Goal: Task Accomplishment & Management: Manage account settings

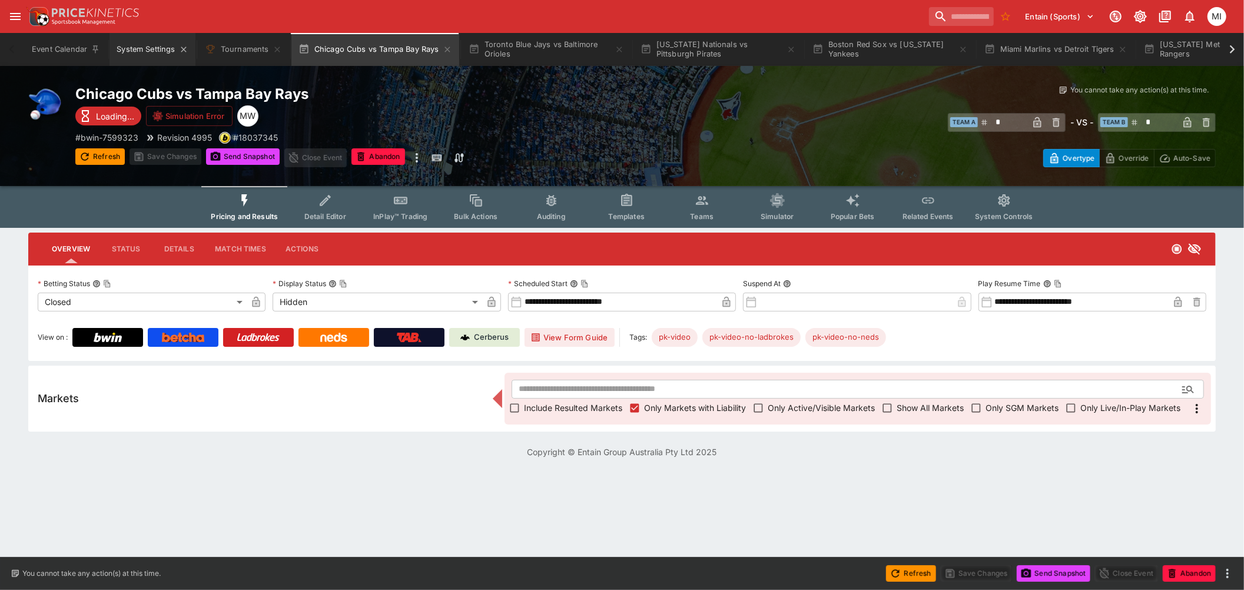
click at [140, 51] on button "System Settings" at bounding box center [151, 49] width 85 height 33
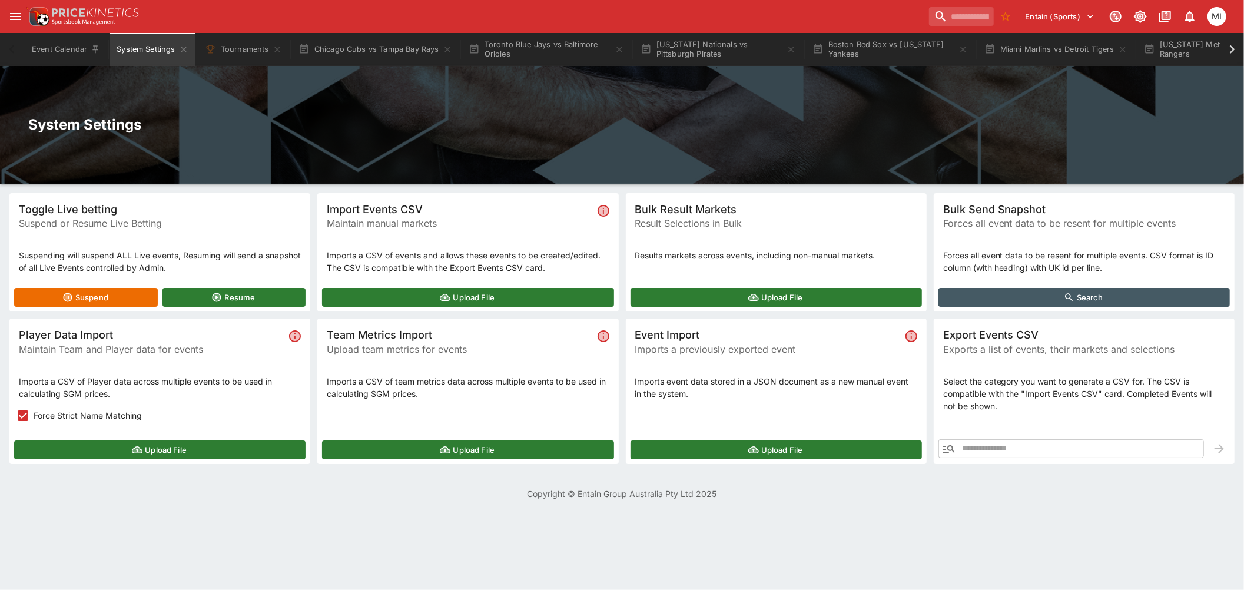
click at [945, 445] on icon "button" at bounding box center [949, 449] width 12 height 8
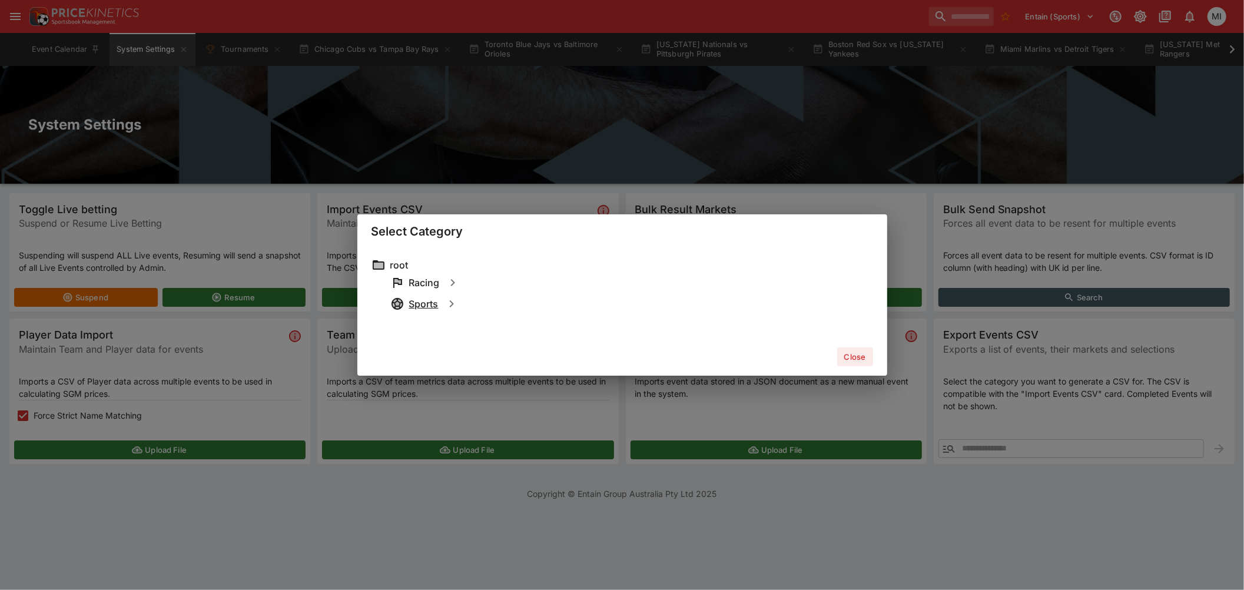
click at [417, 304] on h6 "Sports" at bounding box center [423, 304] width 29 height 12
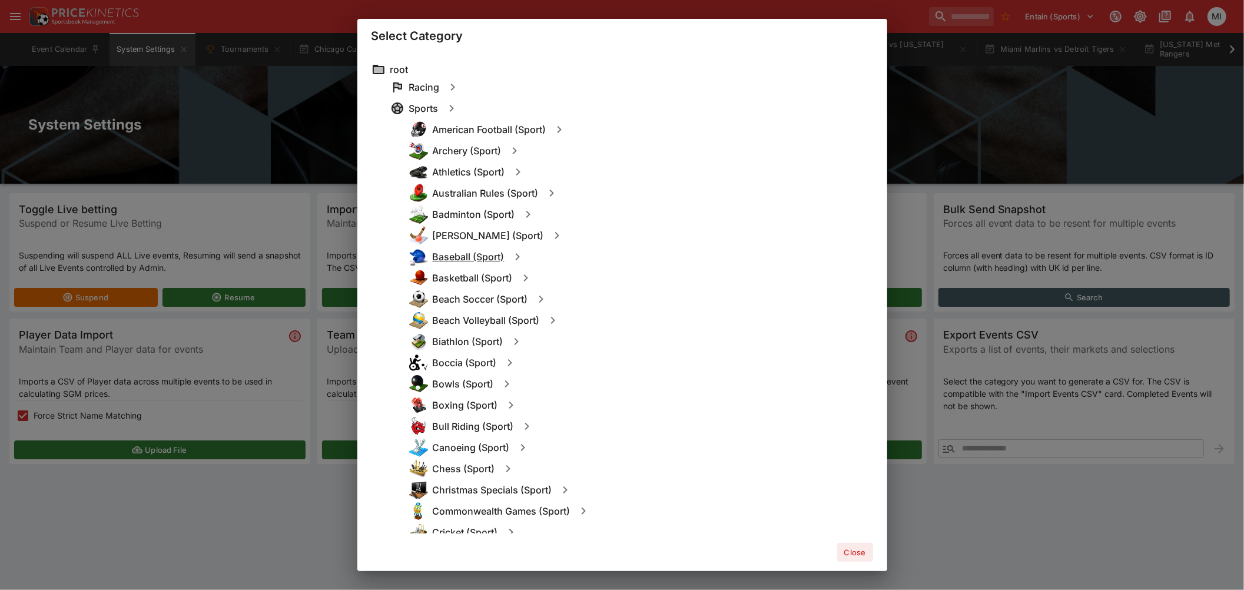
click at [461, 257] on h6 "Baseball (Sport)" at bounding box center [469, 257] width 72 height 12
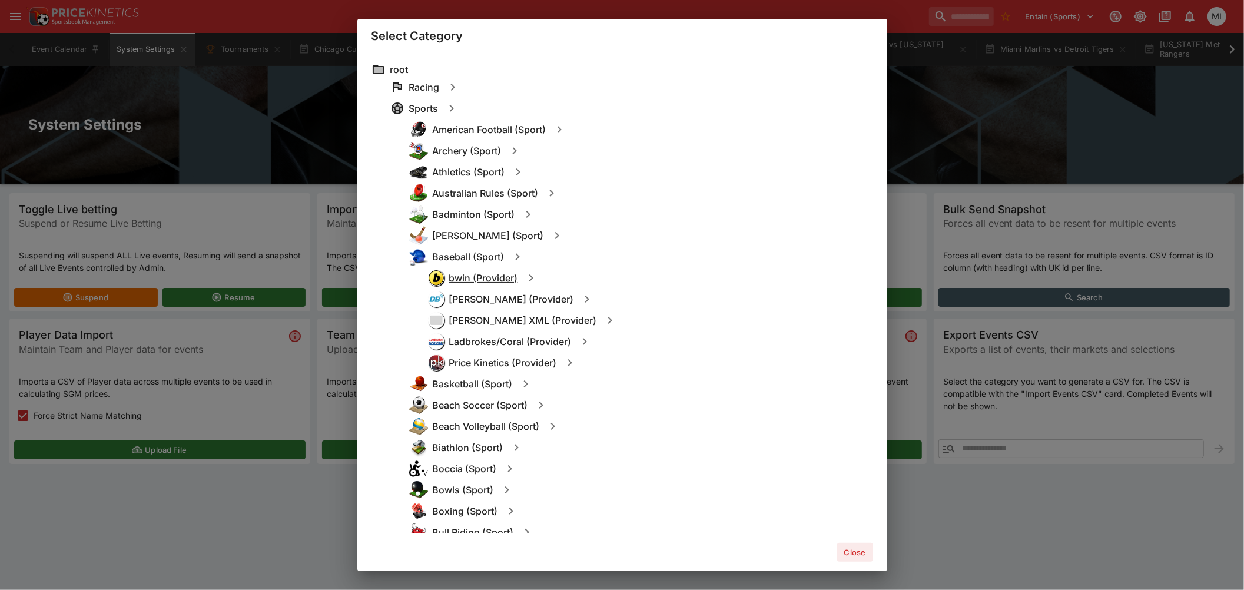
click at [474, 275] on h6 "bwin (Provider)" at bounding box center [483, 278] width 69 height 12
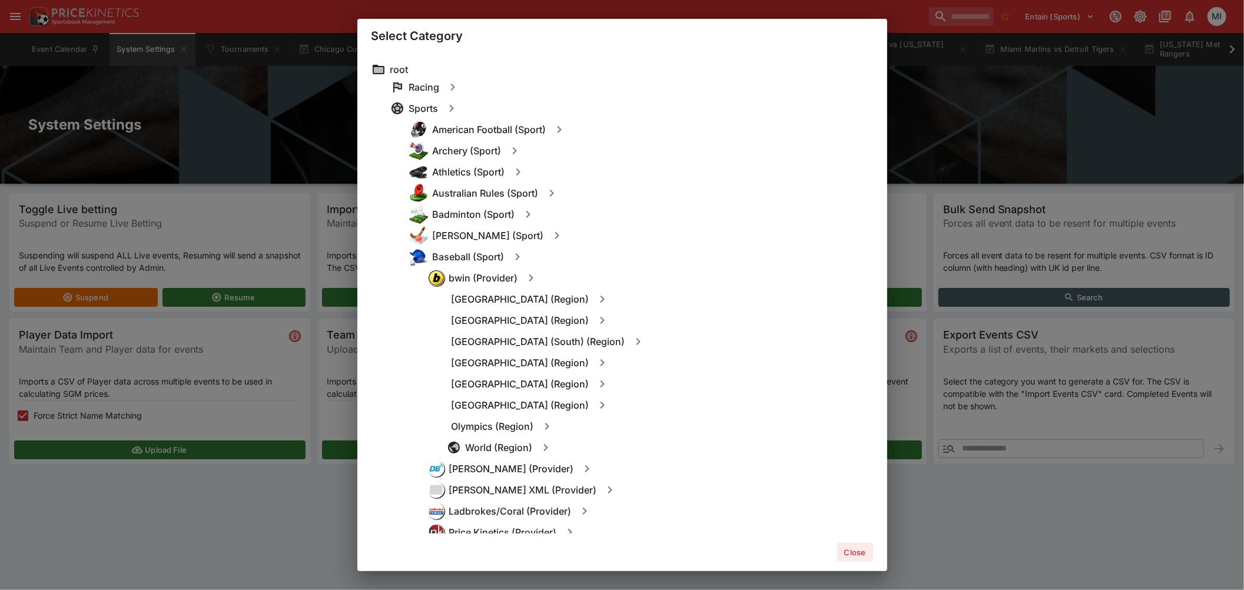
click at [510, 398] on div "North America (Region)" at bounding box center [660, 404] width 426 height 21
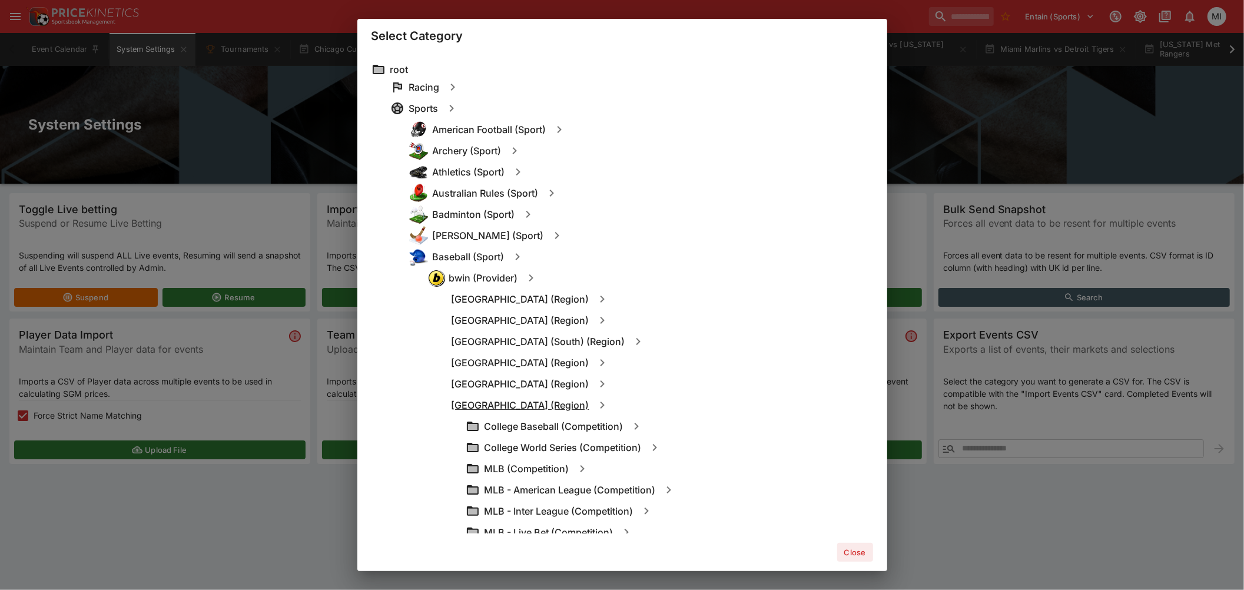
click at [509, 403] on h6 "North America (Region)" at bounding box center [520, 405] width 138 height 12
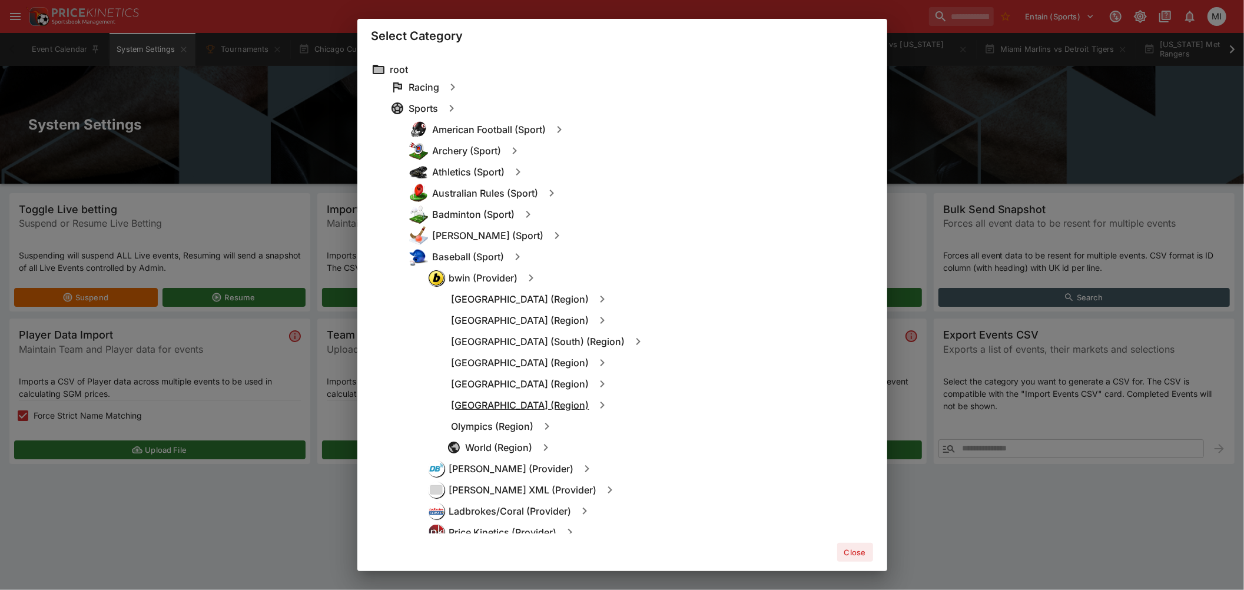
click at [516, 405] on h6 "North America (Region)" at bounding box center [520, 405] width 138 height 12
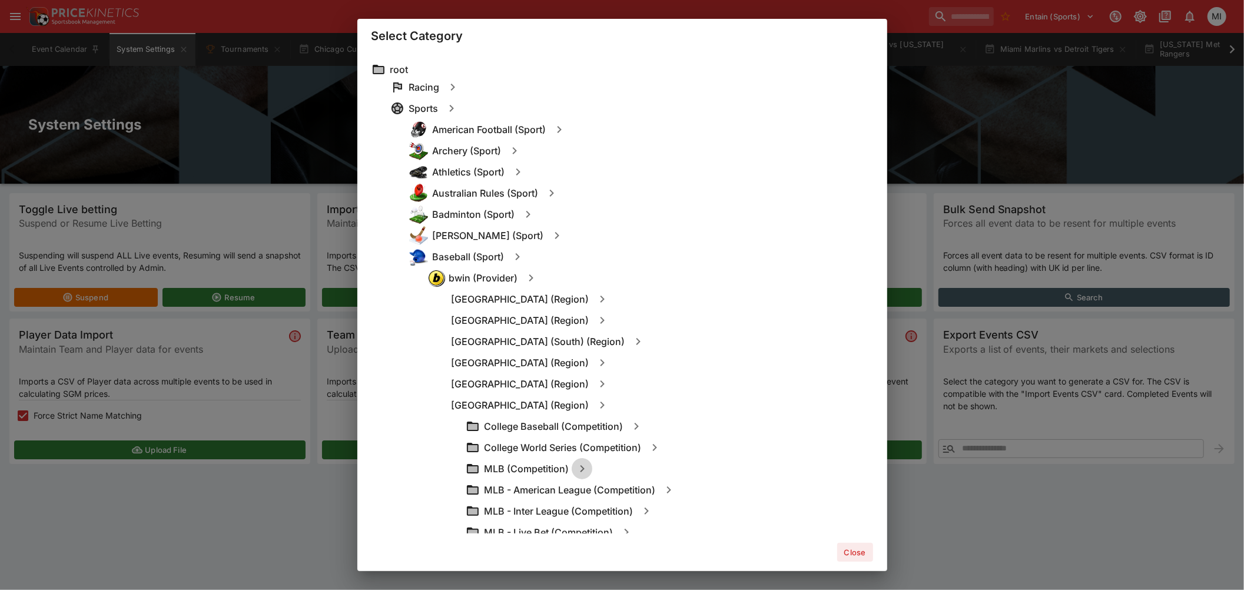
click at [576, 467] on icon "button" at bounding box center [582, 468] width 14 height 14
type input "**********"
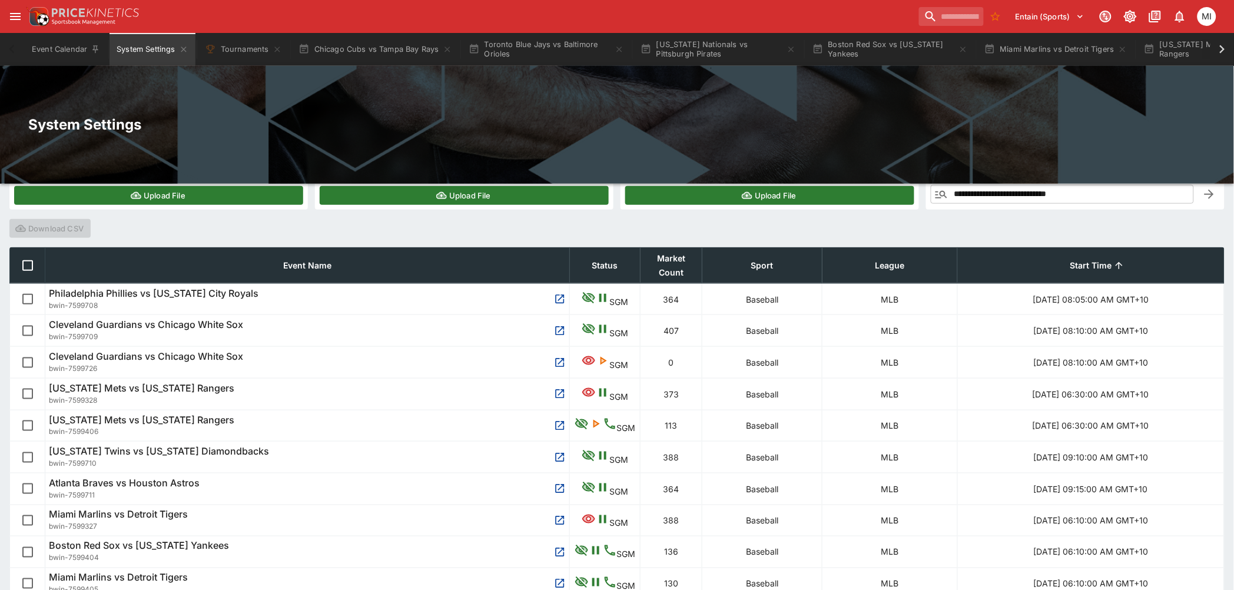
scroll to position [261, 0]
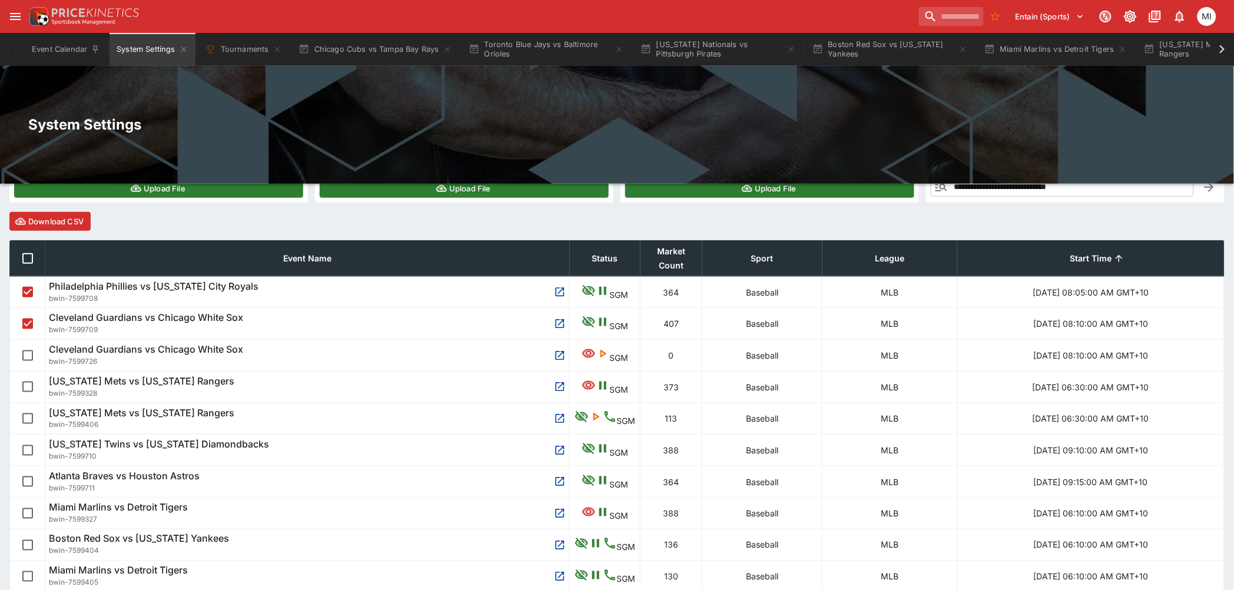
click at [1066, 253] on span "Start Time" at bounding box center [1091, 258] width 68 height 14
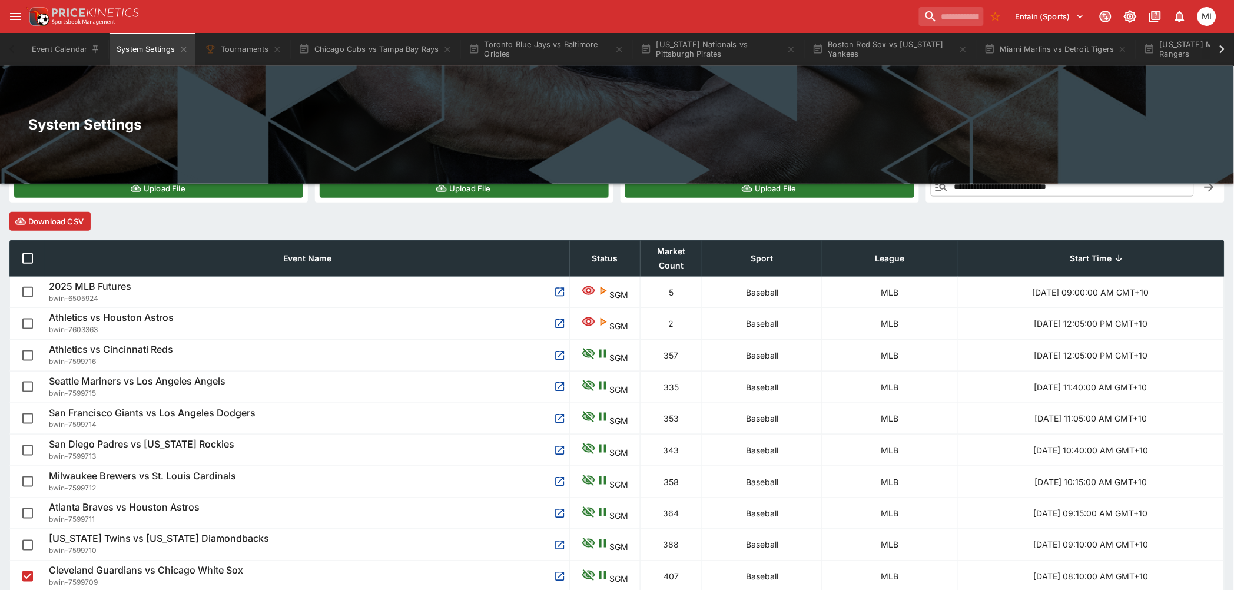
click at [1066, 253] on span "Start Time" at bounding box center [1091, 258] width 68 height 14
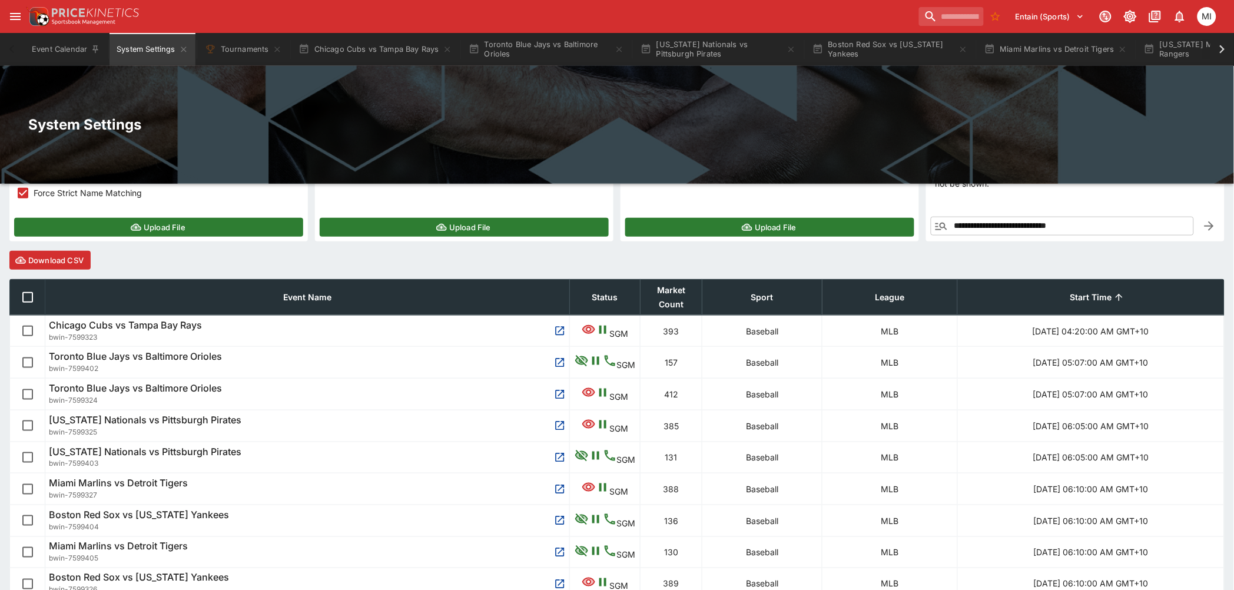
scroll to position [7, 0]
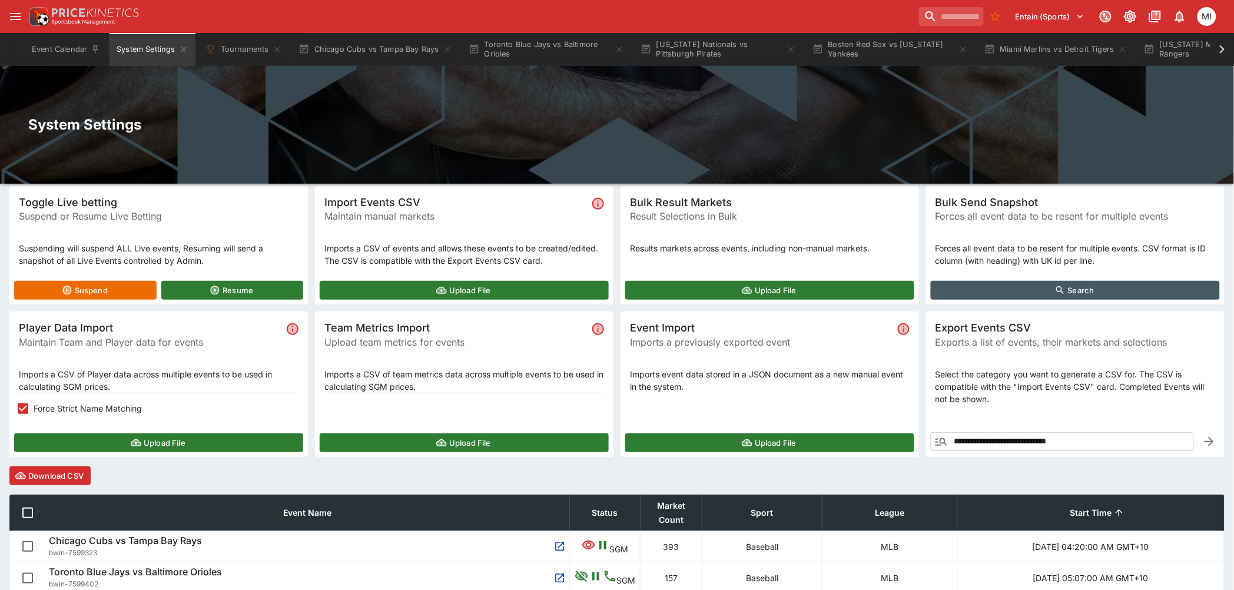
click at [42, 470] on button "Download CSV" at bounding box center [49, 475] width 81 height 19
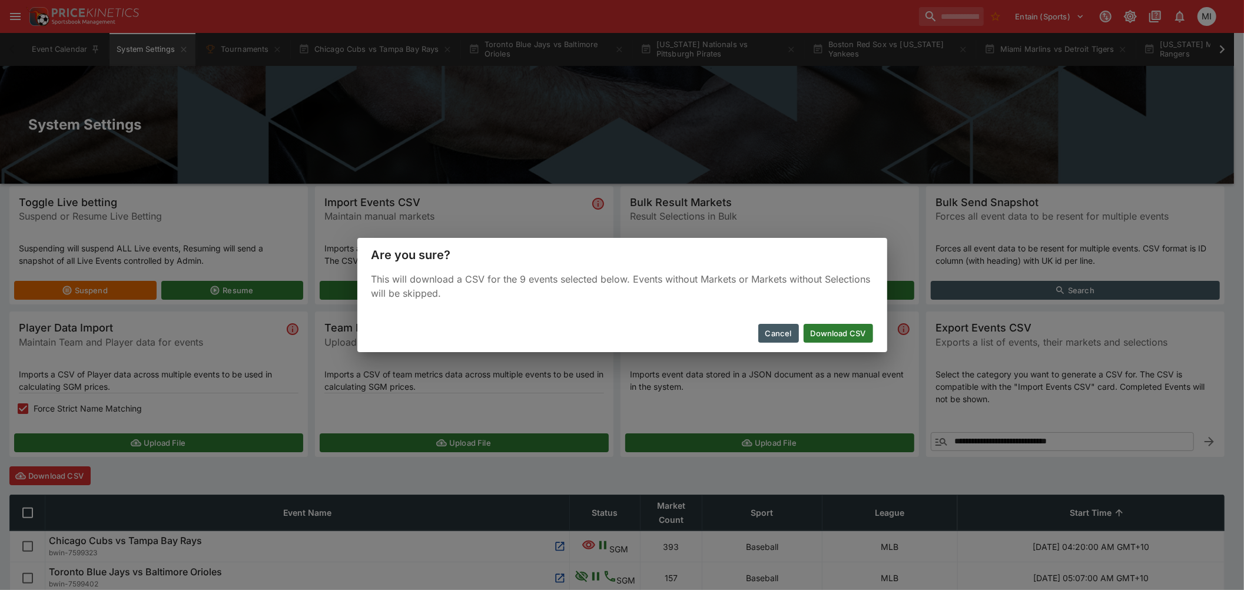
click at [833, 332] on button "Download CSV" at bounding box center [837, 333] width 69 height 19
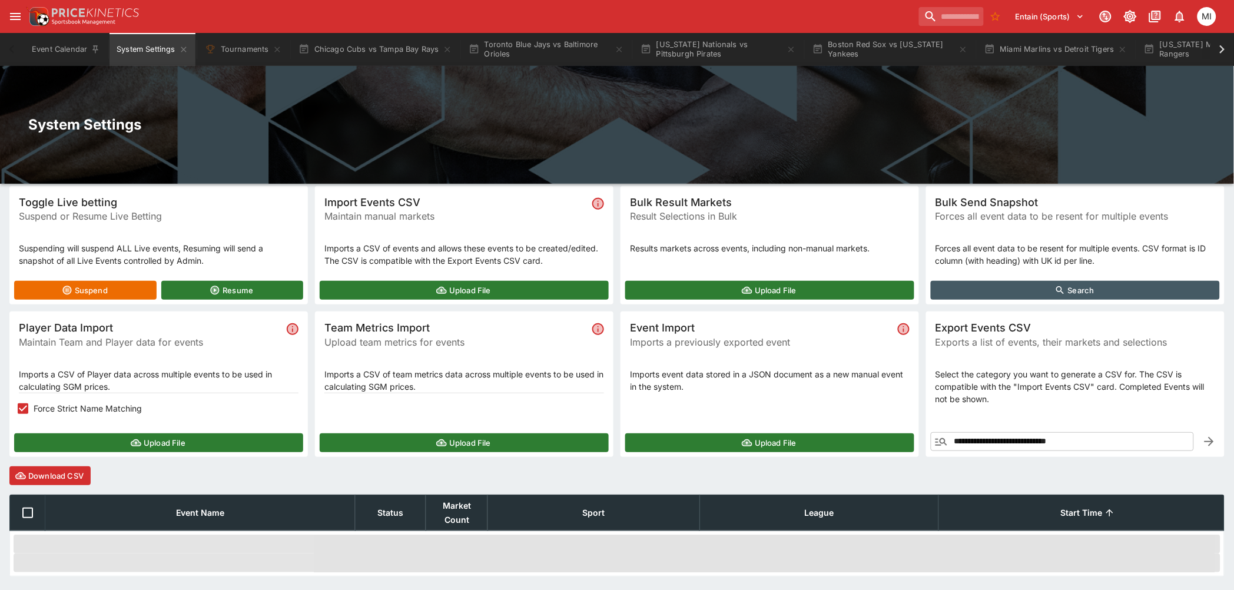
click at [89, 440] on button "Upload File" at bounding box center [158, 442] width 289 height 19
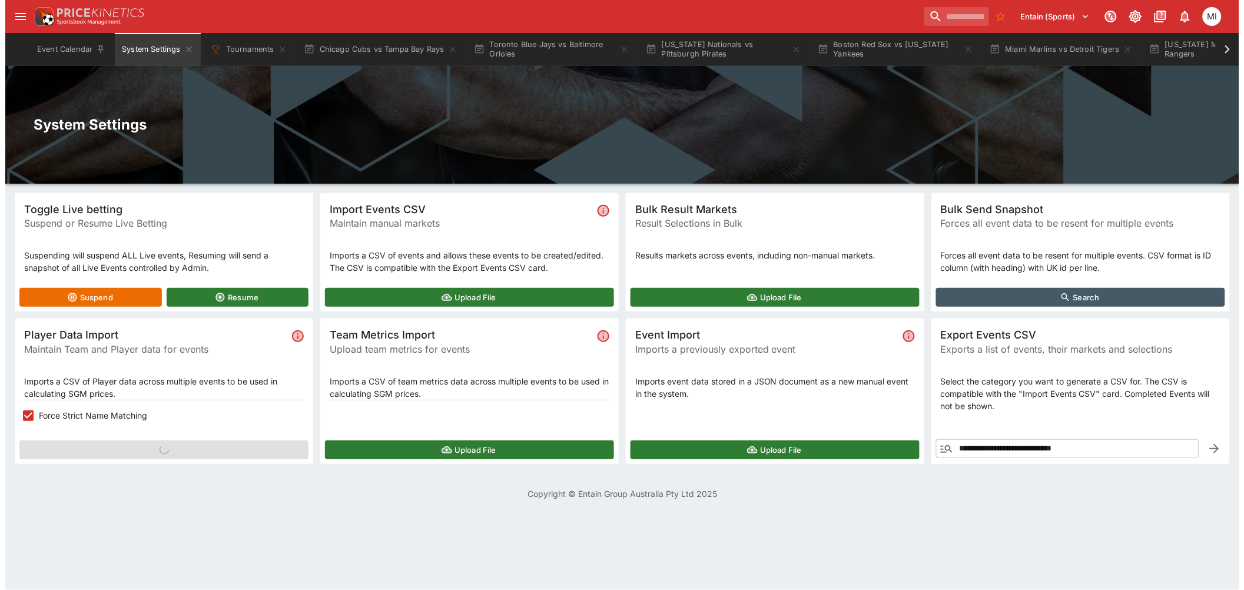
scroll to position [0, 0]
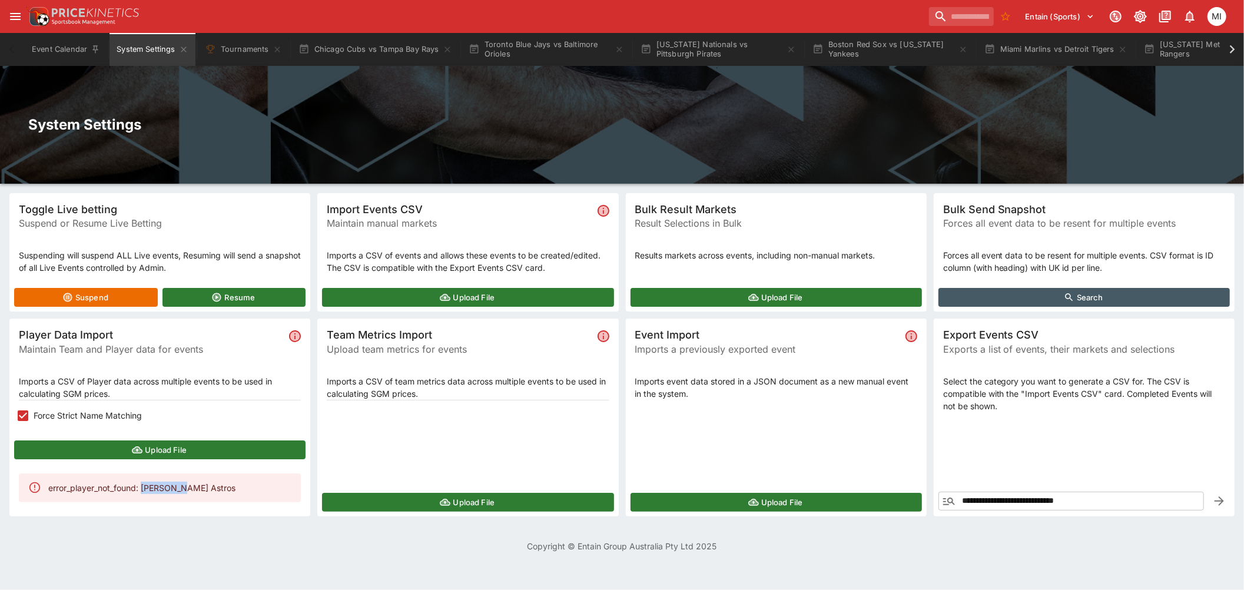
drag, startPoint x: 152, startPoint y: 485, endPoint x: 180, endPoint y: 489, distance: 27.9
click at [180, 489] on div "error_player_not_found: Zach Cole - Houston Astros" at bounding box center [141, 488] width 187 height 22
copy div "Zach Cole"
click at [1227, 49] on icon at bounding box center [1232, 49] width 16 height 16
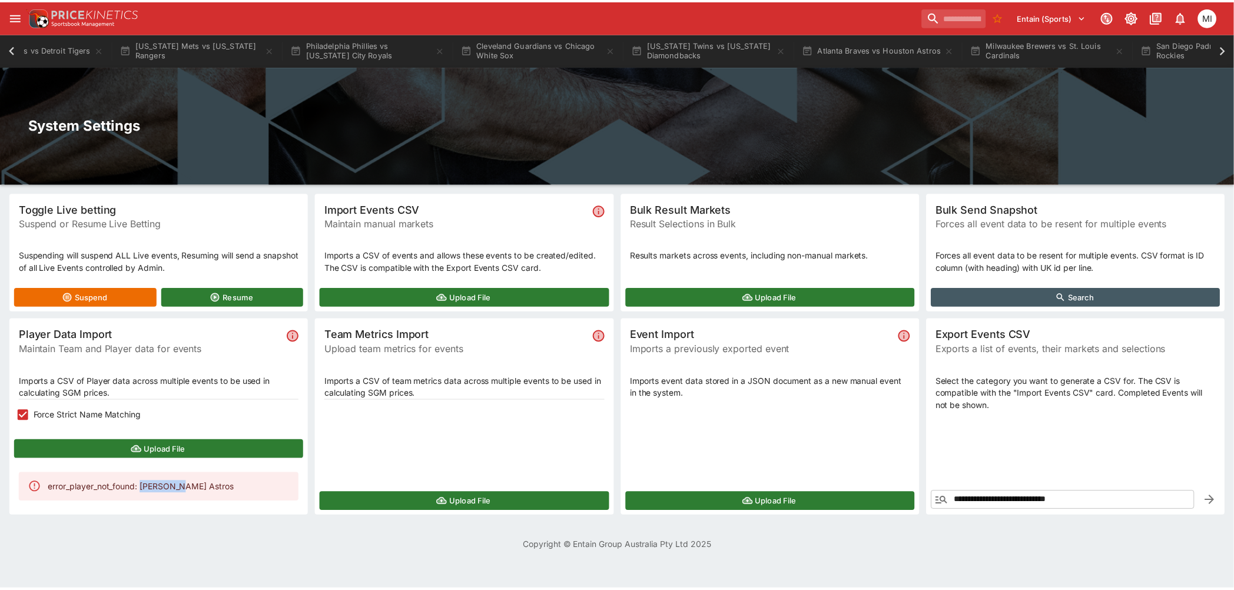
scroll to position [0, 1096]
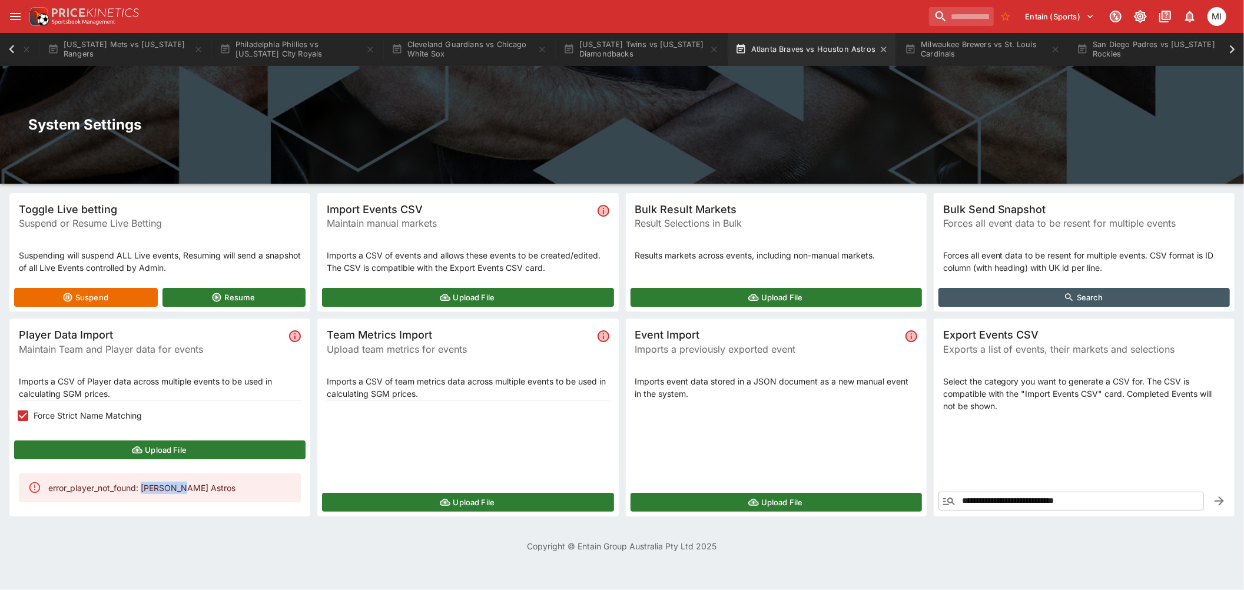
click at [836, 48] on button "Atlanta Braves vs Houston Astros" at bounding box center [811, 49] width 167 height 33
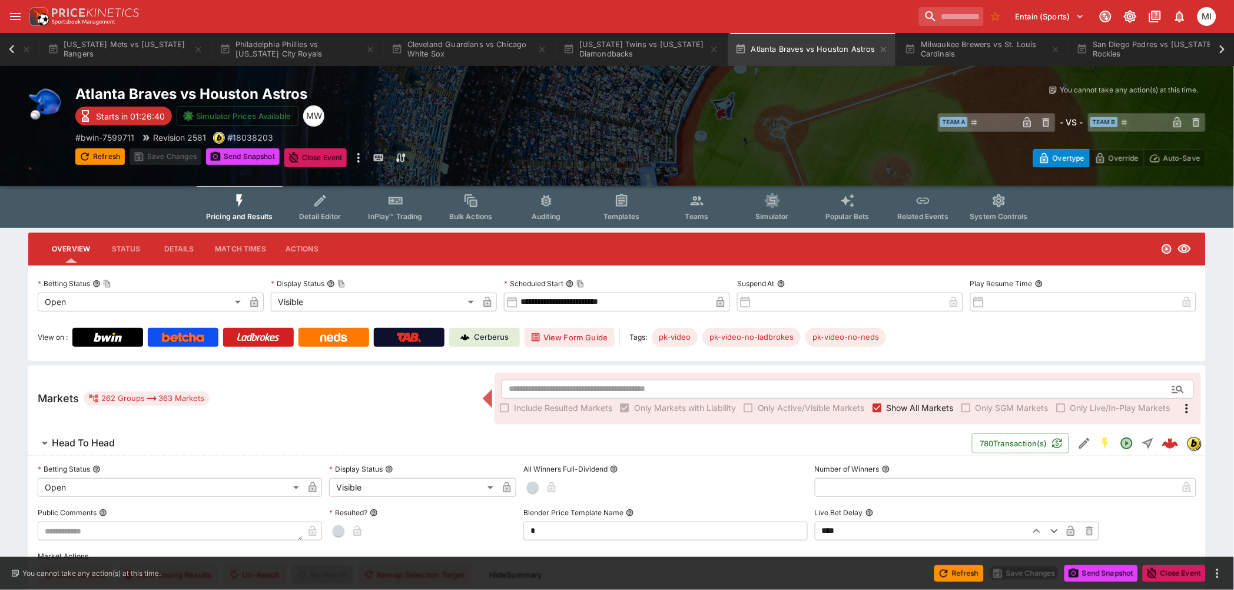
click at [697, 207] on button "Teams" at bounding box center [696, 207] width 75 height 42
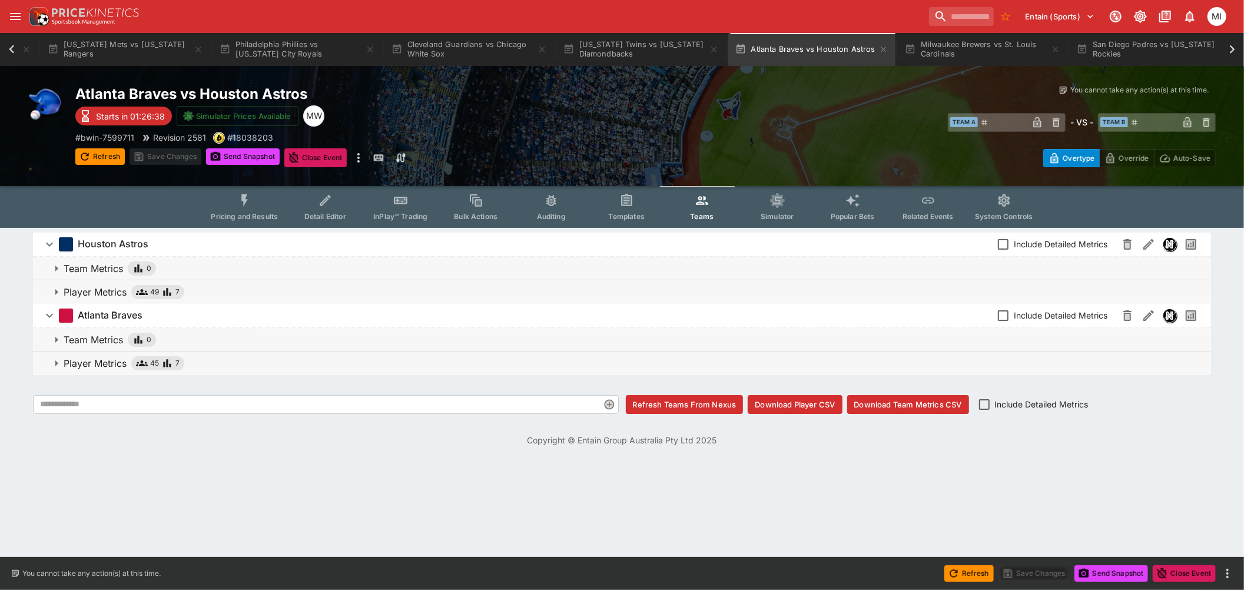
click at [104, 288] on p "Player Metrics" at bounding box center [95, 292] width 63 height 14
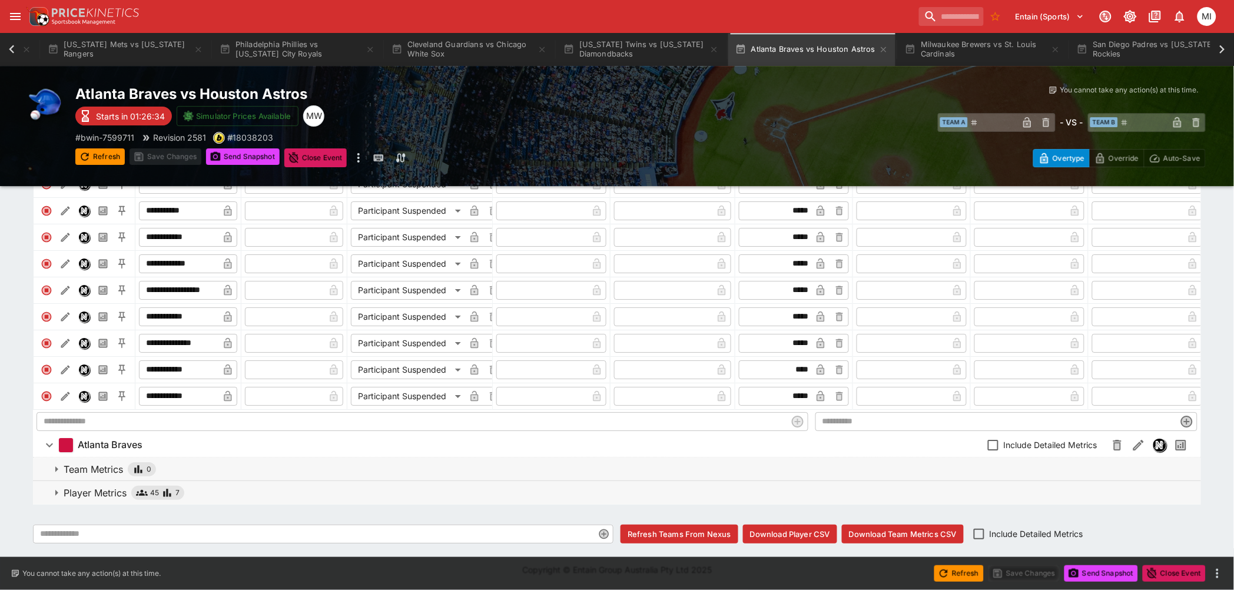
scroll to position [1268, 0]
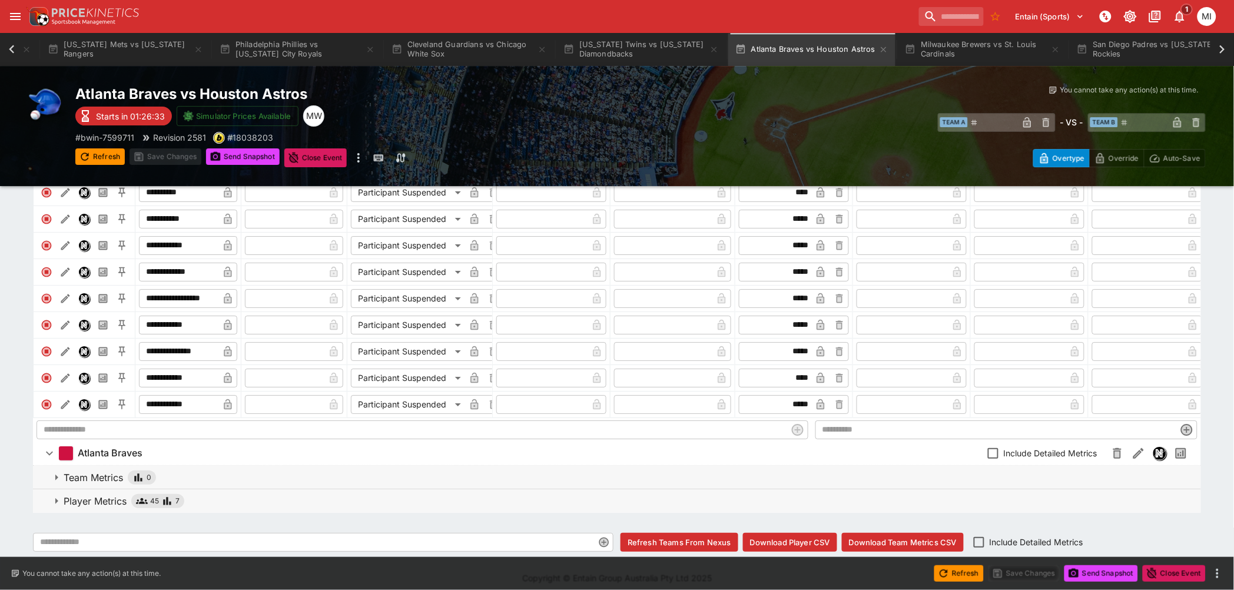
click at [168, 395] on input "**********" at bounding box center [178, 404] width 79 height 19
click at [167, 395] on input "**********" at bounding box center [178, 404] width 79 height 19
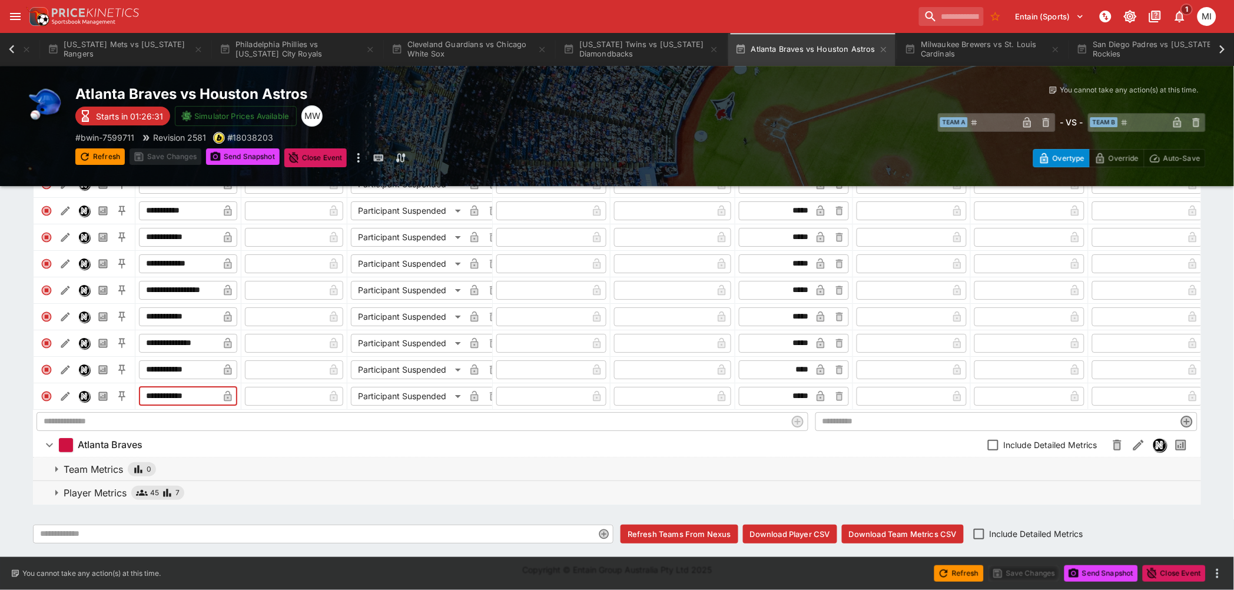
paste input "text"
type input "*********"
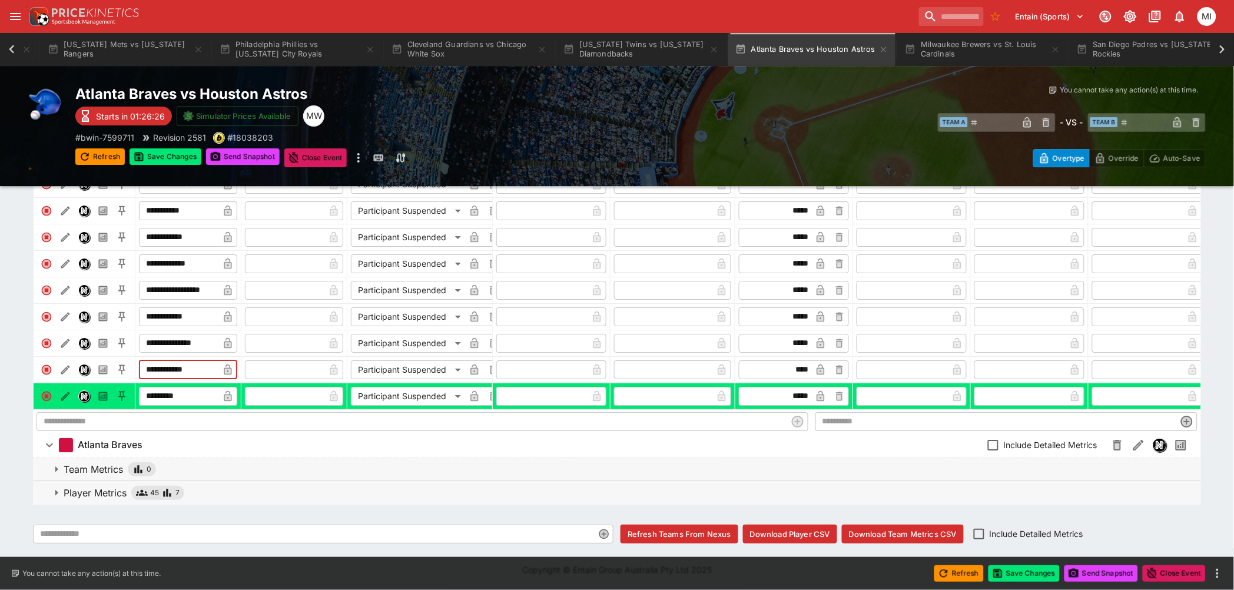
click at [205, 361] on input "**********" at bounding box center [178, 369] width 79 height 19
click at [198, 387] on input "*********" at bounding box center [178, 396] width 79 height 19
click at [229, 395] on icon "button" at bounding box center [228, 397] width 6 height 5
click at [80, 391] on img "Nexus" at bounding box center [84, 396] width 11 height 11
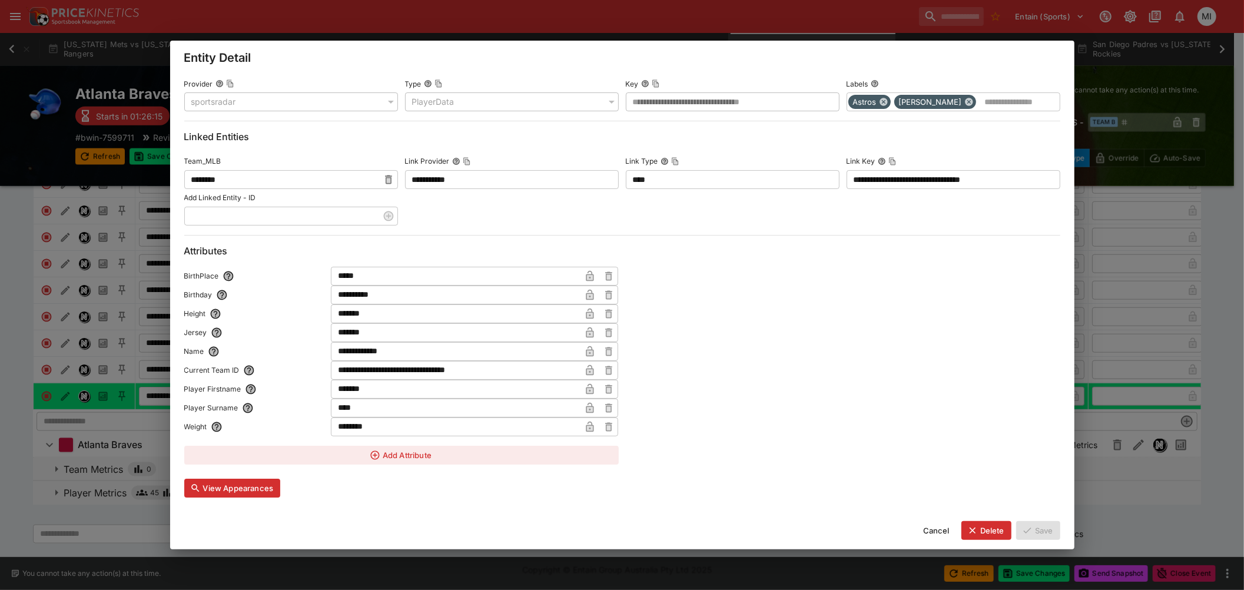
click at [397, 348] on input "**********" at bounding box center [456, 351] width 250 height 19
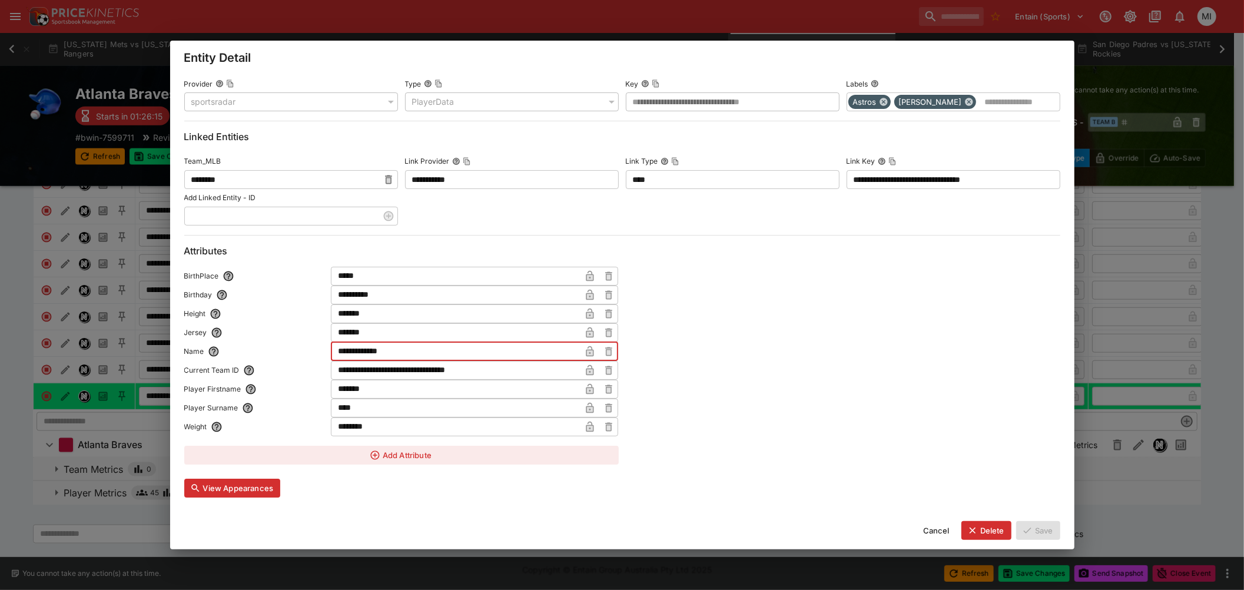
click at [397, 348] on input "**********" at bounding box center [456, 351] width 250 height 19
paste input "text"
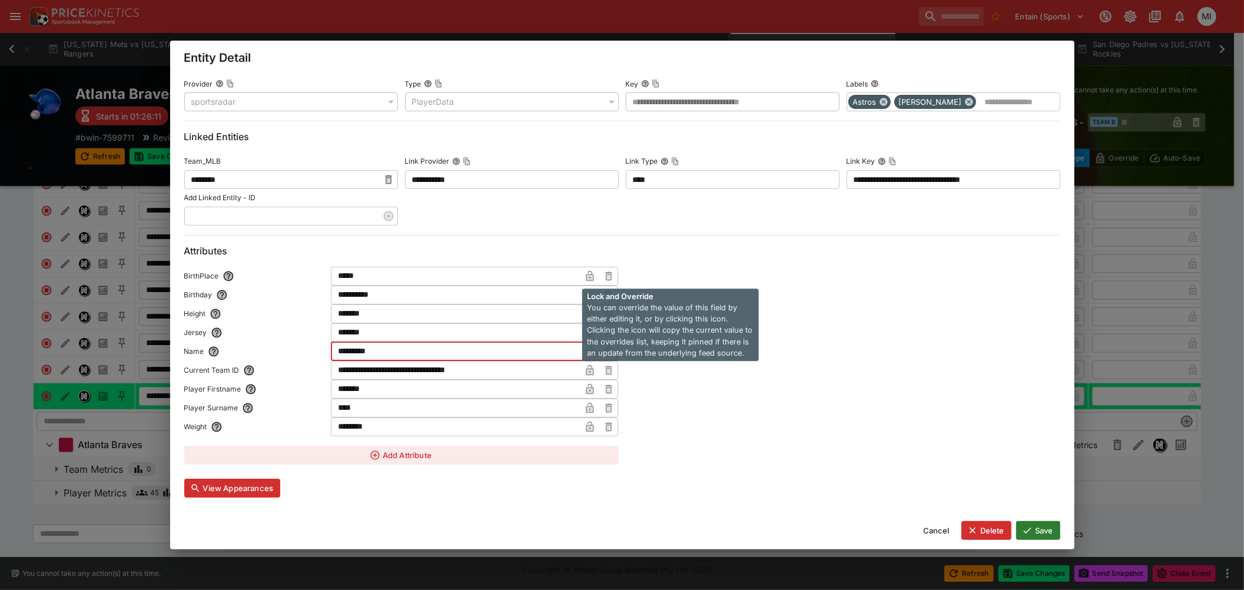
type input "*********"
click at [587, 350] on icon "button" at bounding box center [590, 351] width 8 height 11
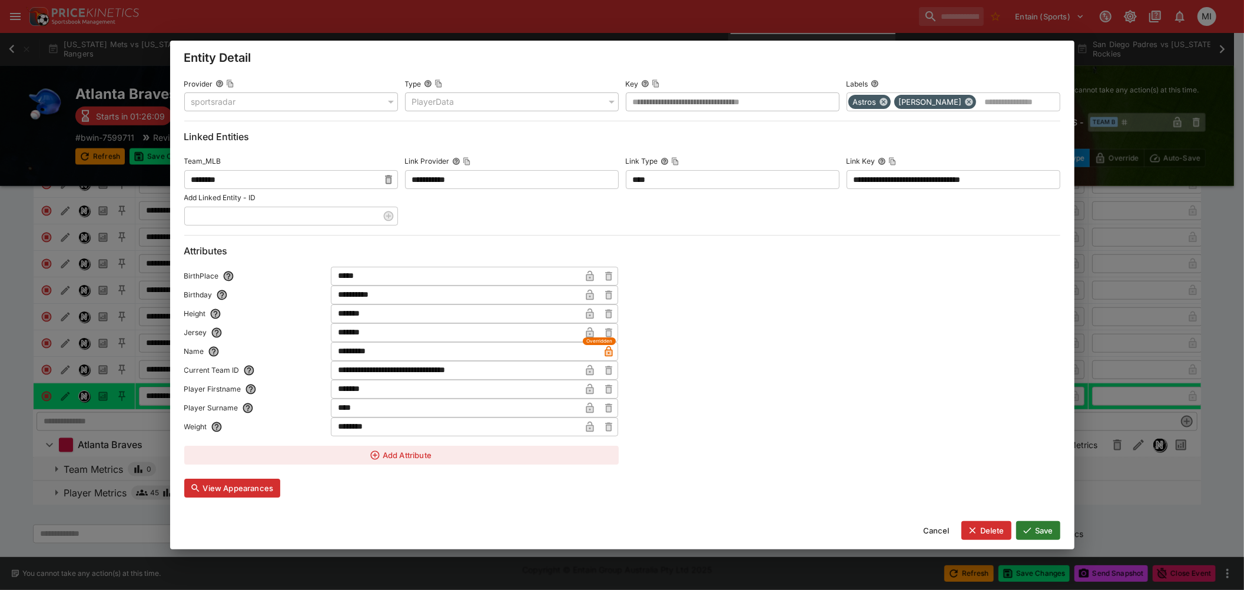
click at [378, 390] on input "*******" at bounding box center [456, 389] width 250 height 19
type input "****"
click at [589, 391] on icon "button" at bounding box center [590, 390] width 6 height 5
click at [1040, 526] on button "Save" at bounding box center [1038, 530] width 44 height 19
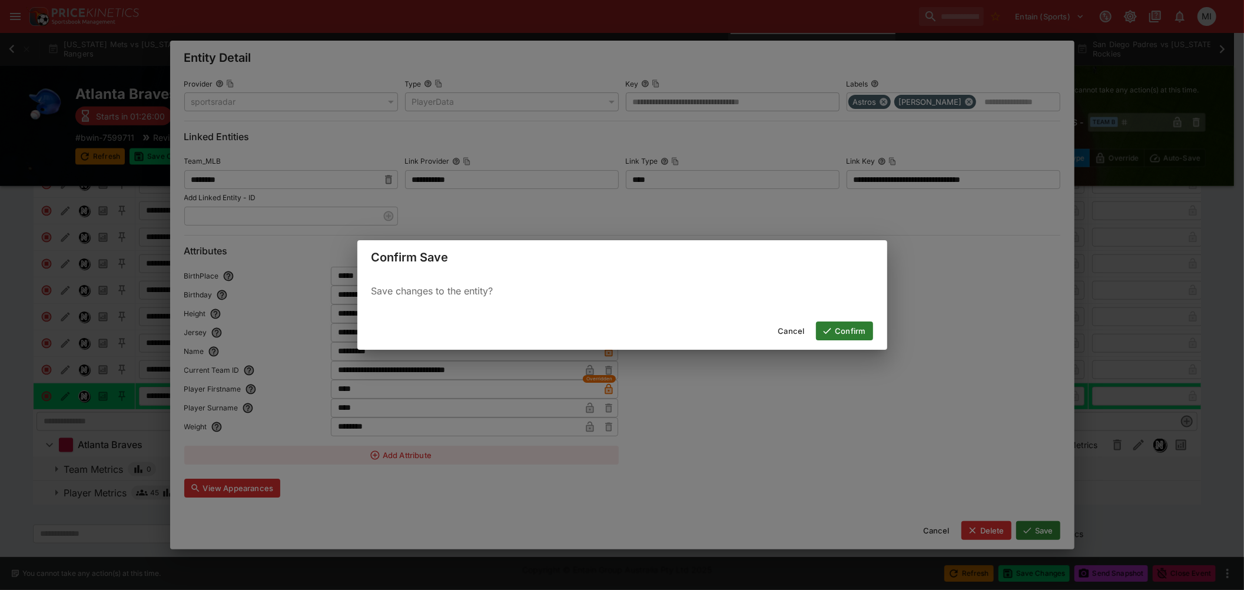
click at [854, 329] on button "Confirm" at bounding box center [844, 330] width 57 height 19
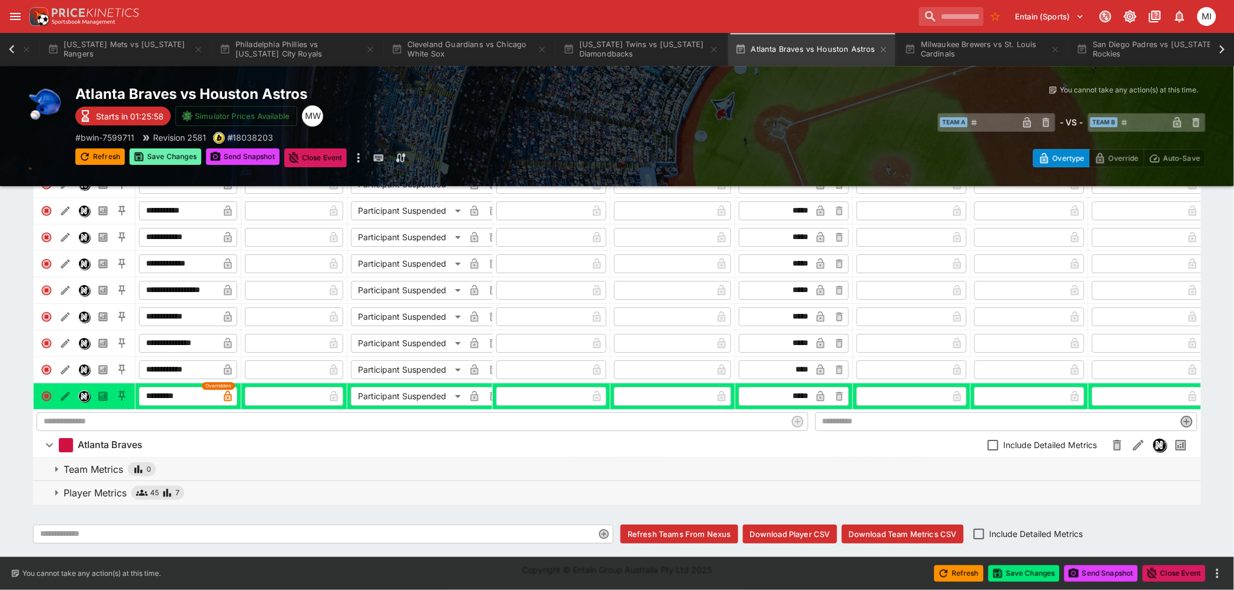
click at [162, 154] on button "Save Changes" at bounding box center [165, 156] width 72 height 16
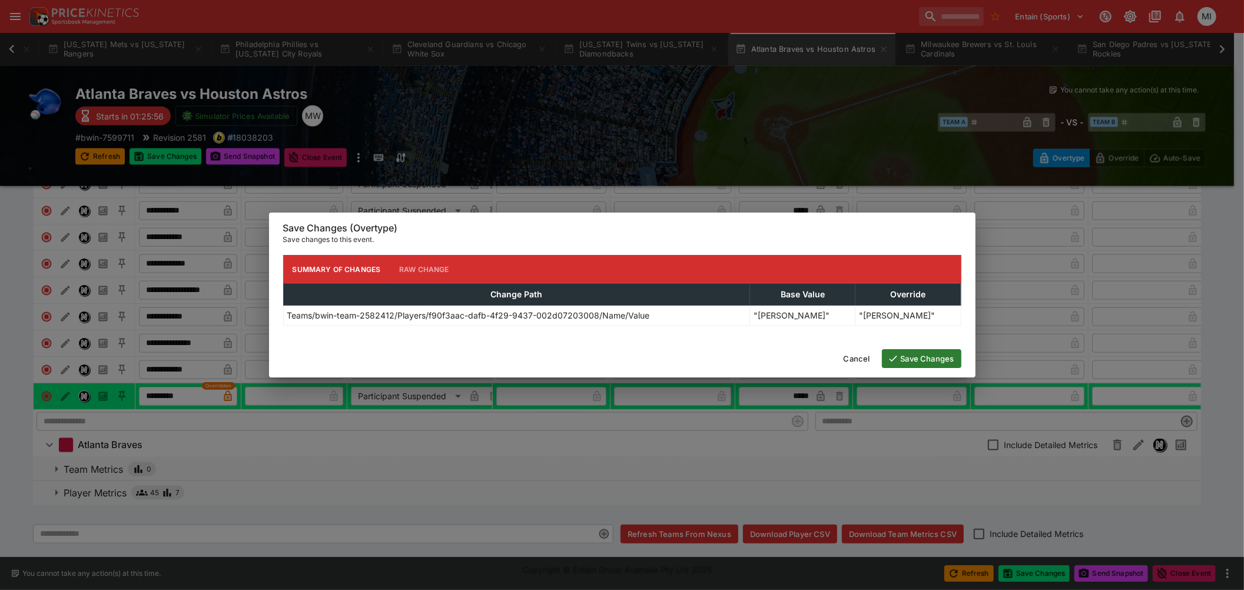
click at [911, 356] on button "Save Changes" at bounding box center [921, 358] width 79 height 19
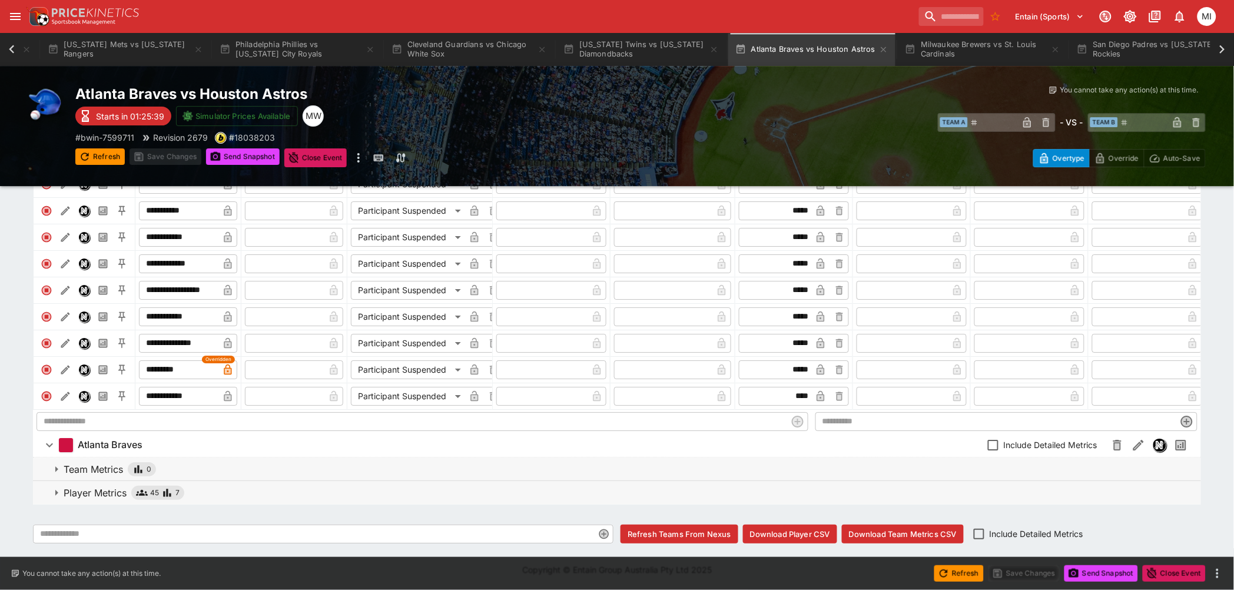
click at [16, 50] on icon at bounding box center [12, 49] width 16 height 16
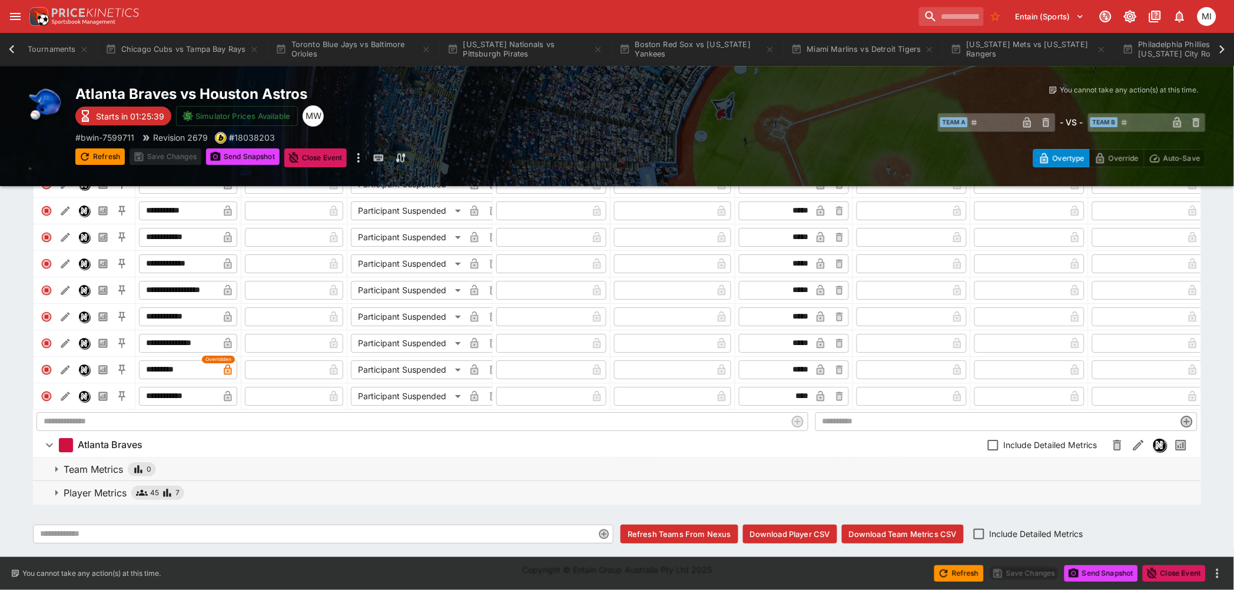
scroll to position [0, 0]
click at [14, 50] on div "Event Calendar System Settings Tournaments Chicago Cubs vs Tampa Bay Rays Toron…" at bounding box center [617, 49] width 1234 height 33
click at [128, 48] on button "System Settings" at bounding box center [151, 49] width 85 height 33
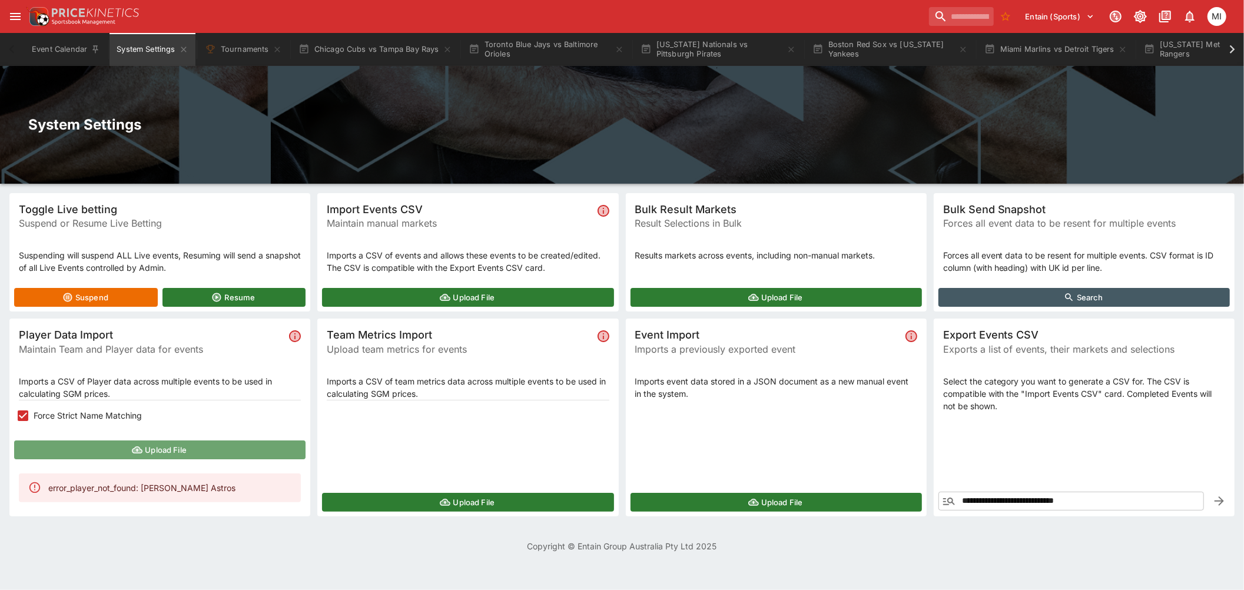
click at [114, 446] on button "Upload File" at bounding box center [159, 449] width 291 height 19
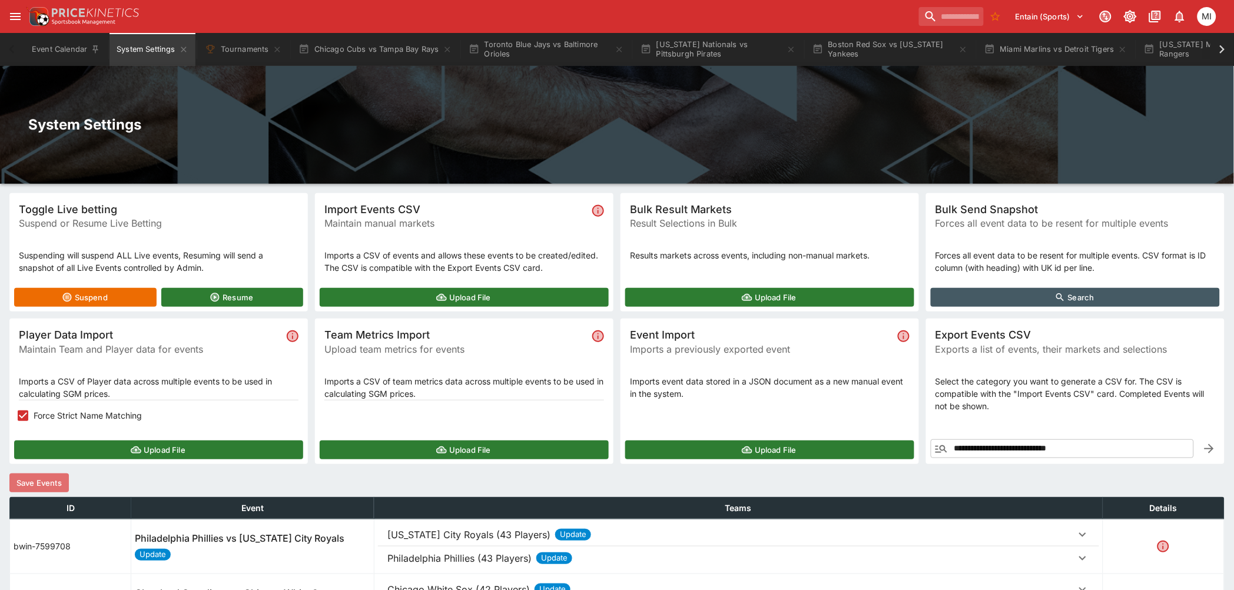
click at [35, 477] on button "Save Events" at bounding box center [38, 482] width 59 height 19
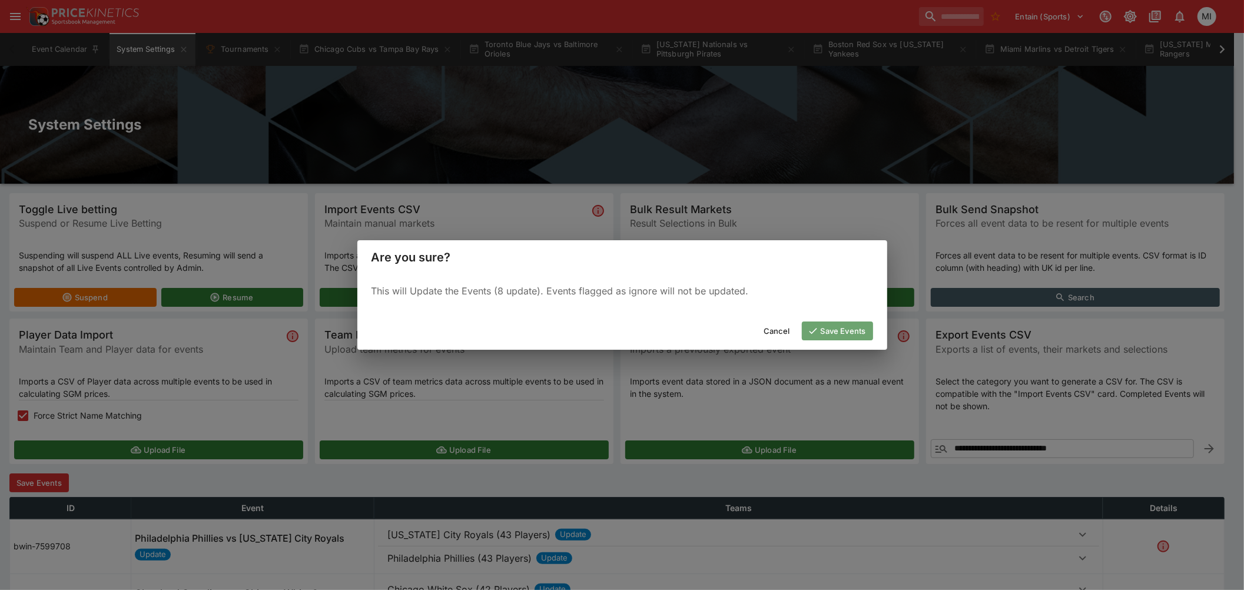
click at [830, 335] on button "Save Events" at bounding box center [837, 330] width 71 height 19
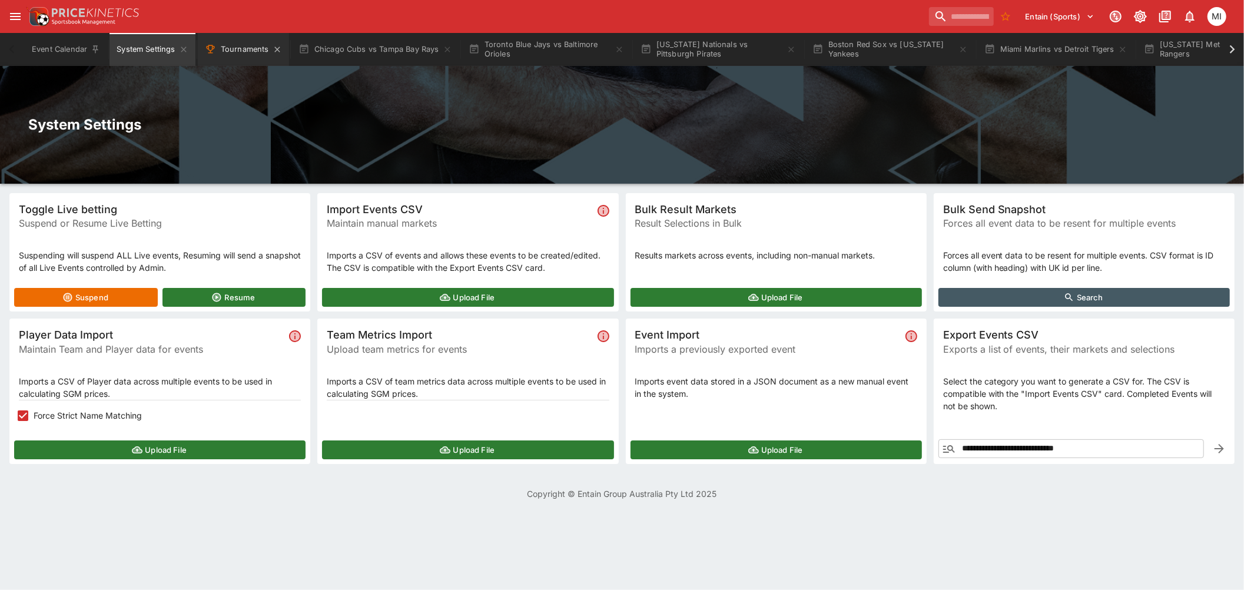
click at [233, 44] on button "Tournaments" at bounding box center [243, 49] width 91 height 33
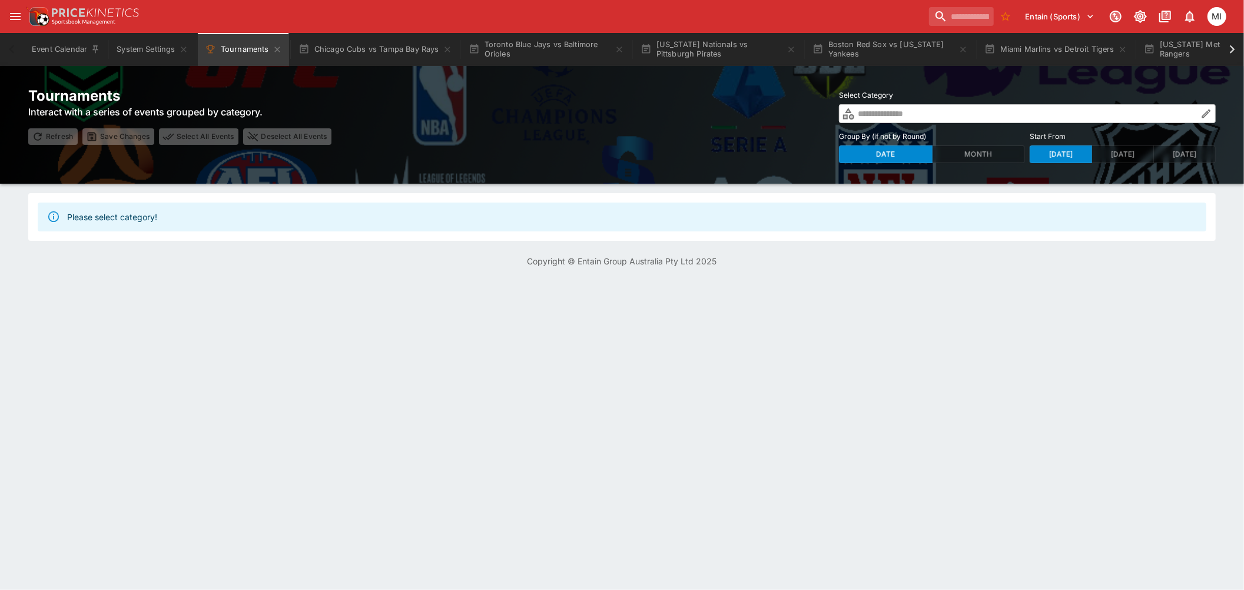
click at [1205, 111] on icon "button" at bounding box center [1206, 114] width 12 height 12
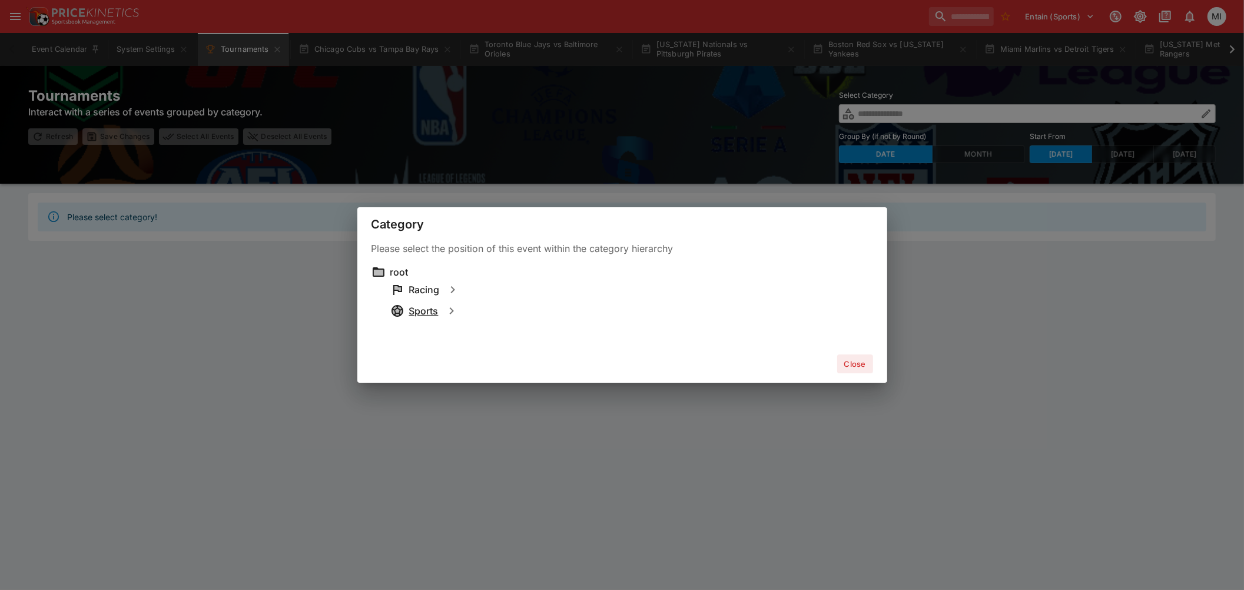
click at [420, 305] on h6 "Sports" at bounding box center [423, 311] width 29 height 12
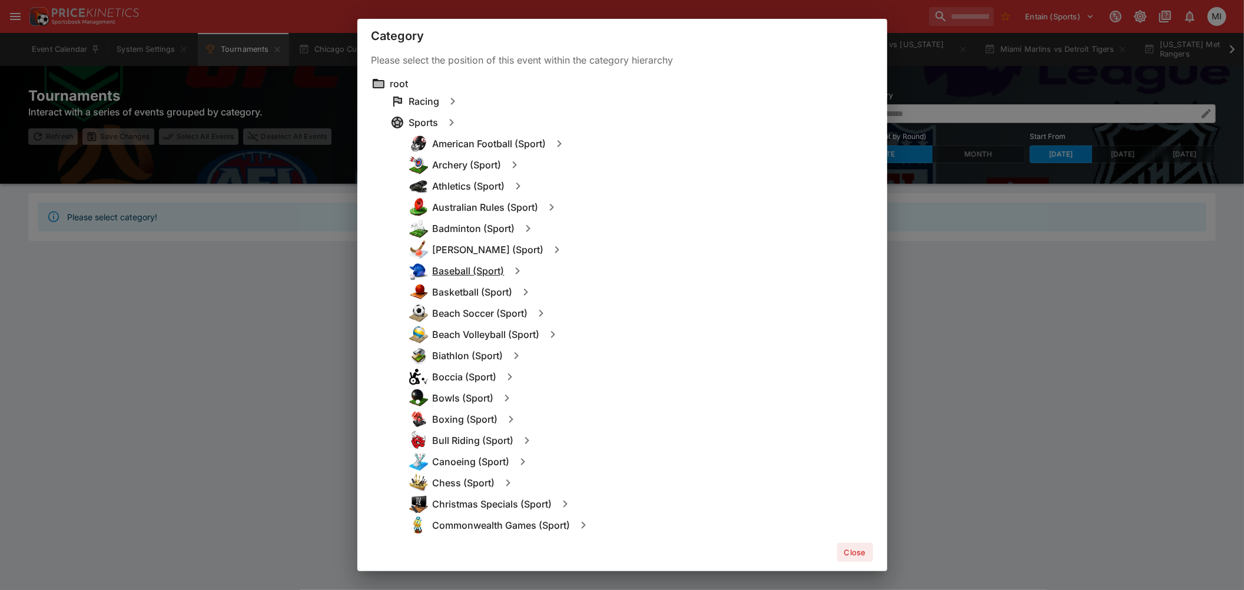
click at [461, 268] on h6 "Baseball (Sport)" at bounding box center [469, 271] width 72 height 12
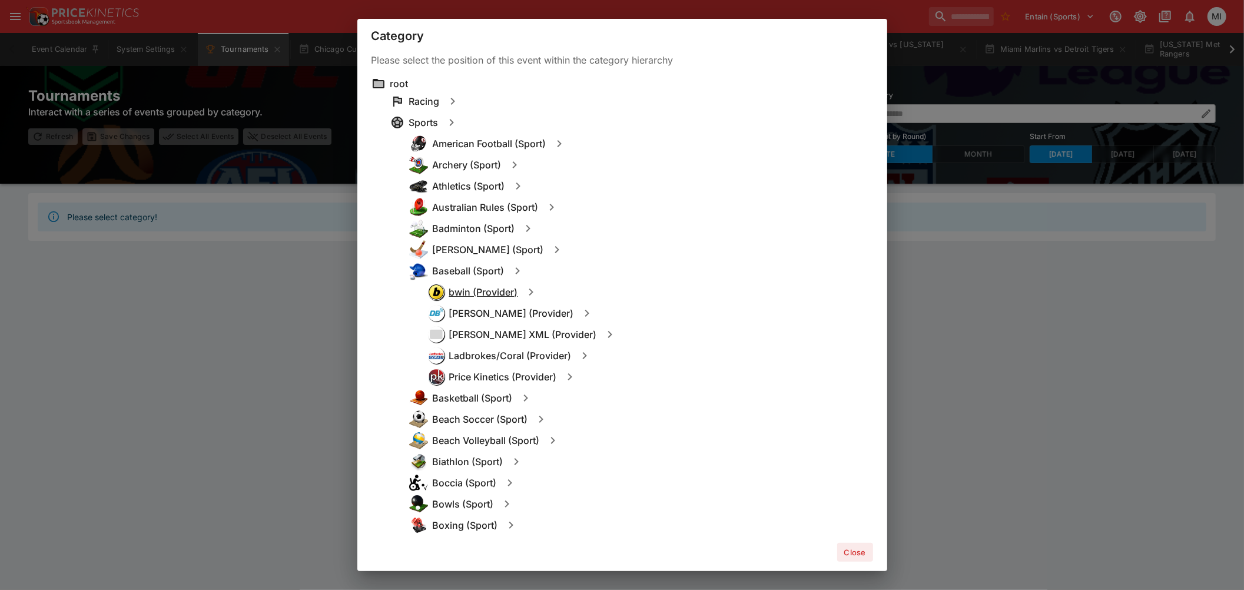
click at [466, 295] on h6 "bwin (Provider)" at bounding box center [483, 292] width 69 height 12
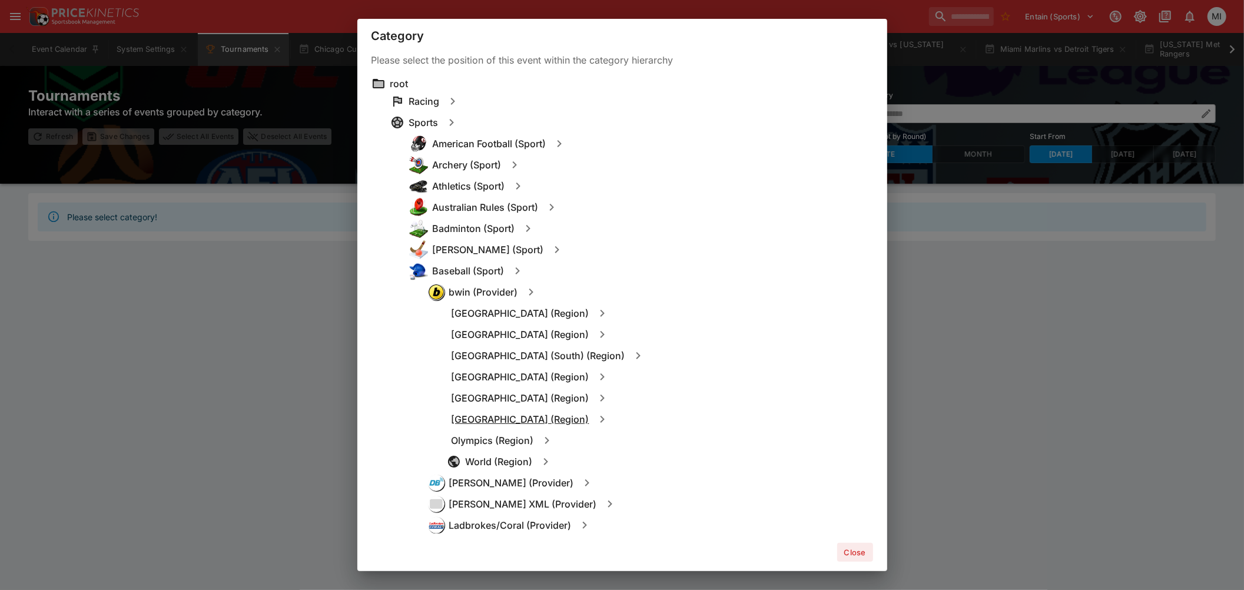
click at [490, 416] on h6 "North America (Region)" at bounding box center [520, 419] width 138 height 12
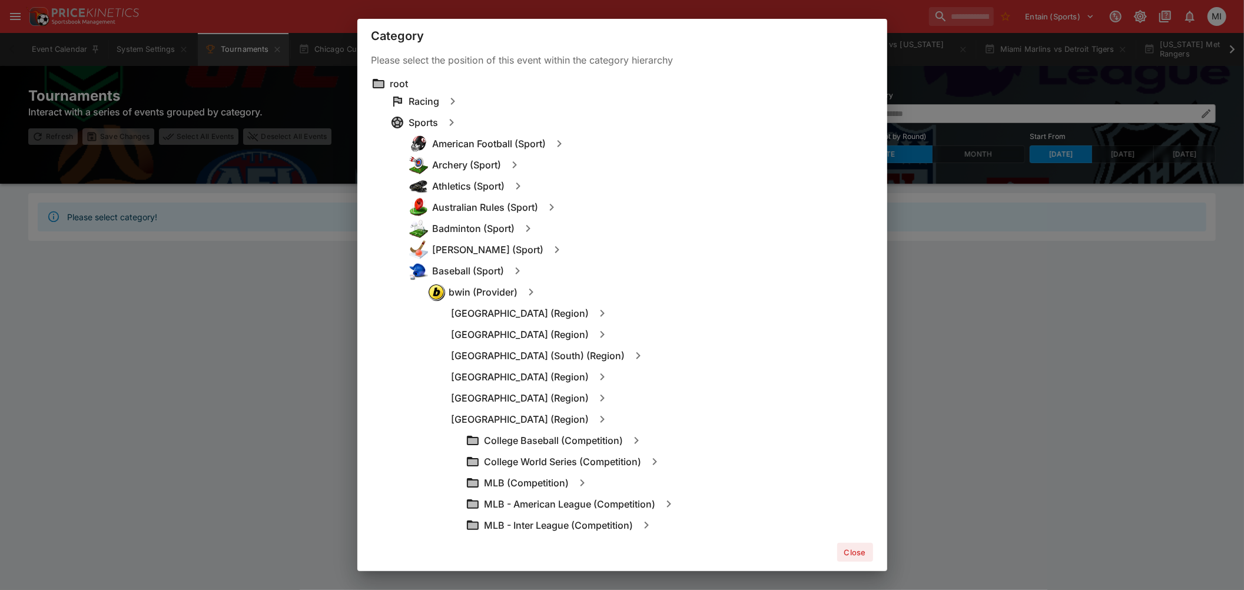
click at [578, 481] on icon "button" at bounding box center [582, 483] width 14 height 14
type input "**********"
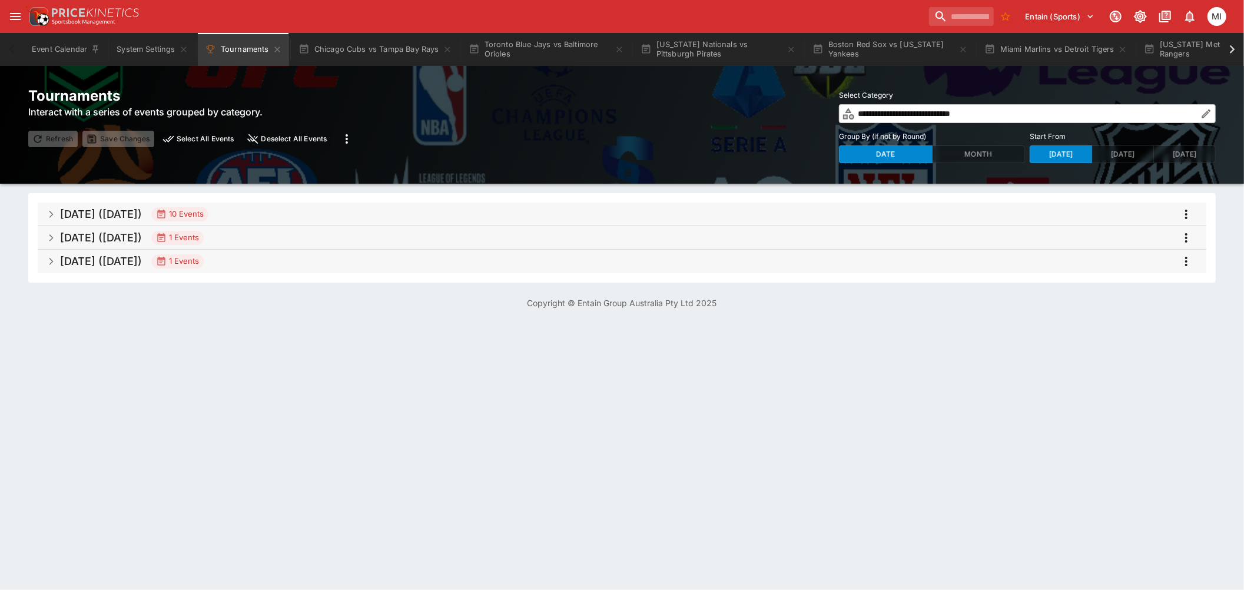
click at [142, 215] on h5 "Sep 2025 (2025-09-14)" at bounding box center [101, 214] width 82 height 14
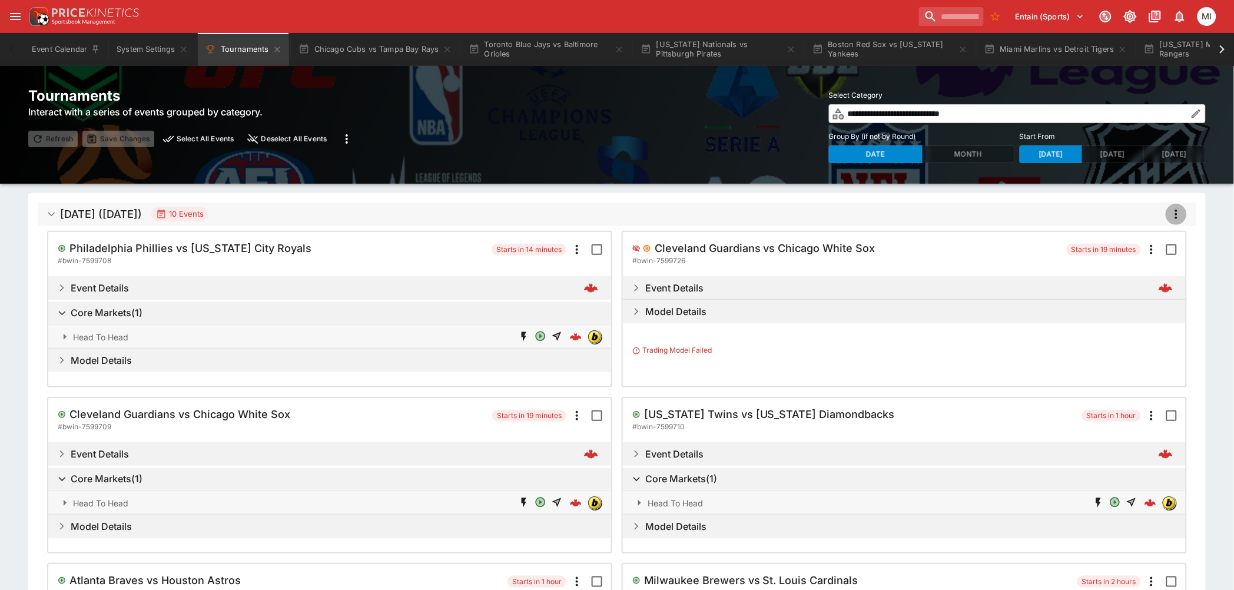
click at [1177, 211] on icon "more" at bounding box center [1176, 214] width 2 height 9
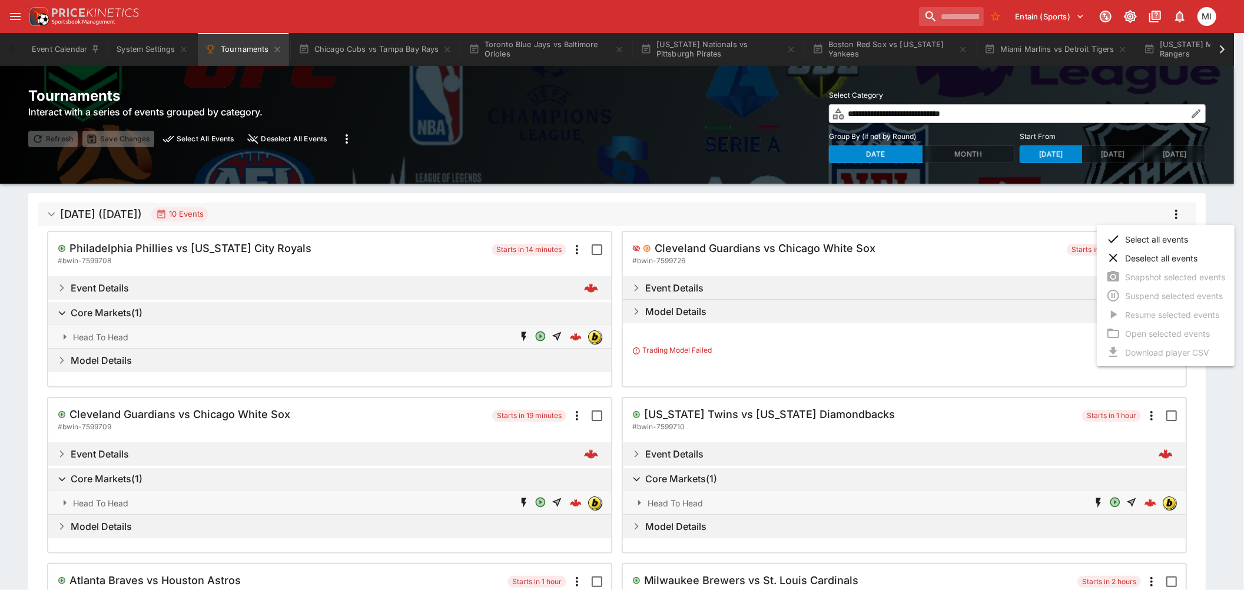
click at [1151, 238] on li "Select all events" at bounding box center [1166, 239] width 138 height 19
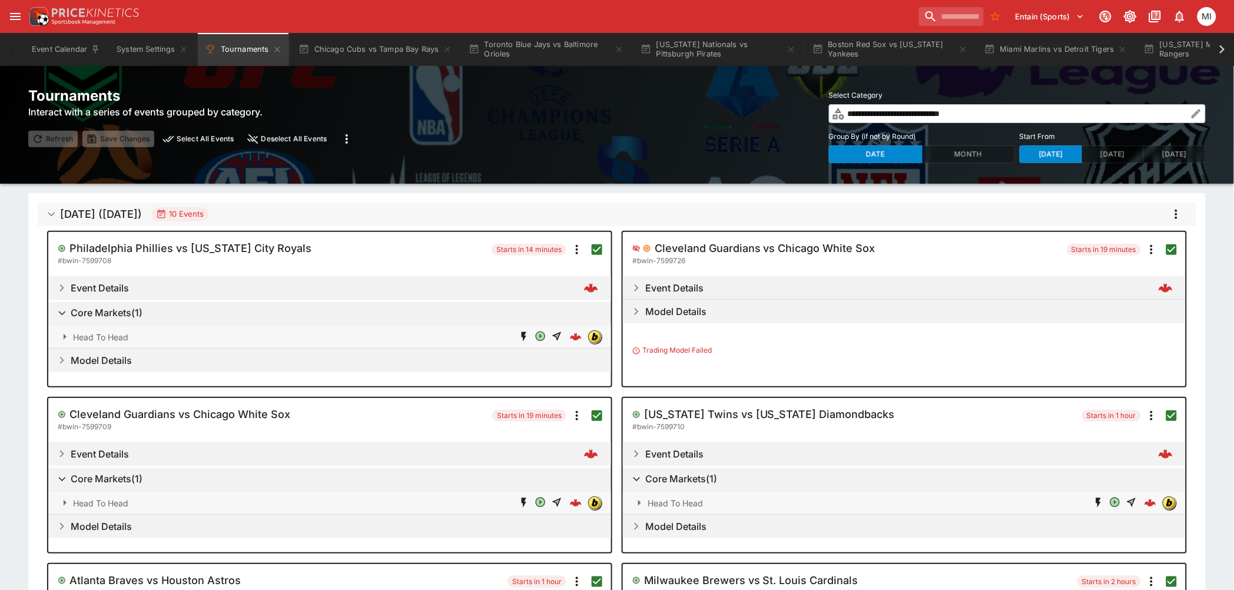
click at [1175, 213] on icon "more" at bounding box center [1176, 214] width 2 height 9
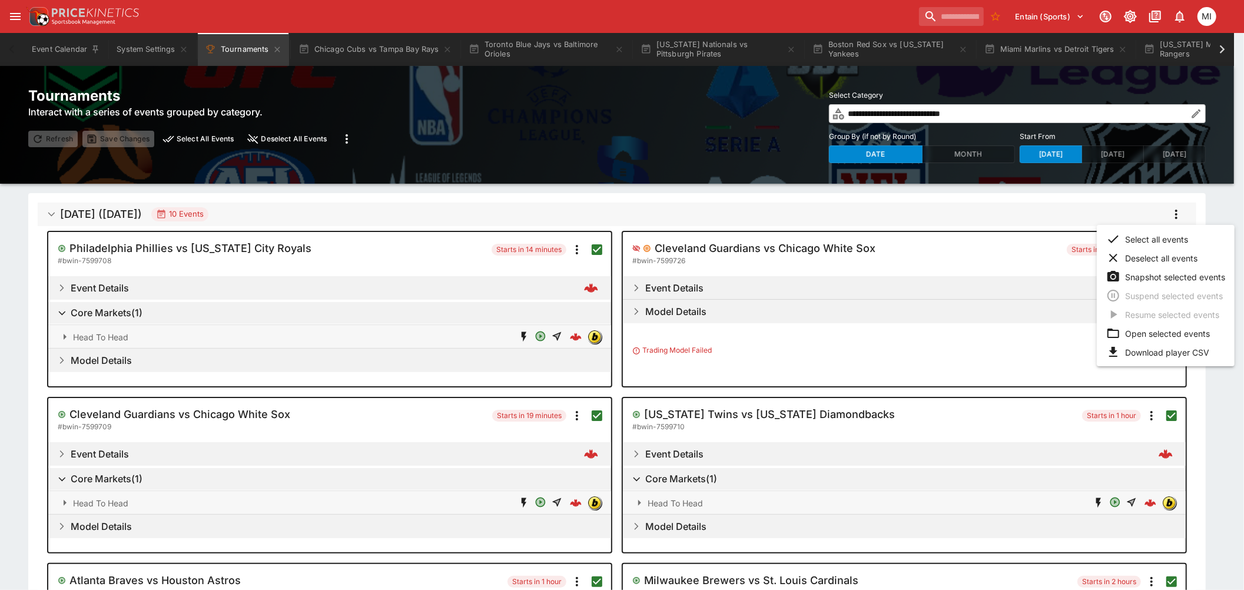
click at [1153, 280] on li "Snapshot selected events" at bounding box center [1166, 276] width 138 height 19
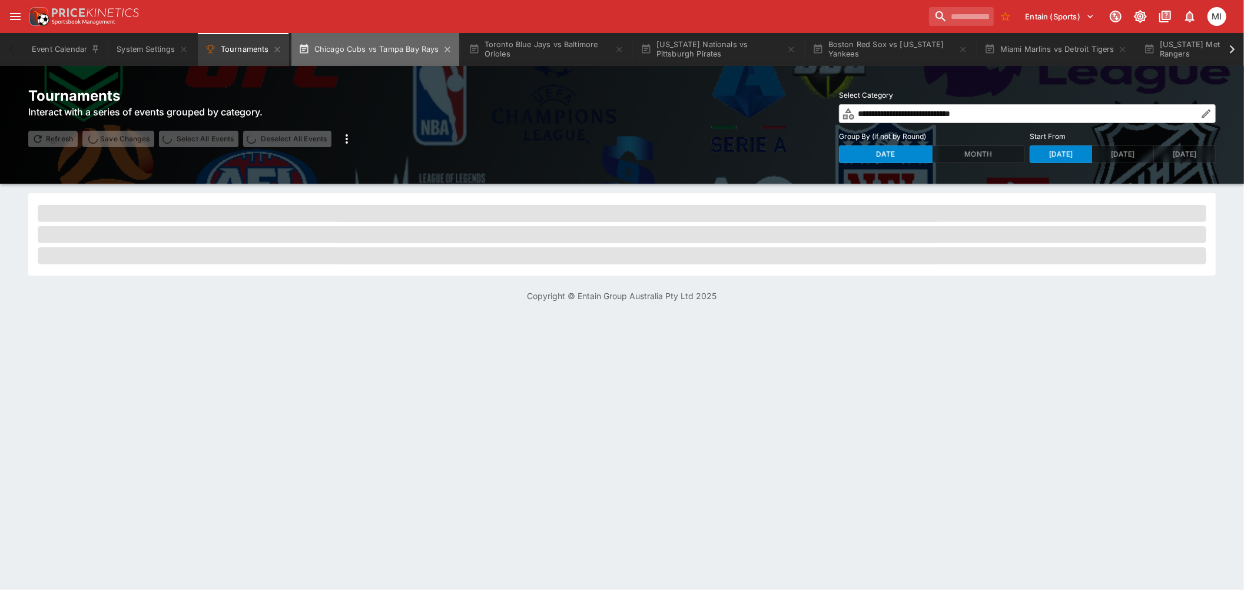
click at [388, 51] on button "Chicago Cubs vs Tampa Bay Rays" at bounding box center [375, 49] width 168 height 33
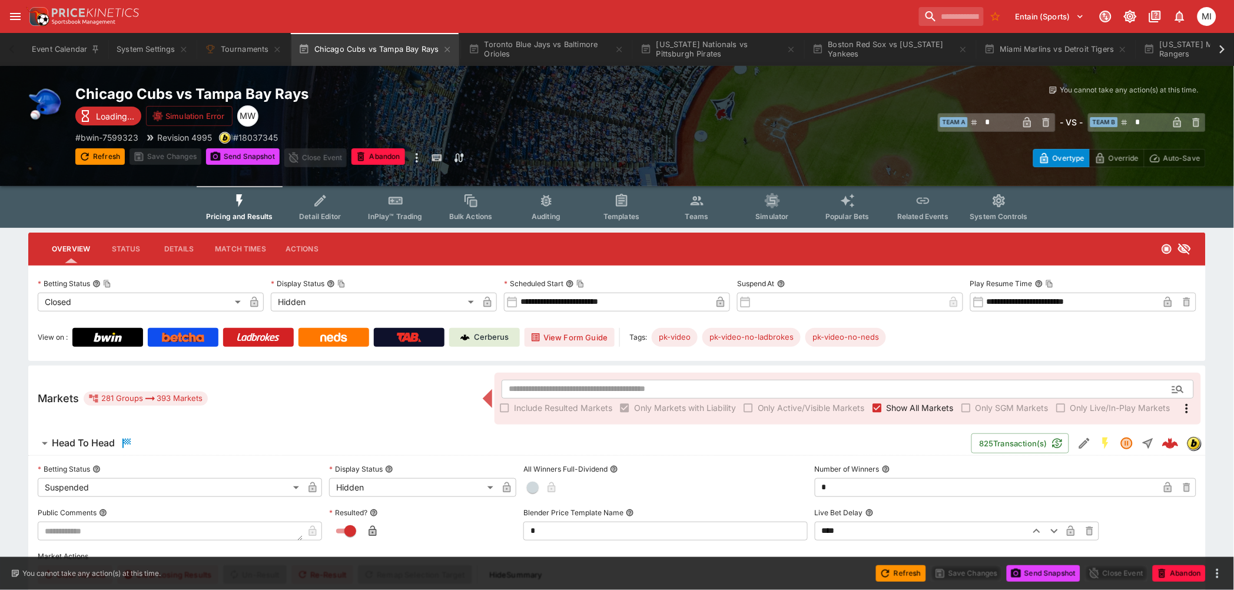
click at [900, 407] on span "Show All Markets" at bounding box center [919, 407] width 67 height 12
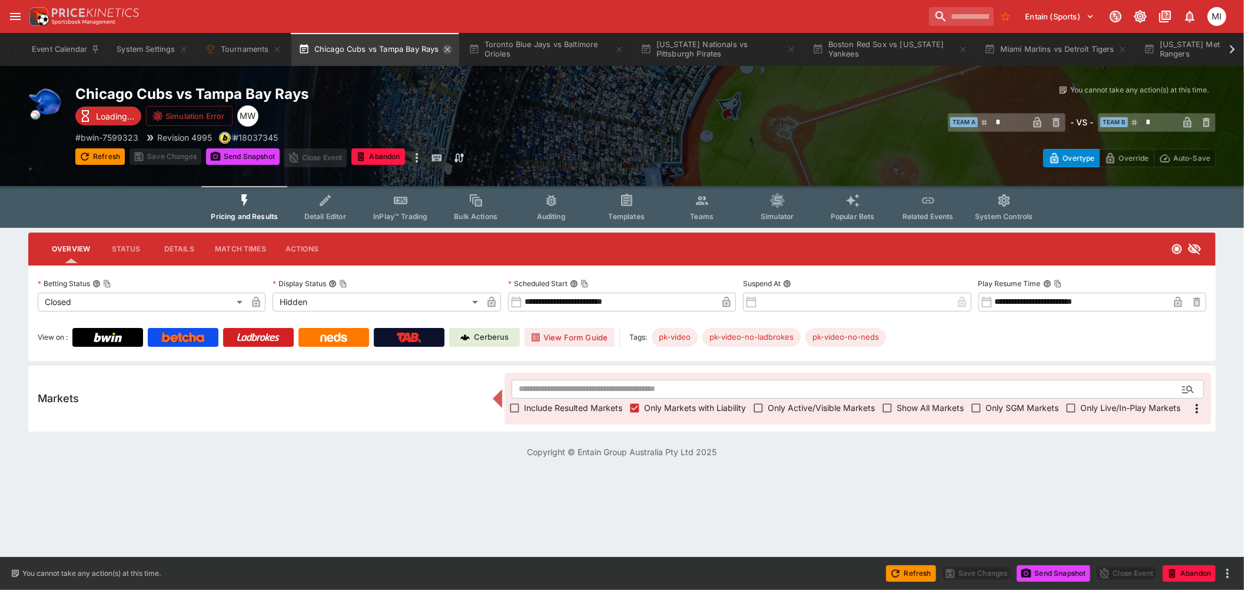
click at [443, 47] on icon "button" at bounding box center [447, 49] width 9 height 9
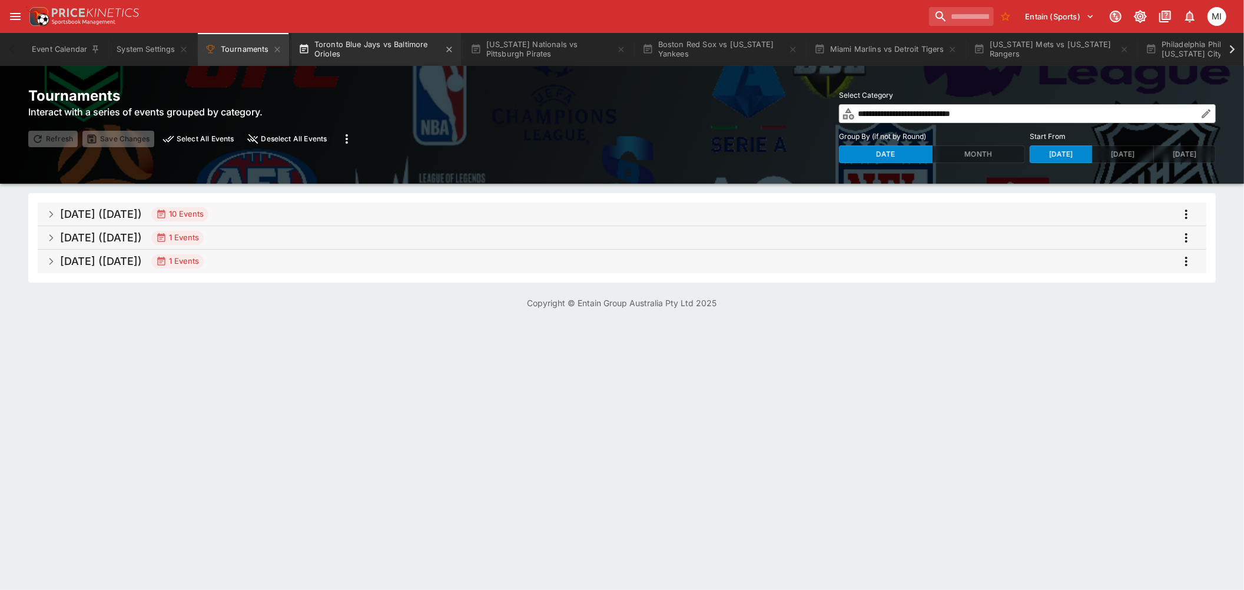
click at [351, 47] on button "Toronto Blue Jays vs Baltimore Orioles" at bounding box center [376, 49] width 170 height 33
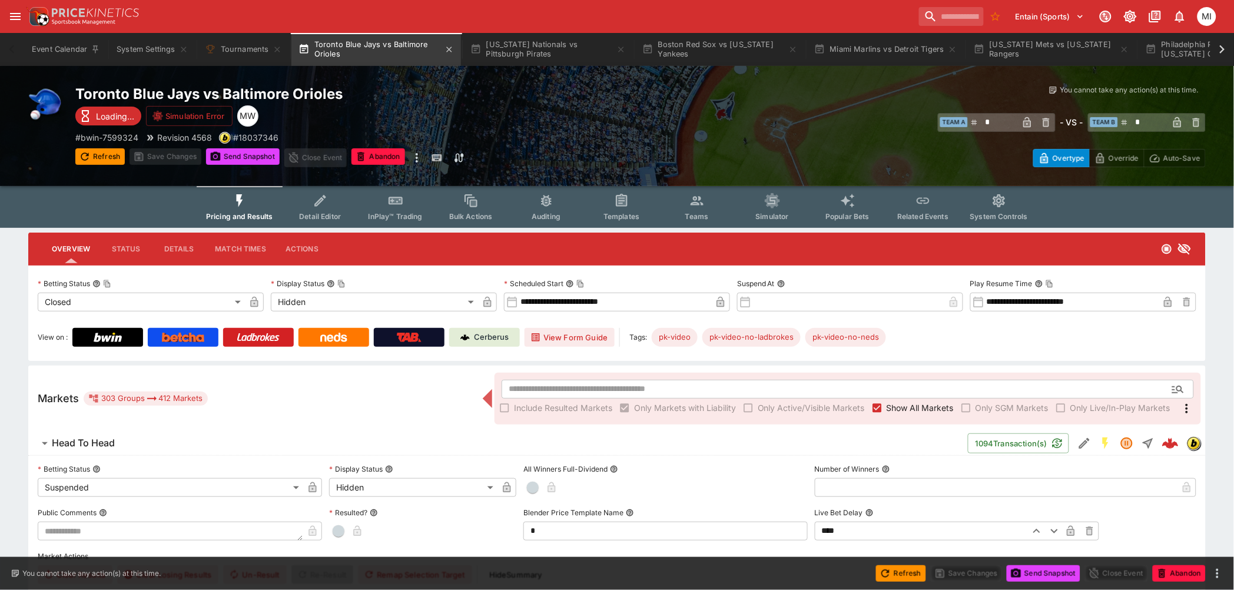
click at [401, 56] on button "Toronto Blue Jays vs Baltimore Orioles" at bounding box center [376, 49] width 170 height 33
drag, startPoint x: 108, startPoint y: 151, endPoint x: 725, endPoint y: 257, distance: 626.5
click at [108, 152] on button "Refresh" at bounding box center [99, 156] width 49 height 16
type input "*"
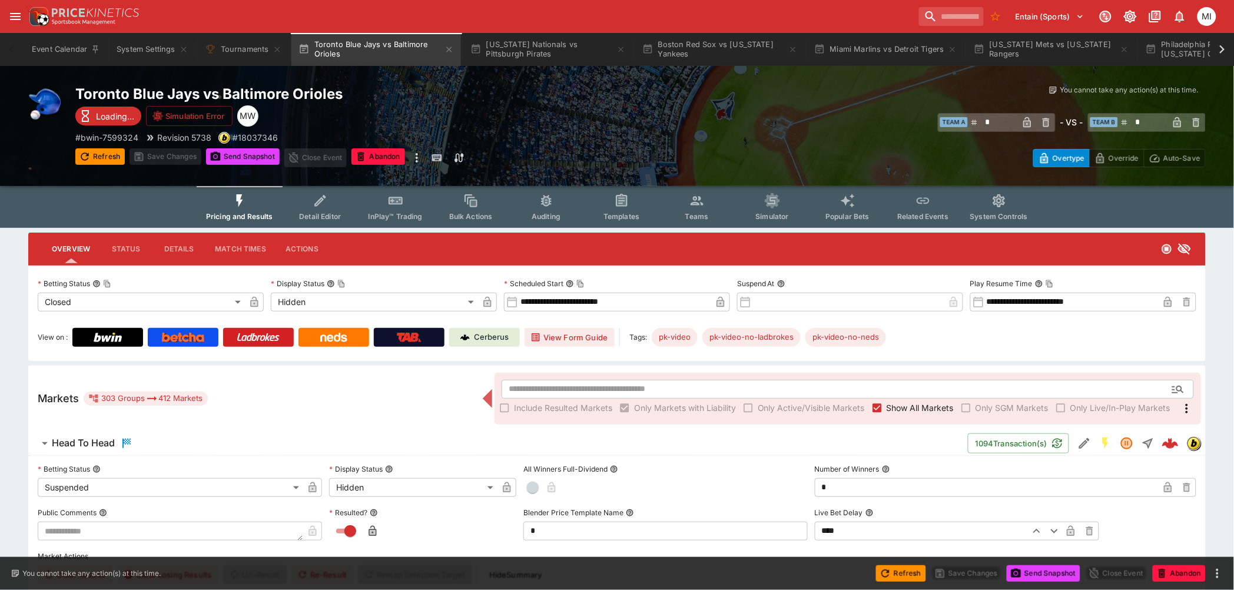
type input "*"
type input "*********"
type input "******"
type input "*"
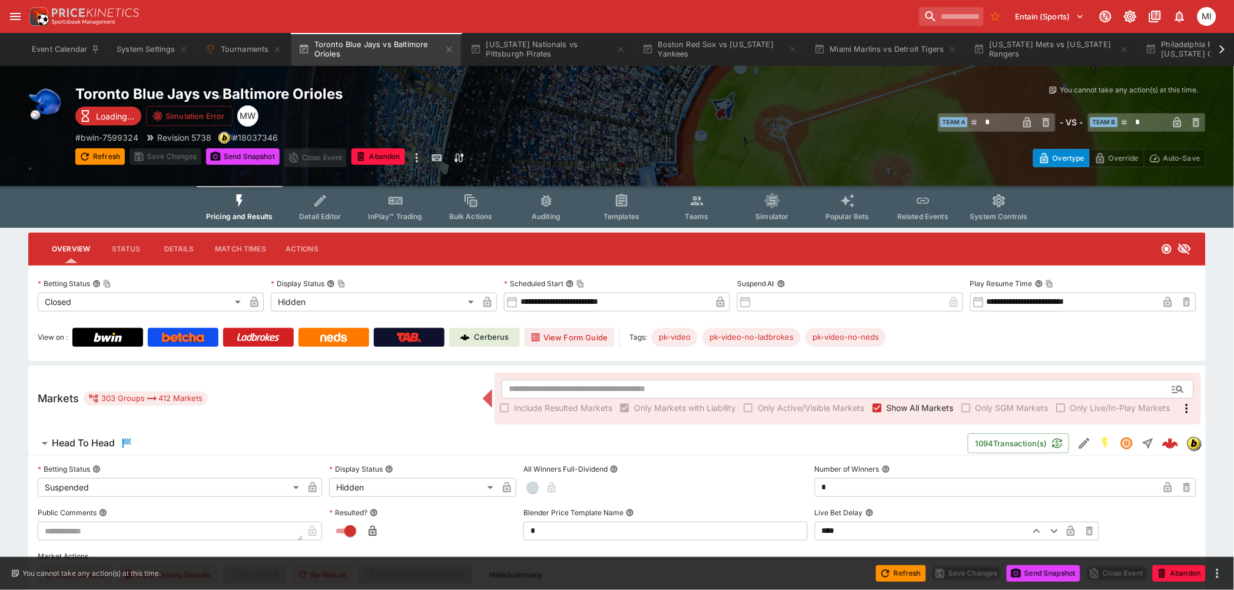
type input "*********"
type input "******"
click at [907, 409] on span "Show All Markets" at bounding box center [919, 407] width 67 height 12
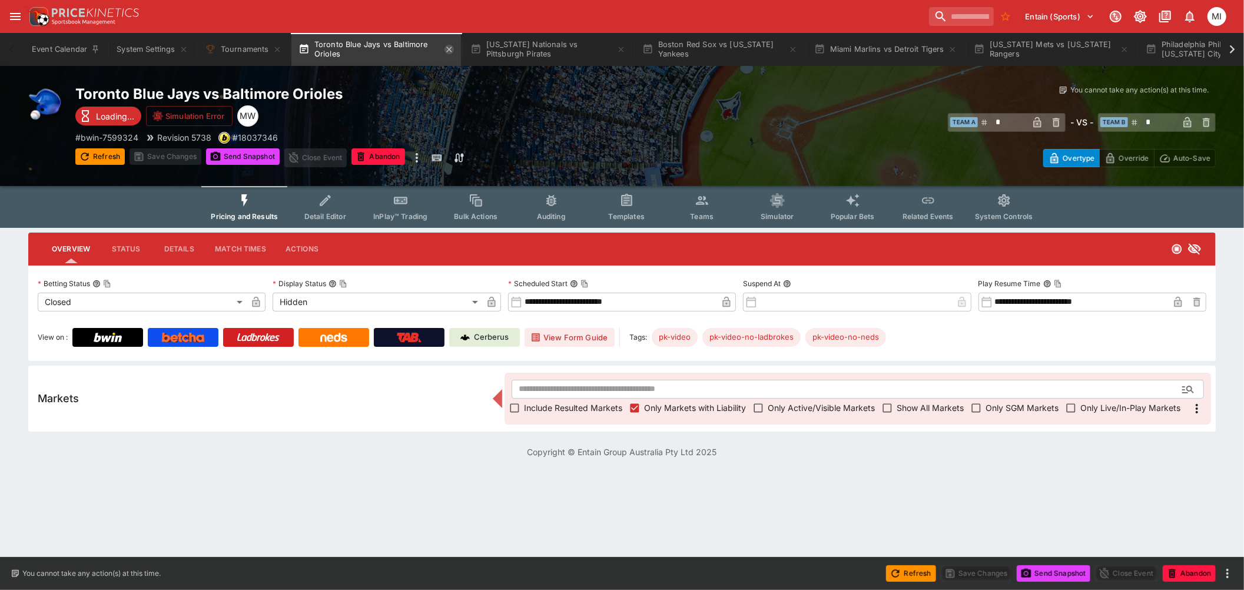
click at [449, 51] on icon "button" at bounding box center [448, 49] width 9 height 9
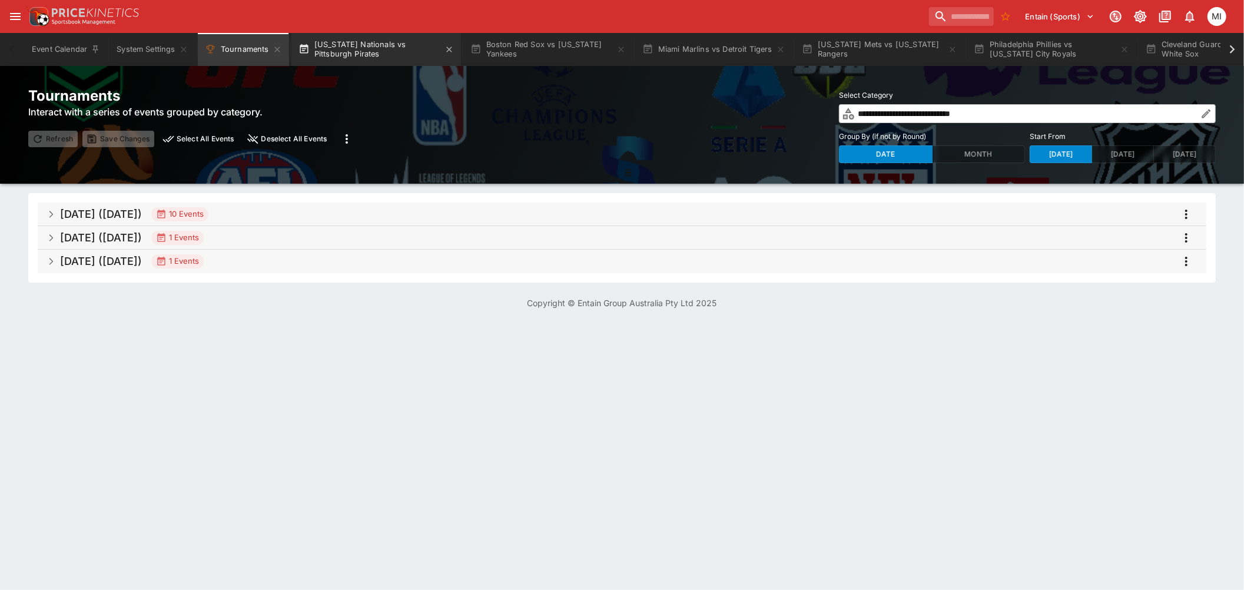
click at [369, 58] on button "Washington Nationals vs Pittsburgh Pirates" at bounding box center [376, 49] width 170 height 33
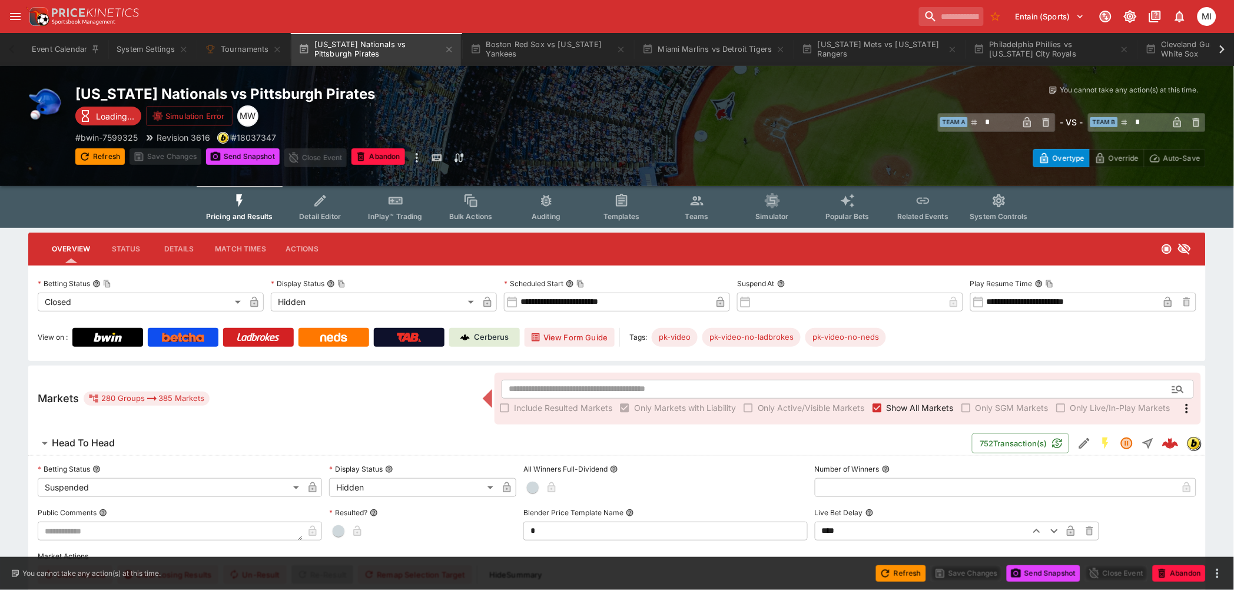
drag, startPoint x: 115, startPoint y: 153, endPoint x: 183, endPoint y: 220, distance: 95.3
click at [115, 153] on button "Refresh" at bounding box center [99, 156] width 49 height 16
type input "*"
click at [1218, 50] on icon at bounding box center [1222, 49] width 16 height 16
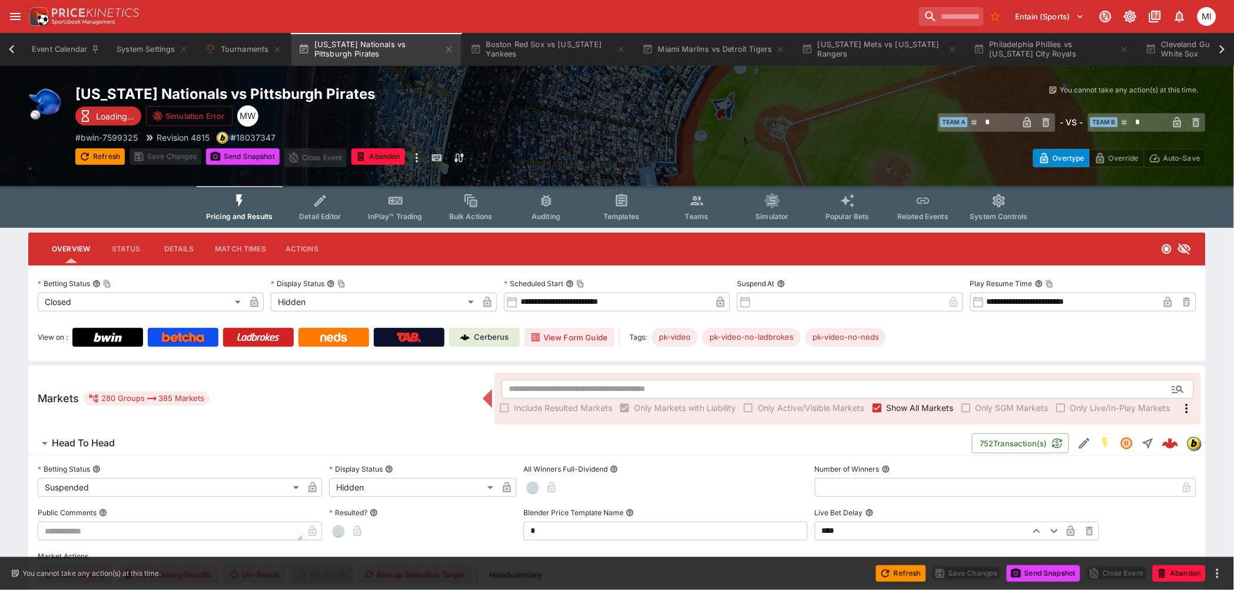
scroll to position [0, 1094]
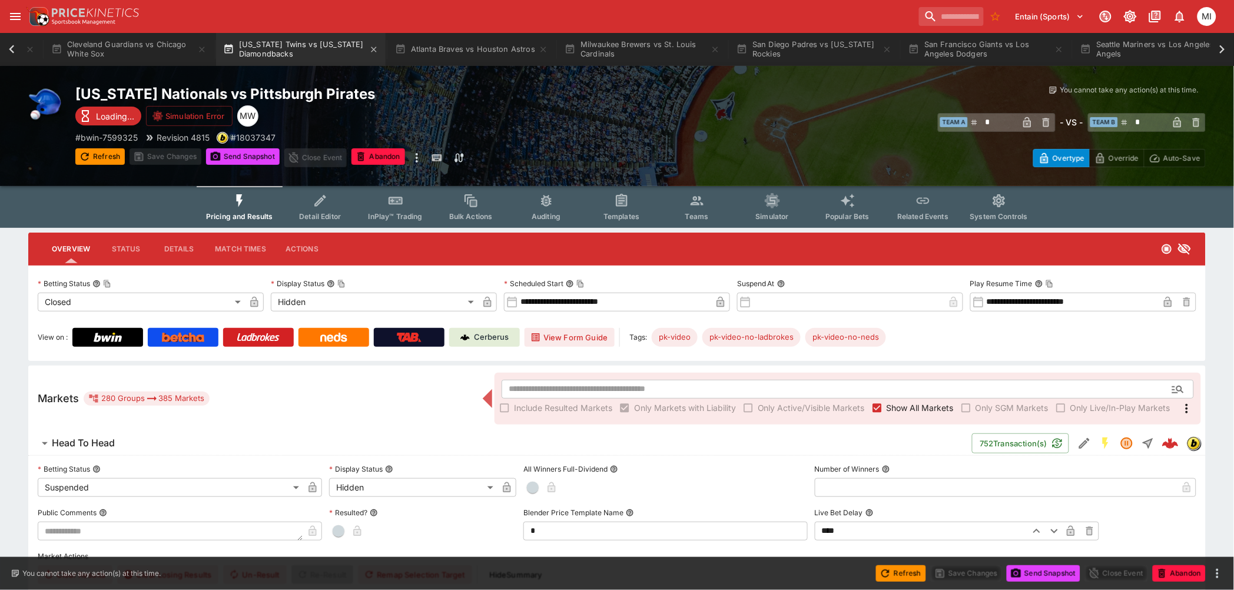
click at [298, 52] on button "[US_STATE] Twins vs [US_STATE] Diamondbacks" at bounding box center [301, 49] width 170 height 33
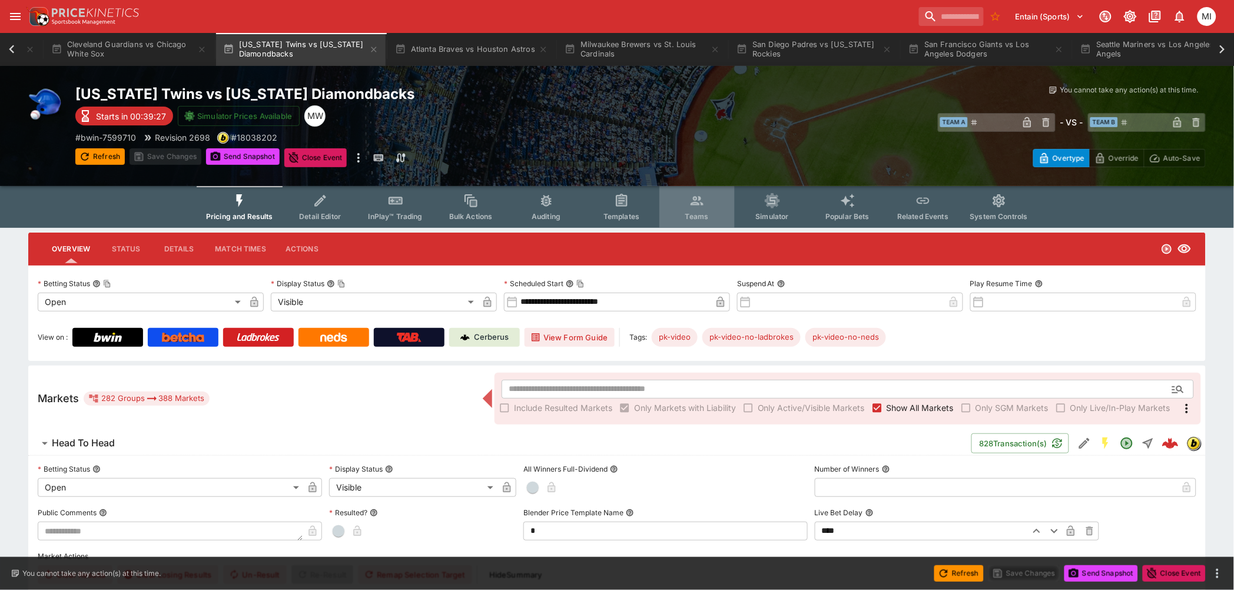
click at [693, 205] on icon "Event type filters" at bounding box center [696, 200] width 15 height 15
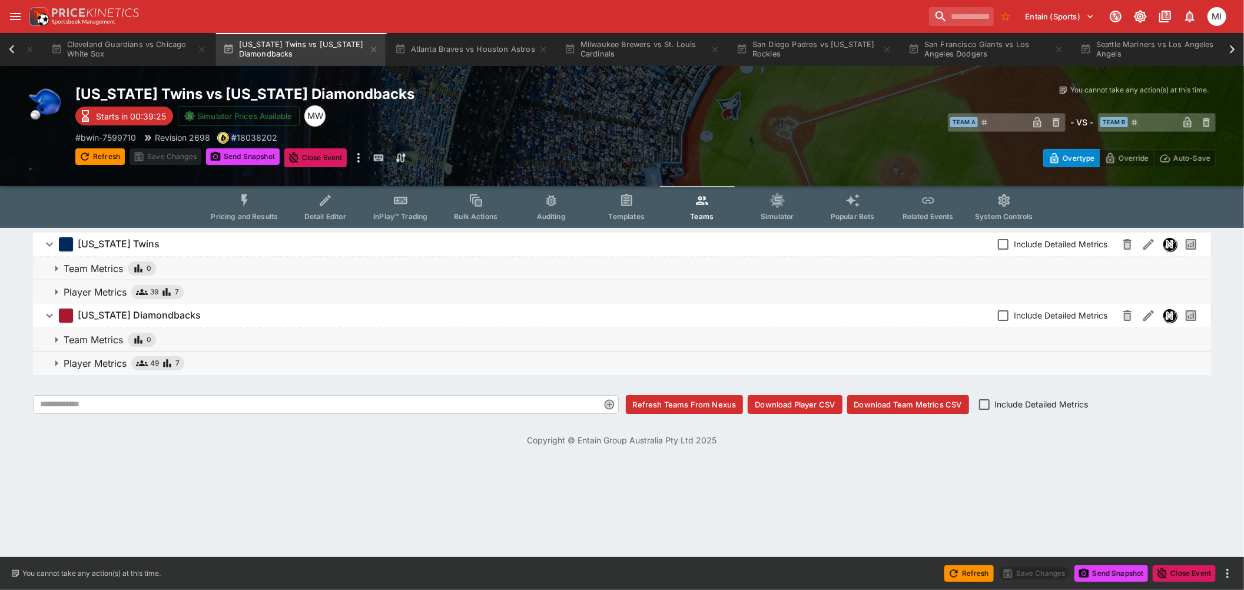
click at [118, 358] on p "Player Metrics" at bounding box center [95, 363] width 63 height 14
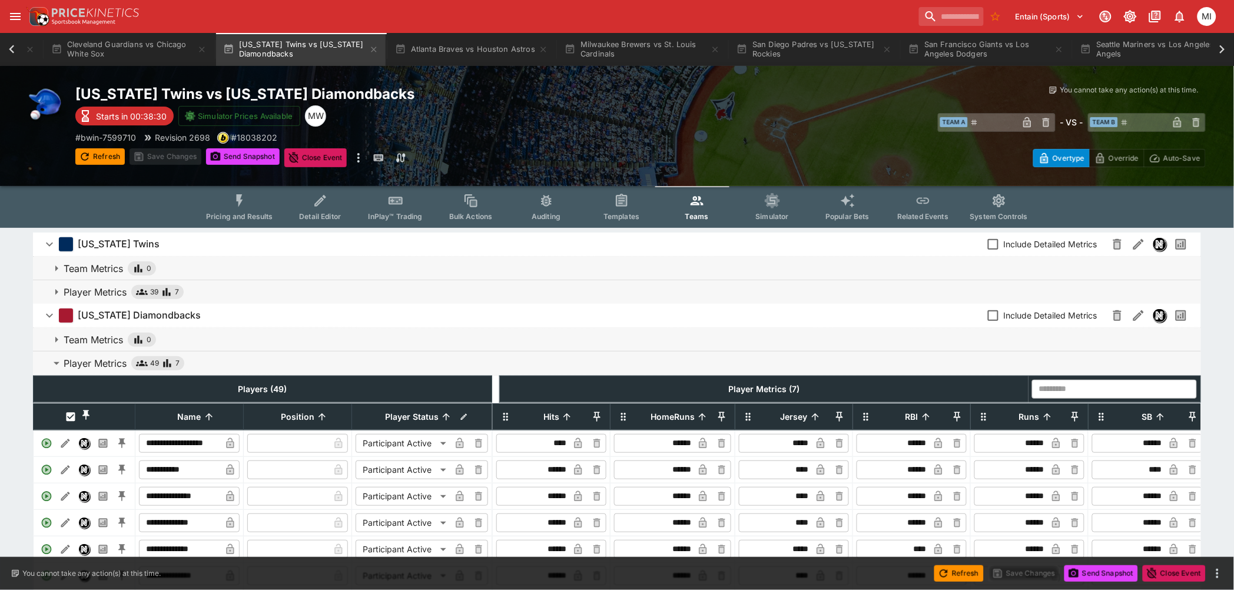
click at [1223, 45] on icon at bounding box center [1222, 49] width 16 height 16
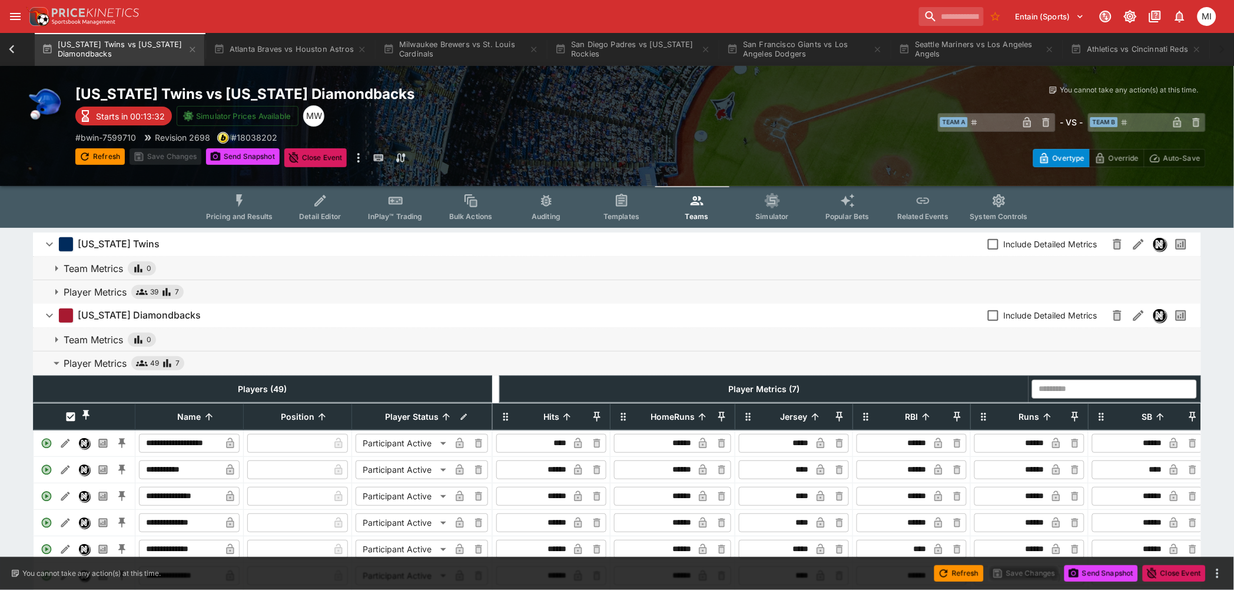
click at [10, 42] on icon at bounding box center [12, 49] width 16 height 16
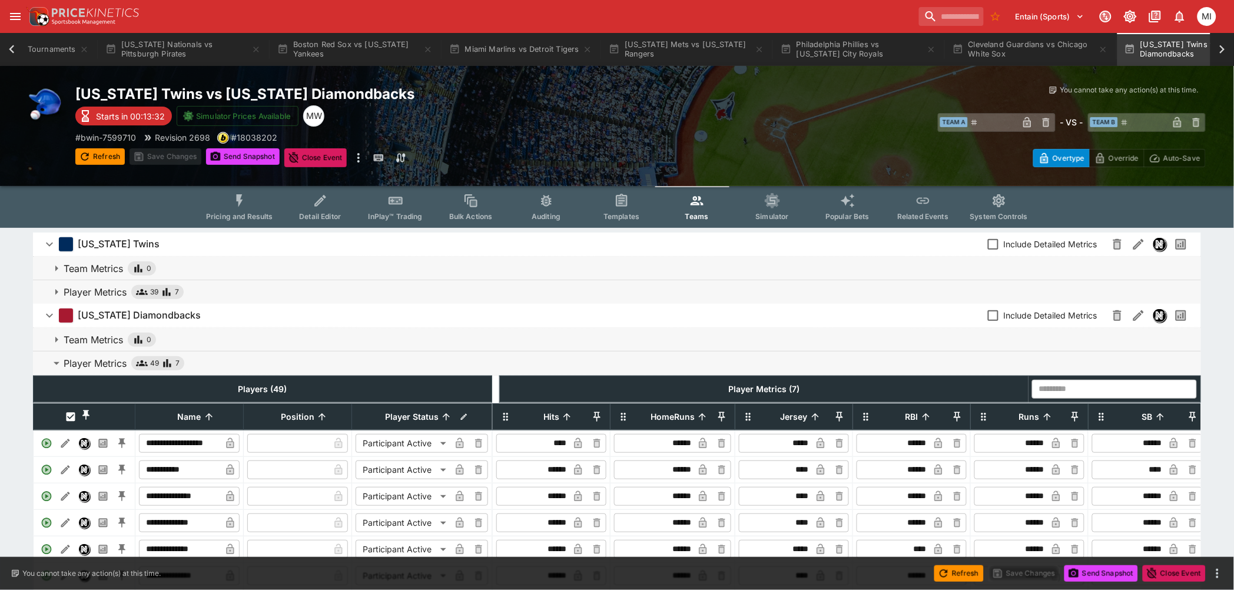
scroll to position [0, 185]
click at [9, 48] on icon at bounding box center [12, 49] width 16 height 16
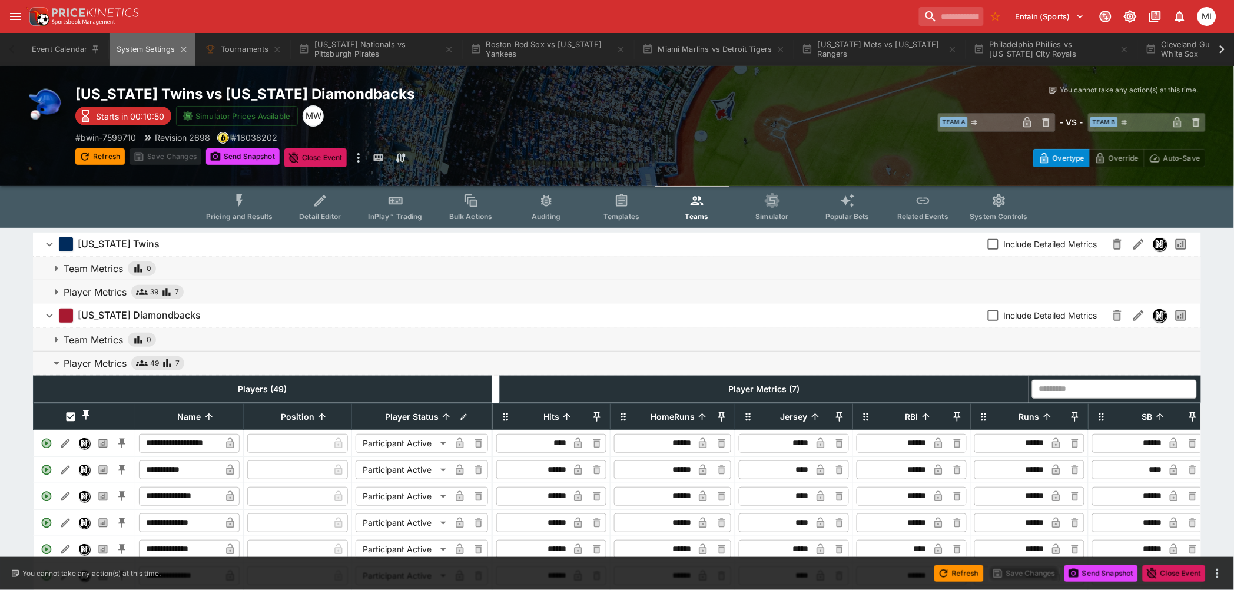
click at [149, 52] on button "System Settings" at bounding box center [151, 49] width 85 height 33
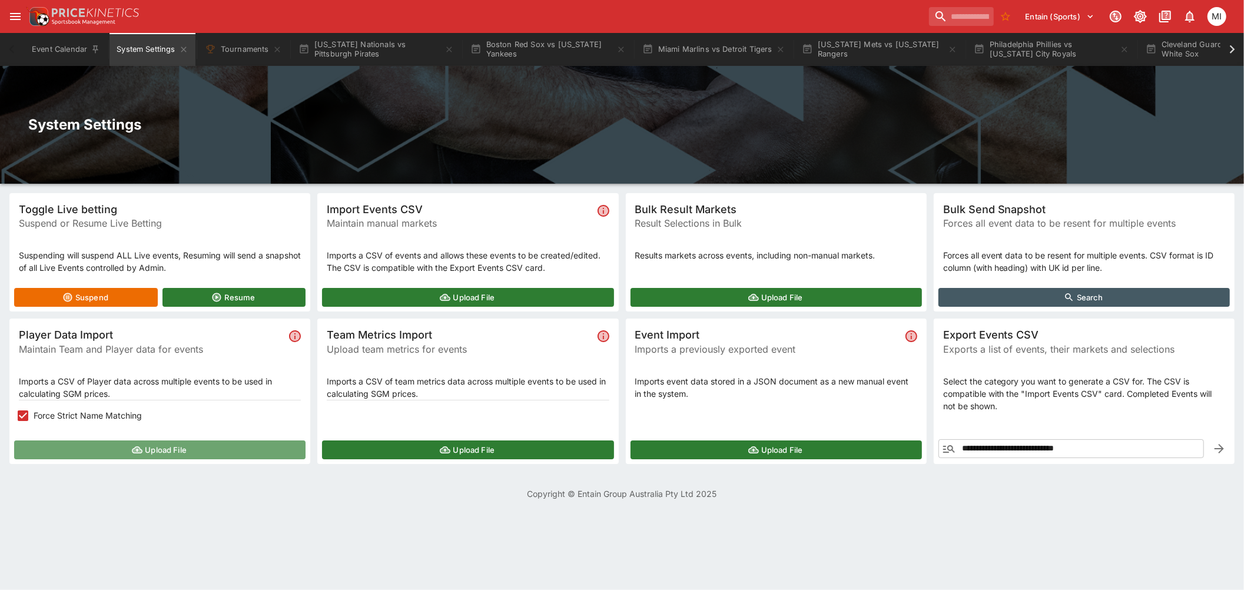
click at [108, 440] on button "Upload File" at bounding box center [159, 449] width 291 height 19
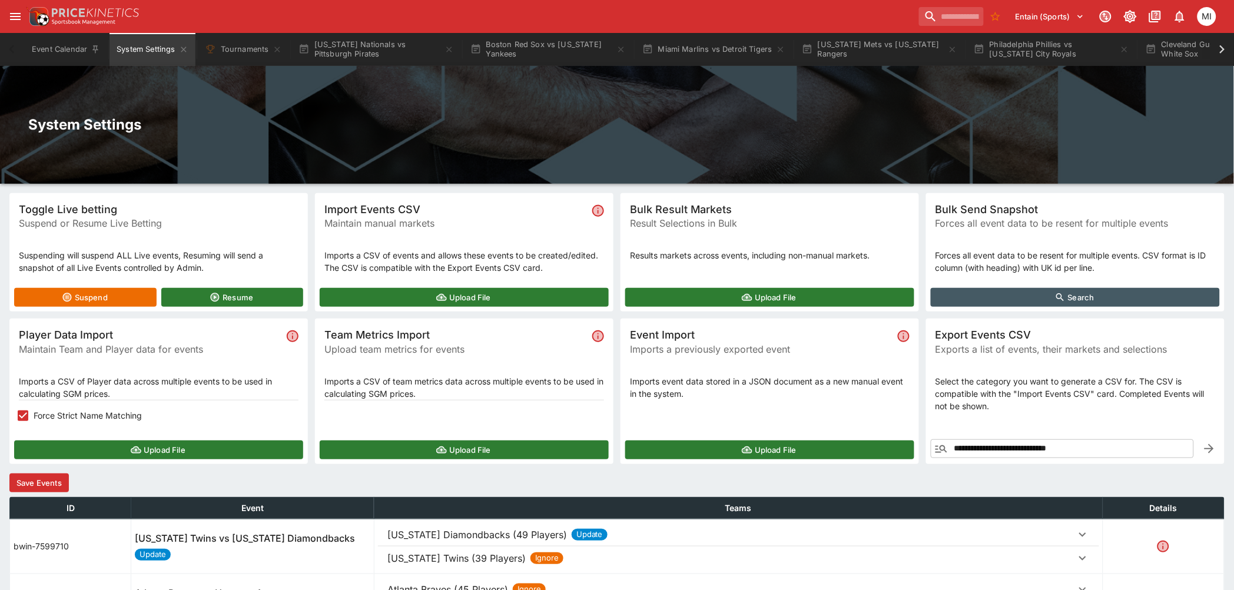
click at [53, 477] on button "Save Events" at bounding box center [38, 482] width 59 height 19
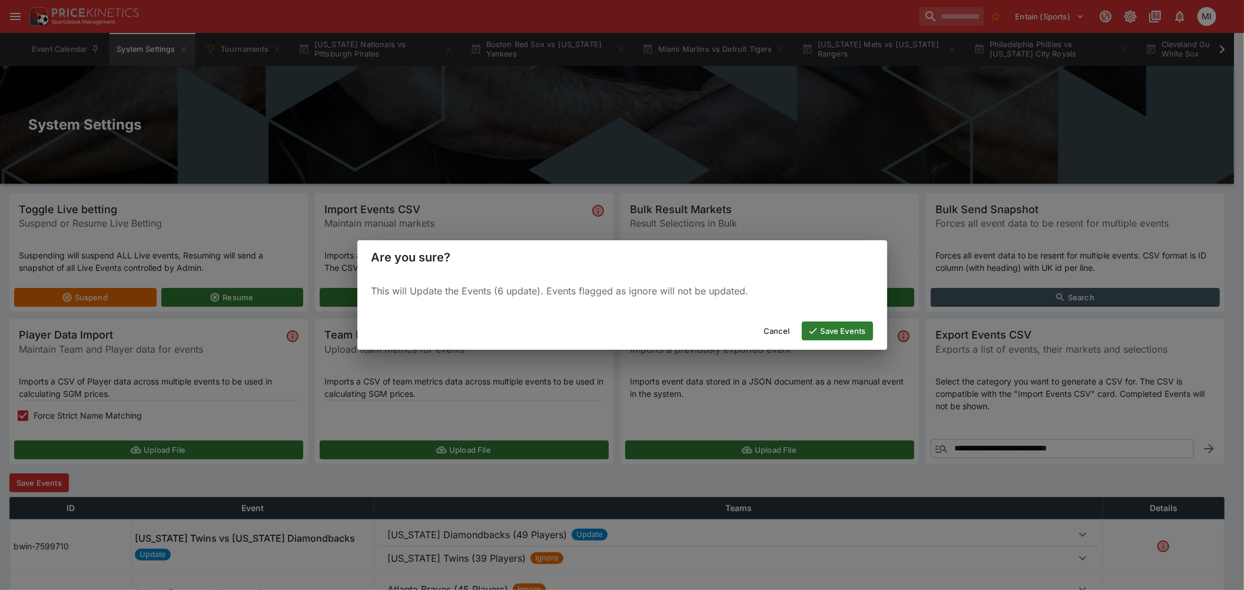
click at [819, 333] on button "Save Events" at bounding box center [837, 330] width 71 height 19
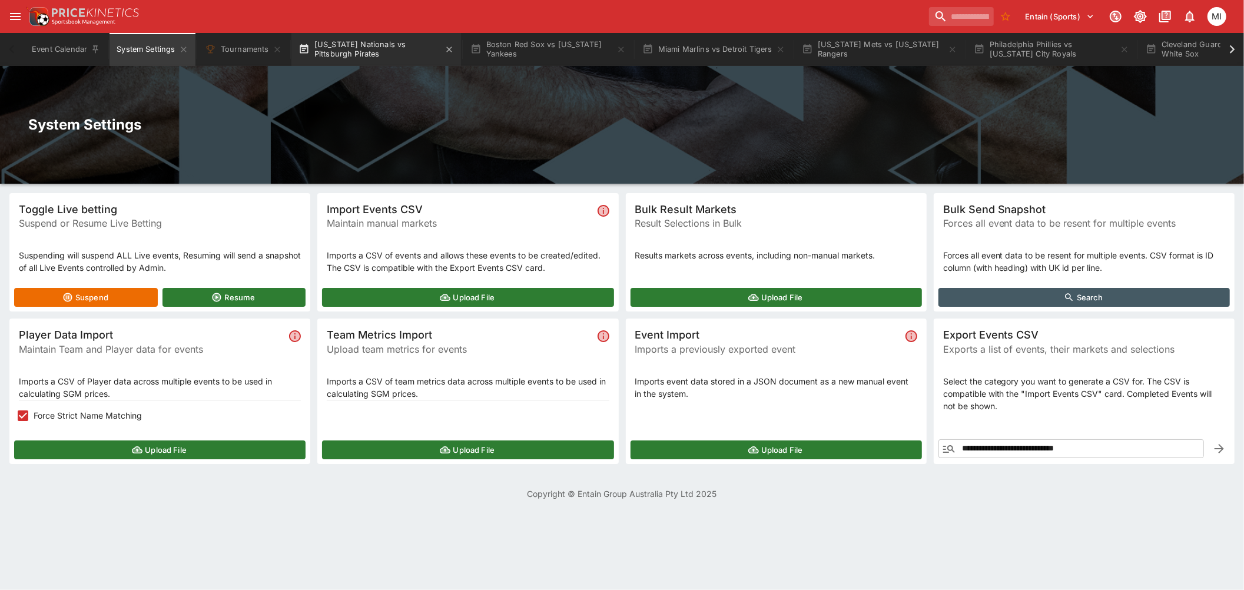
click at [370, 57] on button "Washington Nationals vs Pittsburgh Pirates" at bounding box center [376, 49] width 170 height 33
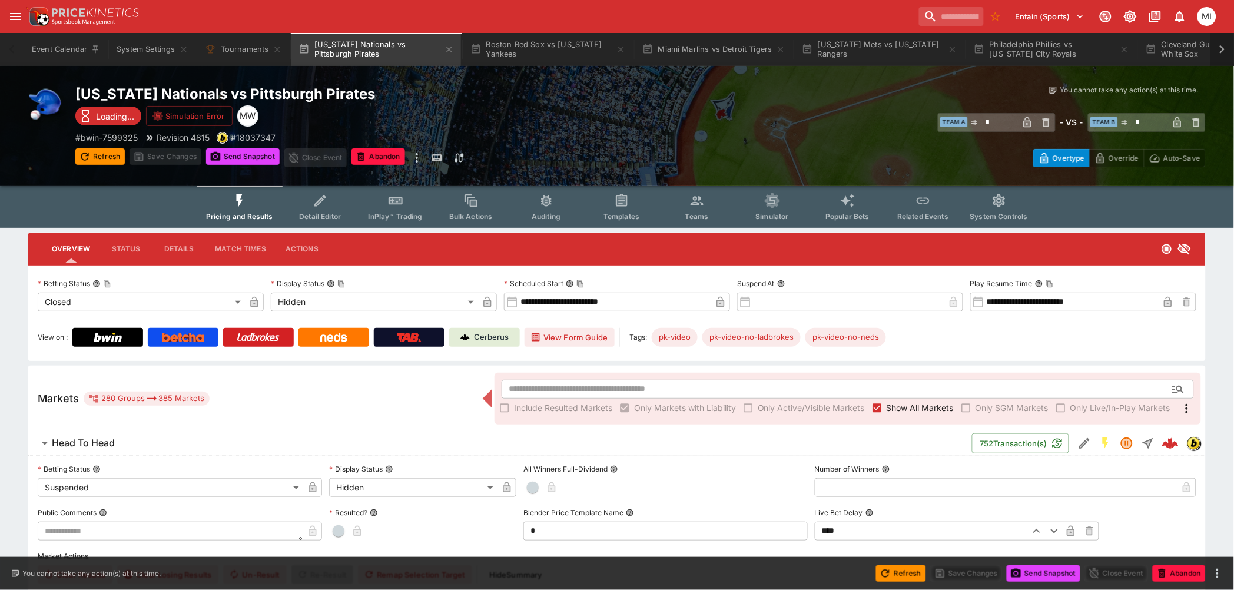
click at [1219, 51] on icon at bounding box center [1222, 49] width 16 height 16
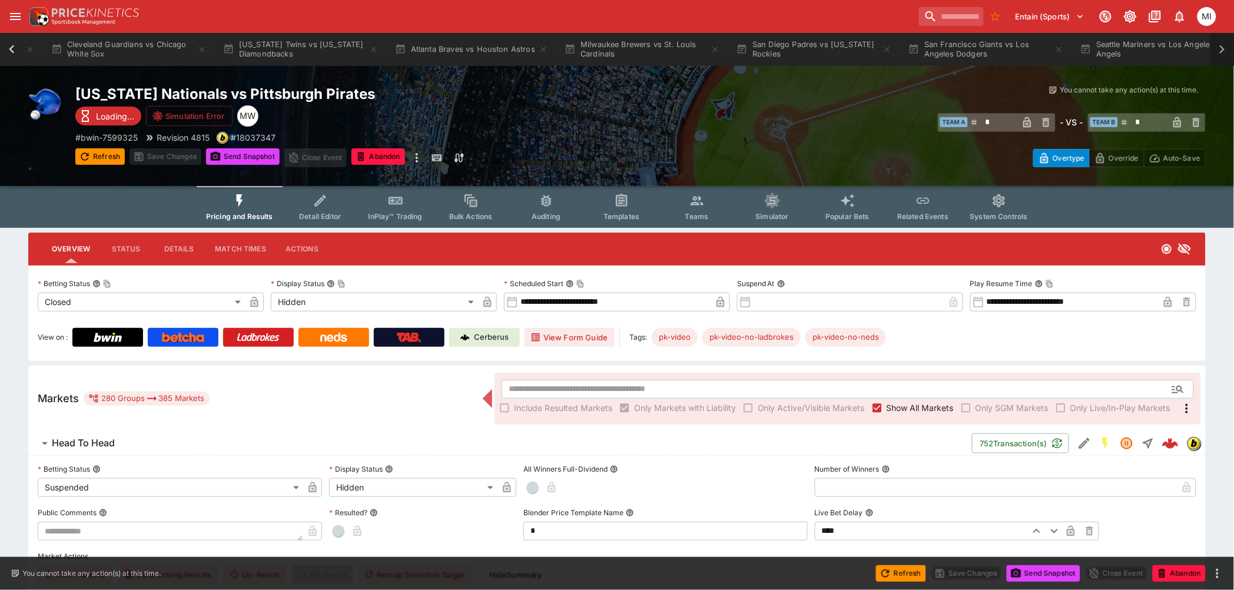
click at [1219, 51] on icon at bounding box center [1222, 49] width 16 height 16
click at [5, 45] on icon at bounding box center [12, 49] width 16 height 16
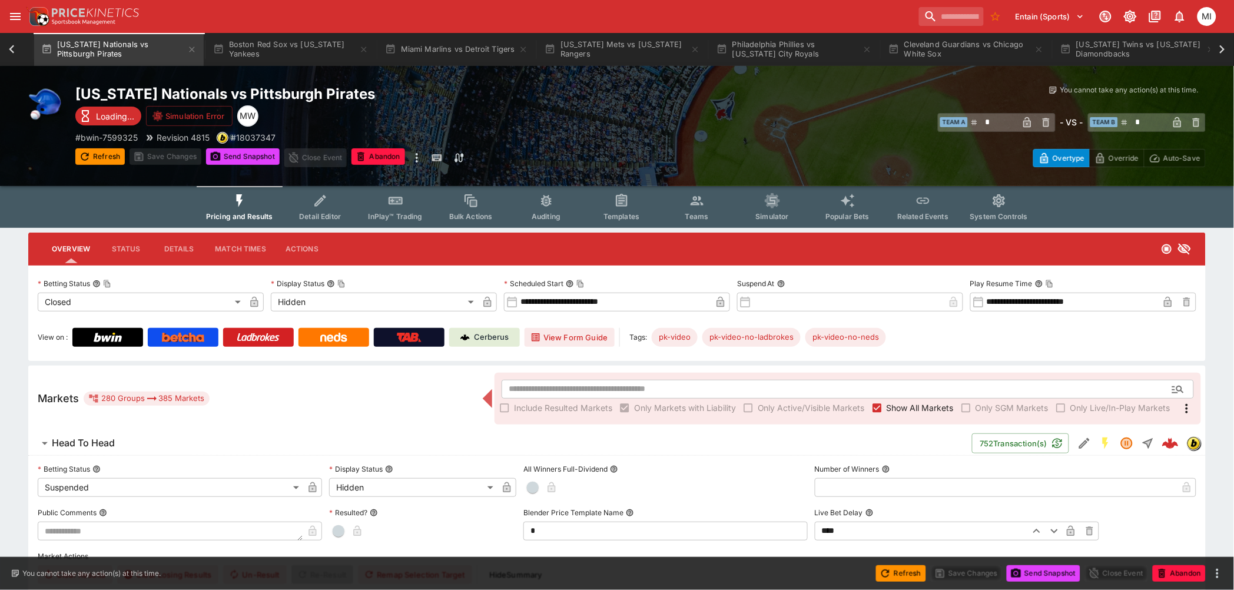
scroll to position [0, 185]
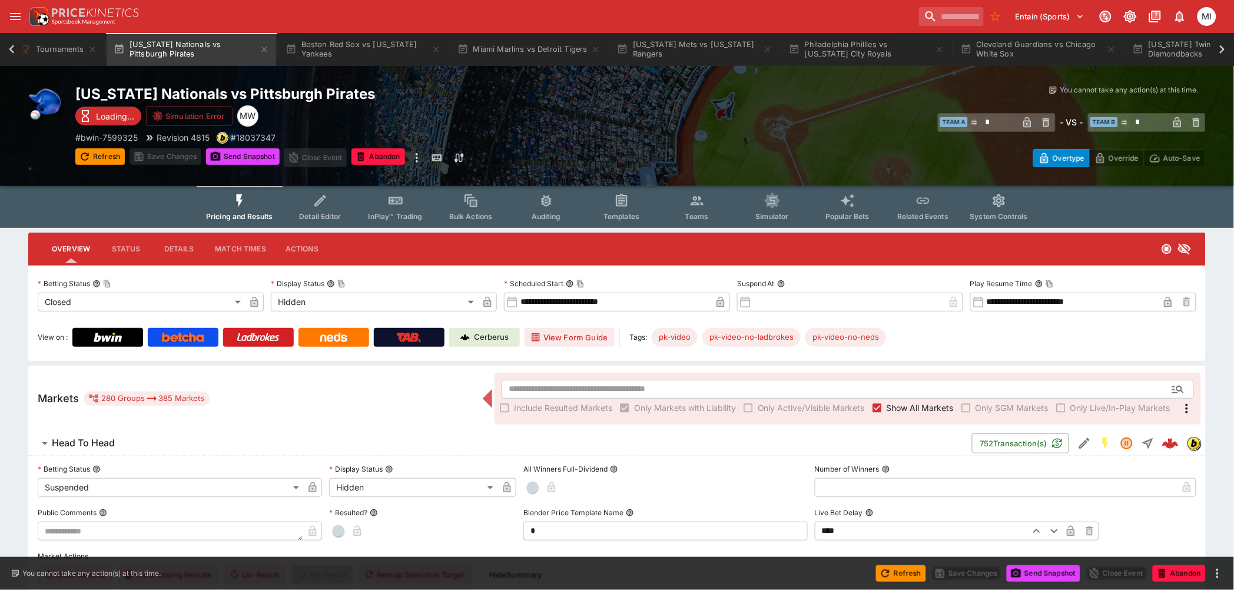
click at [5, 45] on icon at bounding box center [12, 49] width 16 height 16
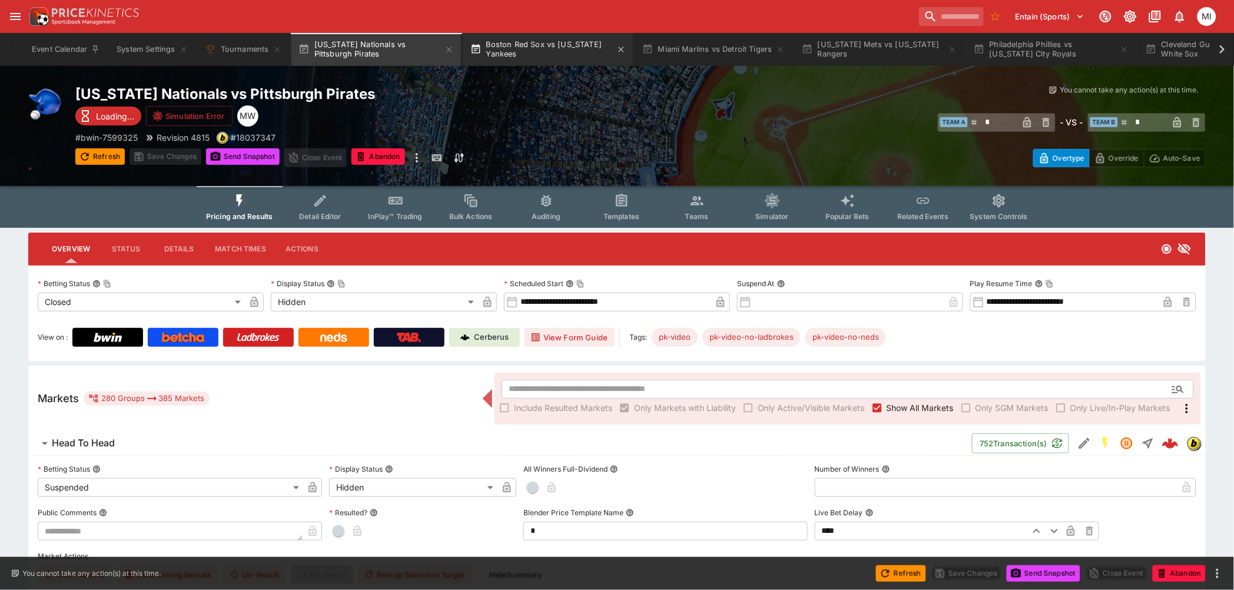
click at [569, 56] on button "Boston Red Sox vs New York Yankees" at bounding box center [548, 49] width 170 height 33
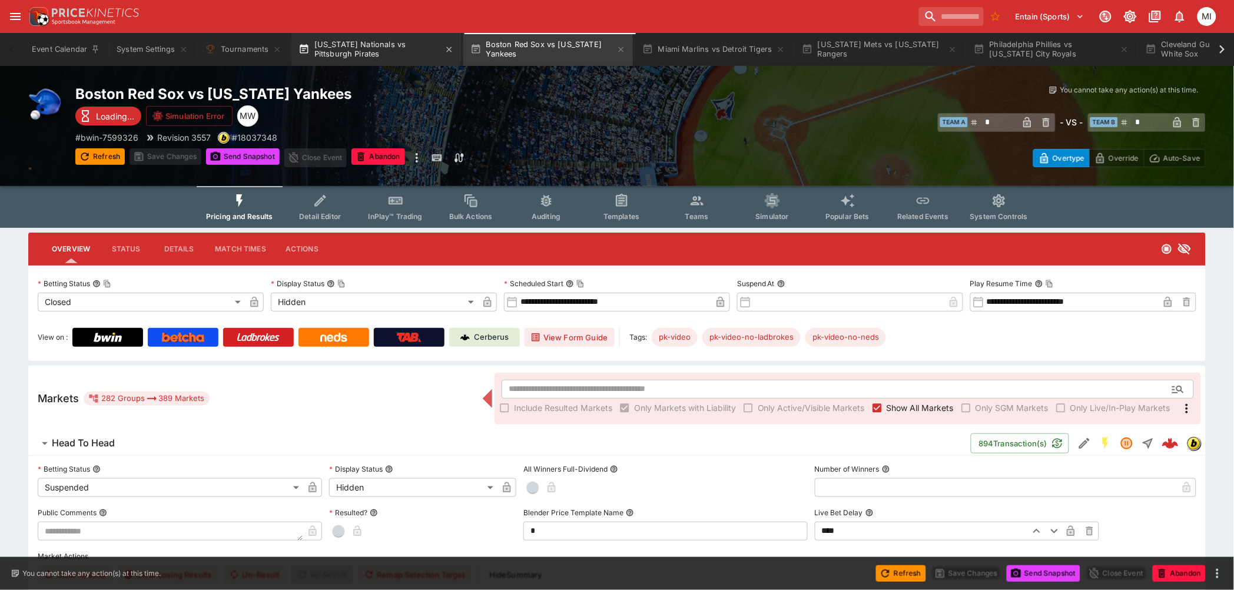
click at [399, 52] on button "Washington Nationals vs Pittsburgh Pirates" at bounding box center [376, 49] width 170 height 33
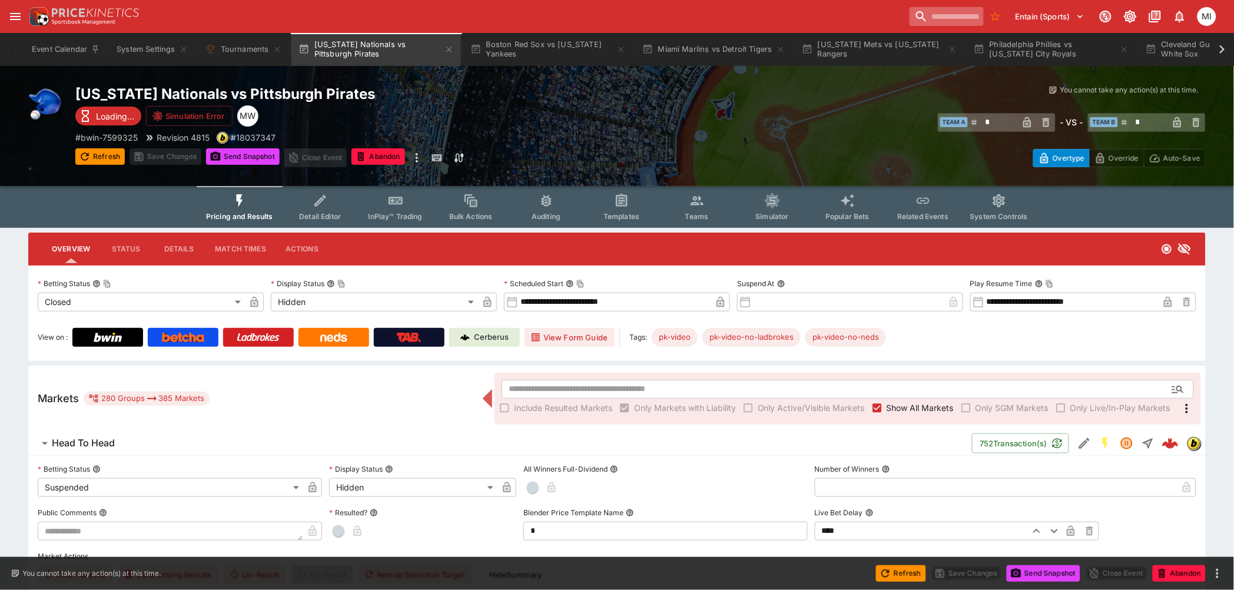
click at [944, 16] on input "search" at bounding box center [946, 16] width 74 height 19
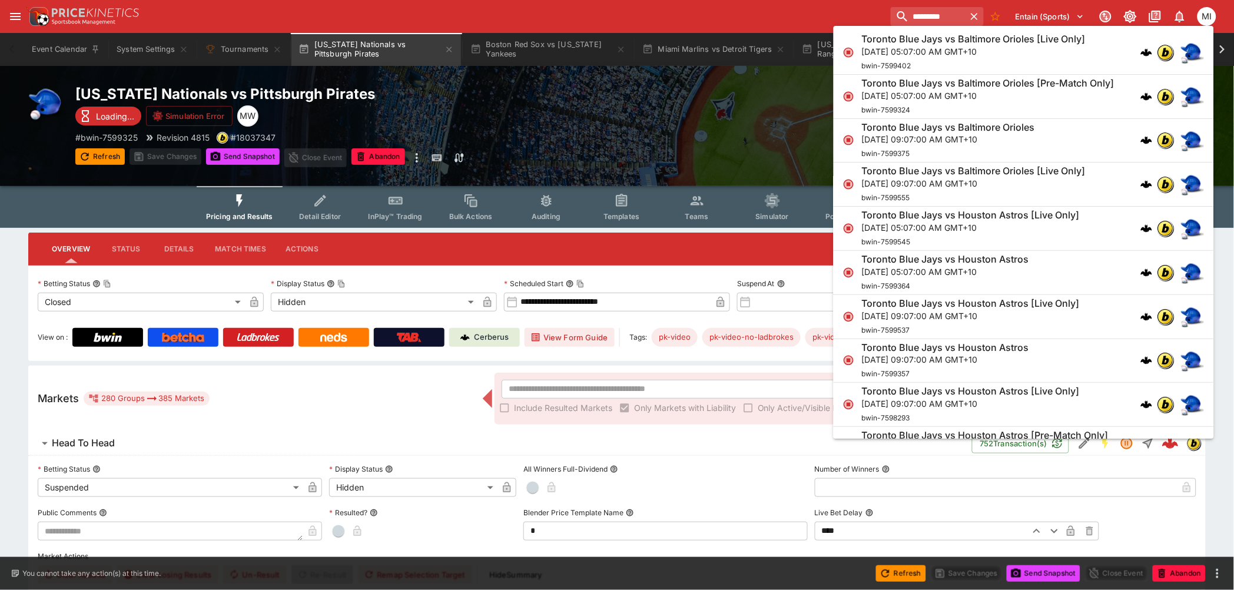
type input "*********"
click at [955, 97] on p "Sun, Sep 14, 2025, 05:07:00 AM GMT+10" at bounding box center [988, 95] width 253 height 12
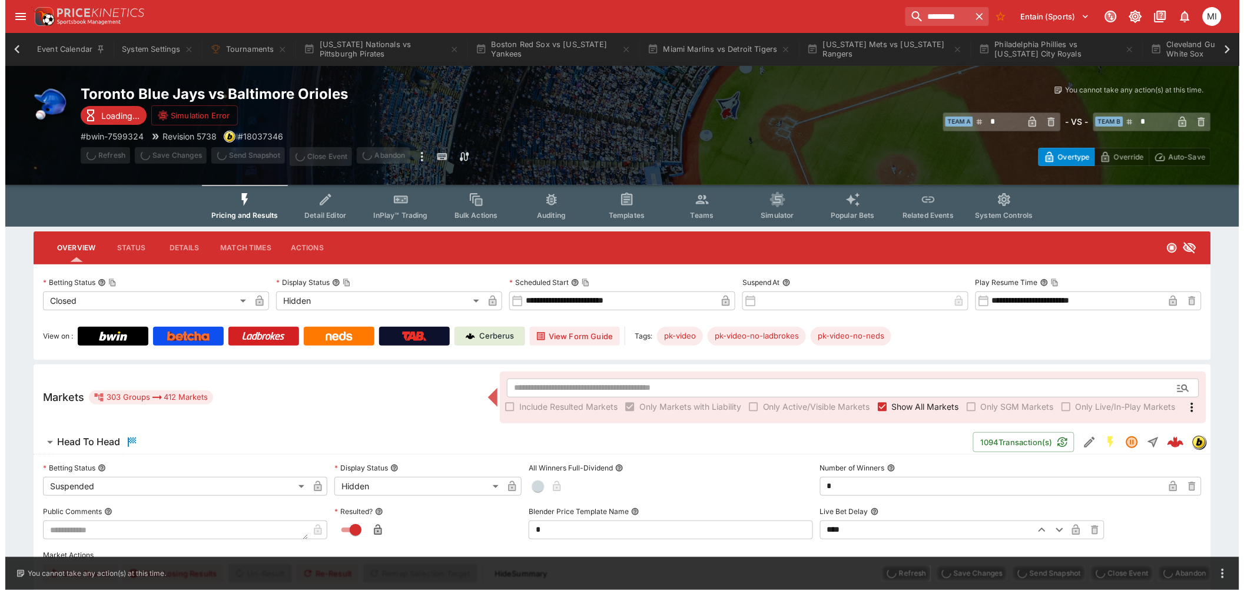
scroll to position [0, 1381]
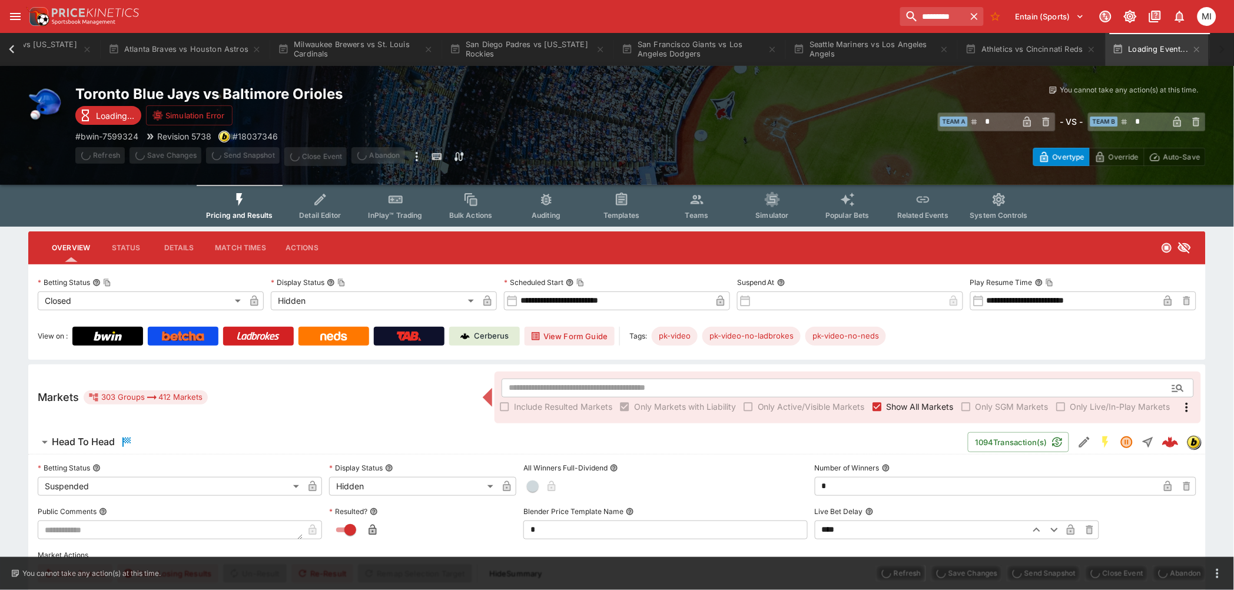
click at [890, 406] on span "Show All Markets" at bounding box center [919, 406] width 67 height 12
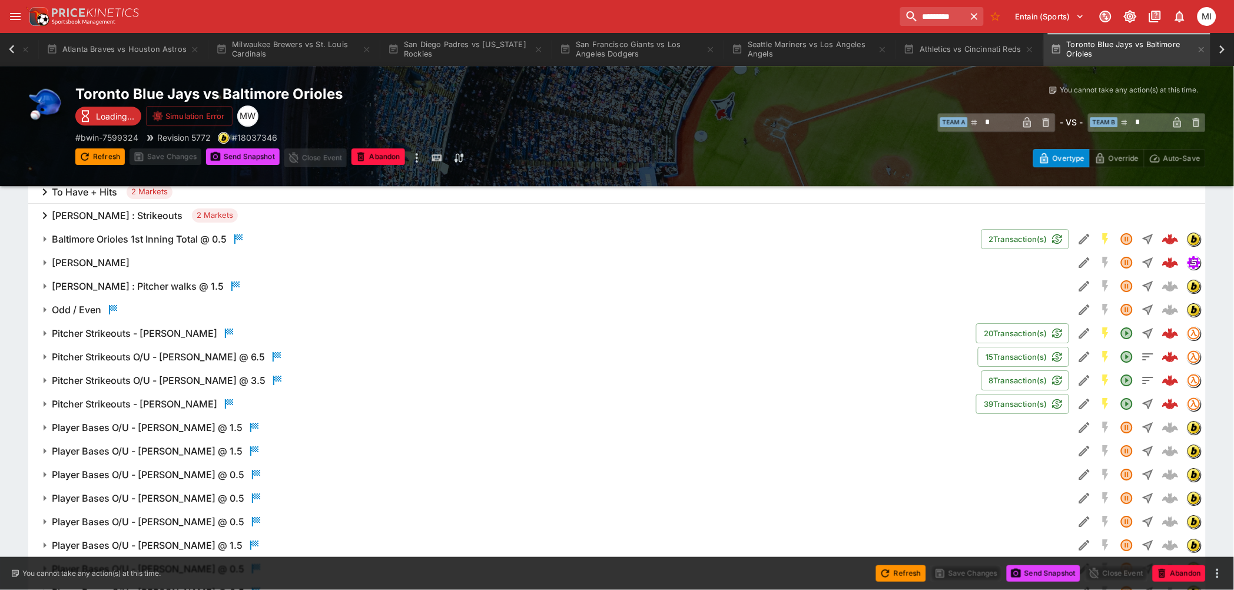
scroll to position [1177, 0]
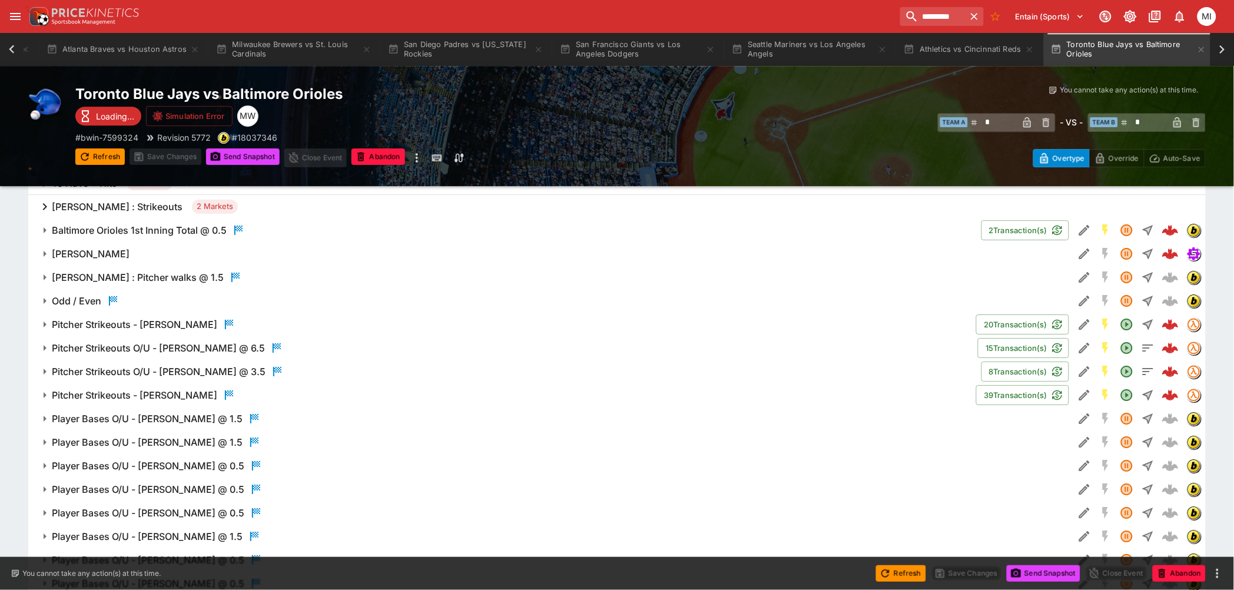
click at [175, 324] on h6 "Pitcher Strikeouts - Max Scherzer" at bounding box center [134, 324] width 165 height 12
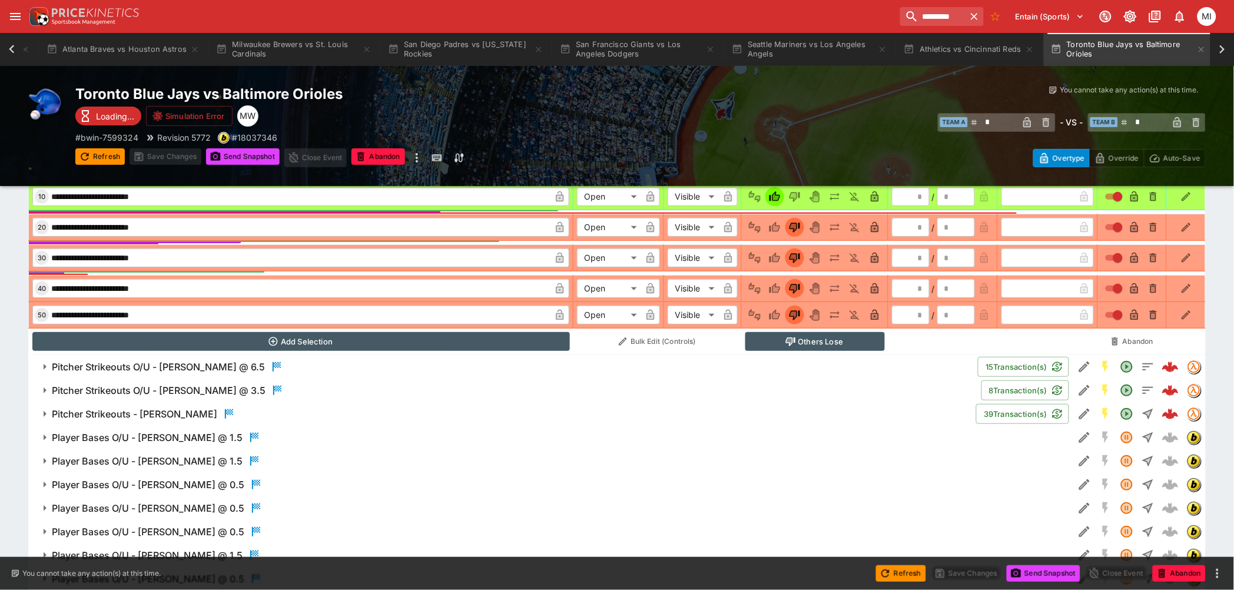
scroll to position [1569, 0]
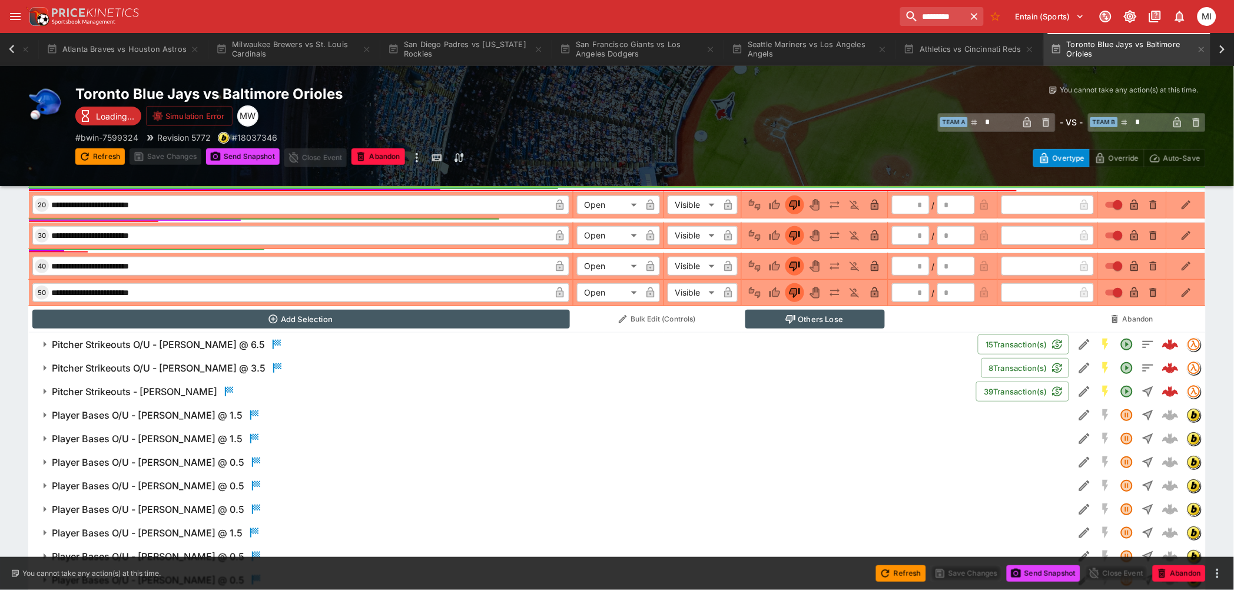
click at [185, 386] on h6 "Pitcher Strikeouts - Tomoyuki Sugano" at bounding box center [134, 392] width 165 height 12
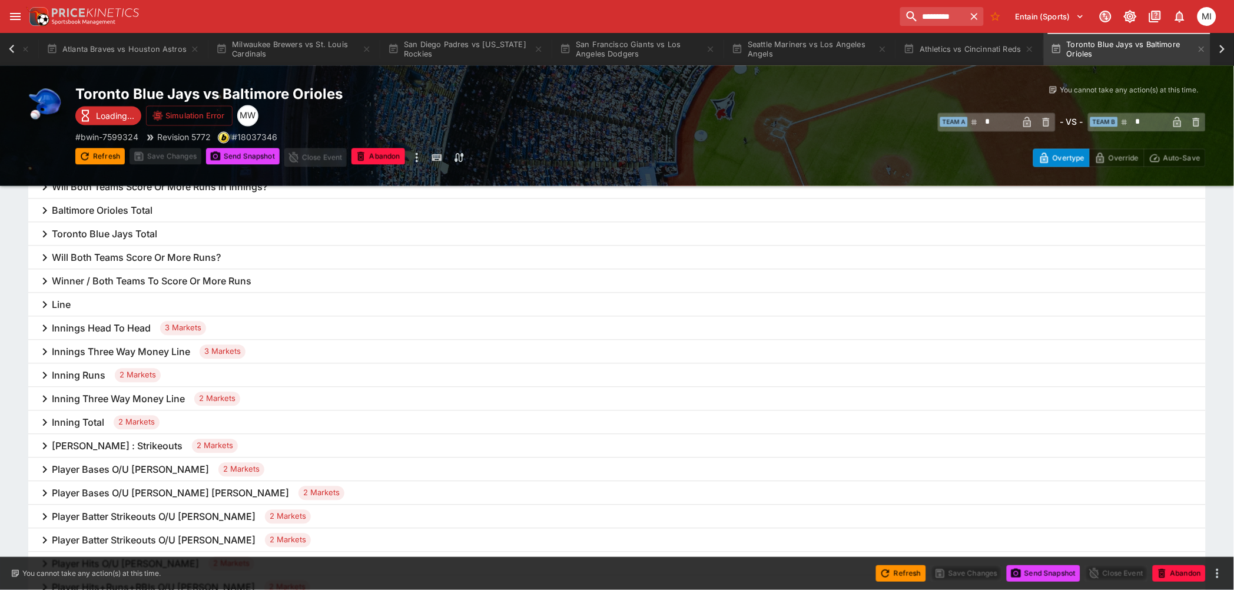
scroll to position [589, 0]
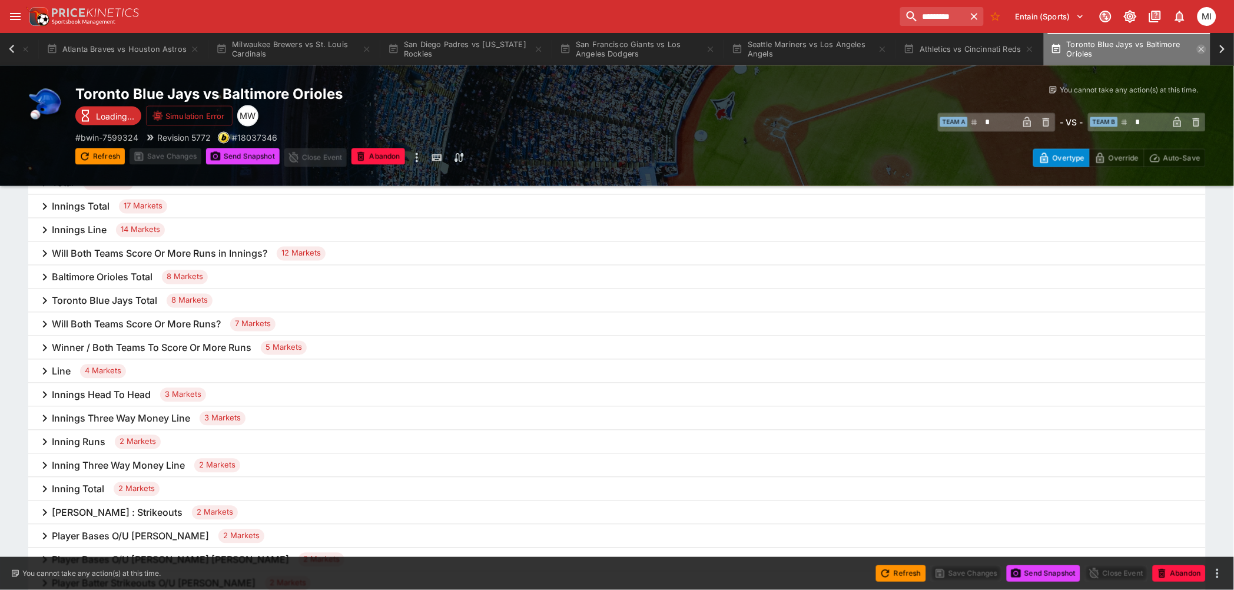
click at [1205, 49] on icon "button" at bounding box center [1201, 49] width 9 height 9
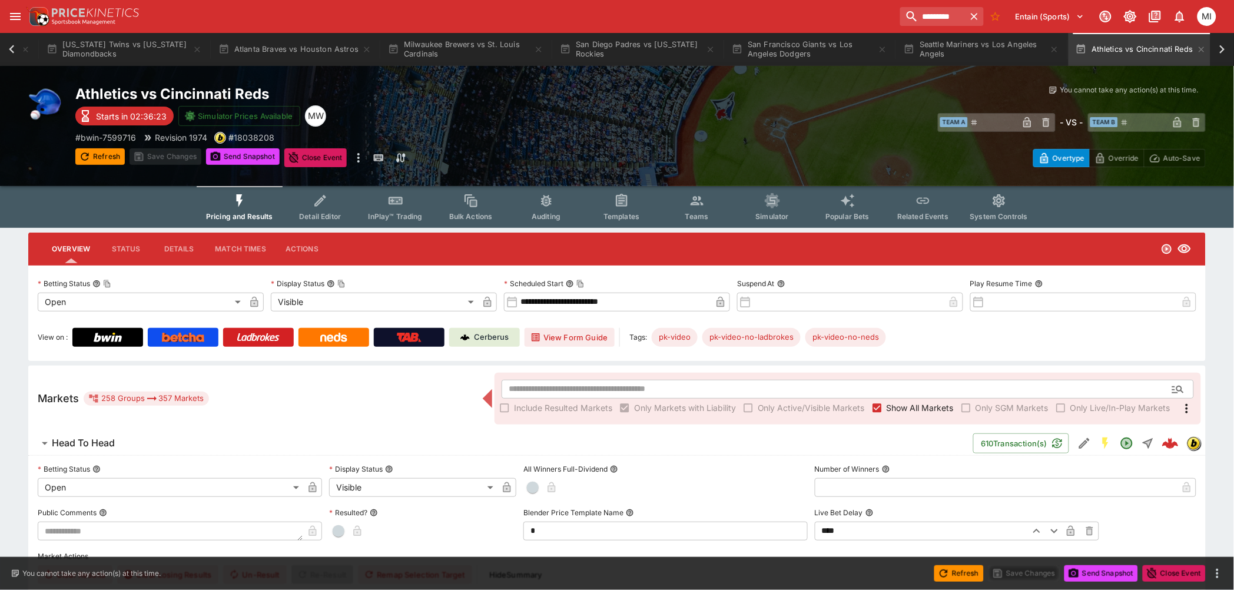
scroll to position [0, 1277]
click at [11, 44] on icon at bounding box center [12, 49] width 16 height 16
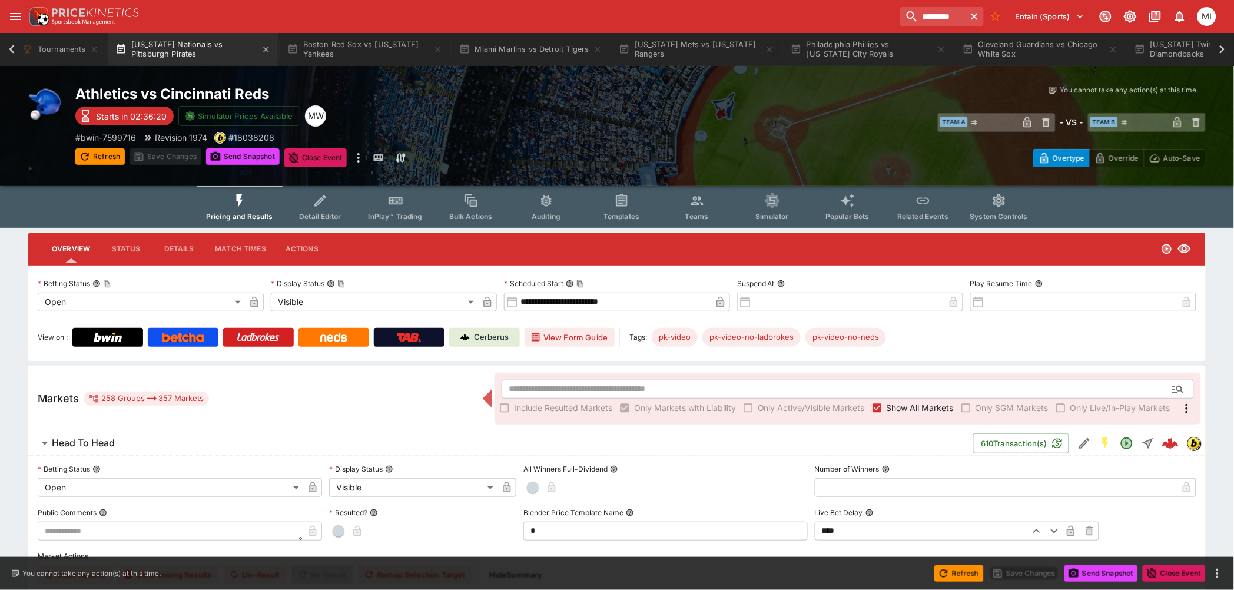
click at [185, 44] on button "[US_STATE] Nationals vs Pittsburgh Pirates" at bounding box center [193, 49] width 170 height 33
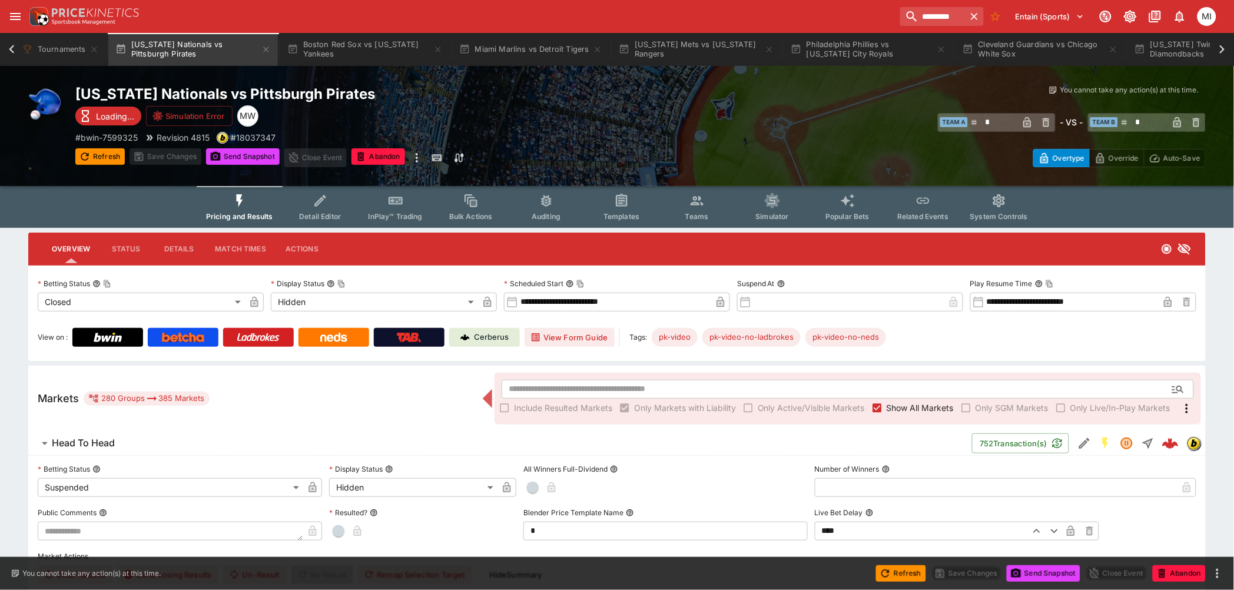
click at [1217, 49] on icon at bounding box center [1222, 49] width 16 height 16
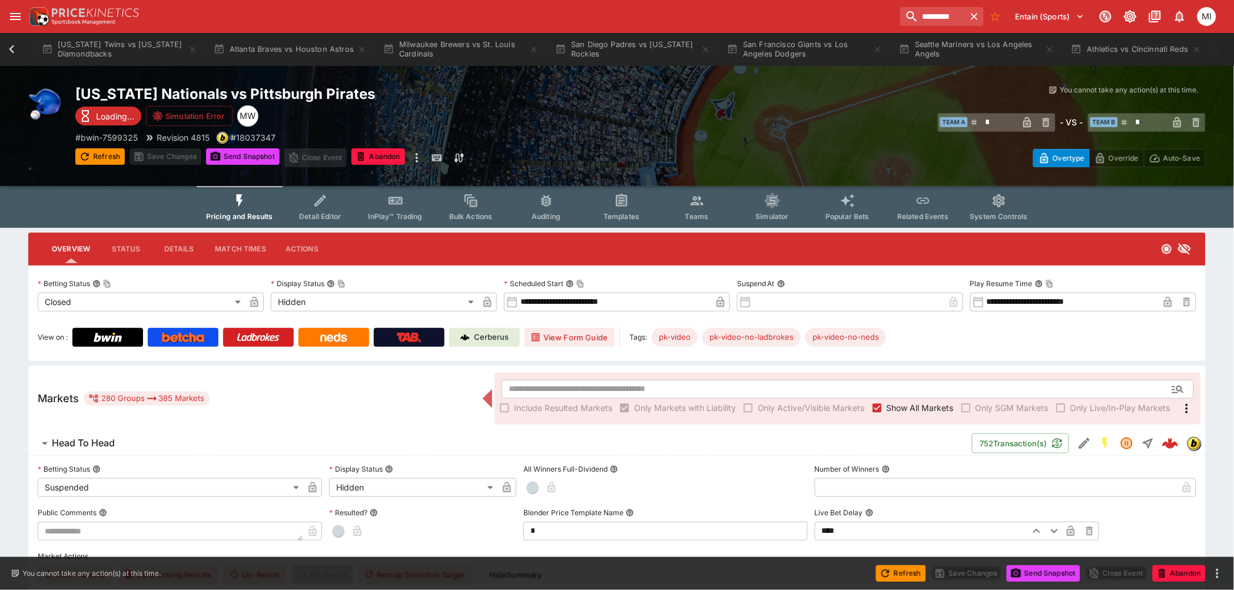
scroll to position [0, 1277]
click at [824, 52] on button "San Francisco Giants vs Los Angeles Dodgers" at bounding box center [805, 49] width 170 height 33
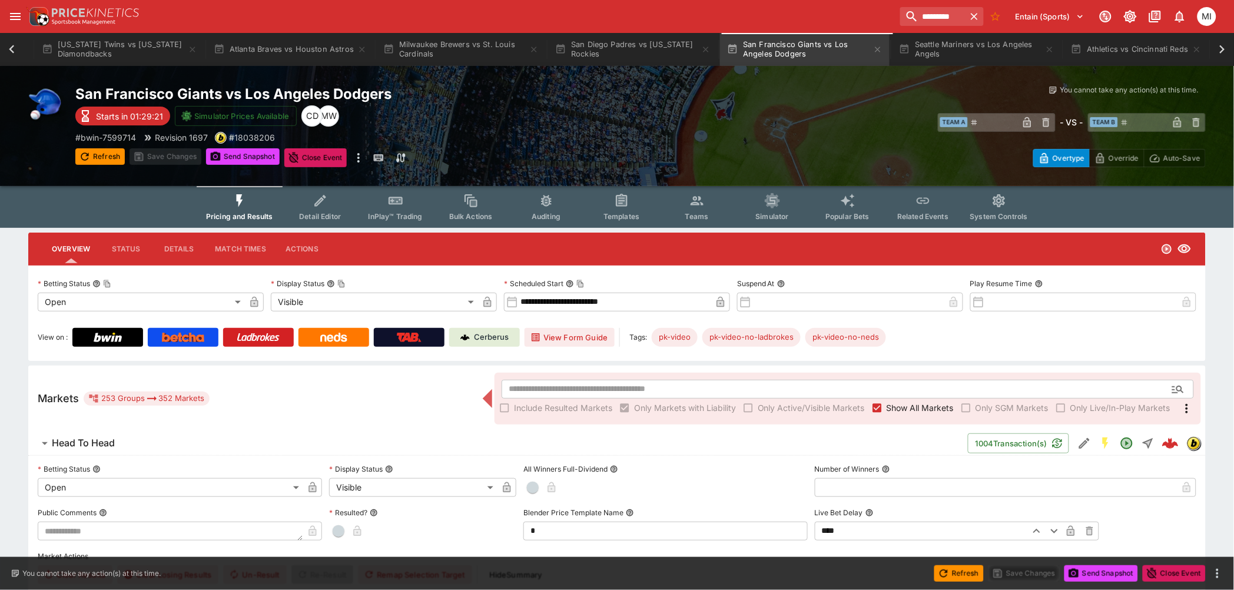
scroll to position [0, 1270]
click at [898, 403] on span "Show All Markets" at bounding box center [919, 407] width 67 height 12
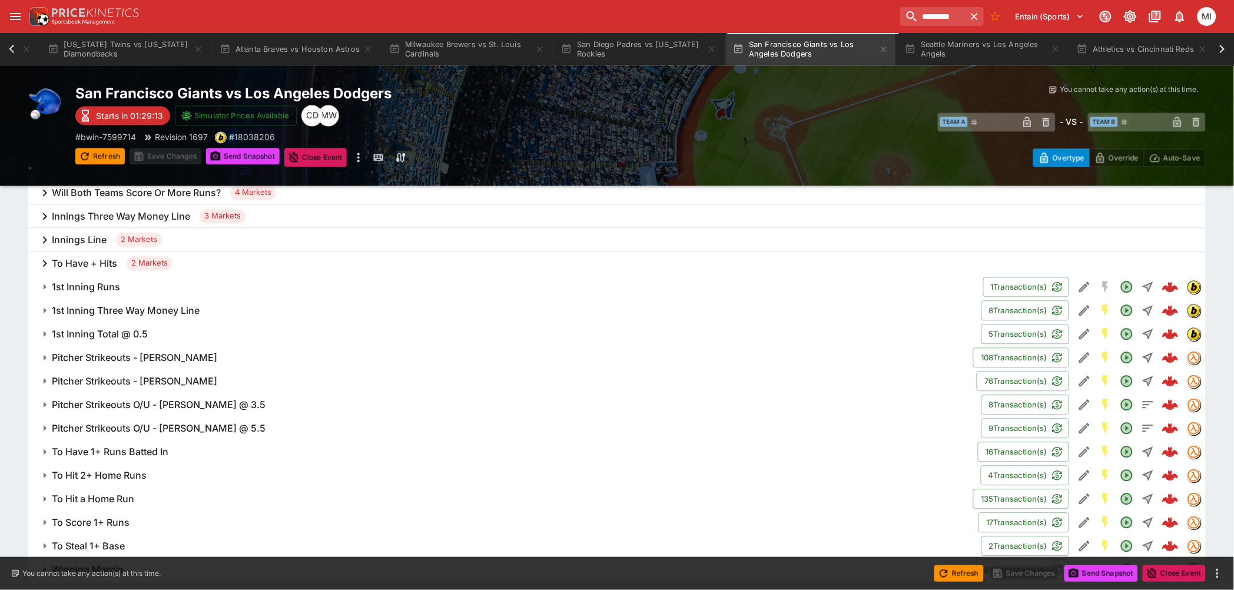
scroll to position [719, 0]
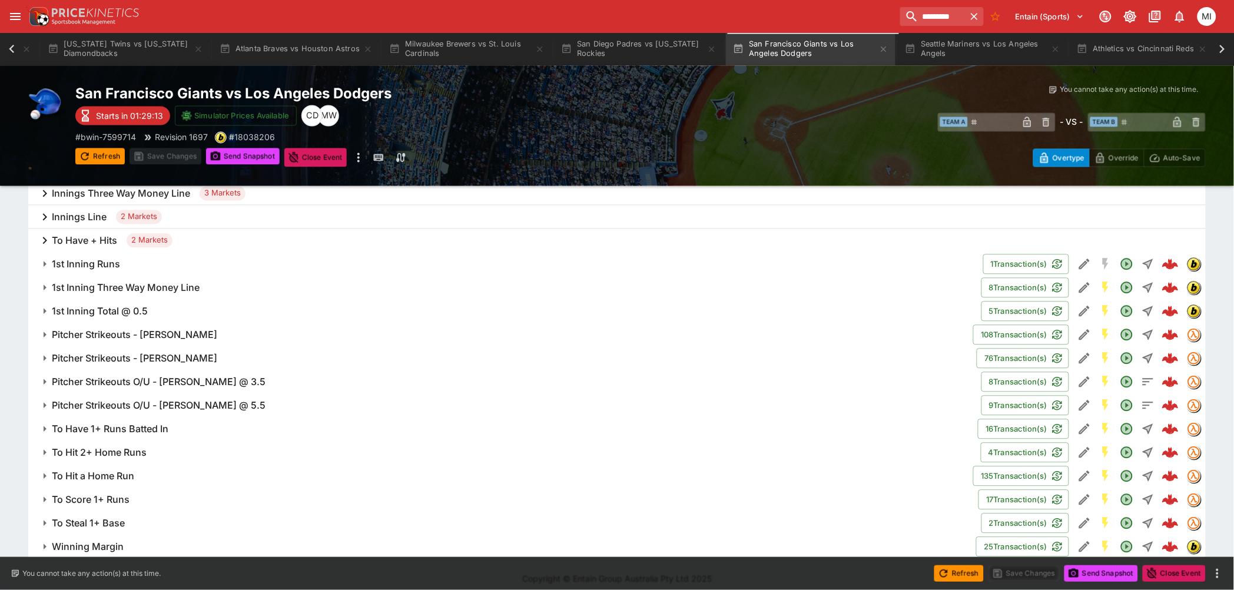
click at [115, 454] on h6 "To Hit 2+ Home Runs" at bounding box center [99, 453] width 95 height 12
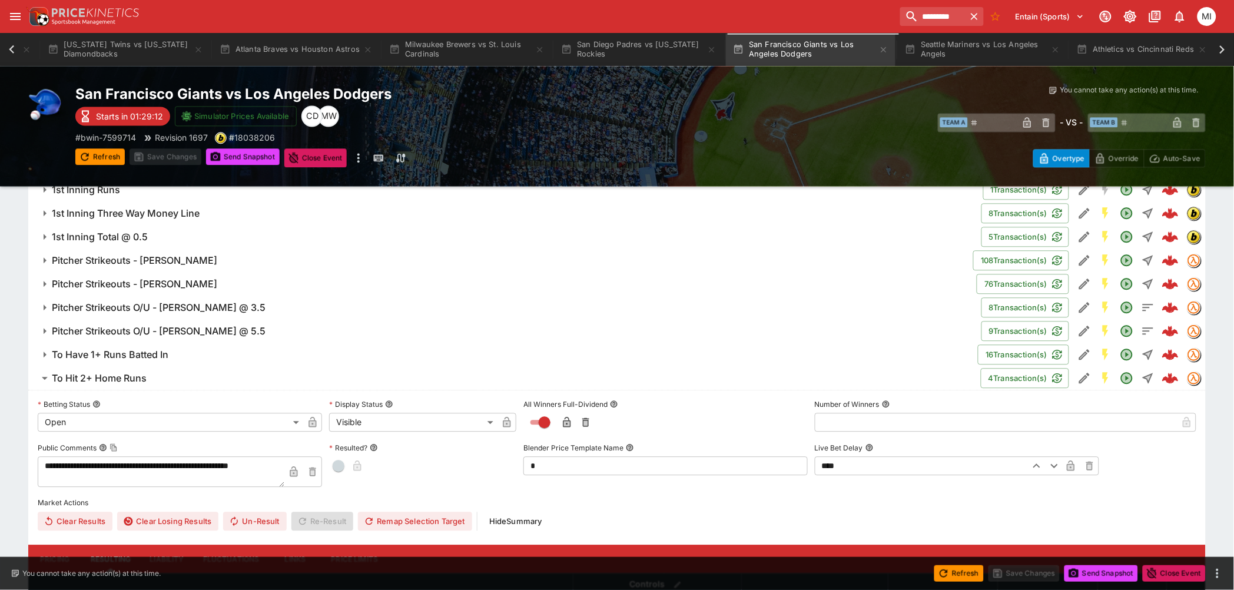
scroll to position [1056, 0]
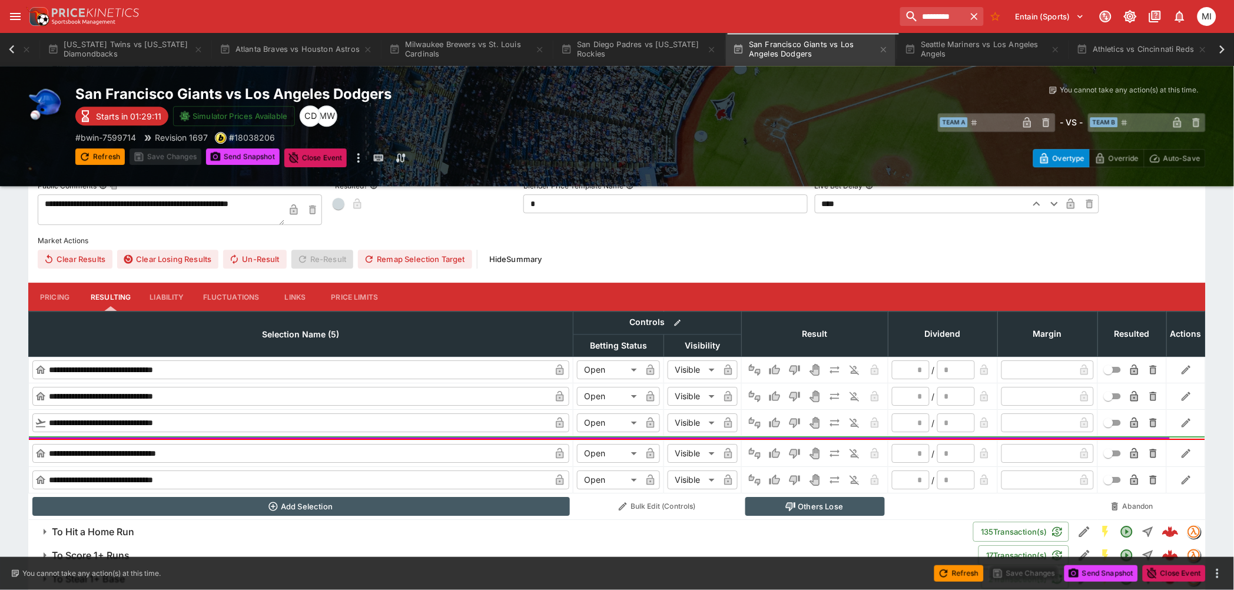
click at [172, 293] on button "Liability" at bounding box center [166, 297] width 53 height 28
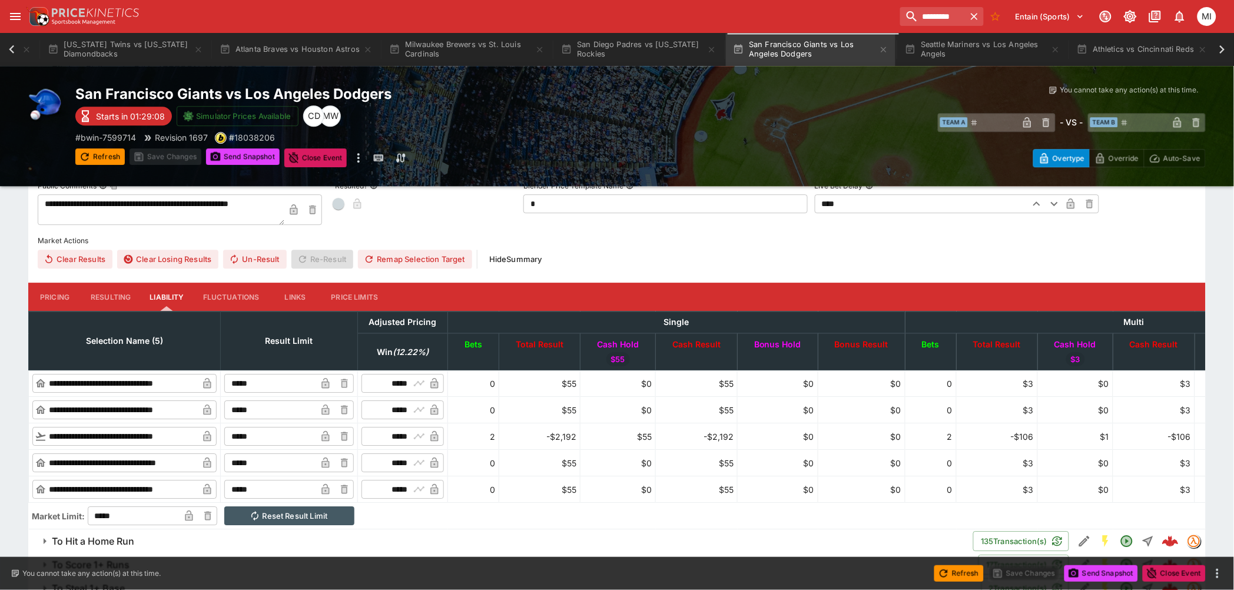
click at [316, 433] on input "*****" at bounding box center [270, 436] width 92 height 19
click at [301, 410] on input "*****" at bounding box center [270, 409] width 92 height 19
type input "*****"
click at [329, 433] on icon "button" at bounding box center [325, 436] width 8 height 11
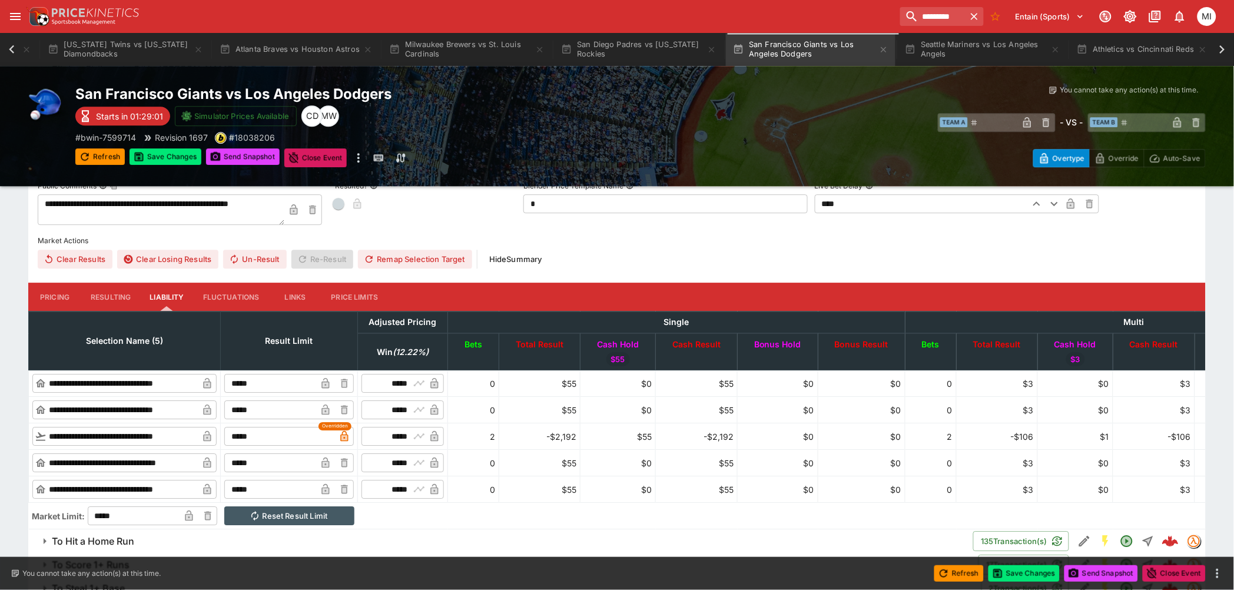
click at [68, 290] on button "Pricing" at bounding box center [54, 297] width 53 height 28
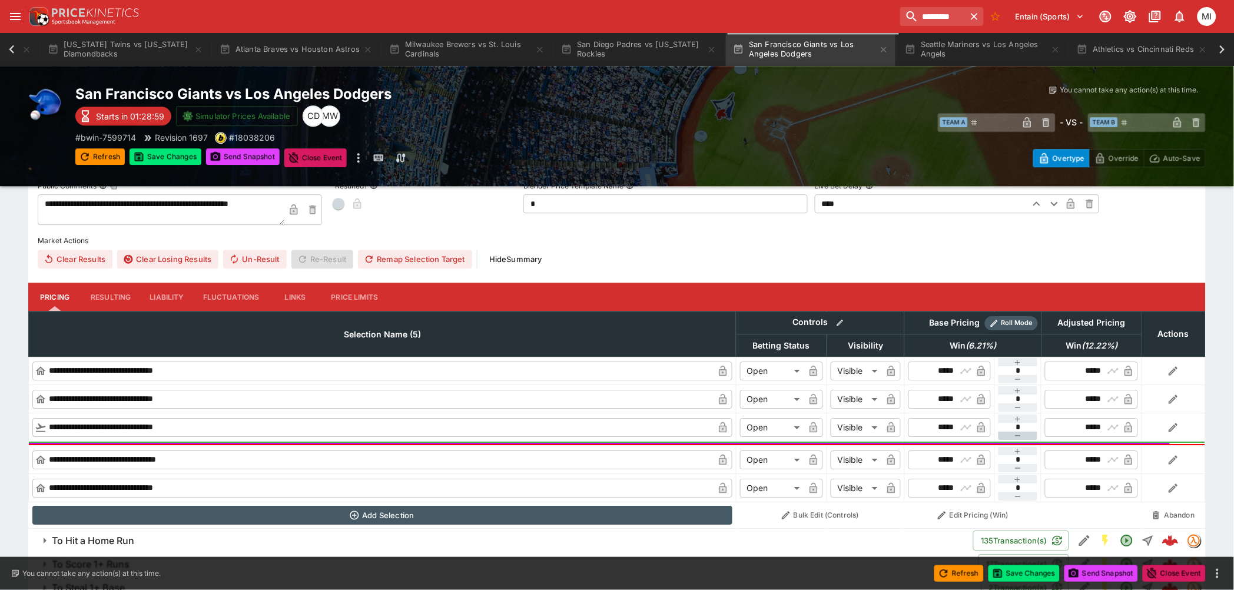
click at [1018, 433] on icon "button" at bounding box center [1017, 435] width 9 height 9
type input "**"
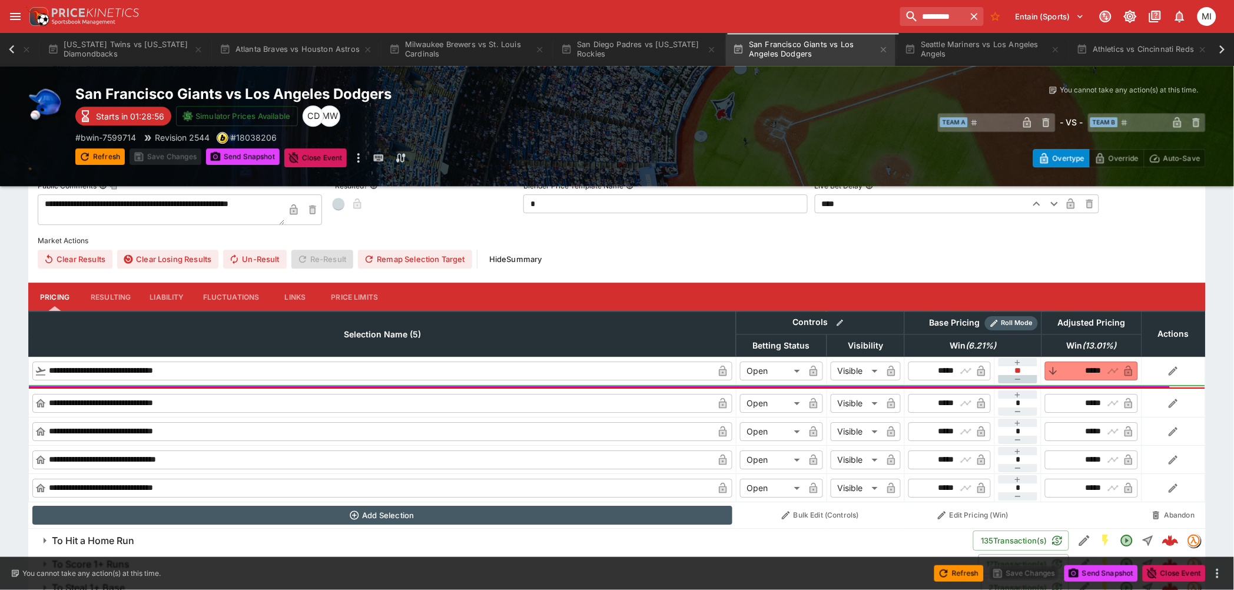
type input "*****"
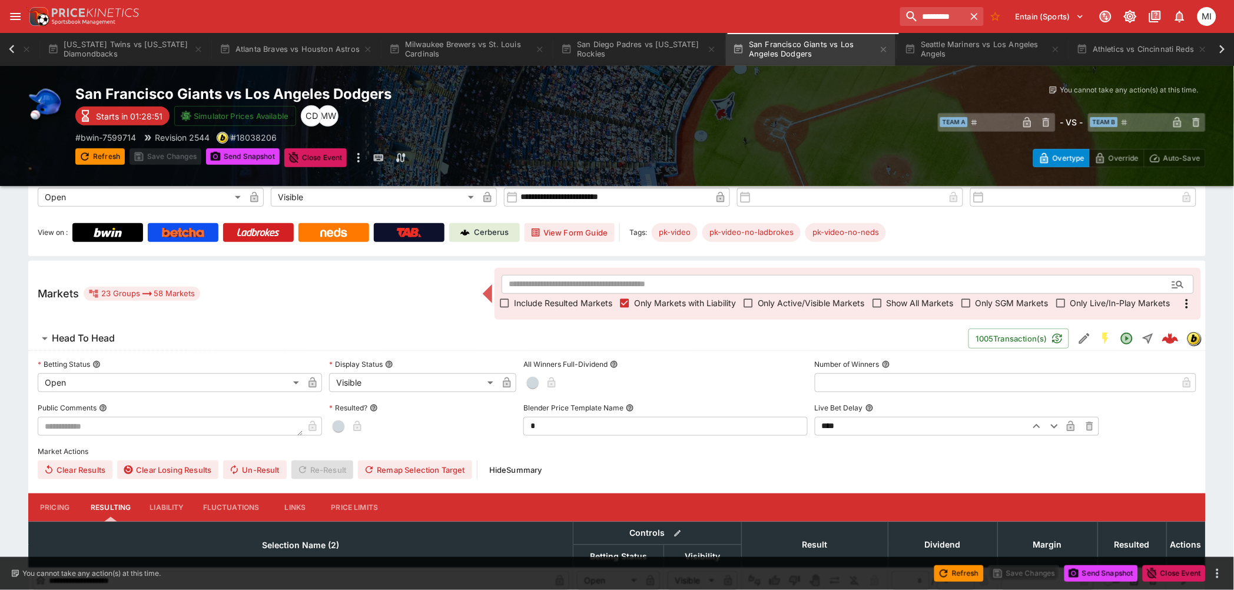
scroll to position [0, 0]
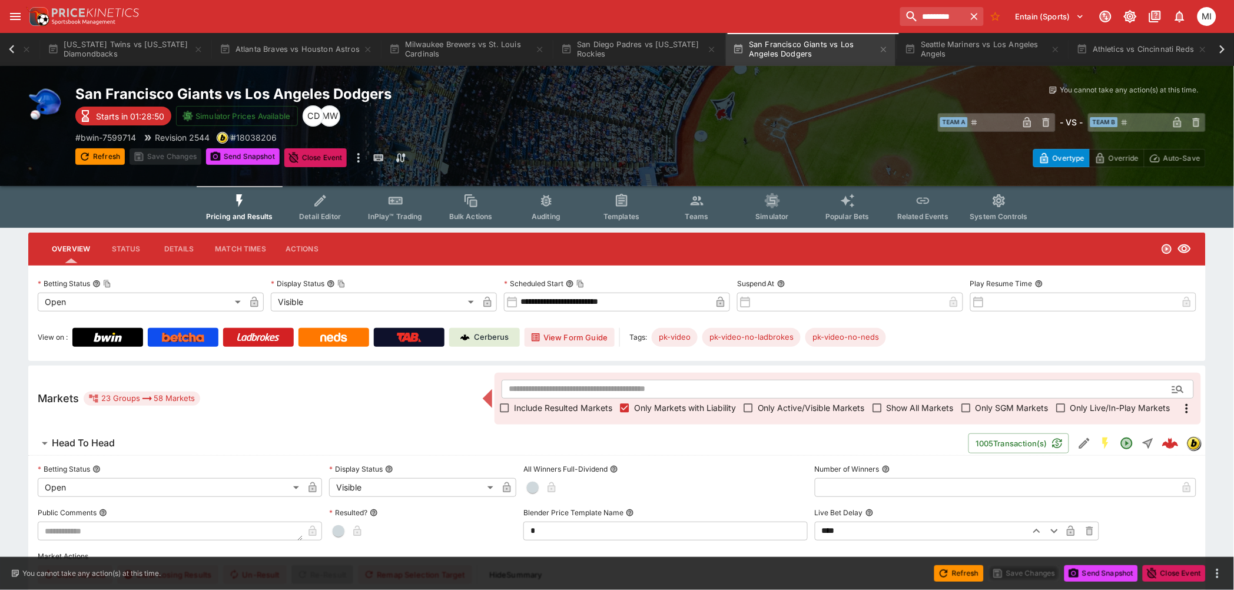
click at [10, 49] on icon at bounding box center [11, 49] width 5 height 8
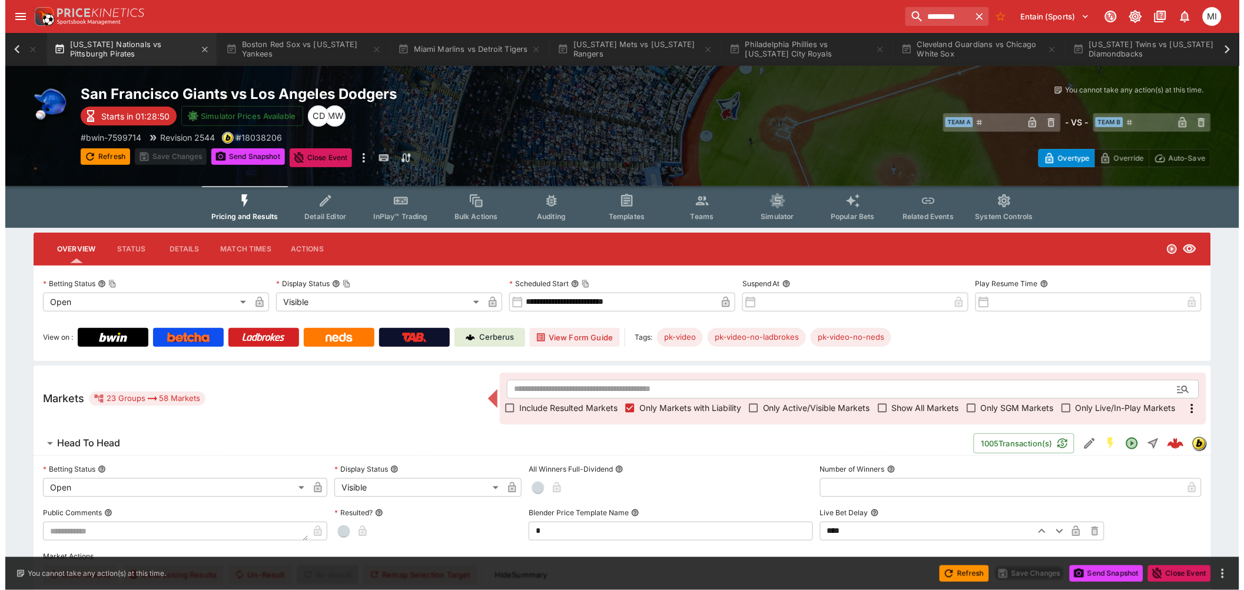
scroll to position [0, 175]
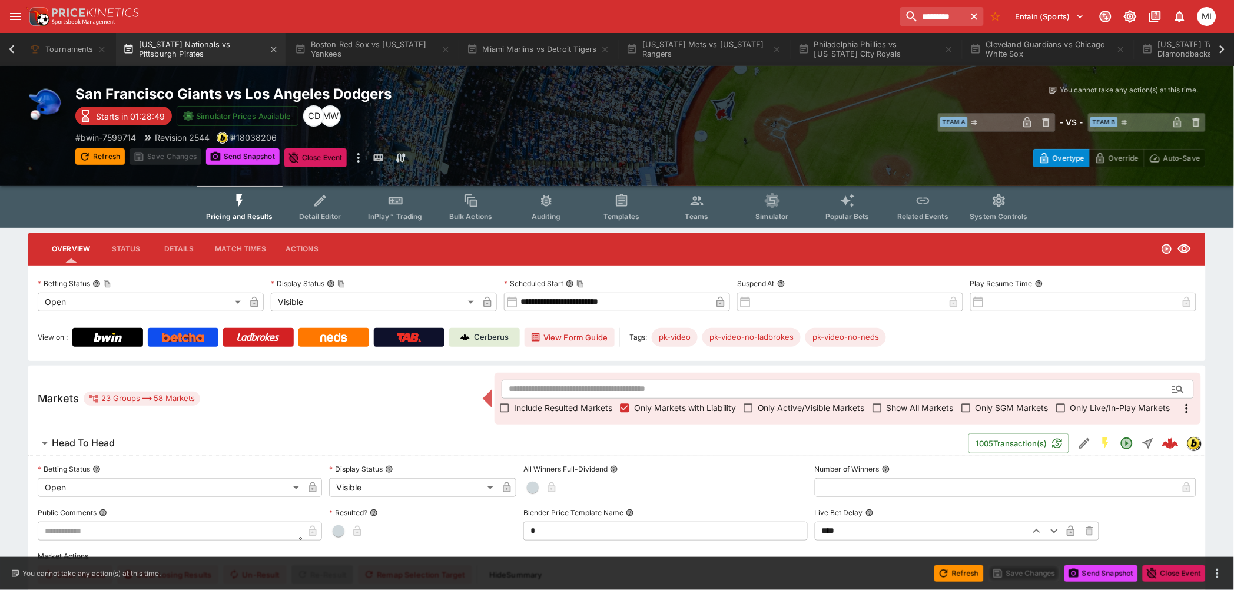
click at [173, 55] on button "[US_STATE] Nationals vs Pittsburgh Pirates" at bounding box center [201, 49] width 170 height 33
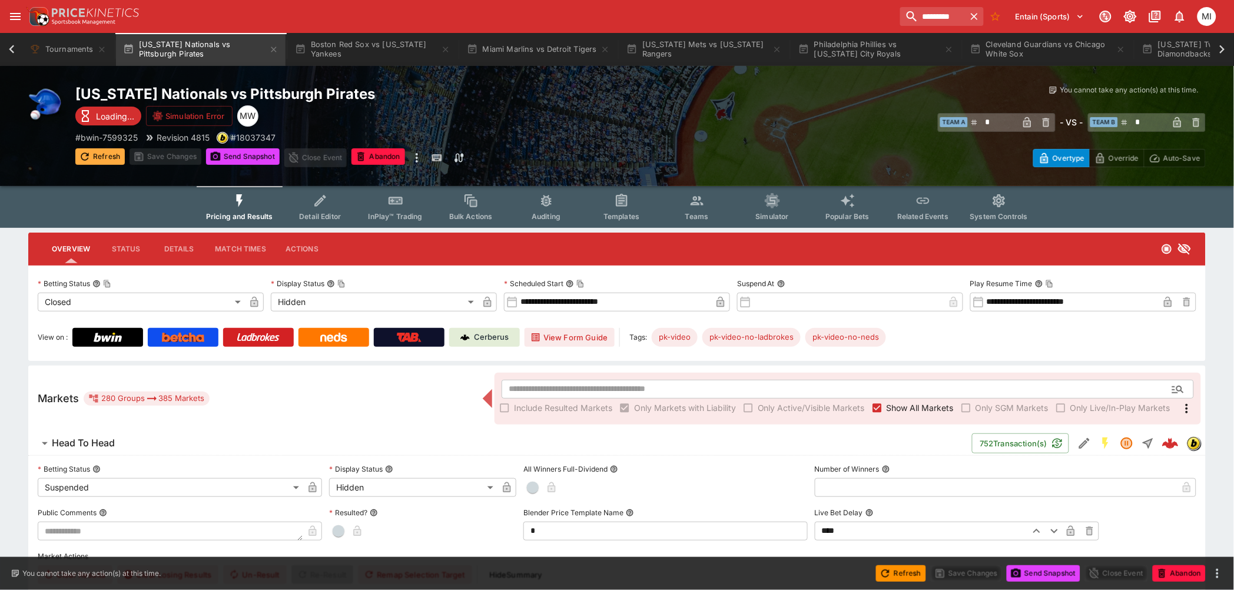
click at [102, 152] on button "Refresh" at bounding box center [99, 156] width 49 height 16
type input "*"
type input "*********"
type input "******"
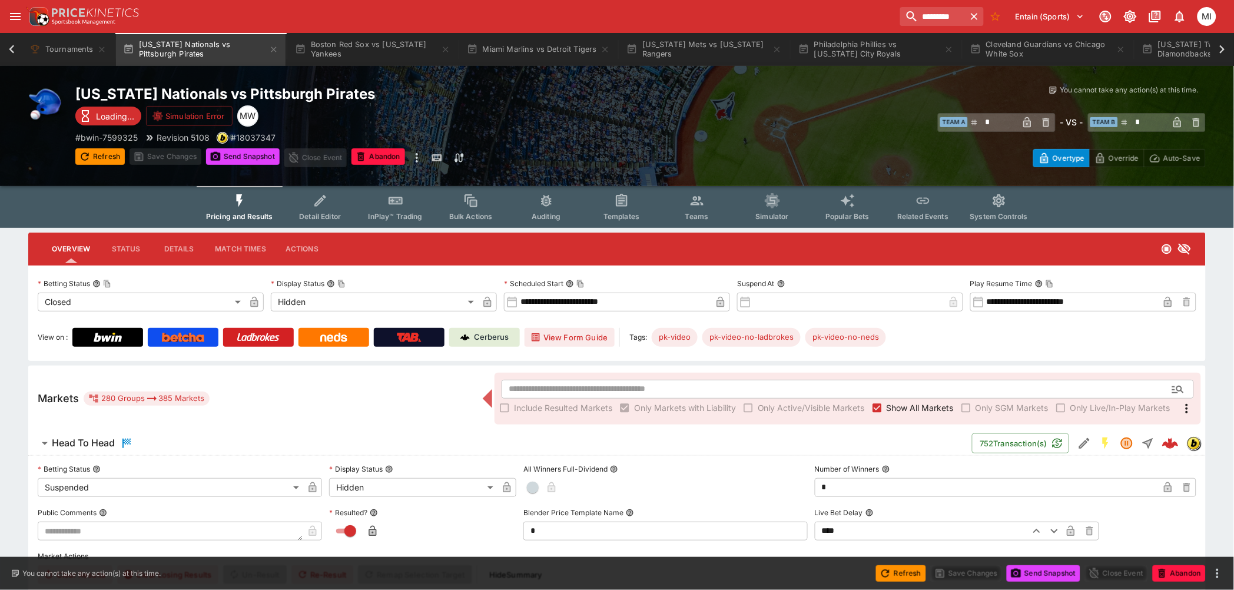
type input "*********"
type input "******"
type input "*"
click at [894, 403] on span "Show All Markets" at bounding box center [919, 407] width 67 height 12
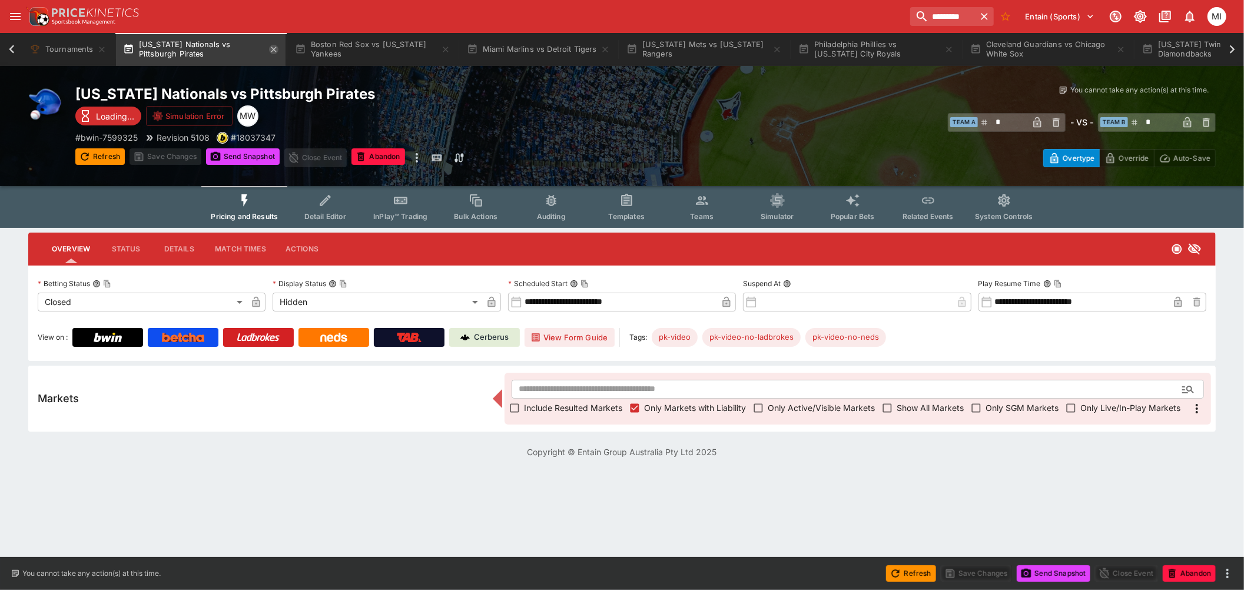
click at [272, 48] on icon "button" at bounding box center [273, 49] width 9 height 9
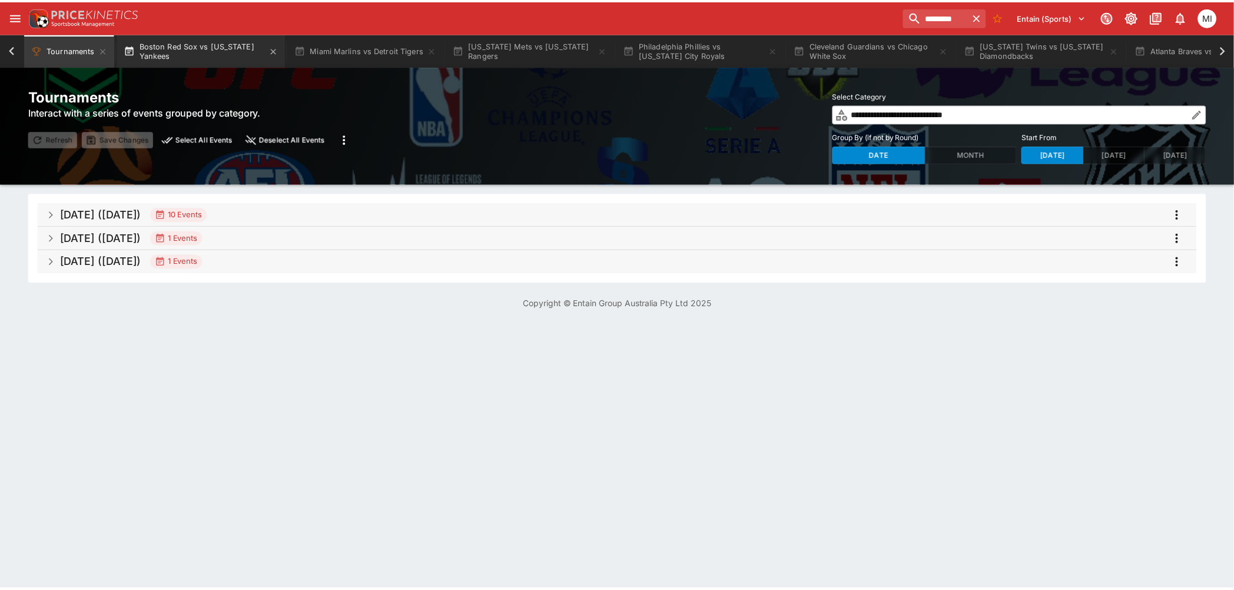
scroll to position [0, 174]
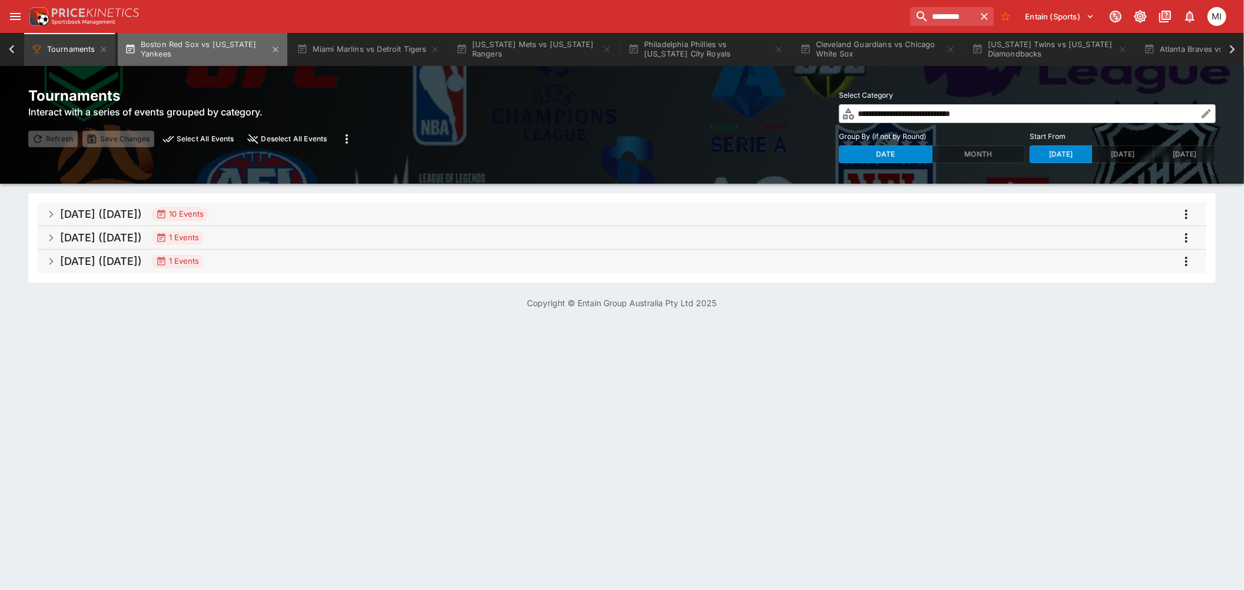
click at [192, 49] on button "Boston Red Sox vs [US_STATE] Yankees" at bounding box center [203, 49] width 170 height 33
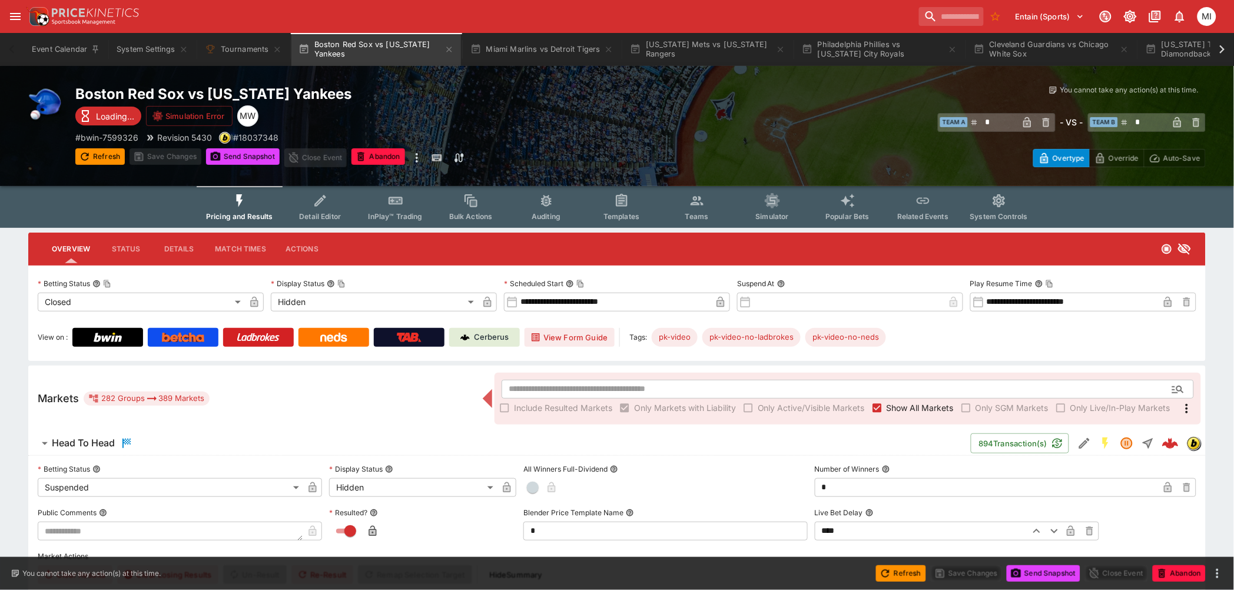
click at [926, 404] on span "Show All Markets" at bounding box center [919, 407] width 67 height 12
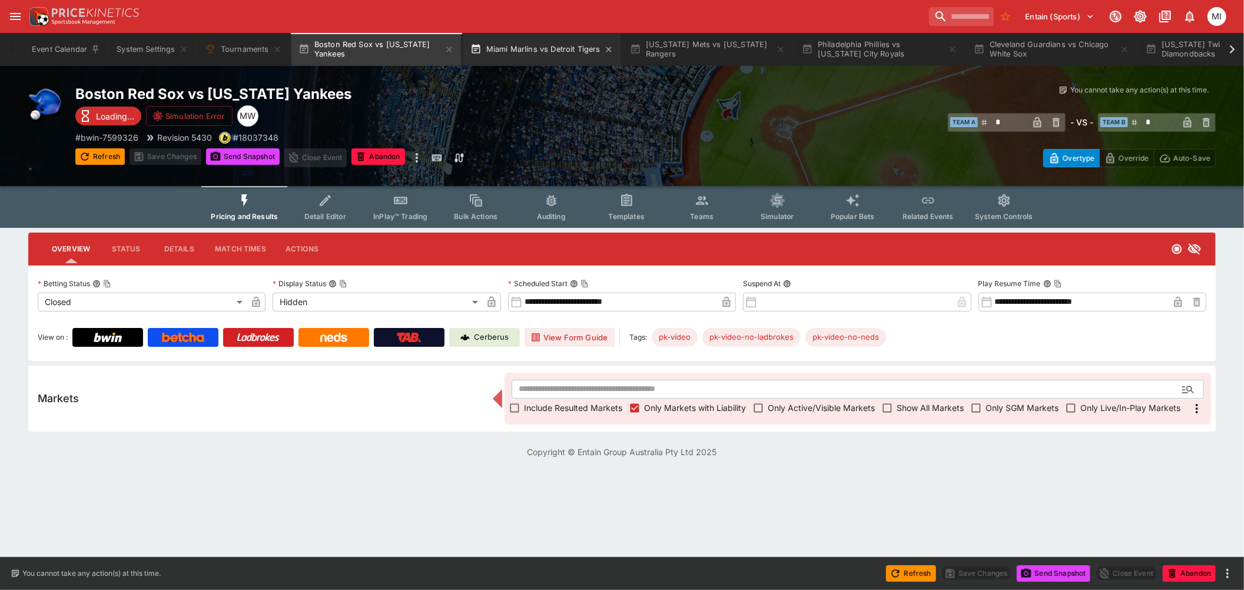
drag, startPoint x: 449, startPoint y: 48, endPoint x: 417, endPoint y: 52, distance: 32.0
click at [449, 48] on icon "button" at bounding box center [448, 49] width 9 height 9
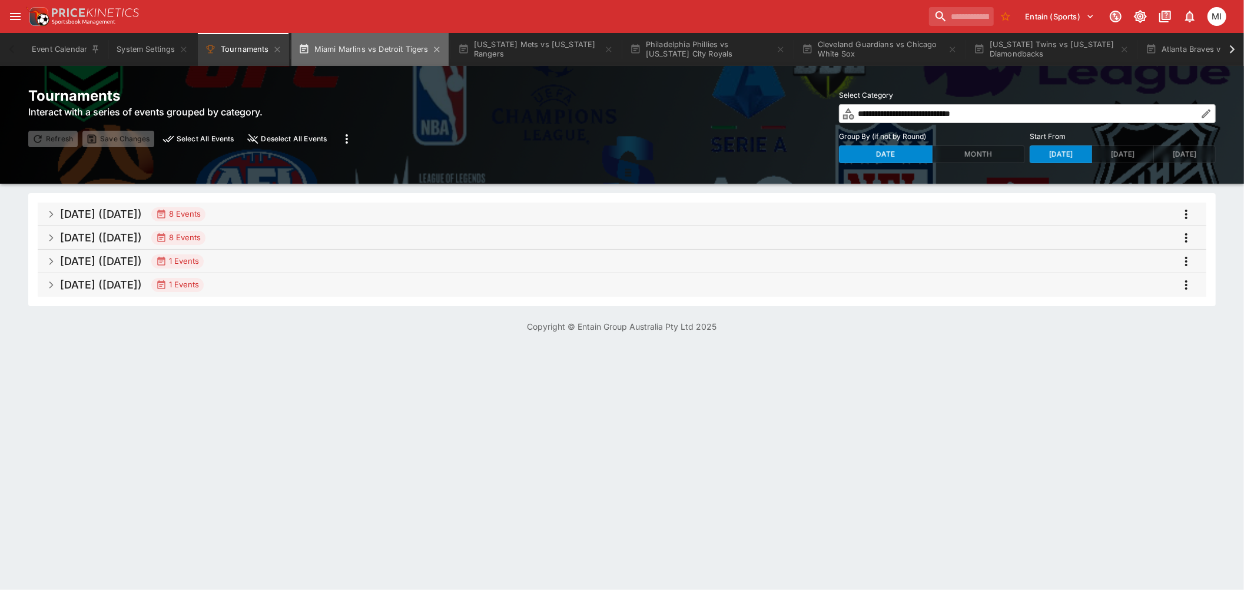
click at [367, 54] on button "Miami Marlins vs Detroit Tigers" at bounding box center [369, 49] width 157 height 33
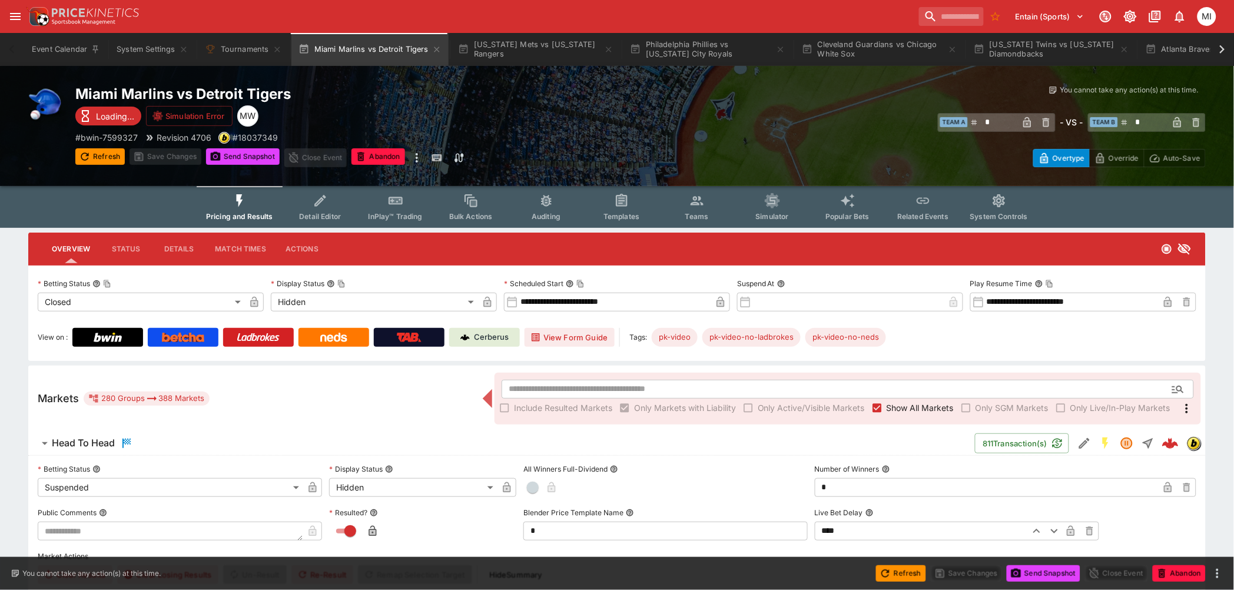
click at [914, 406] on span "Show All Markets" at bounding box center [919, 407] width 67 height 12
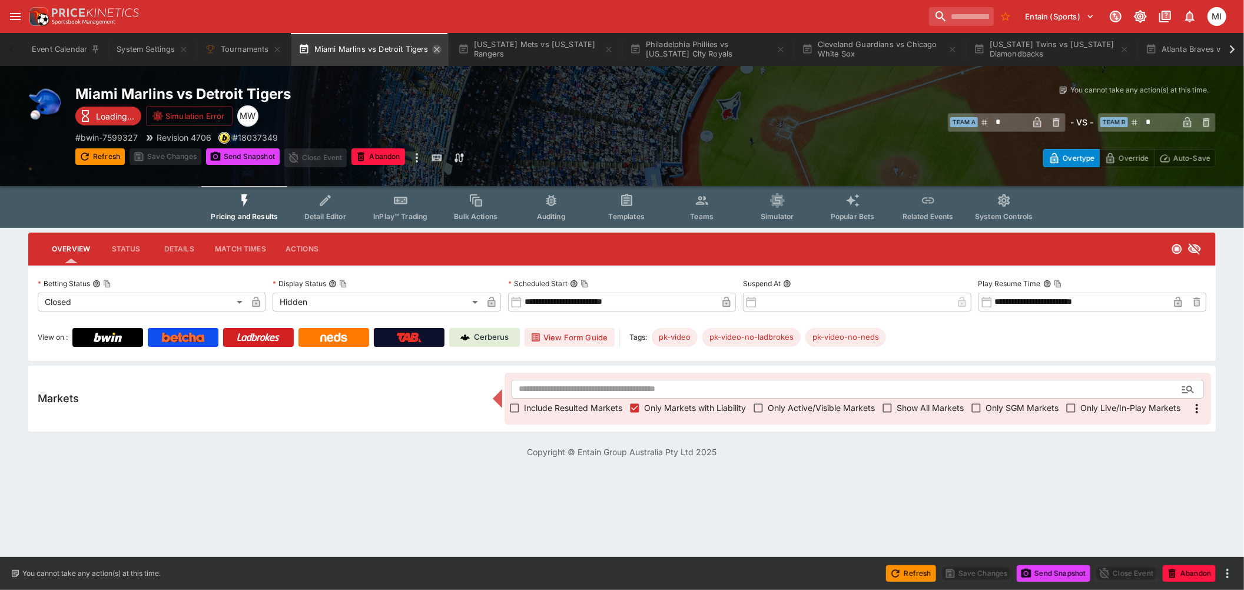
click at [436, 47] on icon "button" at bounding box center [436, 49] width 9 height 9
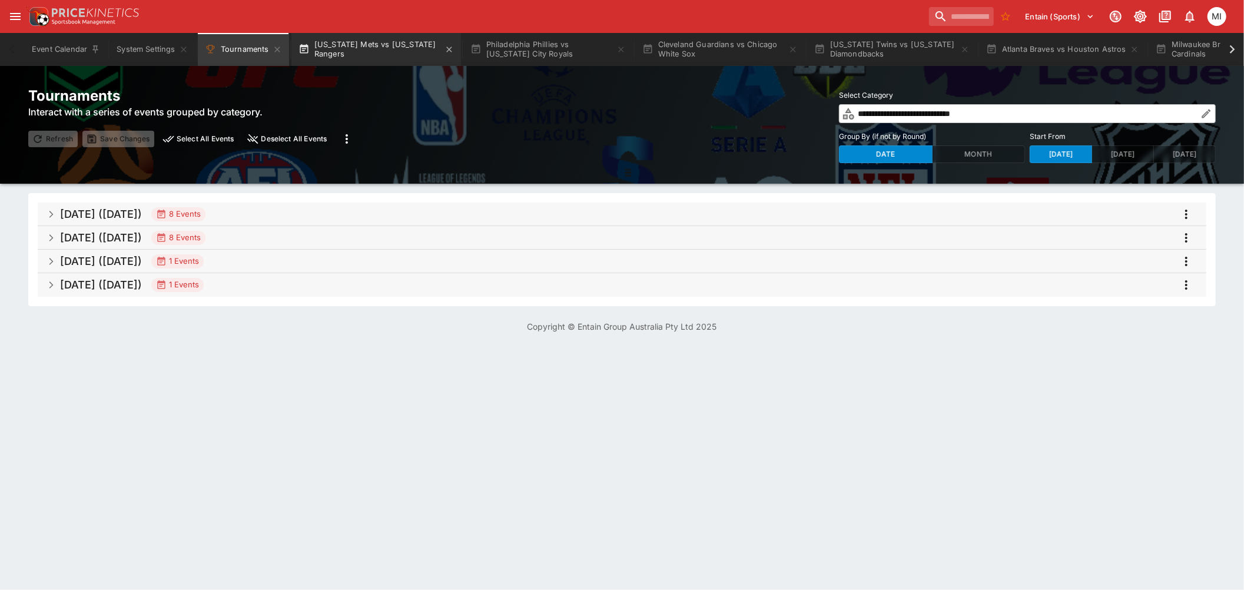
click at [384, 47] on button "New York Mets vs Texas Rangers" at bounding box center [376, 49] width 170 height 33
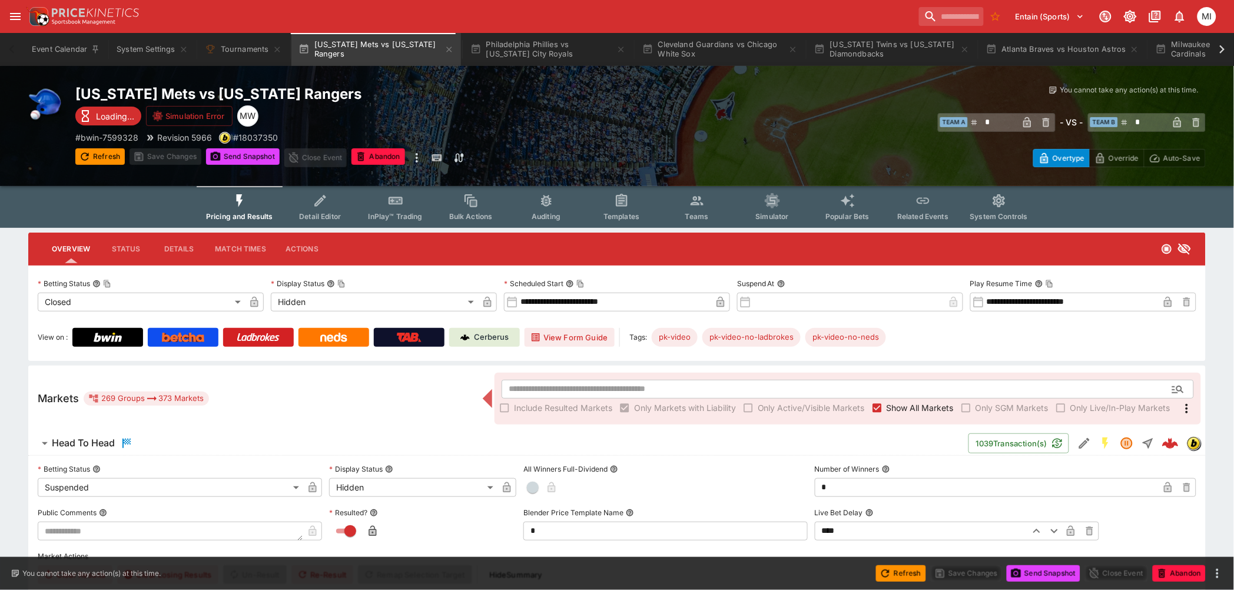
click at [898, 407] on span "Show All Markets" at bounding box center [919, 407] width 67 height 12
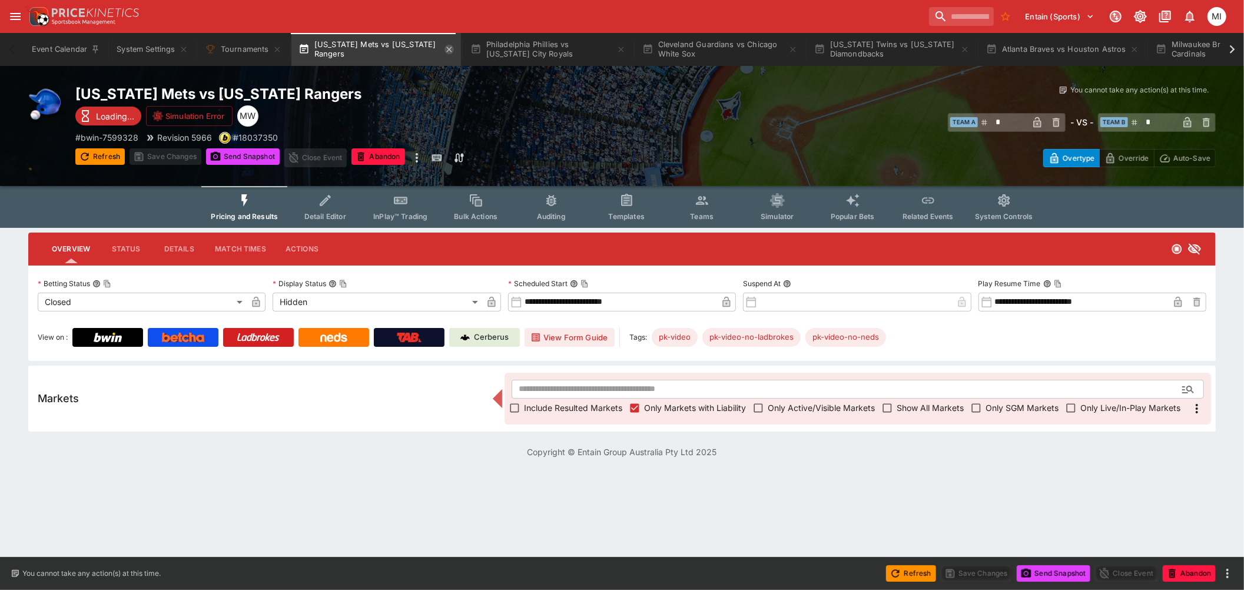
click at [444, 48] on icon "button" at bounding box center [448, 49] width 9 height 9
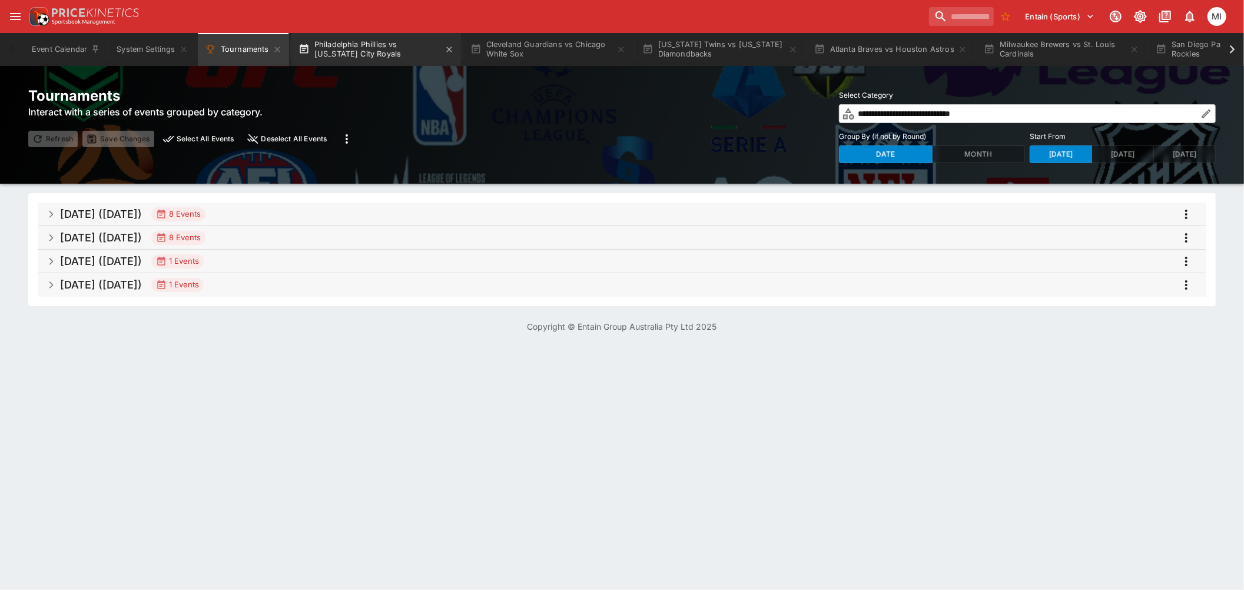
click at [371, 50] on button "Philadelphia Phillies vs Kansas City Royals" at bounding box center [376, 49] width 170 height 33
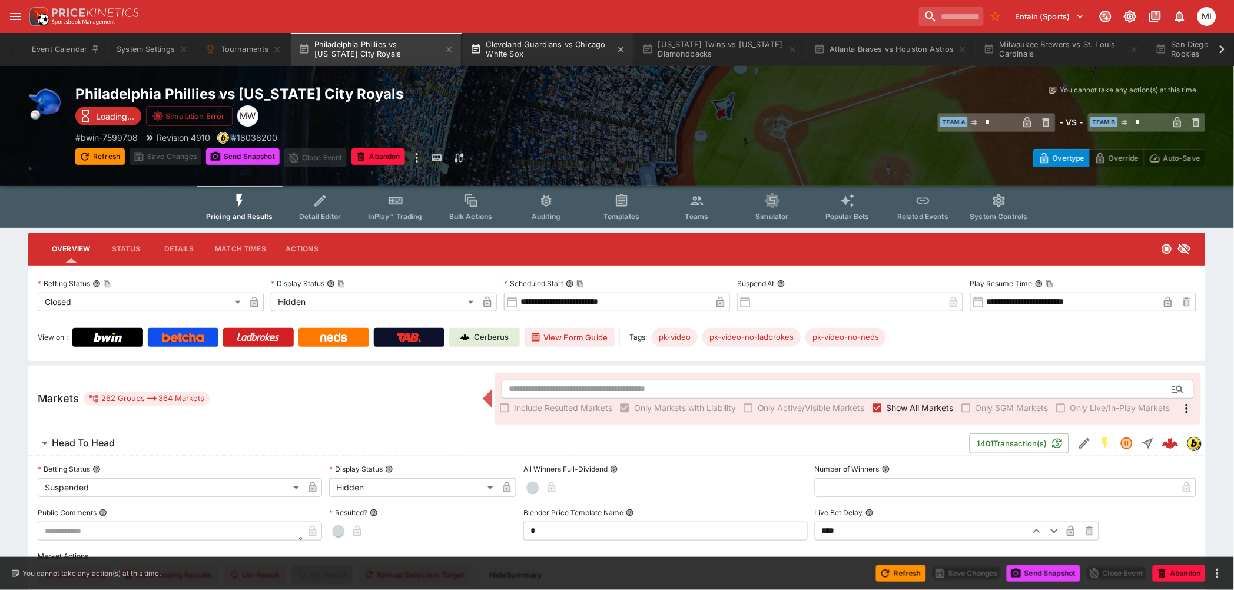
click at [536, 46] on button "Cleveland Guardians vs Chicago White Sox" at bounding box center [548, 49] width 170 height 33
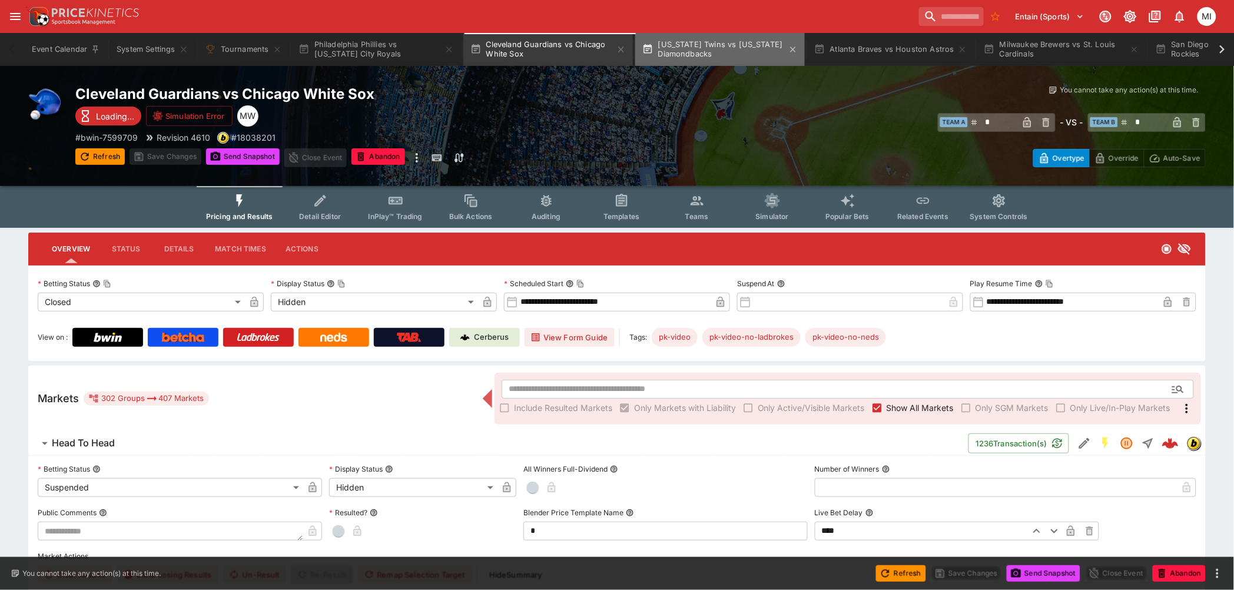
click at [696, 55] on button "Minnesota Twins vs Arizona Diamondbacks" at bounding box center [720, 49] width 170 height 33
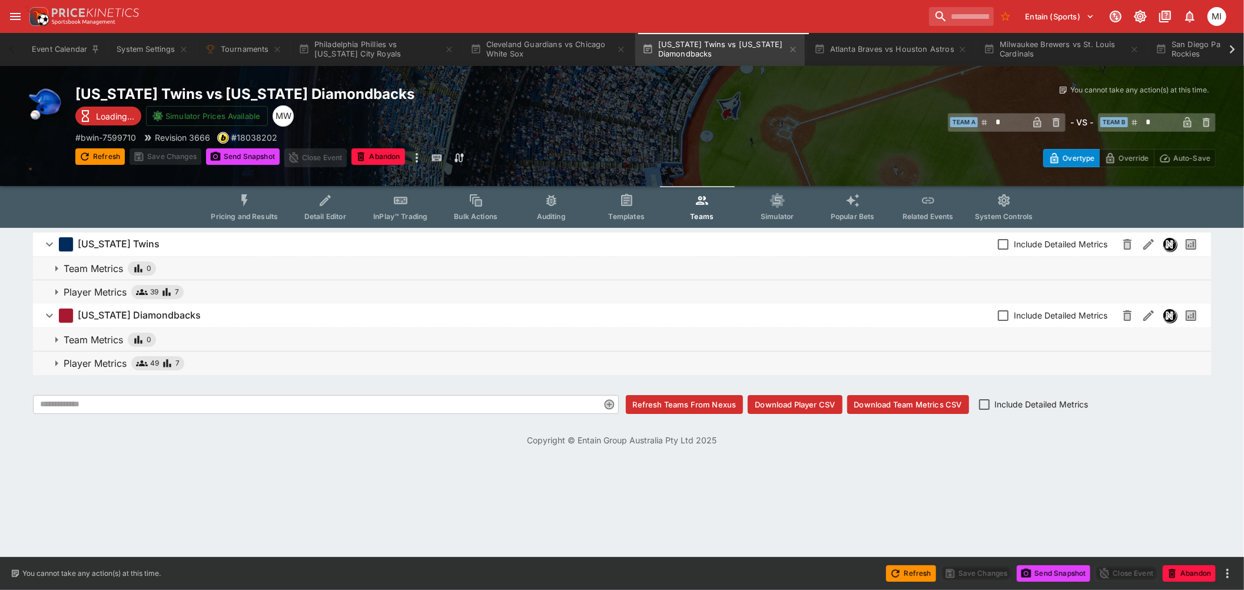
click at [244, 198] on icon "Event type filters" at bounding box center [244, 200] width 15 height 15
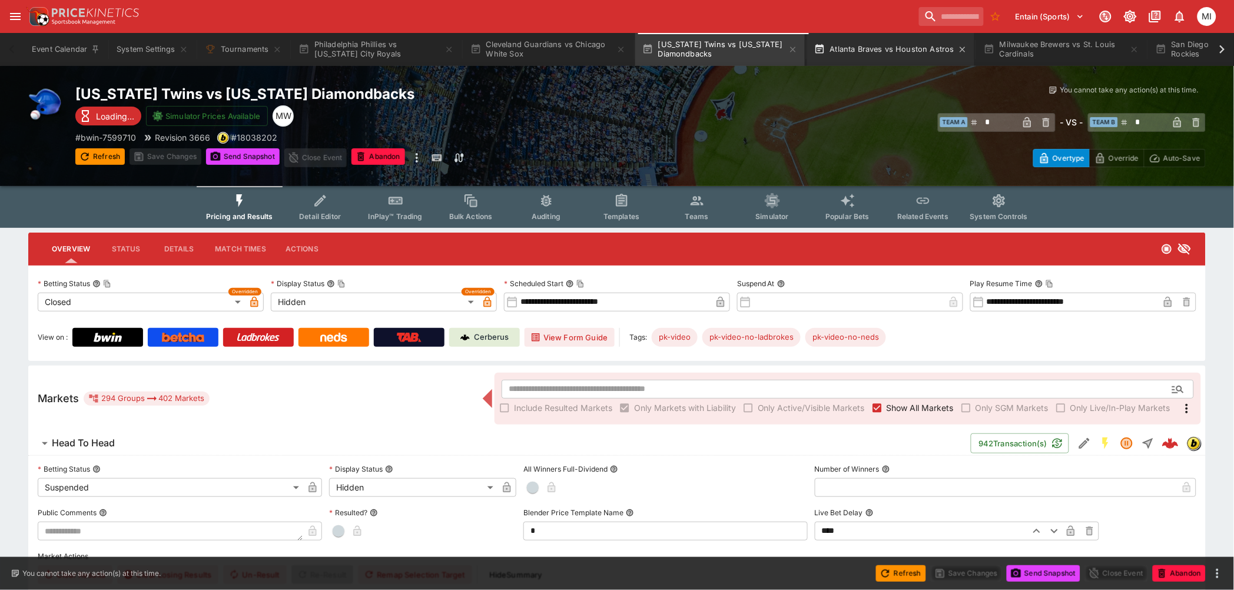
click at [888, 48] on button "Atlanta Braves vs Houston Astros" at bounding box center [890, 49] width 167 height 33
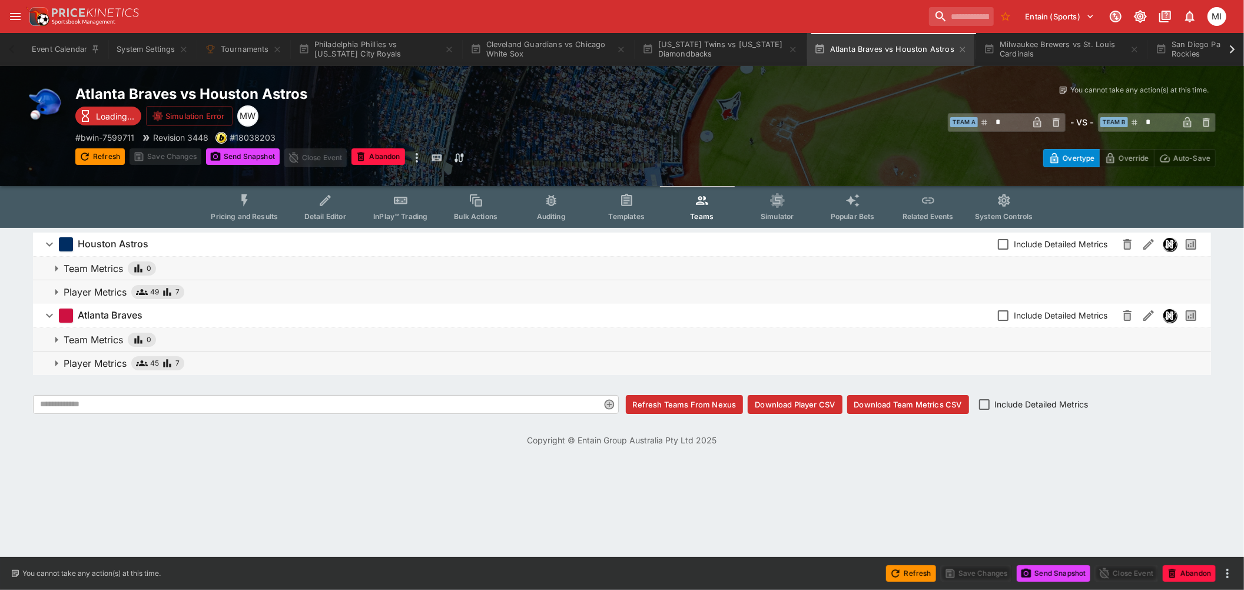
click at [253, 204] on icon "Event type filters" at bounding box center [244, 200] width 15 height 15
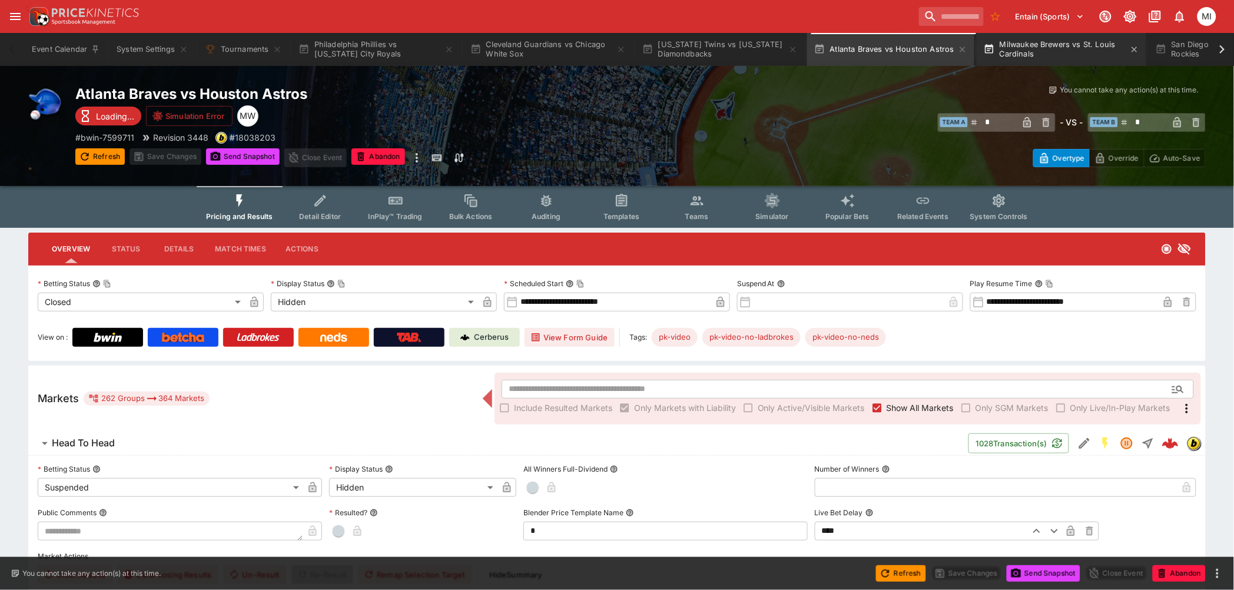
click at [1077, 50] on button "Milwaukee Brewers vs St. Louis Cardinals" at bounding box center [1062, 49] width 170 height 33
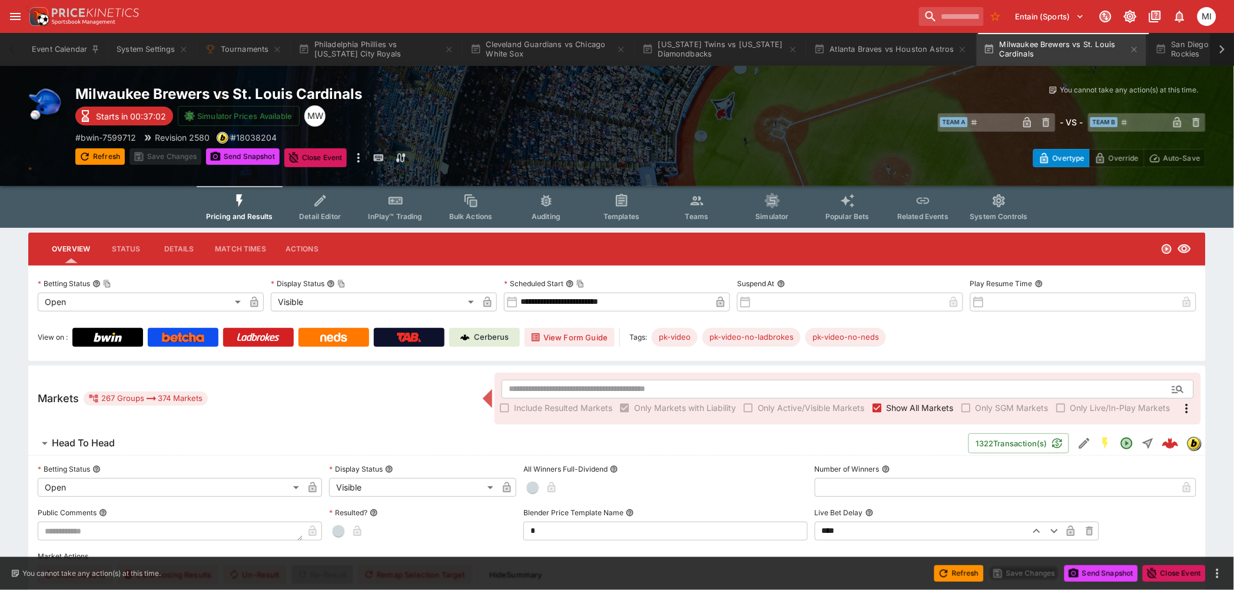
click at [1217, 52] on icon at bounding box center [1222, 49] width 16 height 16
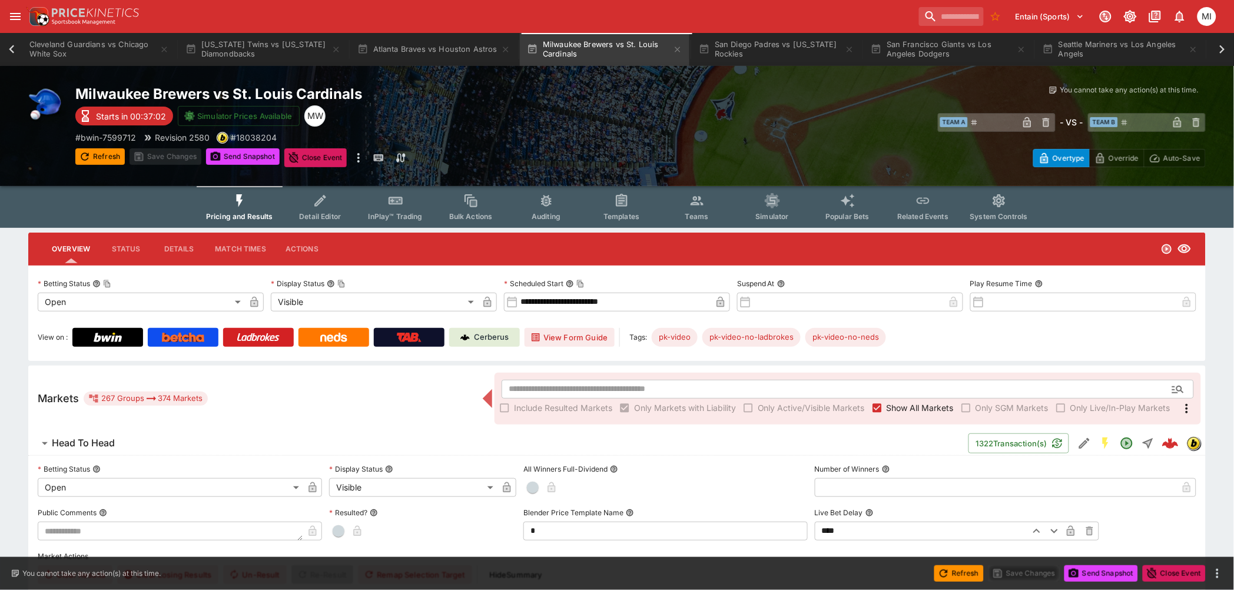
scroll to position [0, 606]
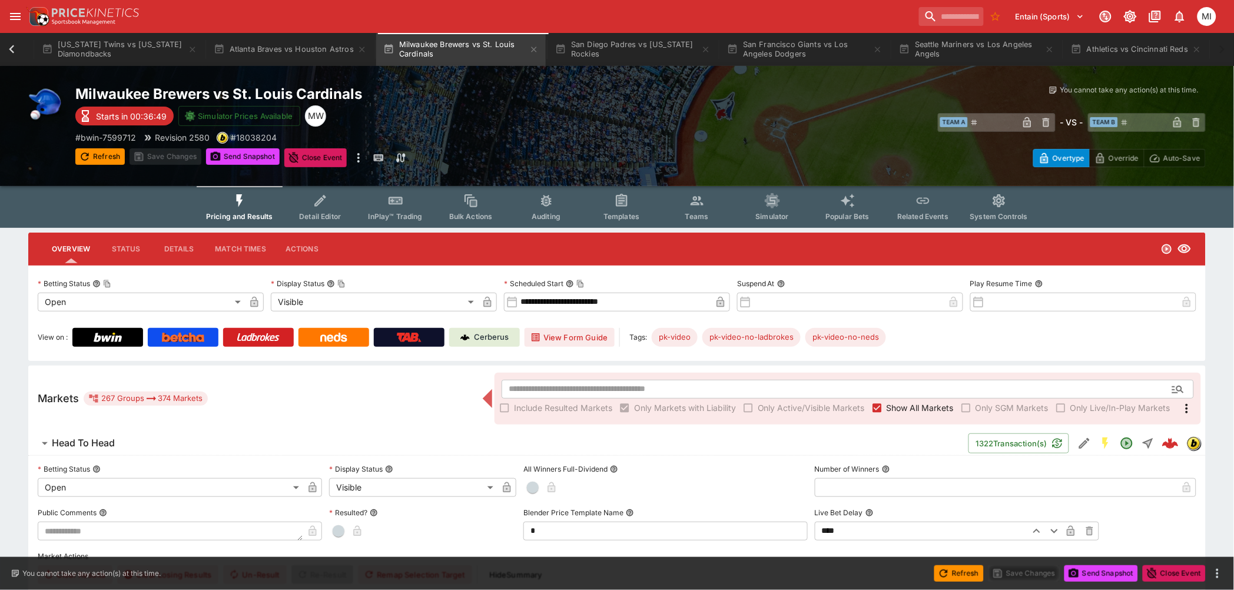
click at [14, 51] on icon at bounding box center [12, 49] width 16 height 16
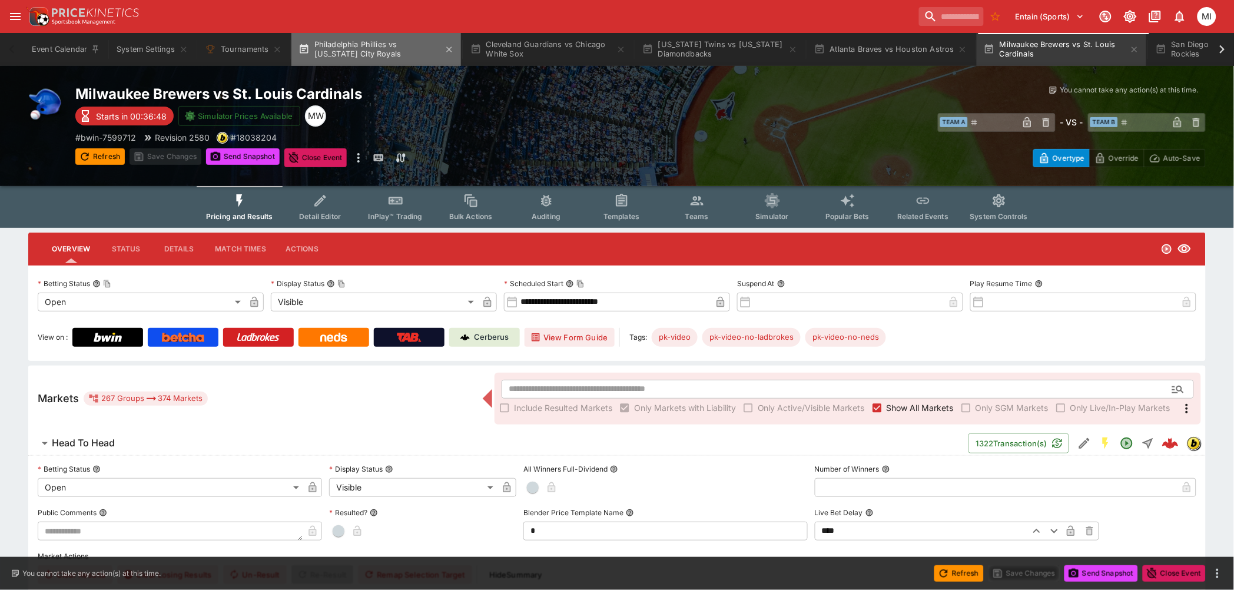
click at [379, 54] on button "Philadelphia Phillies vs Kansas City Royals" at bounding box center [376, 49] width 170 height 33
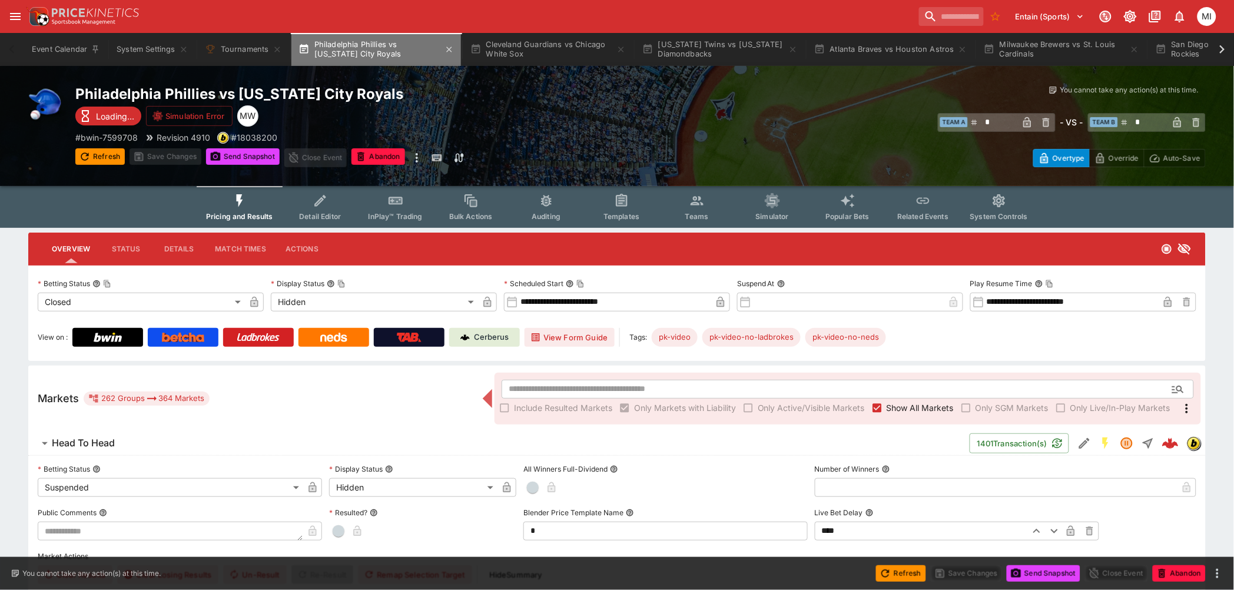
click at [400, 44] on button "Philadelphia Phillies vs Kansas City Royals" at bounding box center [376, 49] width 170 height 33
drag, startPoint x: 106, startPoint y: 154, endPoint x: 263, endPoint y: 209, distance: 165.9
click at [106, 154] on button "Refresh" at bounding box center [99, 156] width 49 height 16
type input "*"
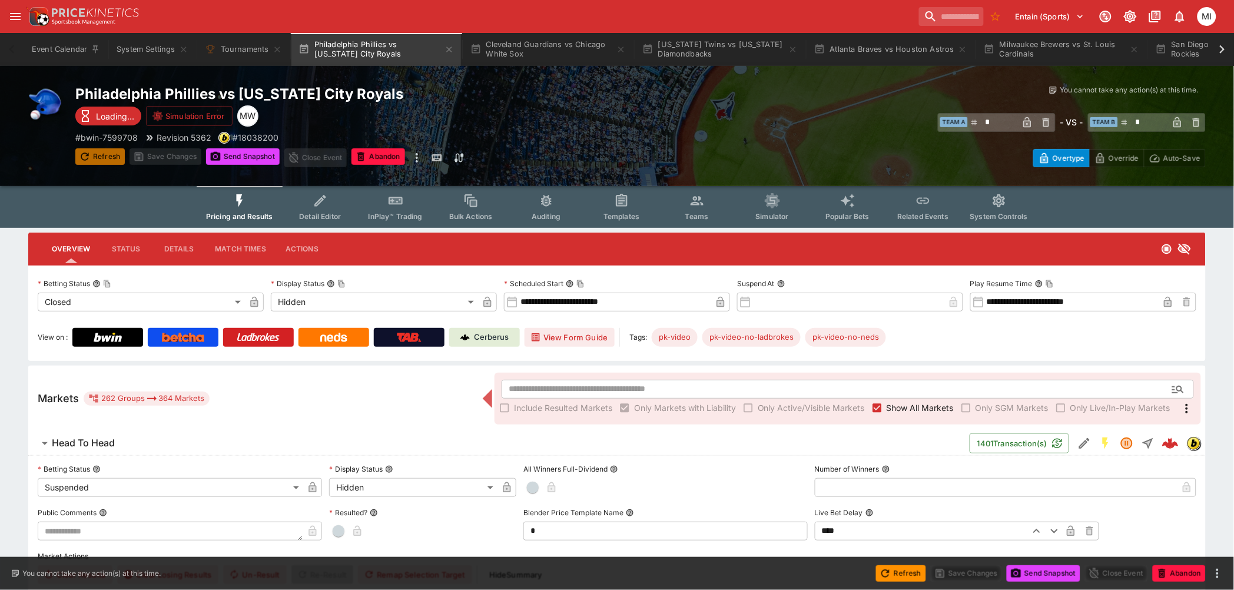
drag, startPoint x: 107, startPoint y: 154, endPoint x: 111, endPoint y: 147, distance: 8.7
click at [107, 154] on button "Refresh" at bounding box center [99, 156] width 49 height 16
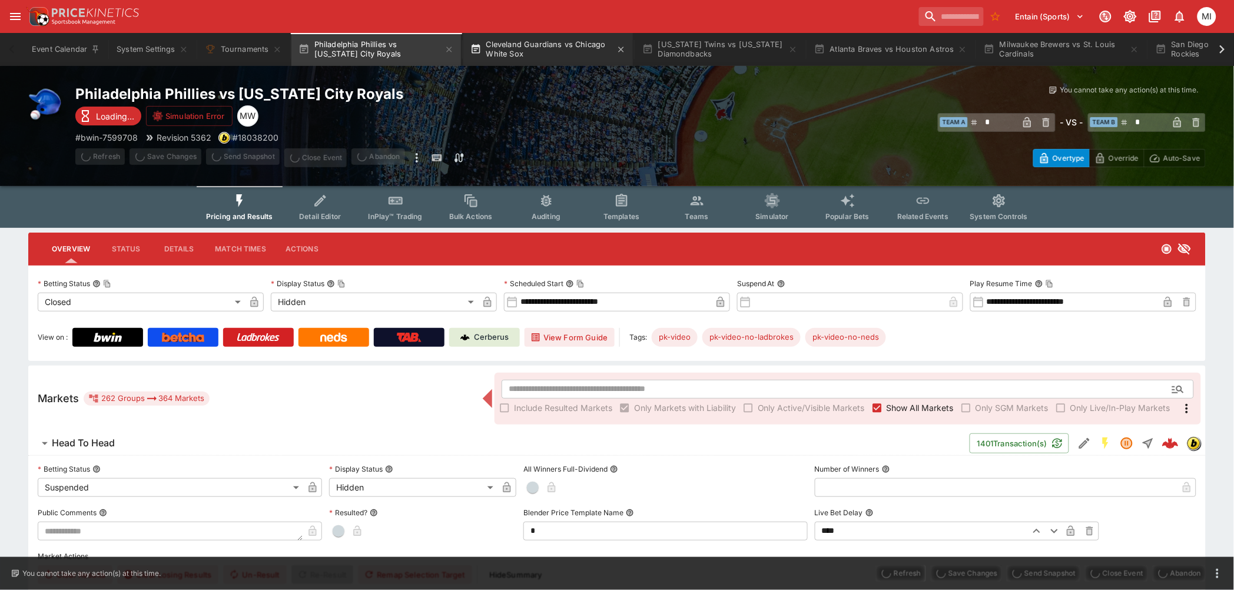
click at [557, 52] on button "Cleveland Guardians vs Chicago White Sox" at bounding box center [548, 49] width 170 height 33
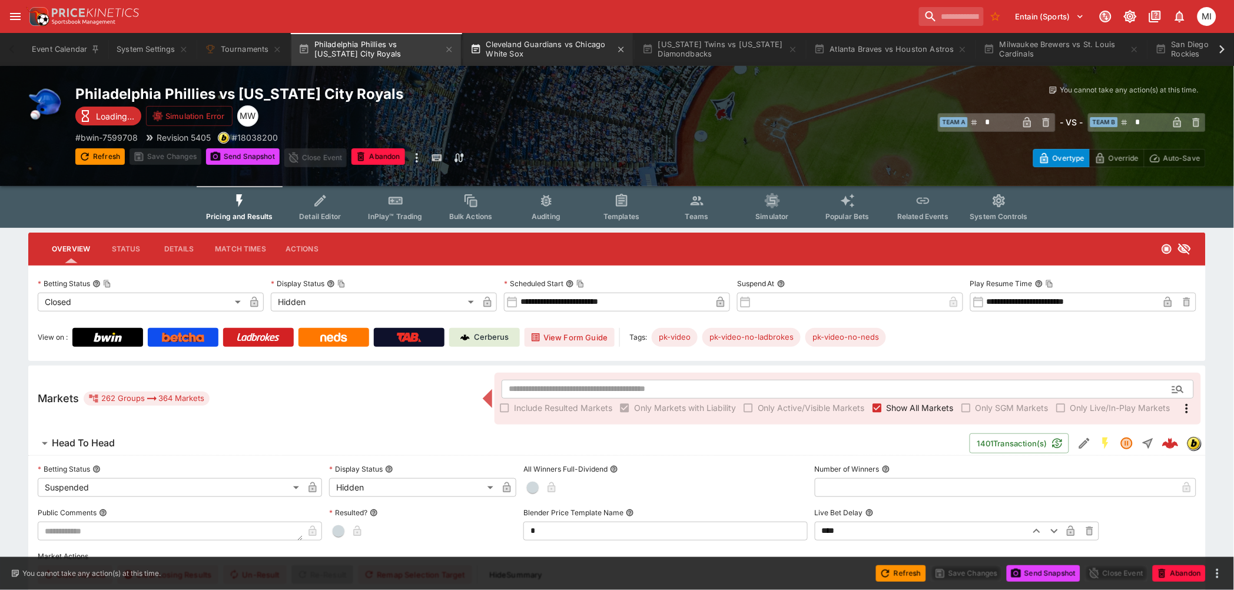
click at [552, 48] on button "Cleveland Guardians vs Chicago White Sox" at bounding box center [548, 49] width 170 height 33
type input "*"
click at [547, 52] on button "Cleveland Guardians vs Chicago White Sox" at bounding box center [548, 49] width 170 height 33
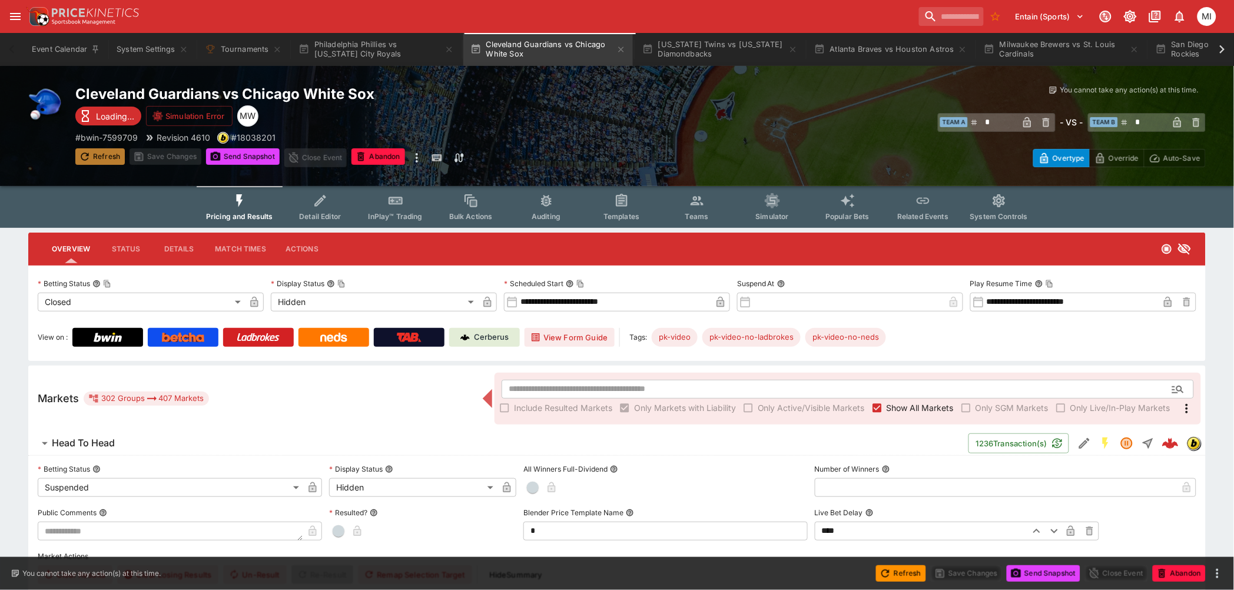
click at [105, 152] on button "Refresh" at bounding box center [99, 156] width 49 height 16
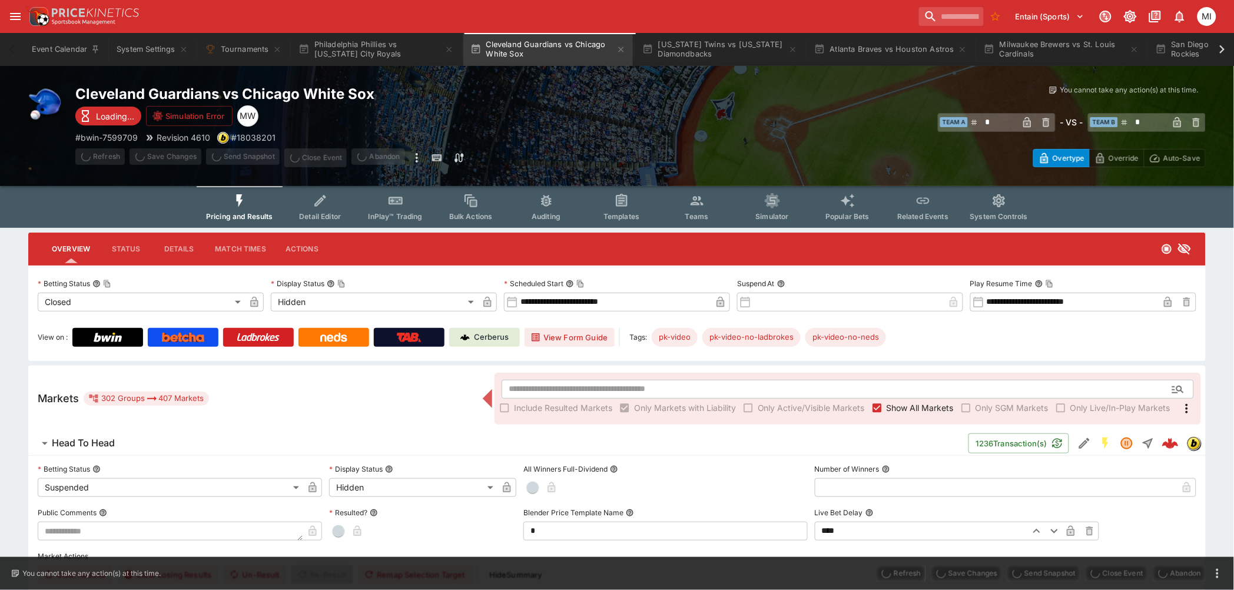
type input "*"
type input "*********"
type input "******"
type input "*"
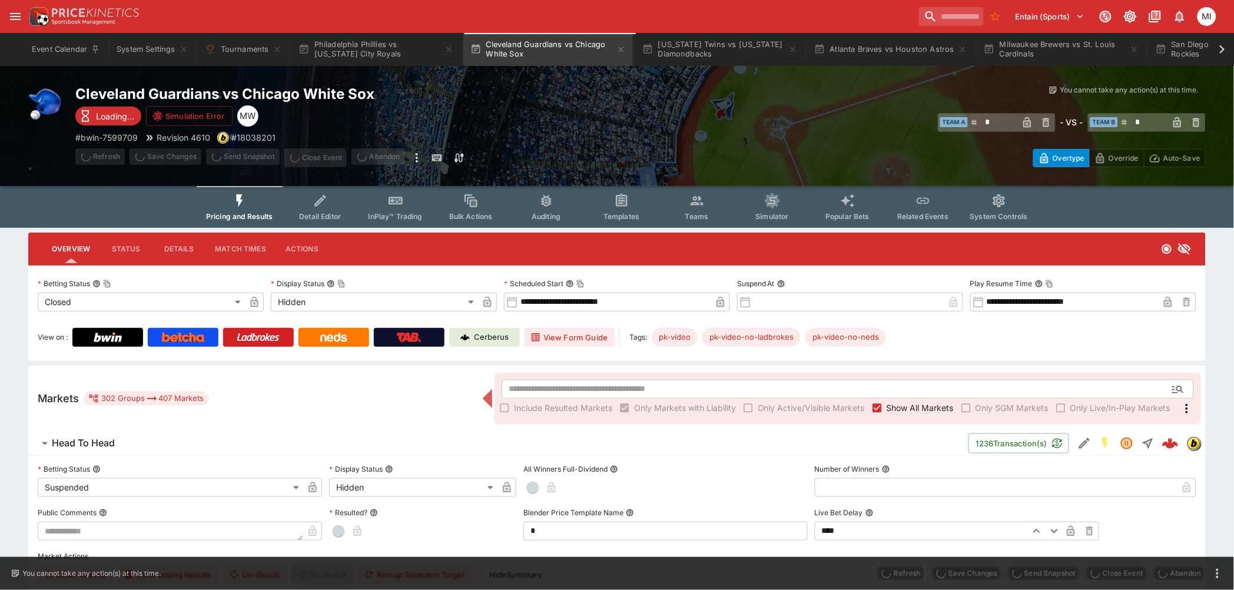
type input "*"
type input "*********"
type input "******"
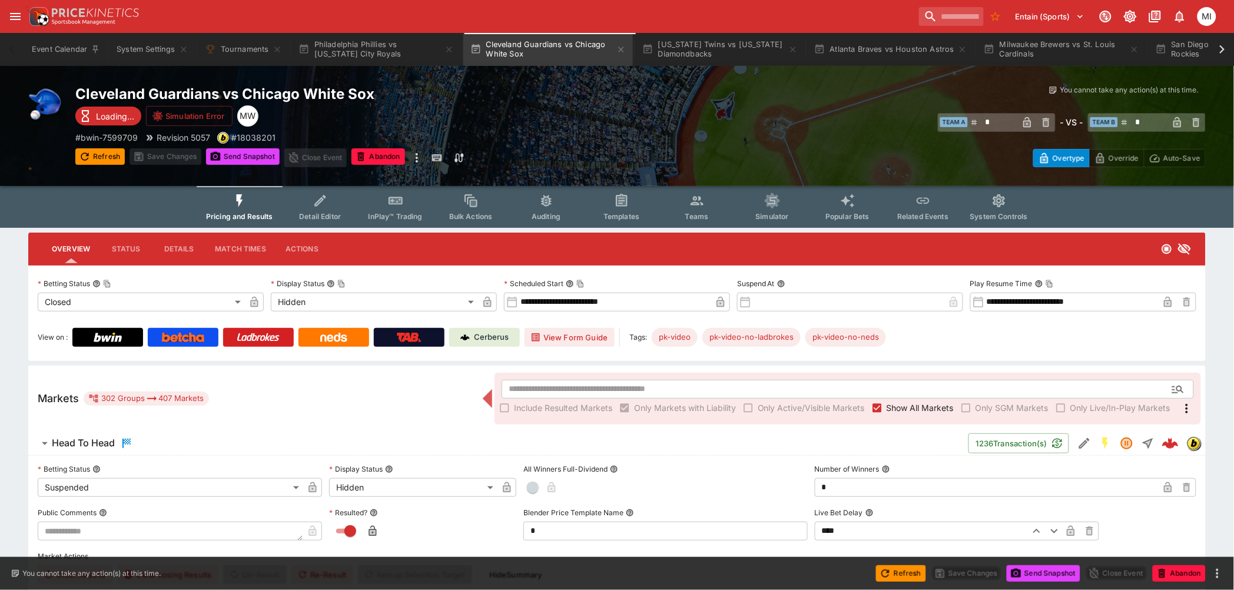
click at [908, 408] on span "Show All Markets" at bounding box center [919, 407] width 67 height 12
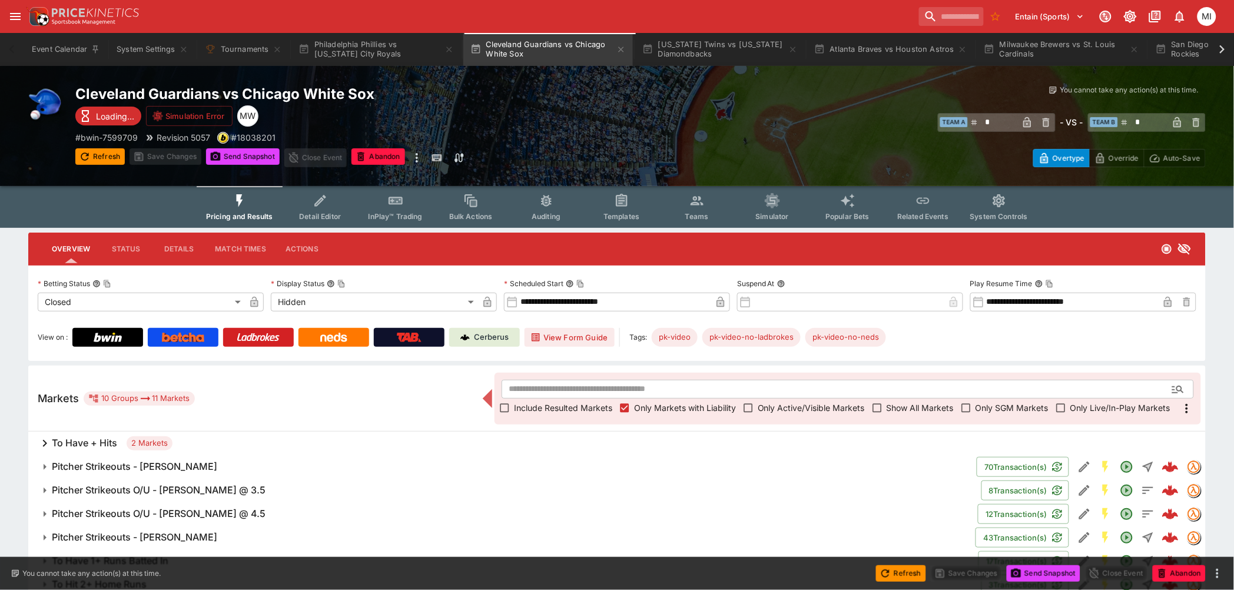
scroll to position [117, 0]
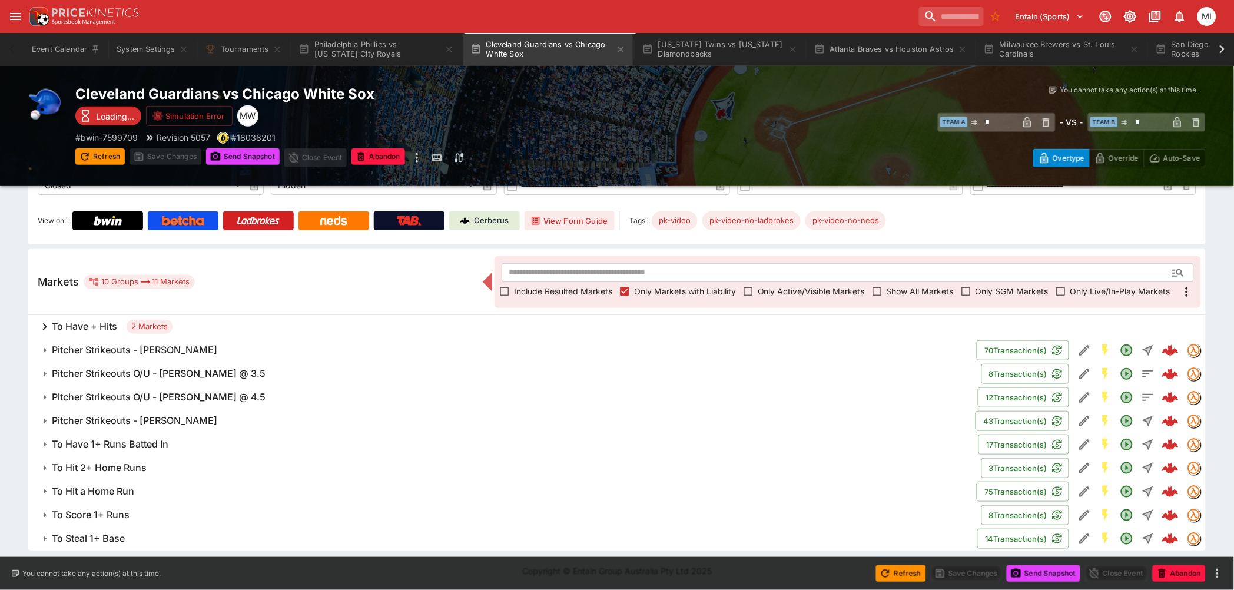
drag, startPoint x: 204, startPoint y: 420, endPoint x: 177, endPoint y: 353, distance: 72.4
click at [204, 420] on h6 "Pitcher Strikeouts - Parker Messick" at bounding box center [134, 420] width 165 height 12
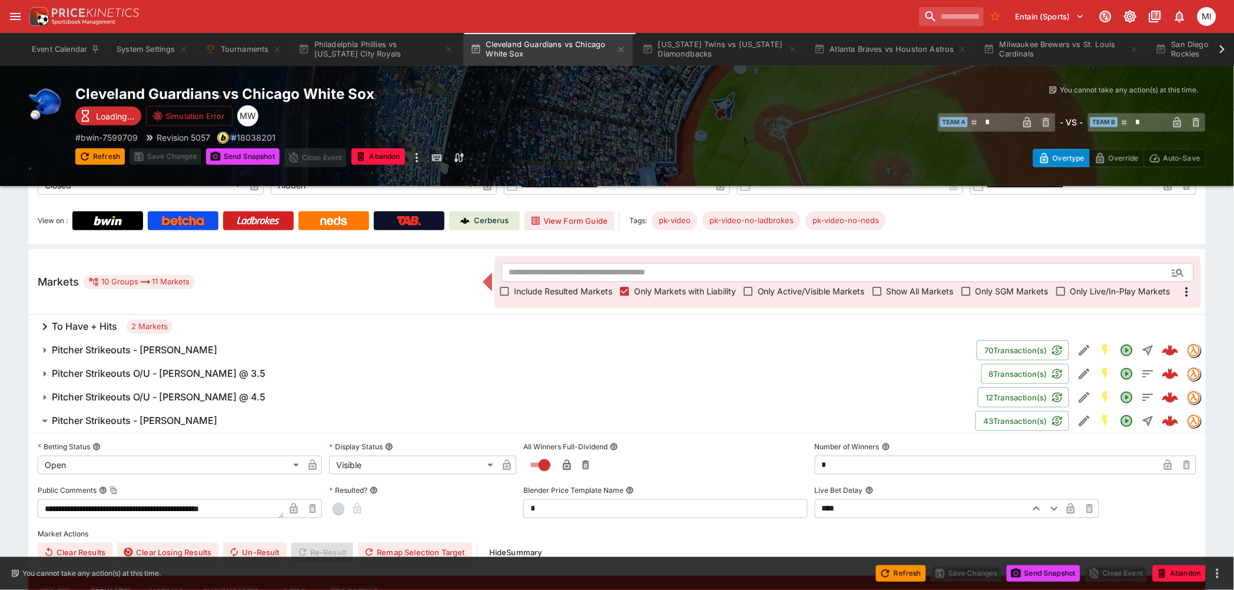
click at [177, 353] on h6 "Pitcher Strikeouts - Davis Martin" at bounding box center [134, 350] width 165 height 12
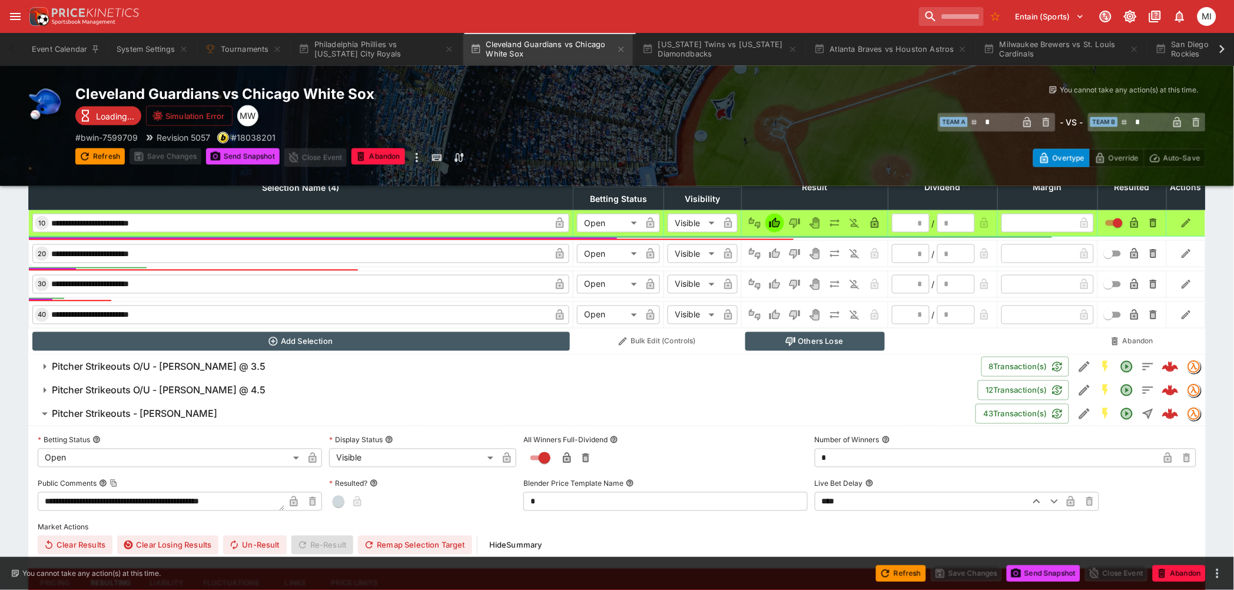
scroll to position [313, 0]
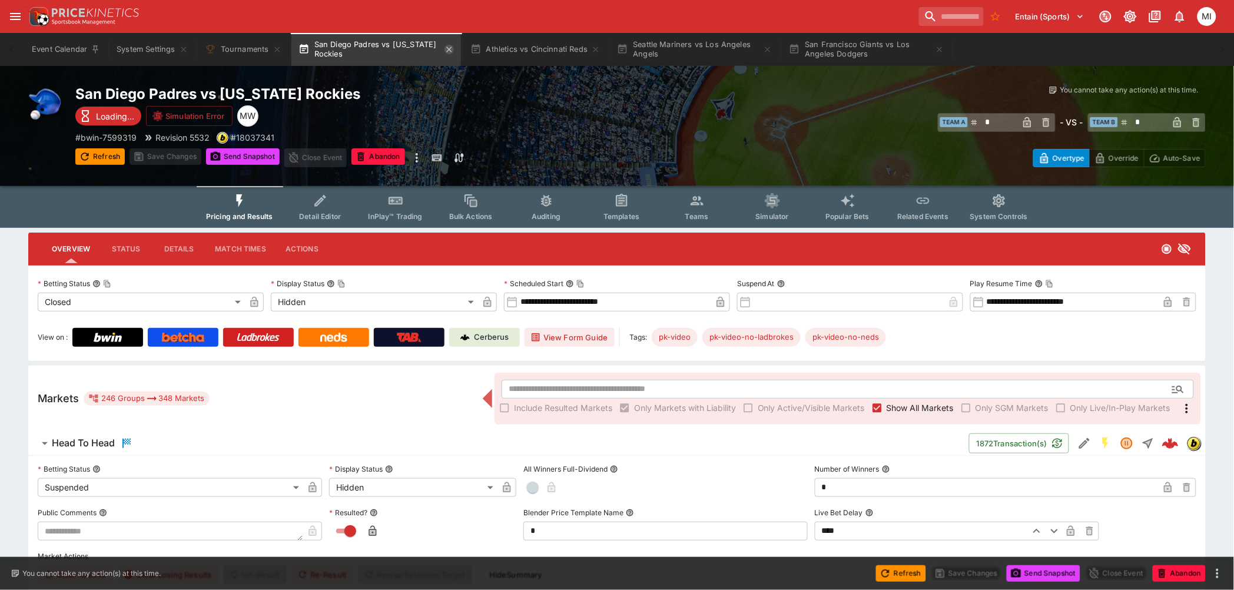
click at [450, 45] on icon "button" at bounding box center [448, 49] width 9 height 9
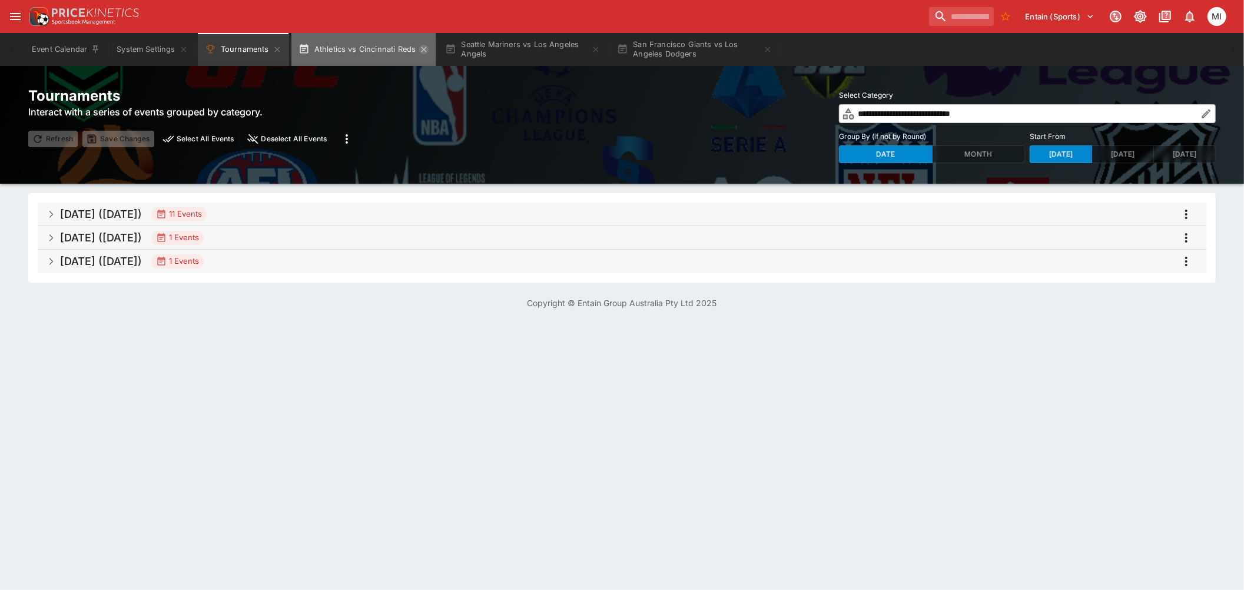
click at [423, 49] on icon "button" at bounding box center [423, 49] width 5 height 5
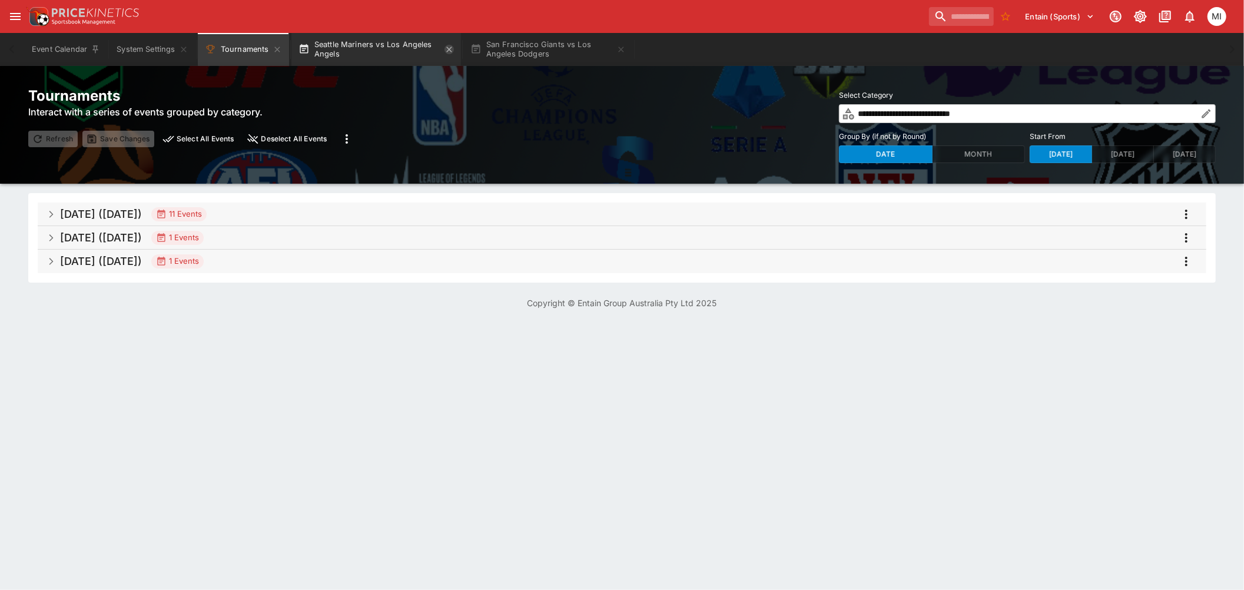
click at [447, 49] on icon "button" at bounding box center [448, 49] width 9 height 9
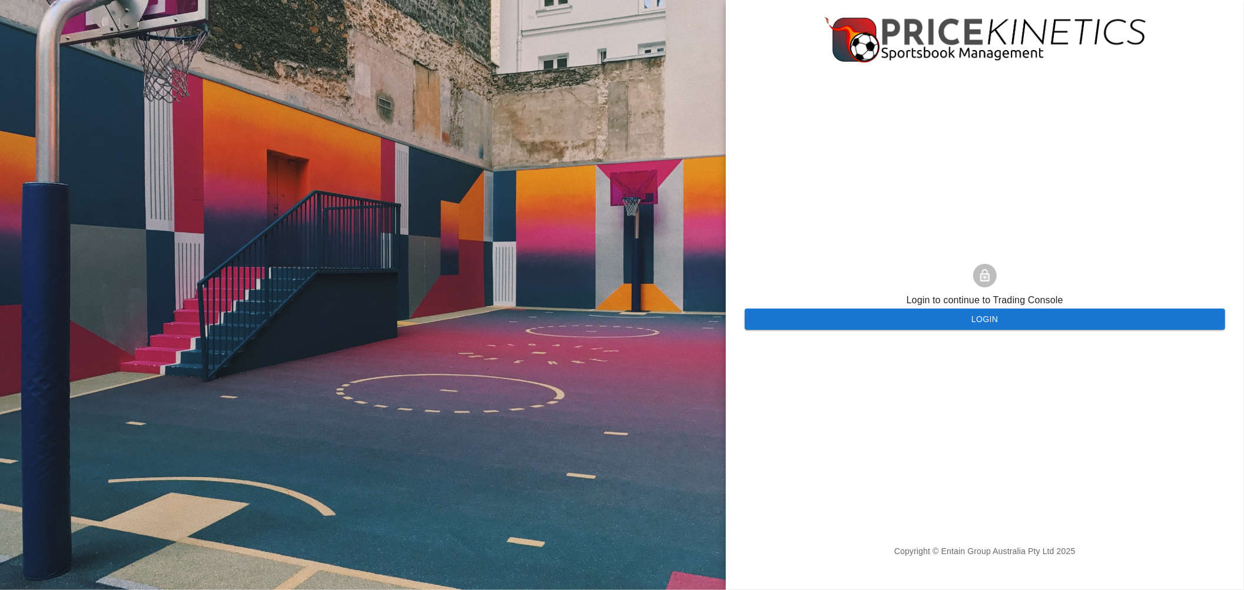
click at [855, 319] on button "Login" at bounding box center [985, 319] width 480 height 22
click at [776, 313] on button "Login" at bounding box center [985, 319] width 480 height 22
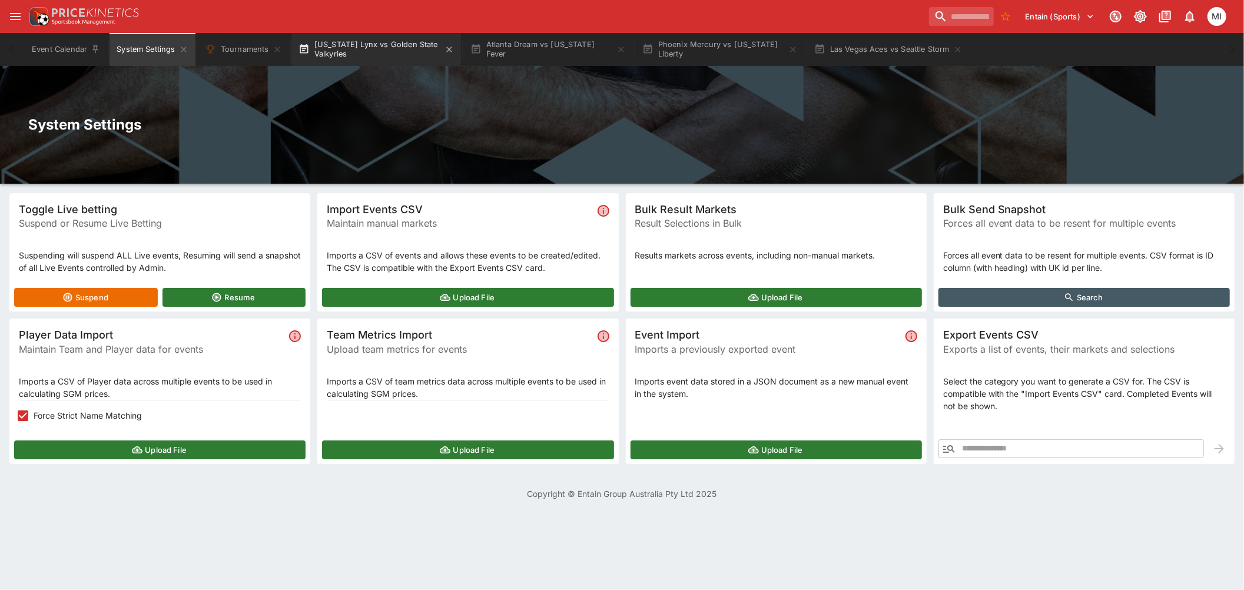
click at [353, 47] on button "[US_STATE] Lynx vs Golden State Valkyries" at bounding box center [376, 49] width 170 height 33
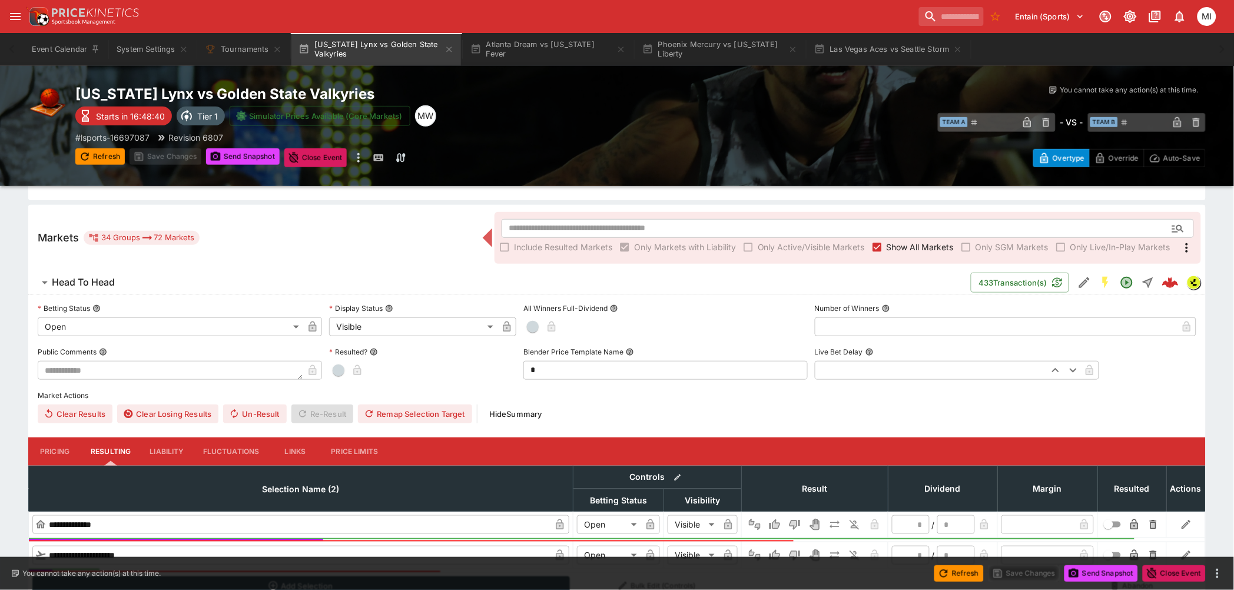
scroll to position [327, 0]
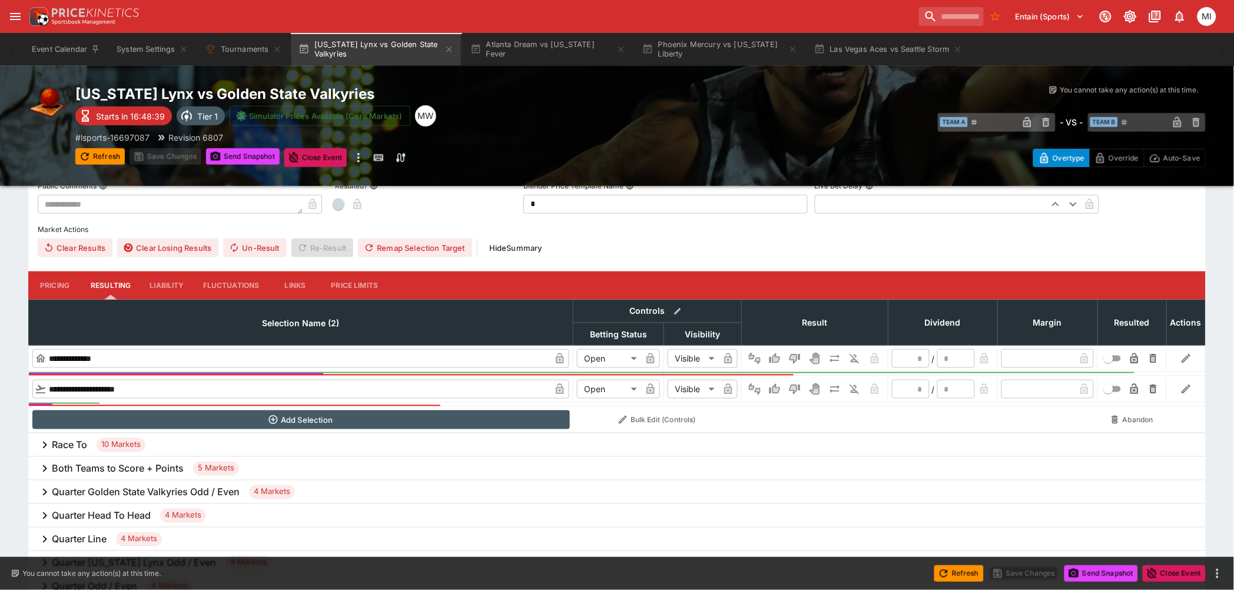
click at [89, 354] on input "**********" at bounding box center [299, 358] width 504 height 19
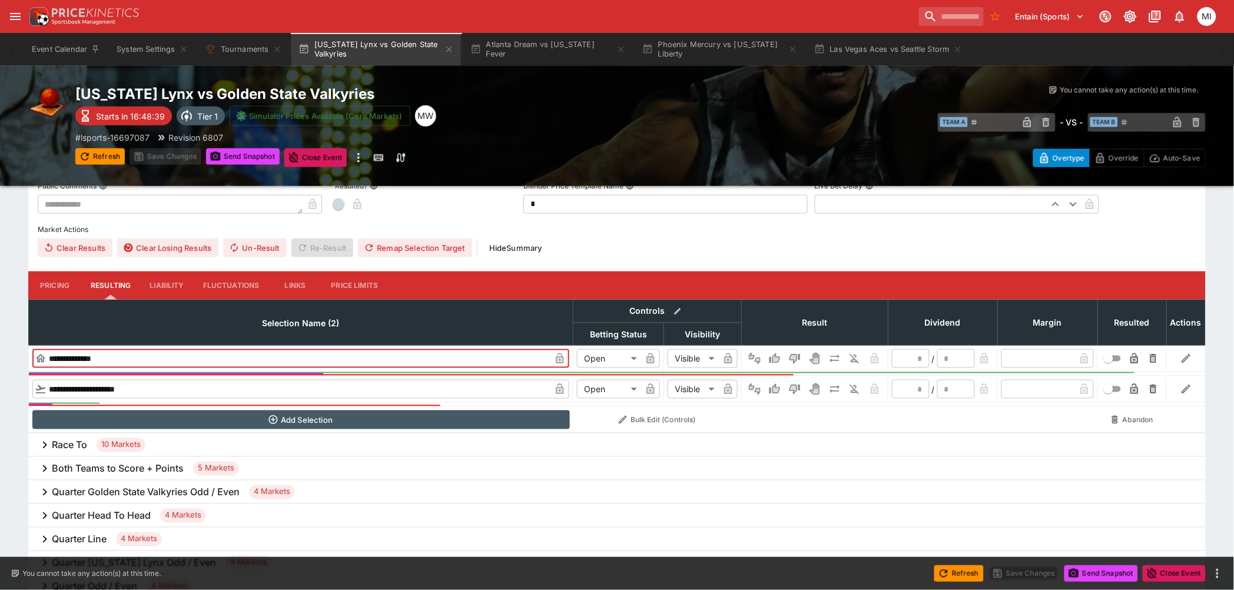
click at [89, 354] on input "**********" at bounding box center [299, 358] width 504 height 19
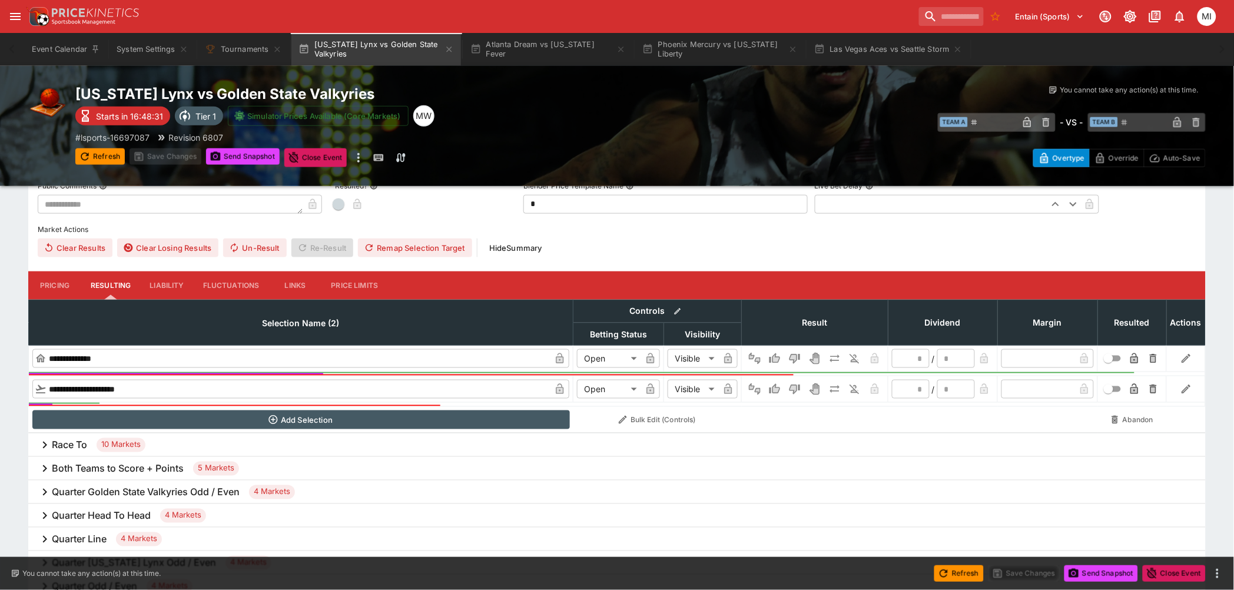
click at [115, 387] on input "**********" at bounding box center [299, 389] width 504 height 19
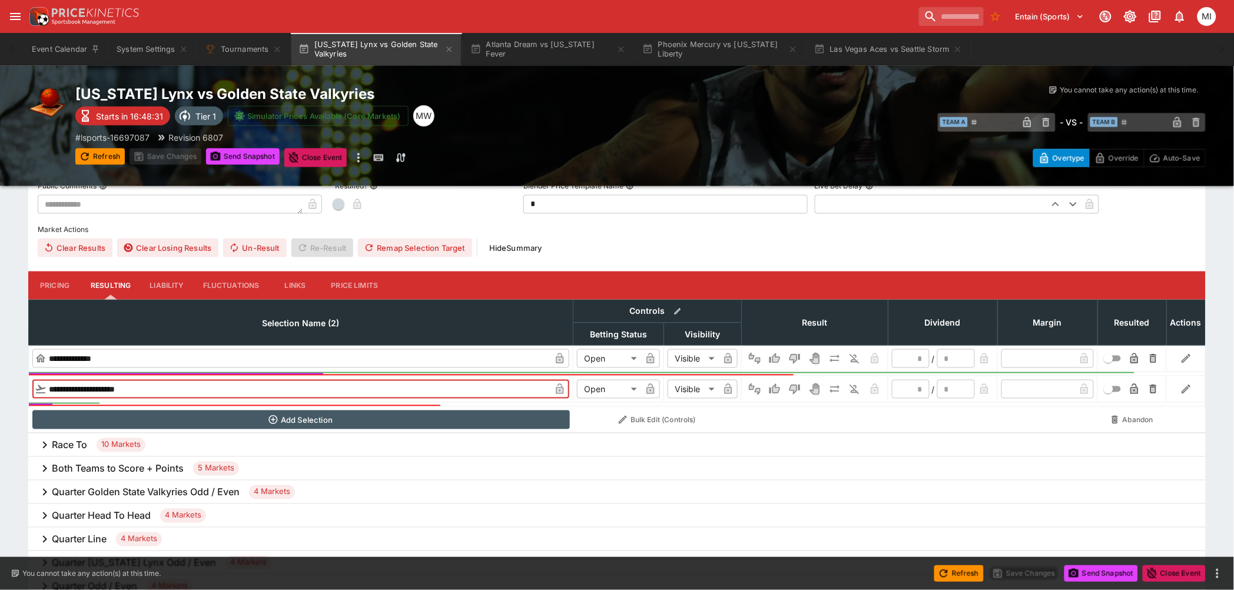
click at [115, 387] on input "**********" at bounding box center [299, 389] width 504 height 19
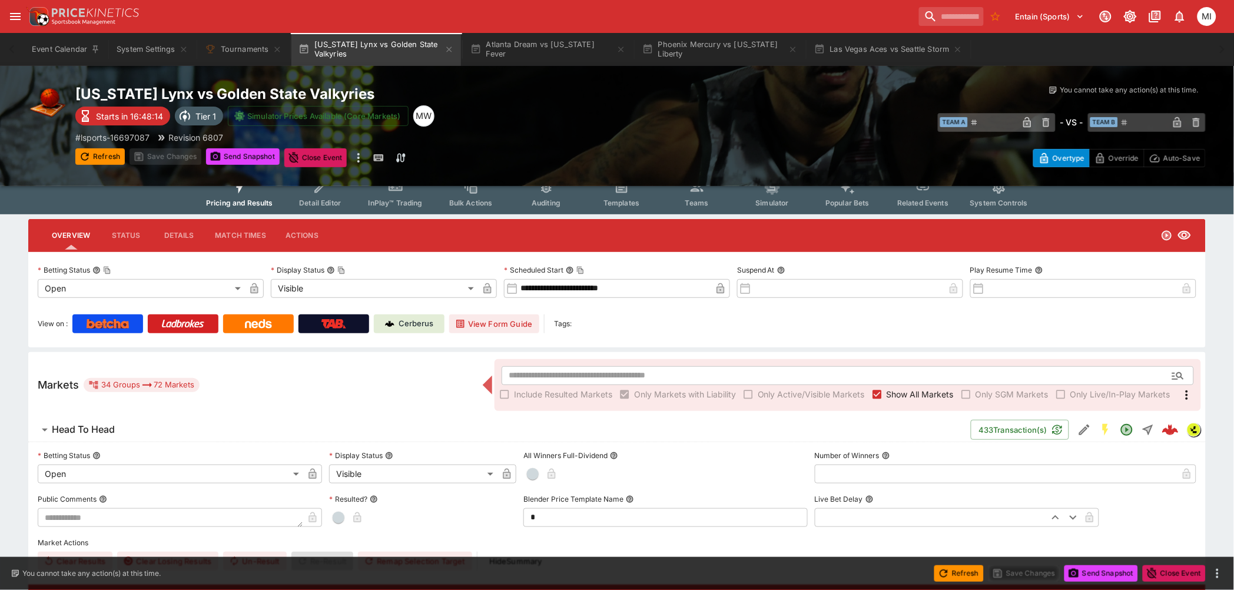
scroll to position [0, 0]
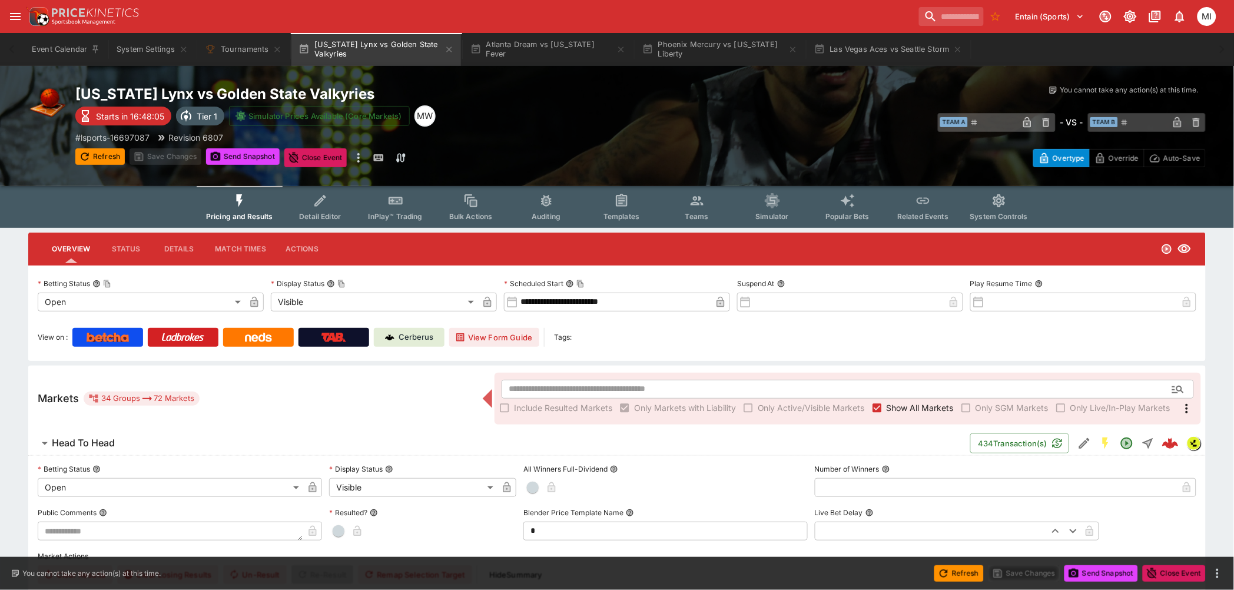
click at [301, 210] on button "Detail Editor" at bounding box center [320, 207] width 75 height 42
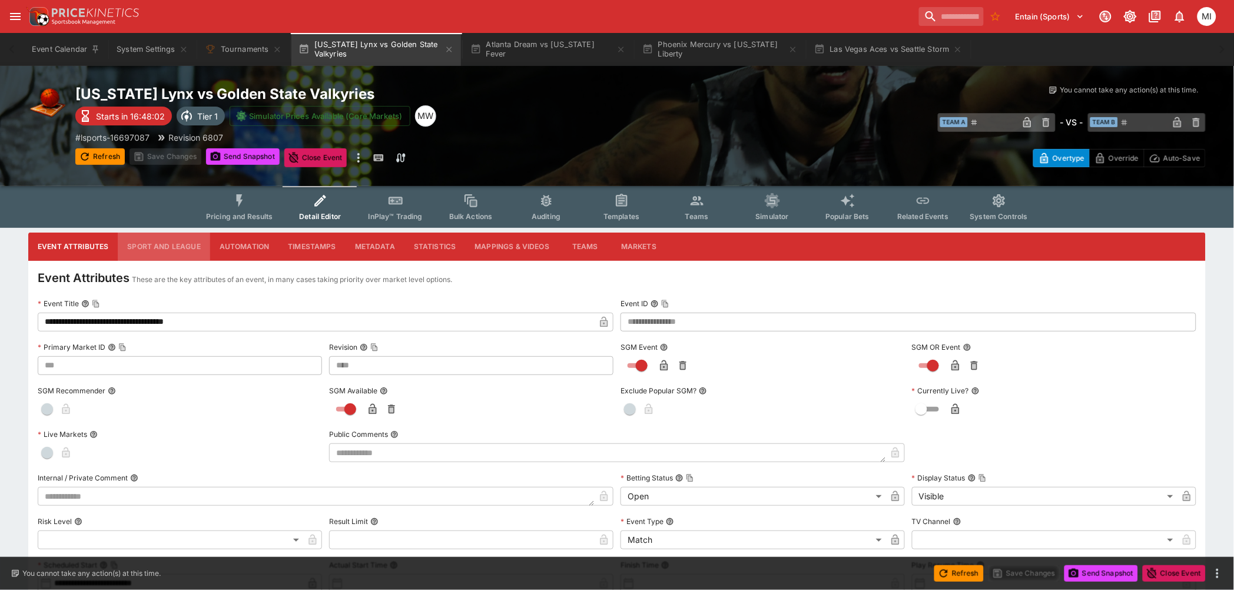
click at [172, 248] on button "Sport and League" at bounding box center [164, 247] width 92 height 28
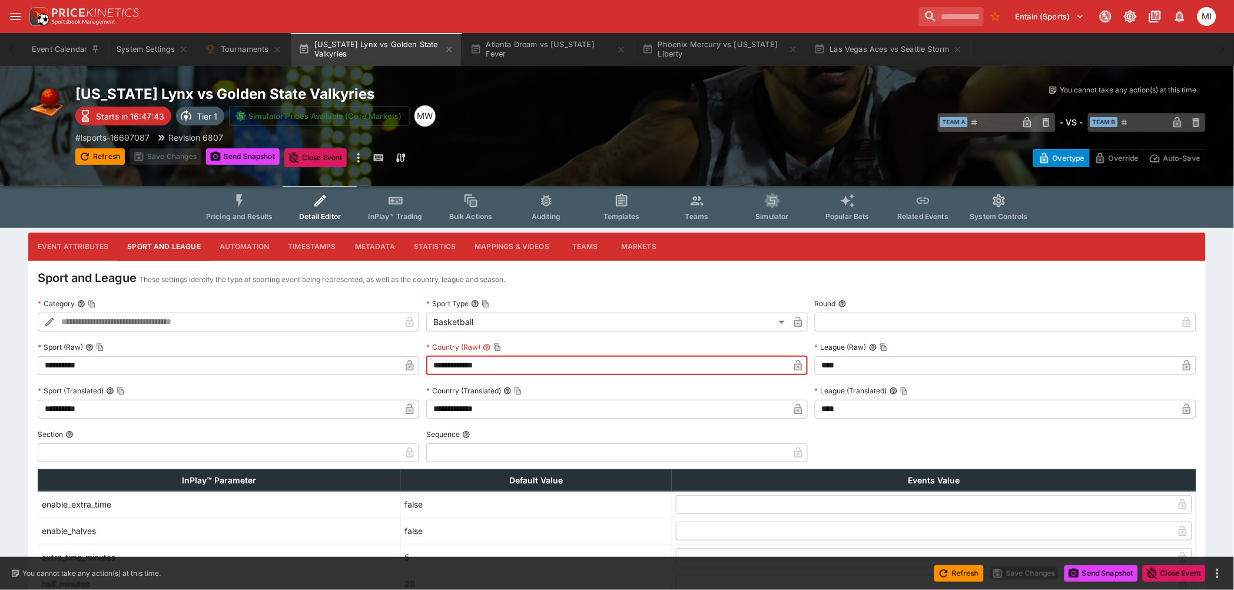
drag, startPoint x: 489, startPoint y: 366, endPoint x: 410, endPoint y: 371, distance: 78.5
click at [410, 371] on div "**********" at bounding box center [617, 459] width 1158 height 329
click at [232, 204] on button "Pricing and Results" at bounding box center [240, 207] width 86 height 42
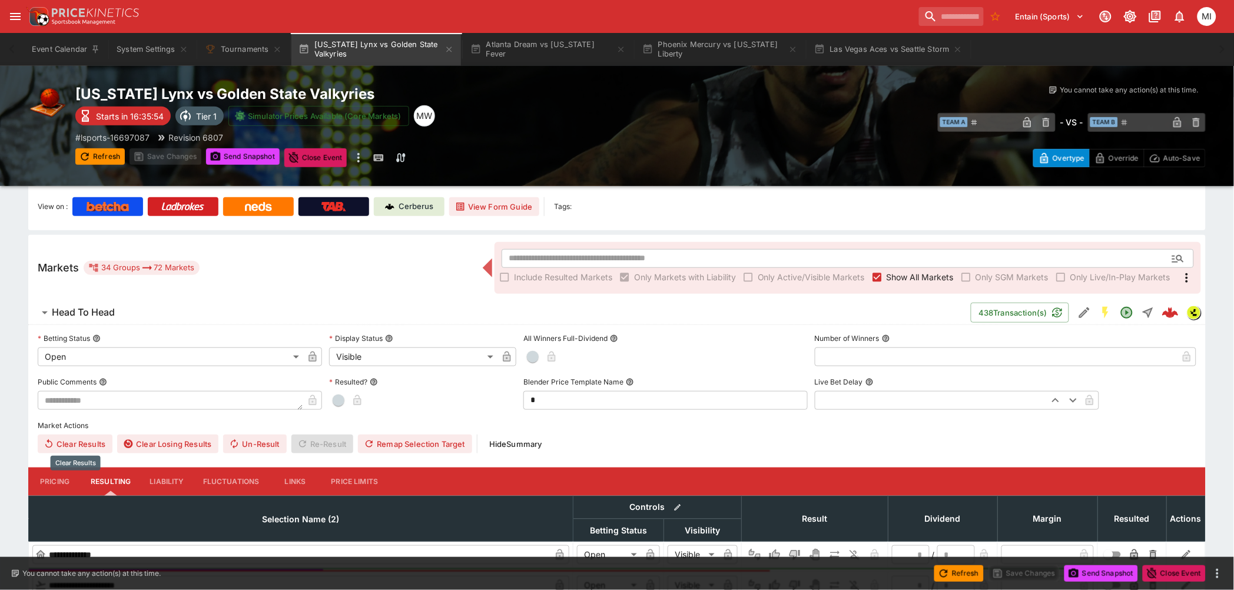
scroll to position [327, 0]
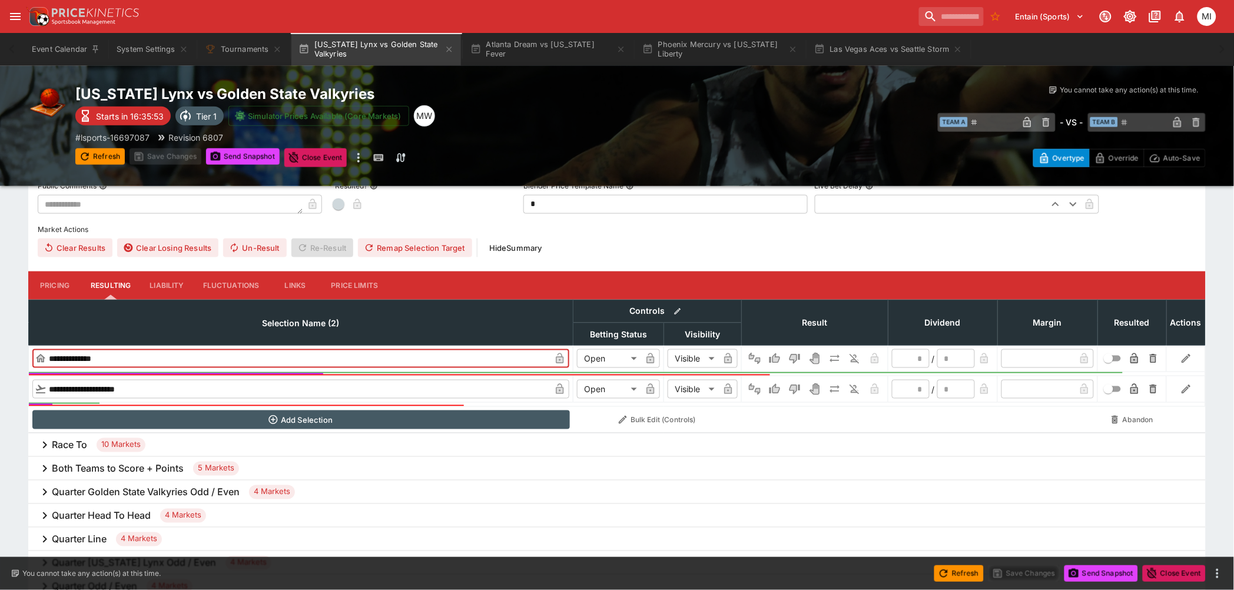
click at [101, 351] on input "**********" at bounding box center [299, 358] width 504 height 19
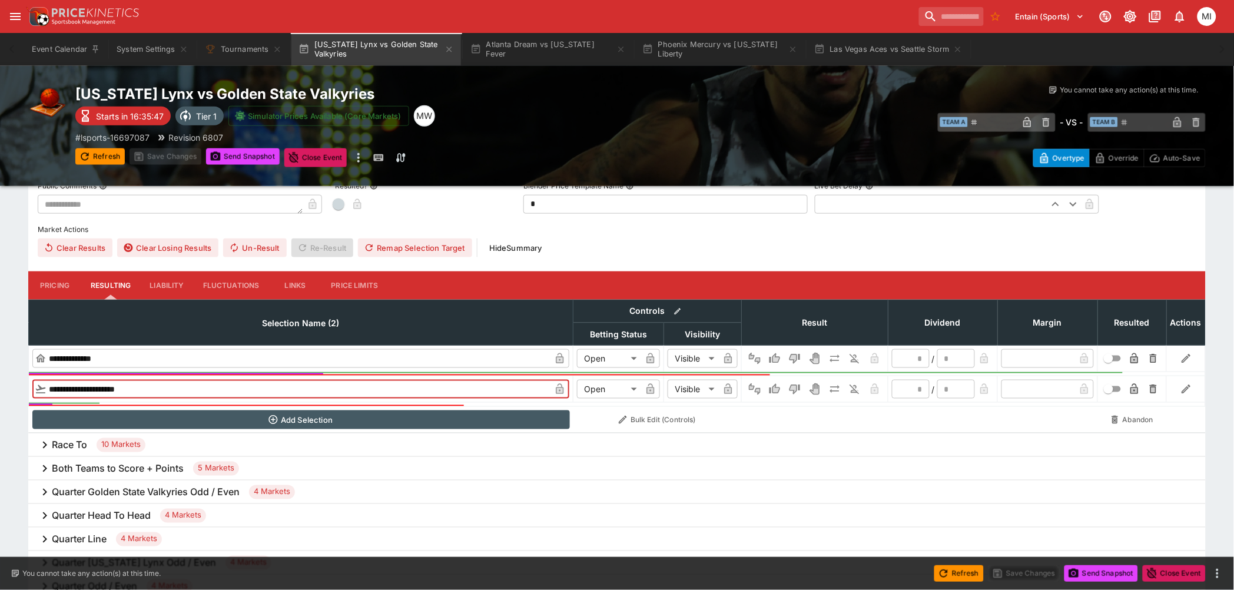
click at [121, 380] on input "**********" at bounding box center [299, 389] width 504 height 19
click at [536, 56] on button "Atlanta Dream vs Indiana Fever" at bounding box center [548, 49] width 170 height 33
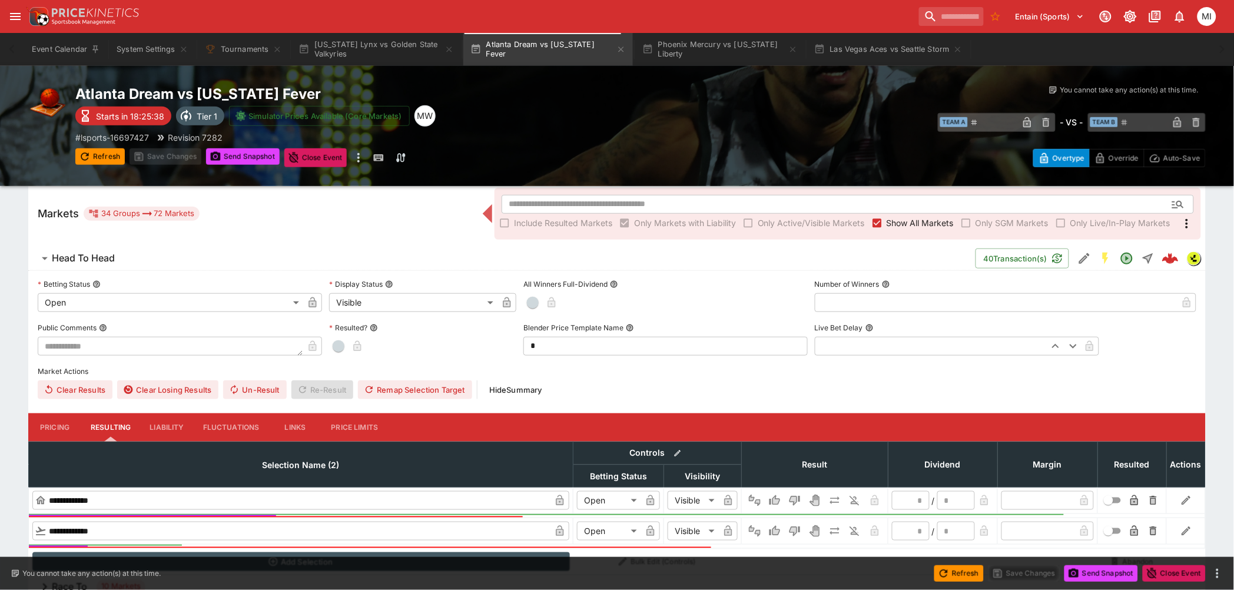
scroll to position [392, 0]
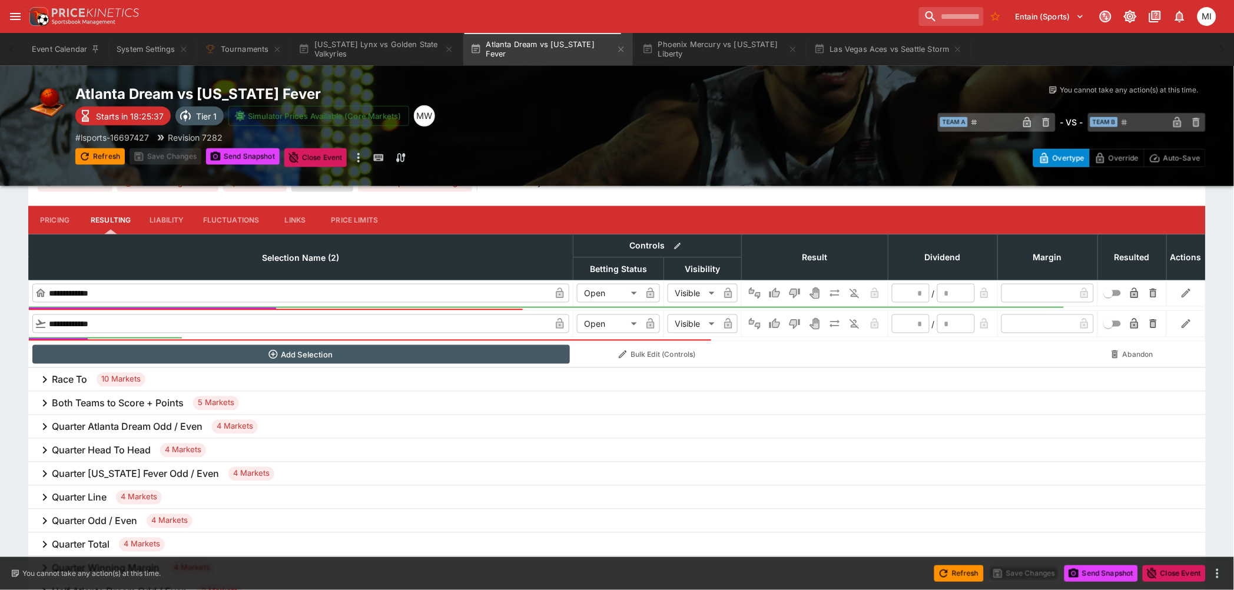
click at [73, 284] on input "**********" at bounding box center [299, 293] width 504 height 19
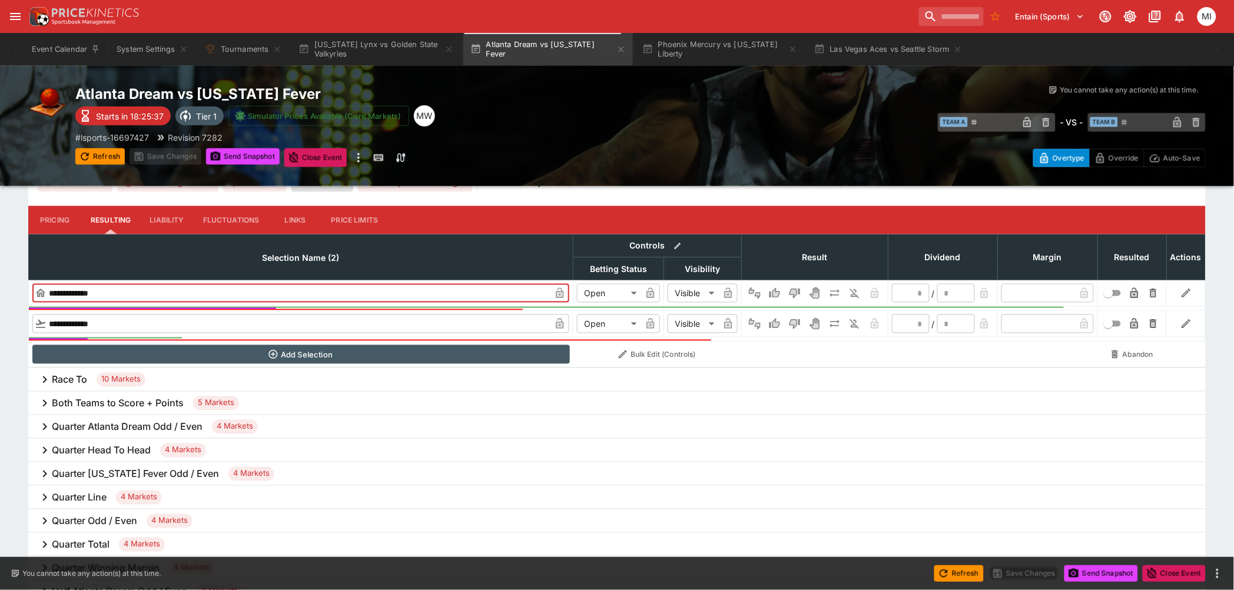
click at [73, 284] on input "**********" at bounding box center [299, 293] width 504 height 19
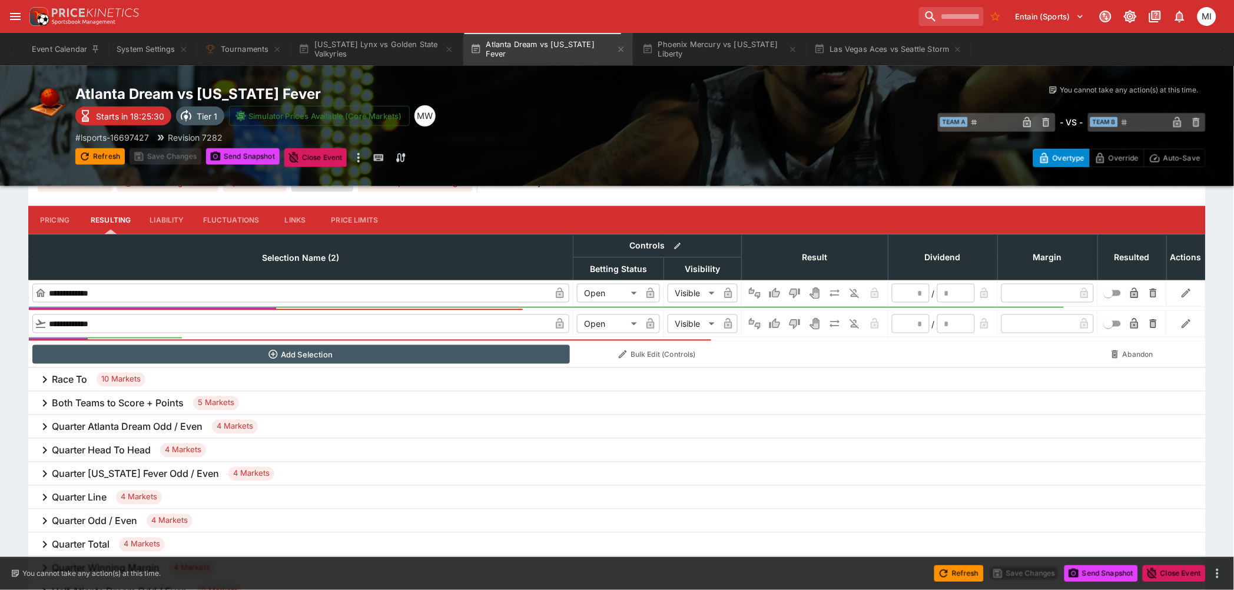
click at [94, 311] on td "**********" at bounding box center [301, 324] width 544 height 26
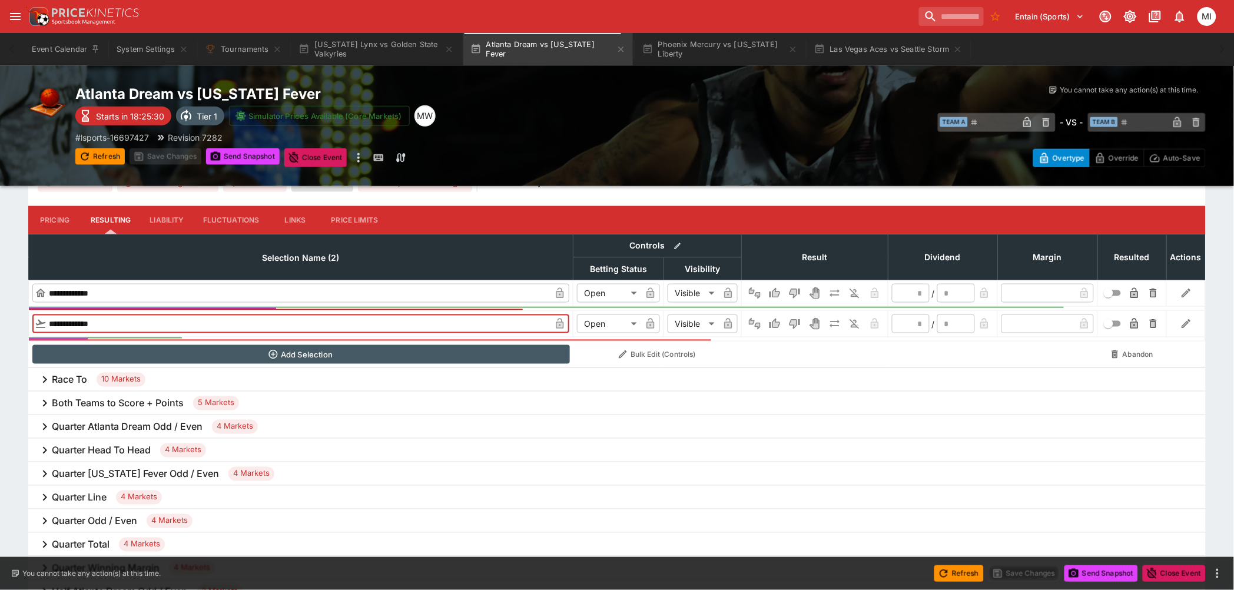
click at [91, 317] on input "**********" at bounding box center [299, 323] width 504 height 19
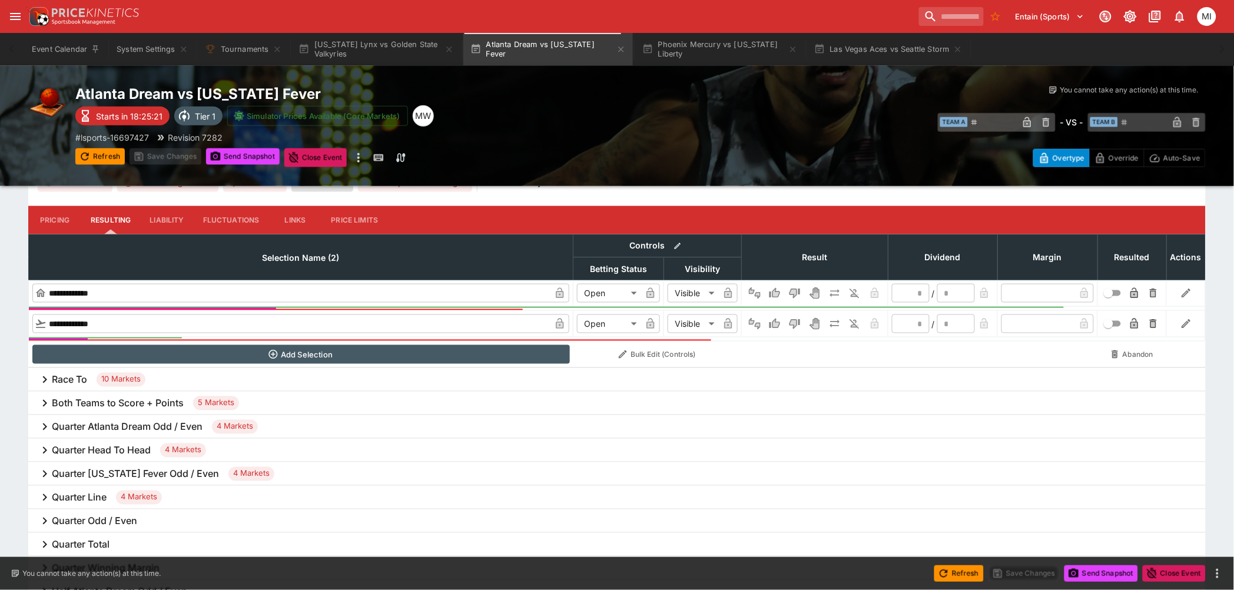
scroll to position [0, 0]
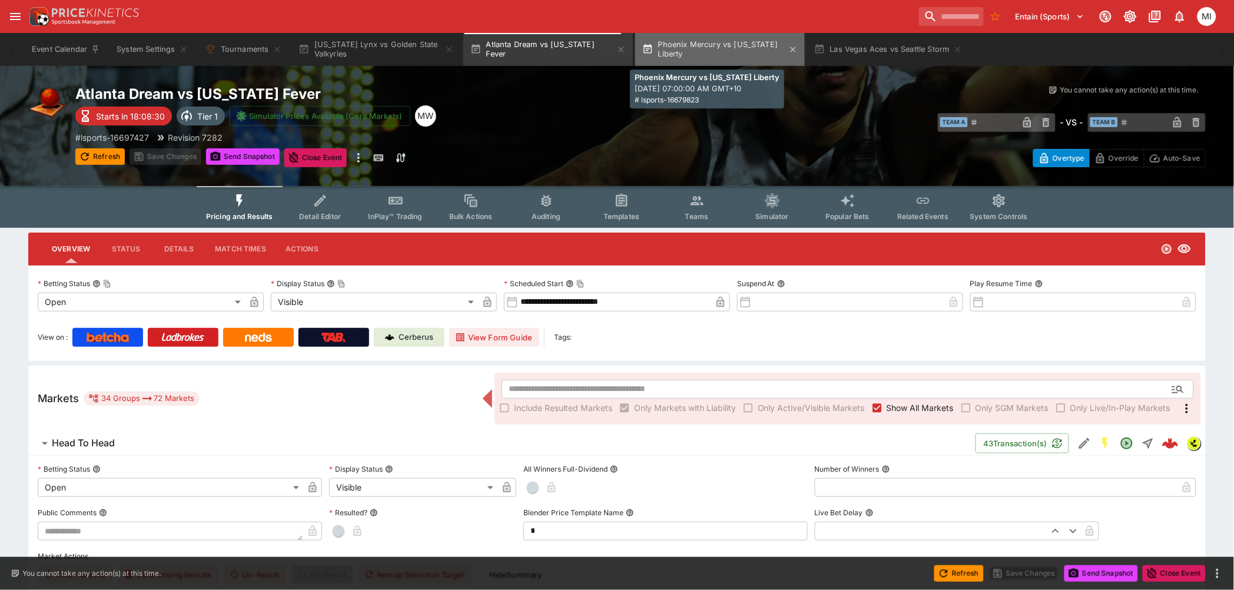
click at [738, 58] on button "Phoenix Mercury vs New York Liberty" at bounding box center [720, 49] width 170 height 33
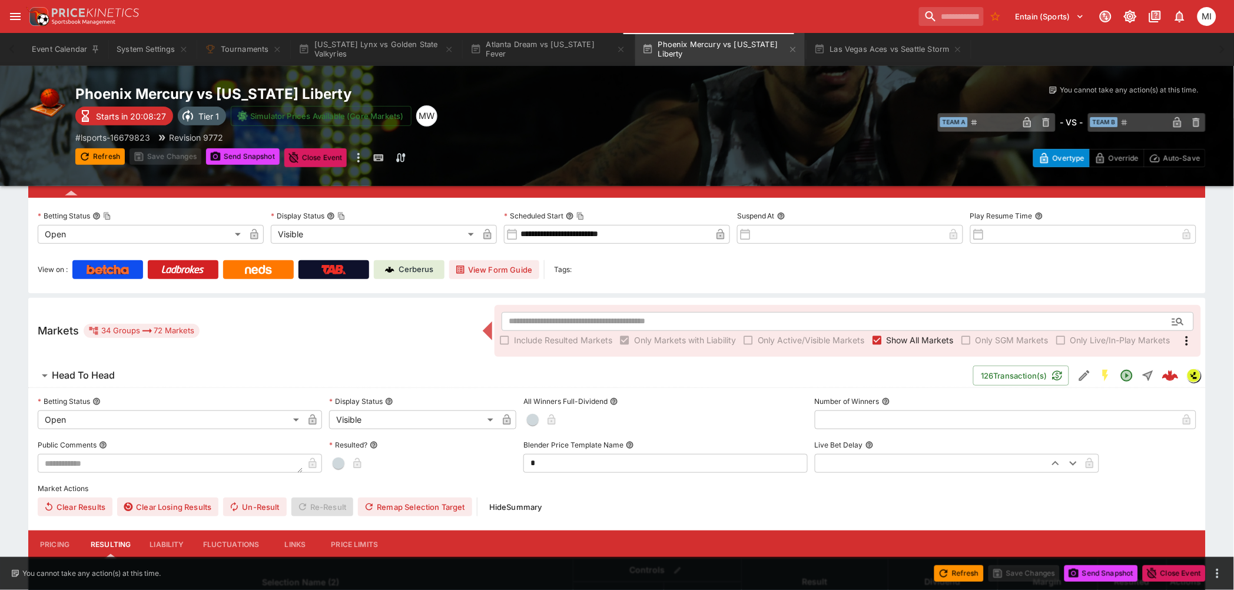
scroll to position [196, 0]
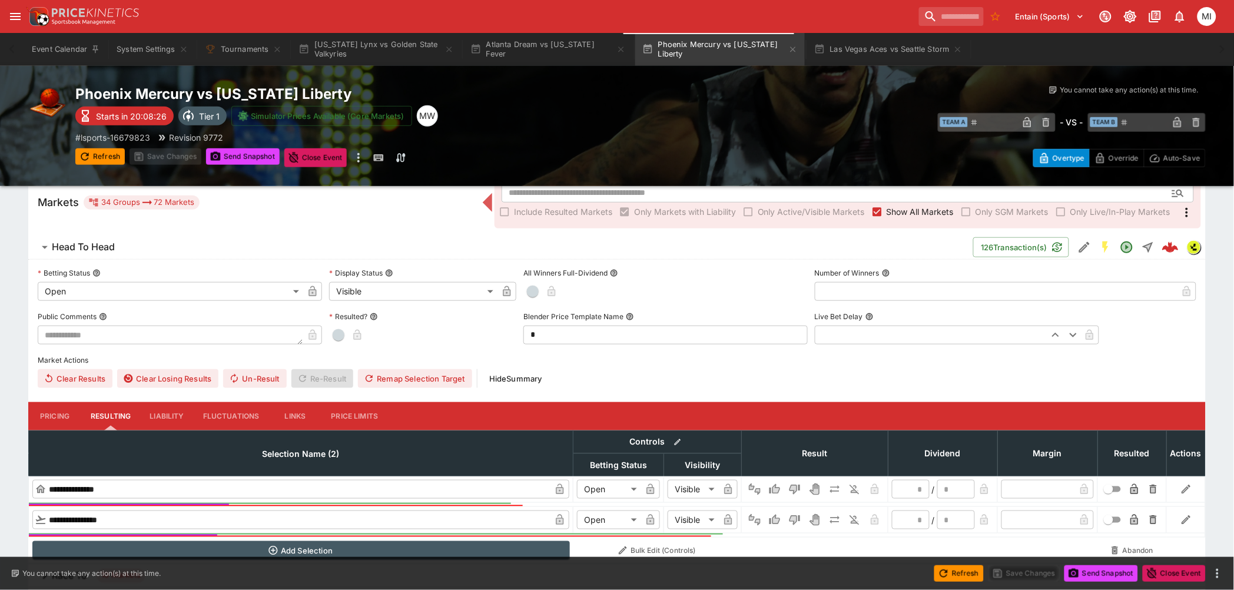
click at [92, 483] on input "**********" at bounding box center [299, 489] width 504 height 19
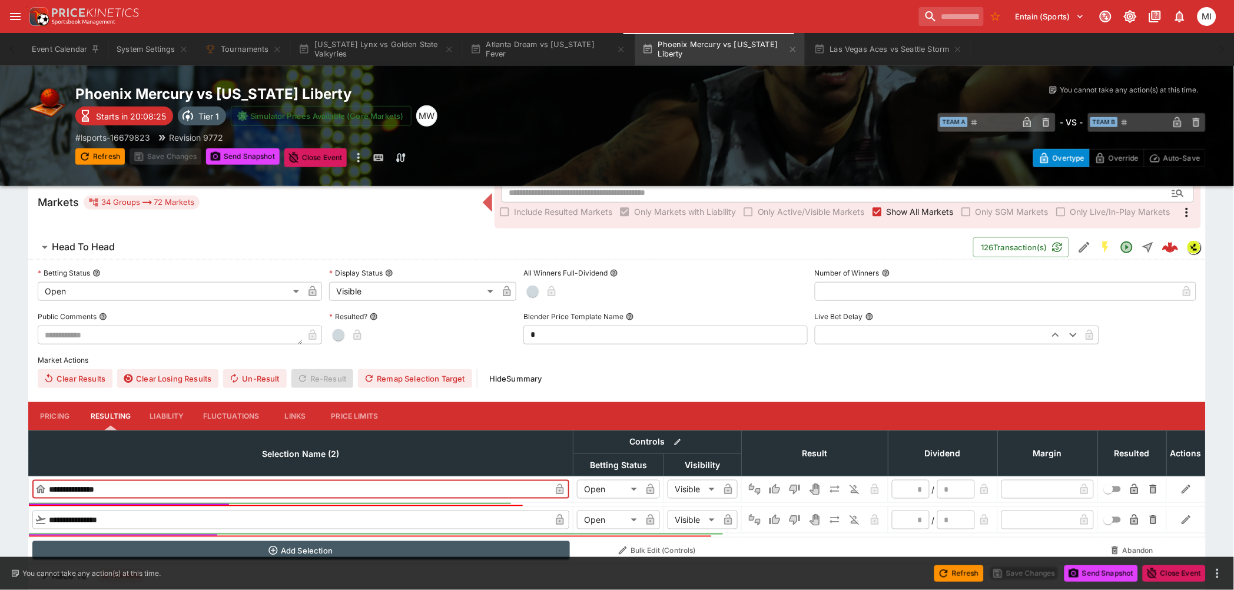
click at [92, 484] on input "**********" at bounding box center [299, 489] width 504 height 19
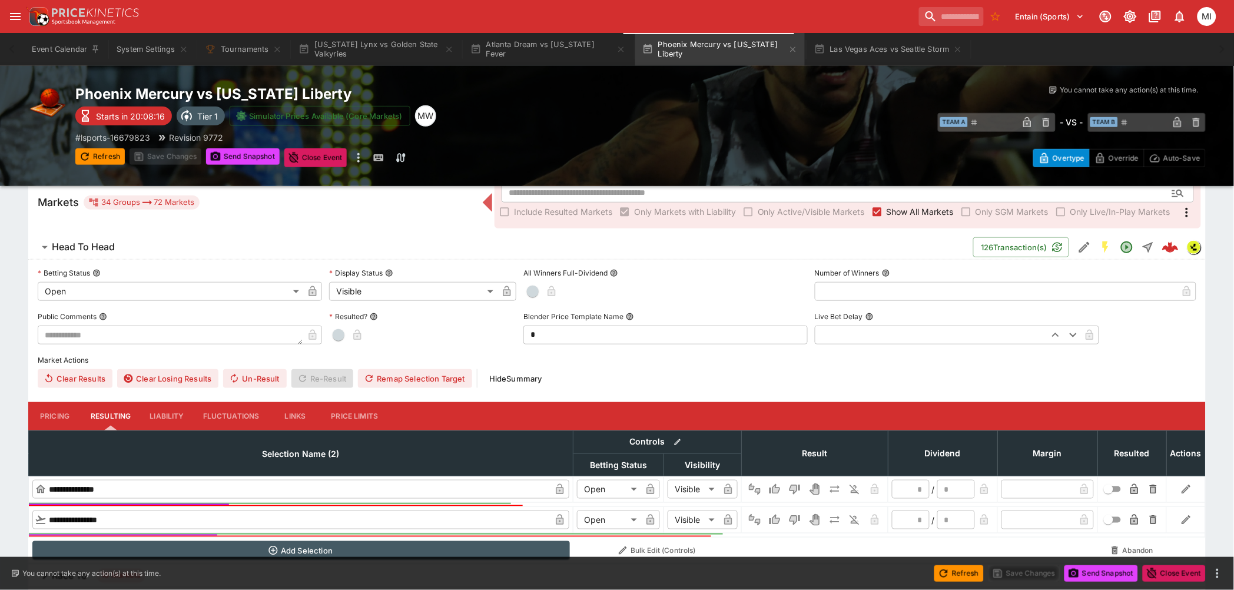
click at [102, 518] on input "**********" at bounding box center [299, 519] width 504 height 19
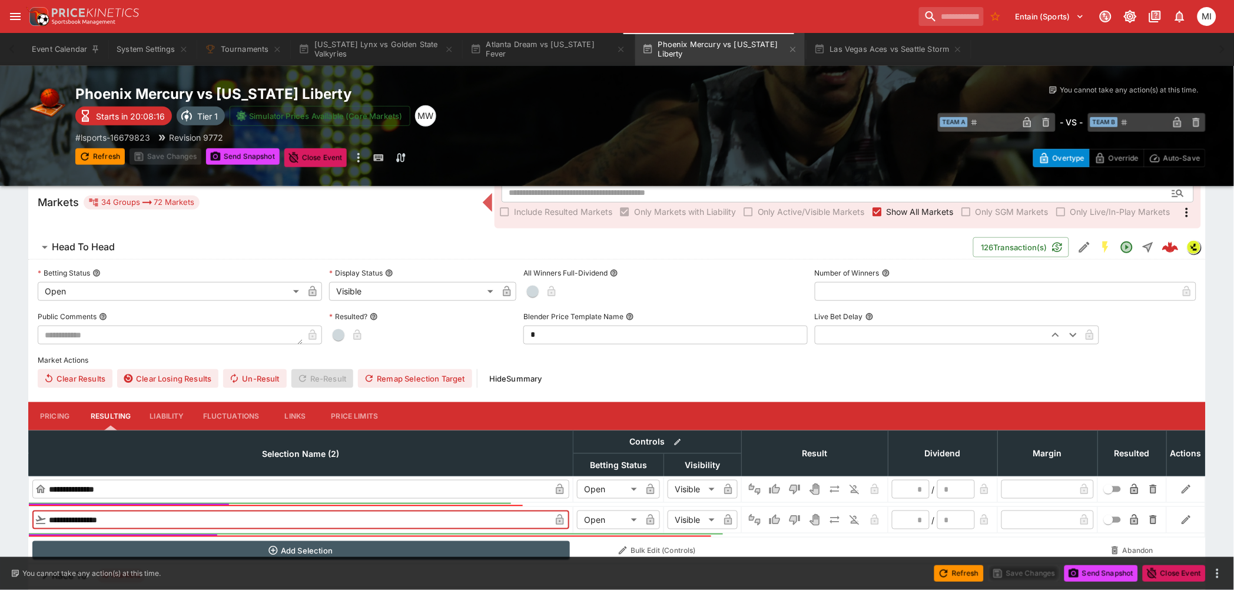
click at [102, 518] on input "**********" at bounding box center [299, 519] width 504 height 19
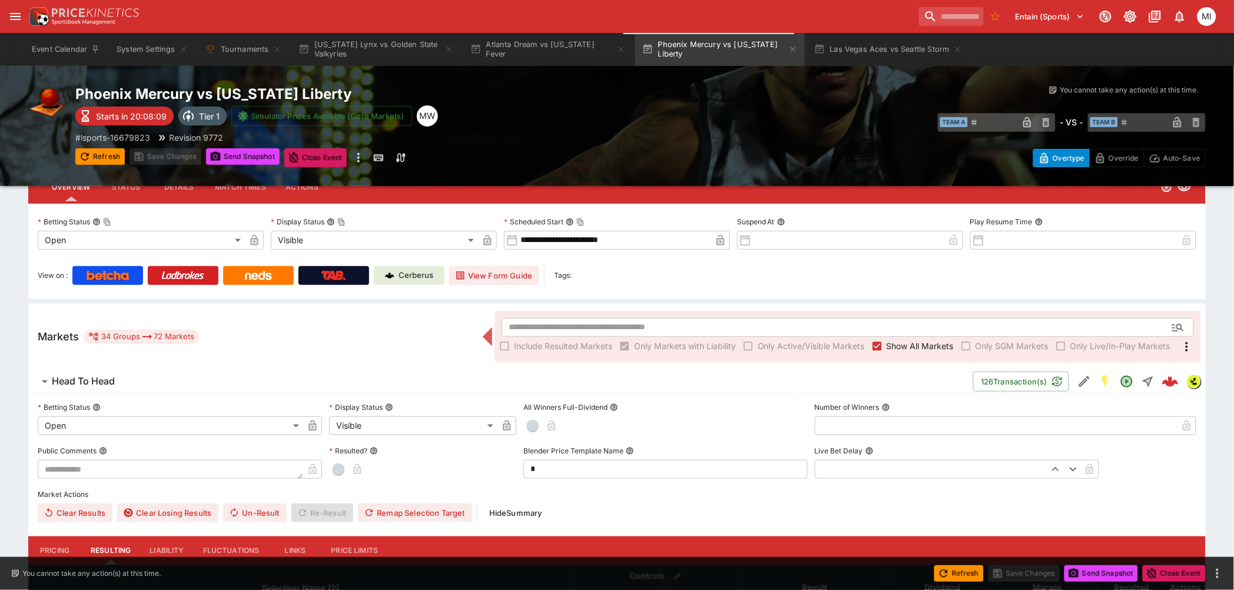
scroll to position [0, 0]
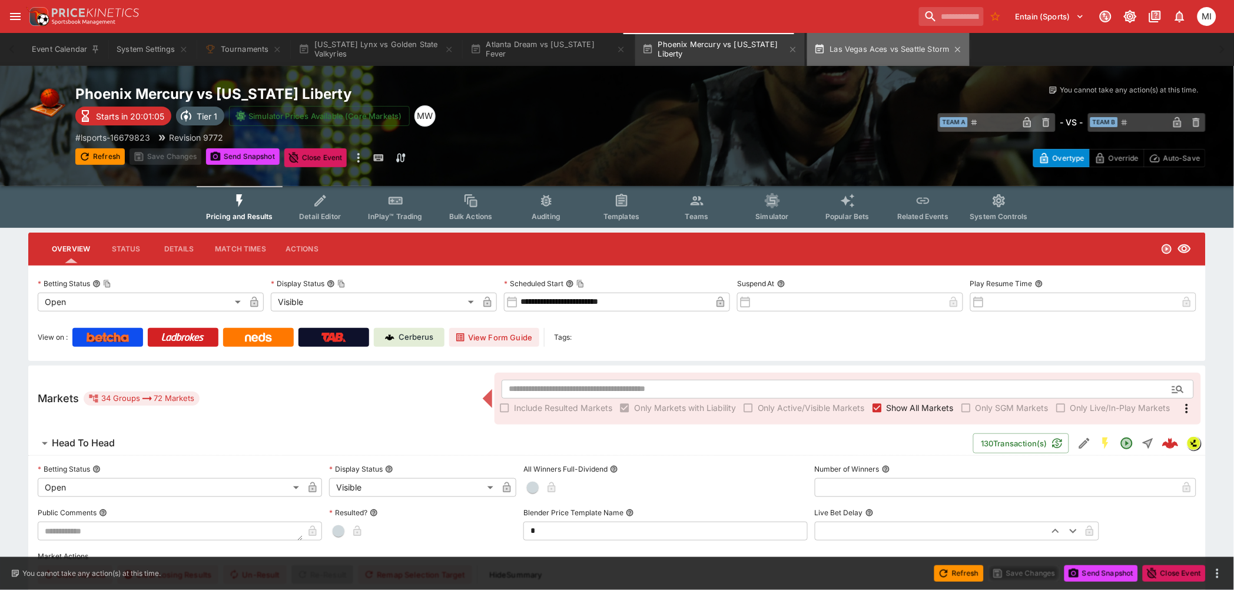
click at [881, 55] on button "Las Vegas Aces vs Seattle Storm" at bounding box center [888, 49] width 162 height 33
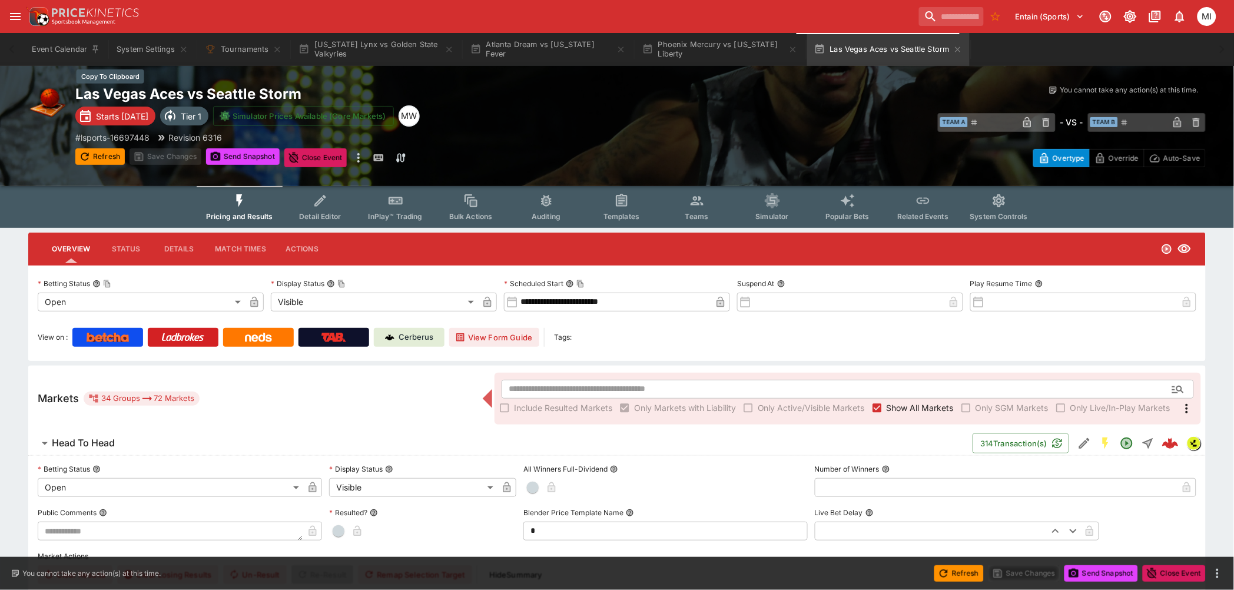
click at [201, 97] on h2 "Las Vegas Aces vs Seattle Storm" at bounding box center [357, 94] width 565 height 18
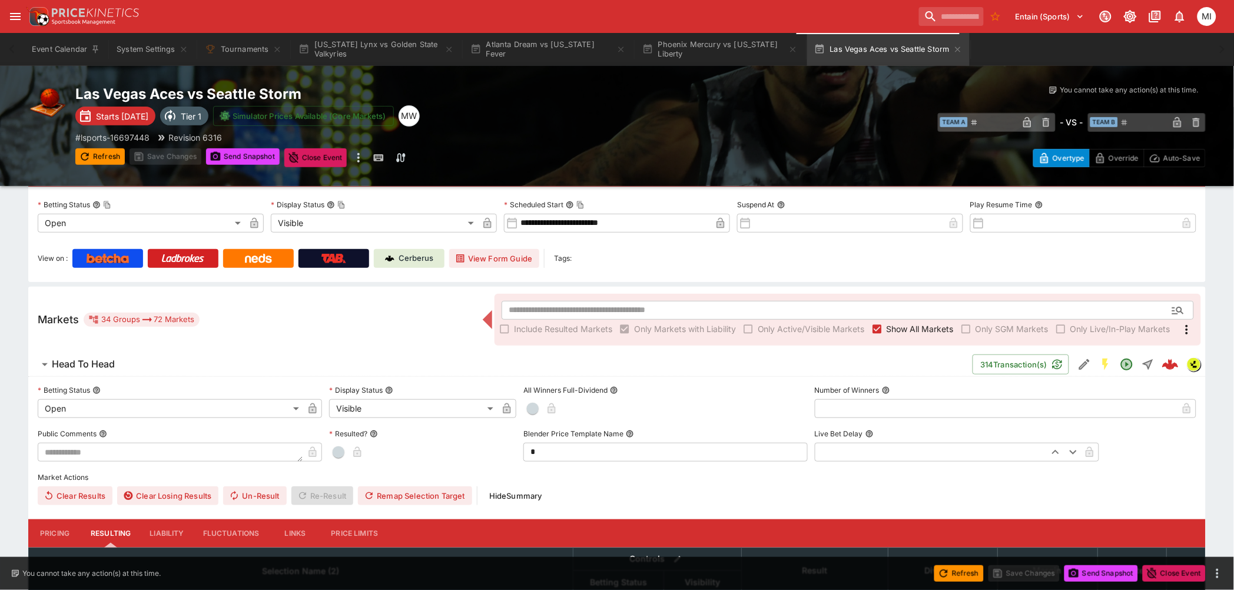
scroll to position [327, 0]
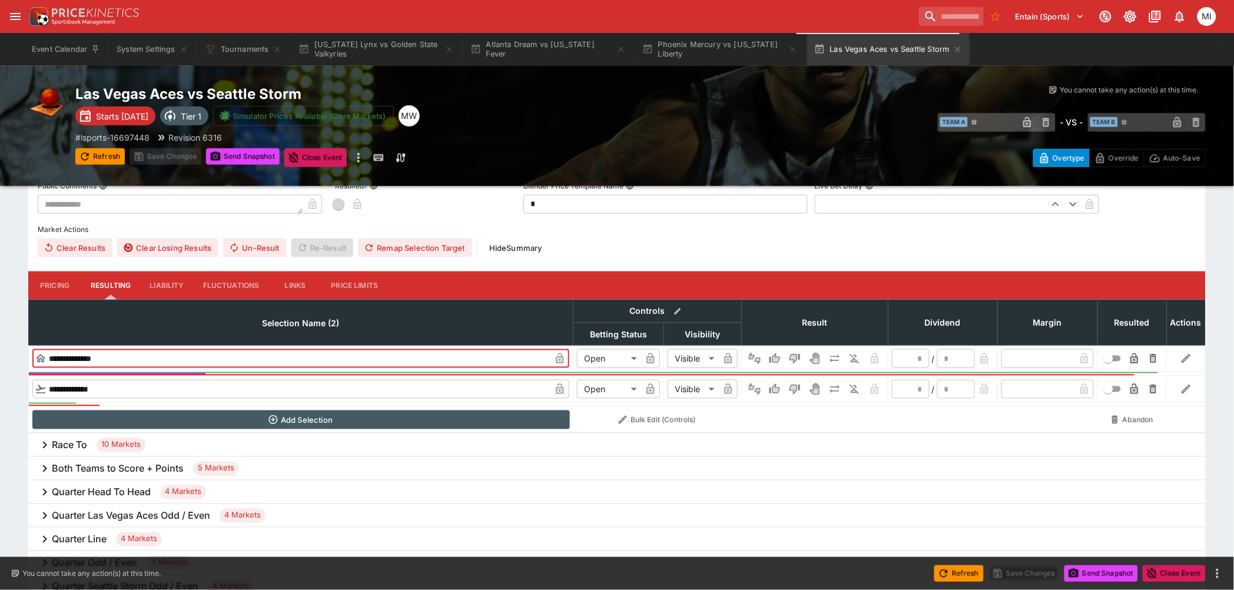
click at [83, 356] on input "**********" at bounding box center [299, 358] width 504 height 19
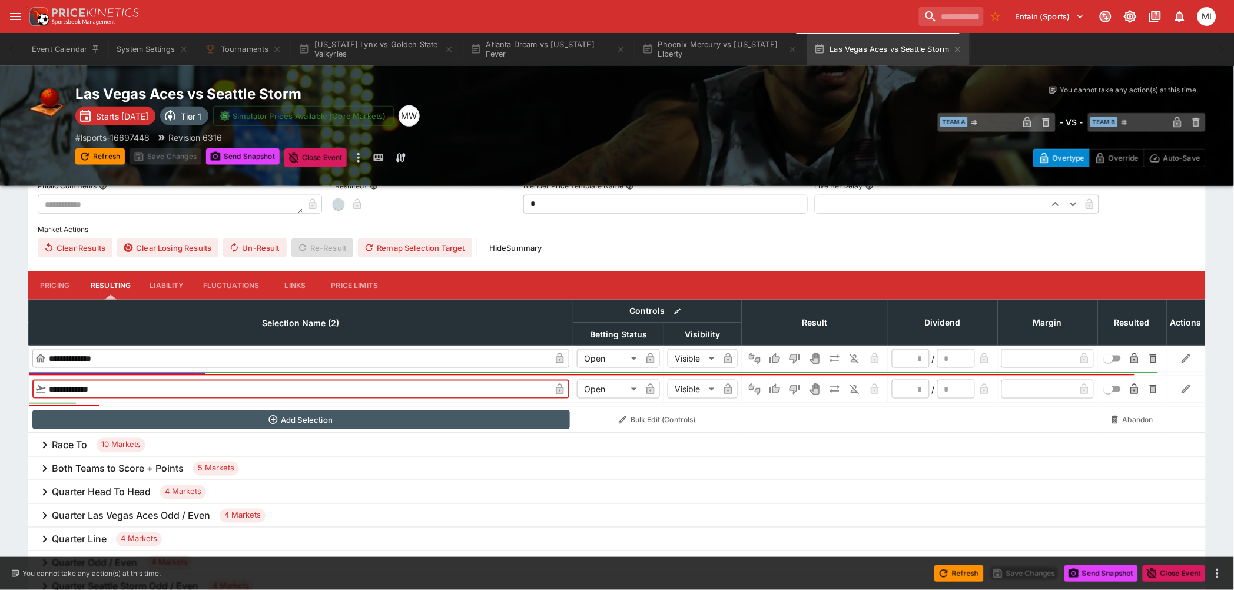
click at [91, 386] on input "**********" at bounding box center [299, 389] width 504 height 19
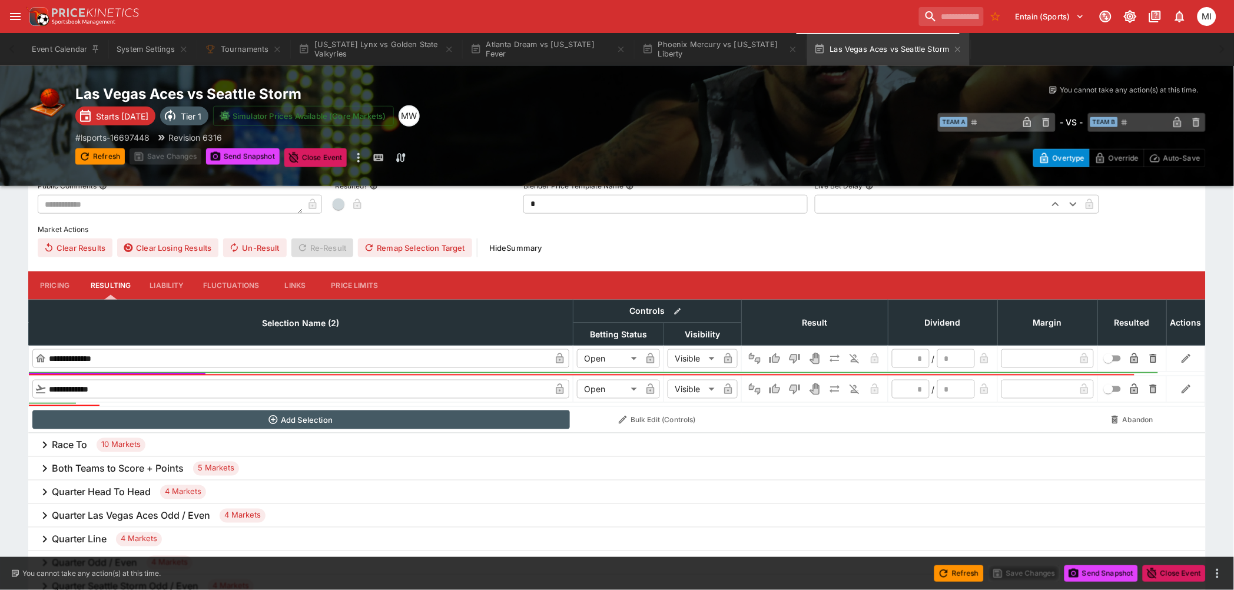
click at [113, 388] on input "**********" at bounding box center [299, 389] width 504 height 19
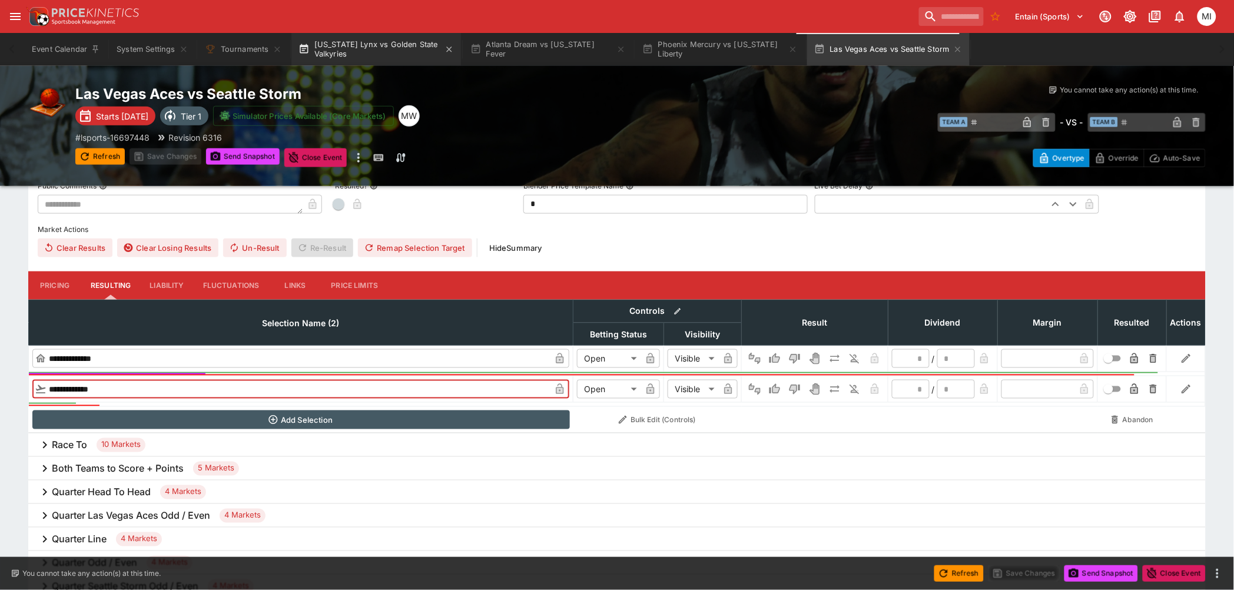
click at [373, 44] on button "Minnesota Lynx vs Golden State Valkyries" at bounding box center [376, 49] width 170 height 33
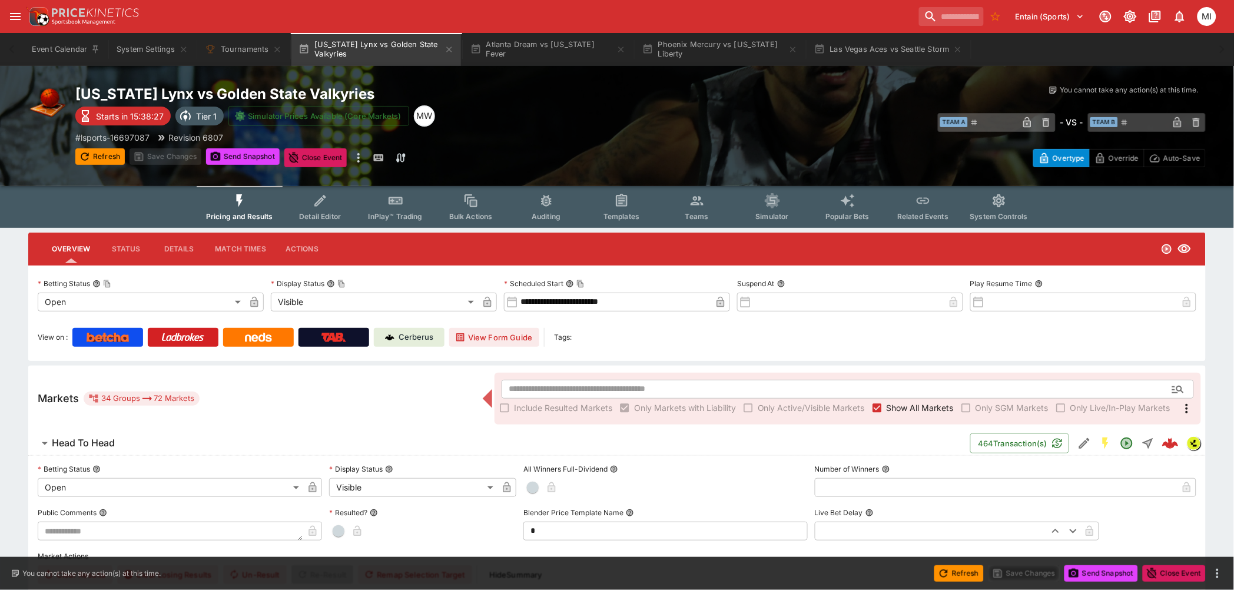
click at [419, 333] on p "Cerberus" at bounding box center [416, 337] width 35 height 12
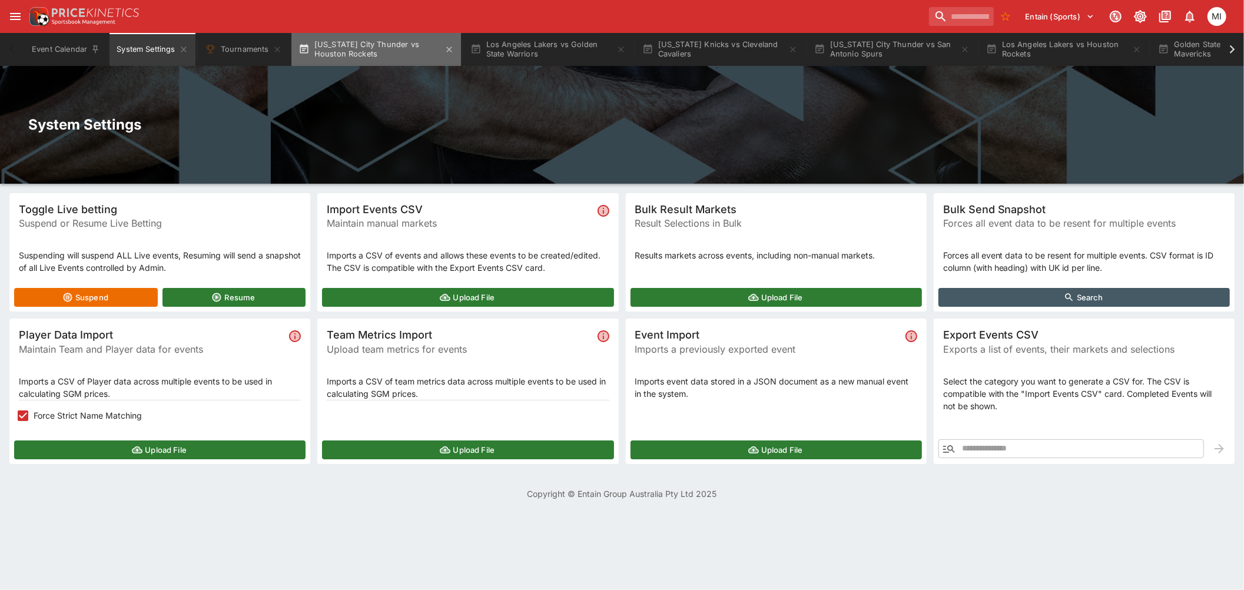
click at [359, 52] on button "[US_STATE] City Thunder vs Houston Rockets" at bounding box center [376, 49] width 170 height 33
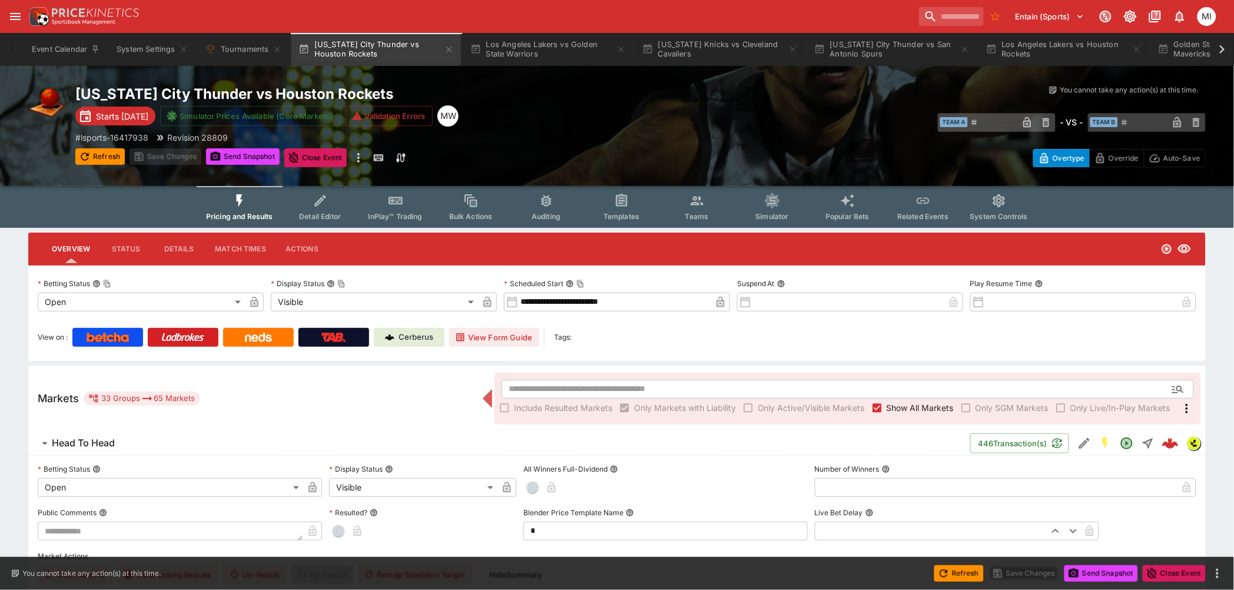
click at [320, 207] on button "Detail Editor" at bounding box center [320, 207] width 75 height 42
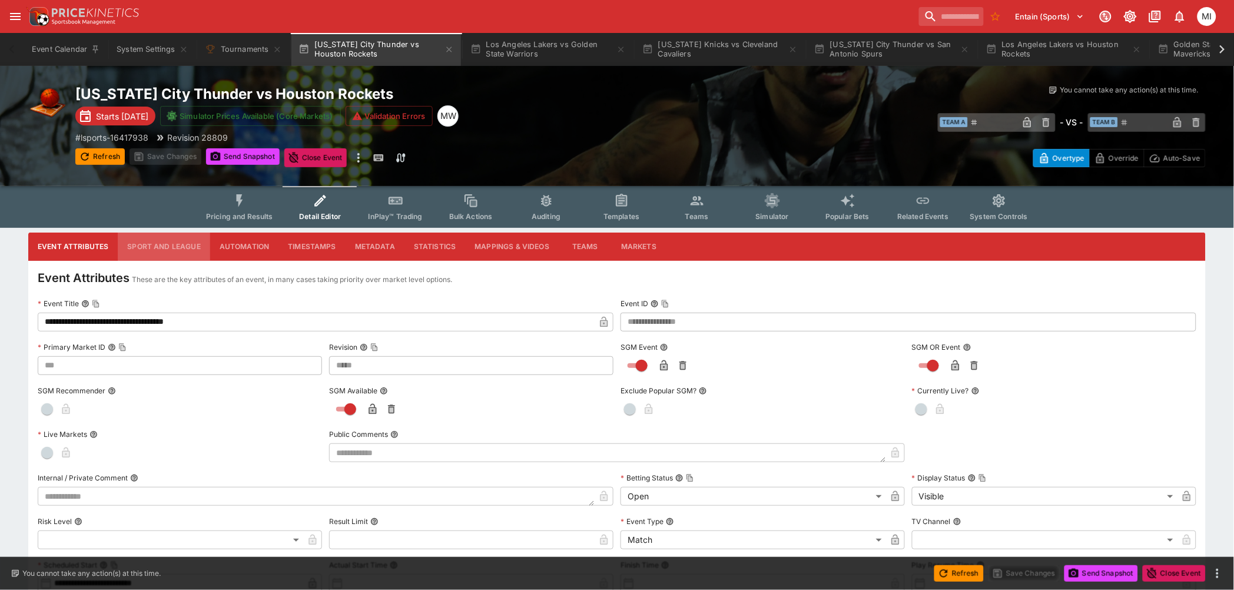
click at [182, 251] on button "Sport and League" at bounding box center [164, 247] width 92 height 28
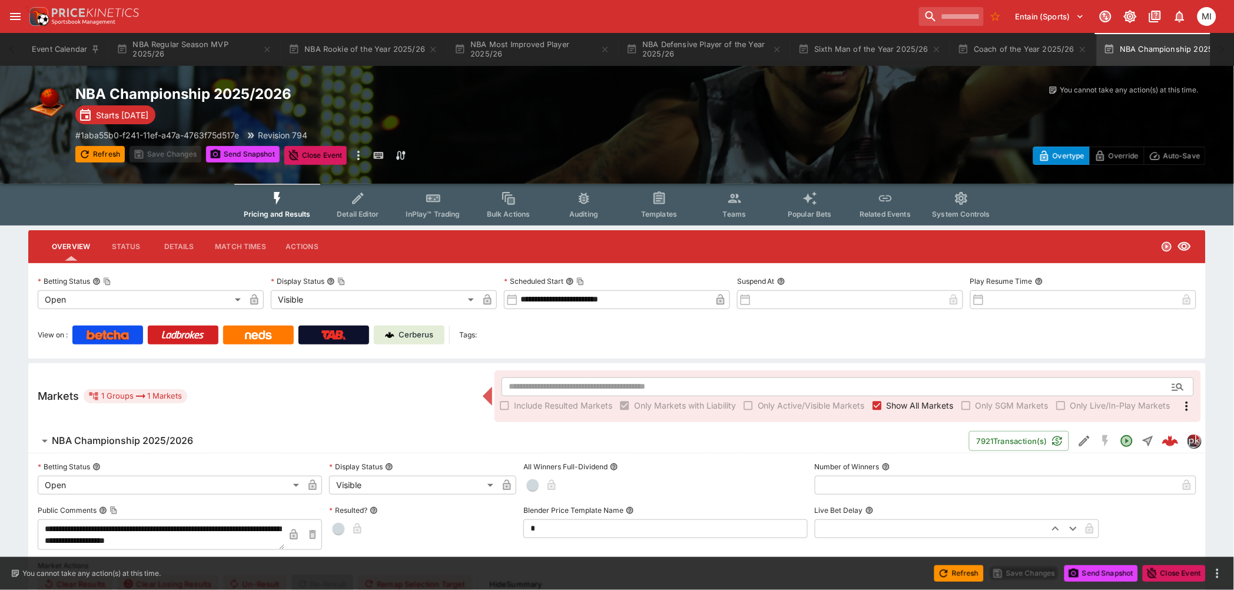
scroll to position [0, 42]
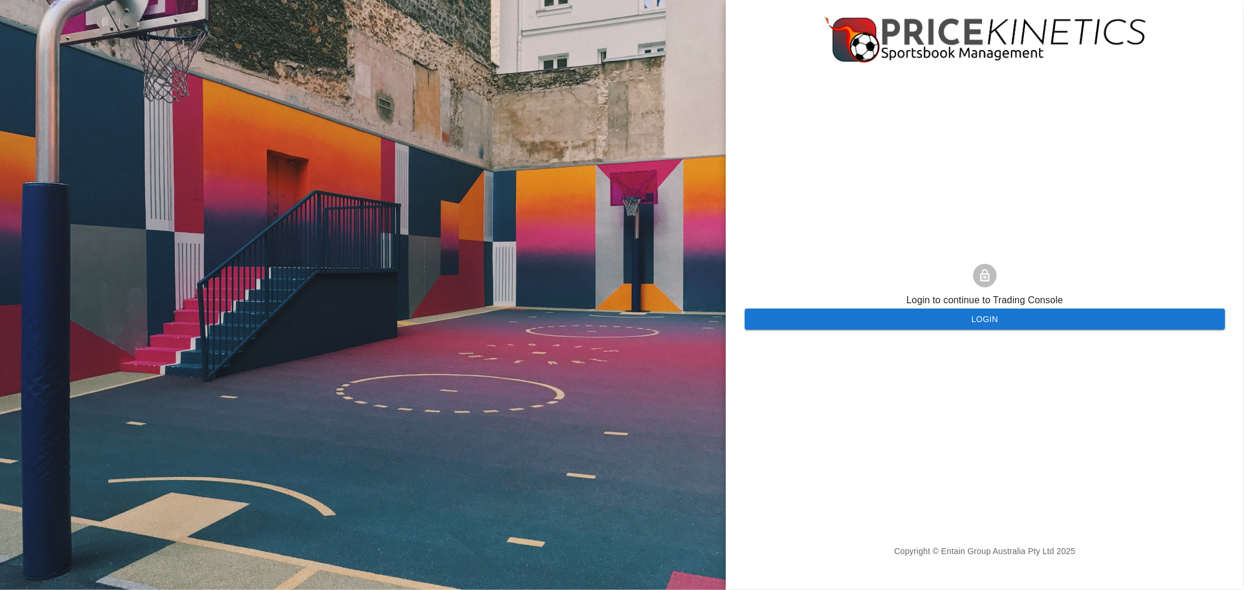
click at [829, 319] on button "Login" at bounding box center [985, 319] width 480 height 22
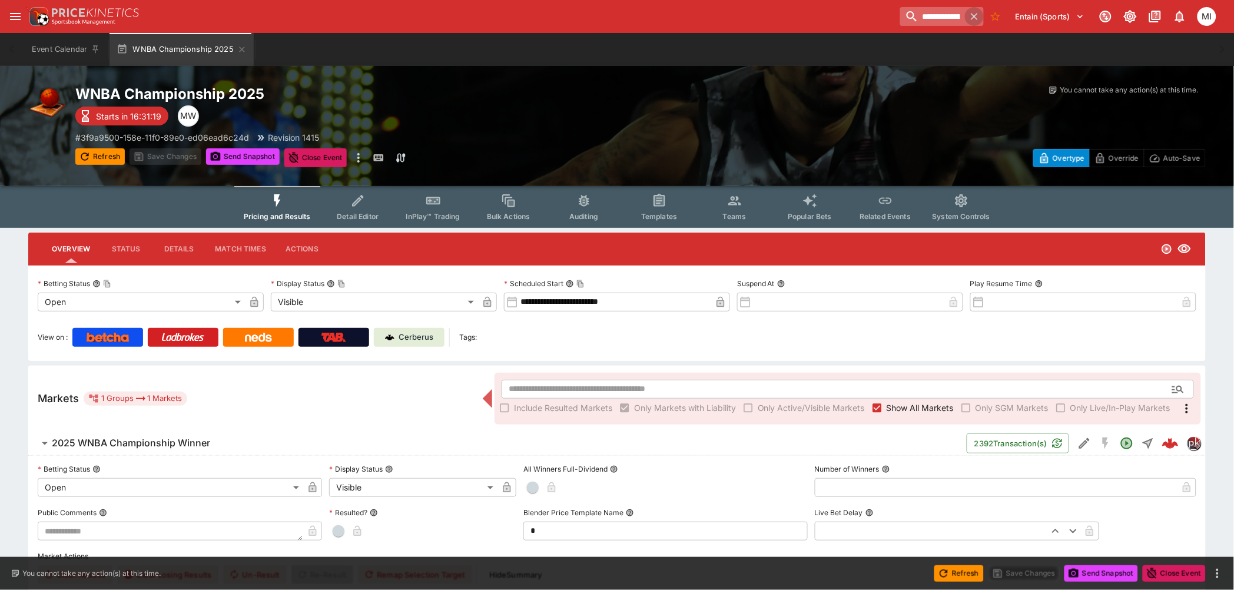
click at [979, 15] on icon "button" at bounding box center [974, 17] width 12 height 12
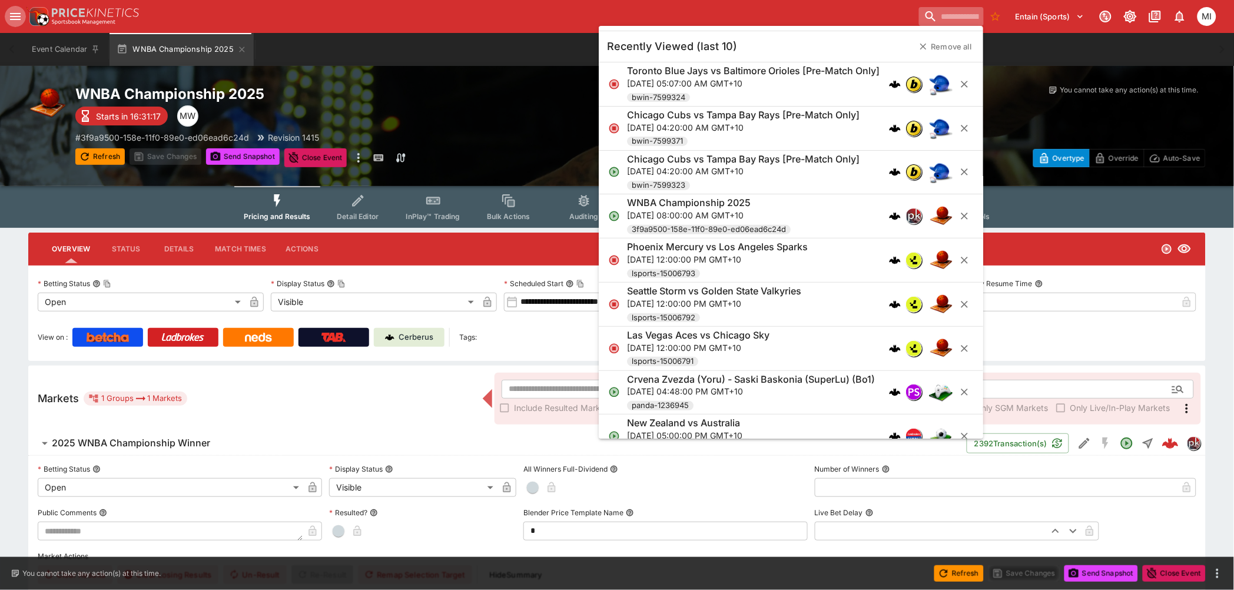
click at [7, 11] on button "open drawer" at bounding box center [15, 16] width 21 height 21
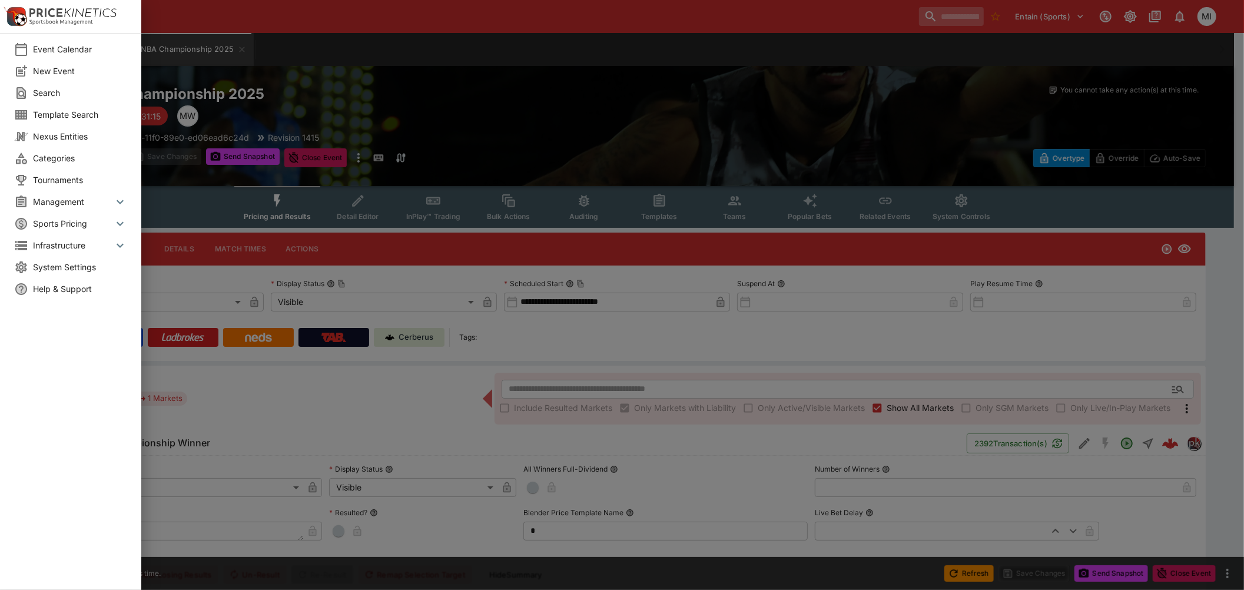
click at [54, 267] on span "System Settings" at bounding box center [80, 267] width 94 height 12
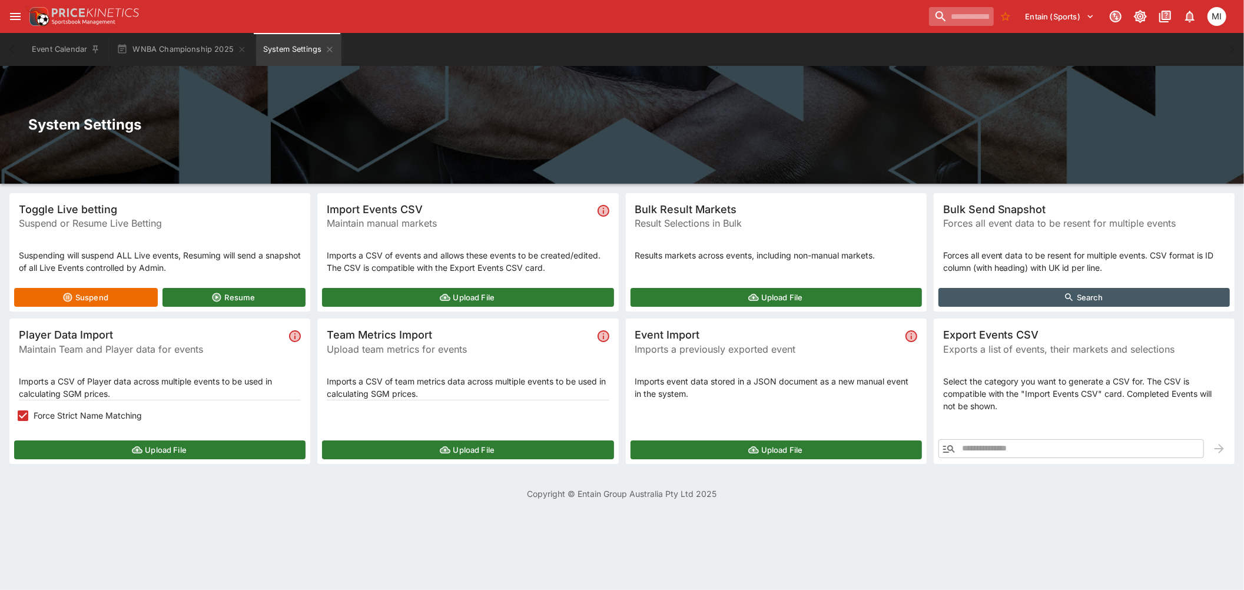
click at [499, 294] on button "Upload File" at bounding box center [467, 297] width 291 height 19
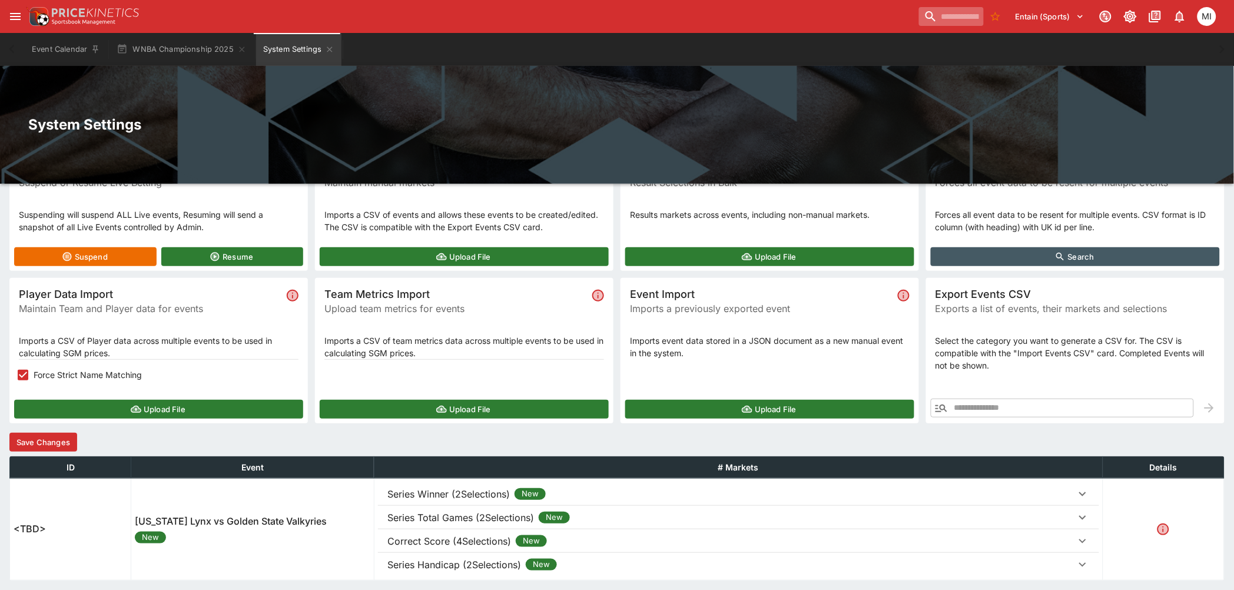
scroll to position [81, 0]
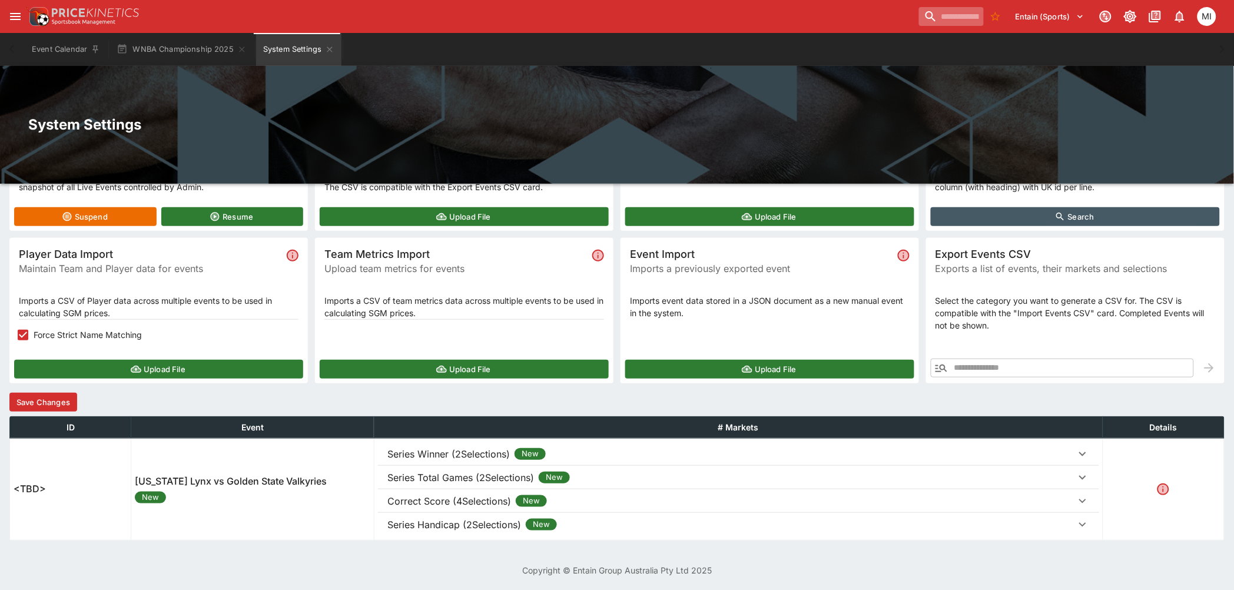
click at [478, 522] on p "Series Handicap (2Selections)" at bounding box center [454, 524] width 134 height 14
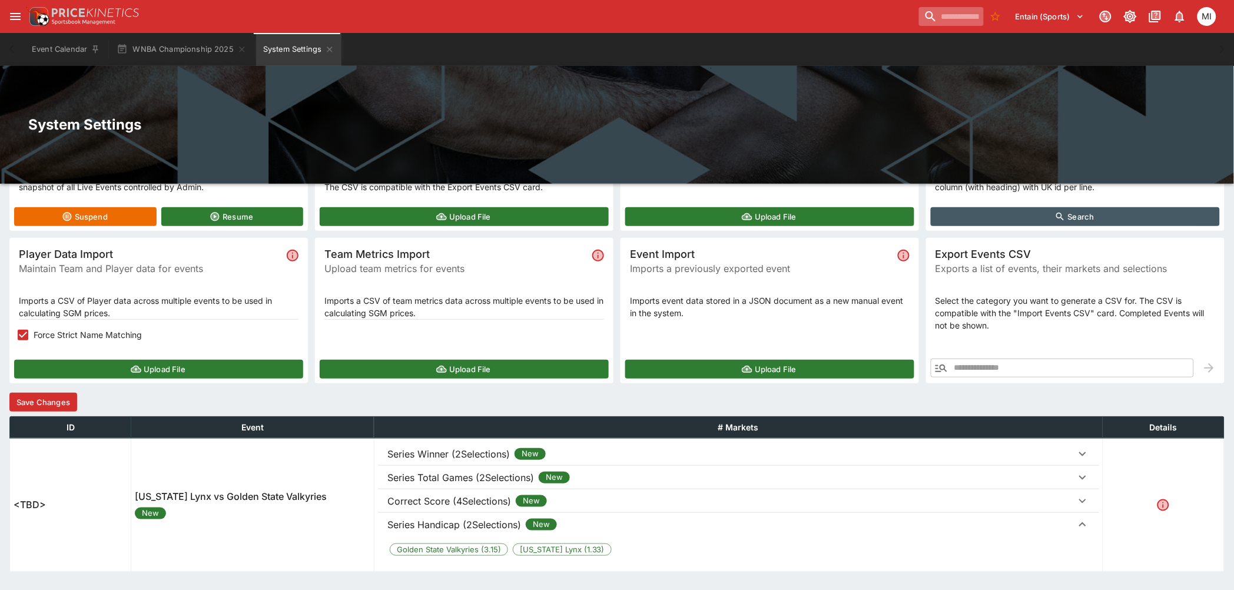
click at [482, 503] on p "Correct Score (4Selections)" at bounding box center [449, 501] width 124 height 14
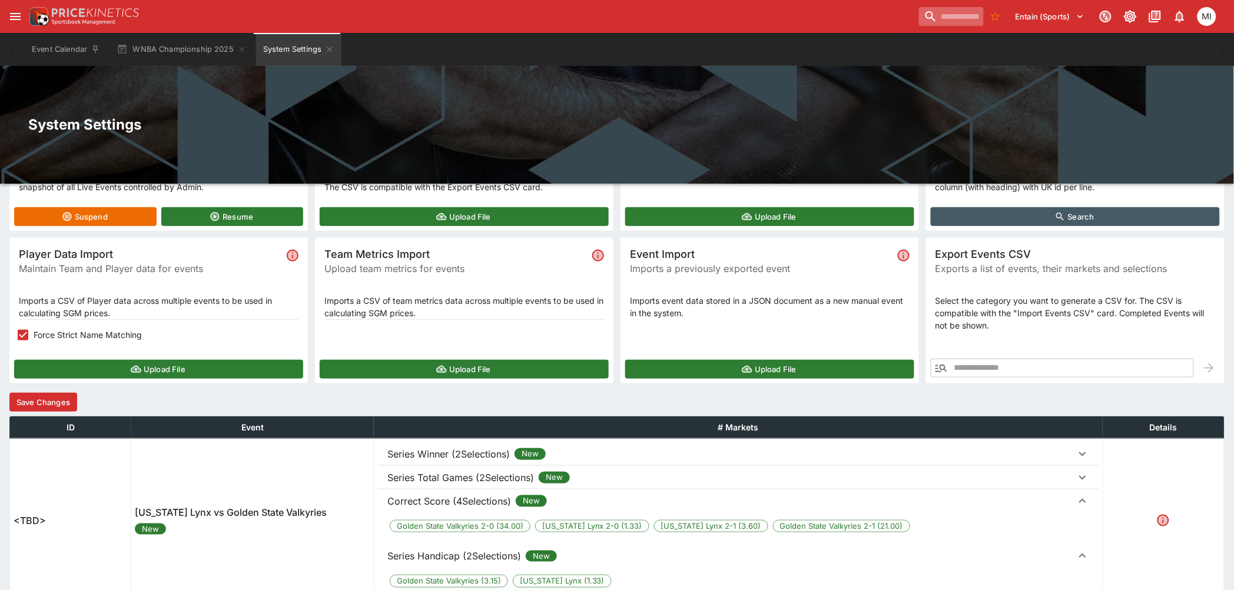
click at [484, 474] on p "Series Total Games (2Selections)" at bounding box center [460, 477] width 147 height 14
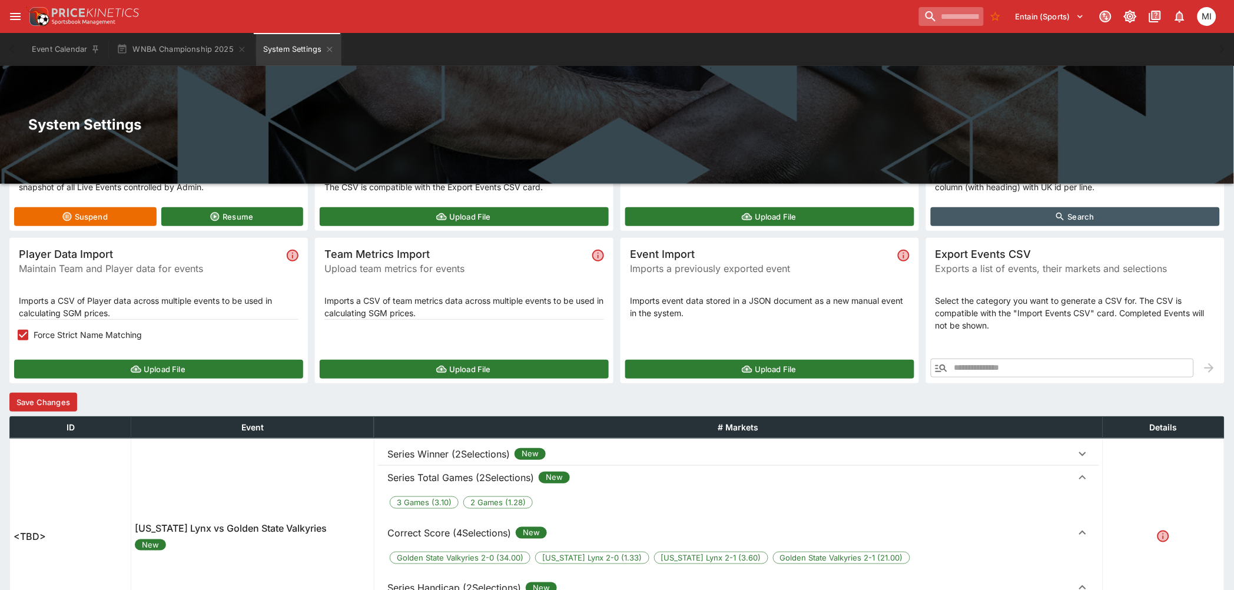
click at [484, 452] on p "Series Winner (2Selections)" at bounding box center [448, 454] width 122 height 14
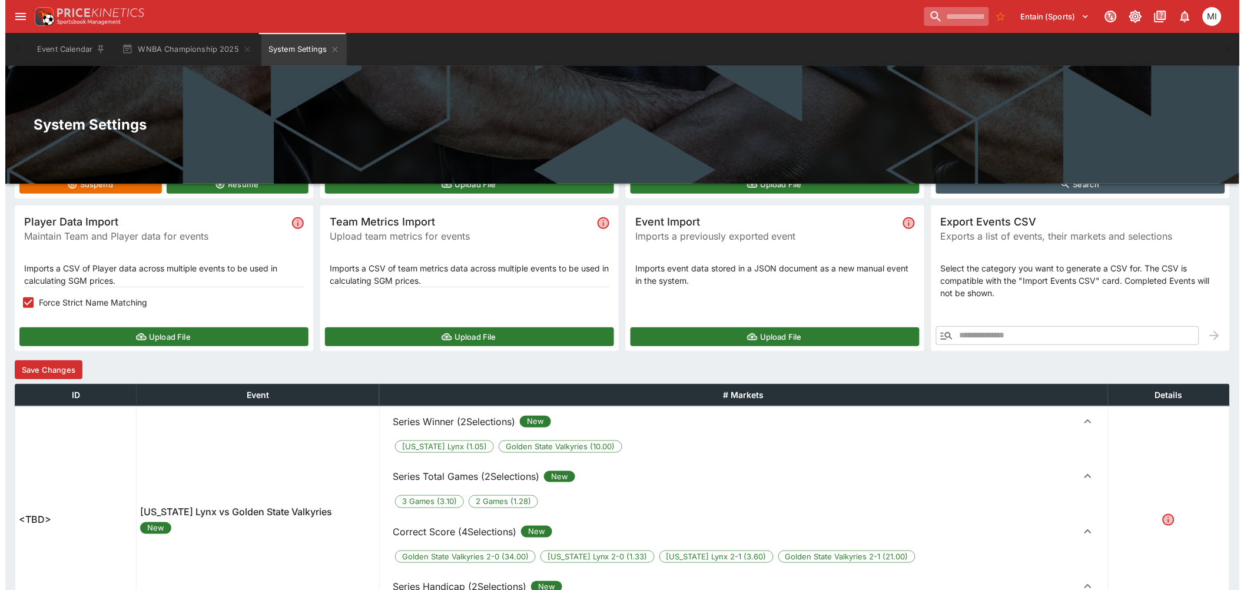
scroll to position [0, 0]
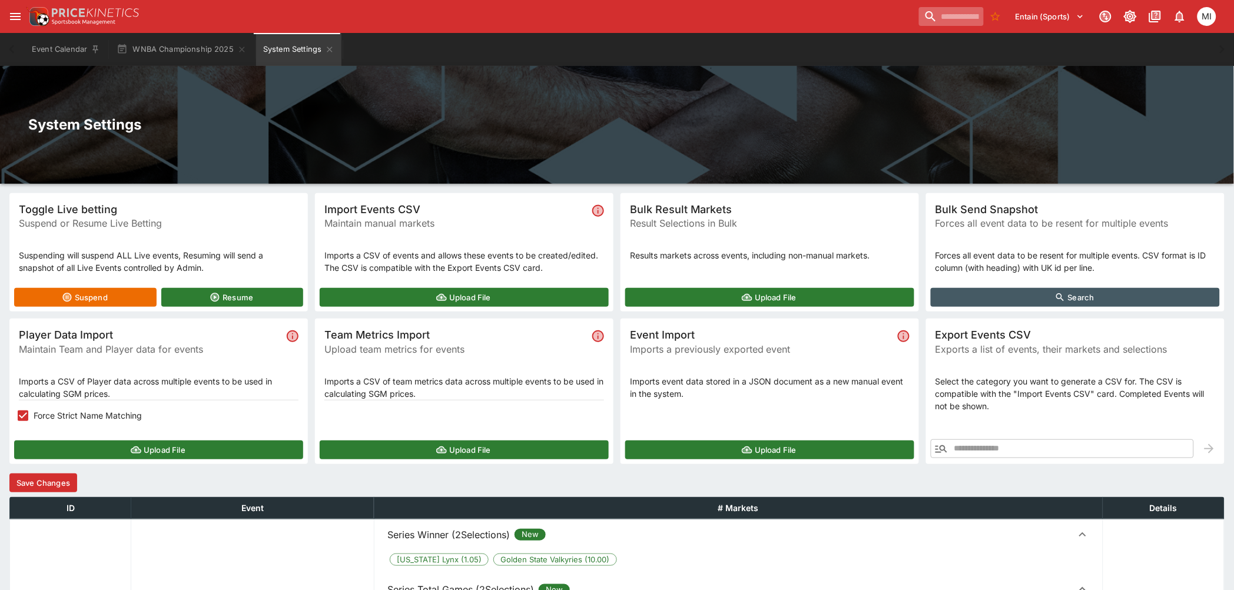
click at [62, 484] on button "Save Changes" at bounding box center [43, 482] width 68 height 19
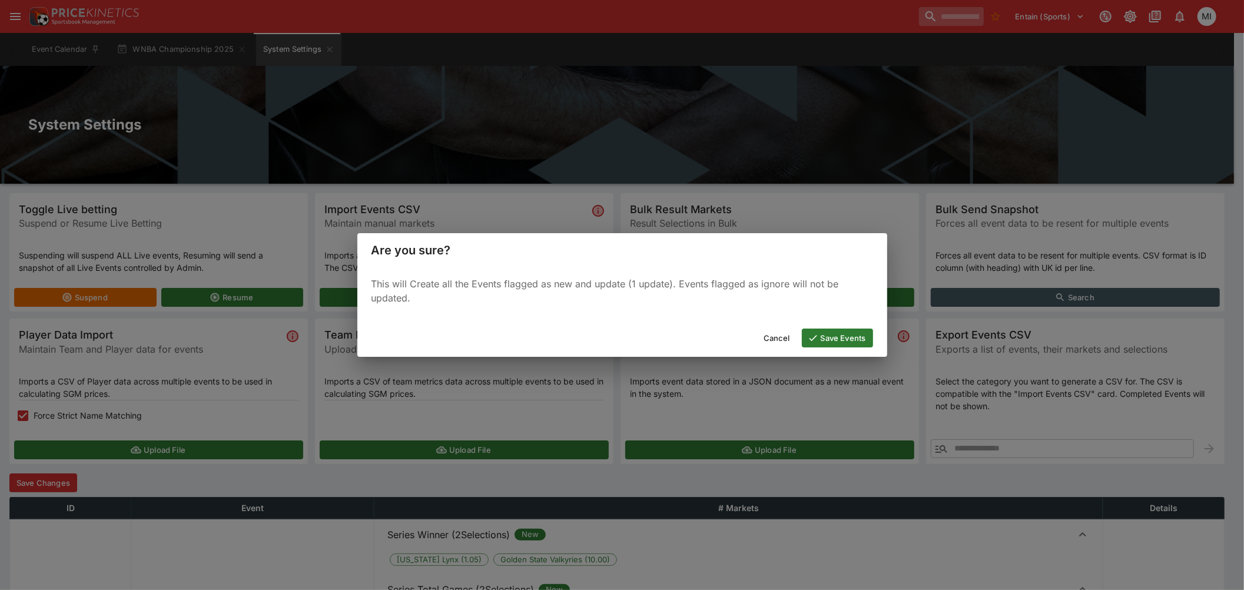
click at [840, 338] on button "Save Events" at bounding box center [837, 337] width 71 height 19
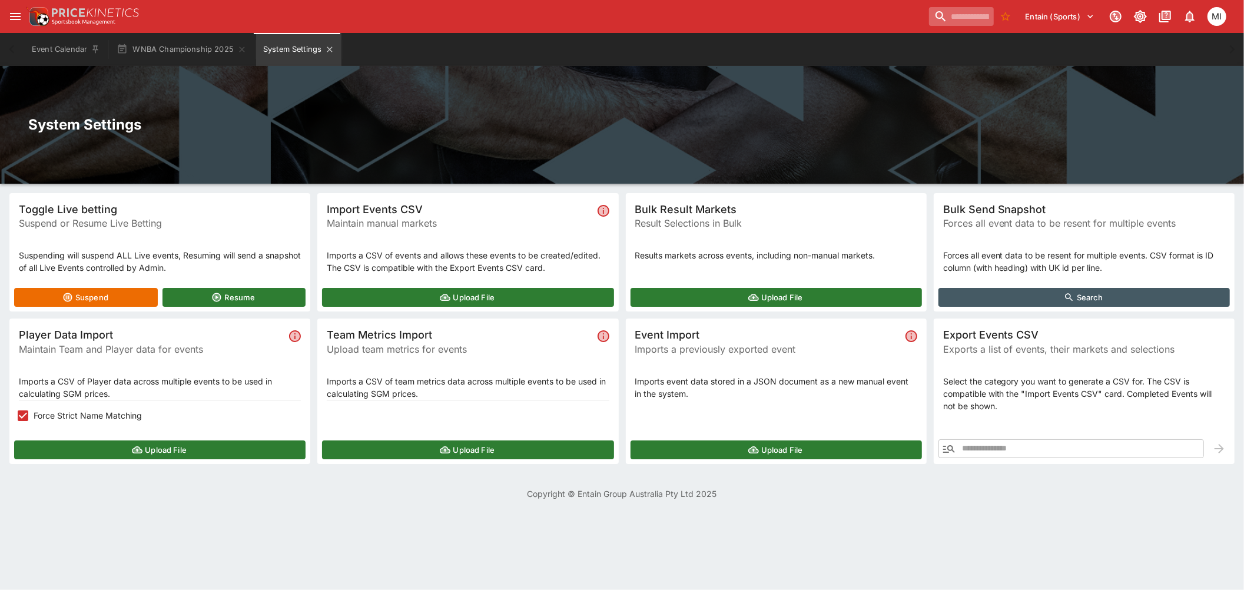
click at [285, 39] on button "System Settings" at bounding box center [298, 49] width 85 height 33
click at [18, 13] on icon "open drawer" at bounding box center [15, 16] width 11 height 7
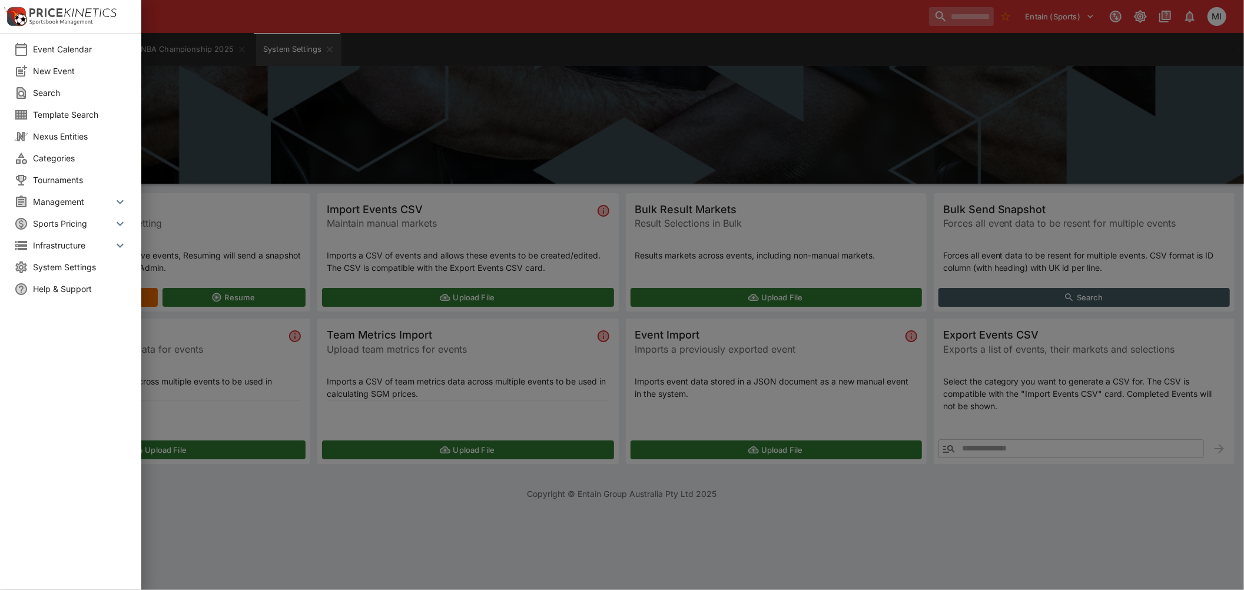
click at [73, 204] on span "Management" at bounding box center [73, 201] width 80 height 12
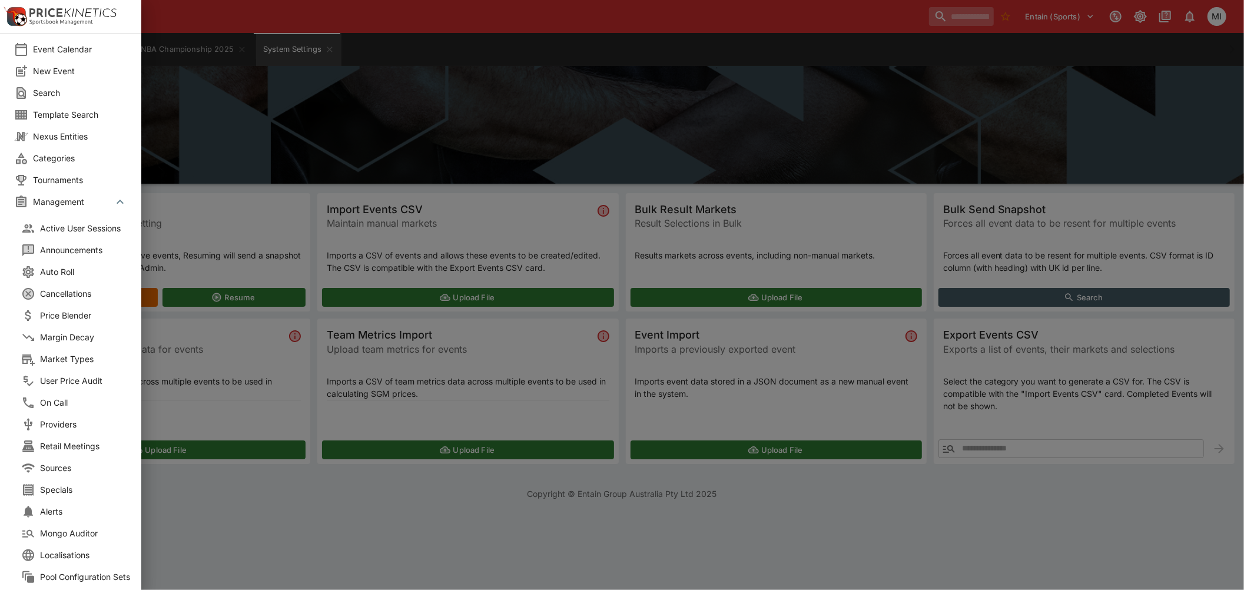
scroll to position [102, 0]
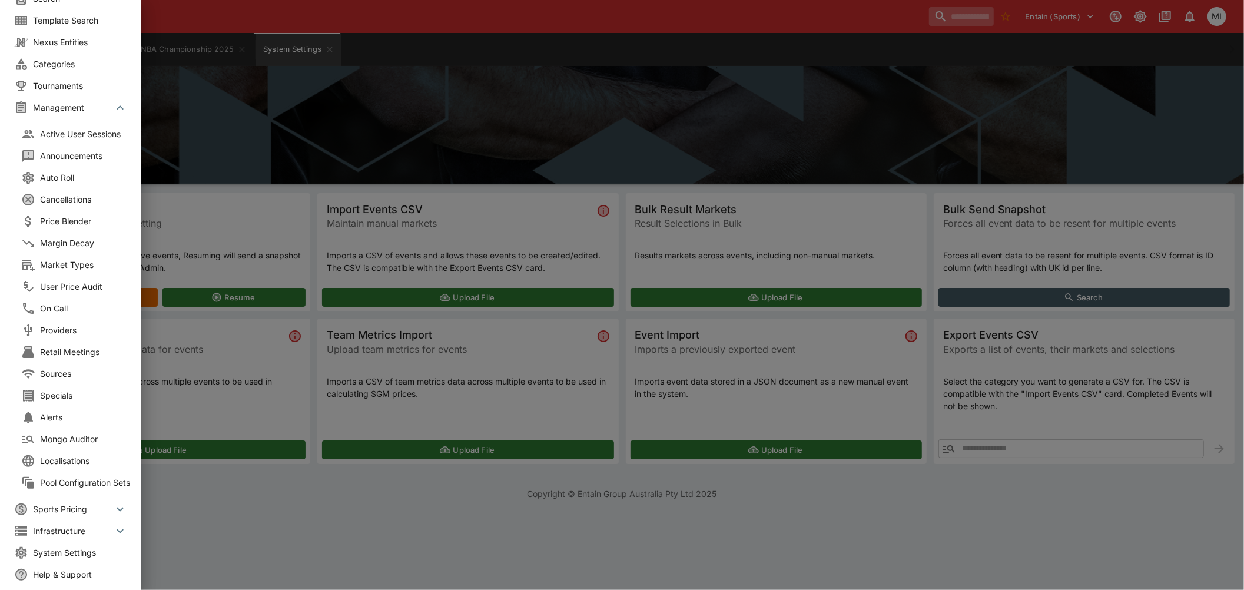
click at [82, 503] on span "Sports Pricing" at bounding box center [73, 509] width 80 height 12
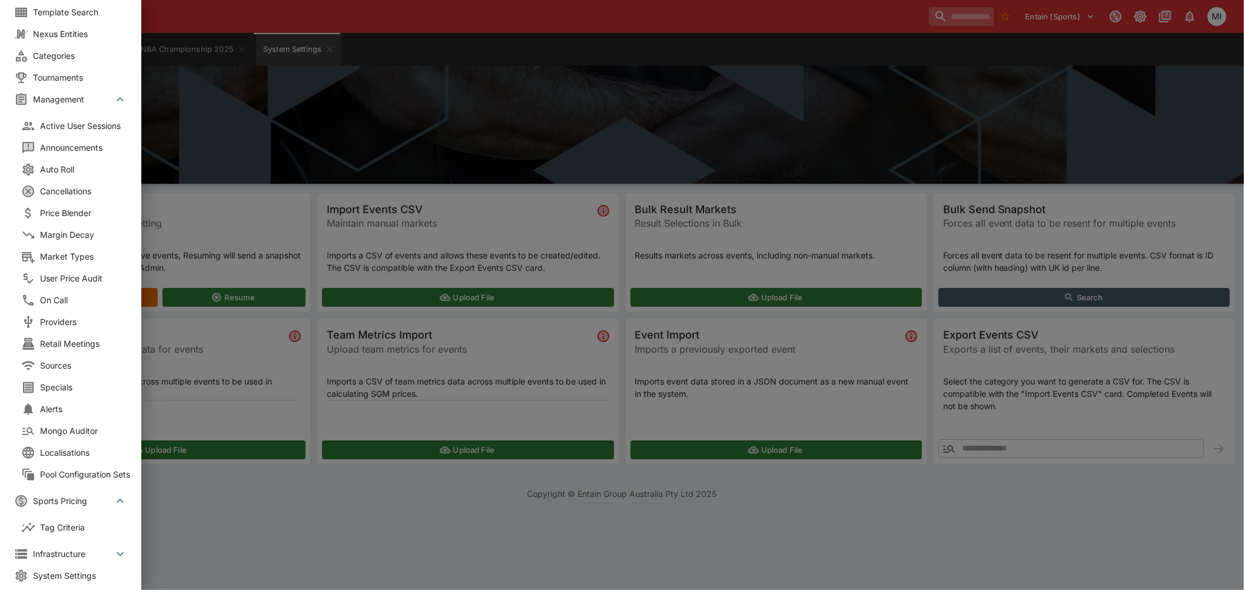
click at [82, 495] on span "Sports Pricing" at bounding box center [73, 500] width 80 height 12
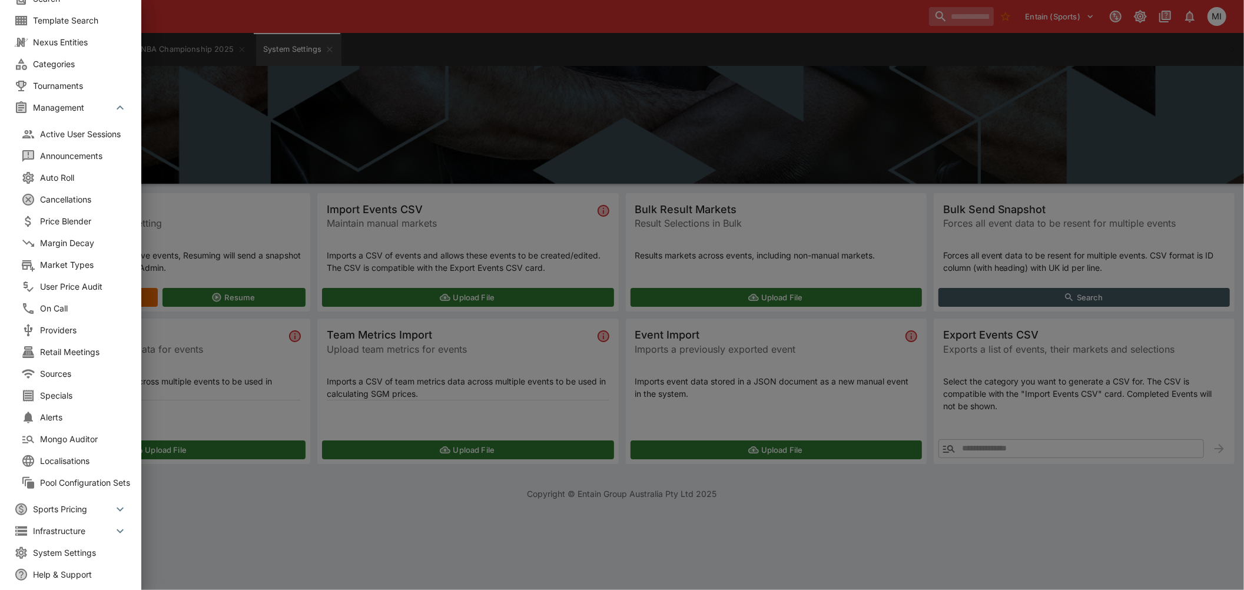
scroll to position [0, 0]
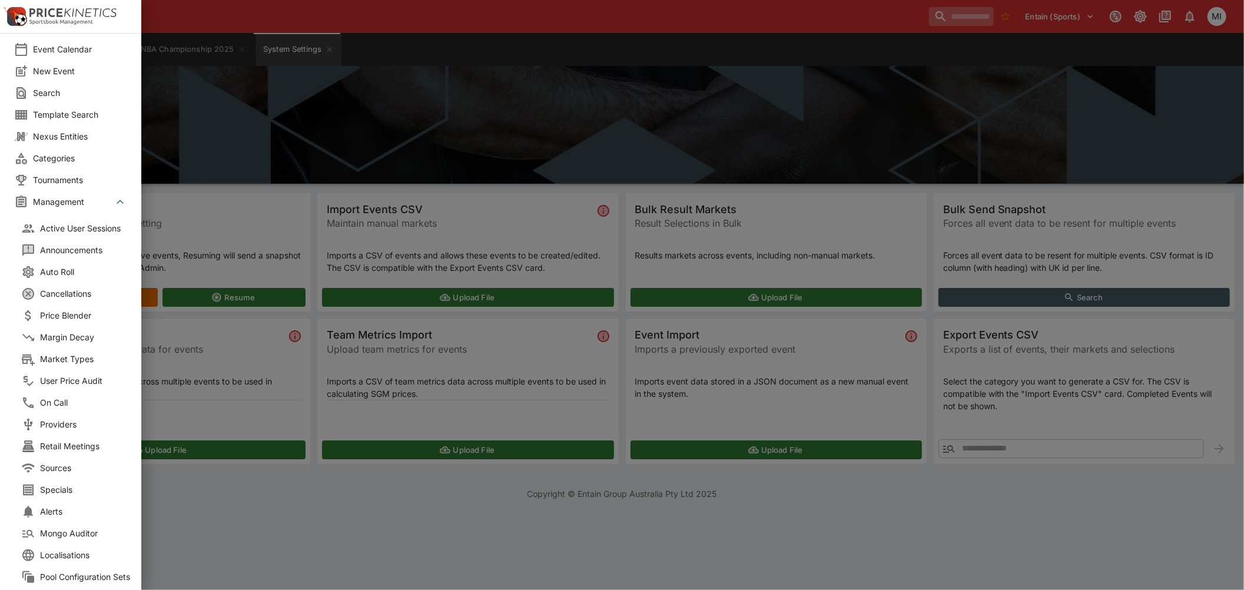
click at [73, 178] on span "Tournaments" at bounding box center [80, 180] width 94 height 12
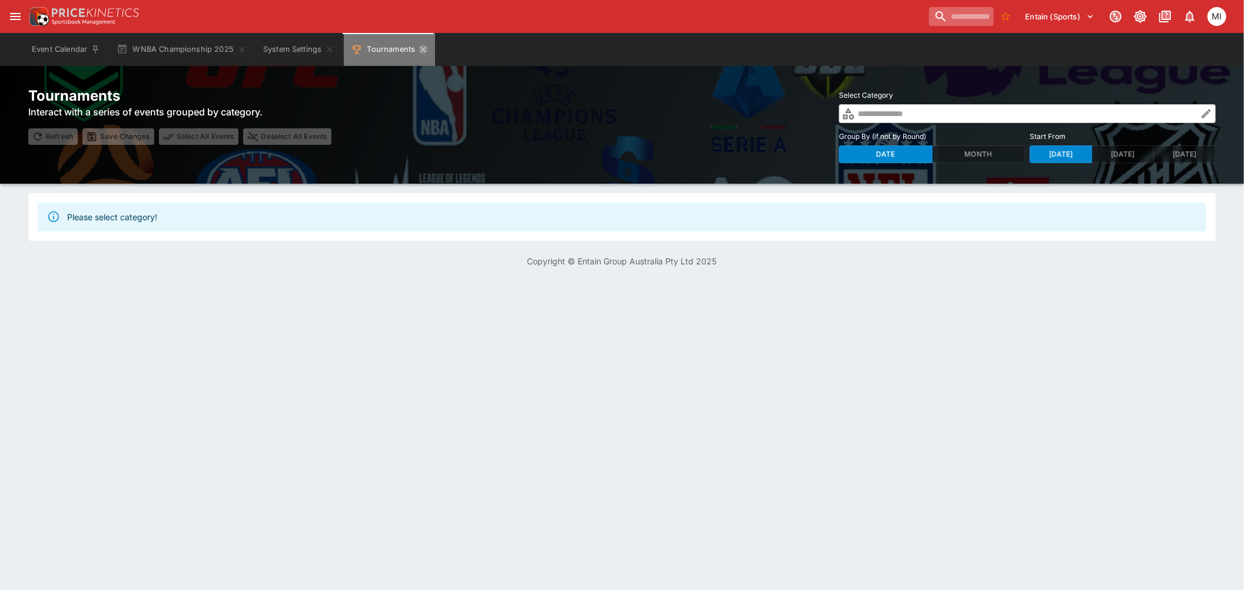
click at [422, 48] on icon "Tournaments" at bounding box center [423, 49] width 9 height 9
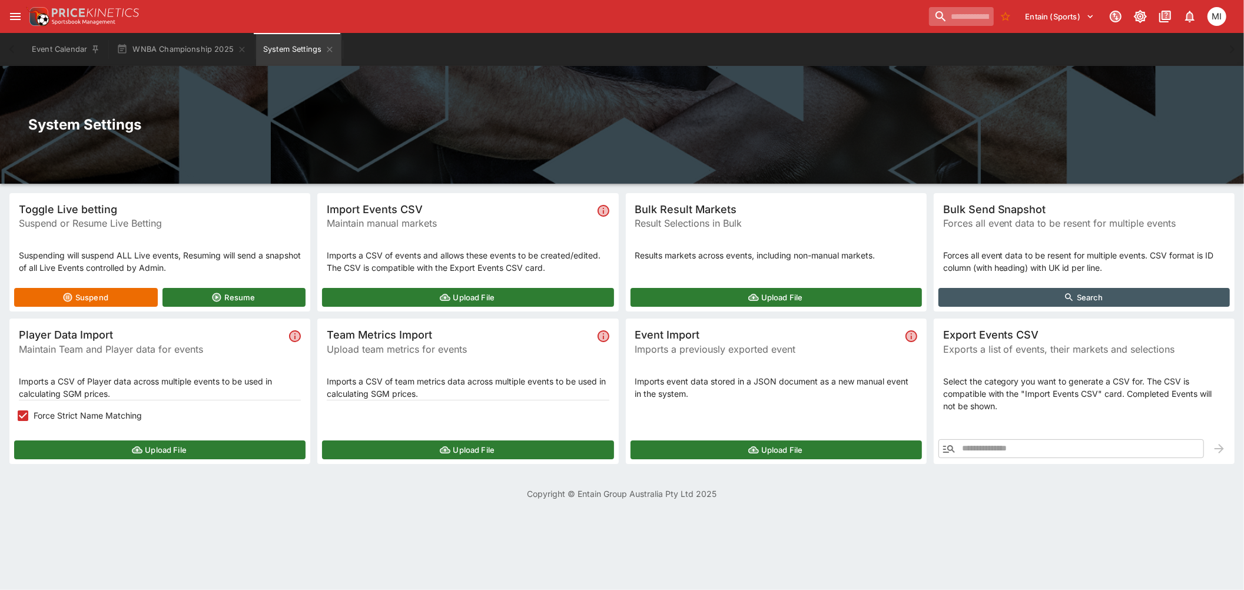
click at [18, 8] on button "open drawer" at bounding box center [15, 16] width 21 height 21
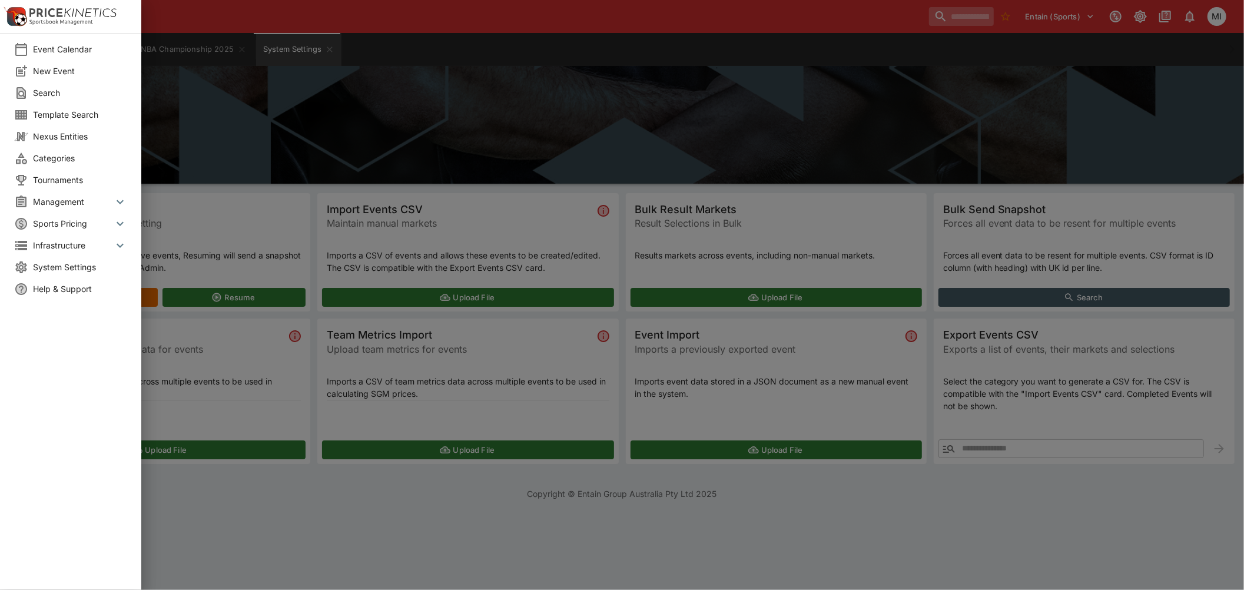
click at [67, 194] on li "Management" at bounding box center [70, 202] width 141 height 22
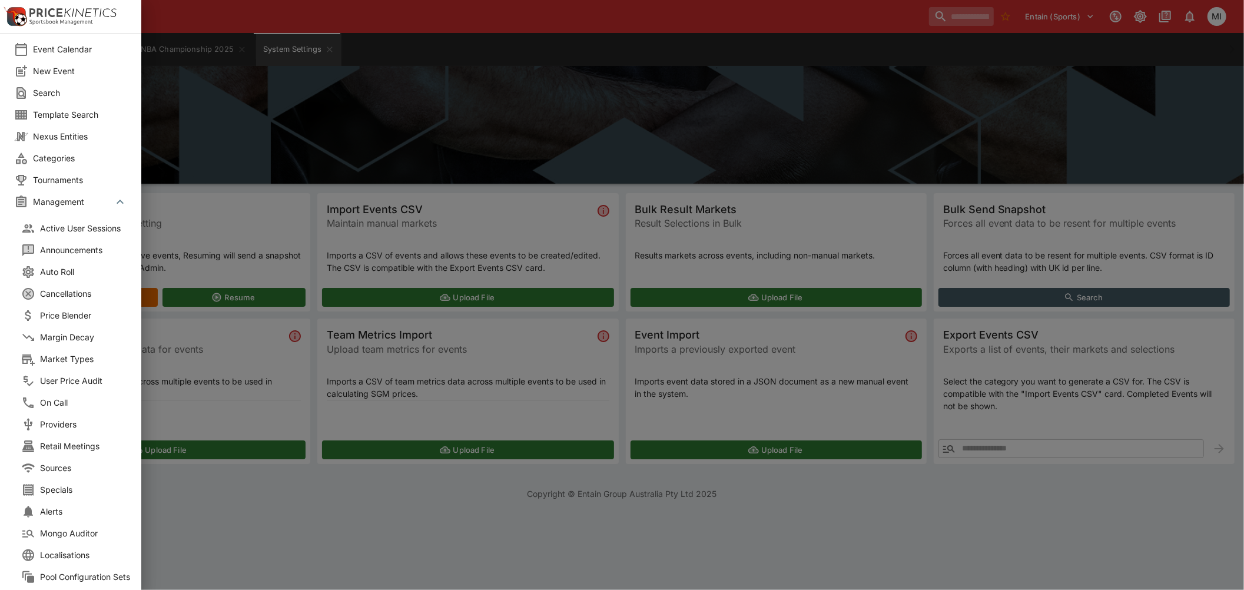
click at [67, 194] on li "Management" at bounding box center [70, 202] width 141 height 22
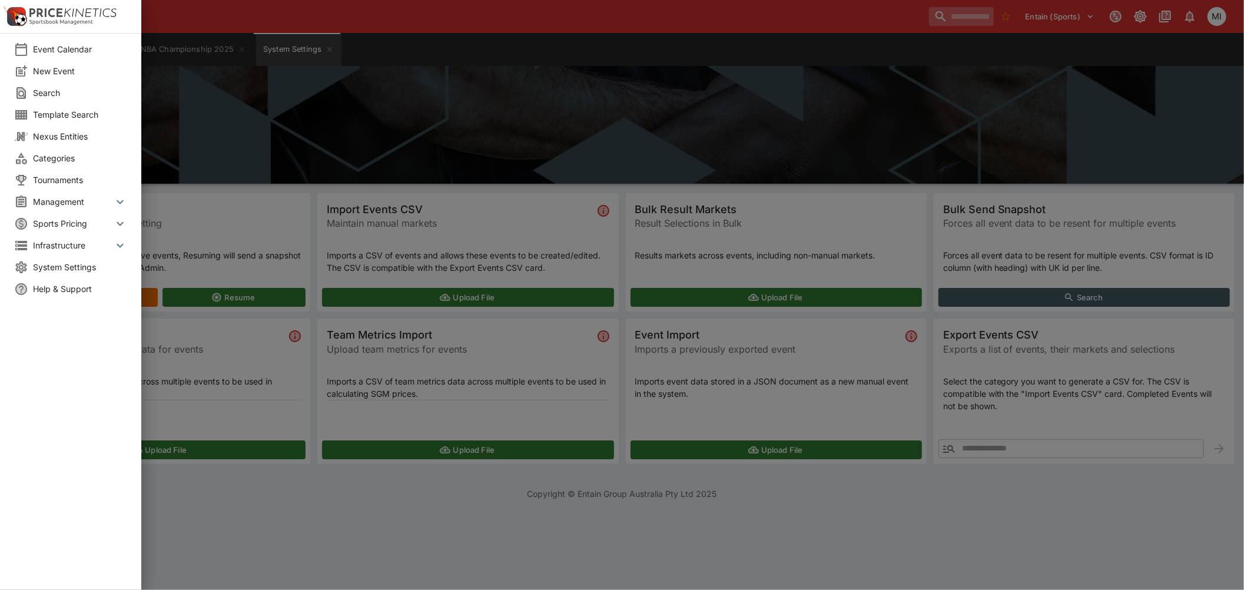
click at [65, 221] on span "Sports Pricing" at bounding box center [73, 223] width 80 height 12
click at [61, 200] on span "Management" at bounding box center [73, 201] width 80 height 12
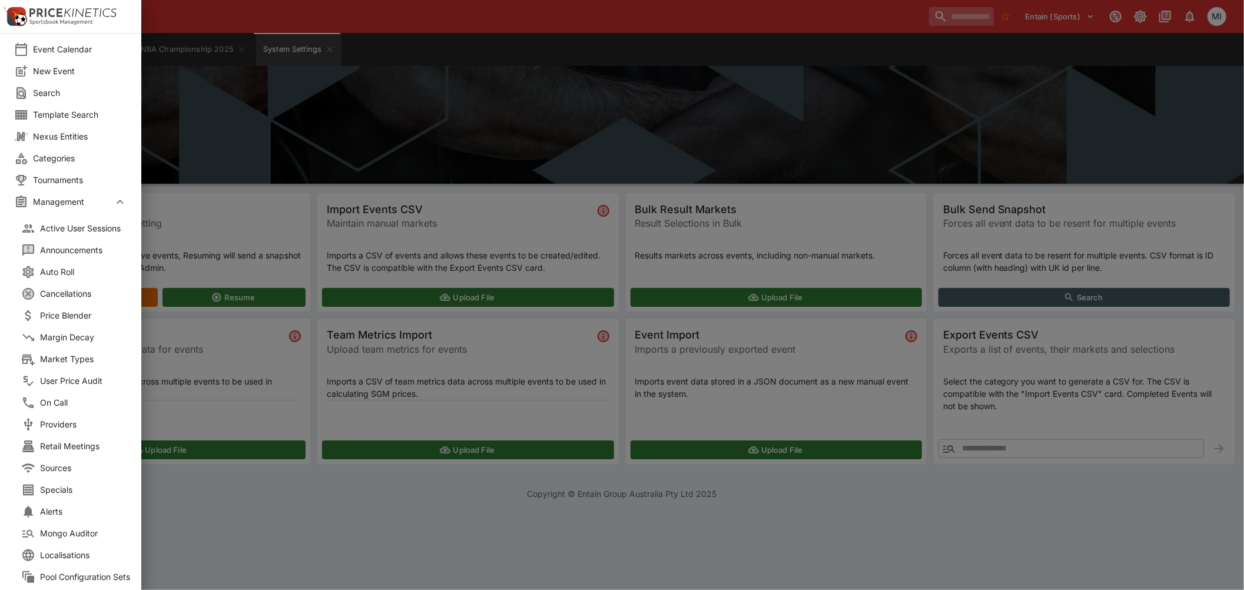
click at [332, 129] on div at bounding box center [622, 295] width 1244 height 590
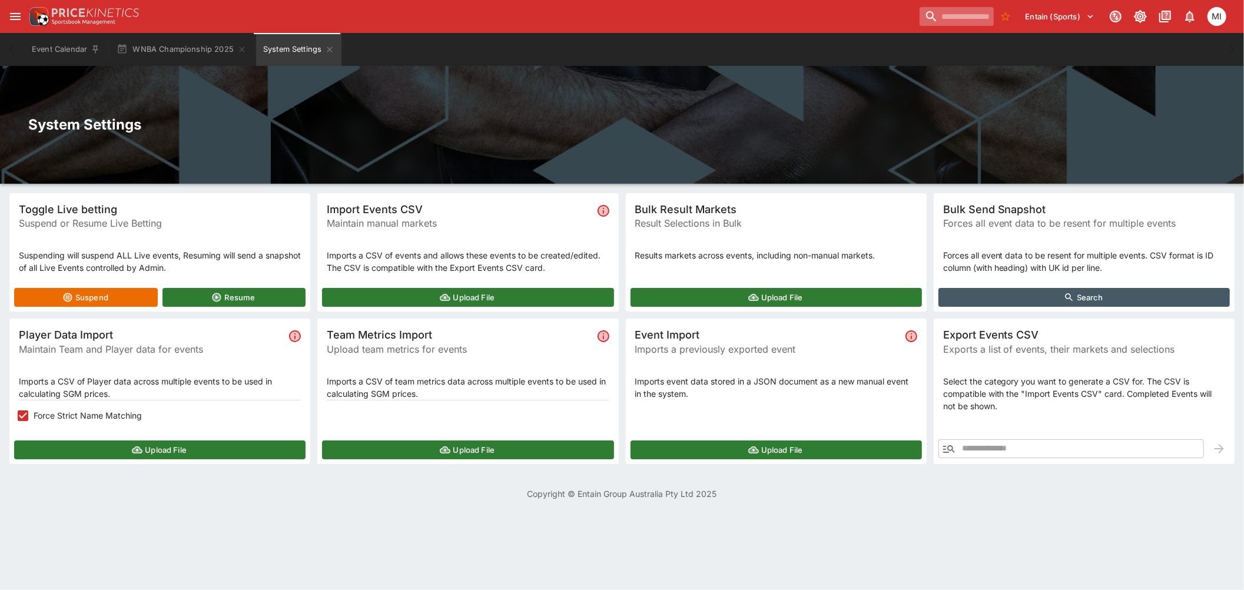
click at [938, 16] on input "search" at bounding box center [956, 16] width 74 height 19
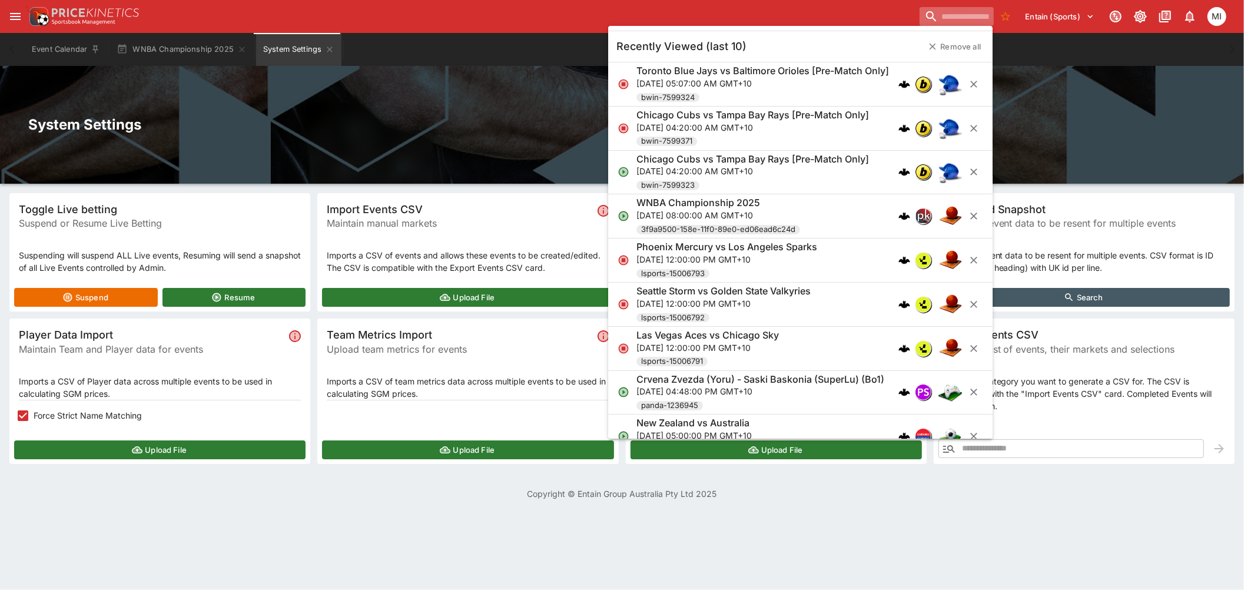
click at [953, 16] on input "search" at bounding box center [956, 16] width 74 height 19
paste input "**********"
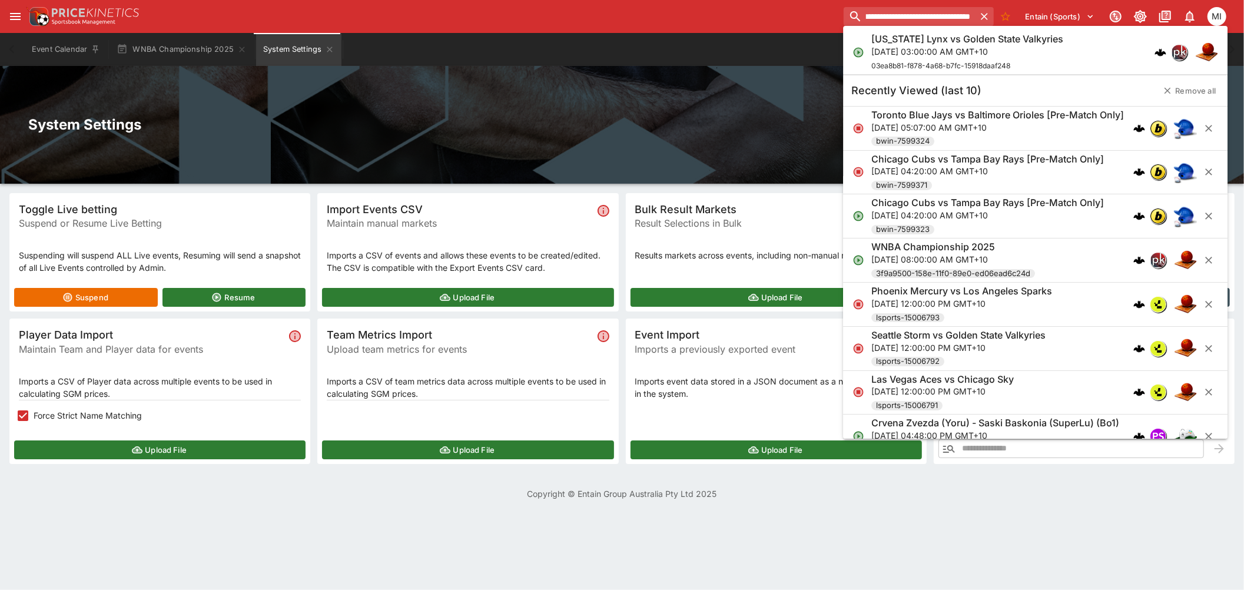
type input "**********"
click at [955, 52] on p "[DATE] 03:00:00 AM GMT+10" at bounding box center [967, 51] width 192 height 12
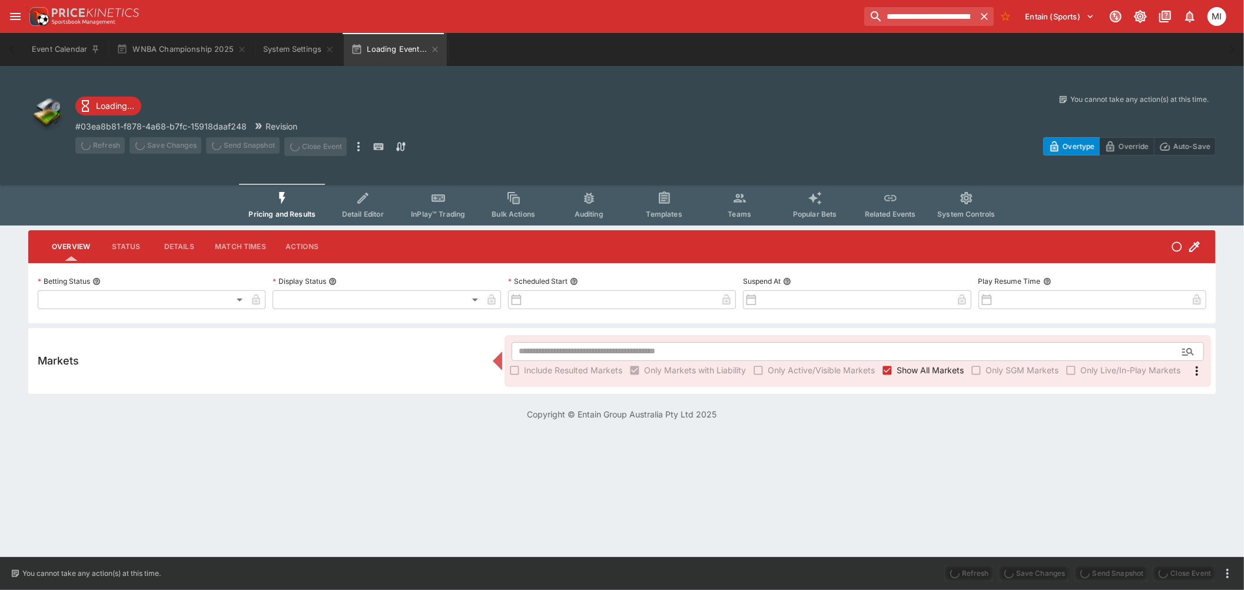
type input "**********"
type input "*******"
type input "**********"
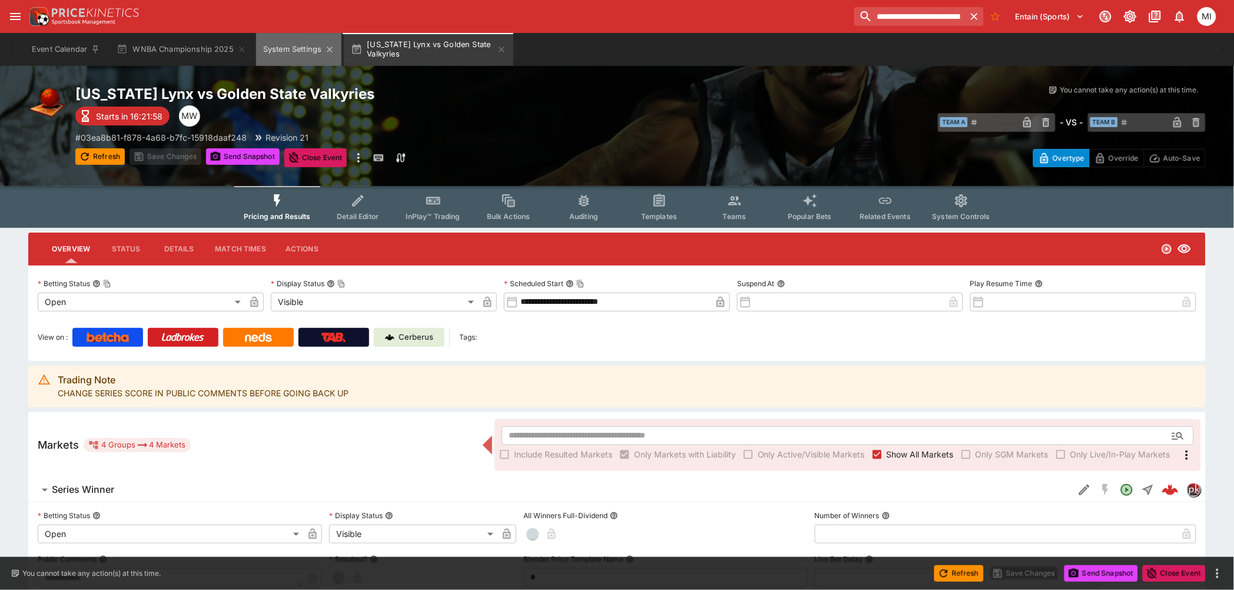
click at [300, 52] on button "System Settings" at bounding box center [298, 49] width 85 height 33
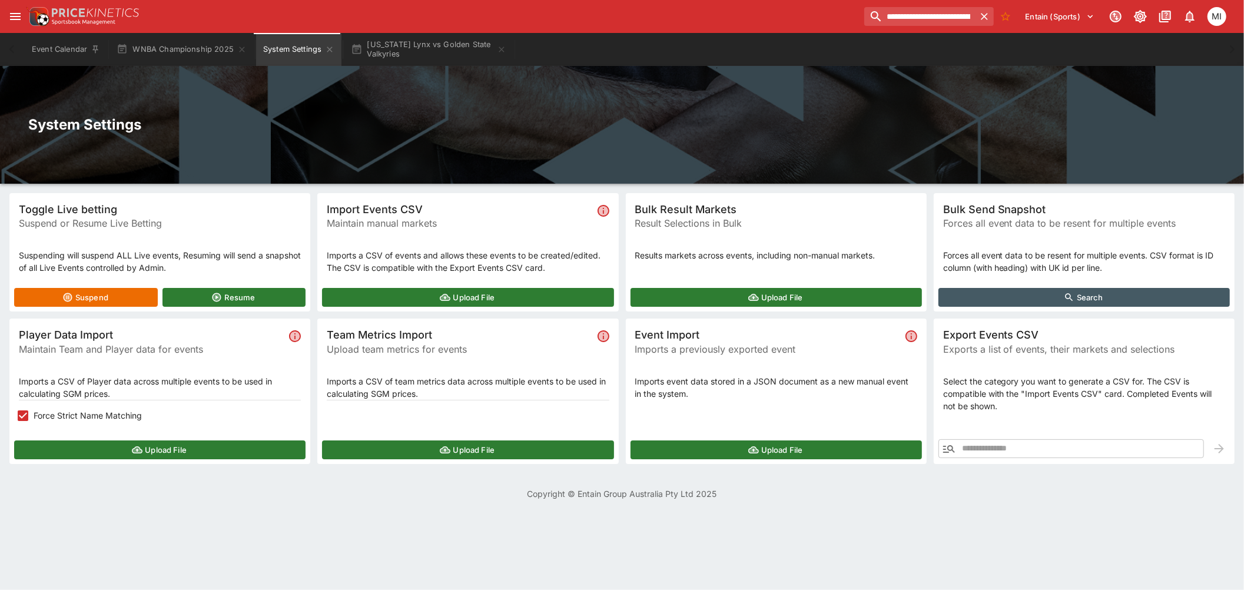
click at [361, 300] on button "Upload File" at bounding box center [467, 297] width 291 height 19
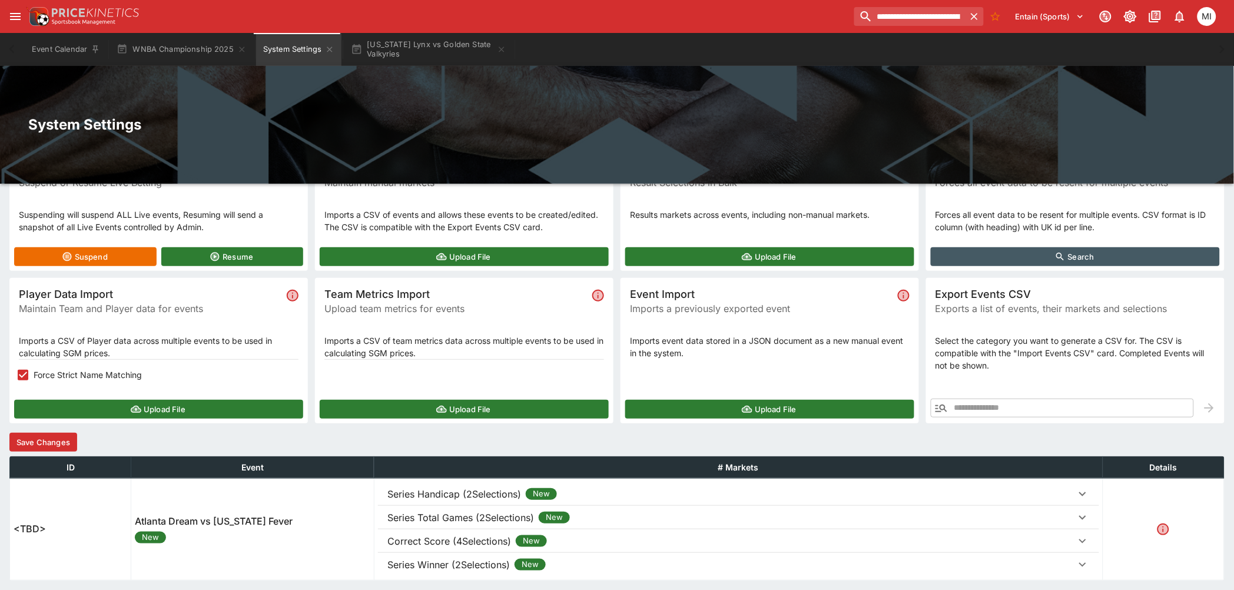
scroll to position [81, 0]
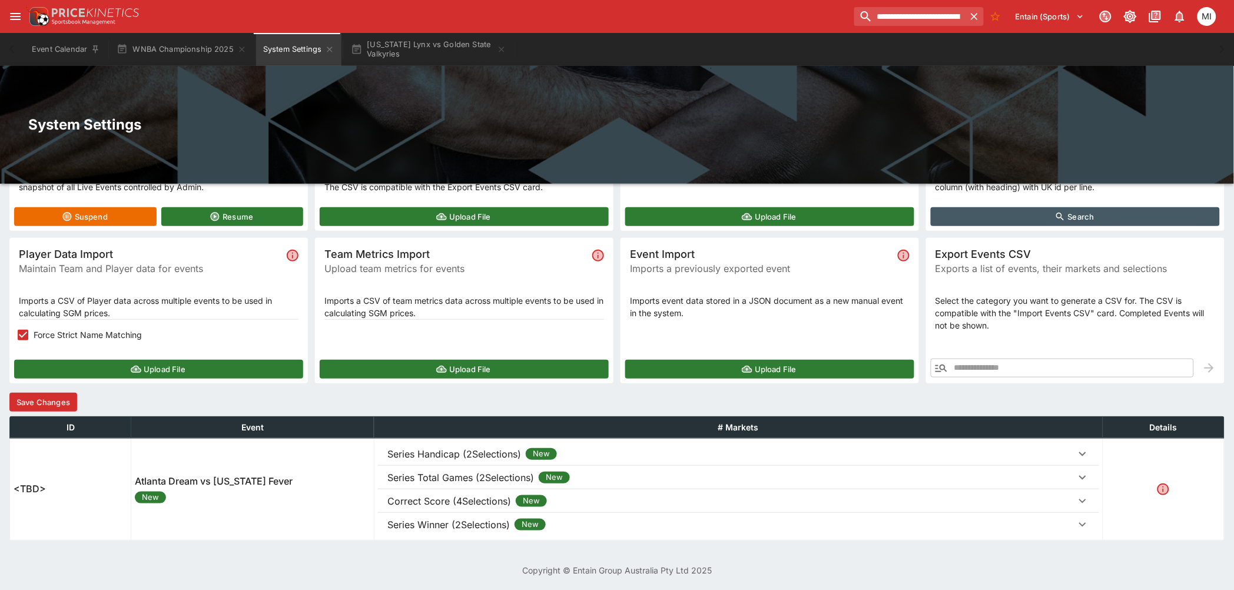
click at [465, 514] on button "Series Winner (2Selections) New" at bounding box center [738, 525] width 721 height 24
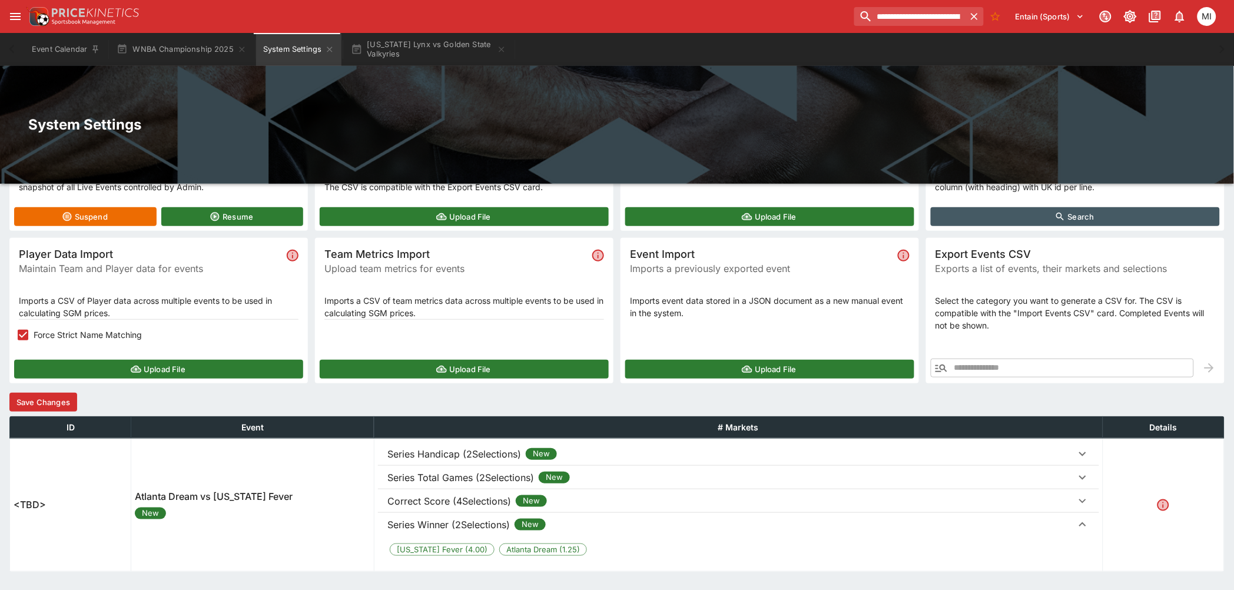
drag, startPoint x: 471, startPoint y: 500, endPoint x: 479, endPoint y: 477, distance: 24.4
click at [471, 499] on p "Correct Score (4Selections)" at bounding box center [449, 501] width 124 height 14
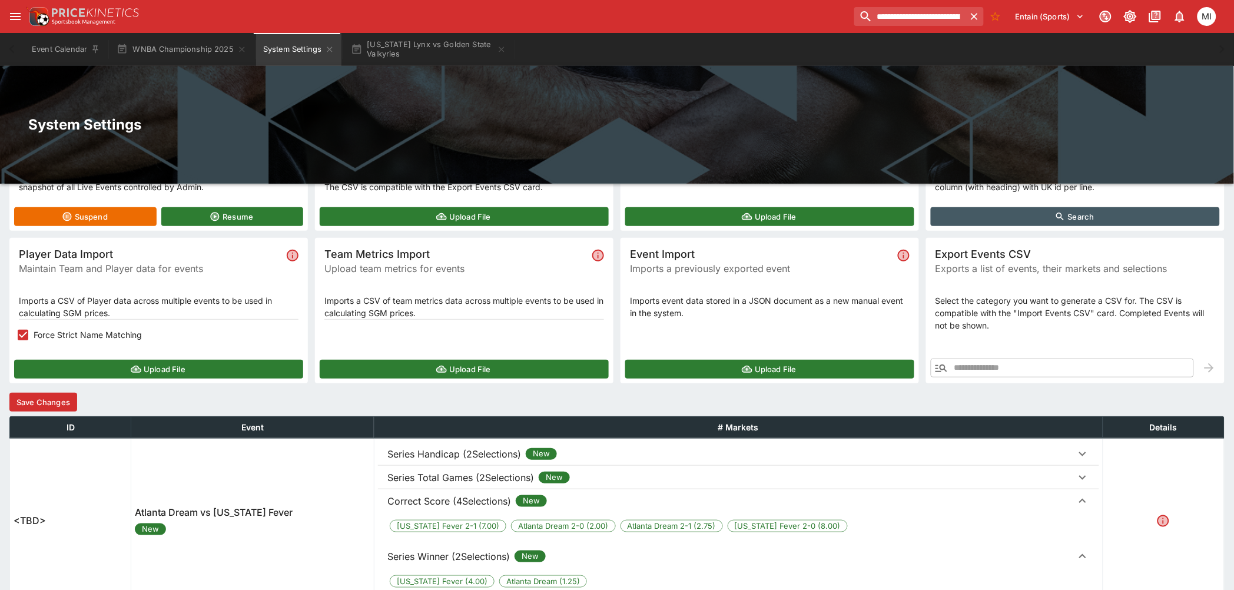
click at [480, 474] on p "Series Total Games (2Selections)" at bounding box center [460, 477] width 147 height 14
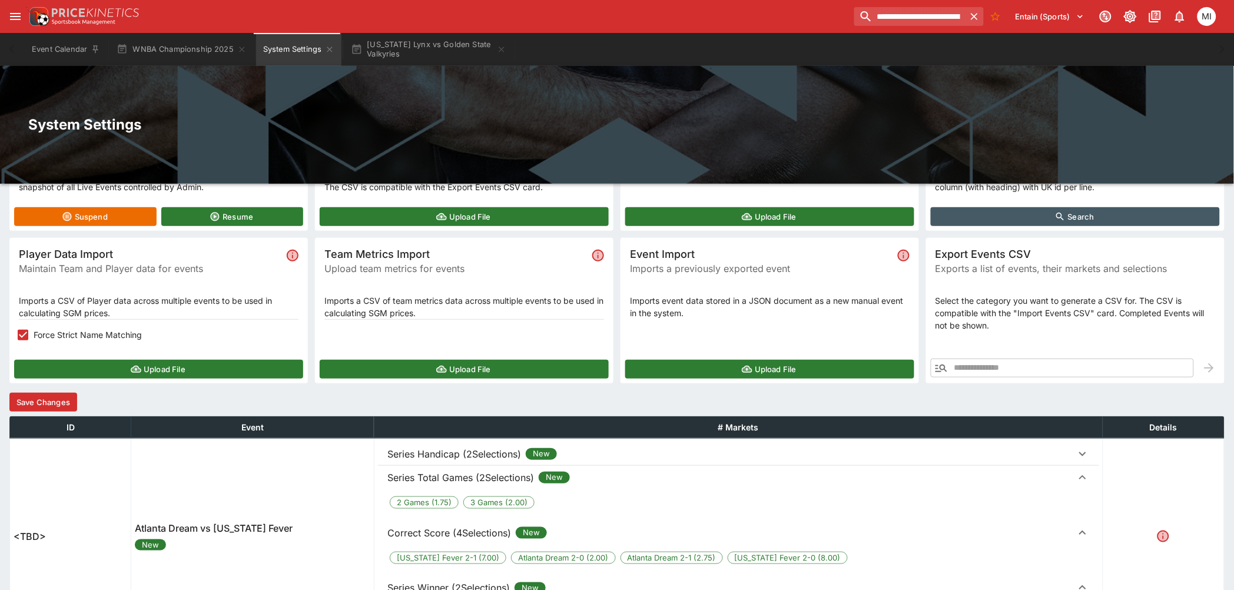
click at [484, 450] on p "Series Handicap (2Selections)" at bounding box center [454, 454] width 134 height 14
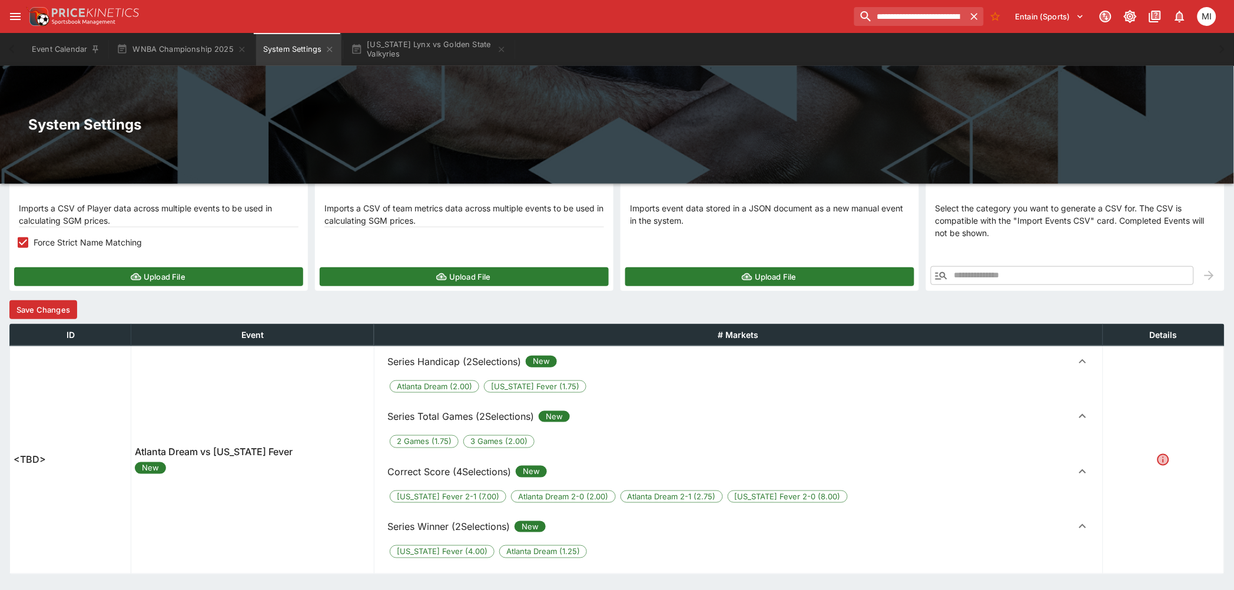
scroll to position [207, 0]
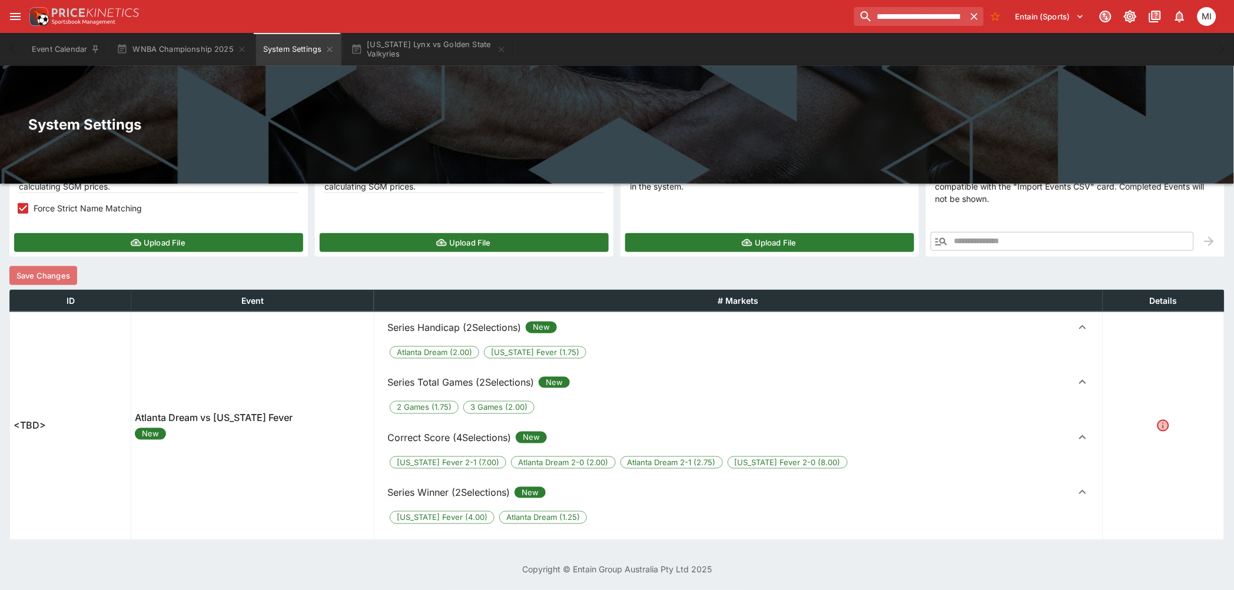
click at [52, 274] on button "Save Changes" at bounding box center [43, 275] width 68 height 19
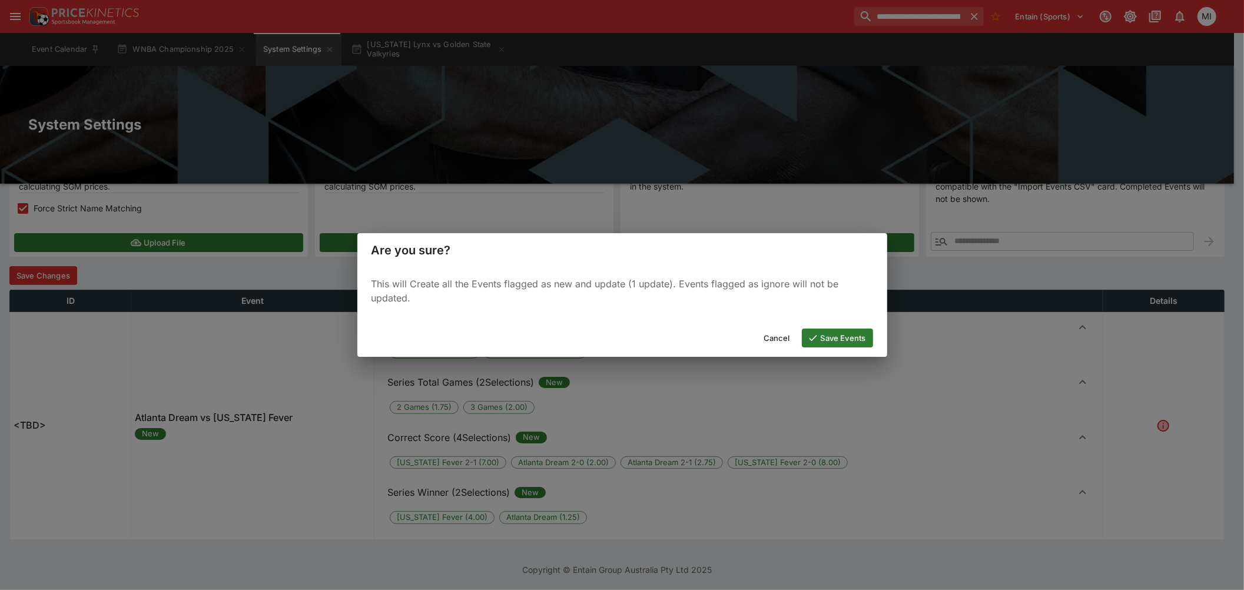
click at [843, 342] on button "Save Events" at bounding box center [837, 337] width 71 height 19
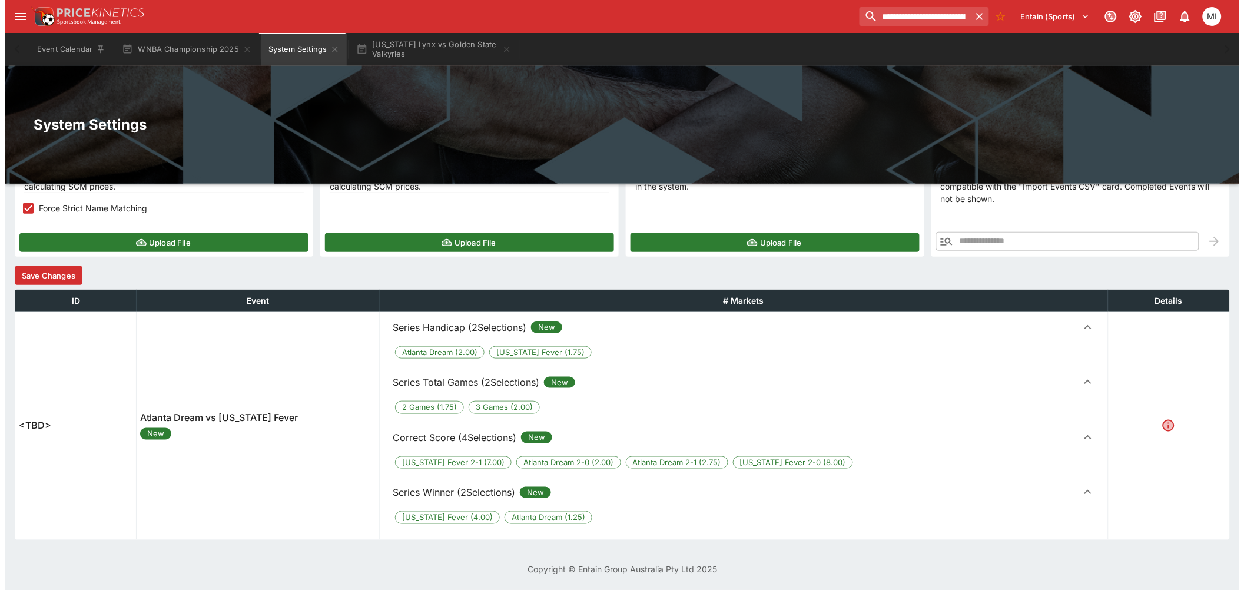
scroll to position [0, 0]
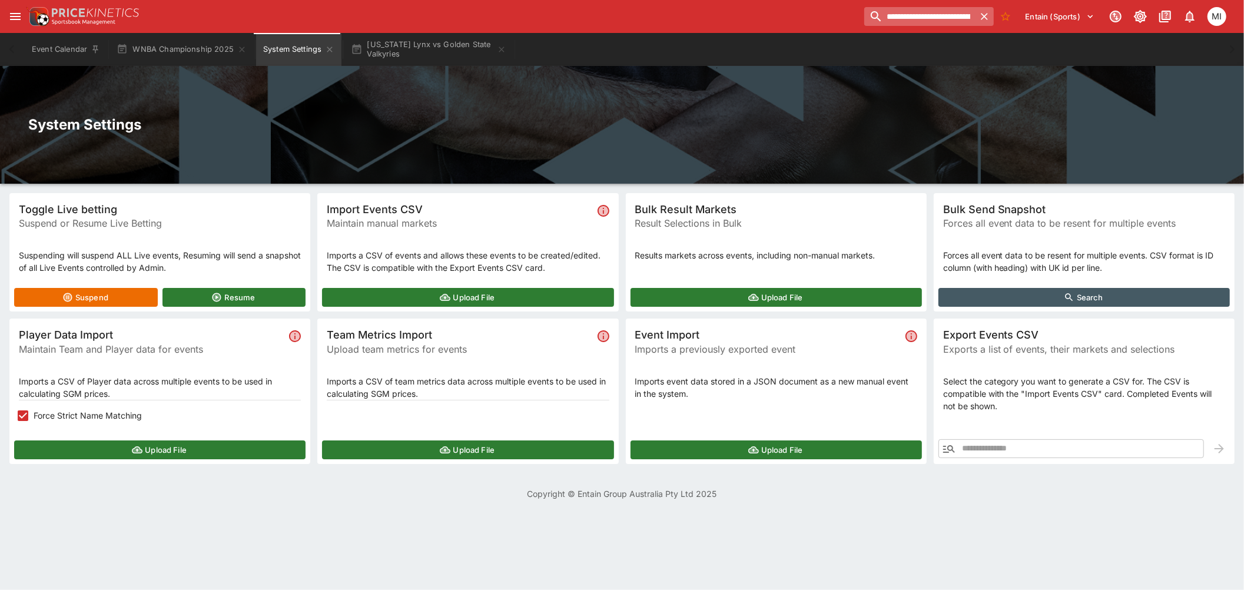
drag, startPoint x: 984, startPoint y: 12, endPoint x: 974, endPoint y: 12, distance: 9.4
click at [984, 12] on icon "button" at bounding box center [984, 17] width 12 height 12
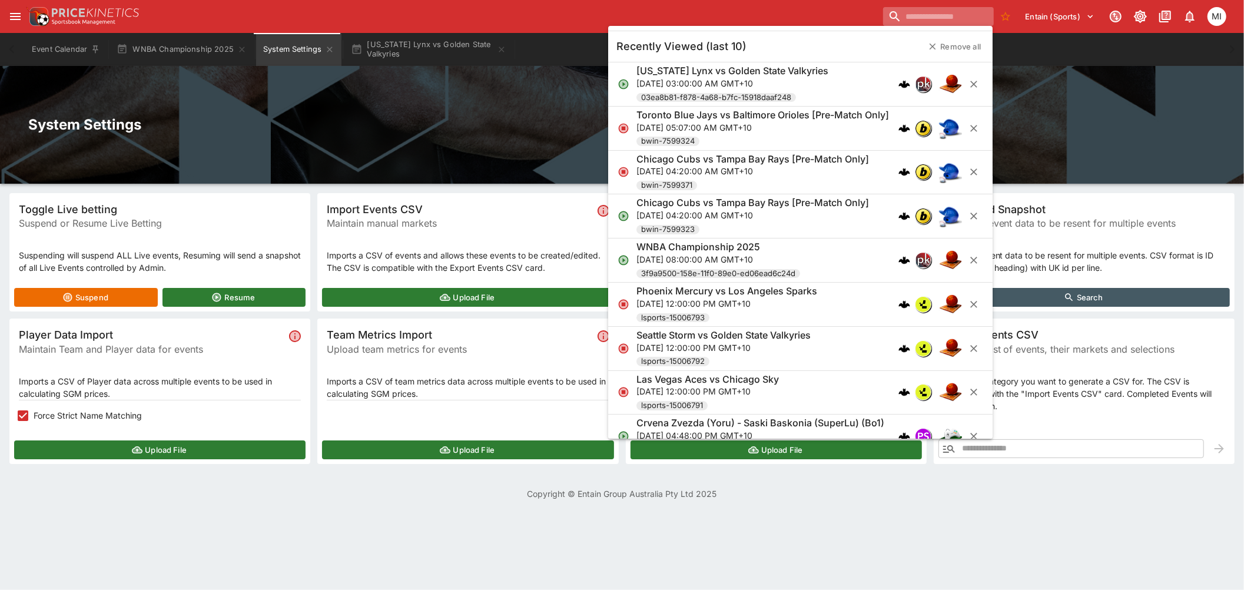
click at [939, 16] on input "search" at bounding box center [938, 16] width 110 height 19
paste input "**********"
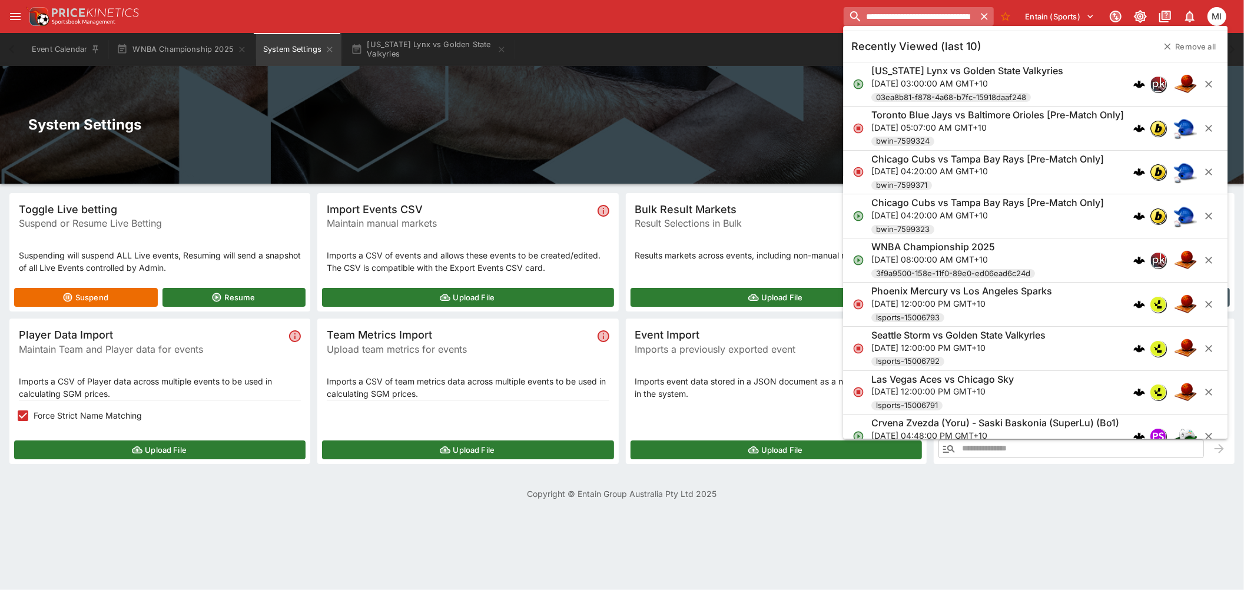
scroll to position [0, 65]
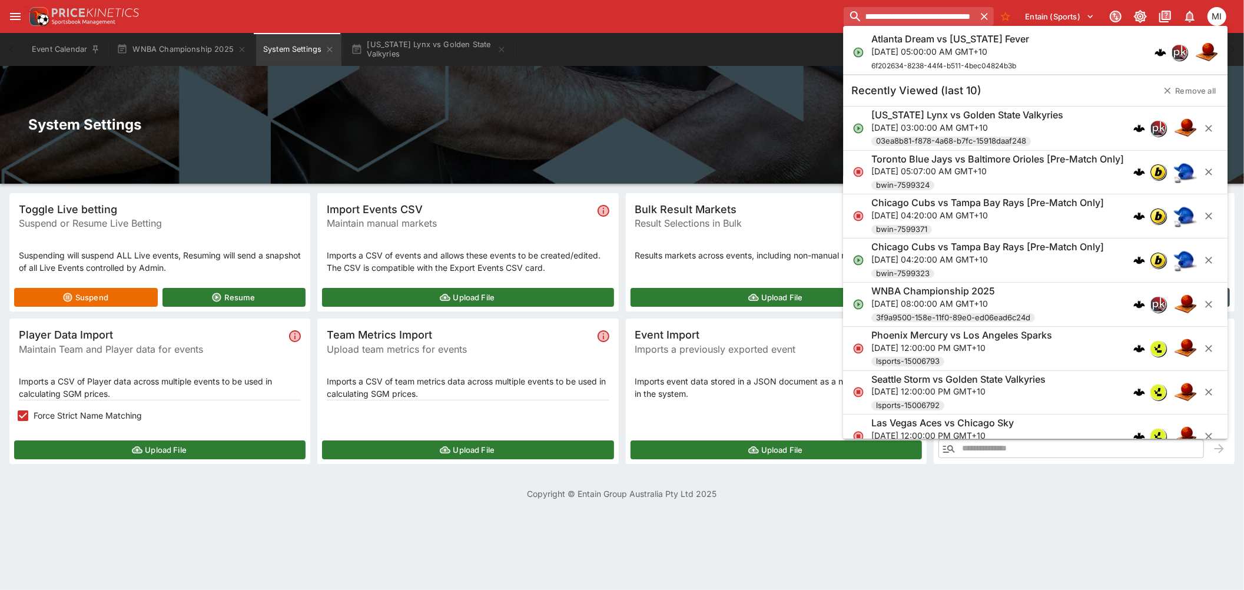
type input "**********"
click at [923, 57] on div "Atlanta Dream vs [US_STATE] Fever [DATE] 05:00:00 AM GMT+10 6f202634-8238-44f4-…" at bounding box center [950, 52] width 158 height 39
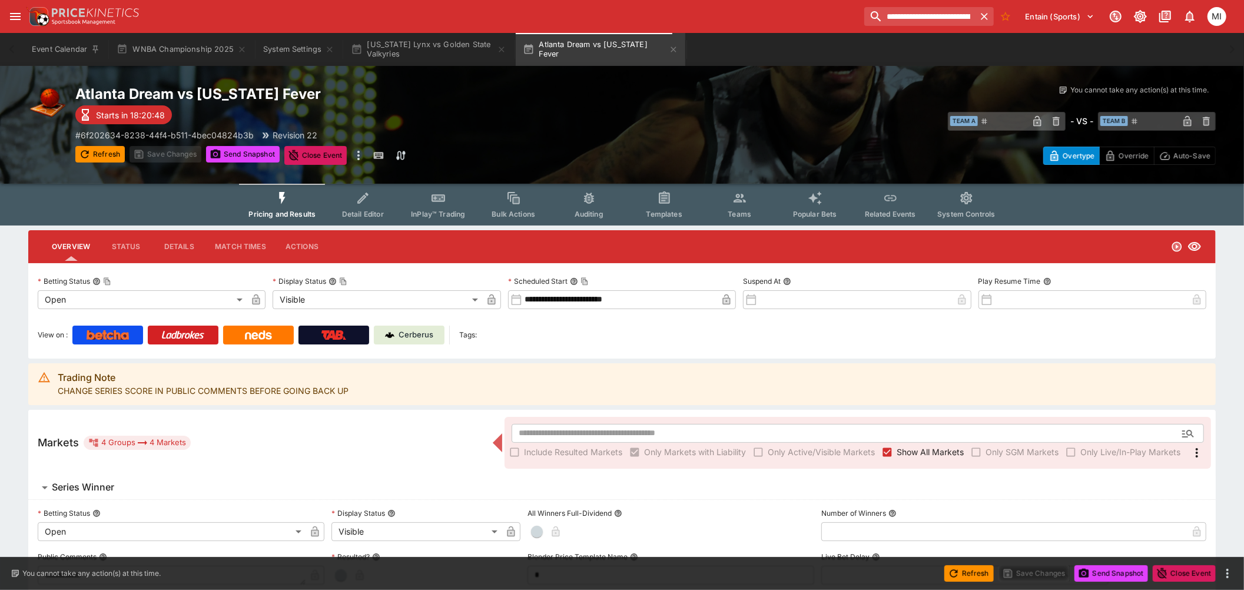
type input "**********"
type input "*******"
type input "**********"
click at [426, 45] on button "[US_STATE] Lynx vs Golden State Valkyries" at bounding box center [429, 49] width 170 height 33
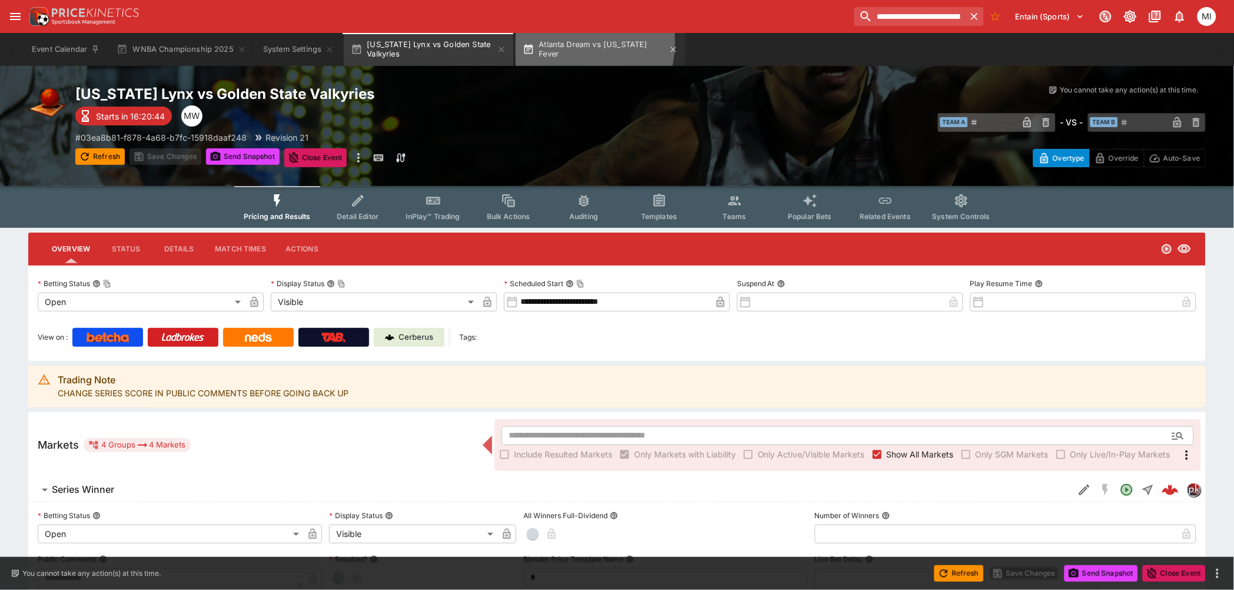
click at [569, 42] on button "Atlanta Dream vs [US_STATE] Fever" at bounding box center [601, 49] width 170 height 33
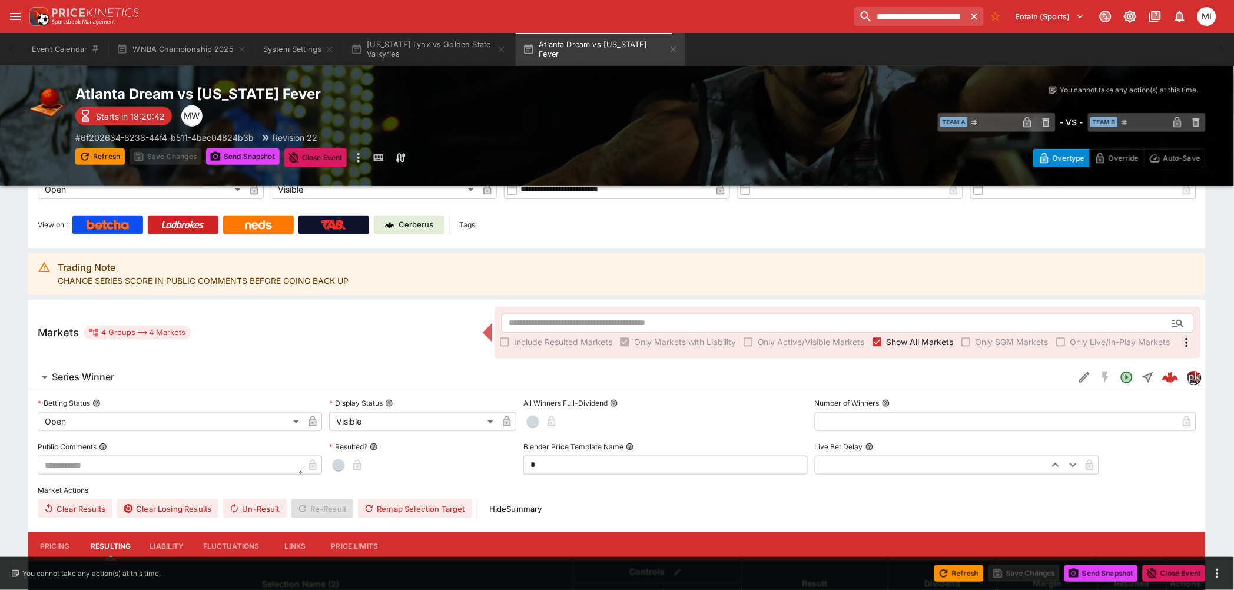
scroll to position [261, 0]
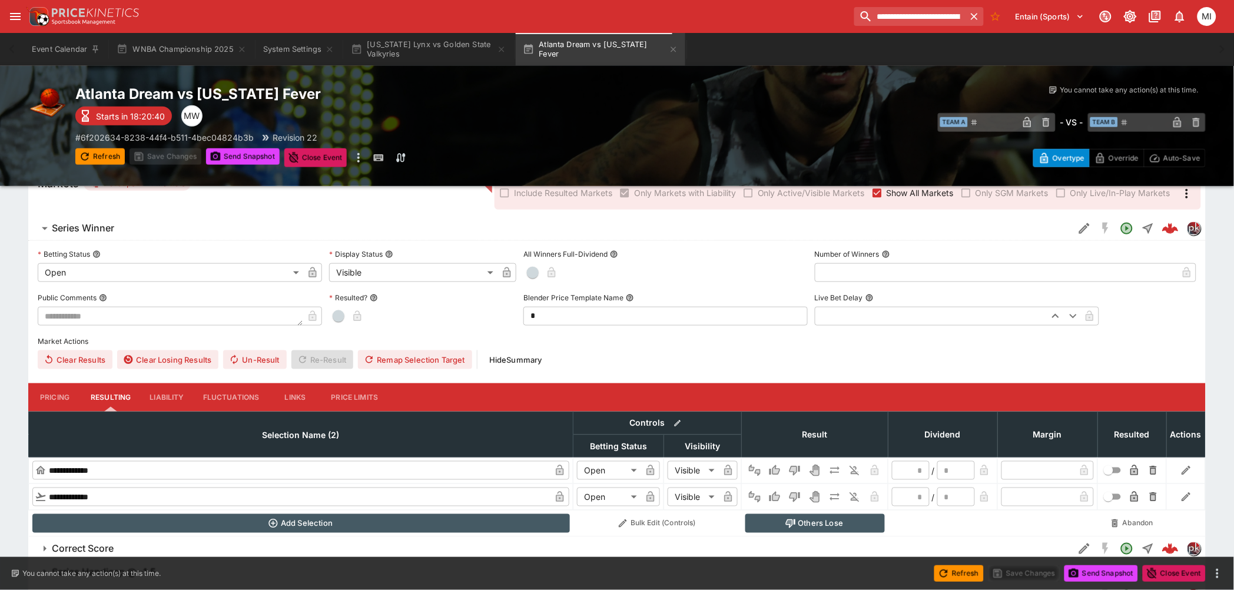
click at [55, 400] on button "Pricing" at bounding box center [54, 397] width 53 height 28
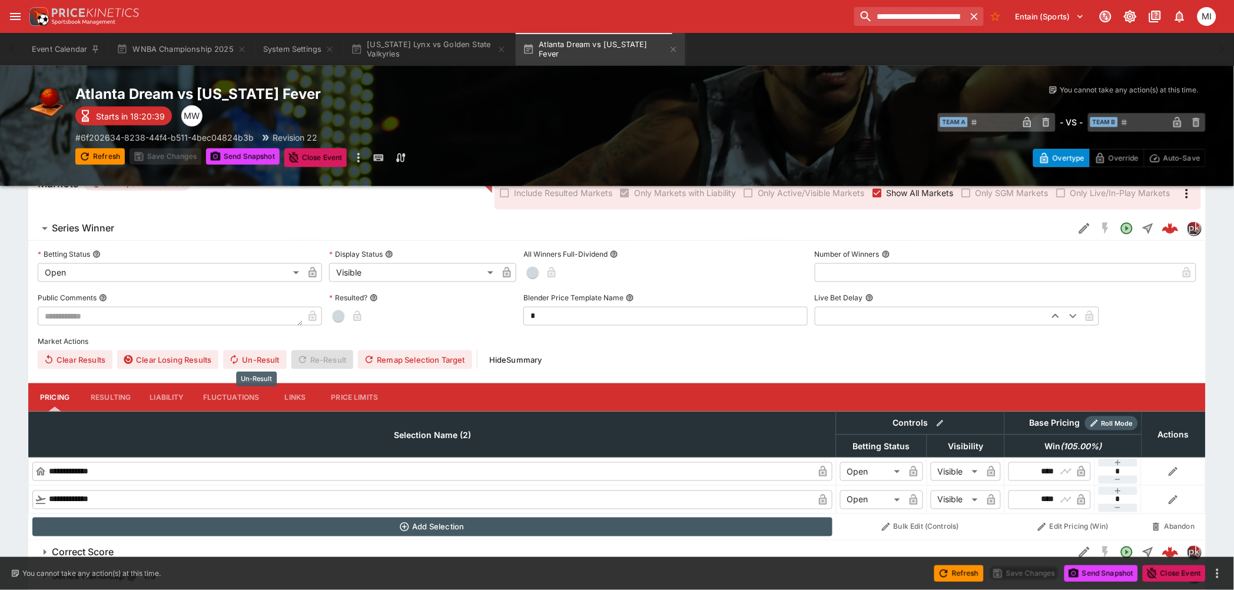
scroll to position [321, 0]
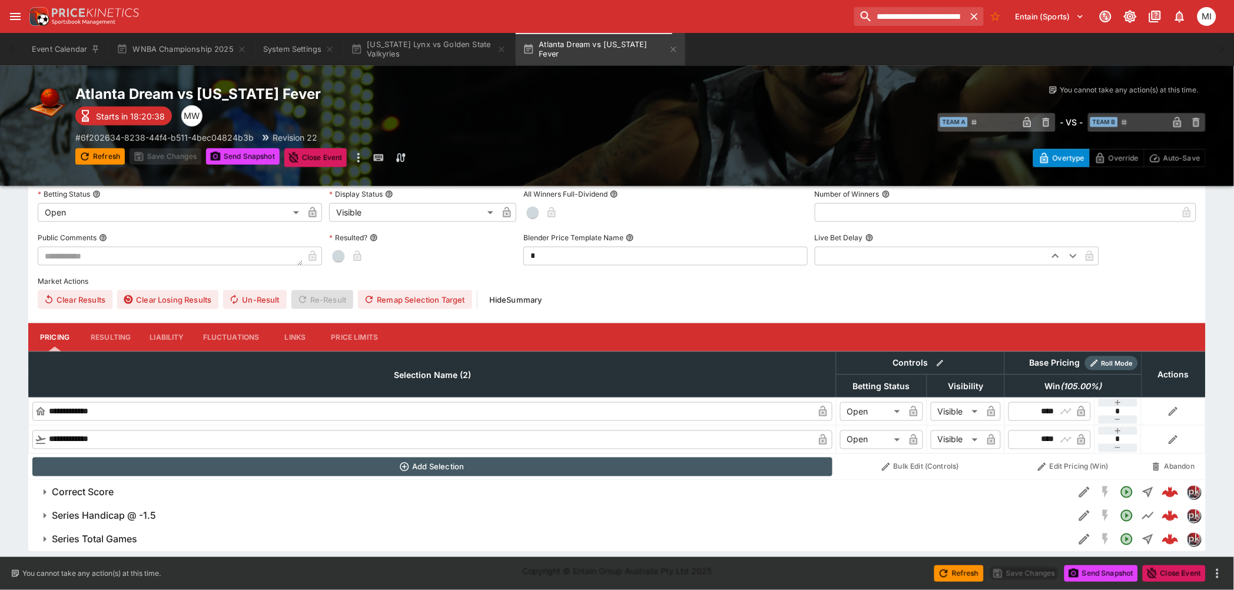
click at [108, 537] on h6 "Series Total Games" at bounding box center [94, 539] width 85 height 12
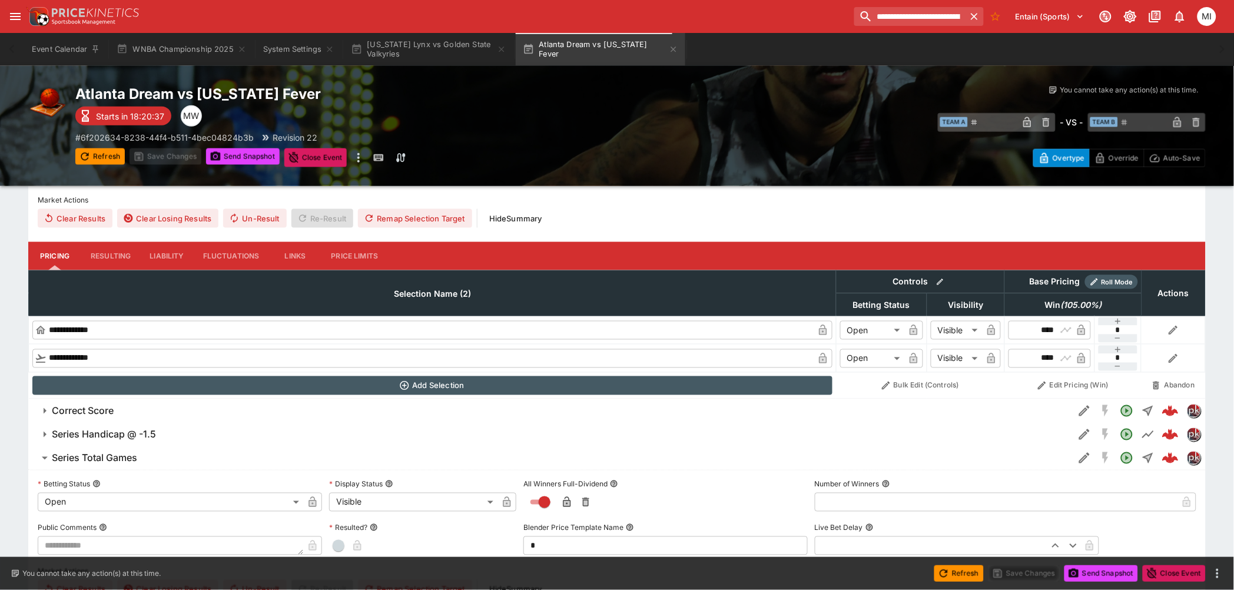
scroll to position [514, 0]
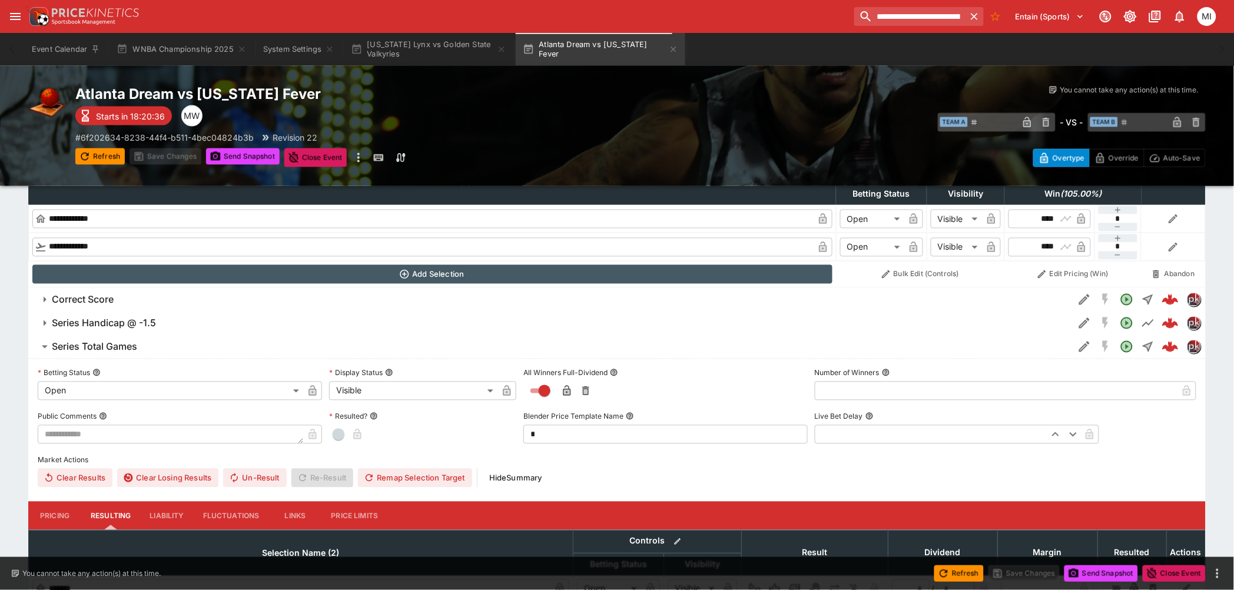
click at [59, 518] on button "Pricing" at bounding box center [54, 516] width 53 height 28
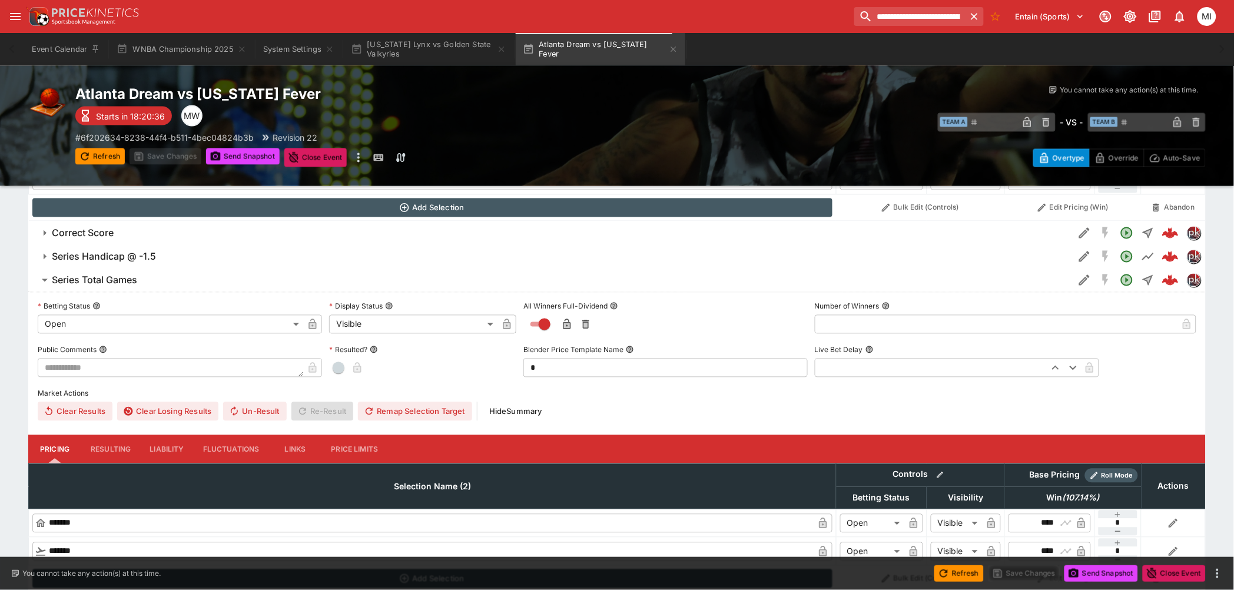
scroll to position [622, 0]
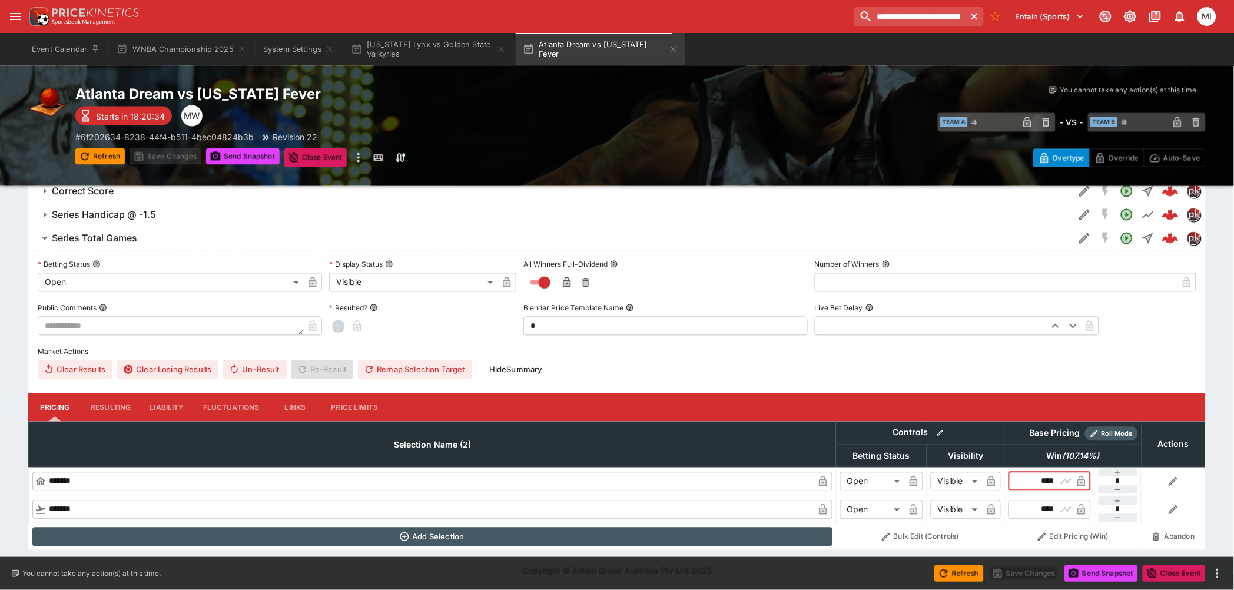
click at [1052, 478] on input "****" at bounding box center [1039, 481] width 34 height 19
type input "****"
click at [1032, 504] on input "****" at bounding box center [1039, 509] width 34 height 19
type input "****"
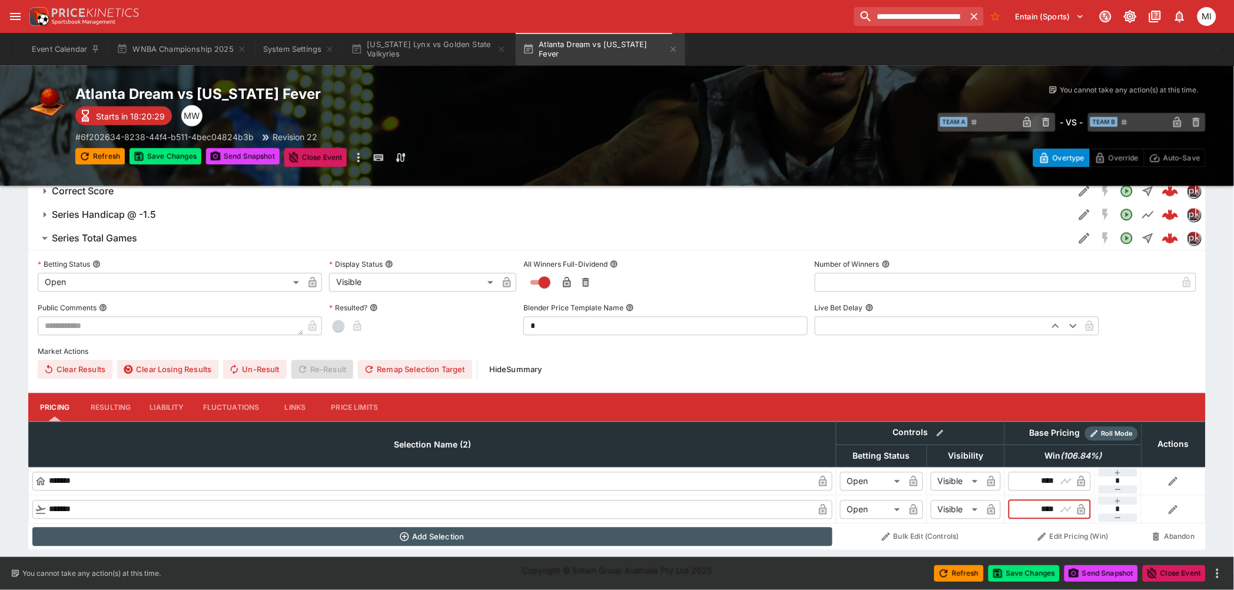
click at [1034, 481] on input "****" at bounding box center [1039, 481] width 34 height 19
click at [144, 151] on icon "button" at bounding box center [139, 157] width 12 height 12
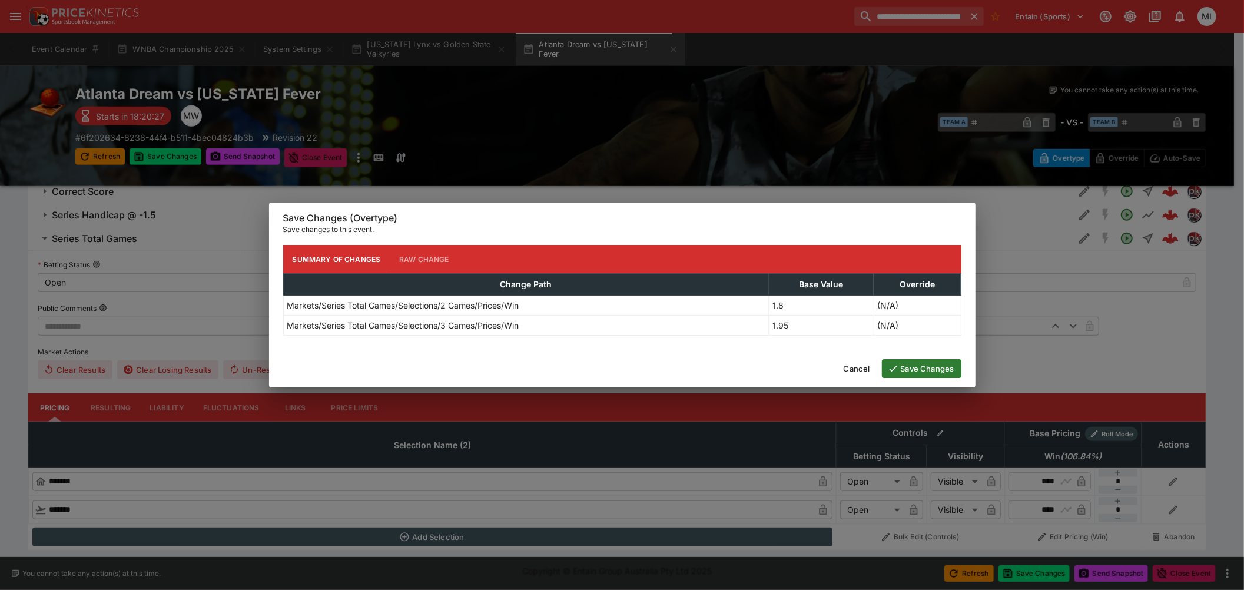
click at [907, 365] on button "Save Changes" at bounding box center [921, 368] width 79 height 19
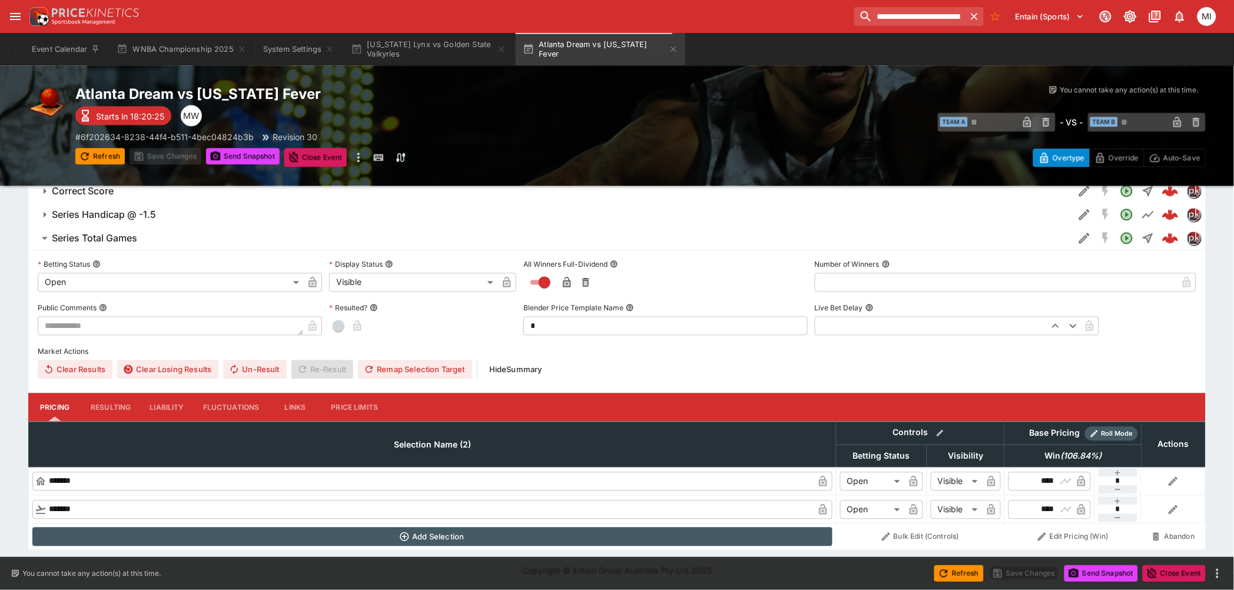
scroll to position [426, 0]
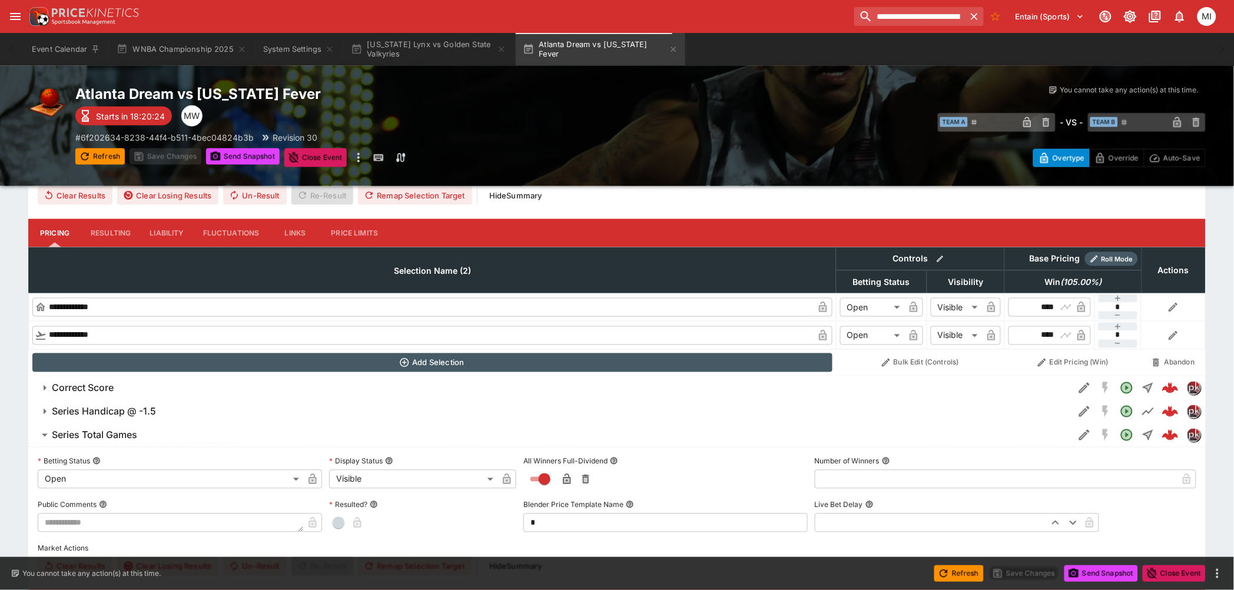
click at [101, 384] on h6 "Correct Score" at bounding box center [83, 388] width 62 height 12
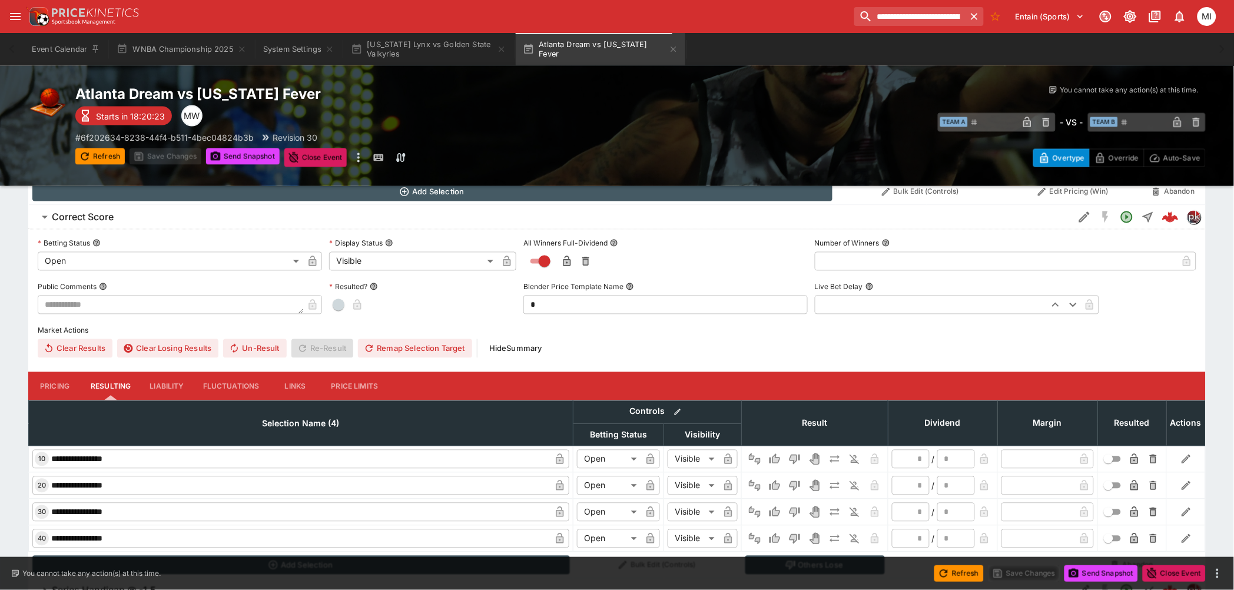
scroll to position [688, 0]
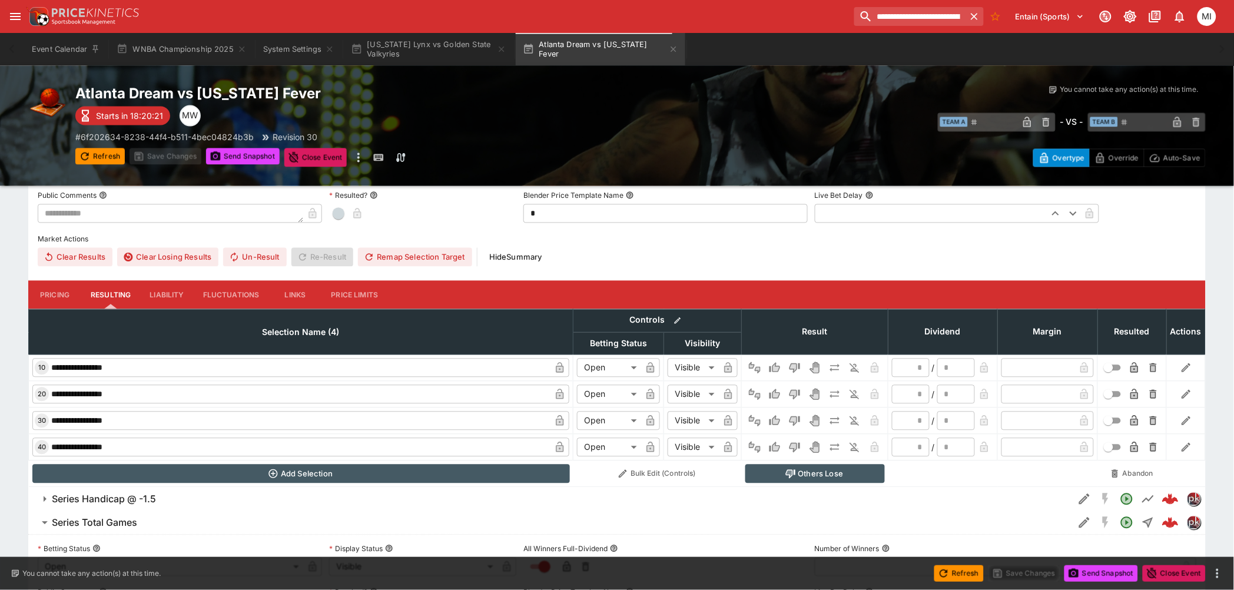
click at [59, 291] on button "Pricing" at bounding box center [54, 295] width 53 height 28
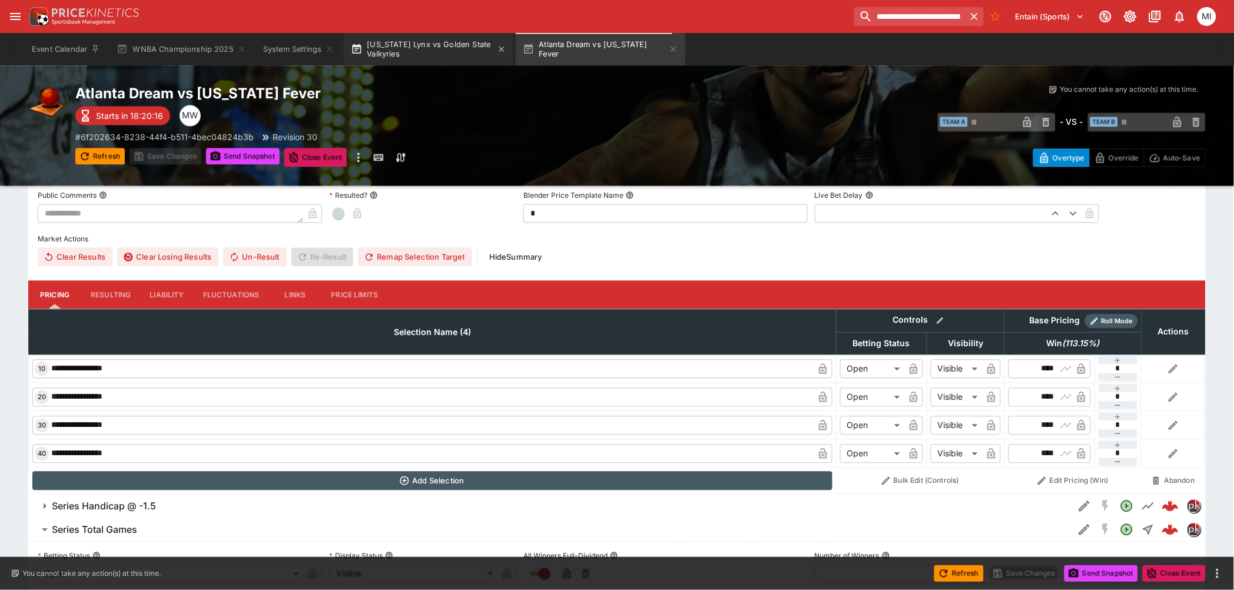
click at [415, 54] on button "Minnesota Lynx vs Golden State Valkyries" at bounding box center [429, 49] width 170 height 33
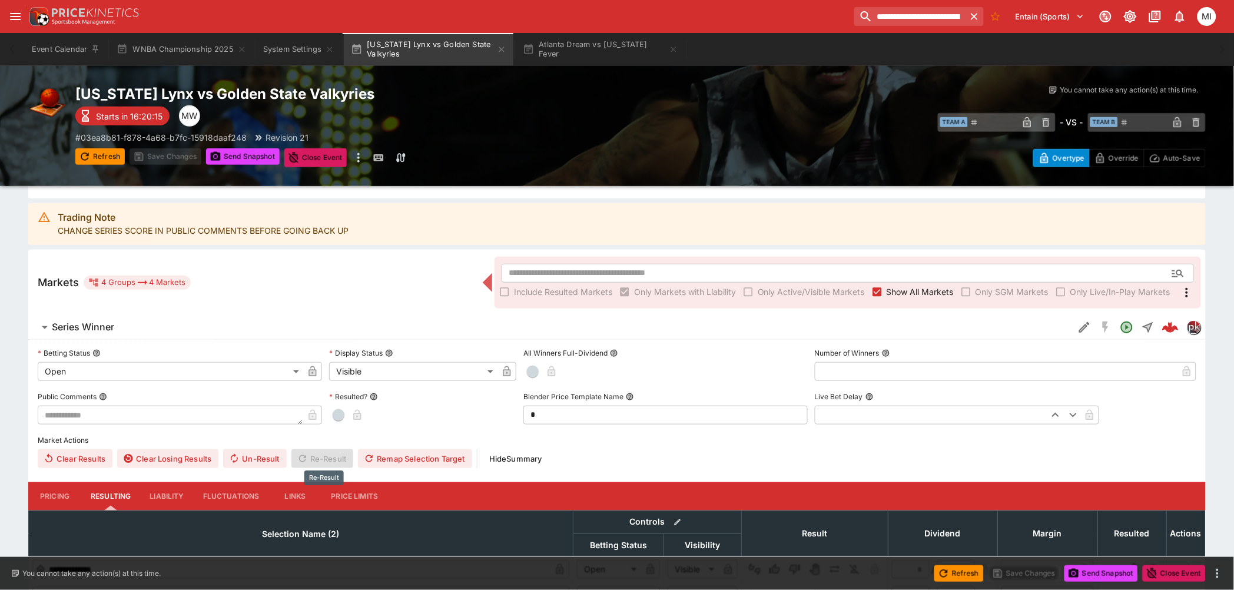
scroll to position [318, 0]
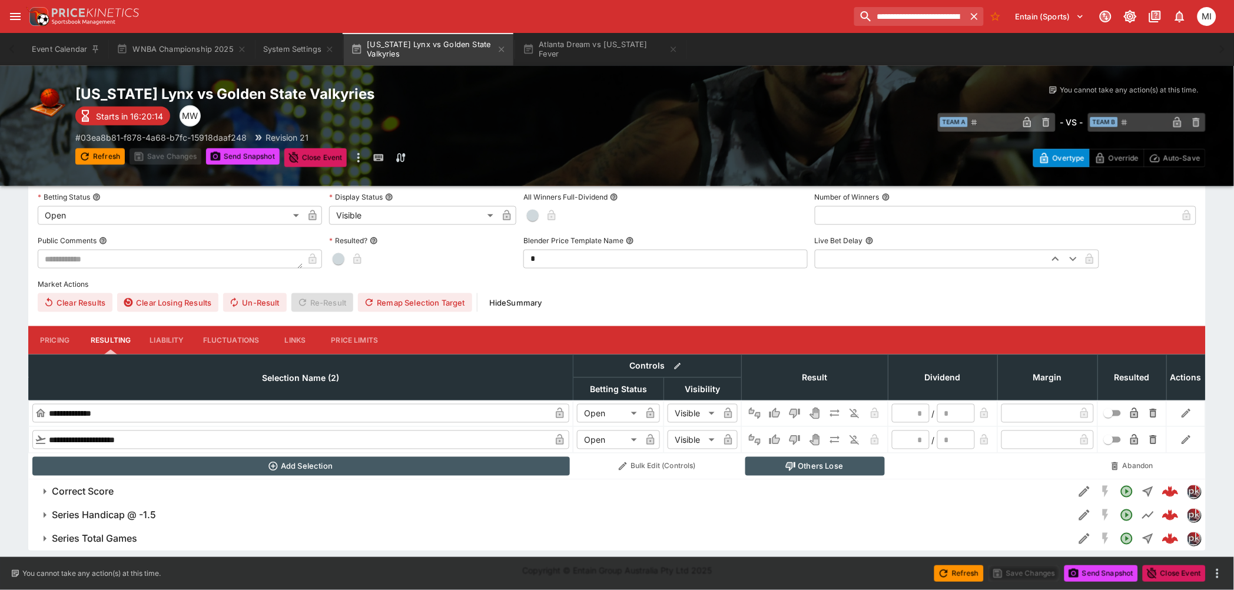
click at [132, 539] on h6 "Series Total Games" at bounding box center [94, 539] width 85 height 12
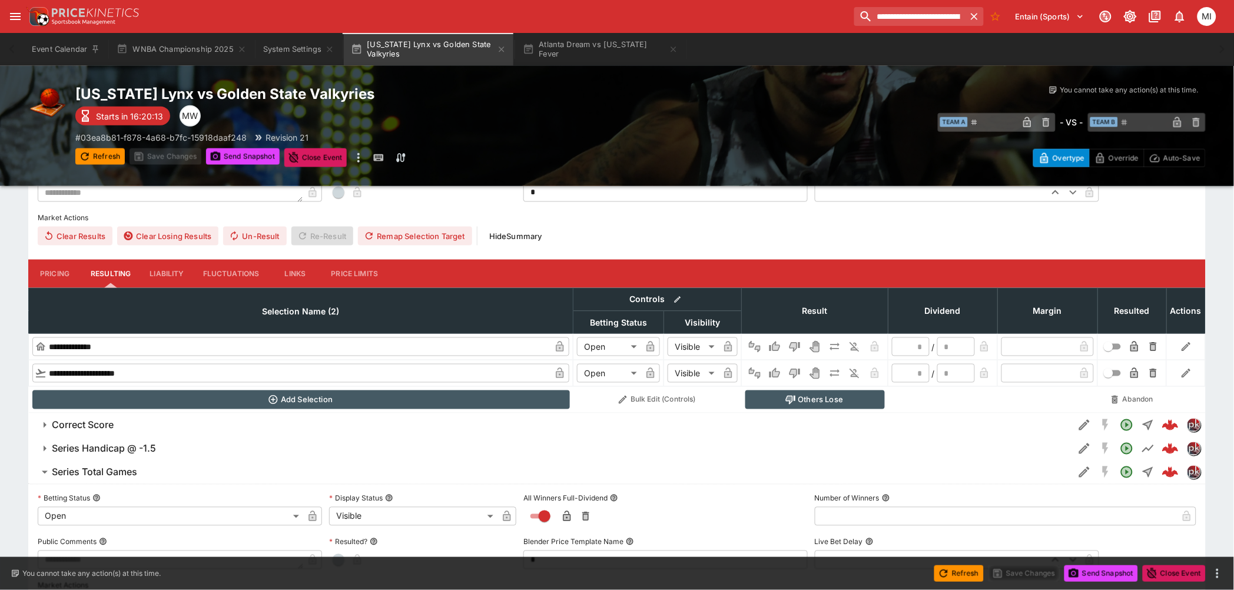
scroll to position [615, 0]
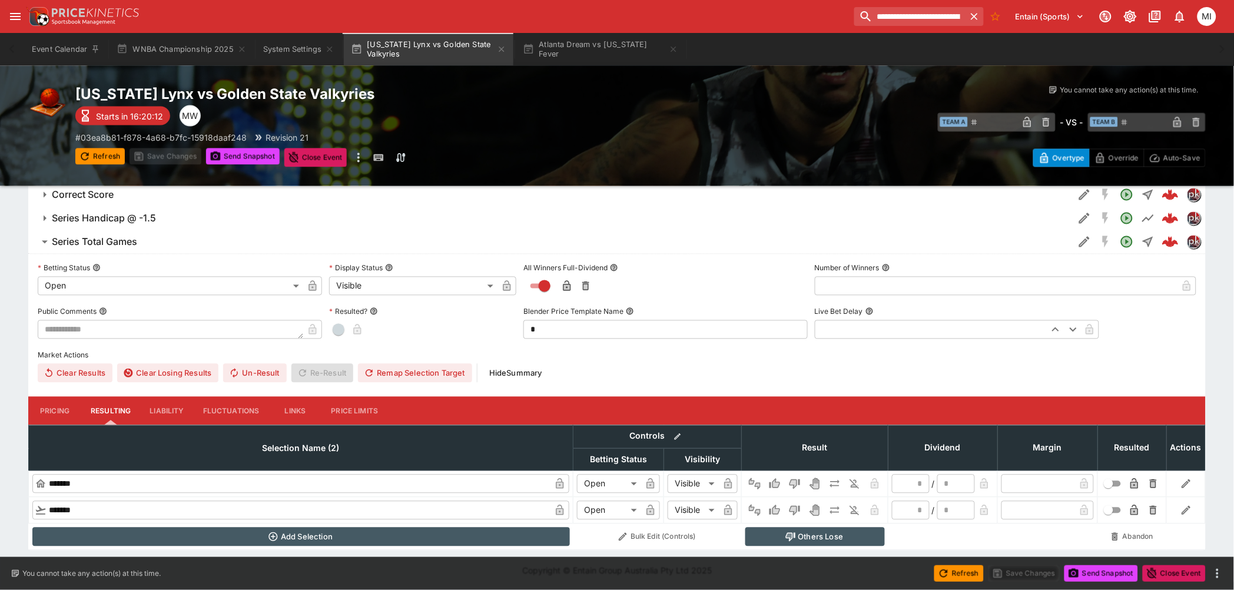
click at [49, 403] on button "Pricing" at bounding box center [54, 411] width 53 height 28
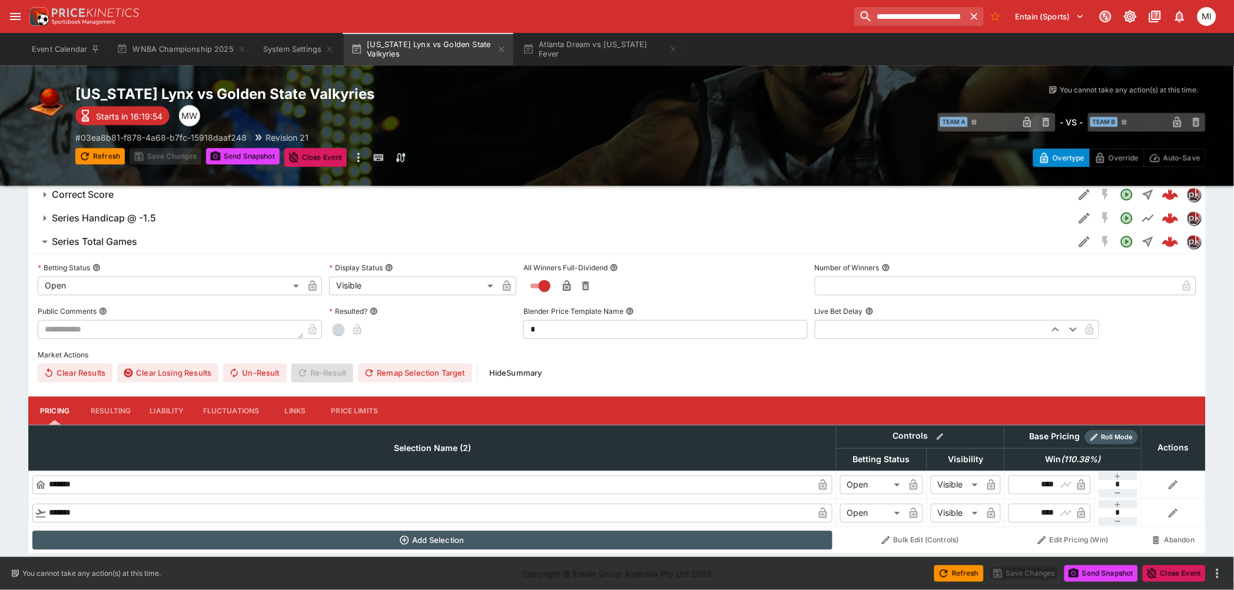
click at [1053, 510] on input "****" at bounding box center [1039, 513] width 34 height 19
type input "****"
click at [1036, 484] on input "****" at bounding box center [1039, 485] width 34 height 19
click at [585, 54] on button "Atlanta Dream vs Indiana Fever" at bounding box center [601, 49] width 170 height 33
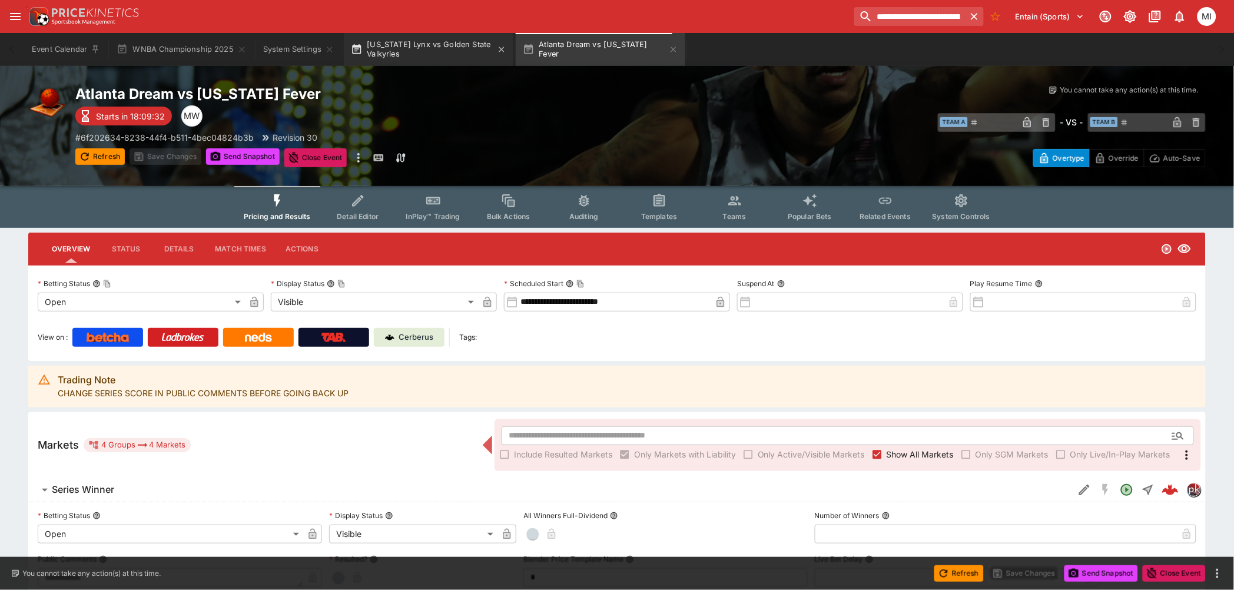
click at [430, 42] on button "Minnesota Lynx vs Golden State Valkyries" at bounding box center [429, 49] width 170 height 33
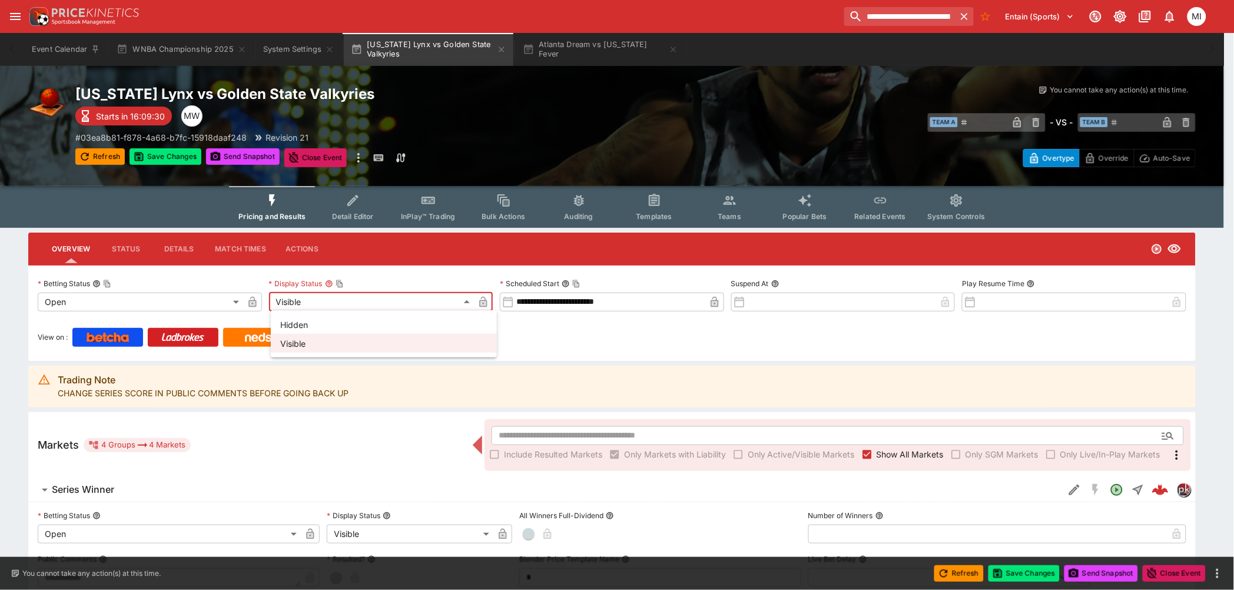
click at [340, 295] on body "**********" at bounding box center [617, 454] width 1234 height 909
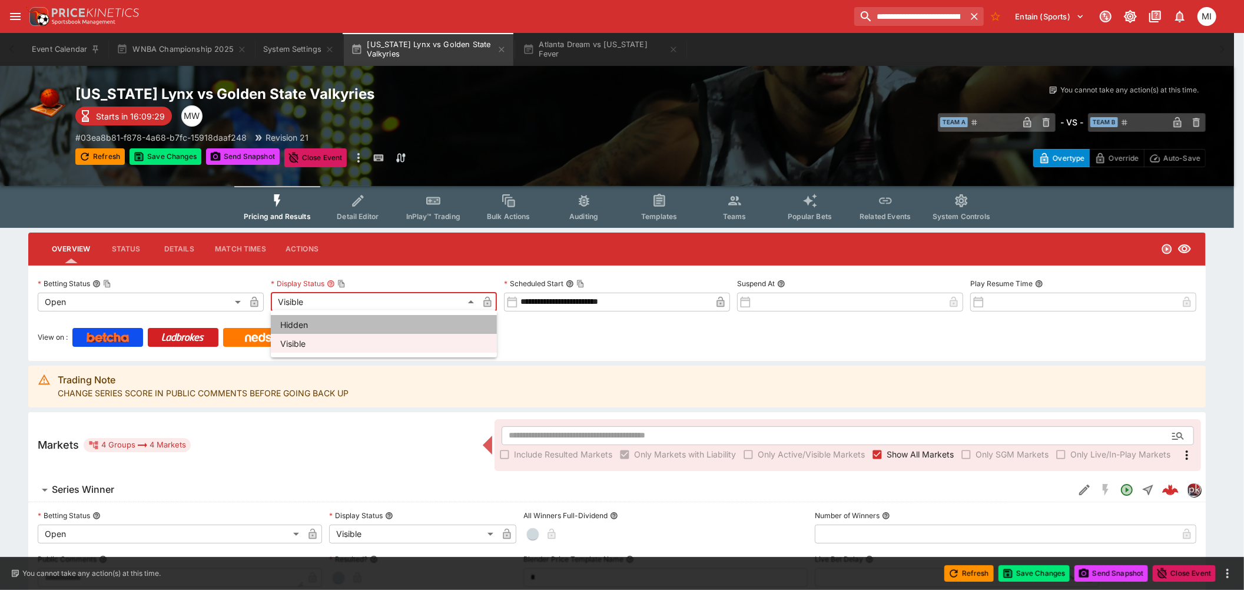
click at [333, 321] on li "Hidden" at bounding box center [384, 324] width 226 height 19
type input "******"
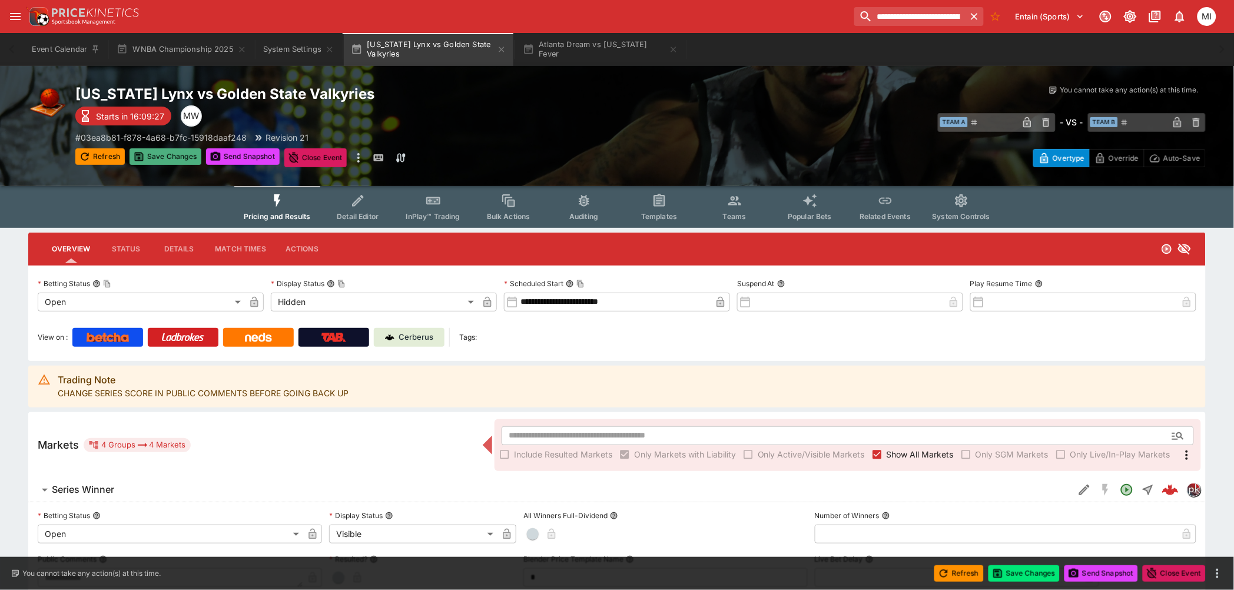
click at [178, 155] on button "Save Changes" at bounding box center [165, 156] width 72 height 16
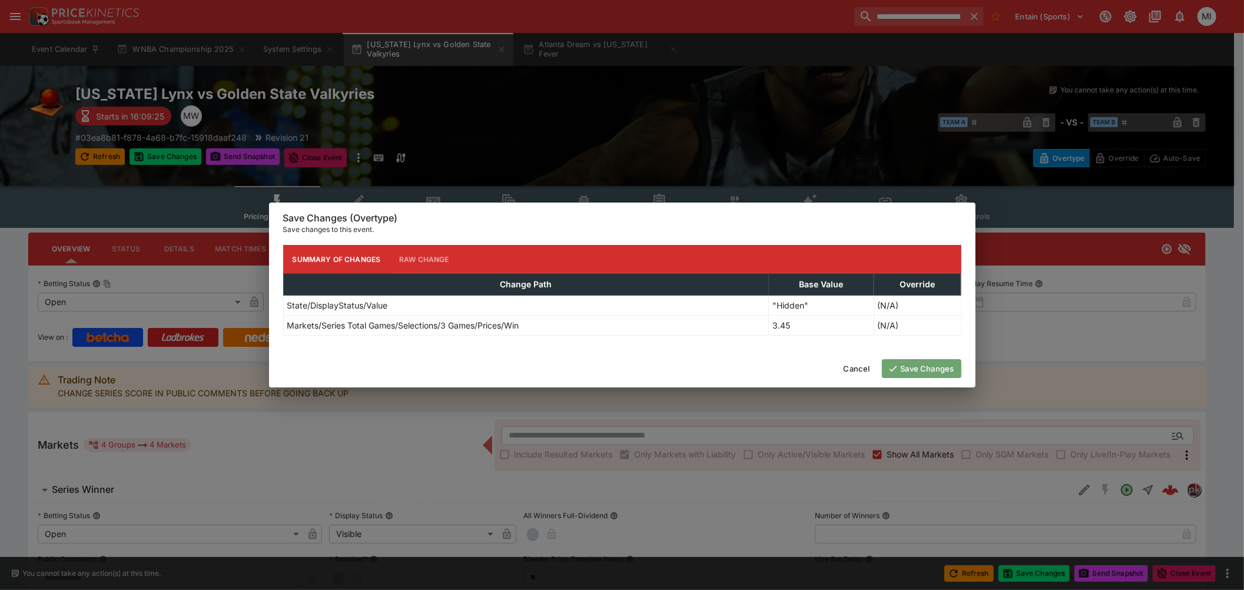
click at [895, 365] on icon "button" at bounding box center [893, 368] width 11 height 11
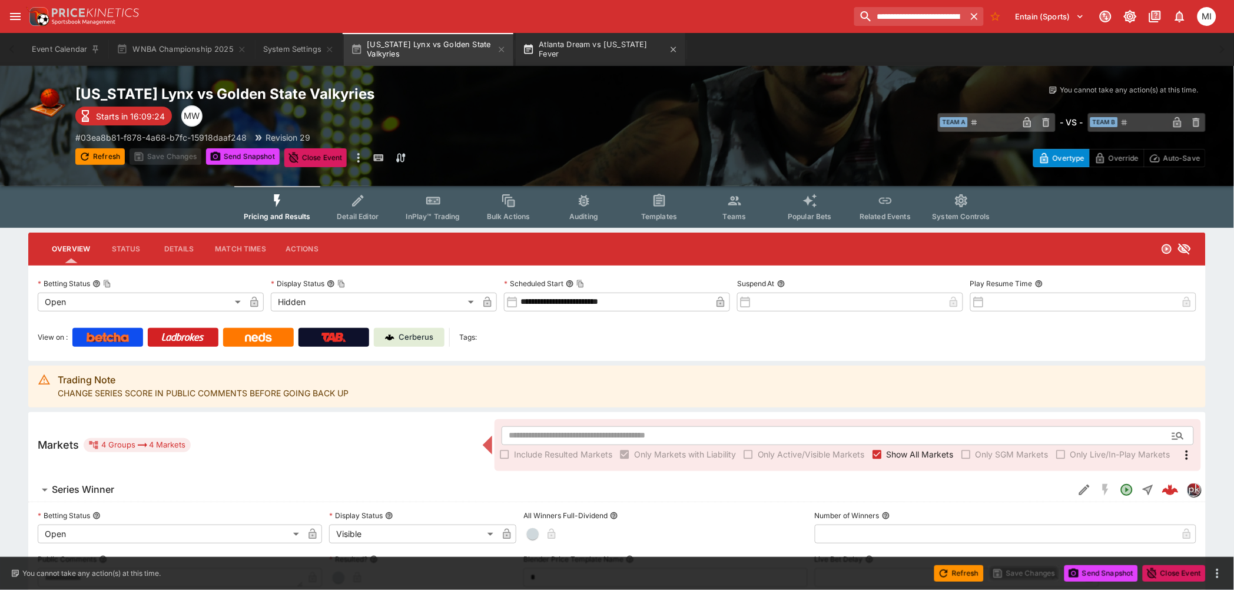
click at [571, 50] on button "Atlanta Dream vs Indiana Fever" at bounding box center [601, 49] width 170 height 33
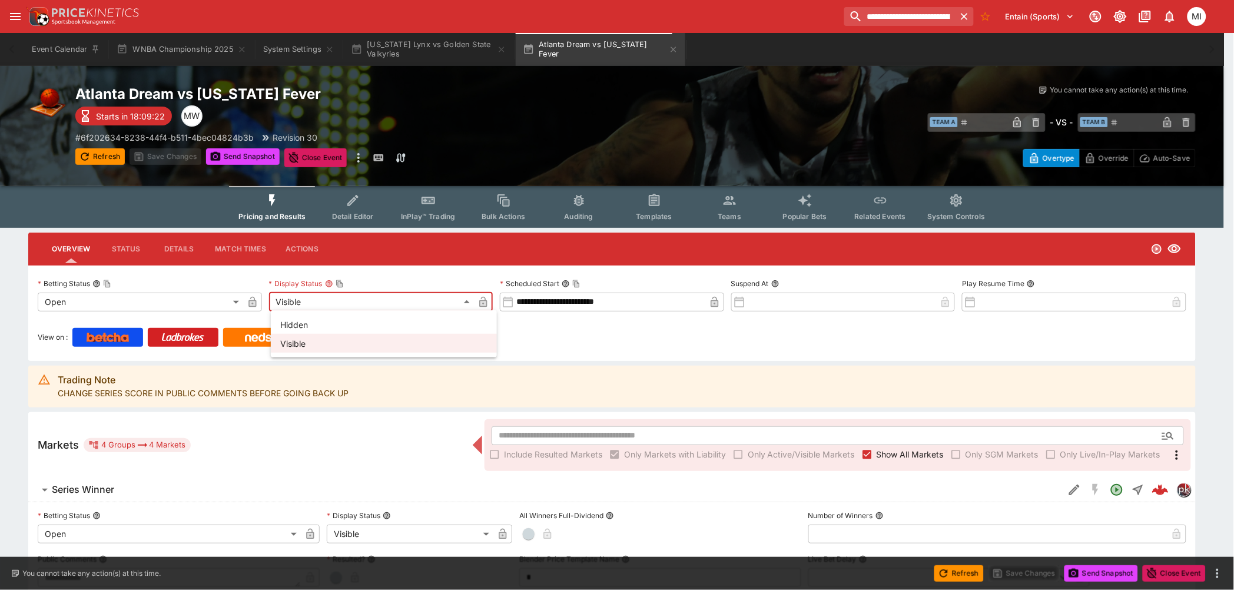
click at [321, 297] on body "**********" at bounding box center [617, 454] width 1234 height 909
click at [311, 320] on li "Hidden" at bounding box center [384, 324] width 226 height 19
type input "******"
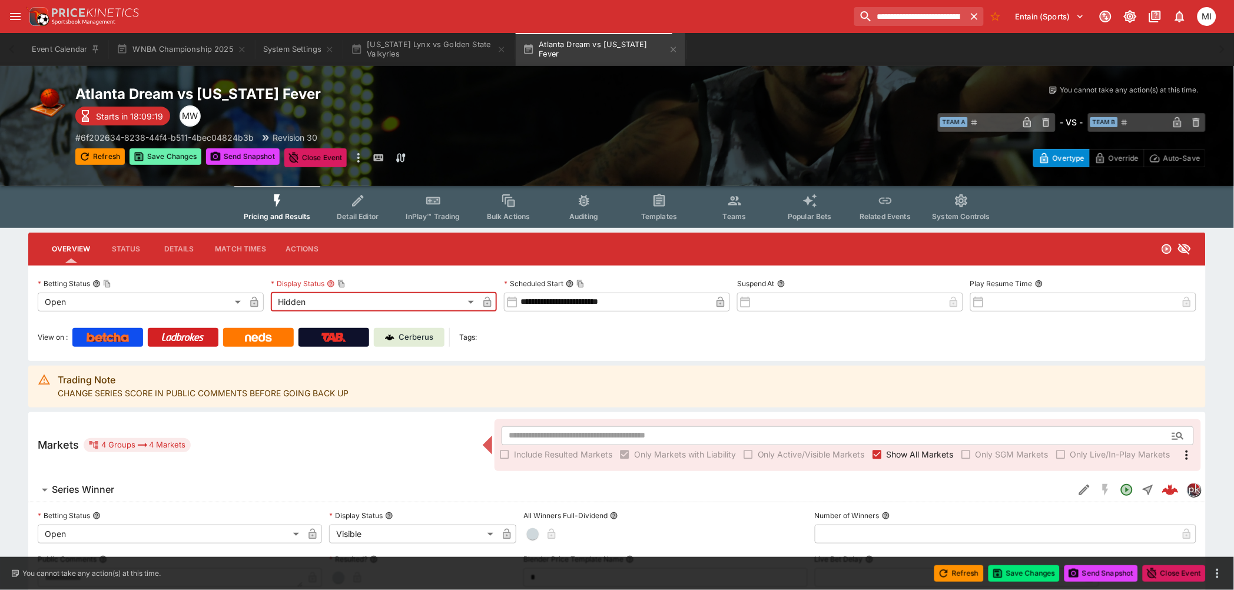
click at [161, 152] on button "Save Changes" at bounding box center [165, 156] width 72 height 16
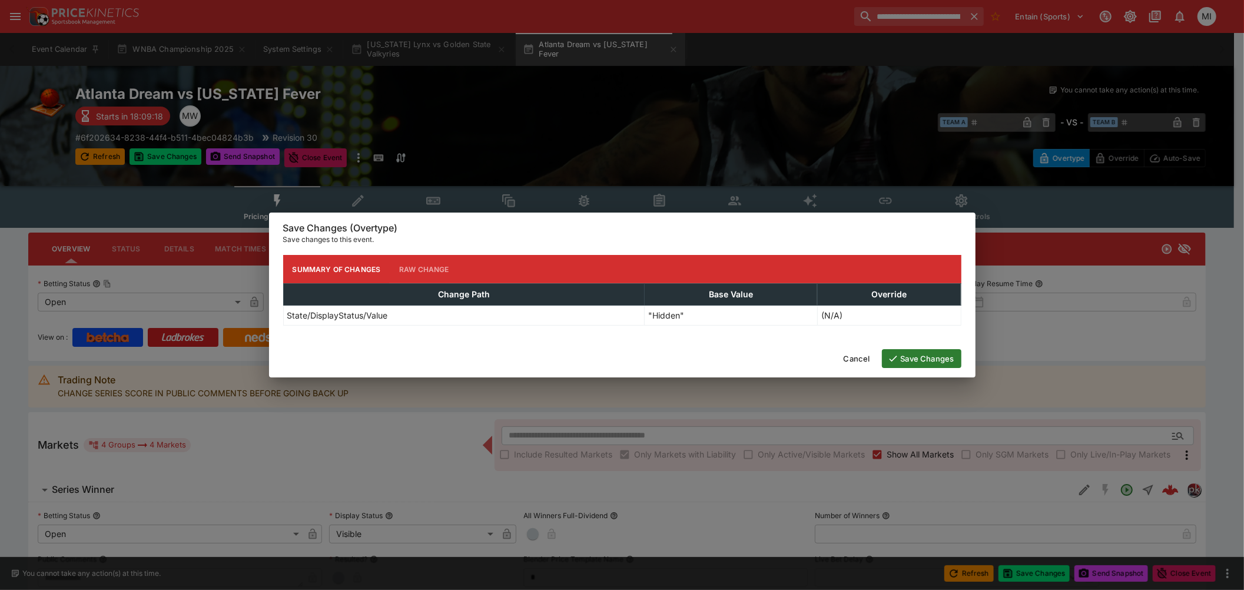
click at [904, 356] on button "Save Changes" at bounding box center [921, 358] width 79 height 19
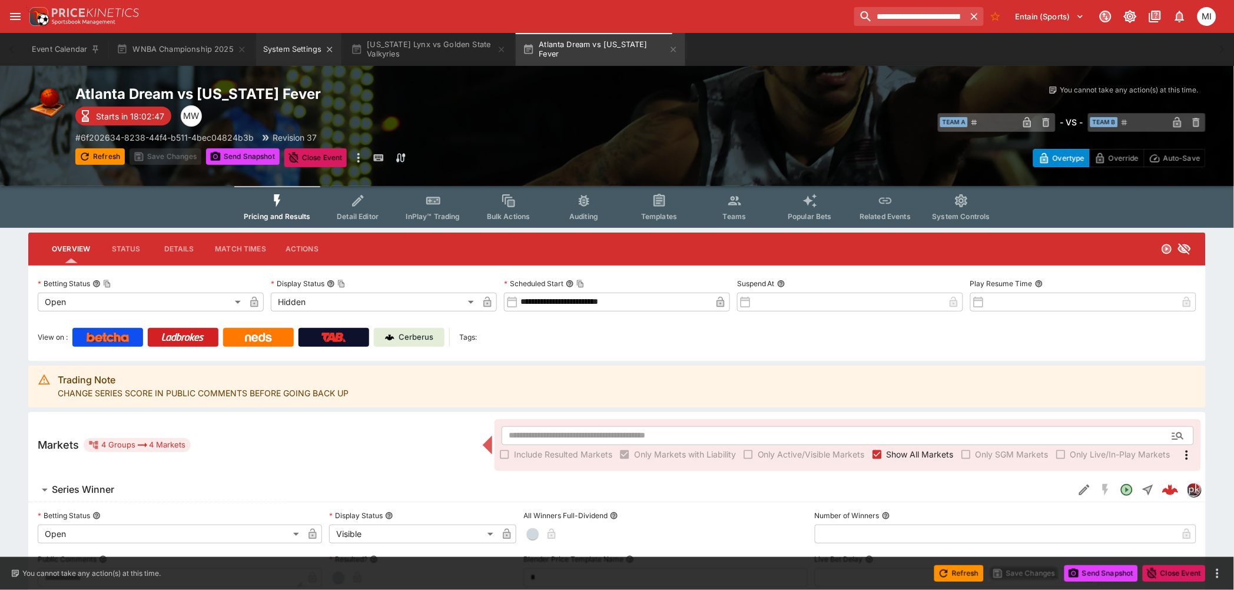
click at [293, 59] on button "System Settings" at bounding box center [298, 49] width 85 height 33
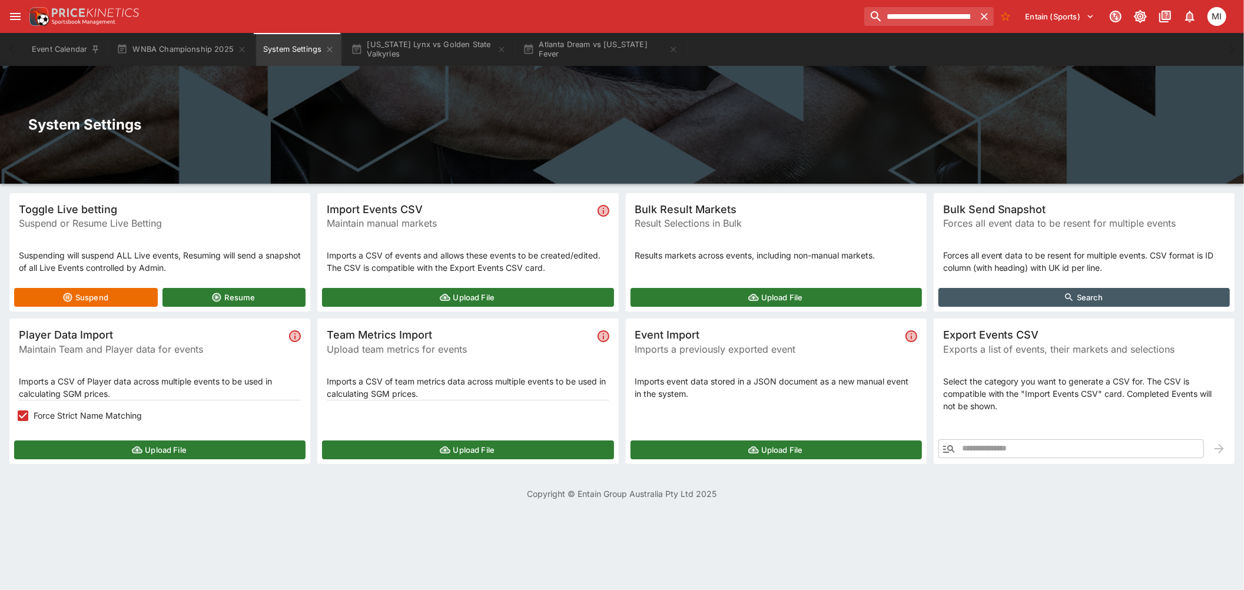
click at [378, 301] on button "Upload File" at bounding box center [467, 297] width 291 height 19
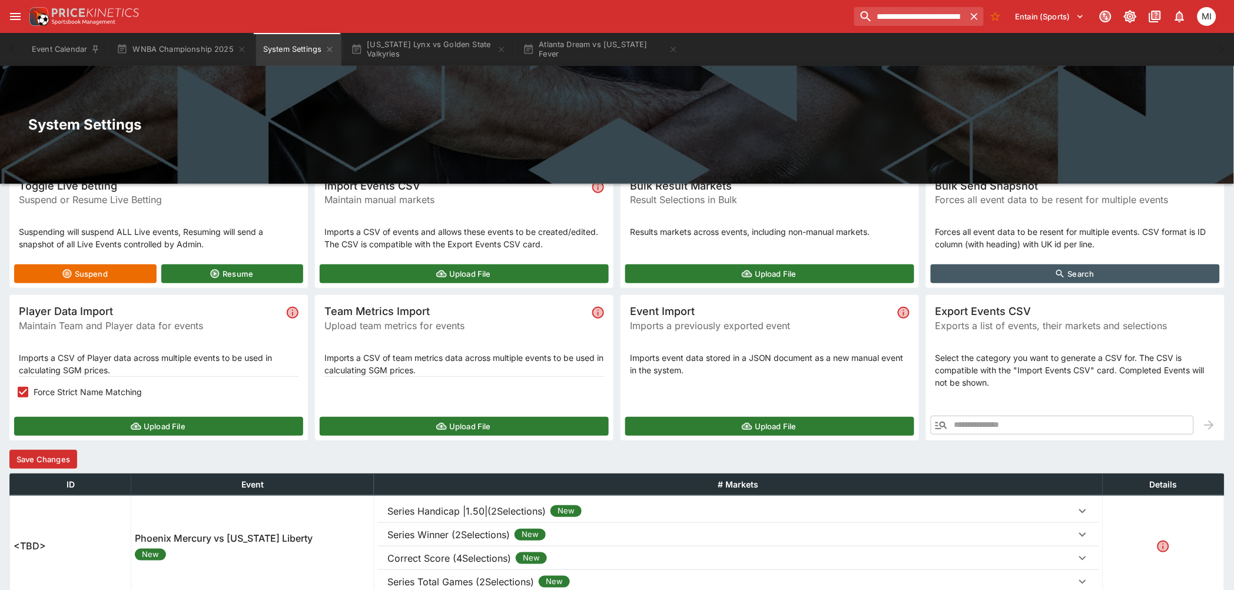
scroll to position [81, 0]
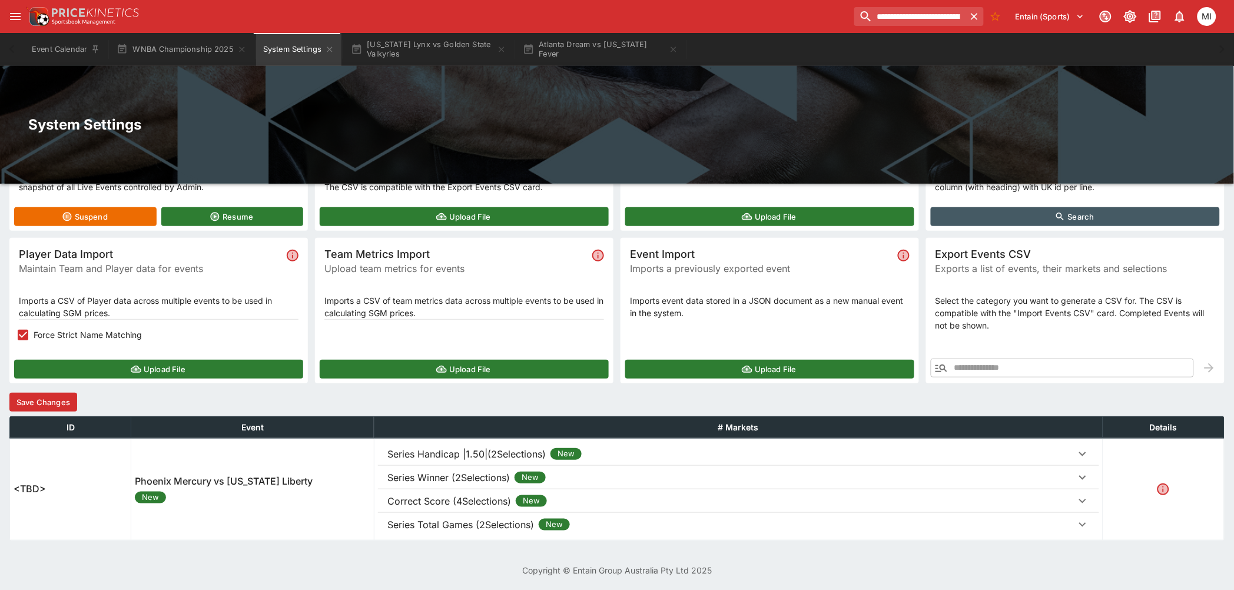
click at [466, 520] on p "Series Total Games (2Selections)" at bounding box center [460, 524] width 147 height 14
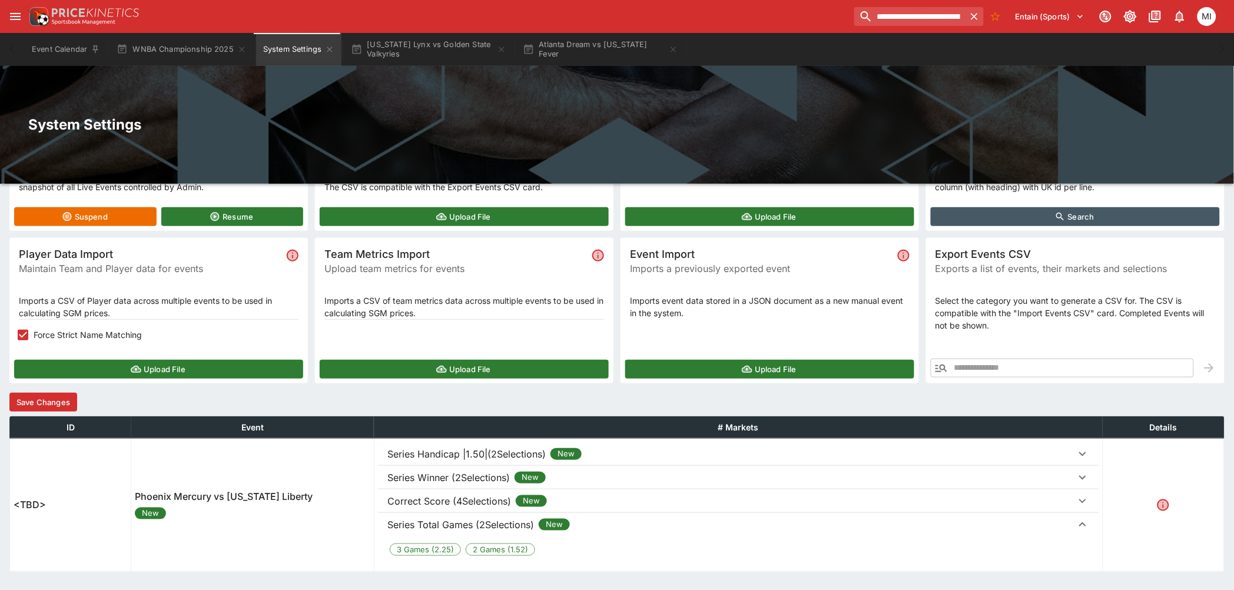
drag, startPoint x: 470, startPoint y: 504, endPoint x: 476, endPoint y: 482, distance: 23.1
click at [471, 500] on p "Correct Score (4Selections)" at bounding box center [449, 501] width 124 height 14
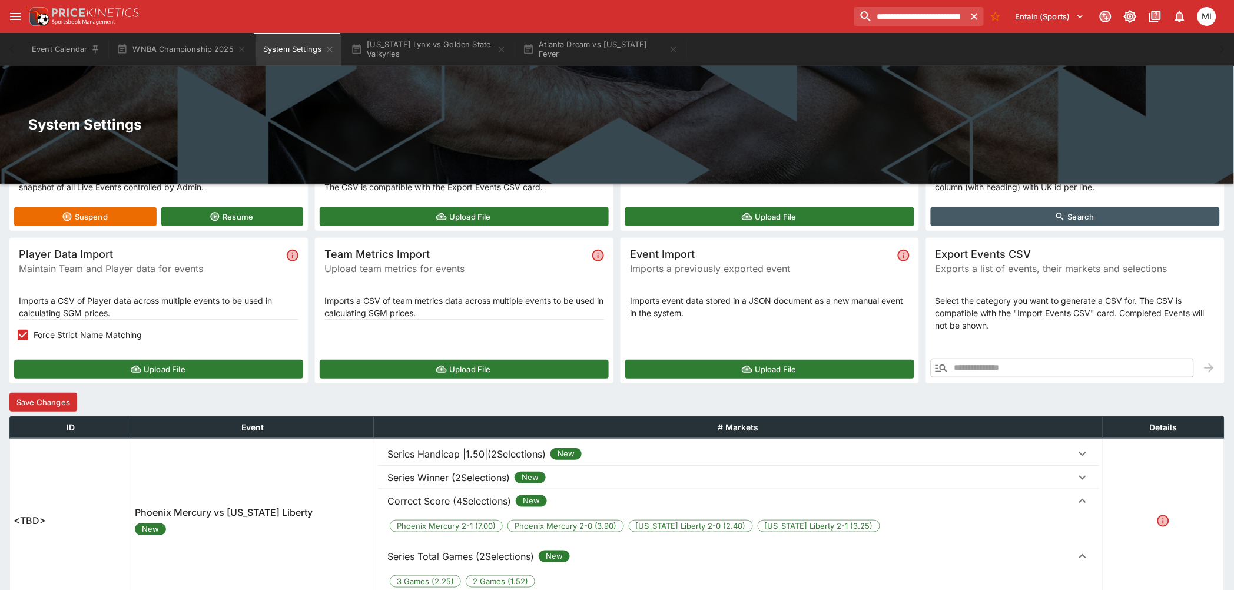
click at [476, 481] on p "Series Winner (2Selections)" at bounding box center [448, 477] width 122 height 14
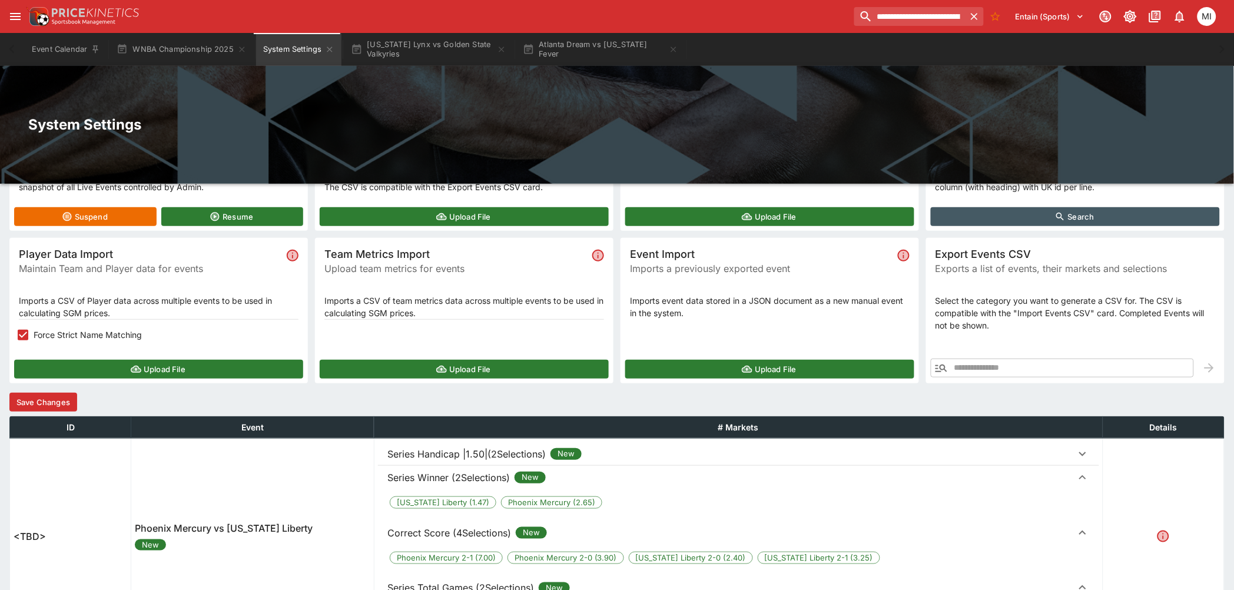
click at [483, 457] on p "Series Handicap |1.50|(2Selections)" at bounding box center [466, 454] width 158 height 14
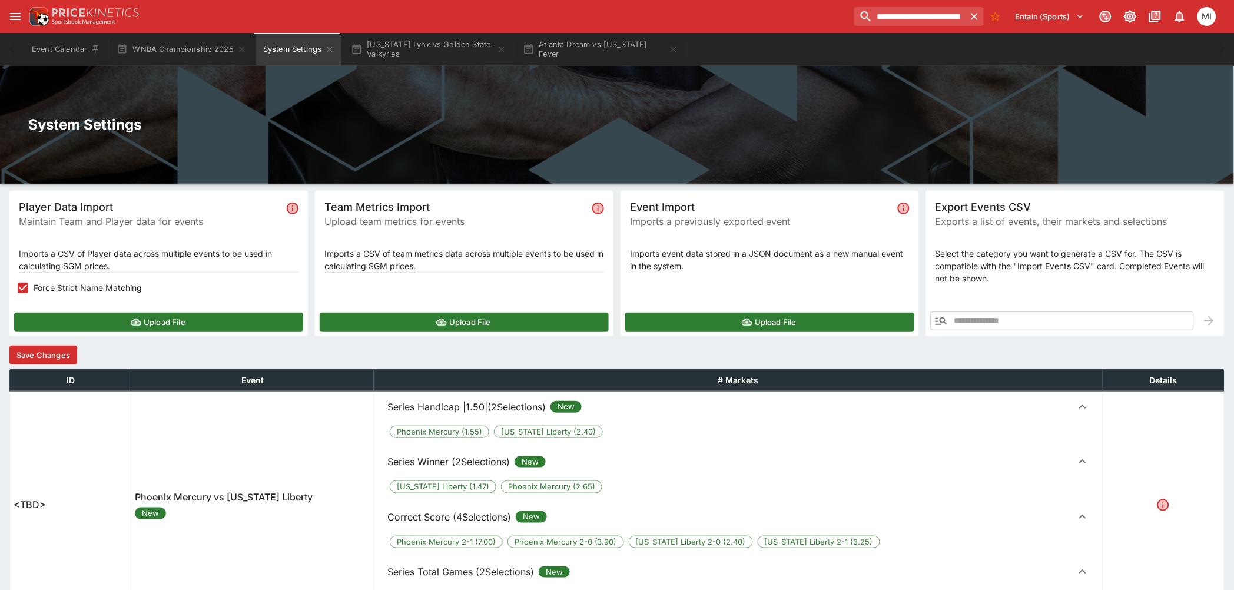
scroll to position [207, 0]
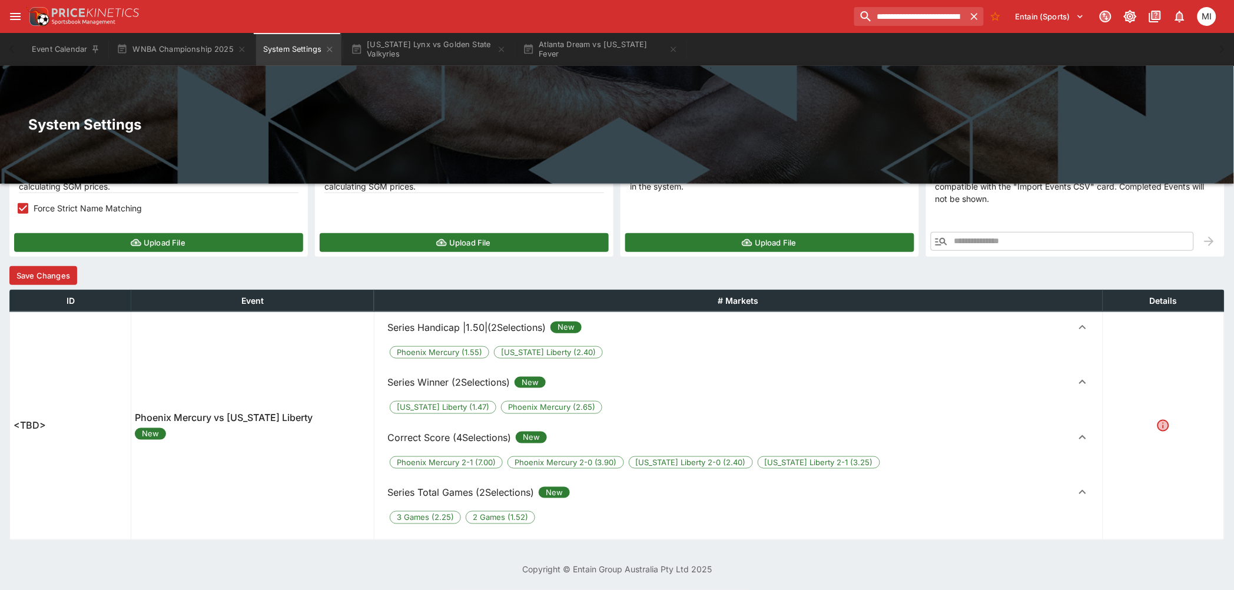
click at [47, 275] on button "Save Changes" at bounding box center [43, 275] width 68 height 19
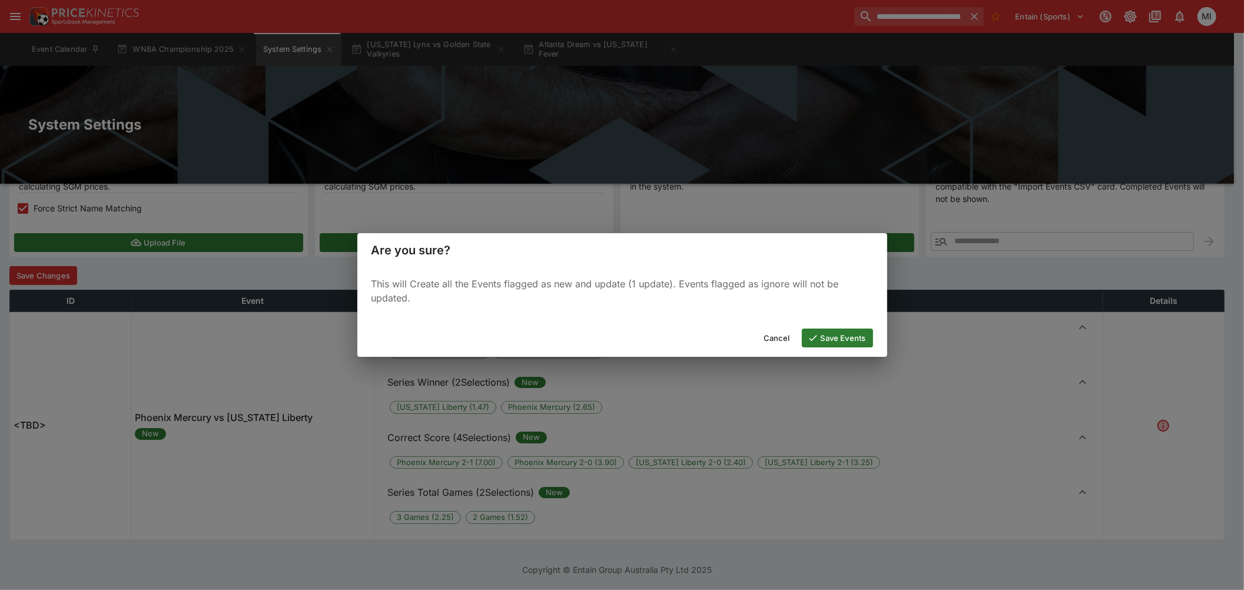
click at [849, 334] on button "Save Events" at bounding box center [837, 337] width 71 height 19
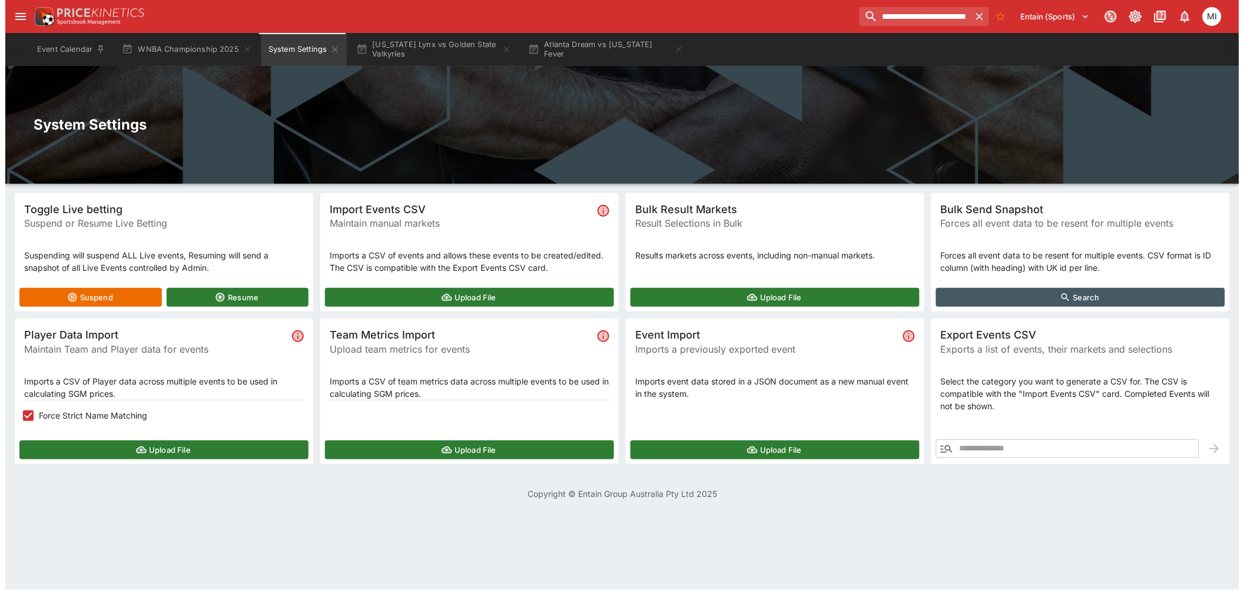
scroll to position [0, 0]
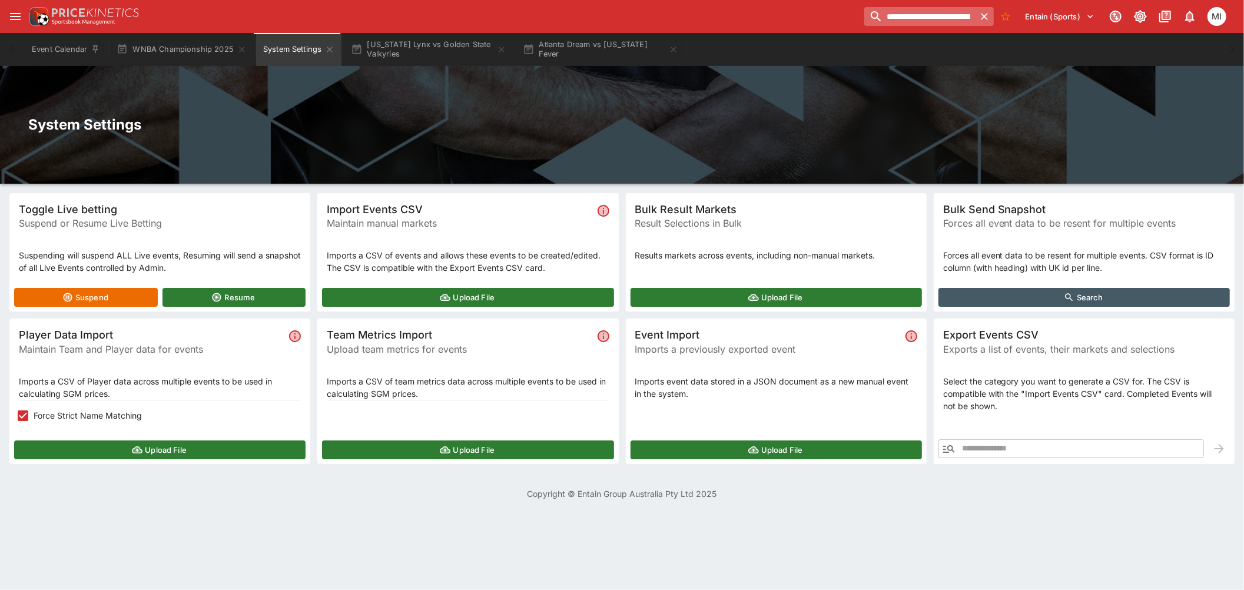
drag, startPoint x: 982, startPoint y: 15, endPoint x: 955, endPoint y: 15, distance: 27.7
click at [982, 15] on icon "button" at bounding box center [984, 17] width 12 height 12
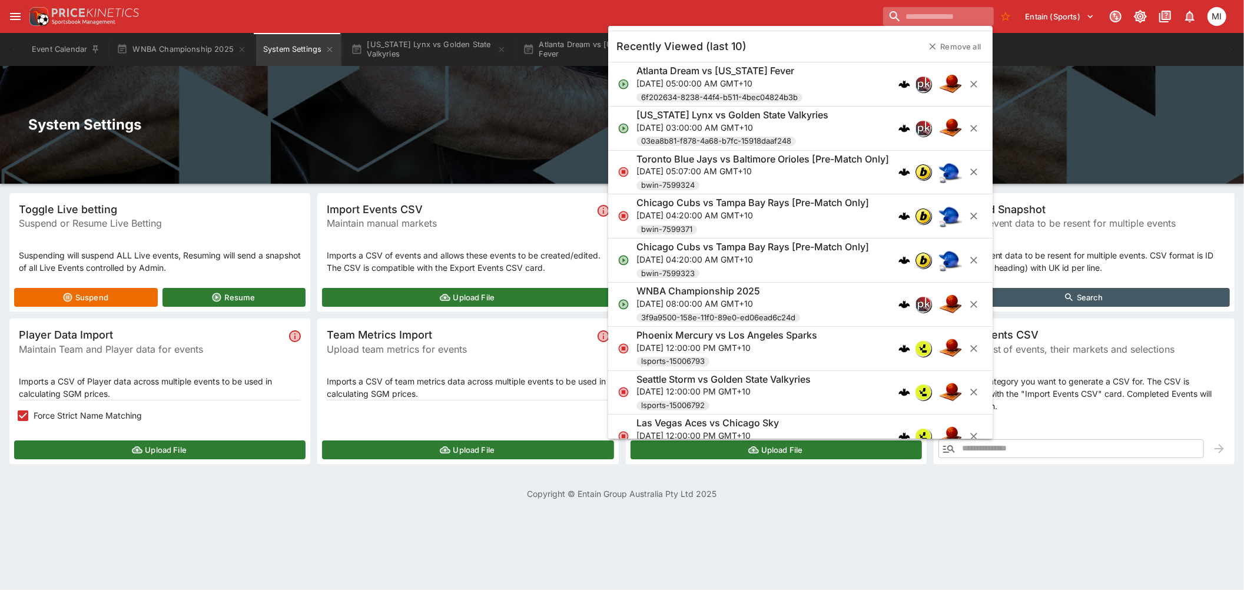
click at [928, 12] on input "search" at bounding box center [938, 16] width 110 height 19
paste input "**********"
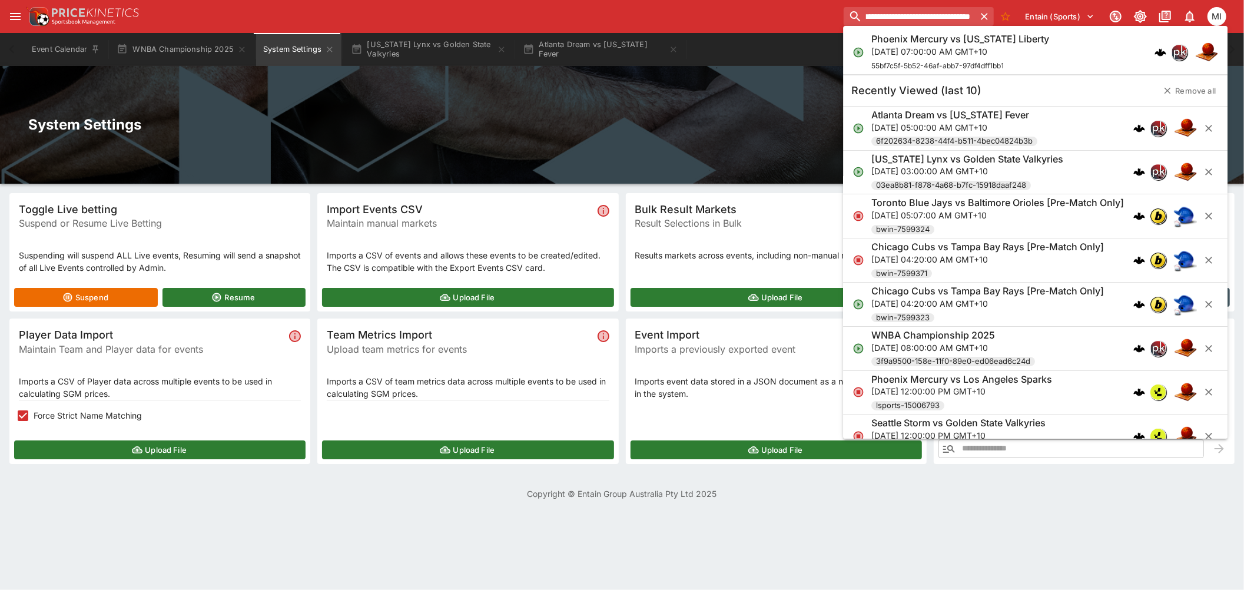
type input "**********"
click at [935, 46] on p "Mon, Sep 15, 2025, 07:00:00 AM GMT+10" at bounding box center [960, 51] width 178 height 12
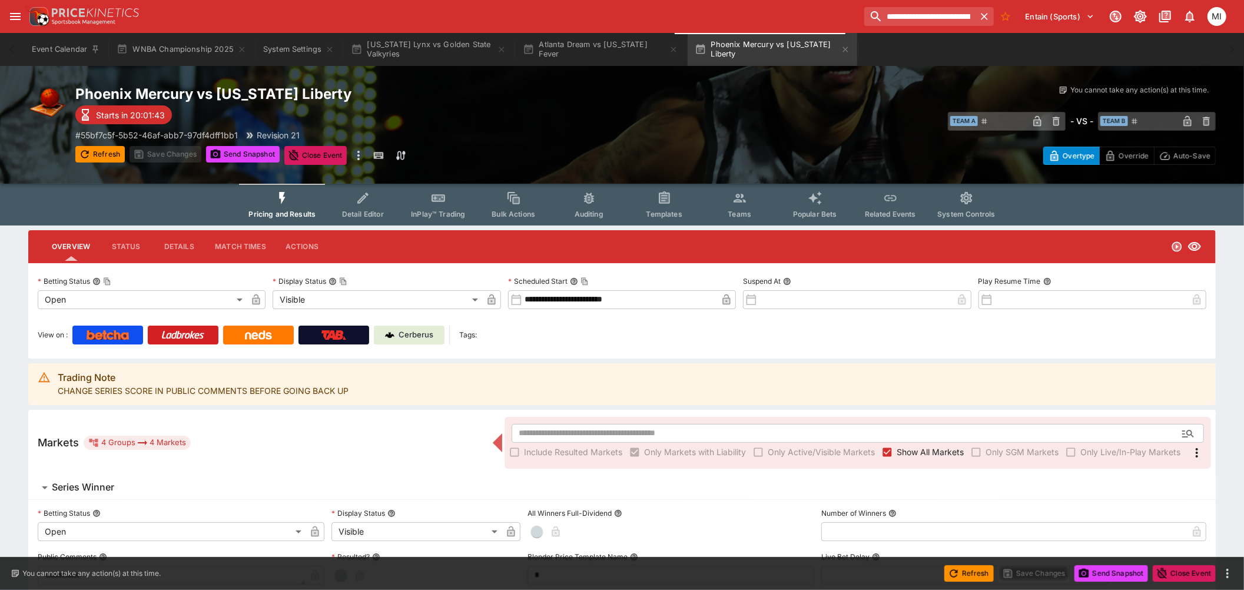
type input "**********"
type input "*******"
type input "**********"
click at [460, 301] on body "**********" at bounding box center [617, 453] width 1234 height 907
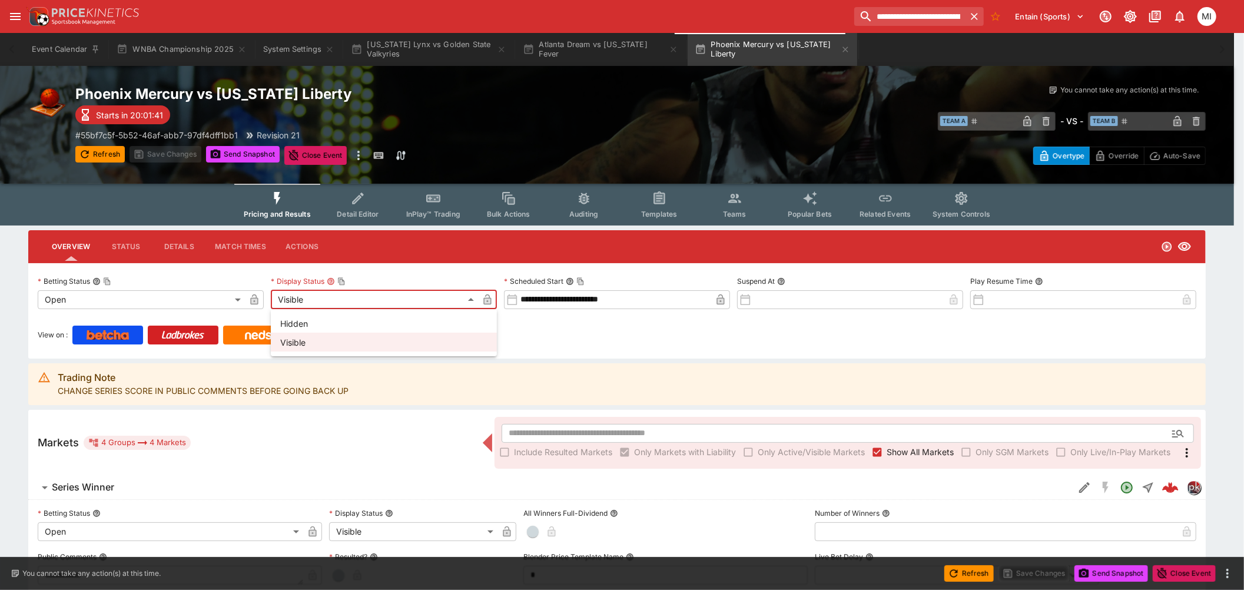
click at [374, 325] on li "Hidden" at bounding box center [384, 323] width 226 height 19
type input "******"
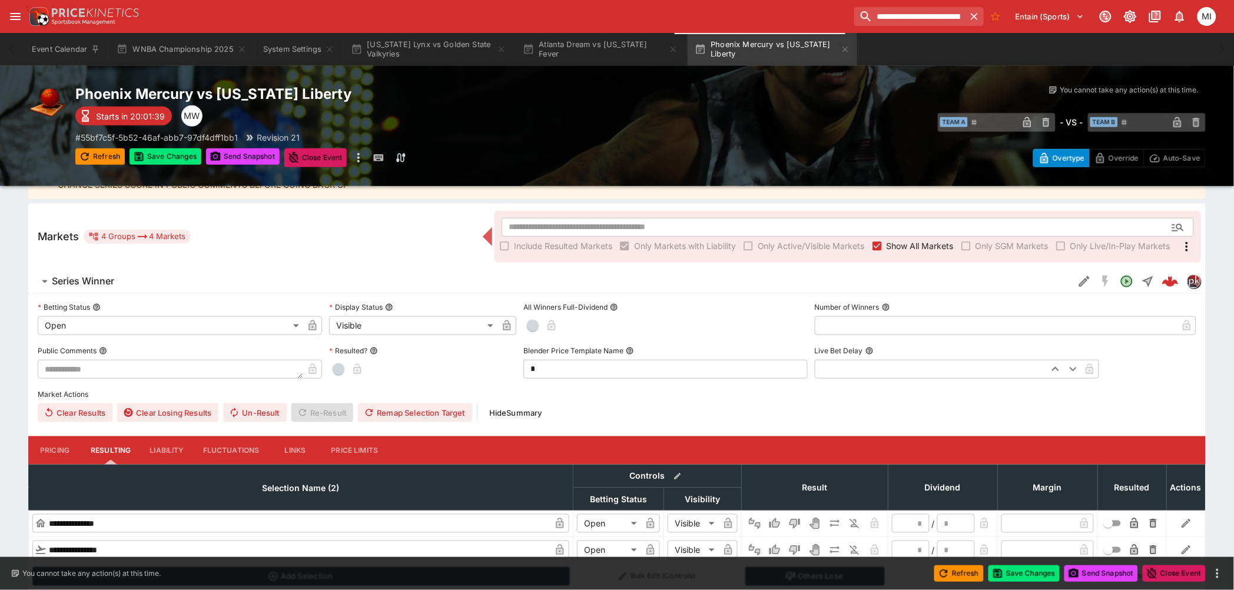
scroll to position [318, 0]
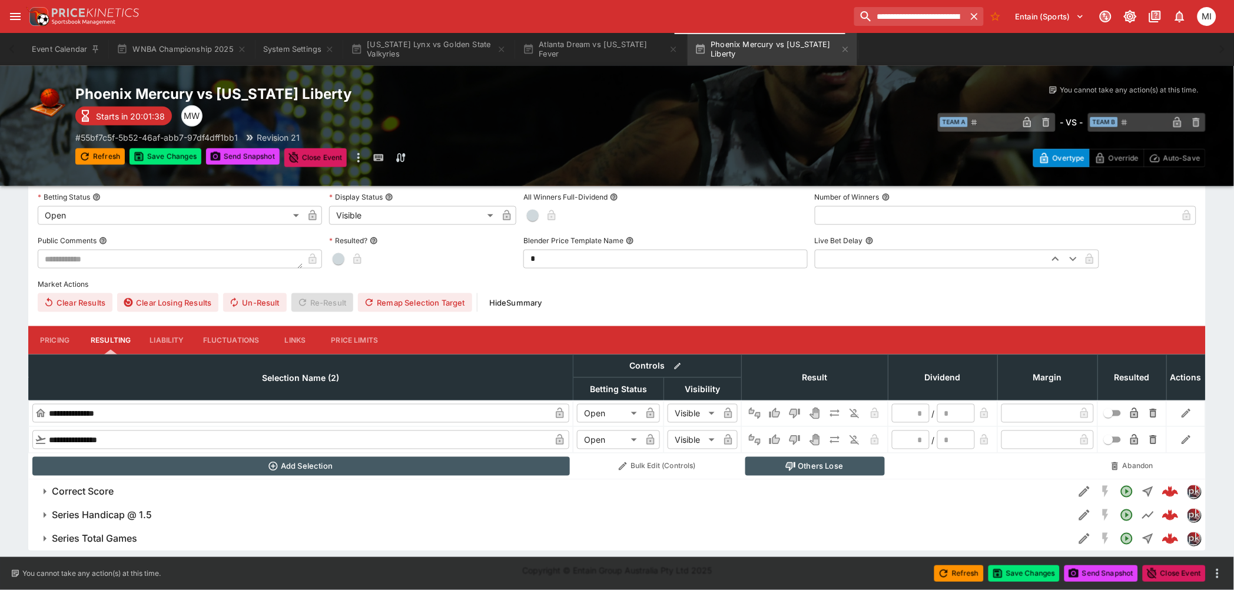
drag, startPoint x: 137, startPoint y: 535, endPoint x: 177, endPoint y: 519, distance: 43.1
click at [137, 535] on h6 "Series Total Games" at bounding box center [94, 539] width 85 height 12
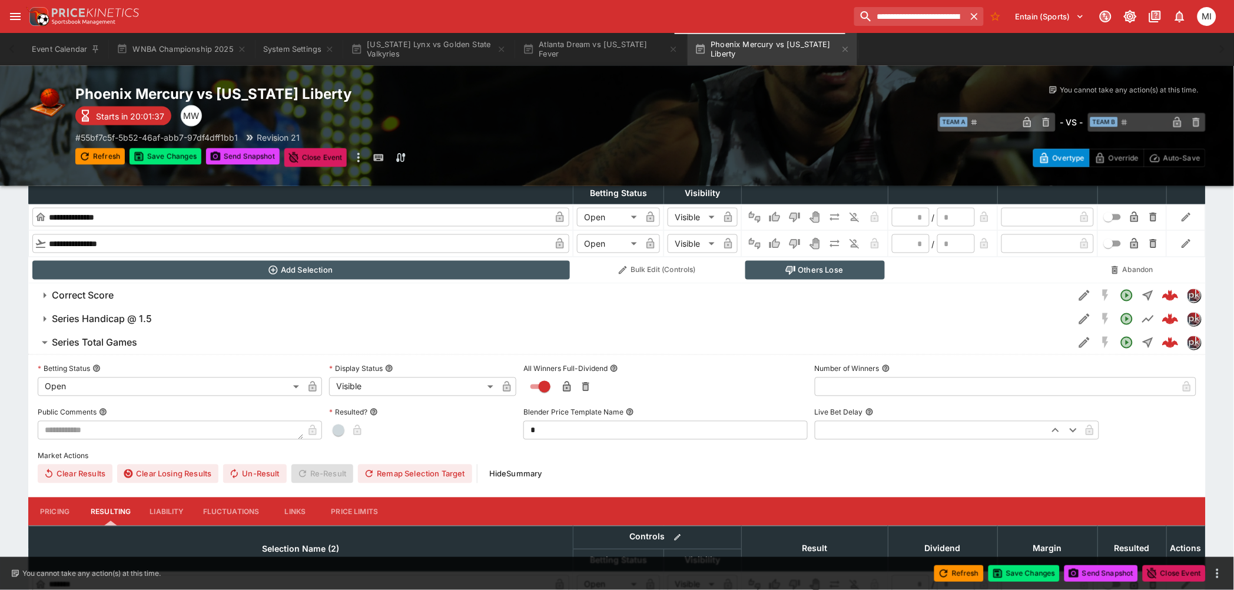
scroll to position [615, 0]
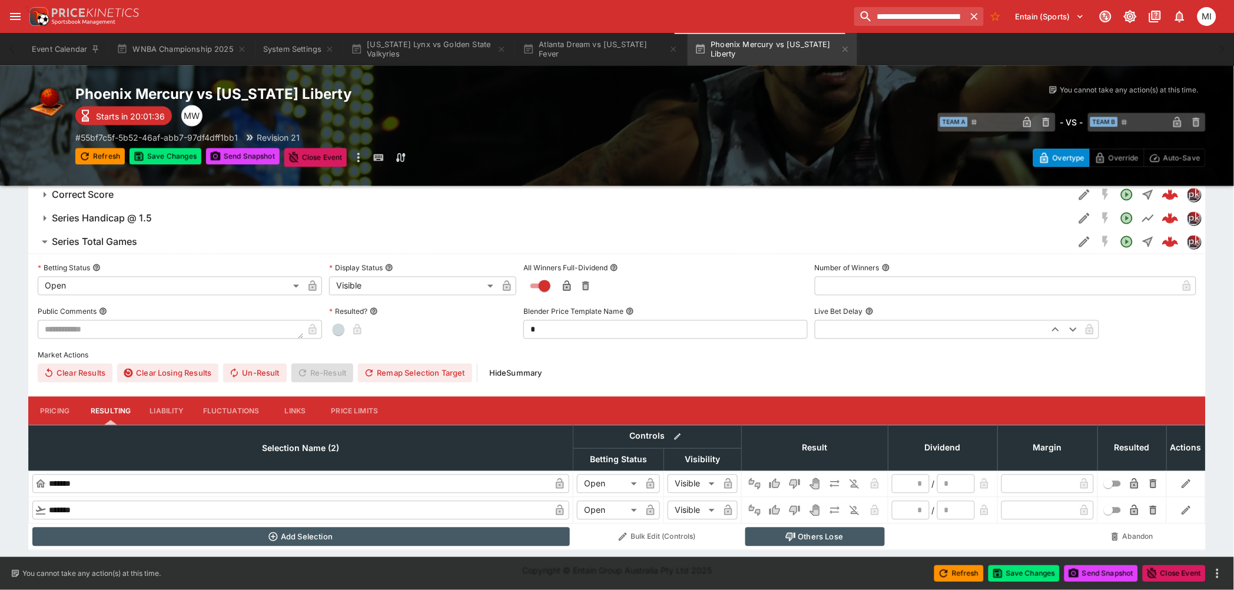
click at [55, 409] on button "Pricing" at bounding box center [54, 411] width 53 height 28
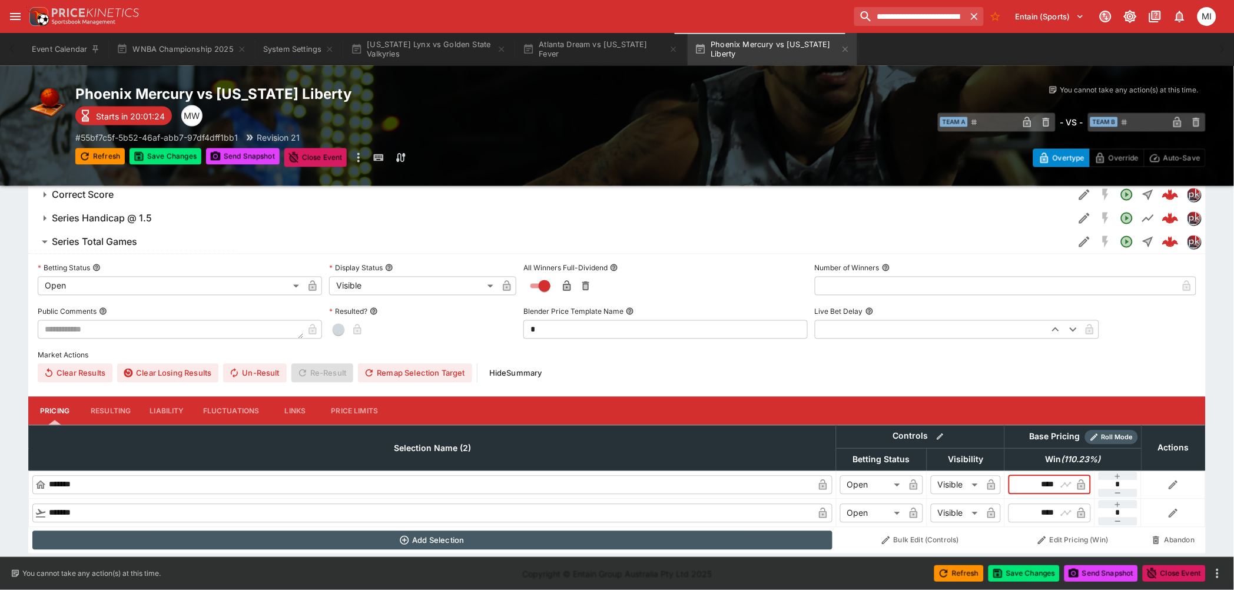
click at [1050, 481] on input "****" at bounding box center [1039, 485] width 34 height 19
type input "****"
click at [1043, 509] on input "****" at bounding box center [1039, 513] width 34 height 19
type input "****"
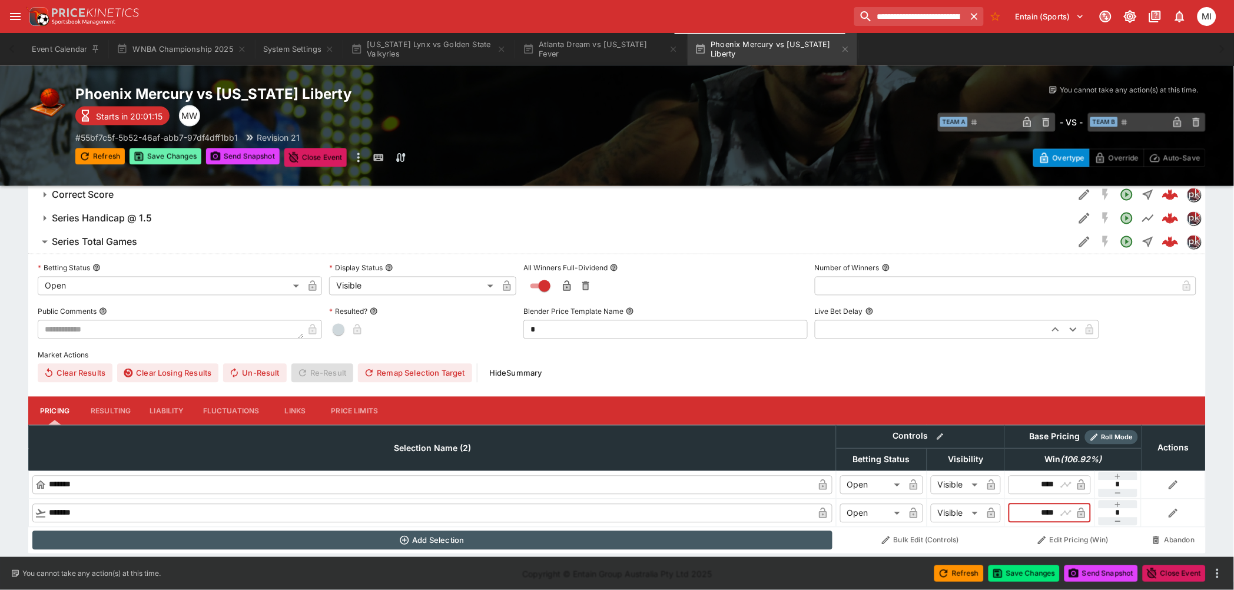
click at [180, 154] on button "Save Changes" at bounding box center [165, 156] width 72 height 16
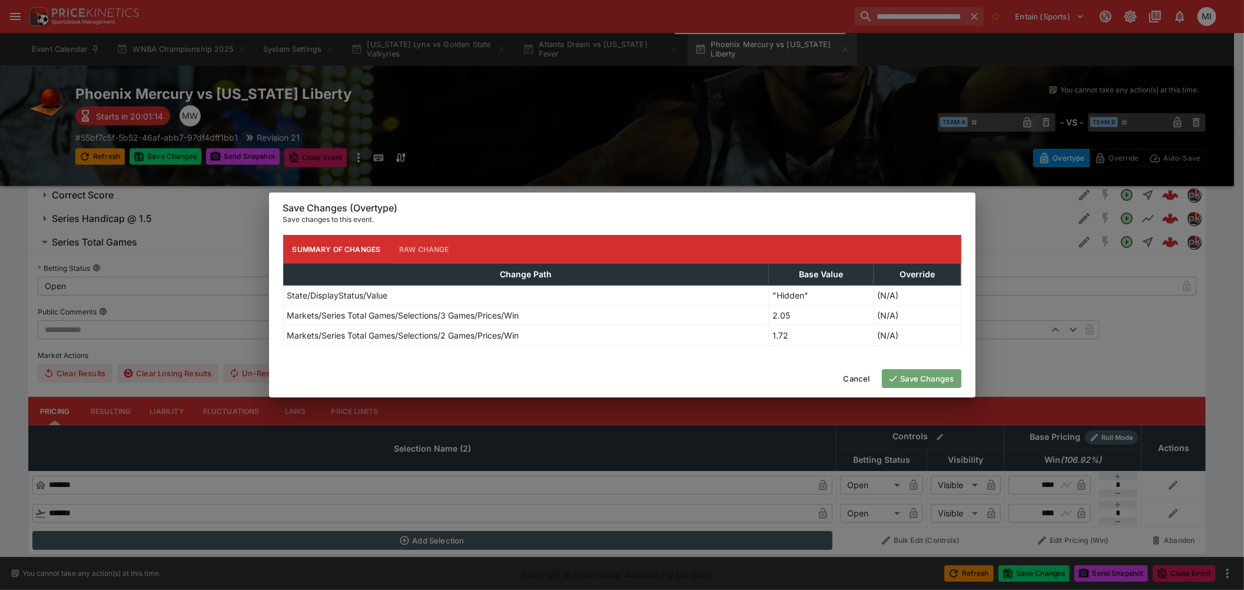
click at [926, 378] on button "Save Changes" at bounding box center [921, 378] width 79 height 19
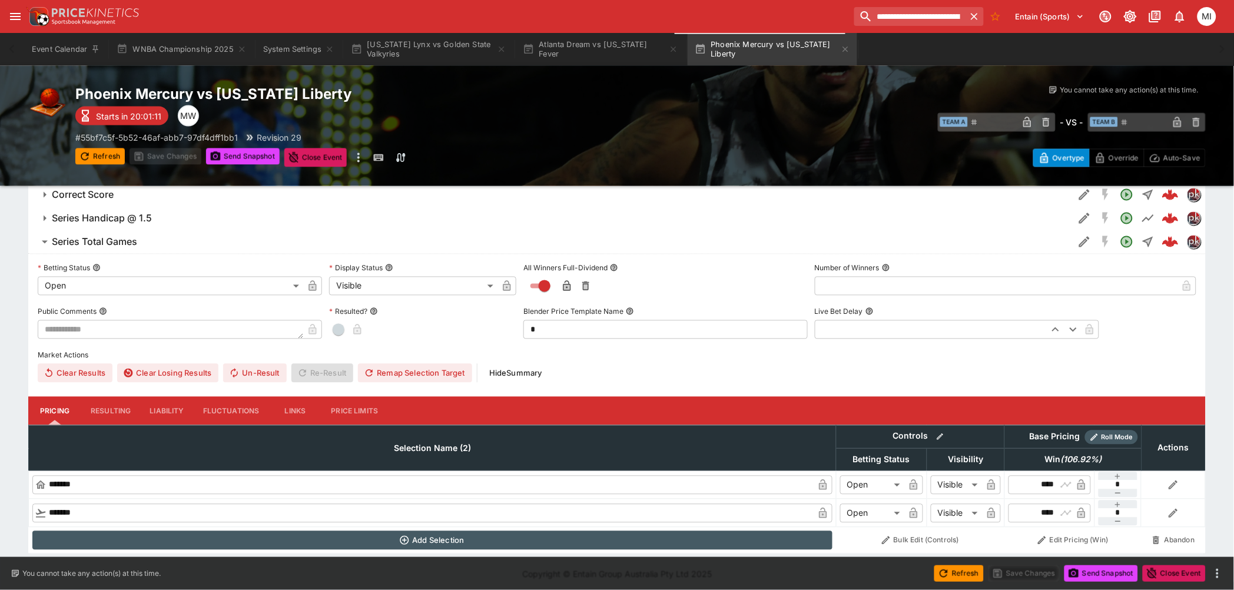
click at [125, 242] on h6 "Series Total Games" at bounding box center [94, 242] width 85 height 12
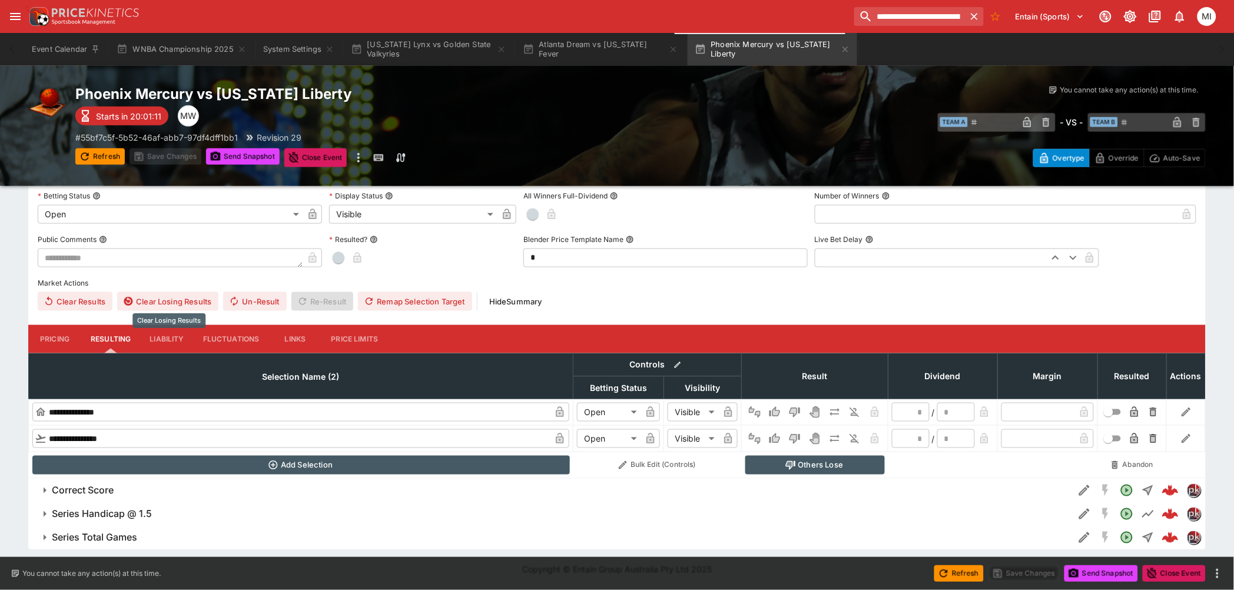
scroll to position [318, 0]
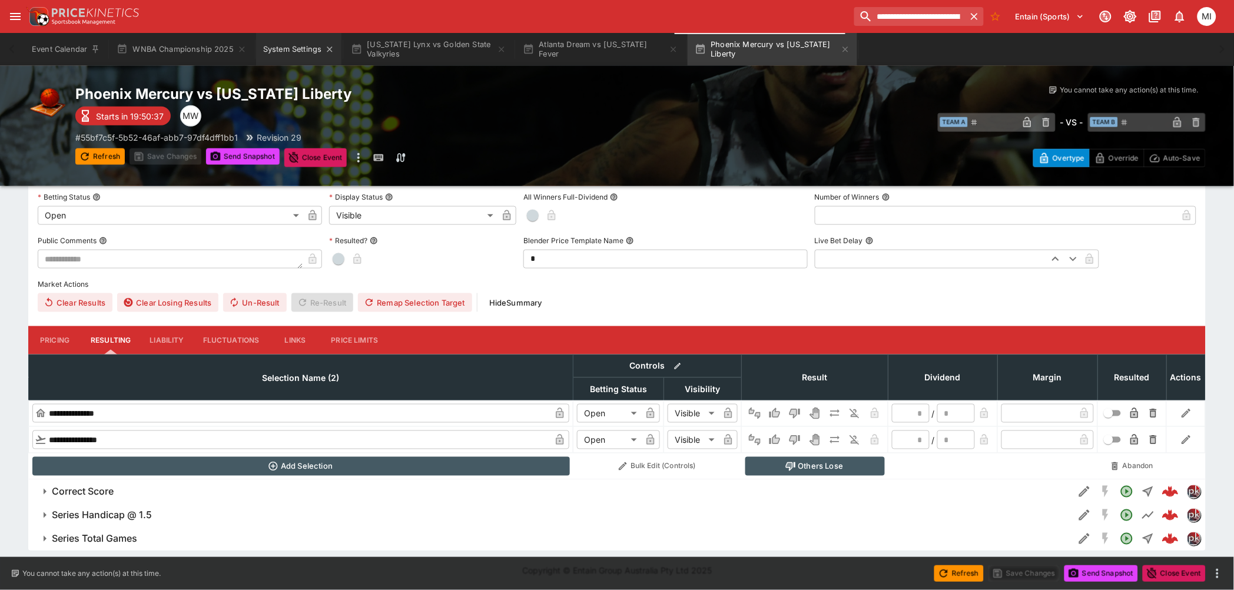
click at [287, 48] on button "System Settings" at bounding box center [298, 49] width 85 height 33
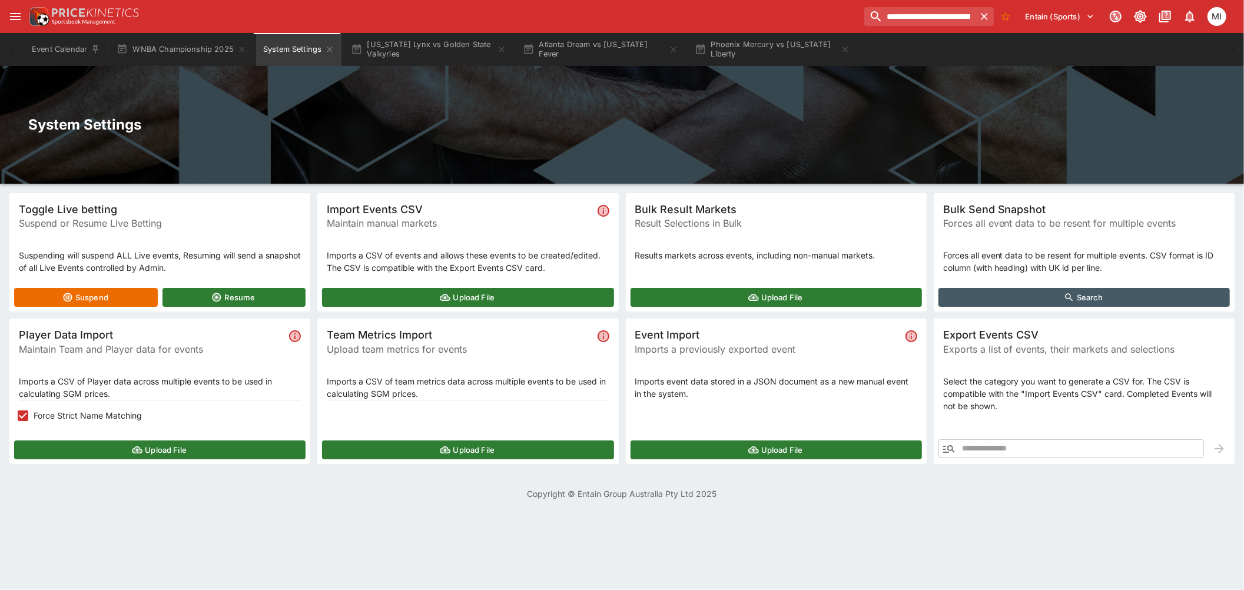
click at [460, 294] on button "Upload File" at bounding box center [467, 297] width 291 height 19
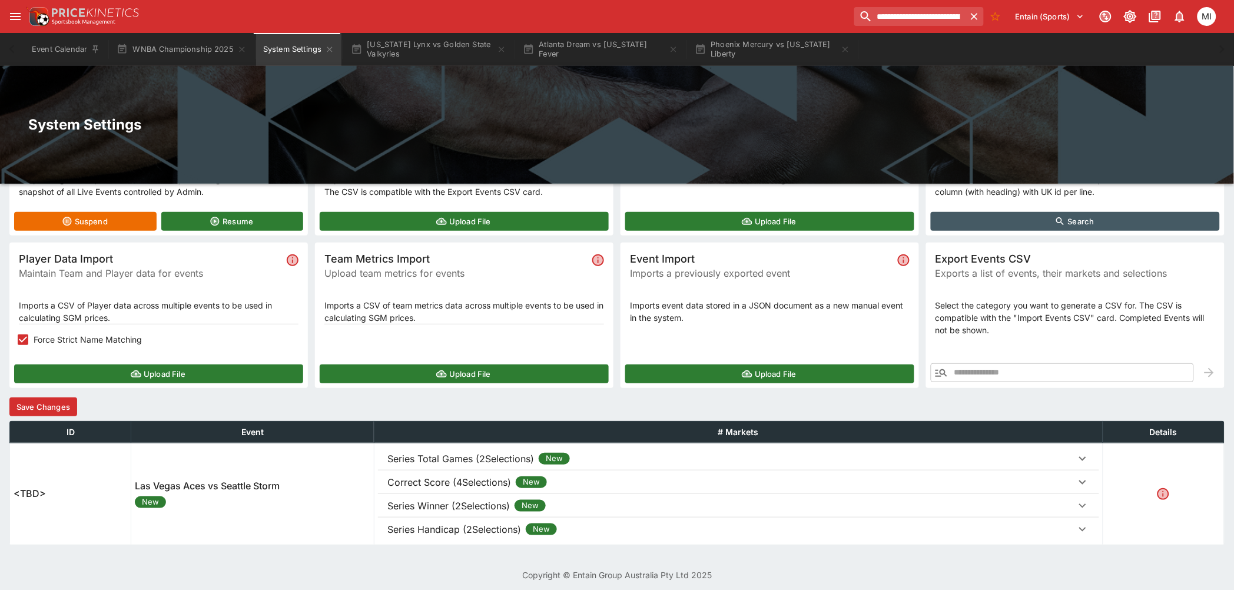
scroll to position [81, 0]
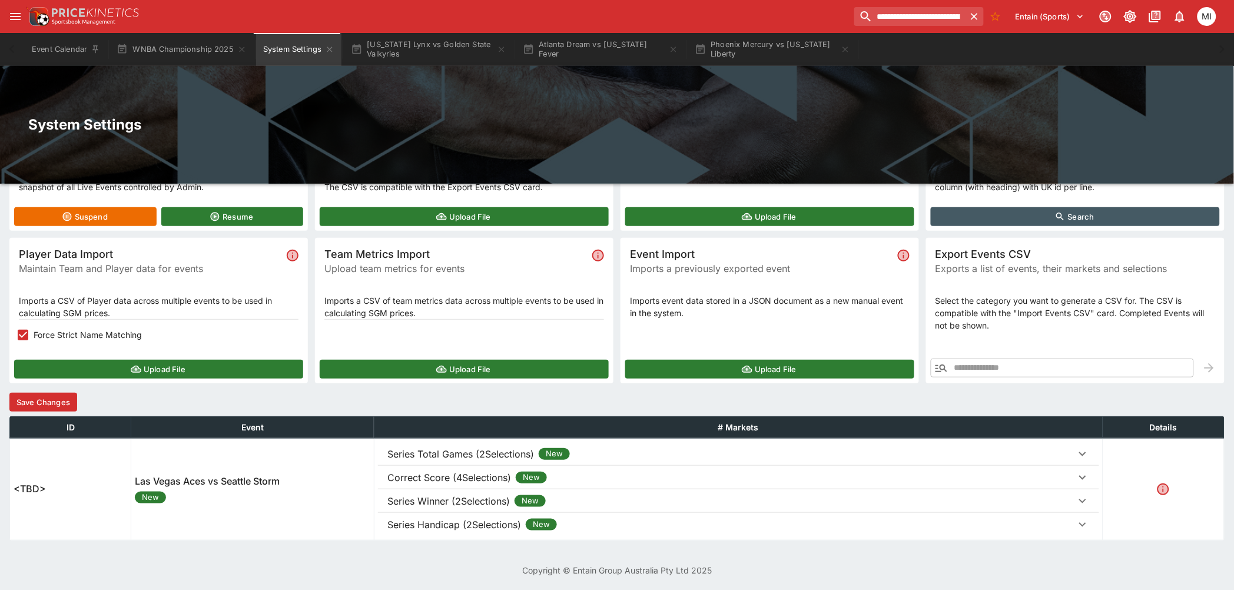
click at [464, 524] on p "Series Handicap (2Selections)" at bounding box center [454, 524] width 134 height 14
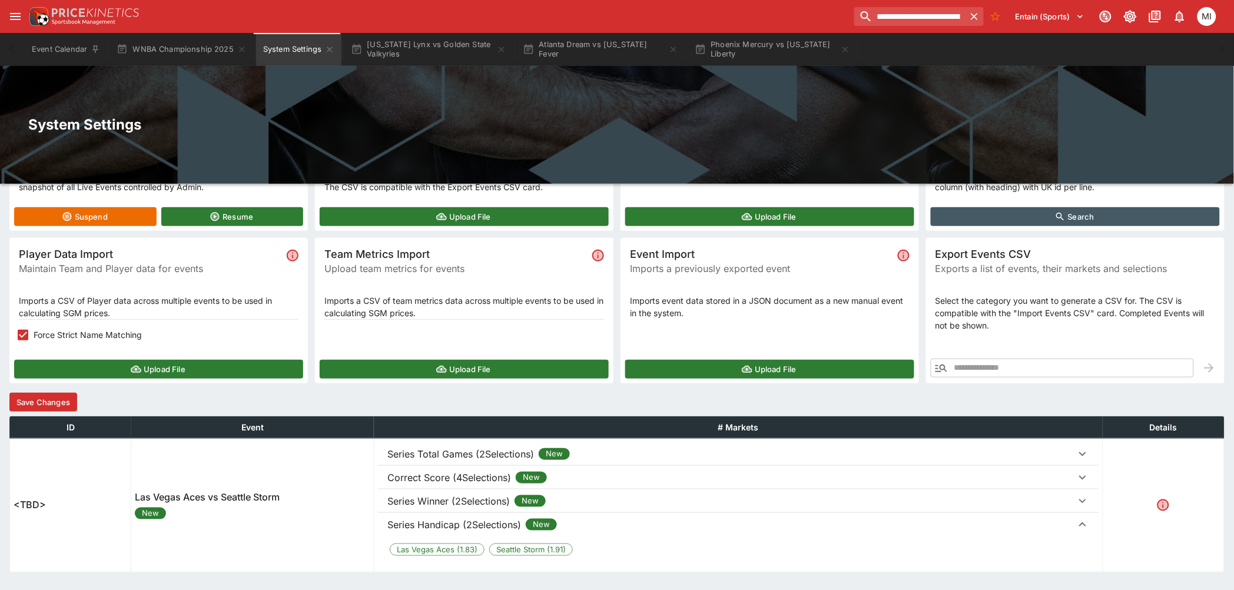
drag, startPoint x: 471, startPoint y: 499, endPoint x: 471, endPoint y: 479, distance: 19.4
click at [471, 496] on p "Series Winner (2Selections)" at bounding box center [448, 501] width 122 height 14
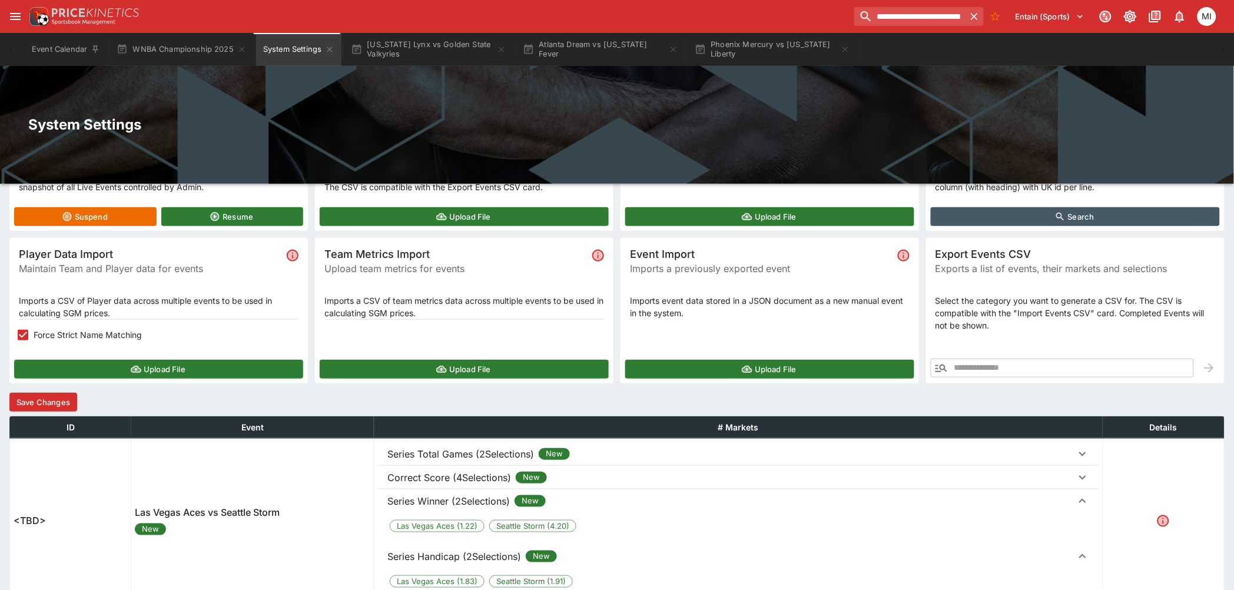
drag, startPoint x: 473, startPoint y: 476, endPoint x: 476, endPoint y: 462, distance: 14.3
click at [473, 475] on p "Correct Score (4Selections)" at bounding box center [449, 477] width 124 height 14
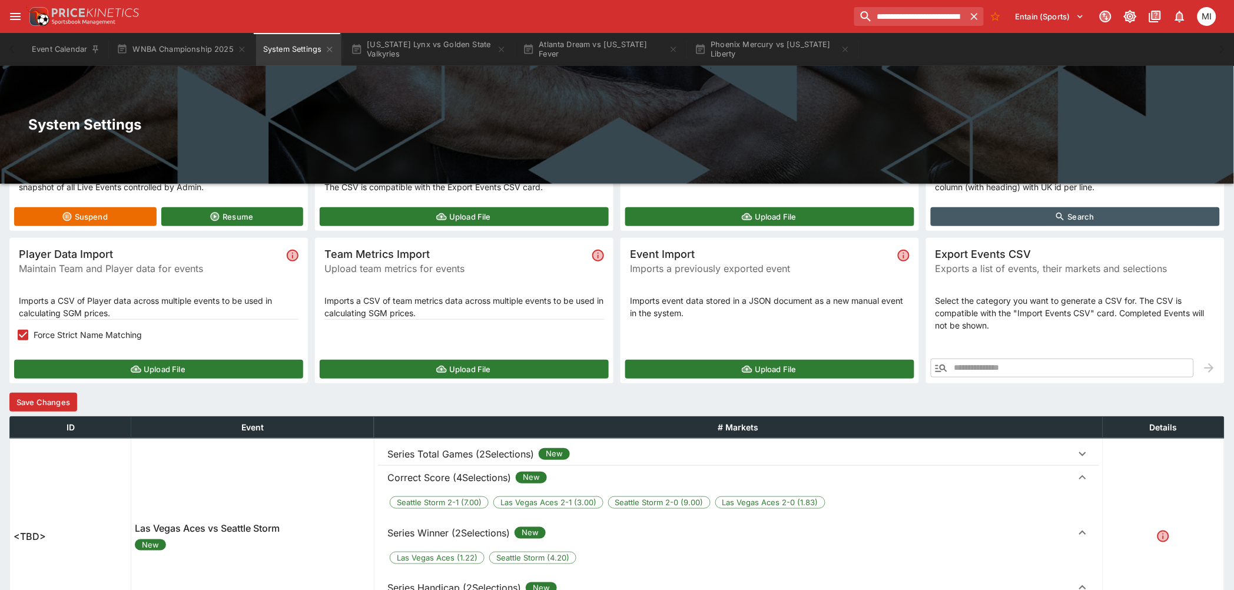
click at [480, 450] on p "Series Total Games (2Selections)" at bounding box center [460, 454] width 147 height 14
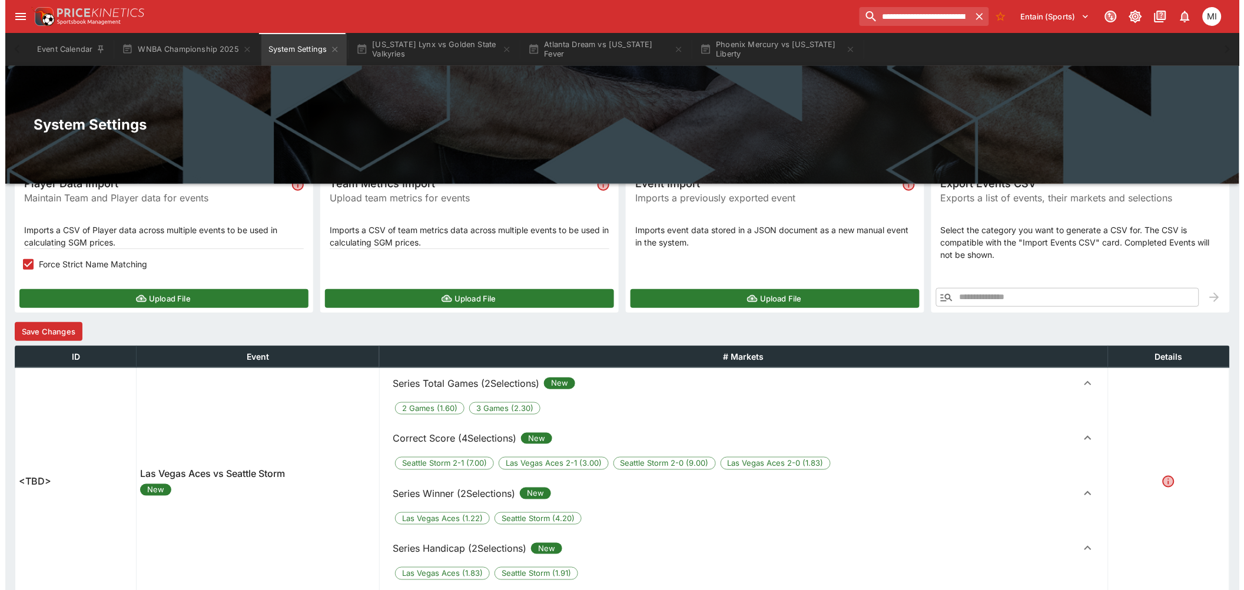
scroll to position [207, 0]
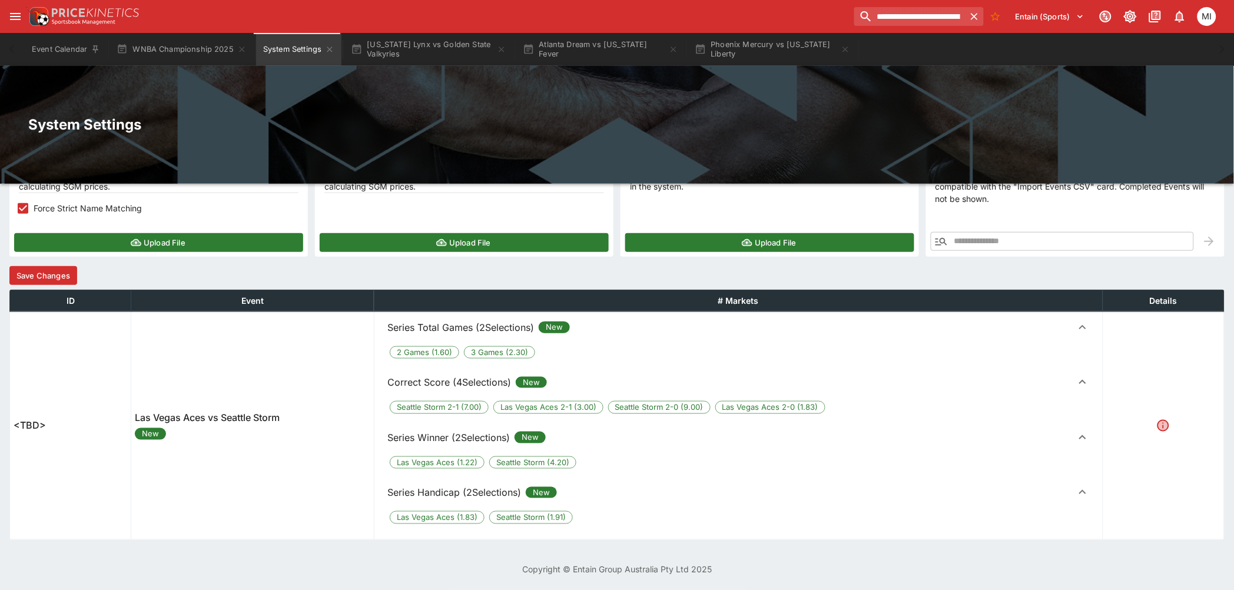
click at [61, 275] on button "Save Changes" at bounding box center [43, 275] width 68 height 19
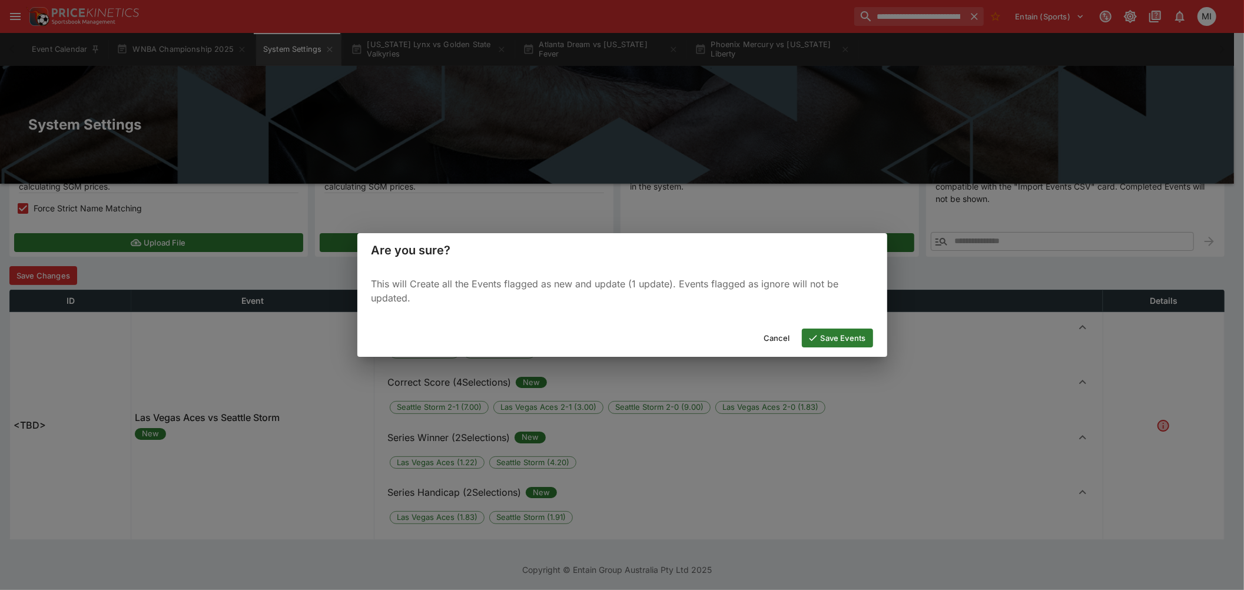
click at [848, 339] on button "Save Events" at bounding box center [837, 337] width 71 height 19
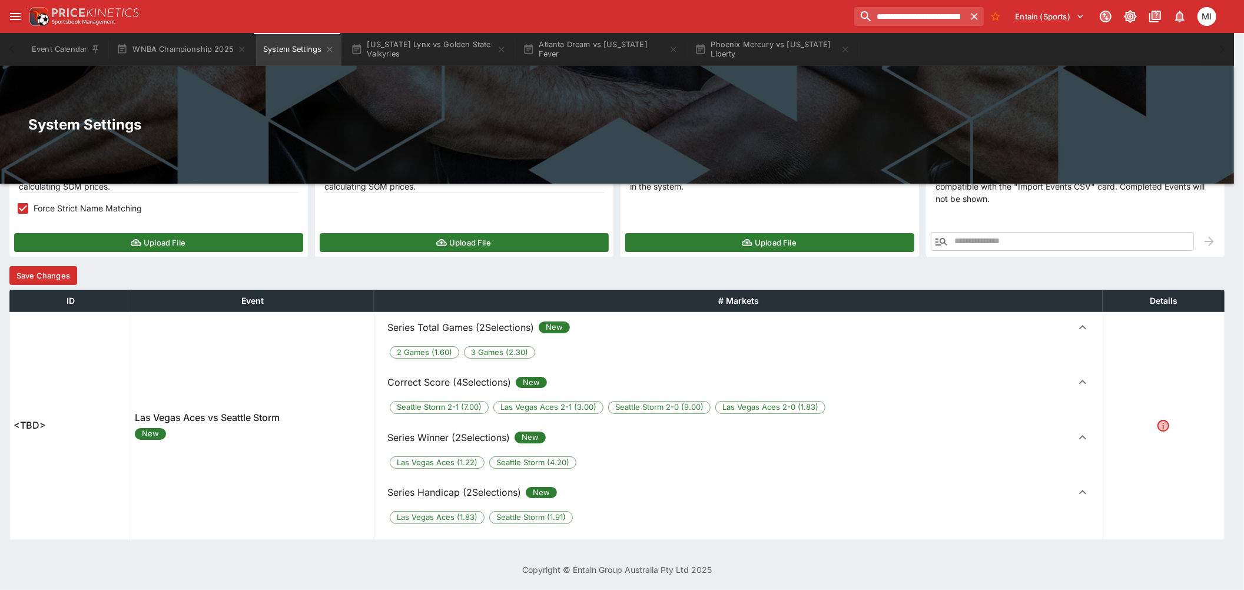
scroll to position [0, 0]
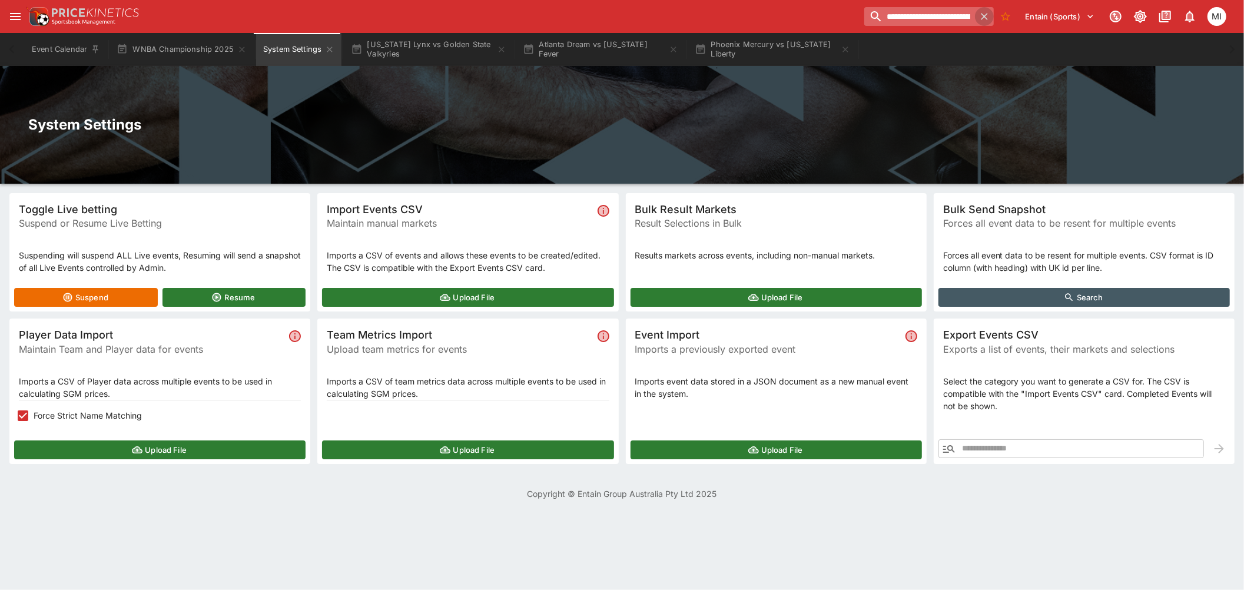
click at [982, 12] on icon "button" at bounding box center [984, 17] width 12 height 12
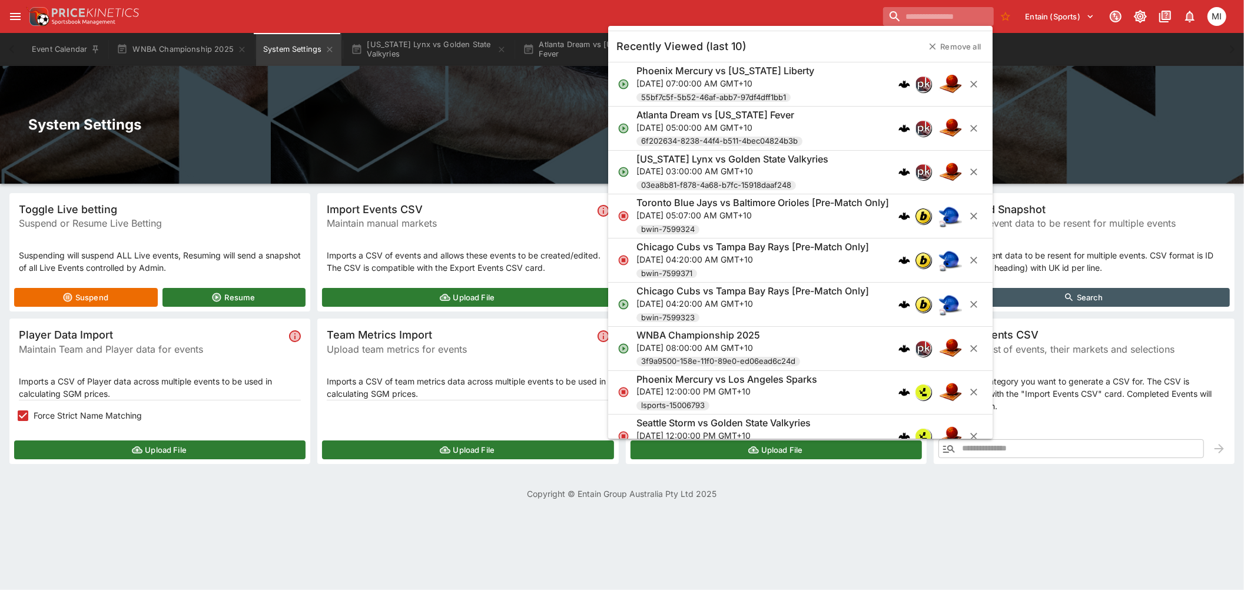
click at [927, 14] on input "search" at bounding box center [938, 16] width 110 height 19
paste input "**********"
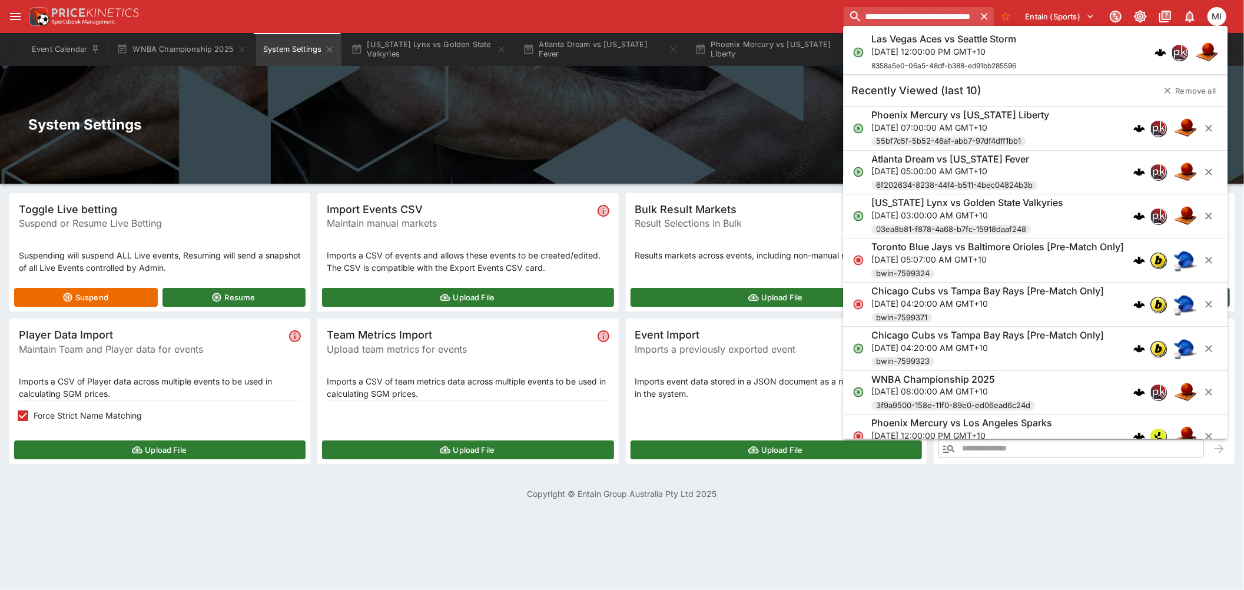
type input "**********"
click at [939, 57] on p "Mon, Sep 15, 2025, 12:00:00 PM GMT+10" at bounding box center [943, 51] width 145 height 12
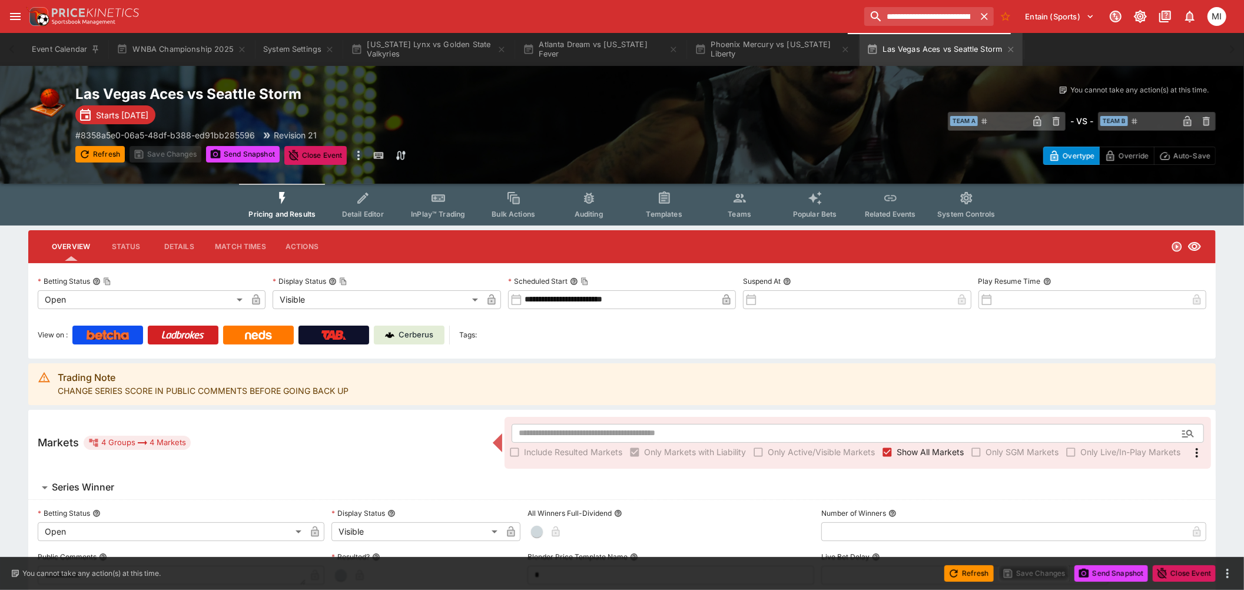
type input "**********"
type input "*******"
type input "**********"
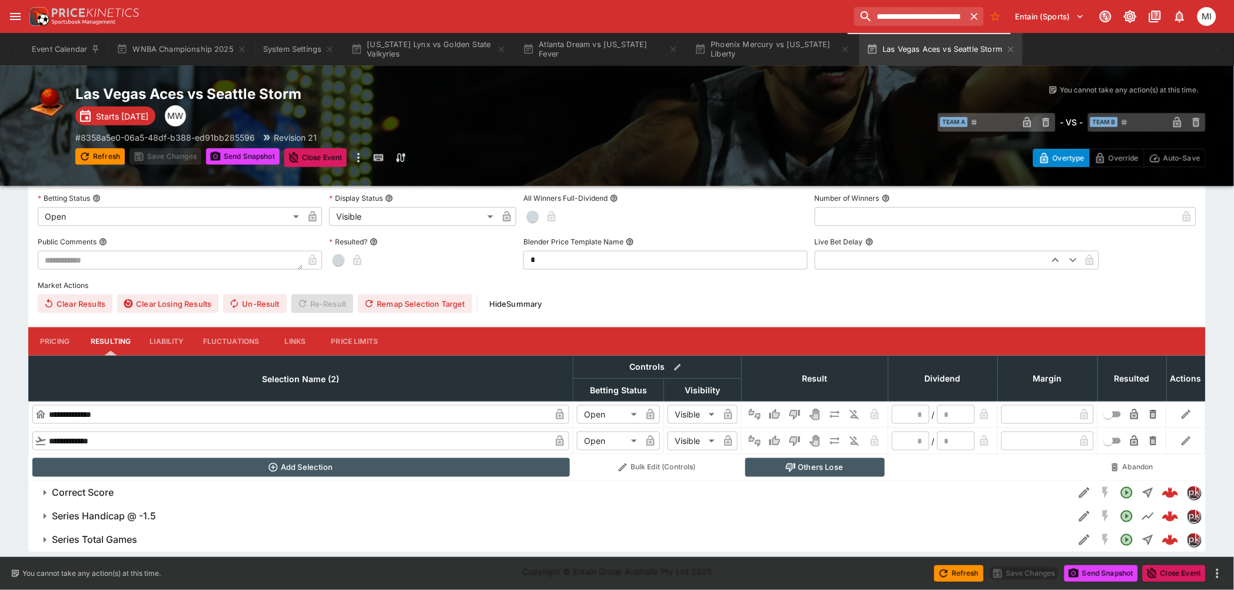
scroll to position [318, 0]
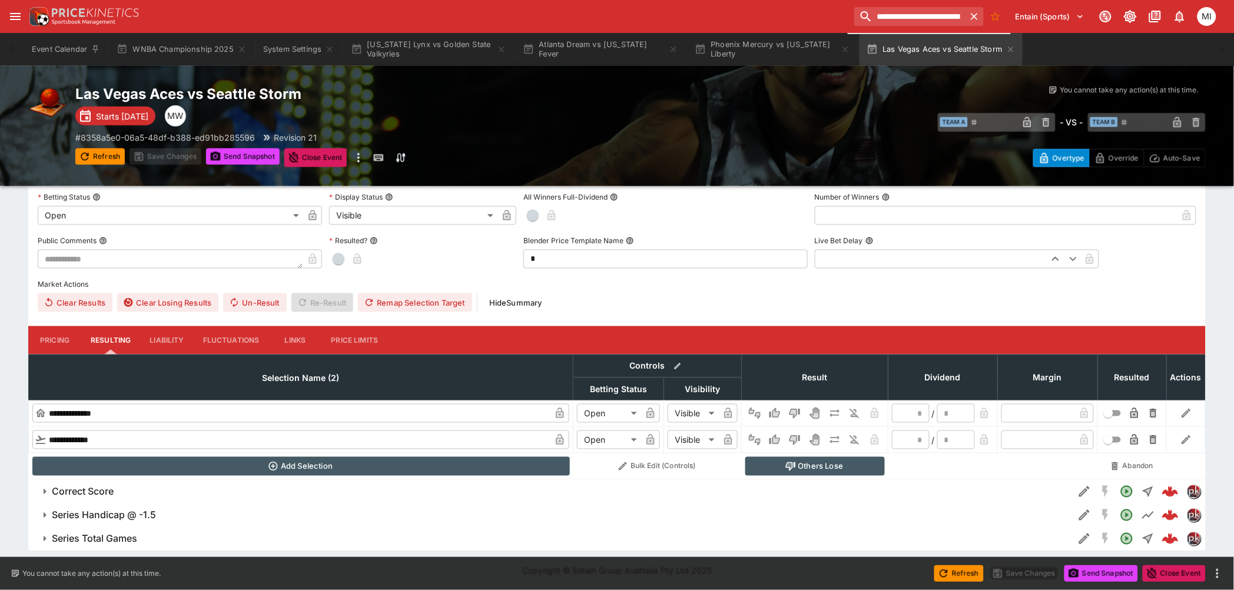
drag, startPoint x: 147, startPoint y: 534, endPoint x: 283, endPoint y: 470, distance: 150.1
click at [147, 534] on span "Series Total Games" at bounding box center [558, 539] width 1012 height 12
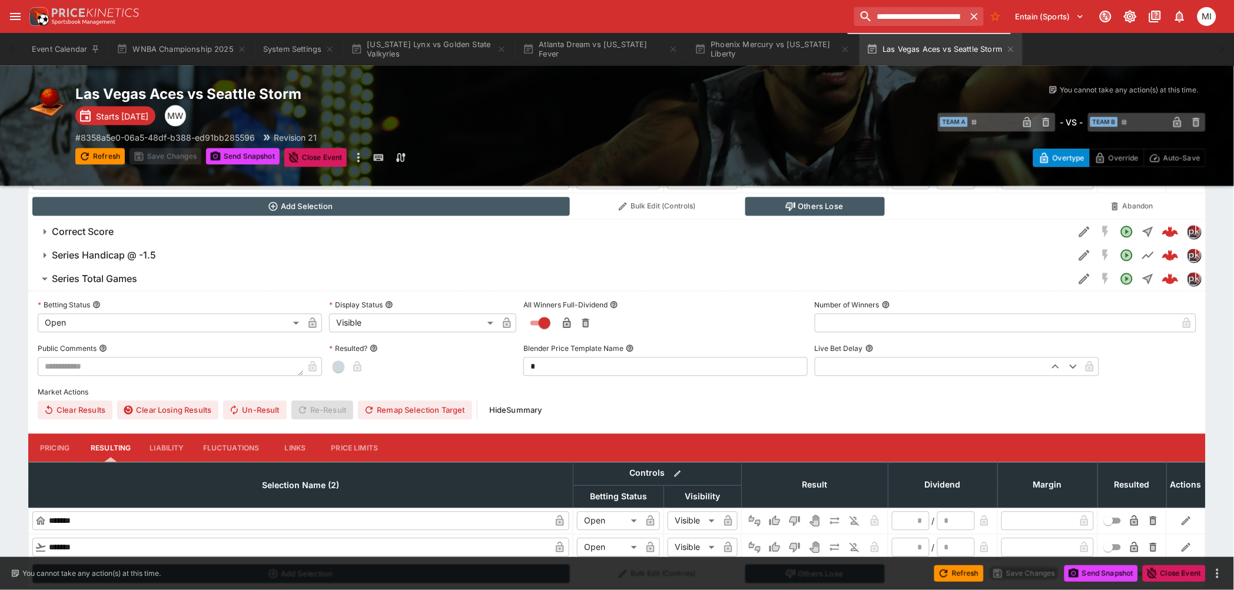
scroll to position [615, 0]
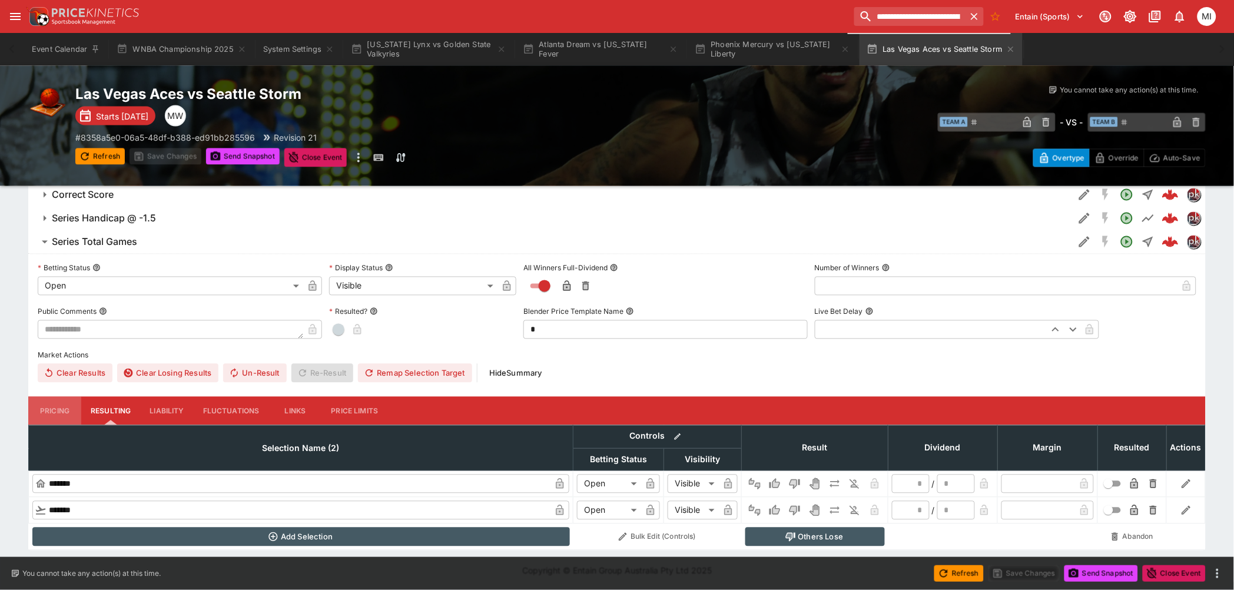
click at [61, 406] on button "Pricing" at bounding box center [54, 411] width 53 height 28
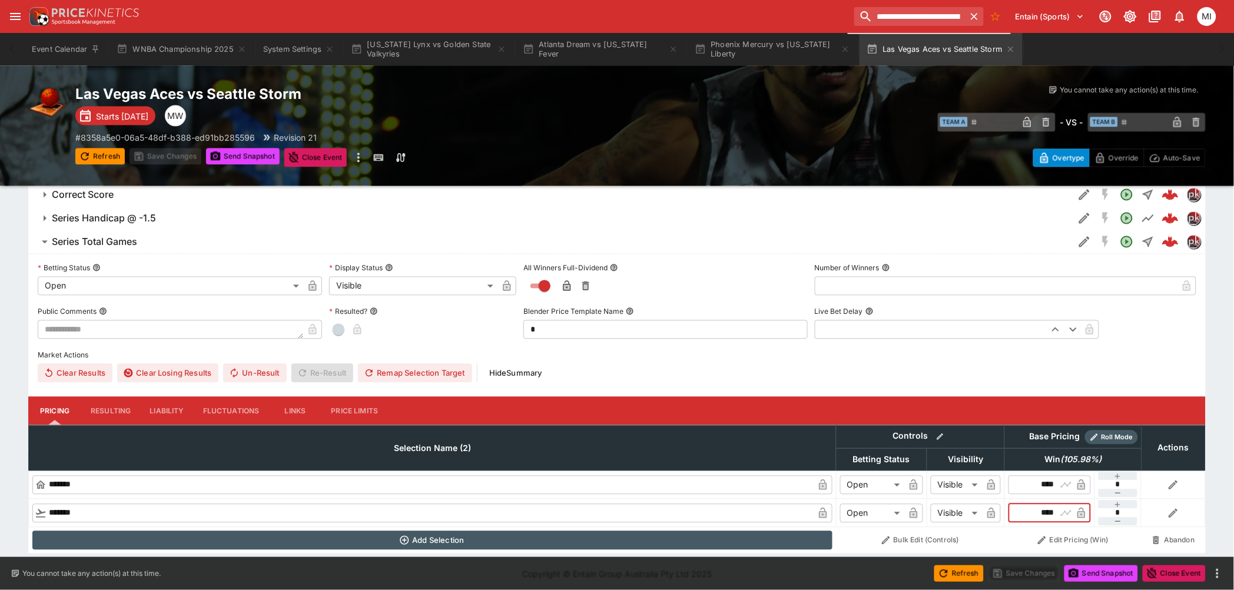
click at [1052, 510] on input "****" at bounding box center [1039, 513] width 34 height 19
type input "****"
click at [170, 152] on button "Save Changes" at bounding box center [165, 156] width 72 height 16
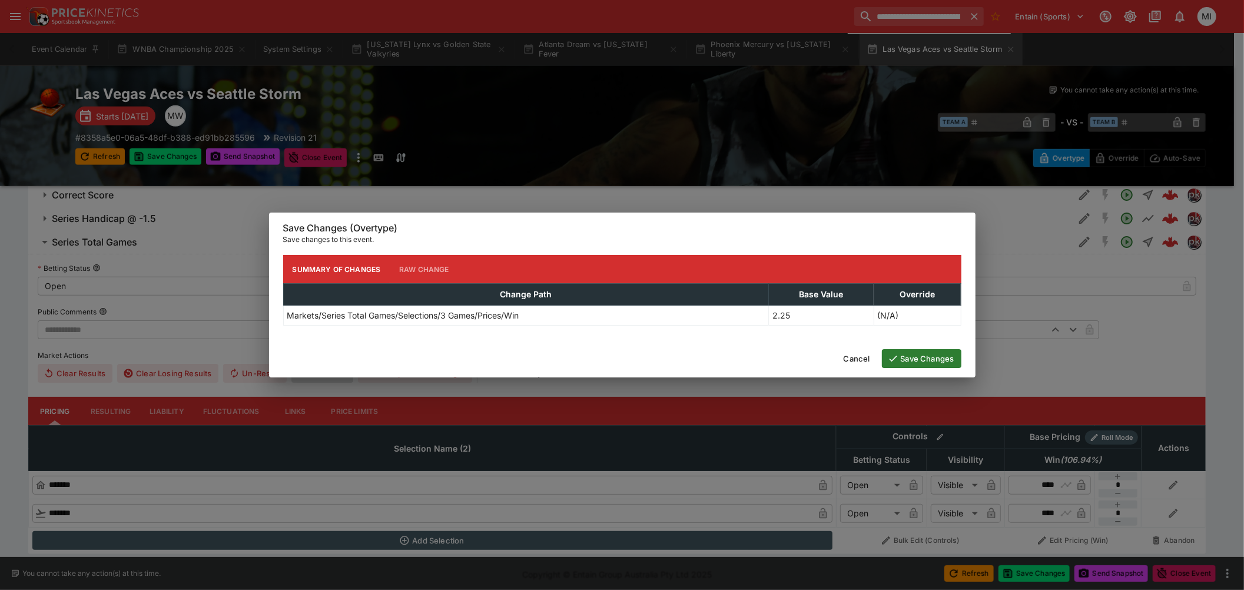
click at [947, 354] on button "Save Changes" at bounding box center [921, 358] width 79 height 19
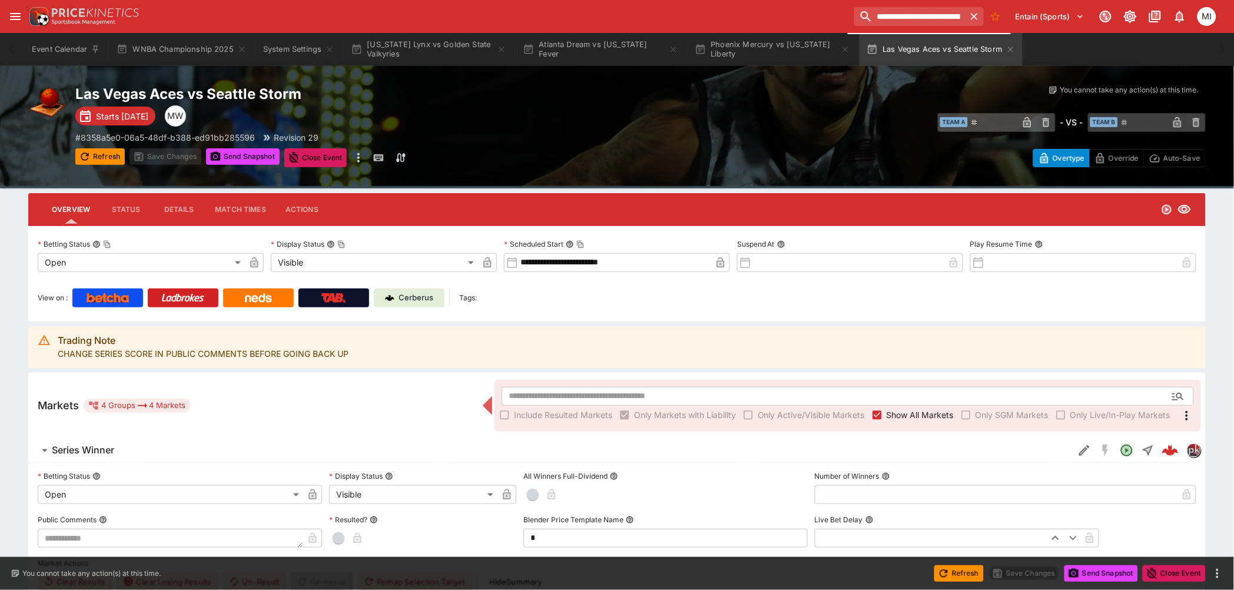
scroll to position [0, 0]
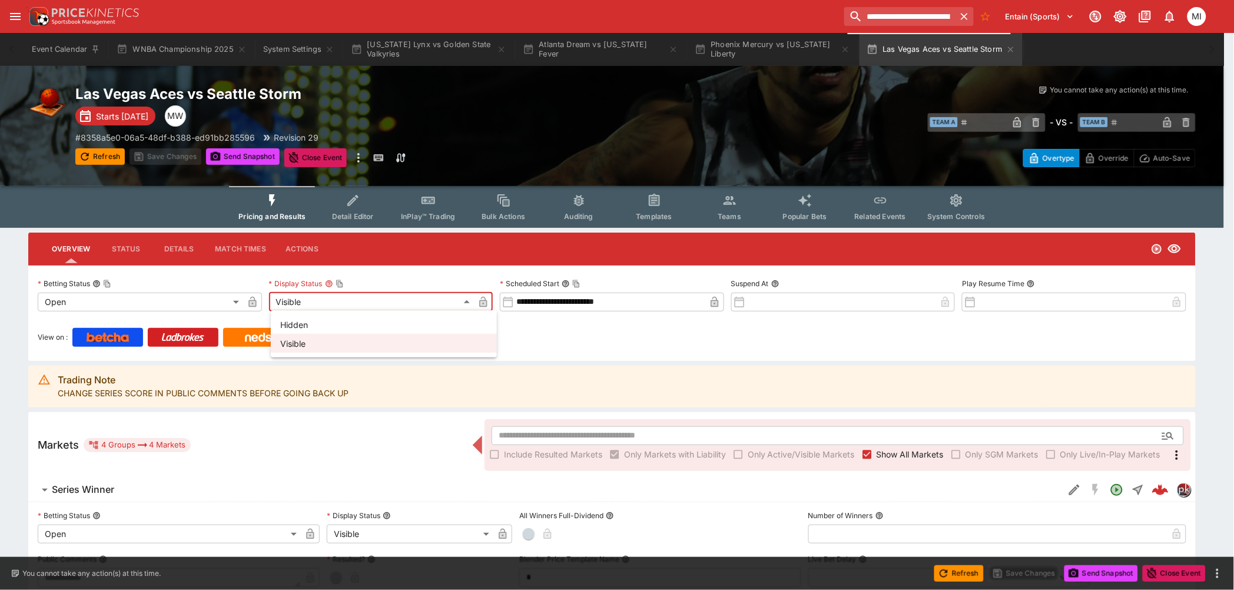
click at [431, 52] on div at bounding box center [622, 295] width 1244 height 590
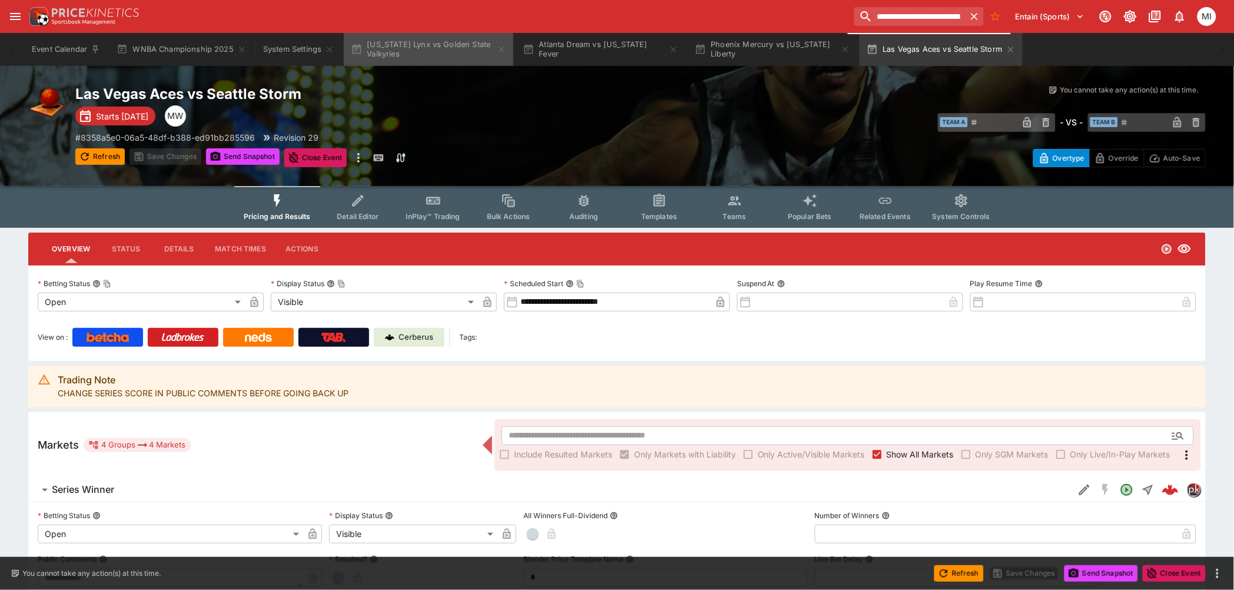
click at [434, 50] on button "Minnesota Lynx vs Golden State Valkyries" at bounding box center [429, 49] width 170 height 33
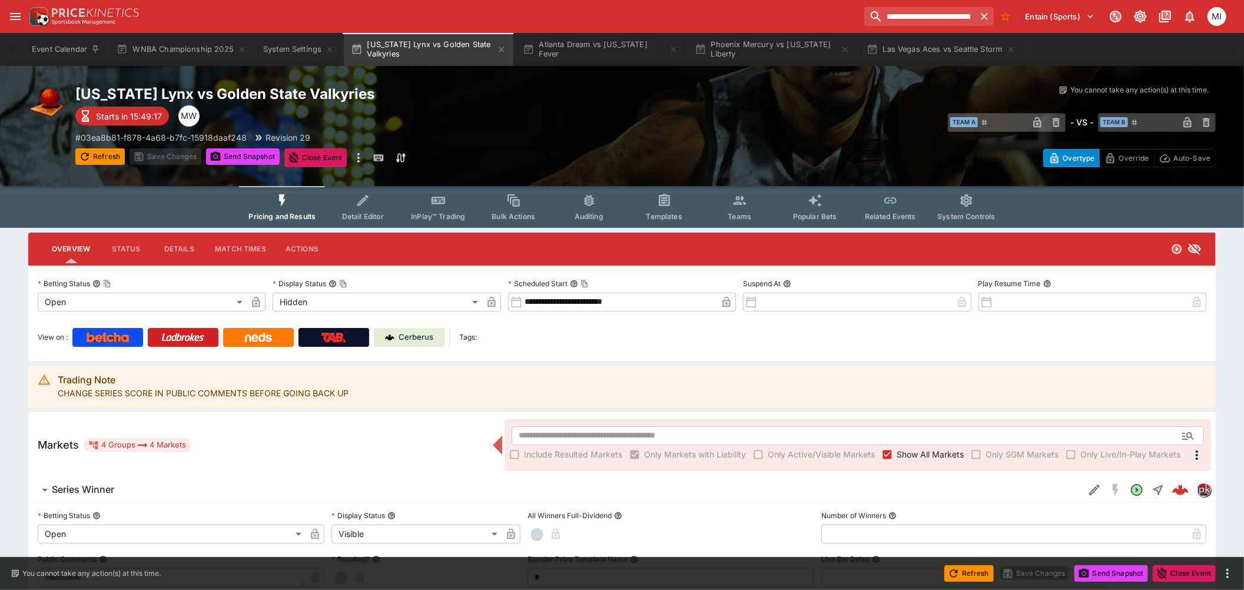
click at [338, 298] on body "**********" at bounding box center [622, 454] width 1244 height 909
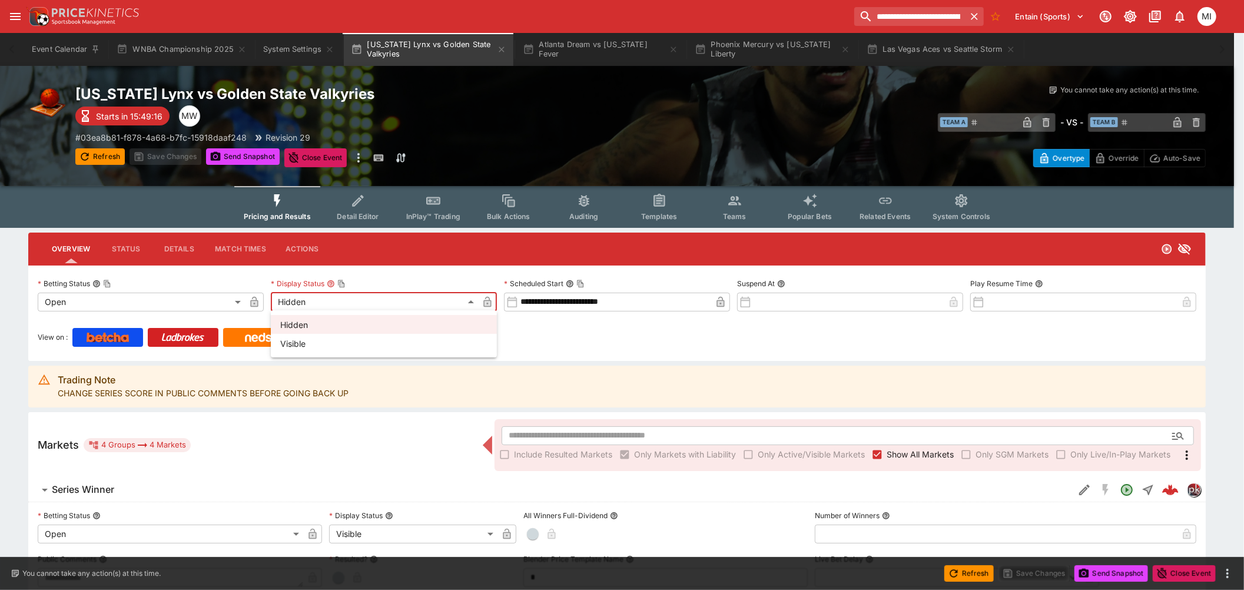
click at [323, 337] on li "Visible" at bounding box center [384, 343] width 226 height 19
type input "*******"
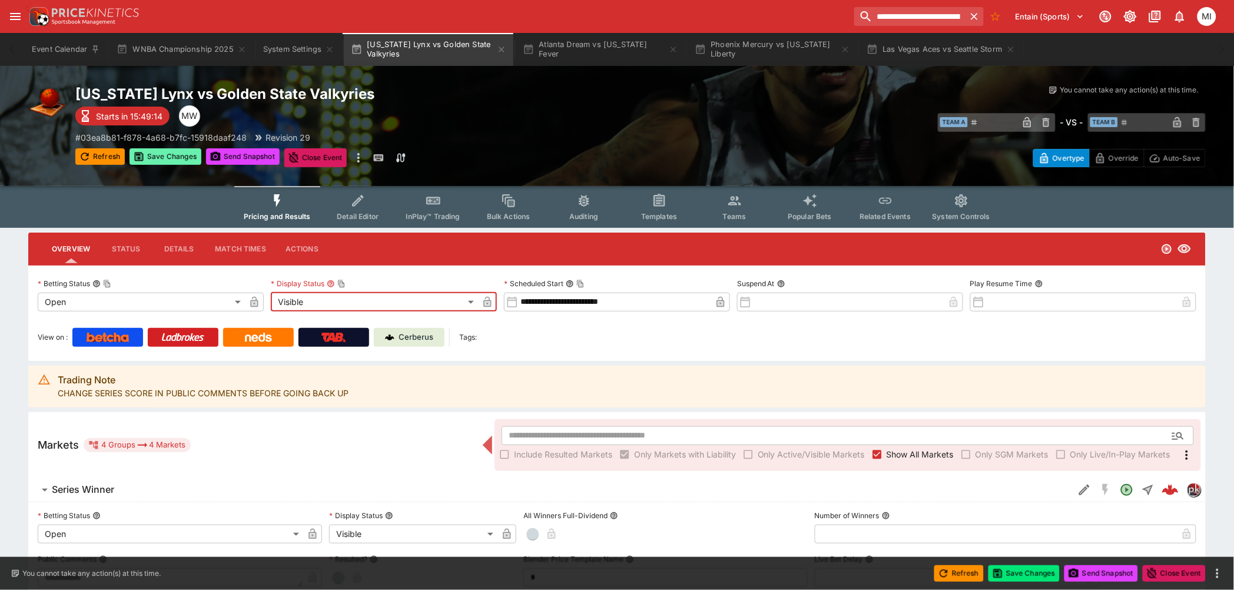
click at [172, 154] on button "Save Changes" at bounding box center [165, 156] width 72 height 16
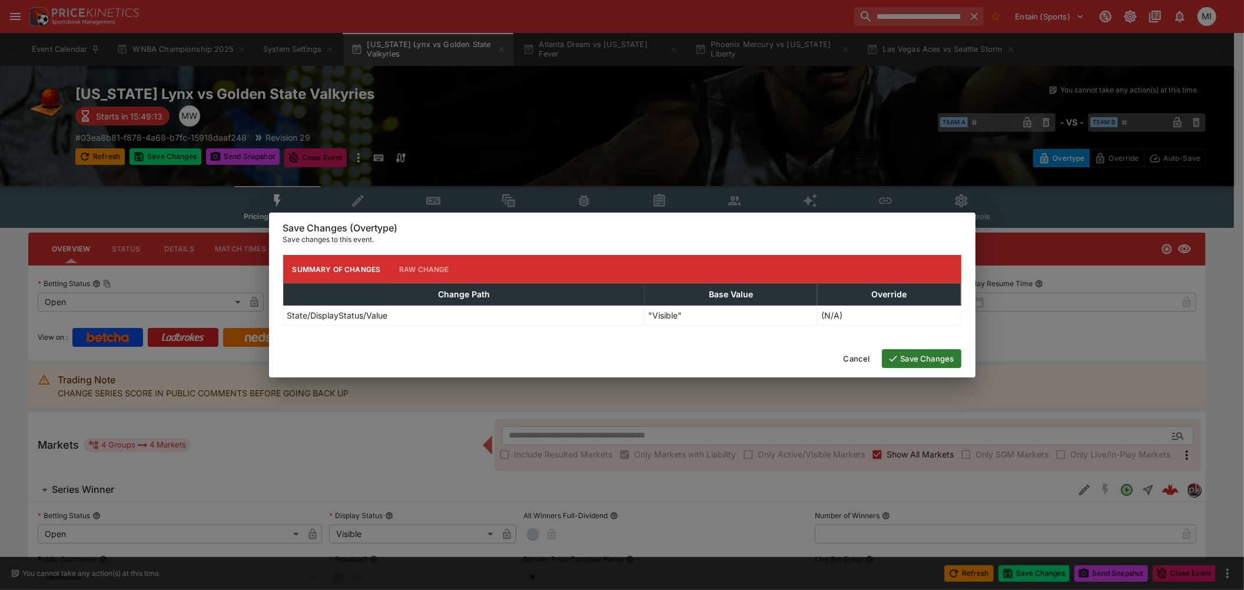
click at [901, 356] on button "Save Changes" at bounding box center [921, 358] width 79 height 19
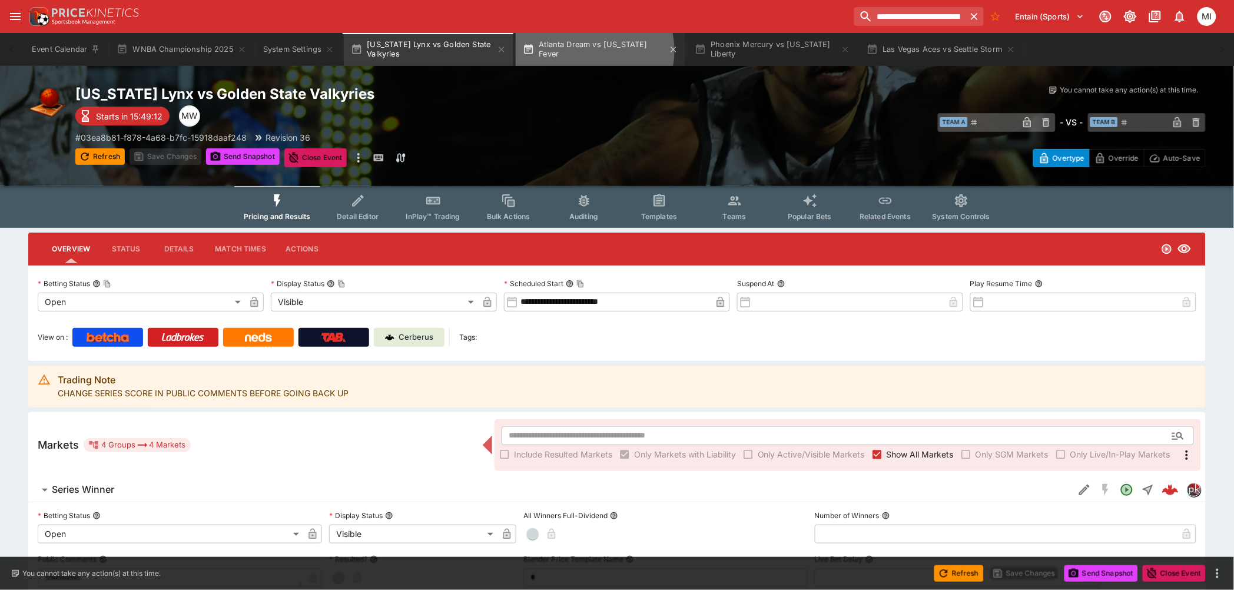
click at [590, 51] on button "Atlanta Dream vs Indiana Fever" at bounding box center [601, 49] width 170 height 33
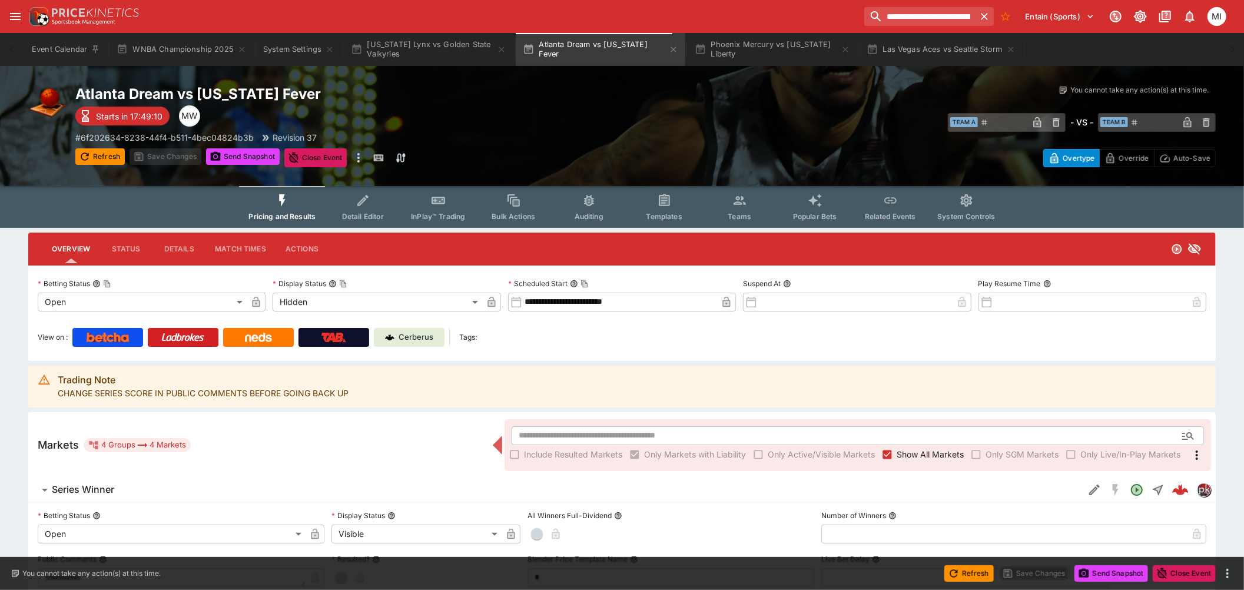
click at [351, 296] on body "**********" at bounding box center [622, 454] width 1244 height 909
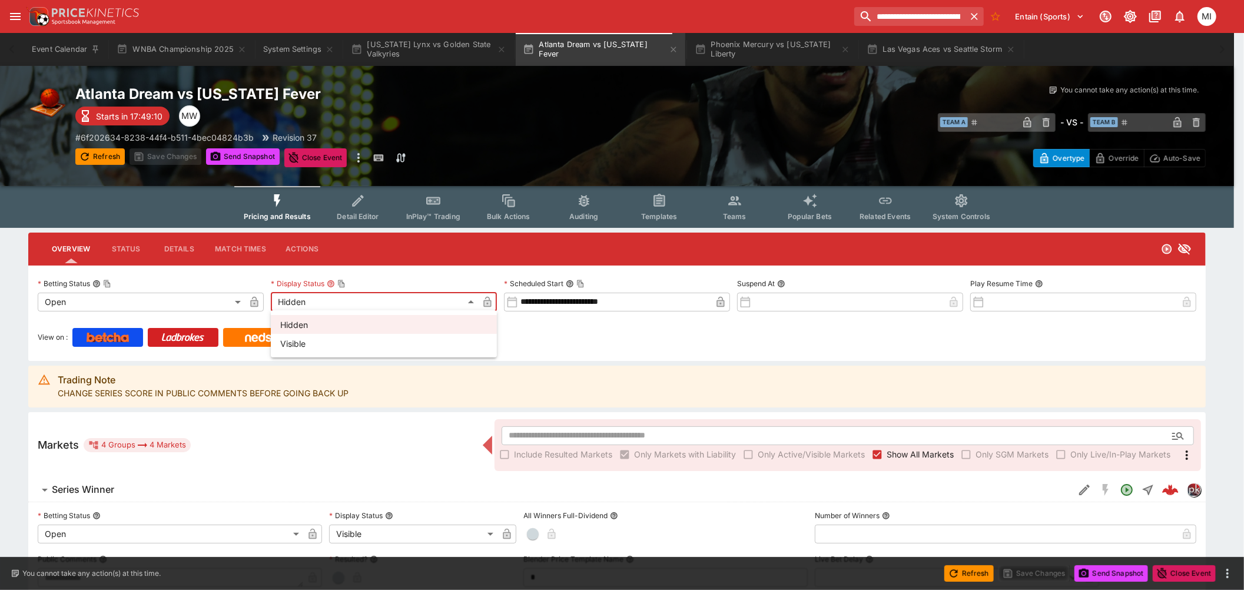
click at [316, 321] on li "Hidden" at bounding box center [384, 324] width 226 height 19
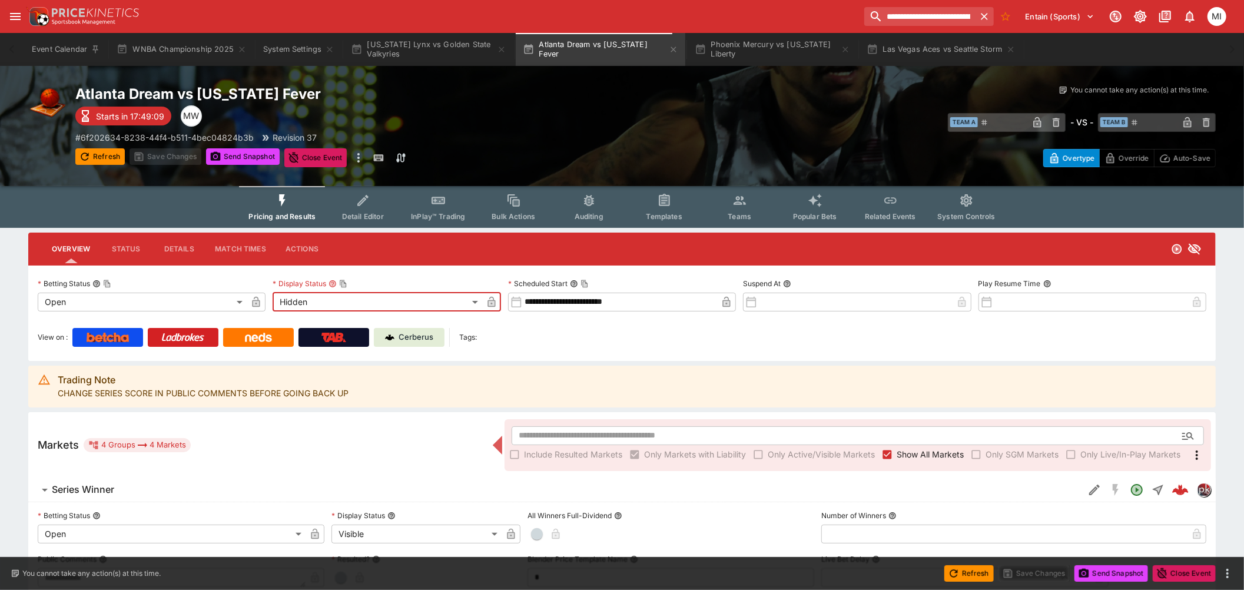
click at [323, 298] on body "**********" at bounding box center [622, 454] width 1244 height 909
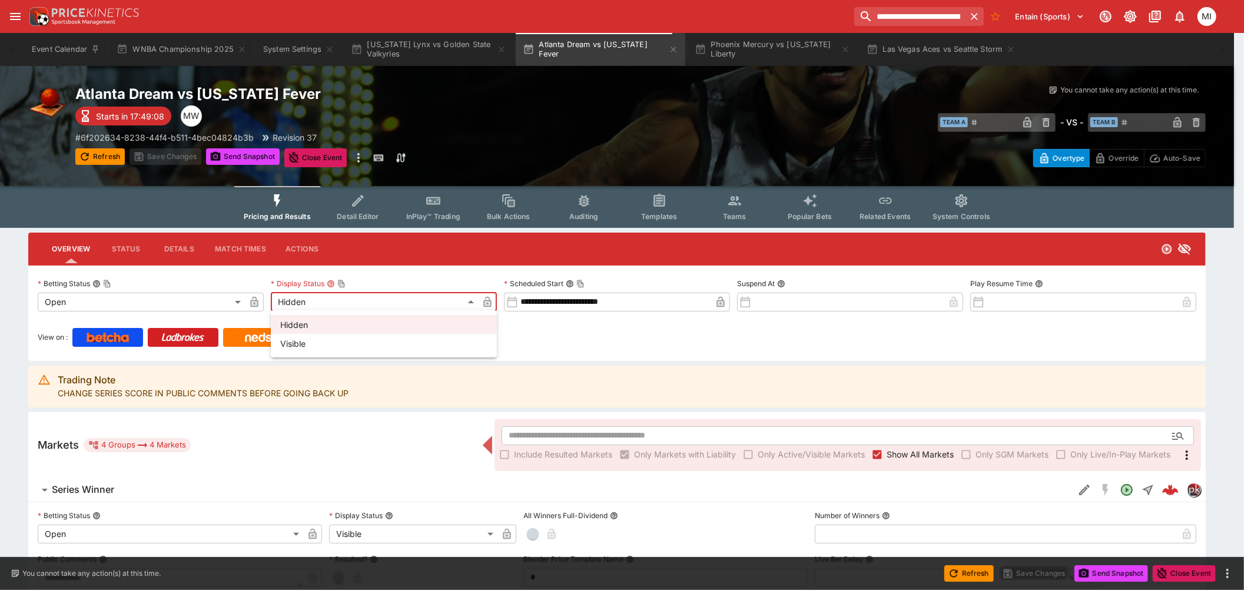
click at [313, 343] on li "Visible" at bounding box center [384, 343] width 226 height 19
type input "*******"
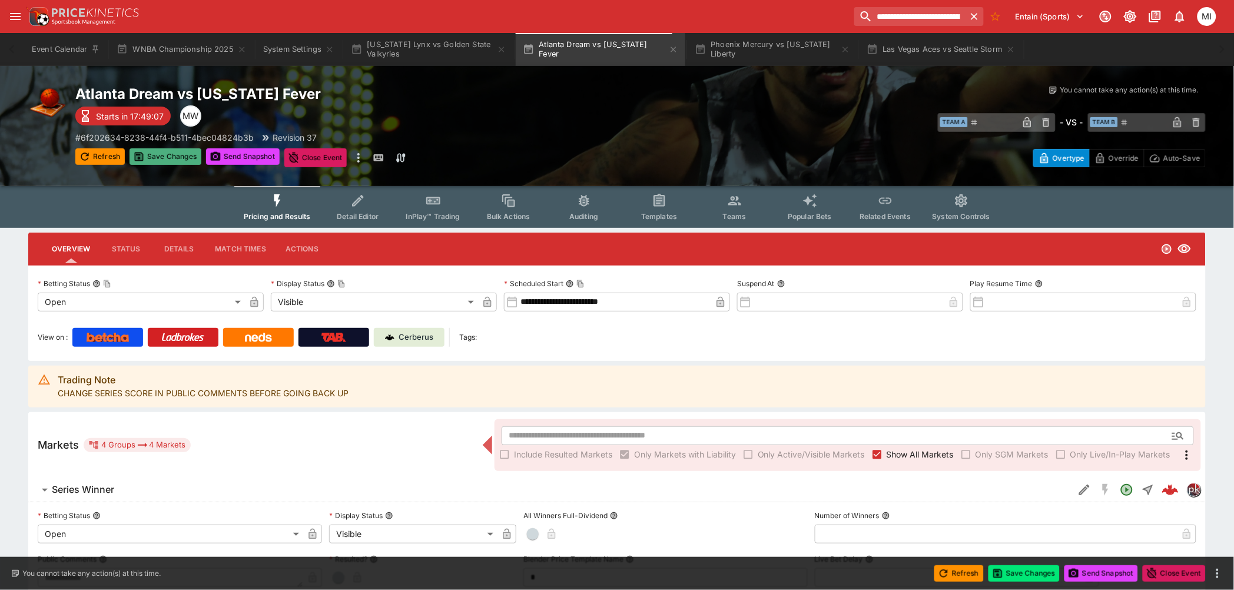
click at [158, 149] on button "Save Changes" at bounding box center [165, 156] width 72 height 16
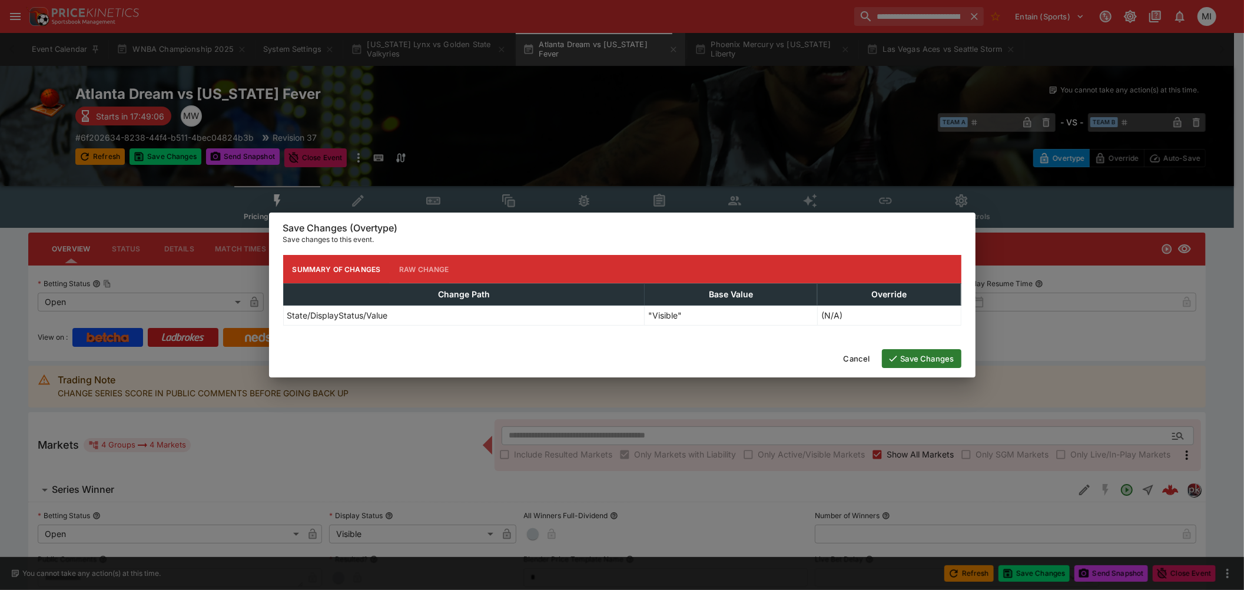
click at [911, 358] on button "Save Changes" at bounding box center [921, 358] width 79 height 19
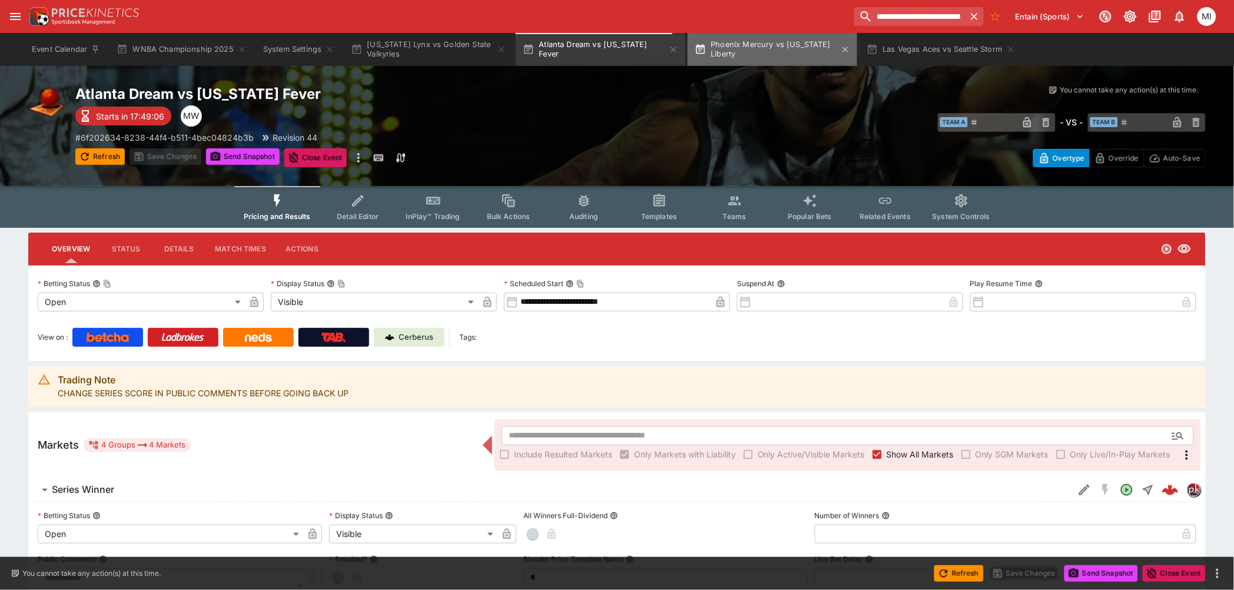
click at [760, 51] on button "Phoenix Mercury vs New York Liberty" at bounding box center [773, 49] width 170 height 33
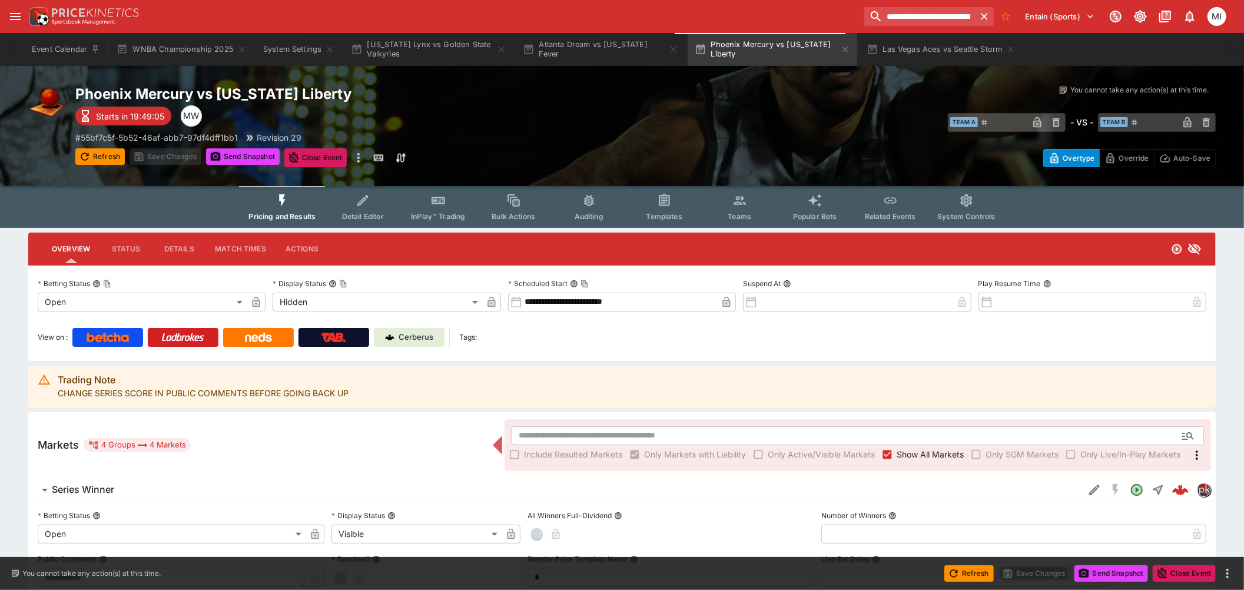
click at [313, 301] on body "**********" at bounding box center [622, 454] width 1244 height 909
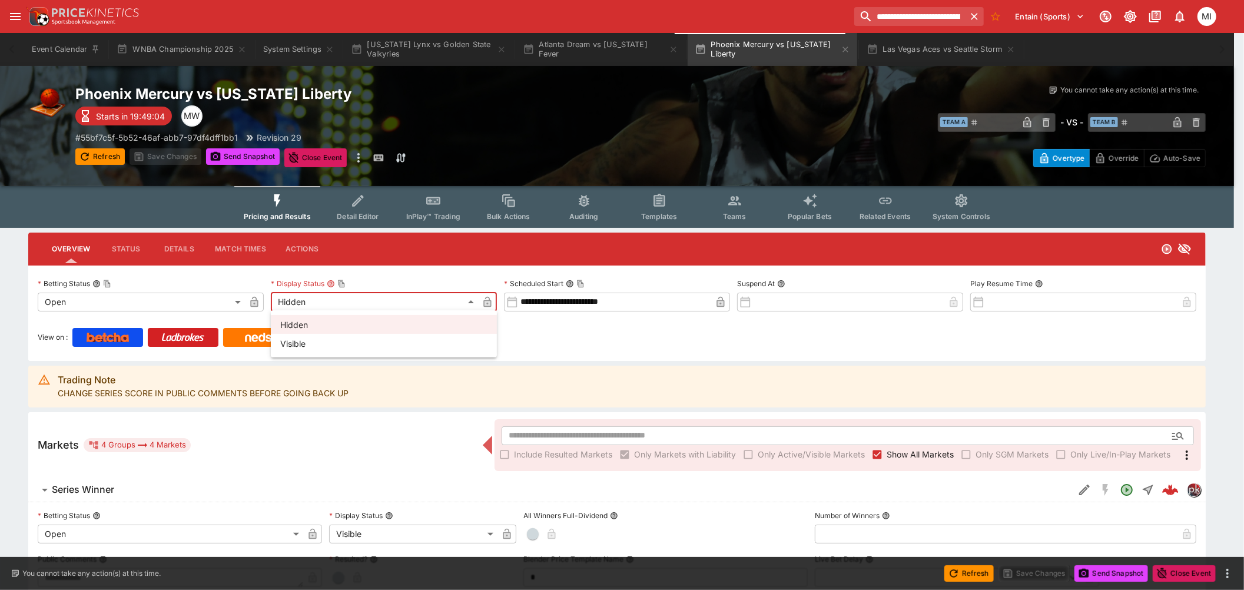
click at [306, 344] on li "Visible" at bounding box center [384, 343] width 226 height 19
type input "*******"
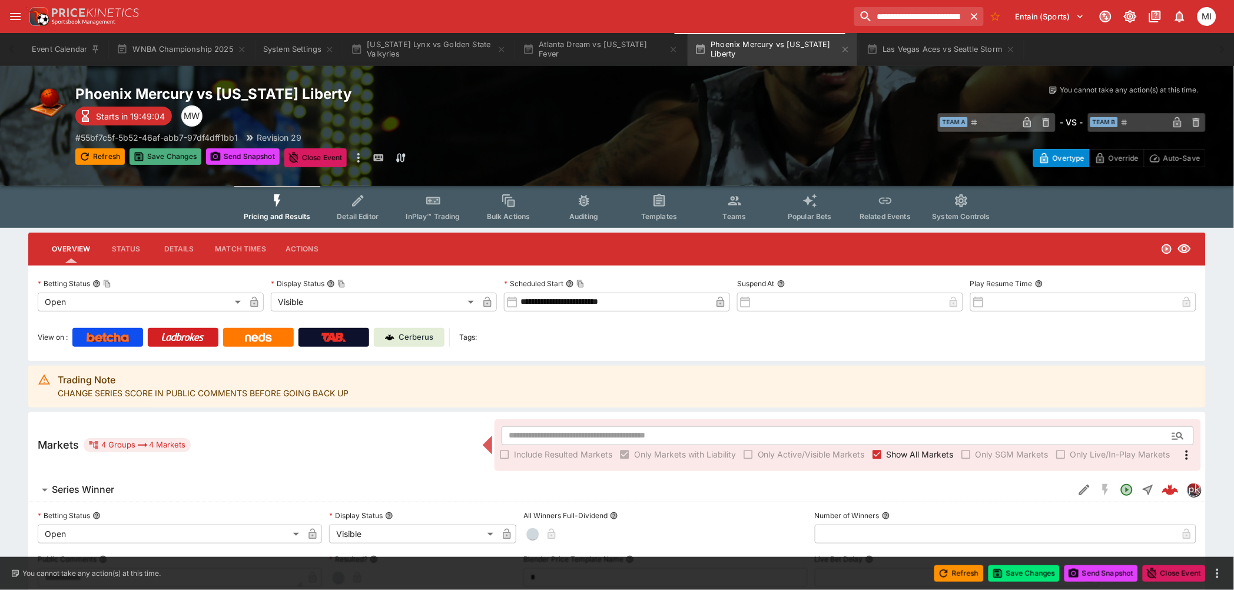
click at [174, 149] on button "Save Changes" at bounding box center [165, 156] width 72 height 16
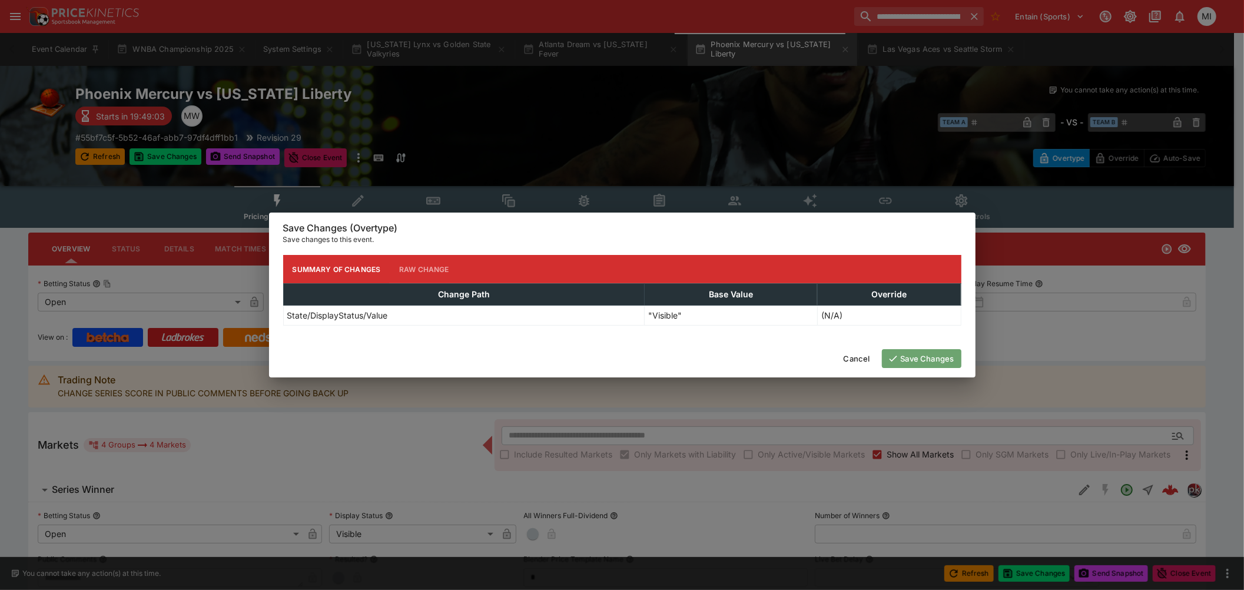
click at [894, 351] on button "Save Changes" at bounding box center [921, 358] width 79 height 19
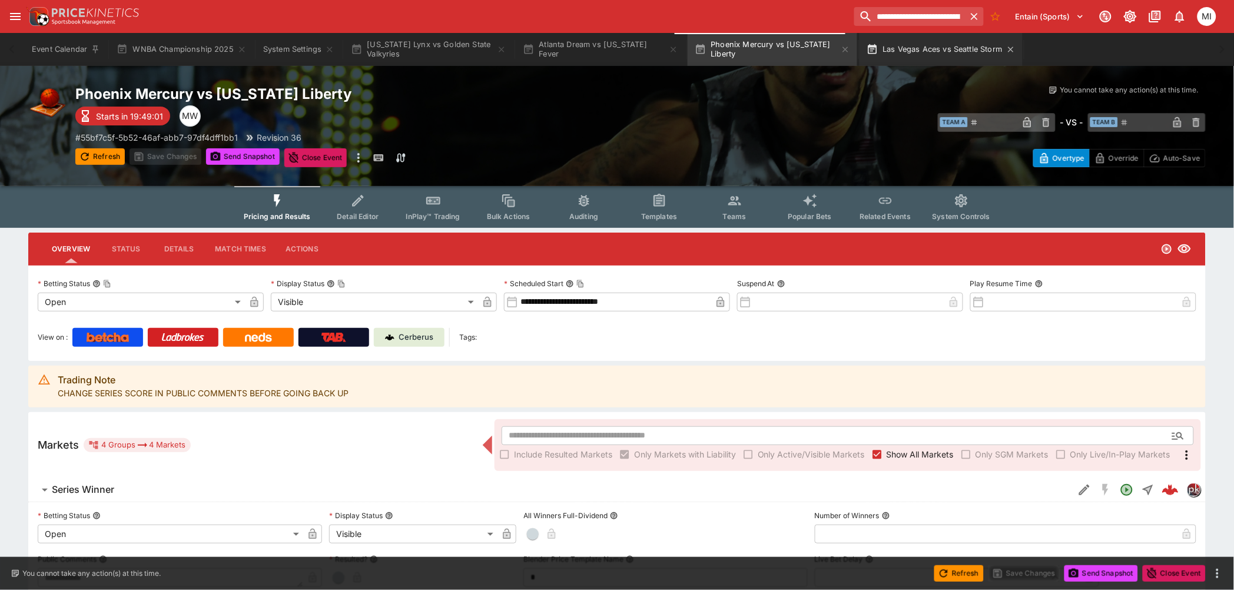
click at [922, 54] on button "Las Vegas Aces vs Seattle Storm" at bounding box center [940, 49] width 162 height 33
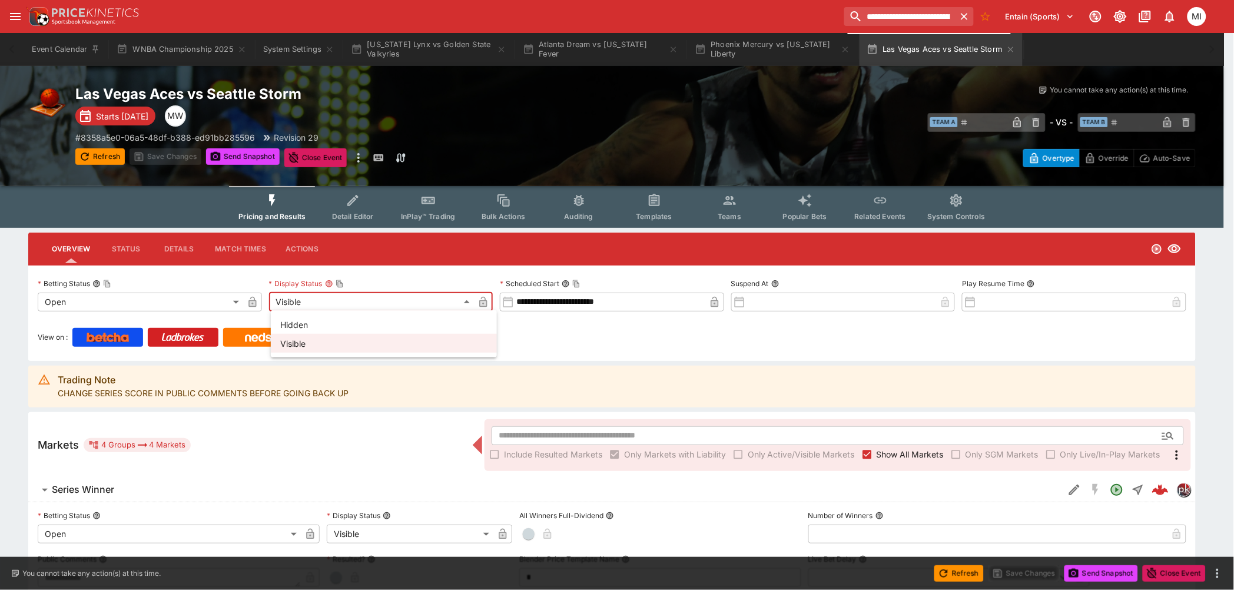
click at [329, 295] on body "**********" at bounding box center [617, 454] width 1234 height 909
click at [193, 198] on div at bounding box center [622, 295] width 1244 height 590
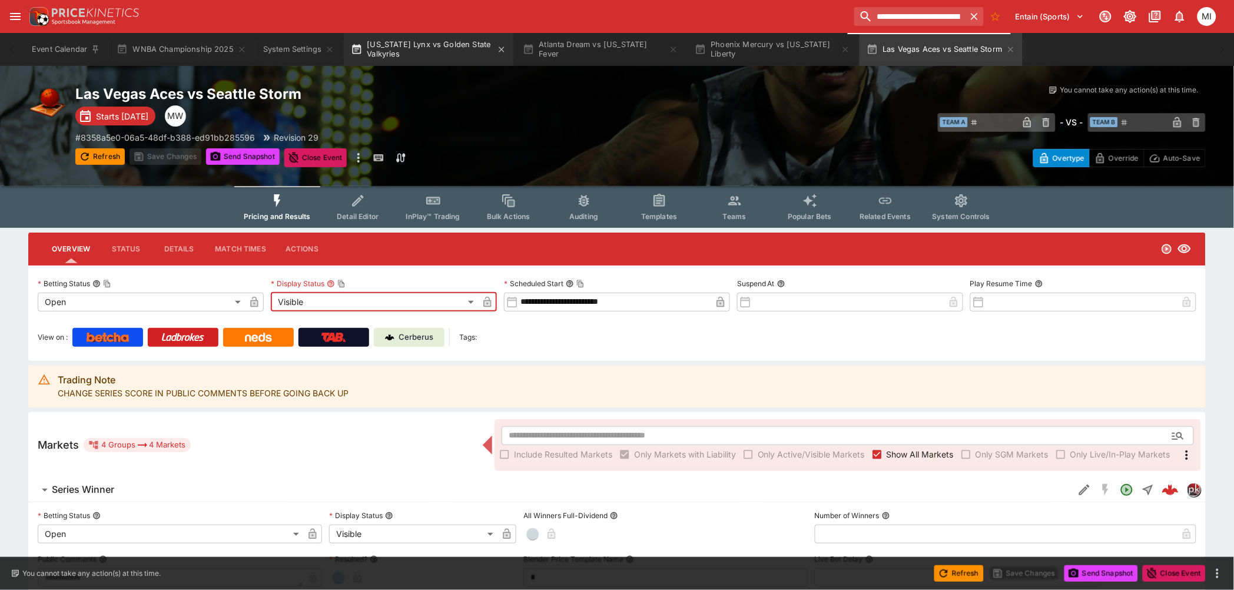
click at [431, 52] on button "Minnesota Lynx vs Golden State Valkyries" at bounding box center [429, 49] width 170 height 33
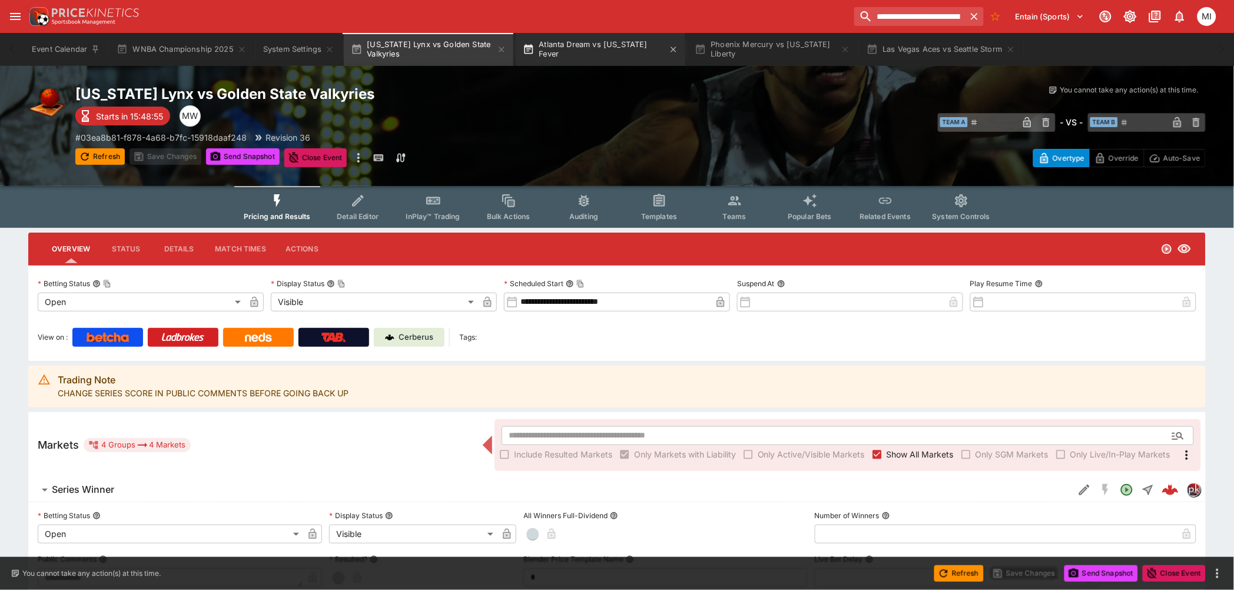
click at [566, 49] on button "Atlanta Dream vs Indiana Fever" at bounding box center [601, 49] width 170 height 33
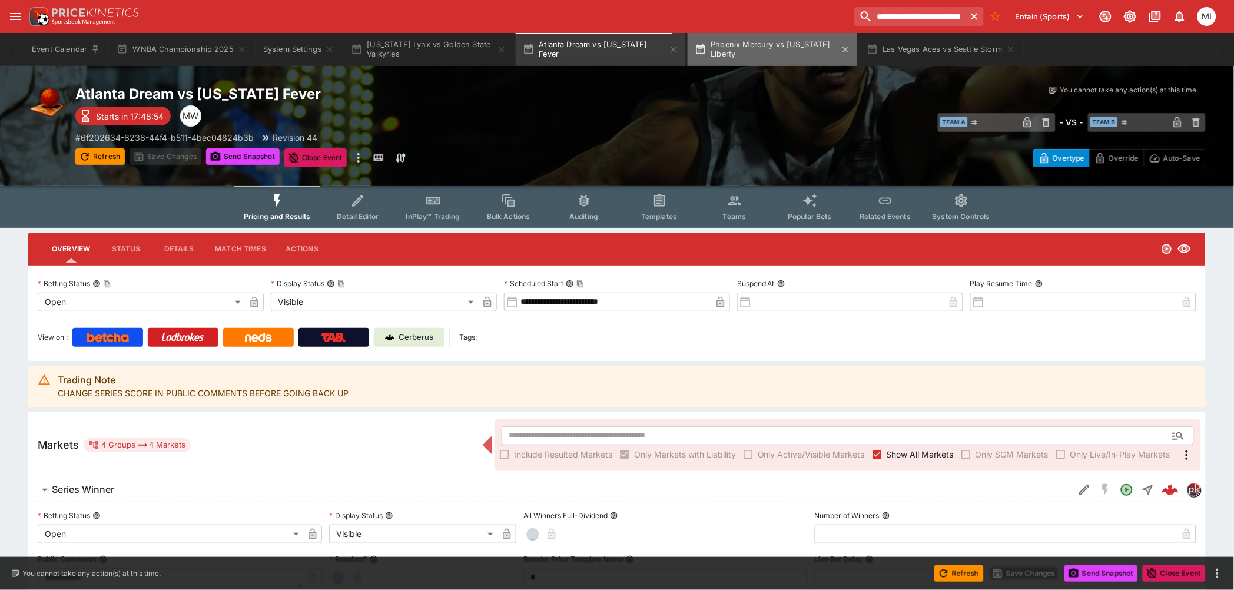
click at [745, 52] on button "Phoenix Mercury vs New York Liberty" at bounding box center [773, 49] width 170 height 33
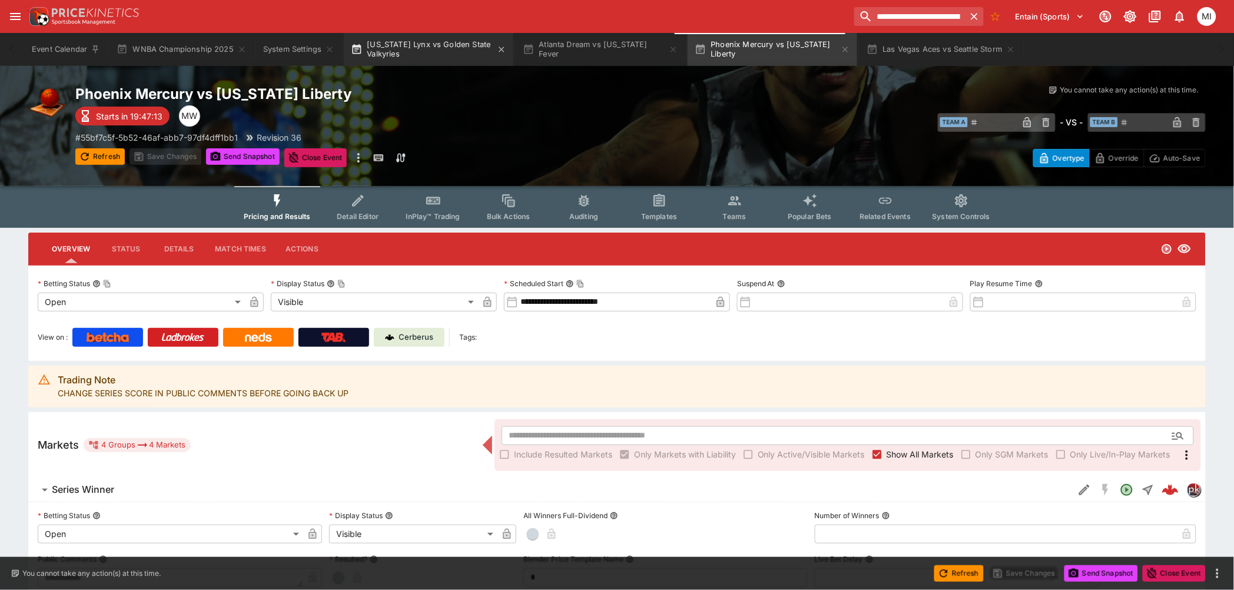
click at [407, 57] on button "Minnesota Lynx vs Golden State Valkyries" at bounding box center [429, 49] width 170 height 33
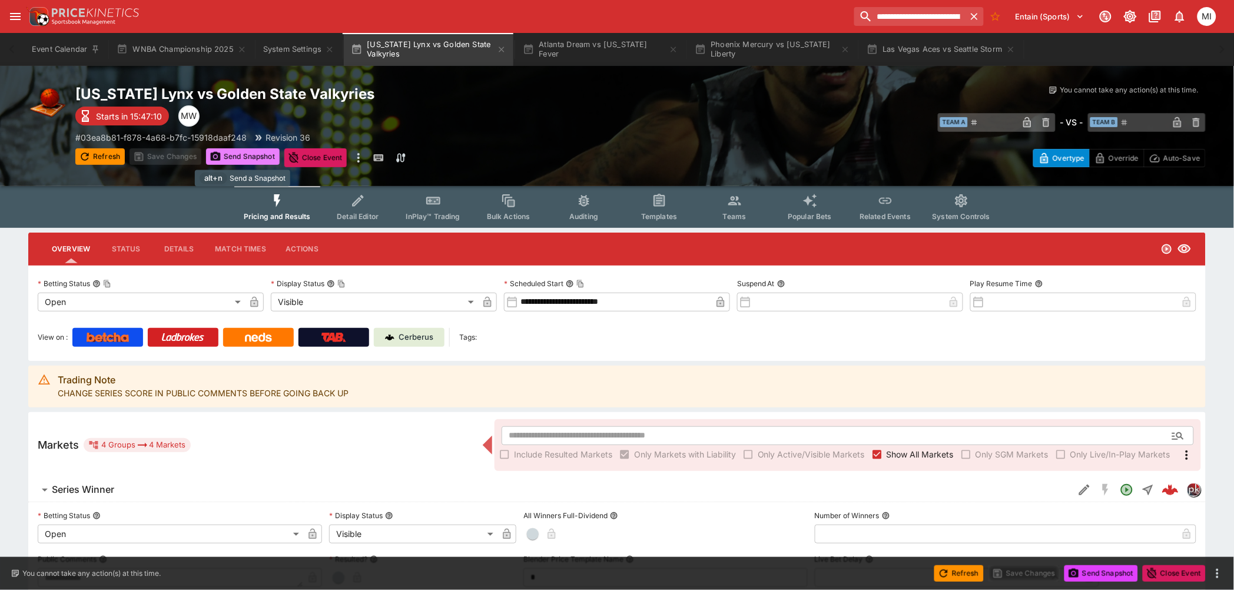
click at [254, 153] on button "Send Snapshot" at bounding box center [243, 156] width 74 height 16
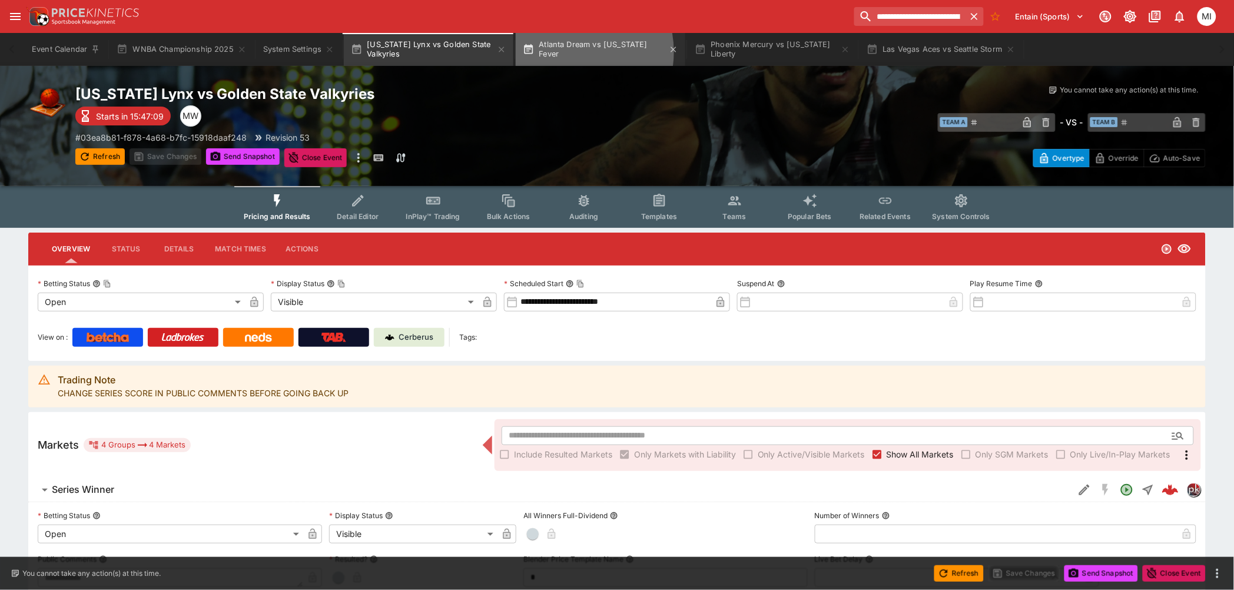
click at [564, 52] on button "Atlanta Dream vs Indiana Fever" at bounding box center [601, 49] width 170 height 33
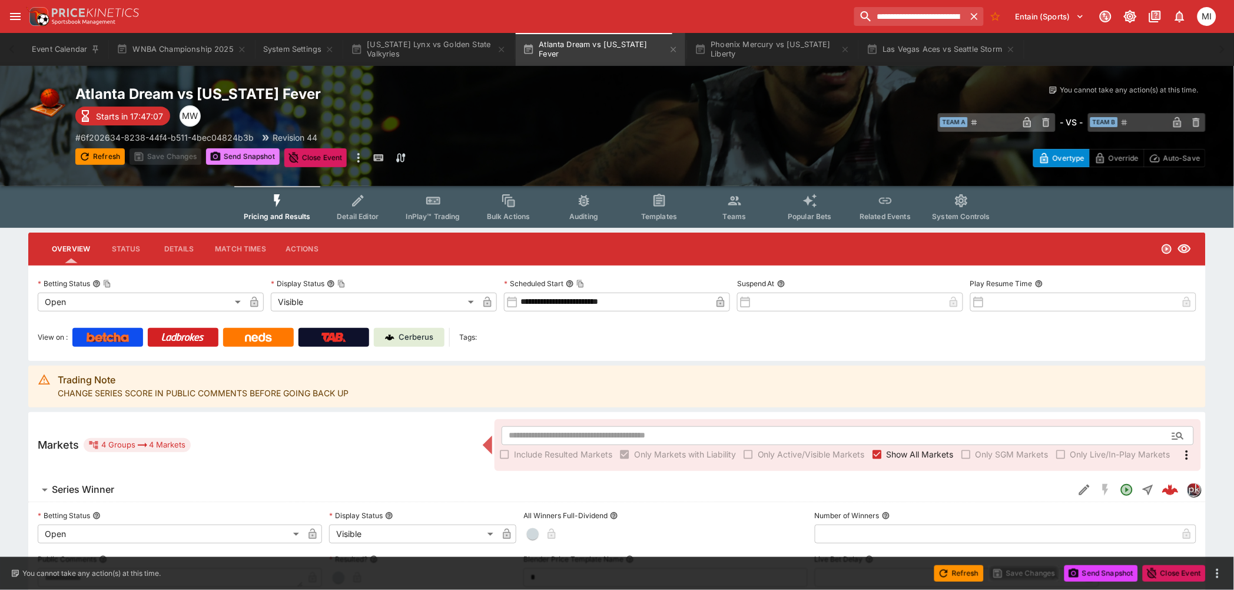
click at [240, 155] on button "Send Snapshot" at bounding box center [243, 156] width 74 height 16
click at [758, 49] on button "Phoenix Mercury vs New York Liberty" at bounding box center [773, 49] width 170 height 33
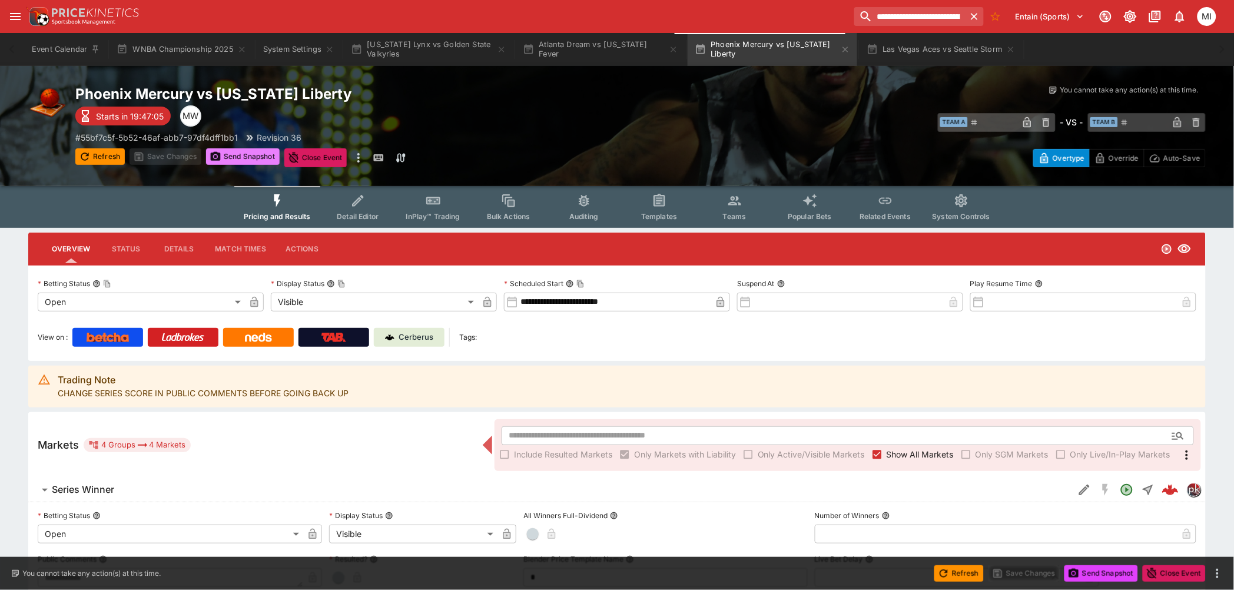
click at [251, 153] on button "Send Snapshot" at bounding box center [243, 156] width 74 height 16
click at [904, 50] on button "Las Vegas Aces vs Seattle Storm" at bounding box center [940, 49] width 162 height 33
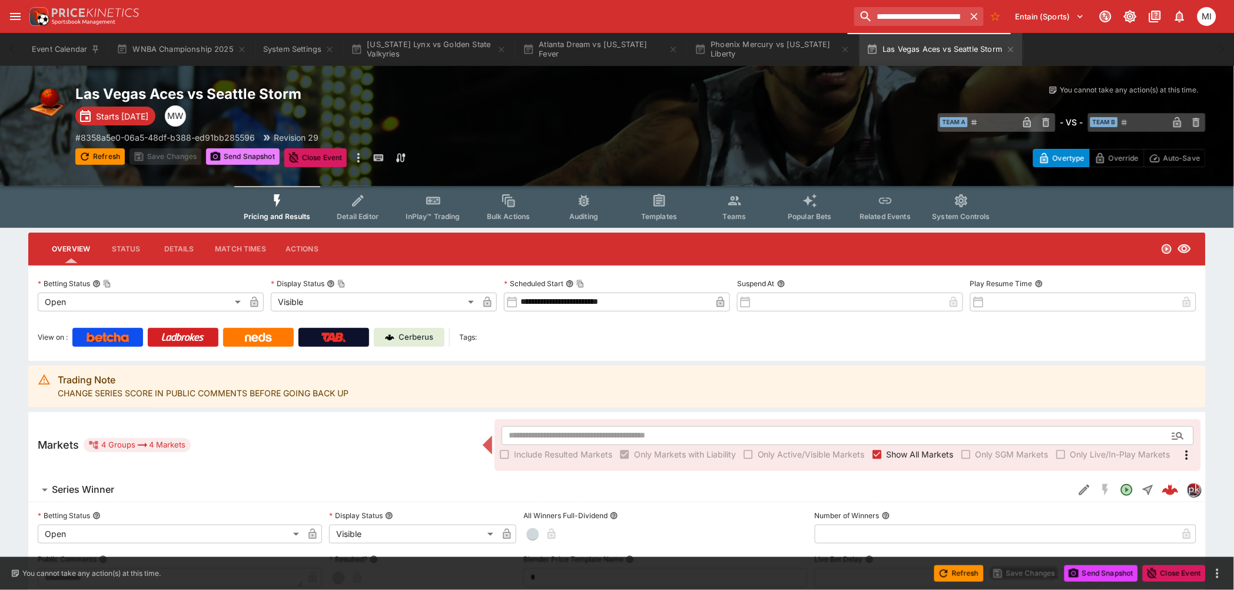
click at [255, 162] on button "Send Snapshot" at bounding box center [243, 156] width 74 height 16
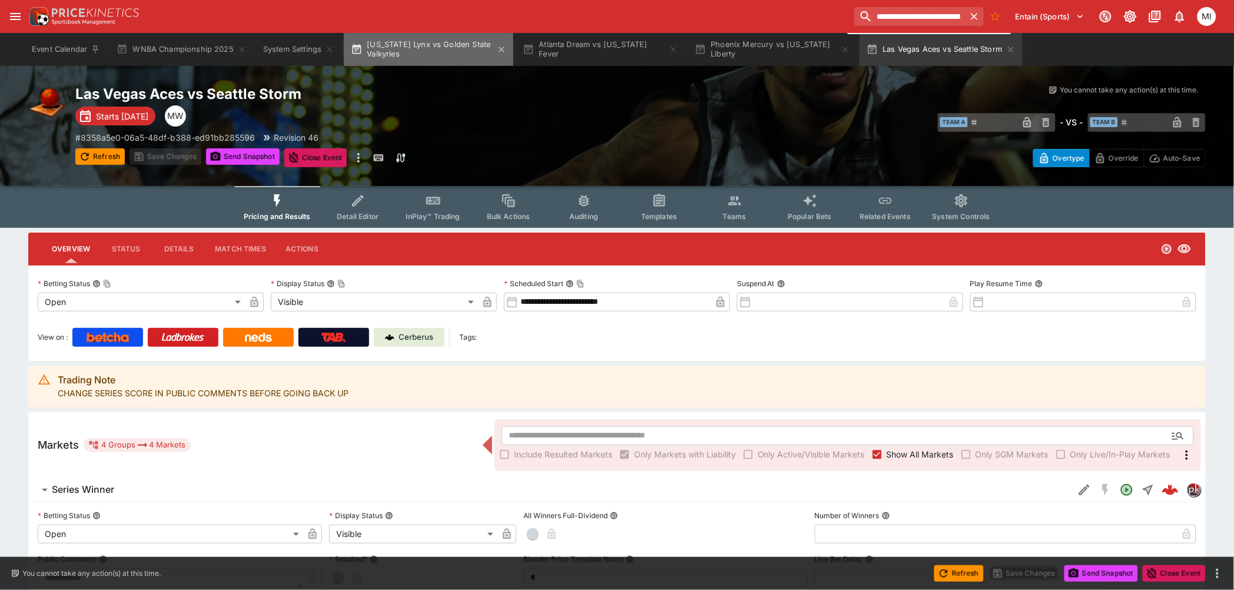
click at [417, 45] on button "Minnesota Lynx vs Golden State Valkyries" at bounding box center [429, 49] width 170 height 33
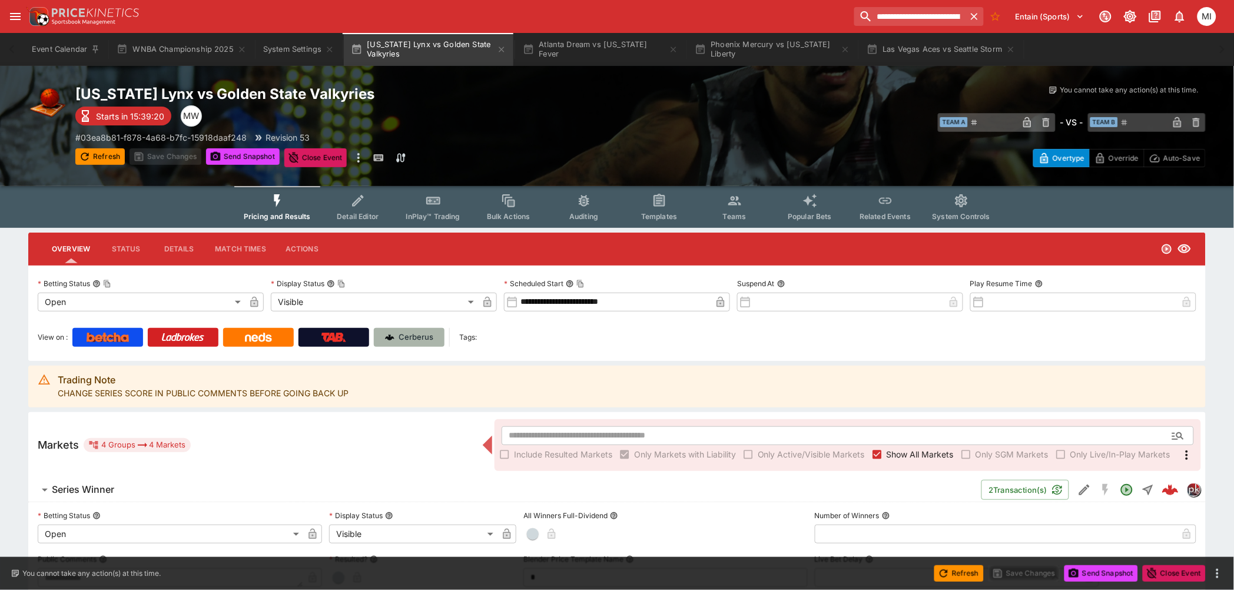
click at [402, 331] on p "Cerberus" at bounding box center [416, 337] width 35 height 12
click at [425, 47] on button "Minnesota Lynx vs Golden State Valkyries" at bounding box center [429, 49] width 170 height 33
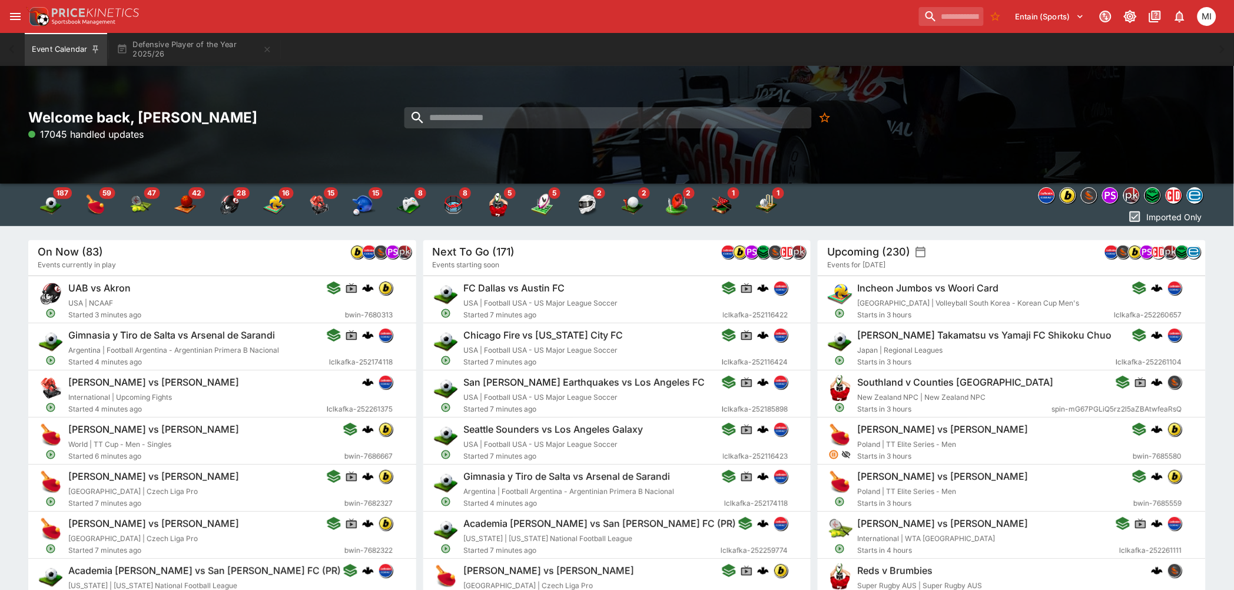
click at [267, 45] on icon "button" at bounding box center [267, 49] width 9 height 9
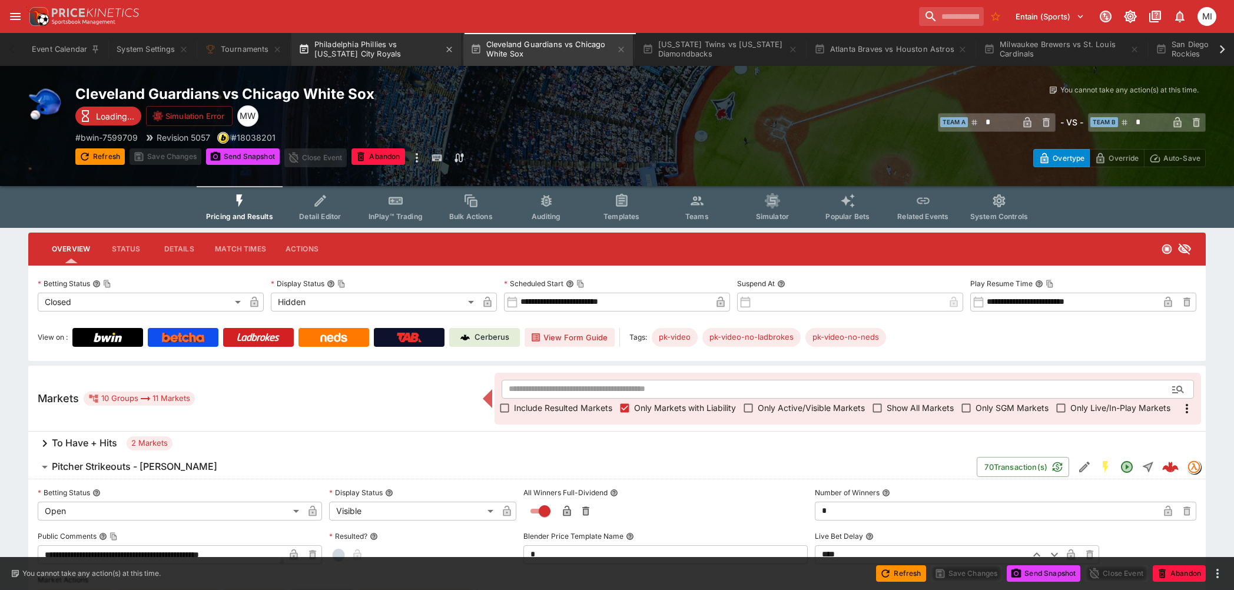
scroll to position [313, 0]
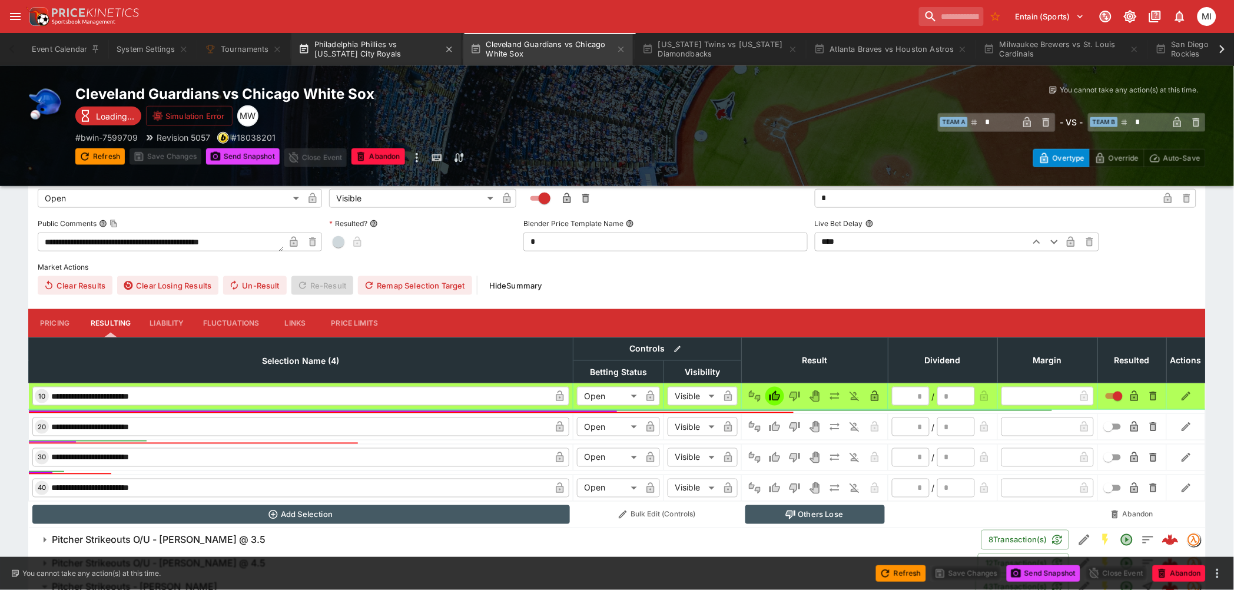
click at [357, 48] on button "Philadelphia Phillies vs [US_STATE] City Royals" at bounding box center [376, 49] width 170 height 33
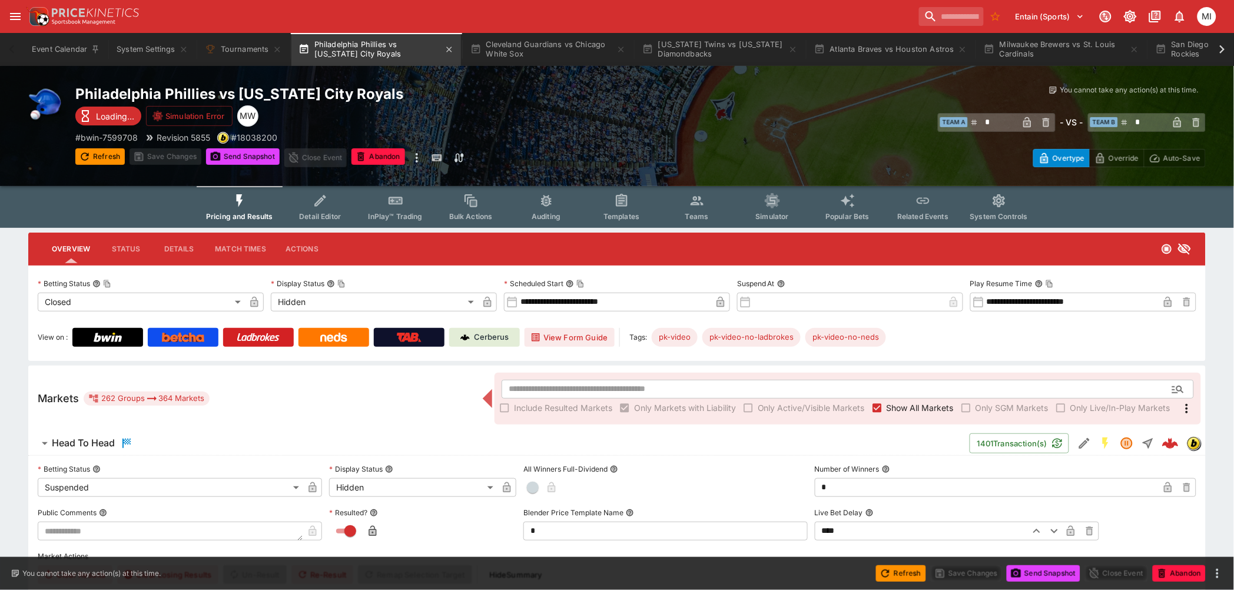
click at [406, 43] on button "Philadelphia Phillies vs [US_STATE] City Royals" at bounding box center [376, 49] width 170 height 33
click at [896, 410] on span "Show All Markets" at bounding box center [919, 407] width 67 height 12
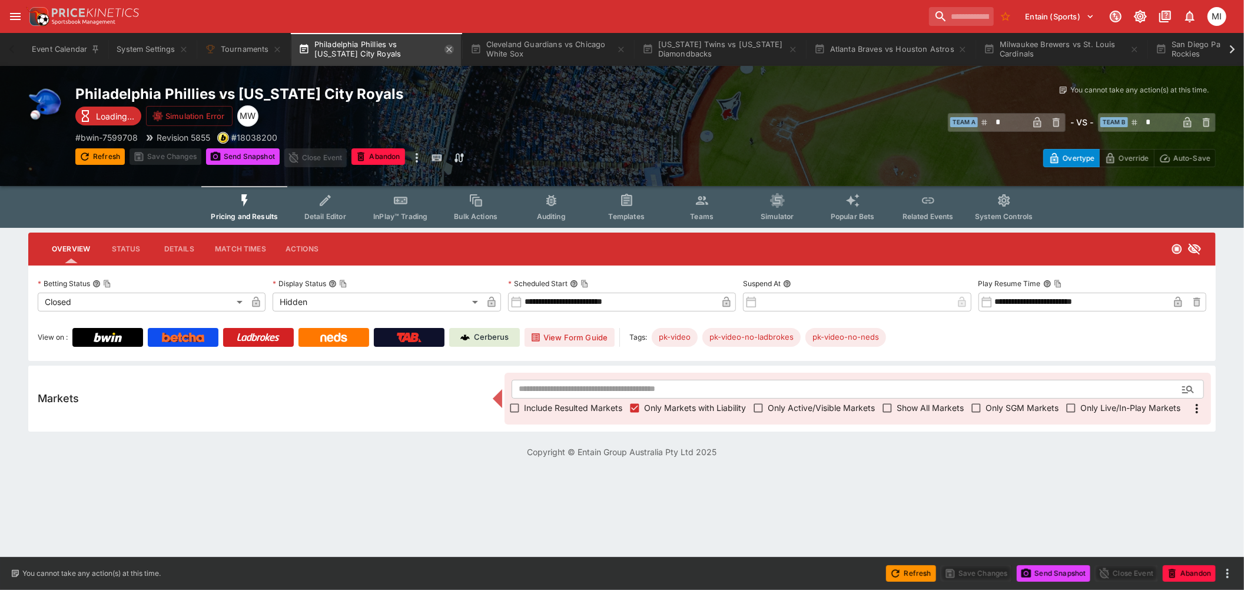
click at [450, 49] on icon "button" at bounding box center [448, 49] width 5 height 5
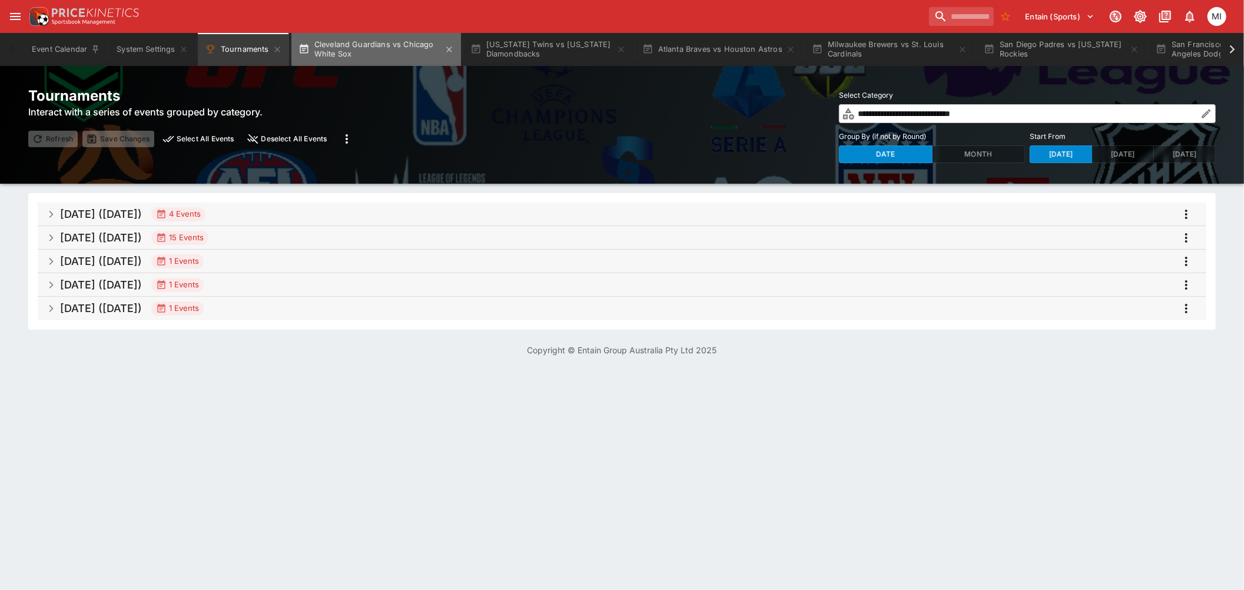
click at [377, 48] on button "Cleveland Guardians vs Chicago White Sox" at bounding box center [376, 49] width 170 height 33
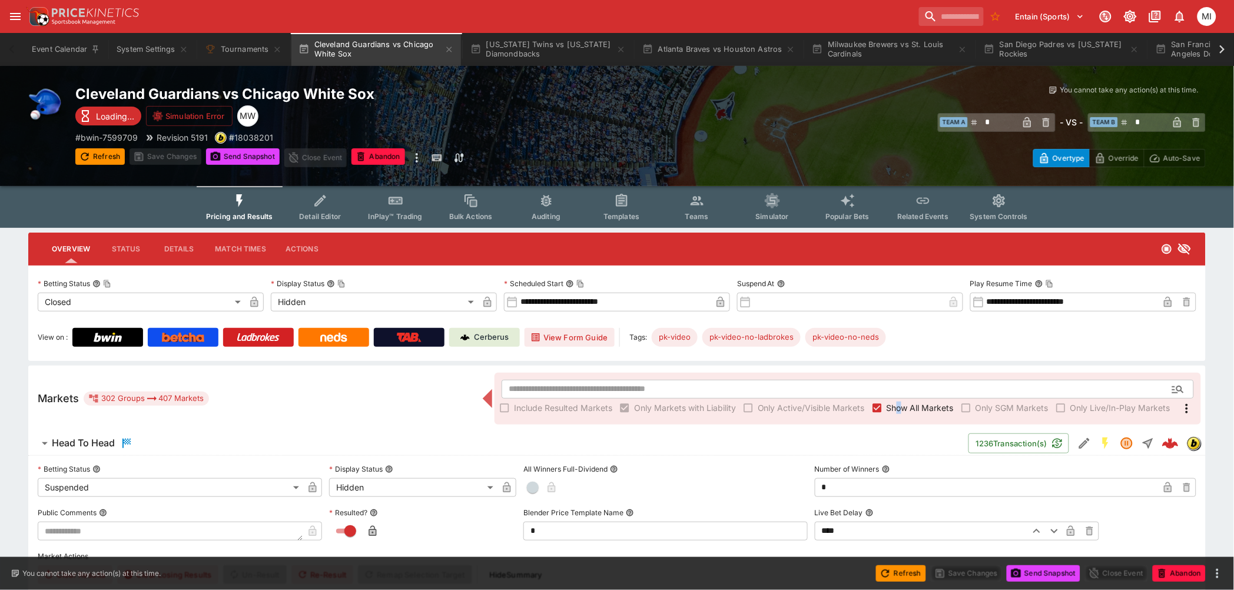
click at [900, 398] on label "Show All Markets" at bounding box center [911, 407] width 86 height 19
click at [916, 405] on span "Show All Markets" at bounding box center [919, 407] width 67 height 12
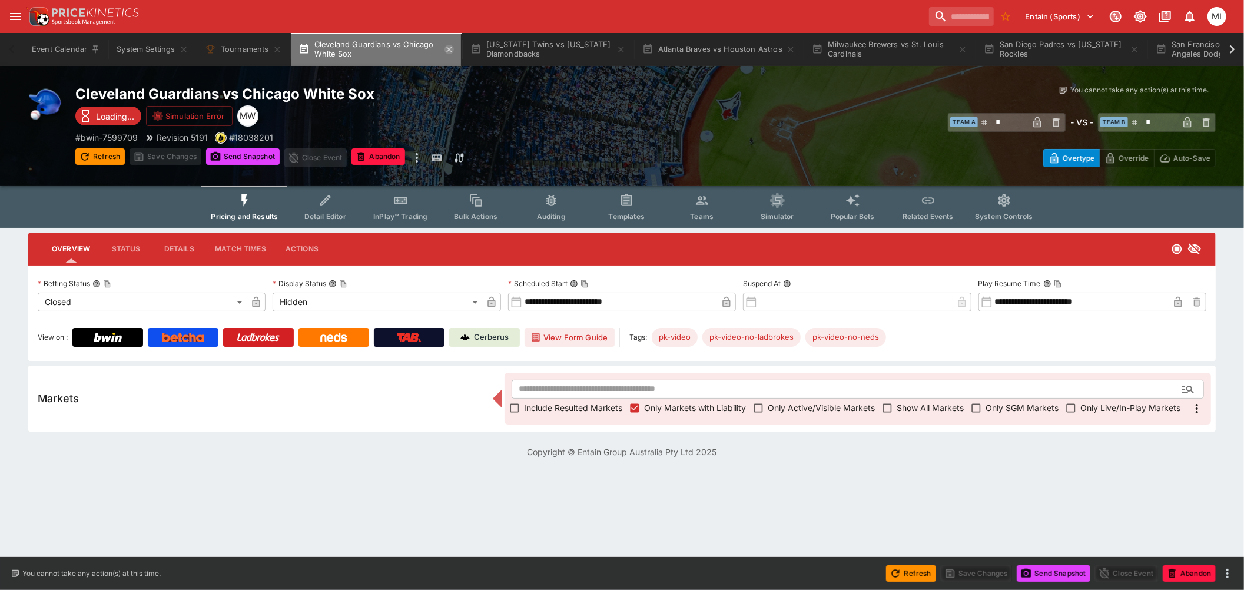
click at [450, 47] on icon "button" at bounding box center [448, 49] width 9 height 9
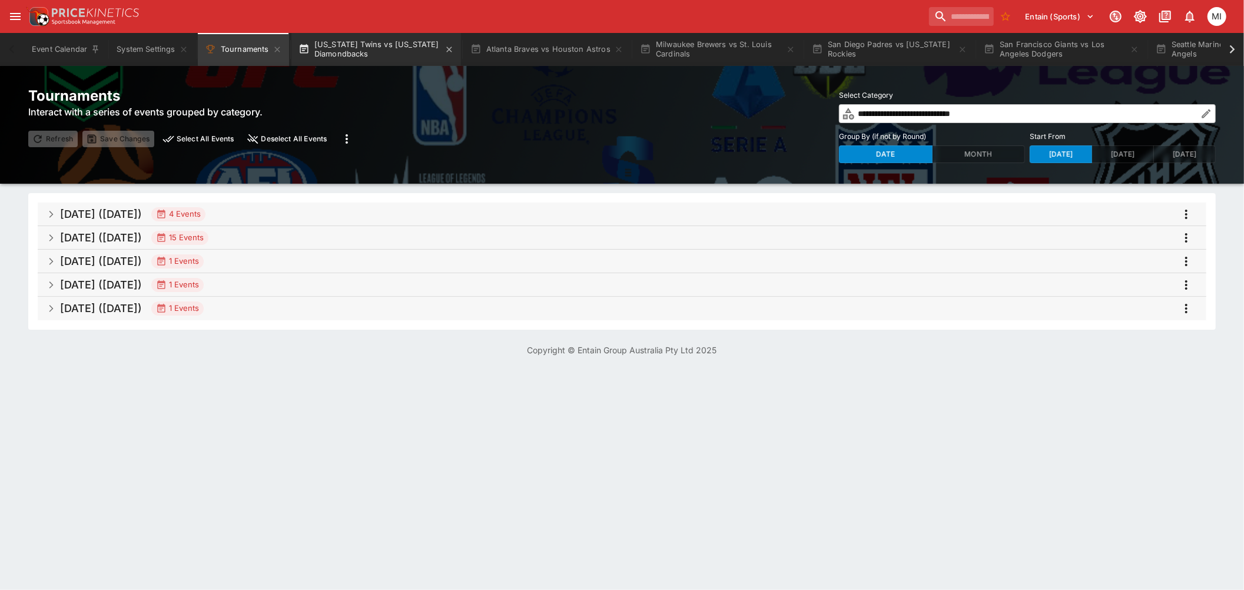
click at [393, 51] on button "[US_STATE] Twins vs [US_STATE] Diamondbacks" at bounding box center [376, 49] width 170 height 33
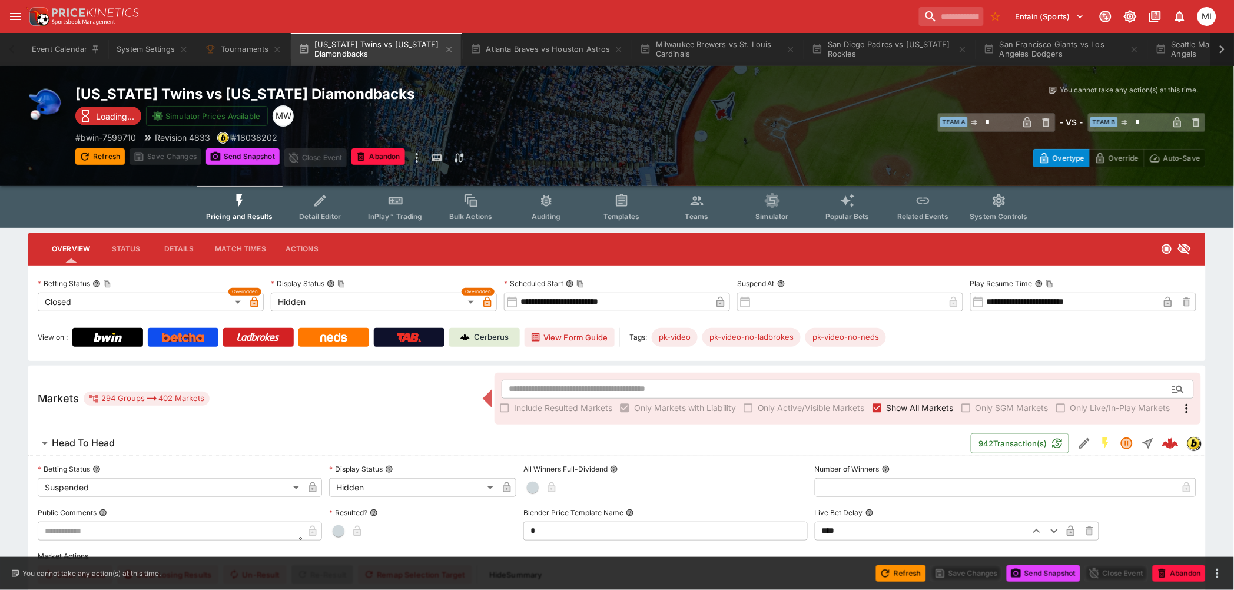
click at [1219, 52] on icon at bounding box center [1222, 49] width 16 height 16
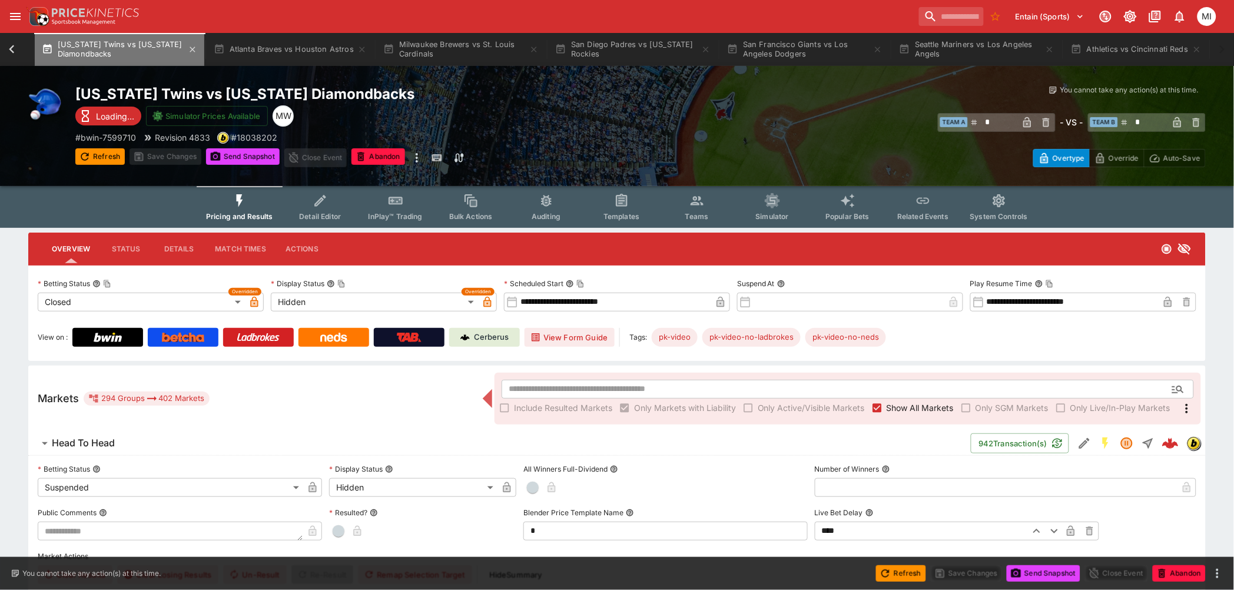
click at [105, 58] on button "[US_STATE] Twins vs [US_STATE] Diamondbacks" at bounding box center [120, 49] width 170 height 33
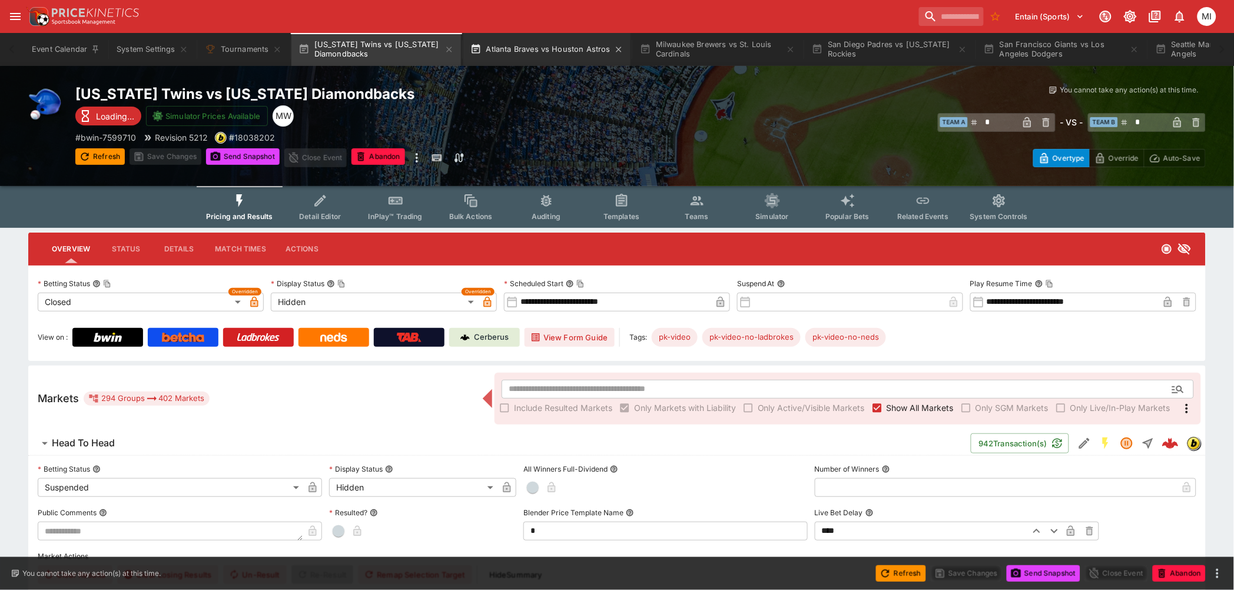
click at [515, 42] on button "Atlanta Braves vs Houston Astros" at bounding box center [546, 49] width 167 height 33
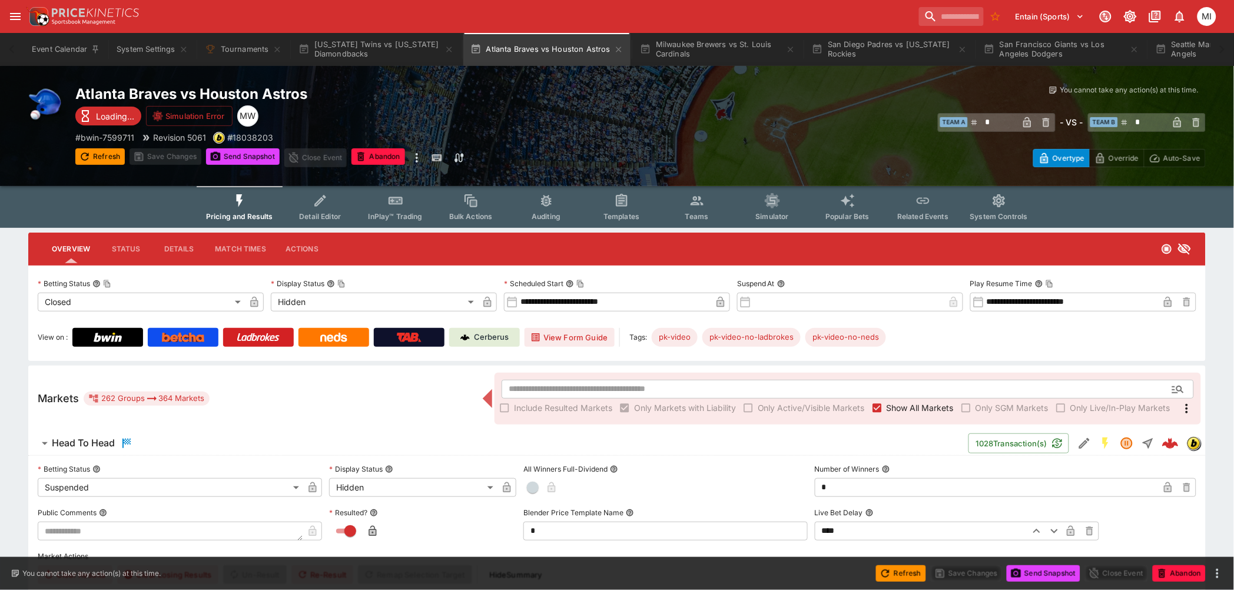
click at [784, 366] on span "Show All Markets" at bounding box center [919, 407] width 67 height 12
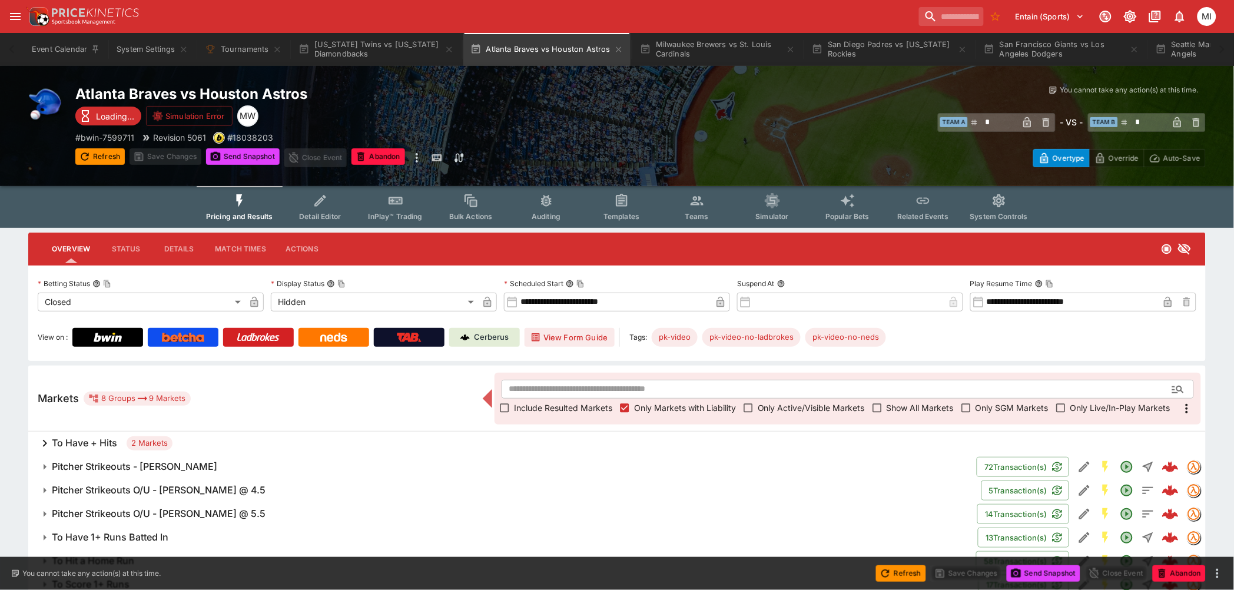
click at [108, 151] on button "Refresh" at bounding box center [99, 156] width 49 height 16
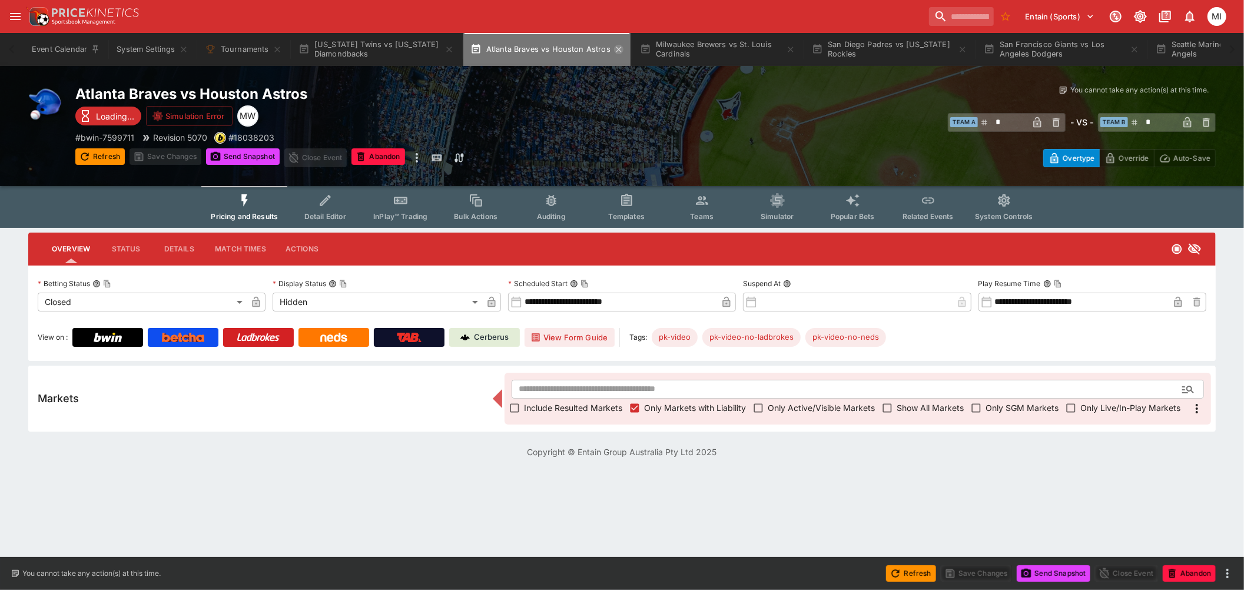
click at [616, 48] on icon "button" at bounding box center [618, 49] width 9 height 9
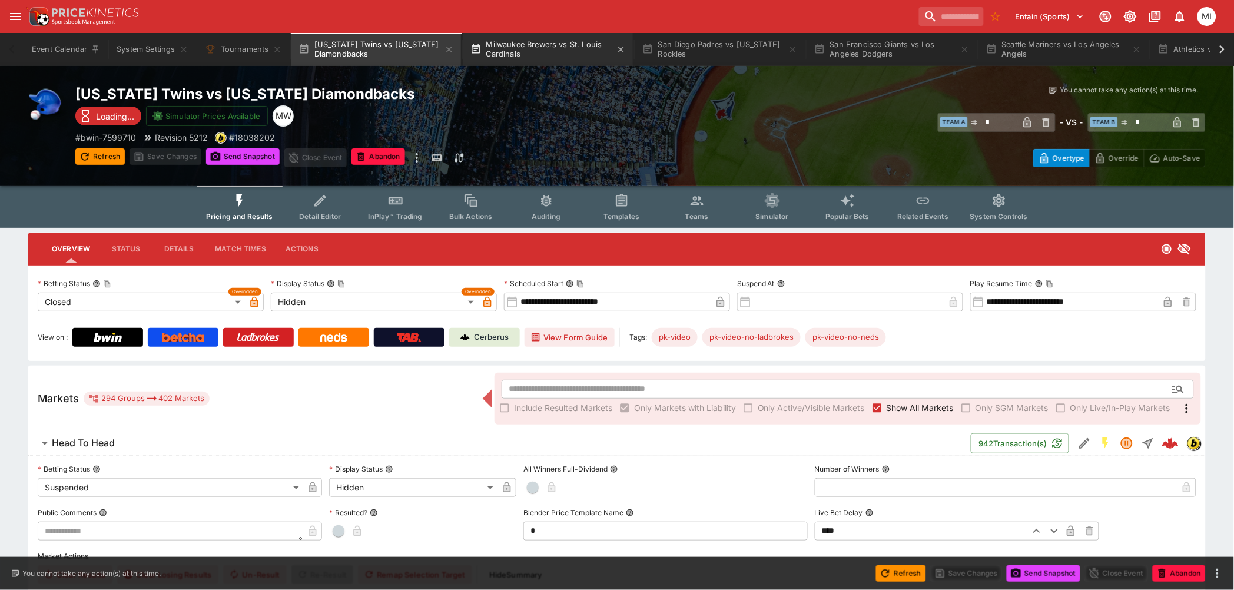
click at [541, 52] on button "Milwaukee Brewers vs St. Louis Cardinals" at bounding box center [548, 49] width 170 height 33
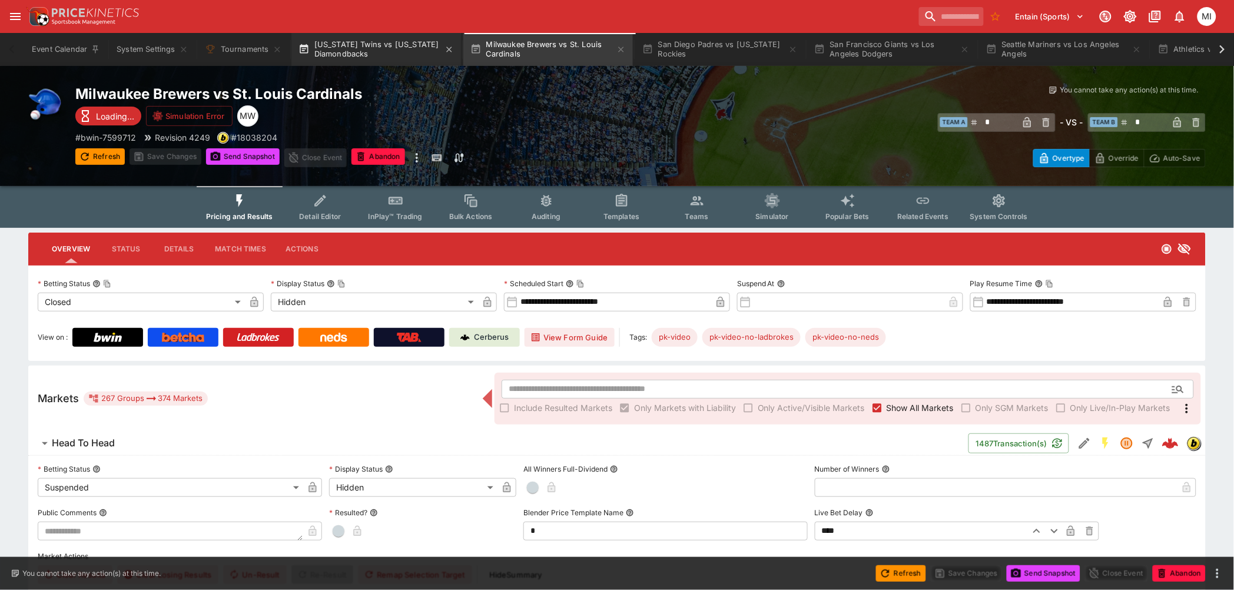
click at [400, 54] on button "[US_STATE] Twins vs [US_STATE] Diamondbacks" at bounding box center [376, 49] width 170 height 33
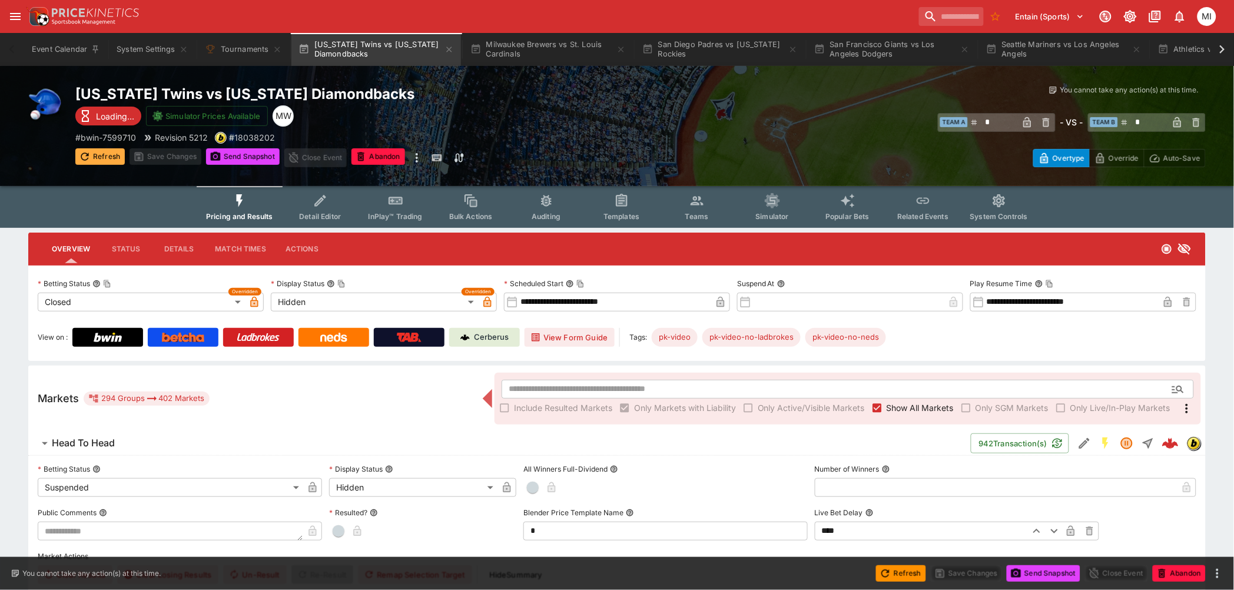
click at [104, 155] on button "Refresh" at bounding box center [99, 156] width 49 height 16
type input "*"
type input "*********"
type input "******"
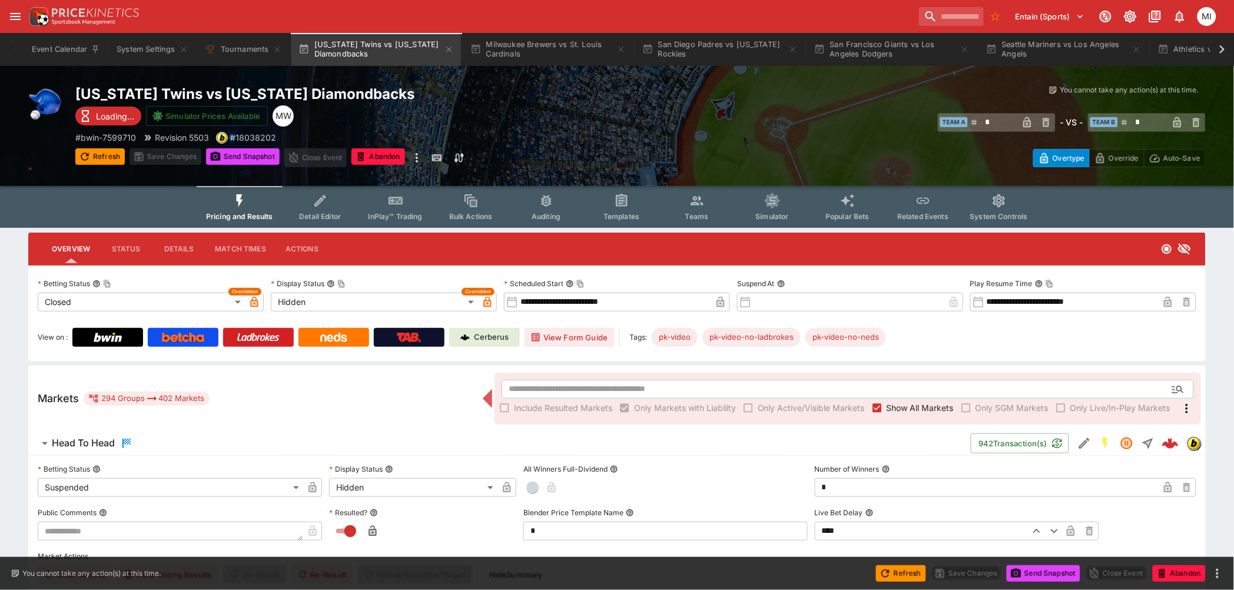
type input "*********"
type input "******"
type input "*"
click at [784, 366] on span "Show All Markets" at bounding box center [919, 407] width 67 height 12
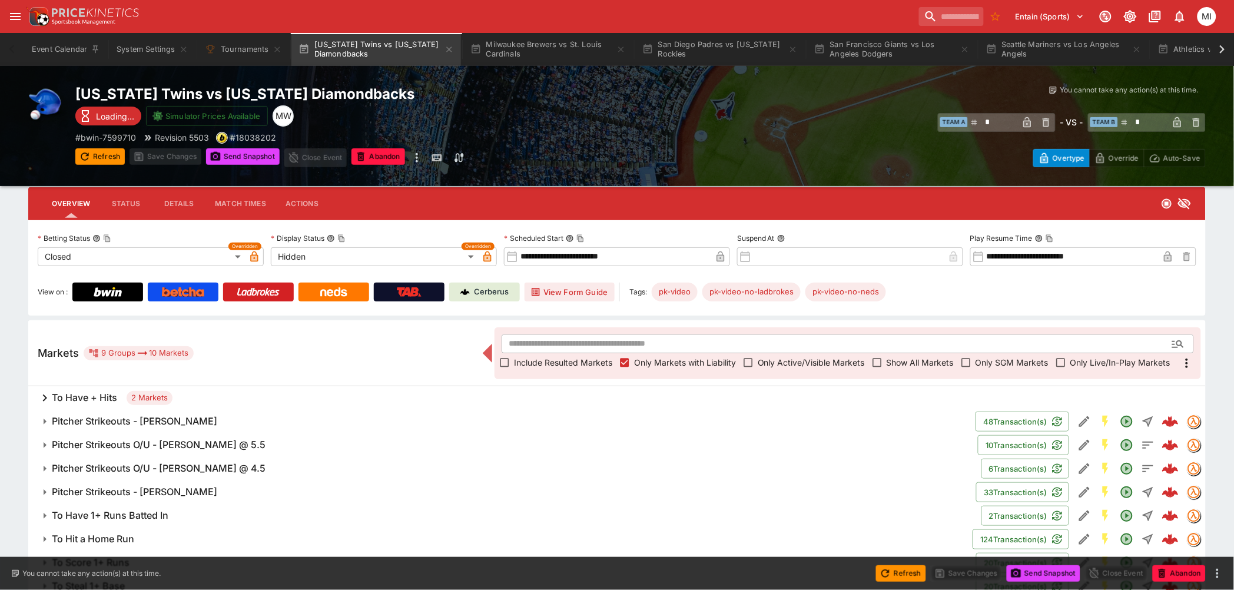
scroll to position [92, 0]
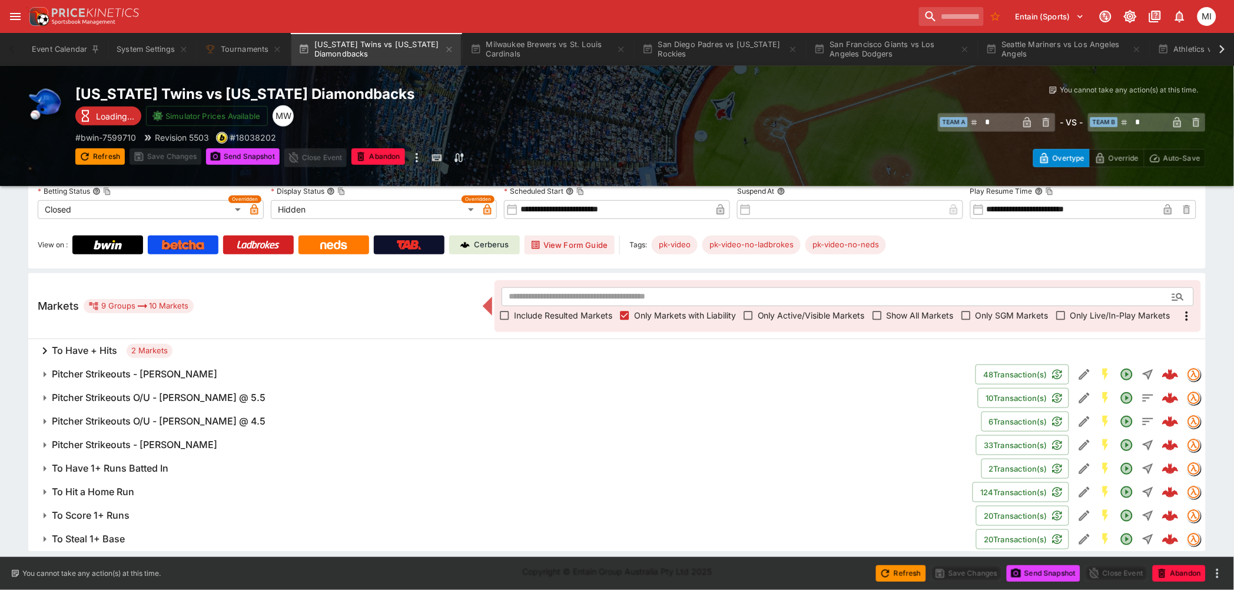
click at [175, 366] on h6 "Pitcher Strikeouts - [PERSON_NAME]" at bounding box center [134, 445] width 165 height 12
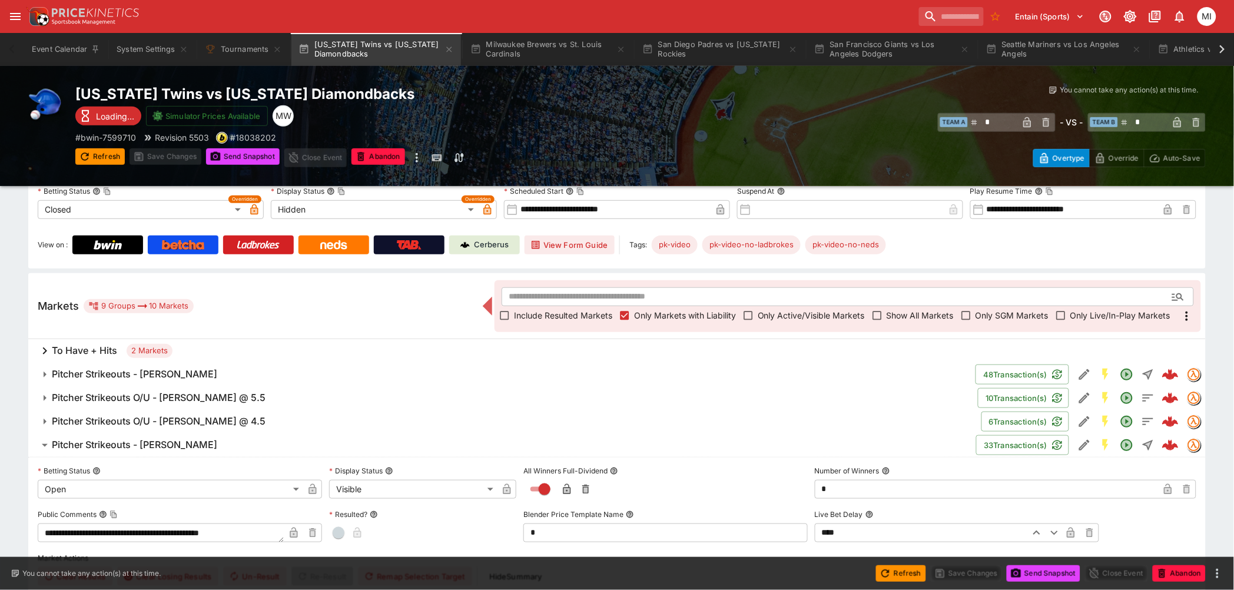
click at [162, 366] on h6 "Pitcher Strikeouts - [PERSON_NAME]" at bounding box center [134, 374] width 165 height 12
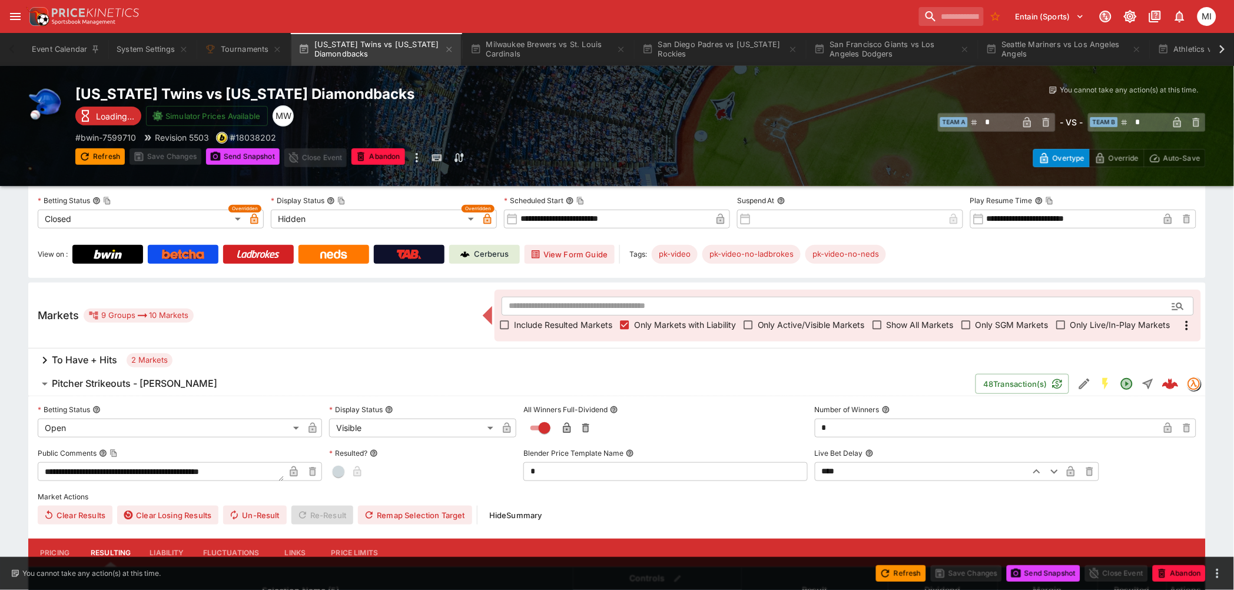
scroll to position [0, 0]
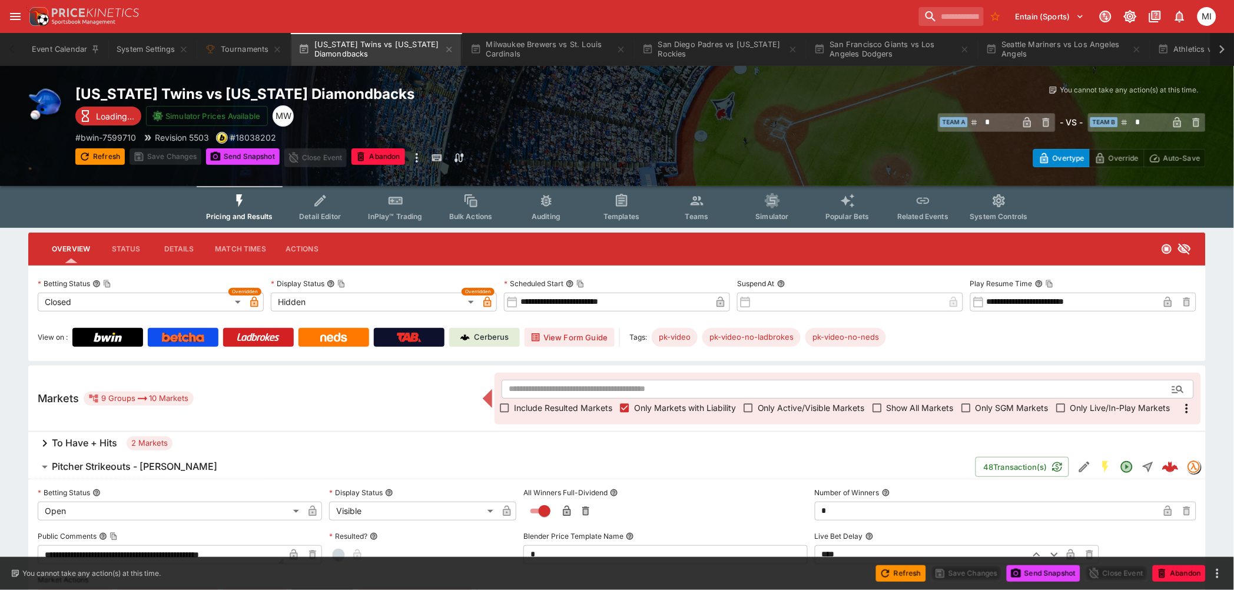
click at [784, 51] on icon at bounding box center [1222, 49] width 5 height 8
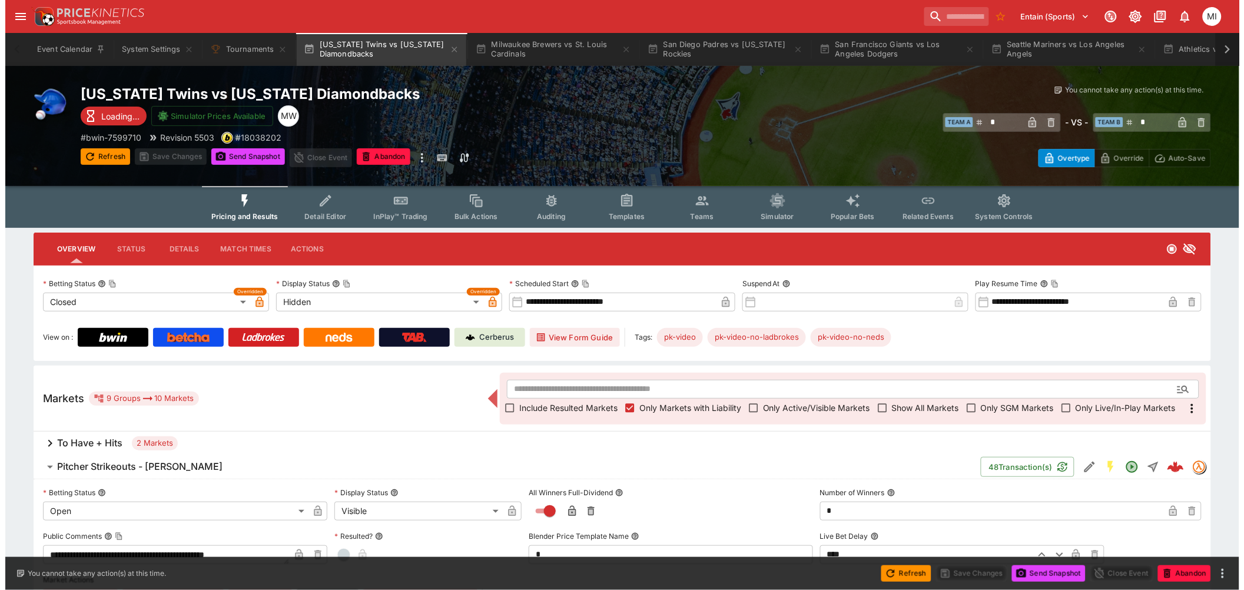
scroll to position [0, 93]
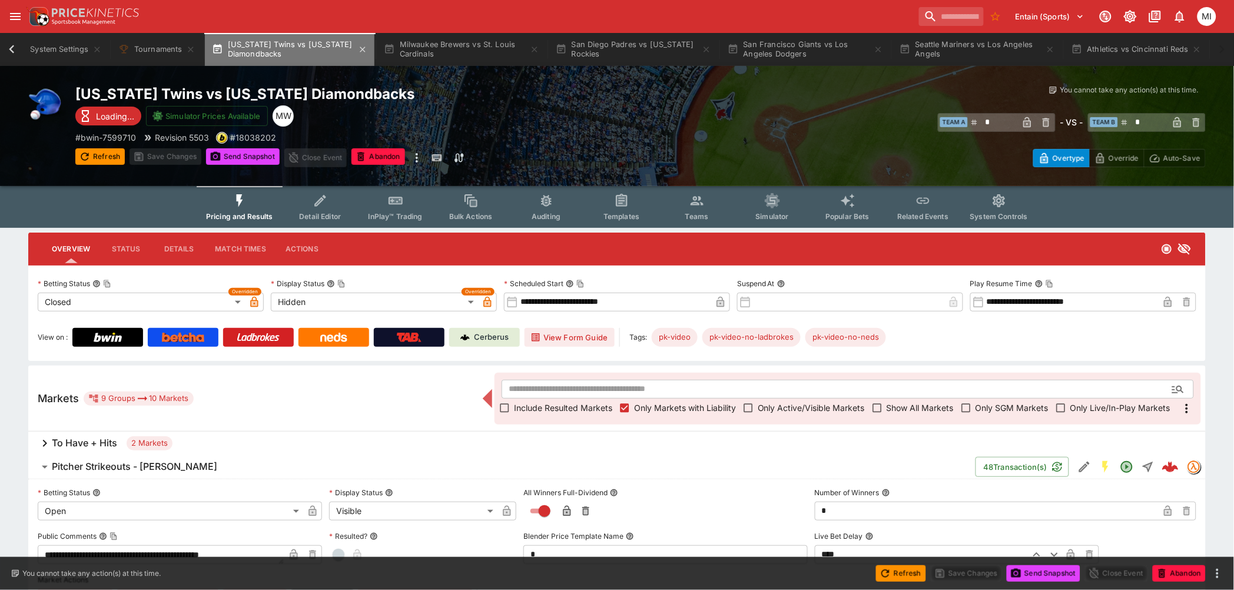
click at [246, 46] on button "[US_STATE] Twins vs [US_STATE] Diamondbacks" at bounding box center [290, 49] width 170 height 33
click at [784, 366] on span "Show All Markets" at bounding box center [919, 407] width 67 height 12
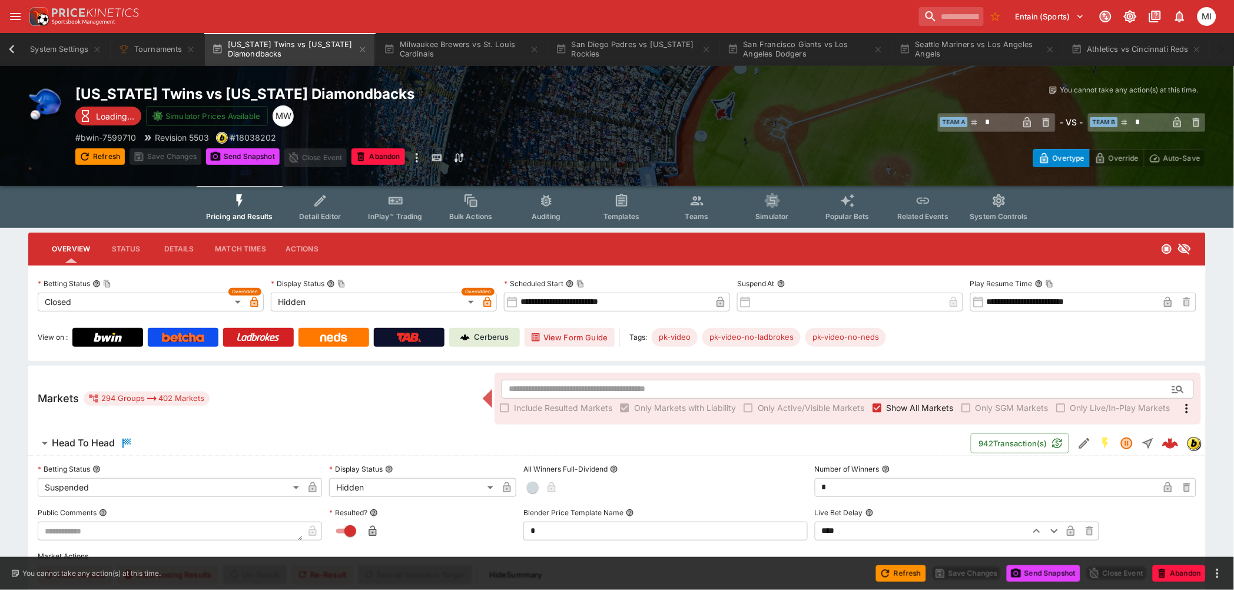
click at [784, 366] on span "Show All Markets" at bounding box center [919, 407] width 67 height 12
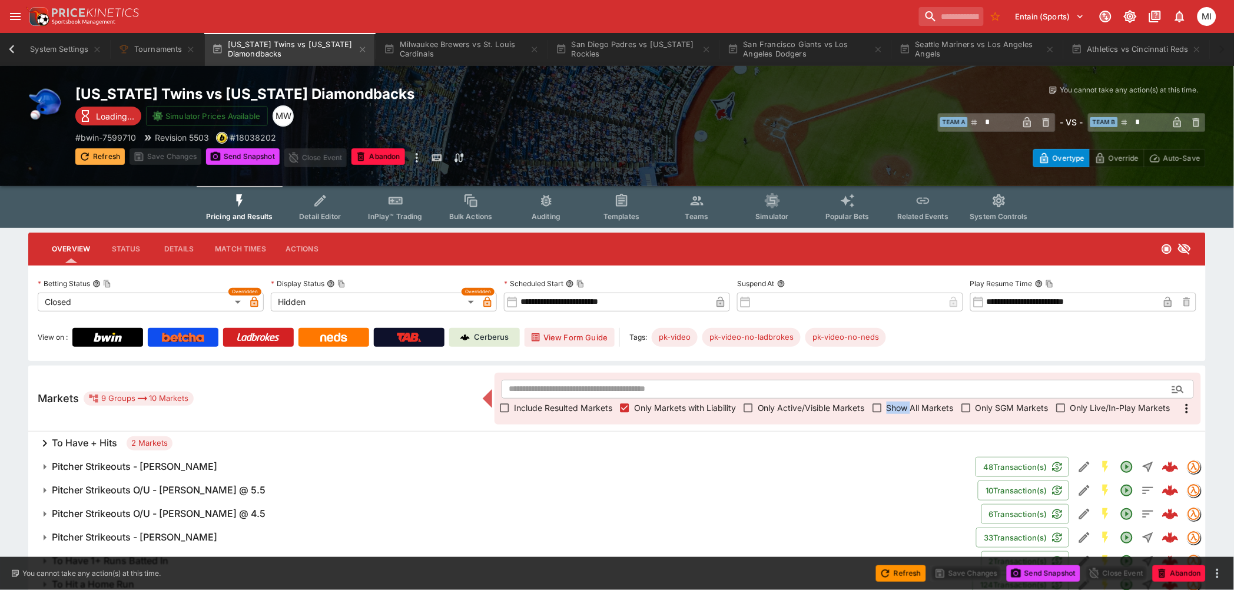
click at [104, 154] on button "Refresh" at bounding box center [99, 156] width 49 height 16
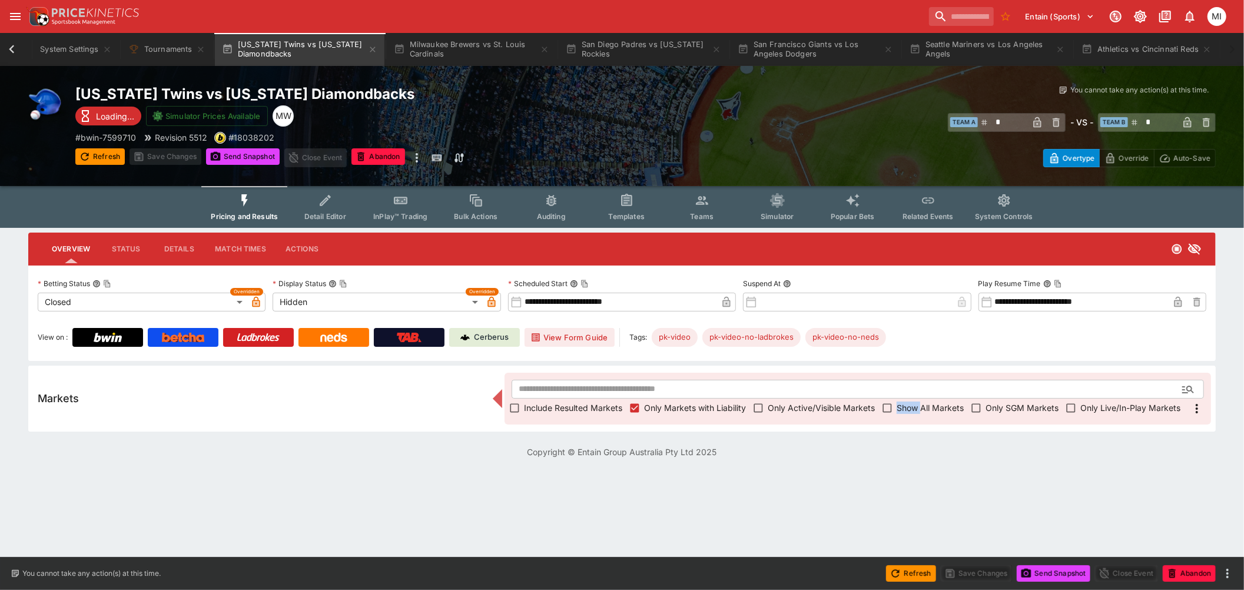
scroll to position [0, 83]
click at [368, 48] on icon "button" at bounding box center [372, 49] width 9 height 9
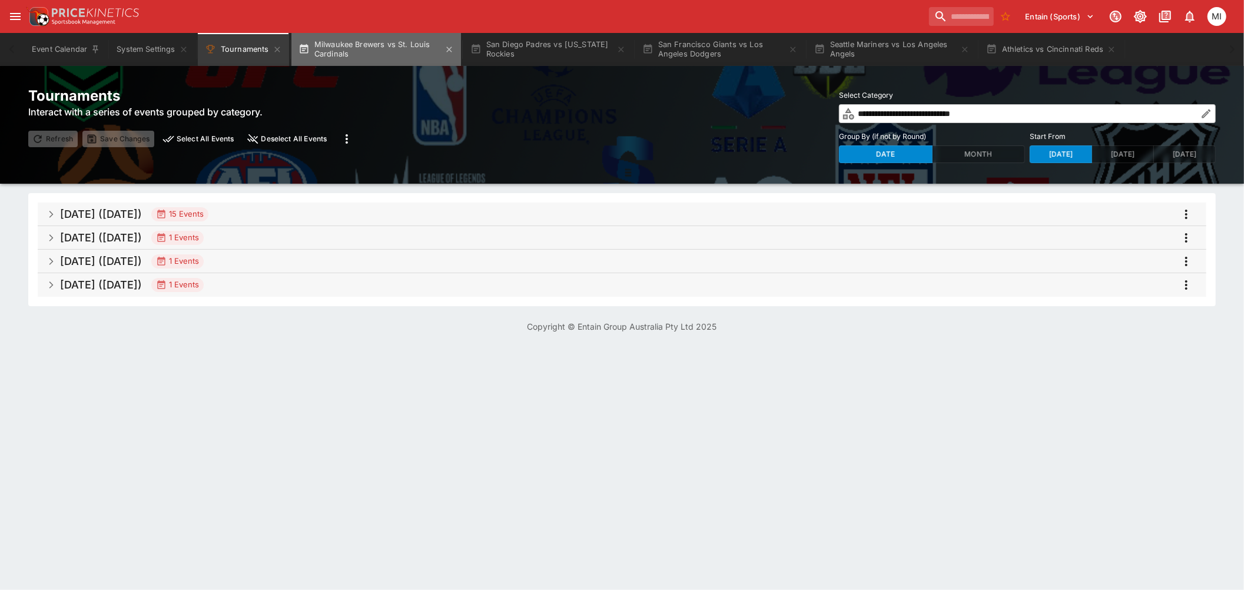
click at [340, 52] on button "Milwaukee Brewers vs St. Louis Cardinals" at bounding box center [376, 49] width 170 height 33
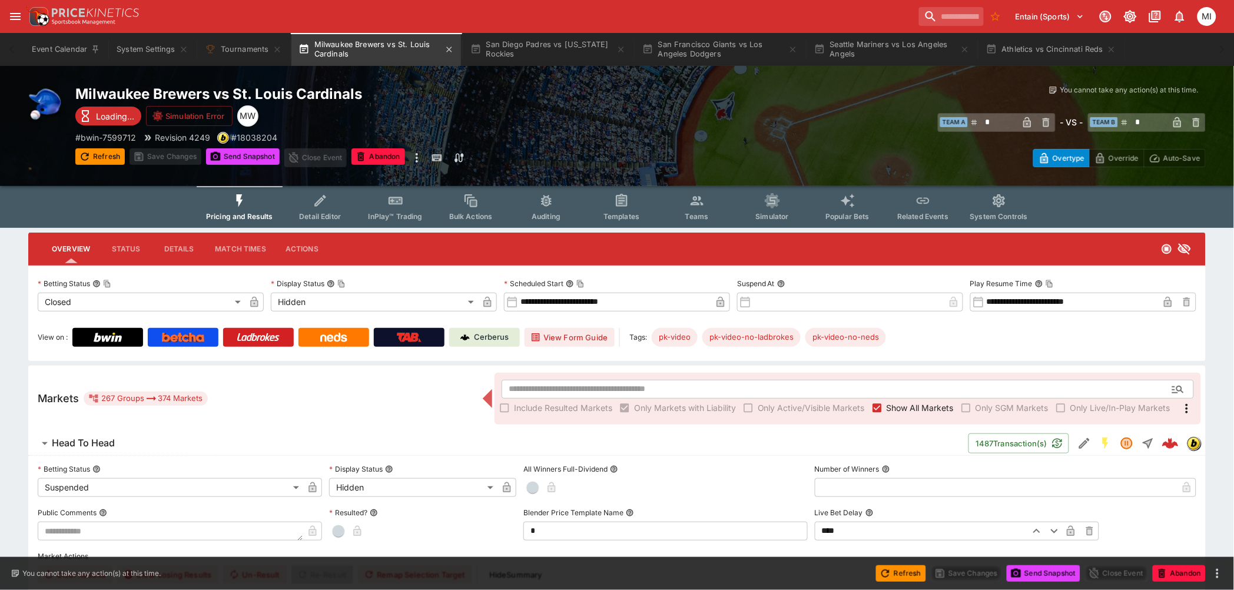
click at [393, 46] on button "Milwaukee Brewers vs St. Louis Cardinals" at bounding box center [376, 49] width 170 height 33
click at [102, 150] on button "Refresh" at bounding box center [99, 156] width 49 height 16
type input "*"
click at [543, 44] on button "San Diego Padres vs [US_STATE] Rockies" at bounding box center [548, 49] width 170 height 33
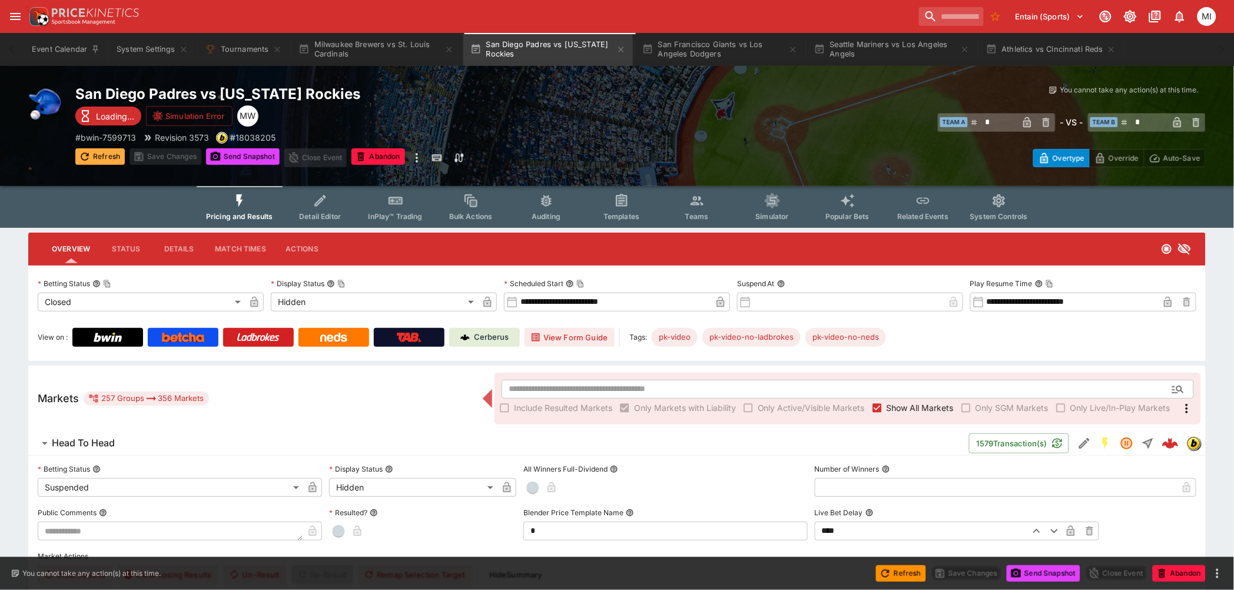
click at [100, 150] on button "Refresh" at bounding box center [99, 156] width 49 height 16
type input "**"
type input "*"
type input "*********"
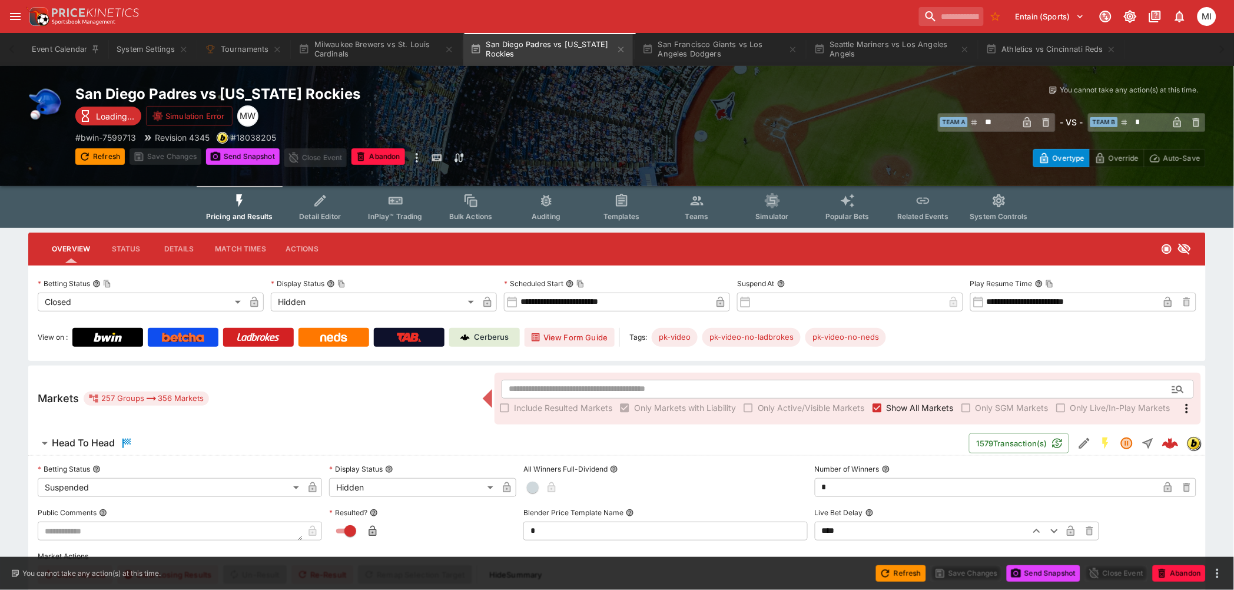
type input "******"
type input "*"
type input "*********"
type input "******"
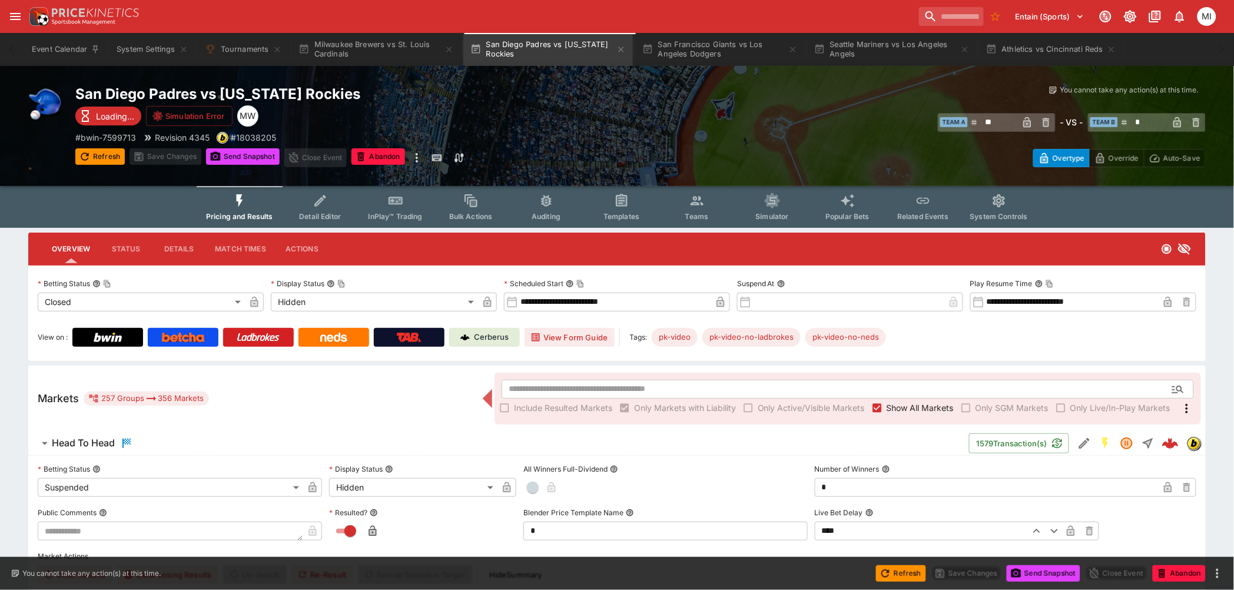
click at [784, 366] on span "Show All Markets" at bounding box center [919, 407] width 67 height 12
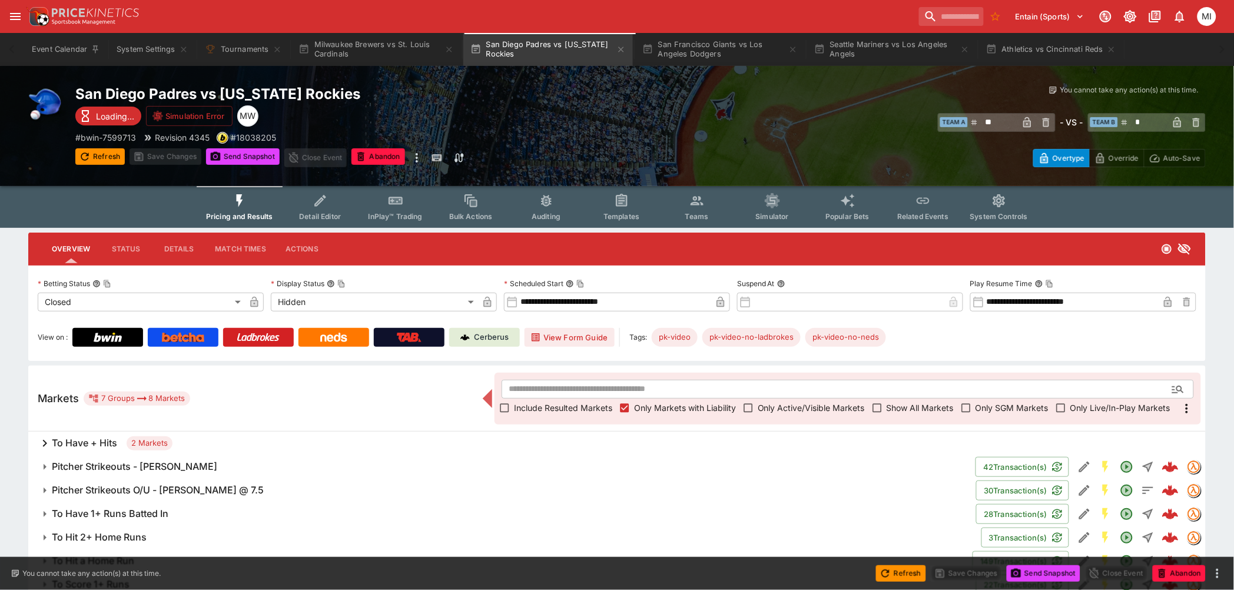
click at [151, 366] on h6 "Pitcher Strikeouts - [PERSON_NAME]" at bounding box center [134, 466] width 165 height 12
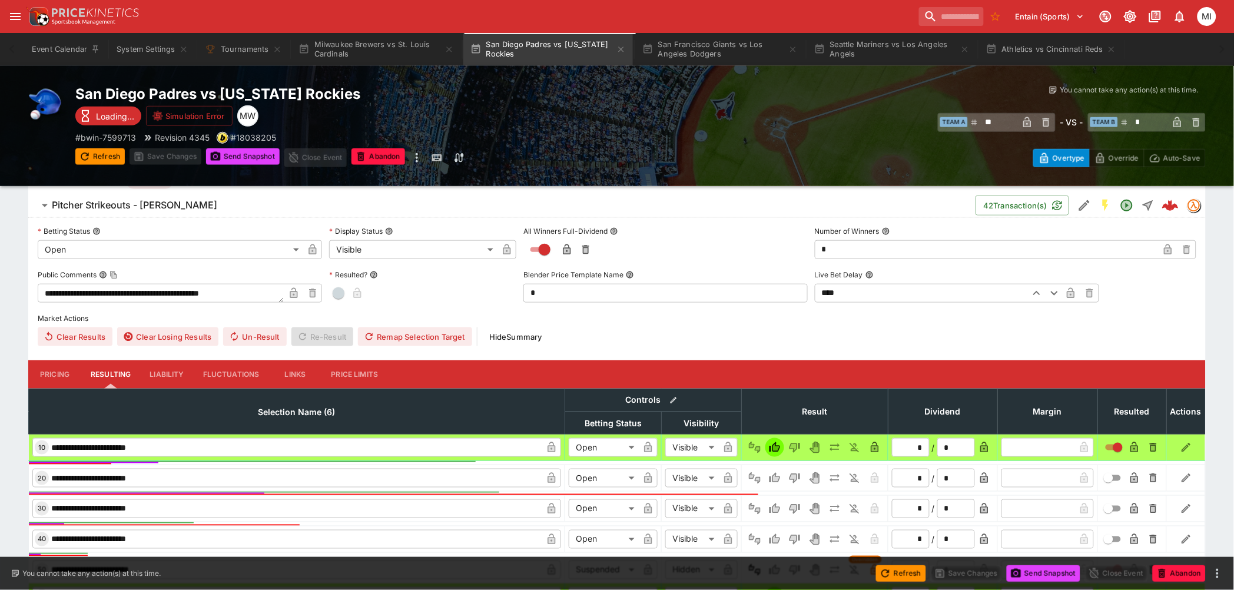
scroll to position [392, 0]
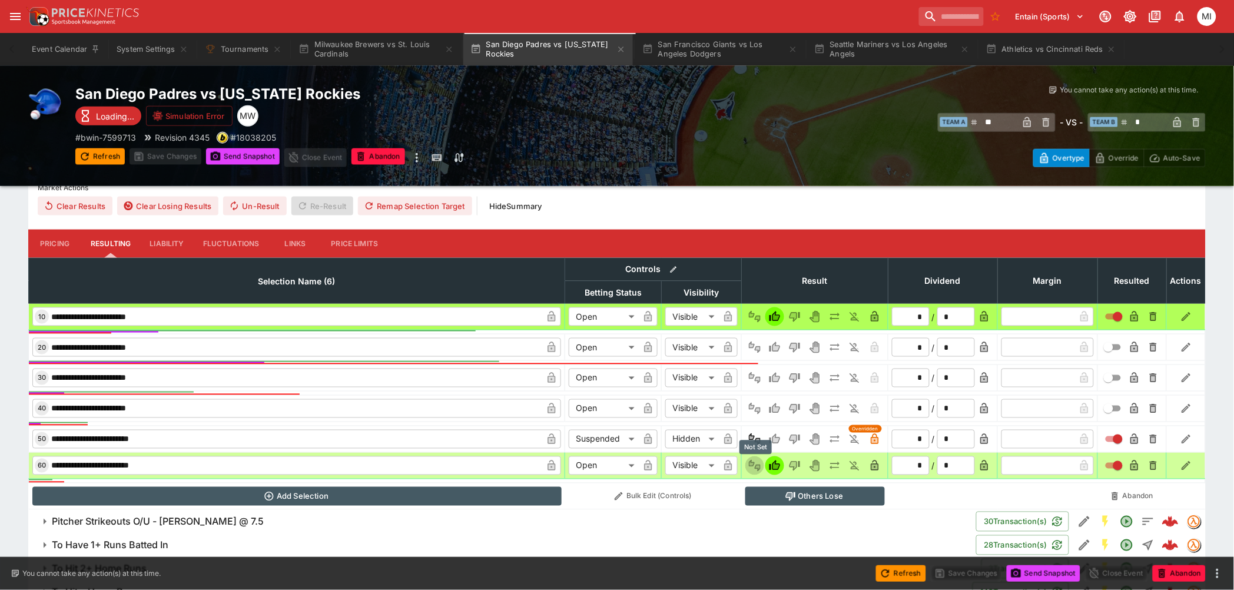
click at [753, 366] on icon "Not Set" at bounding box center [755, 466] width 10 height 8
type input "*"
type input "*********"
type input "******"
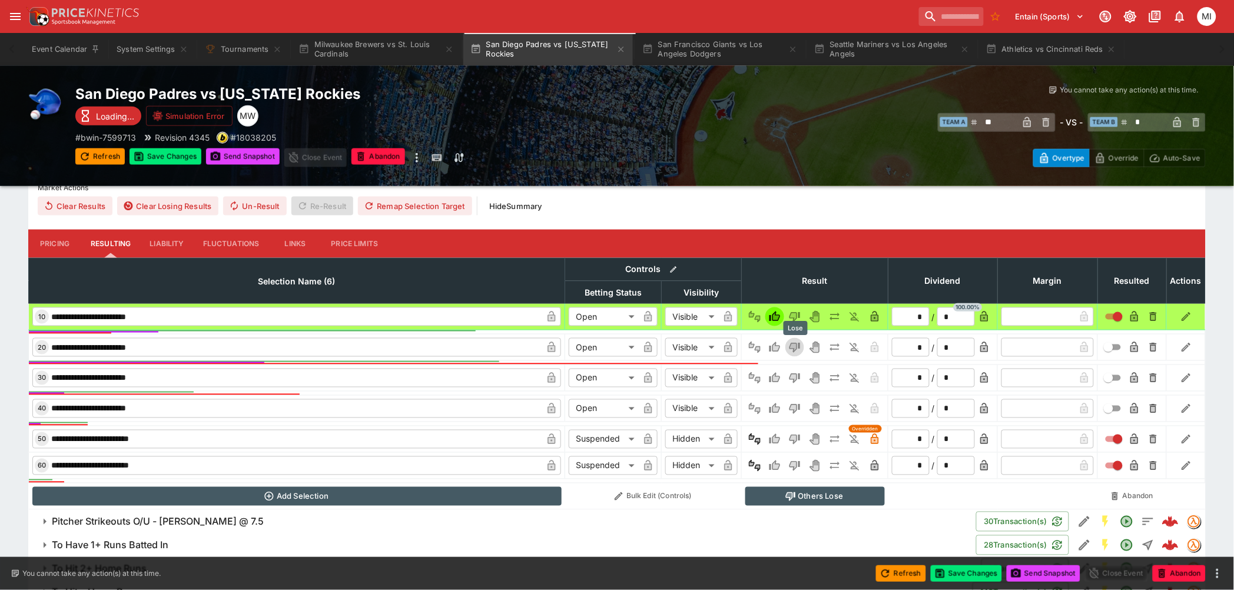
click at [784, 344] on icon "Lose" at bounding box center [794, 347] width 6 height 7
click at [784, 366] on icon "Lose" at bounding box center [795, 378] width 12 height 12
type input "*********"
type input "******"
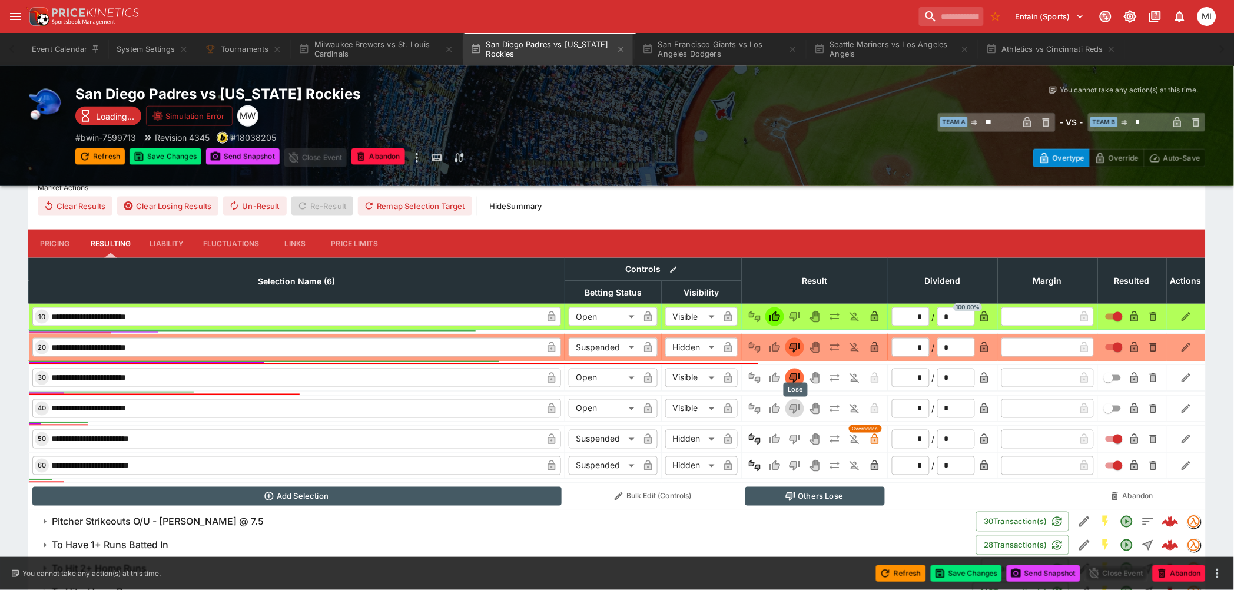
click at [784, 366] on icon "Lose" at bounding box center [795, 409] width 12 height 12
click at [784, 366] on icon "Lose" at bounding box center [795, 439] width 12 height 12
type input "*********"
type input "******"
type input "*********"
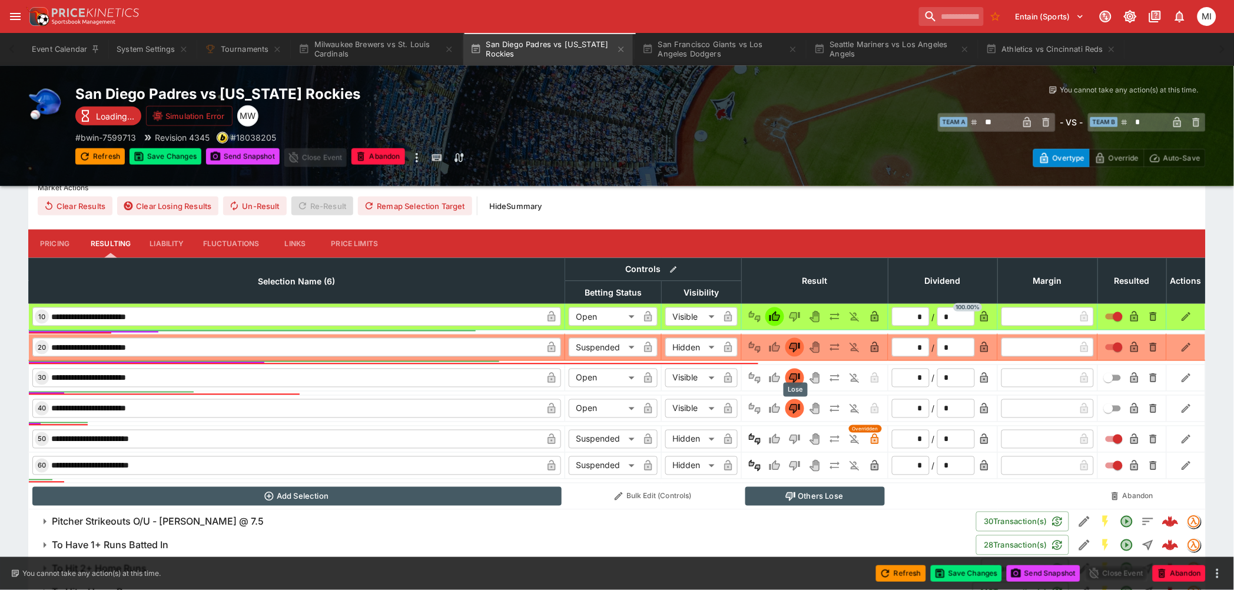
type input "******"
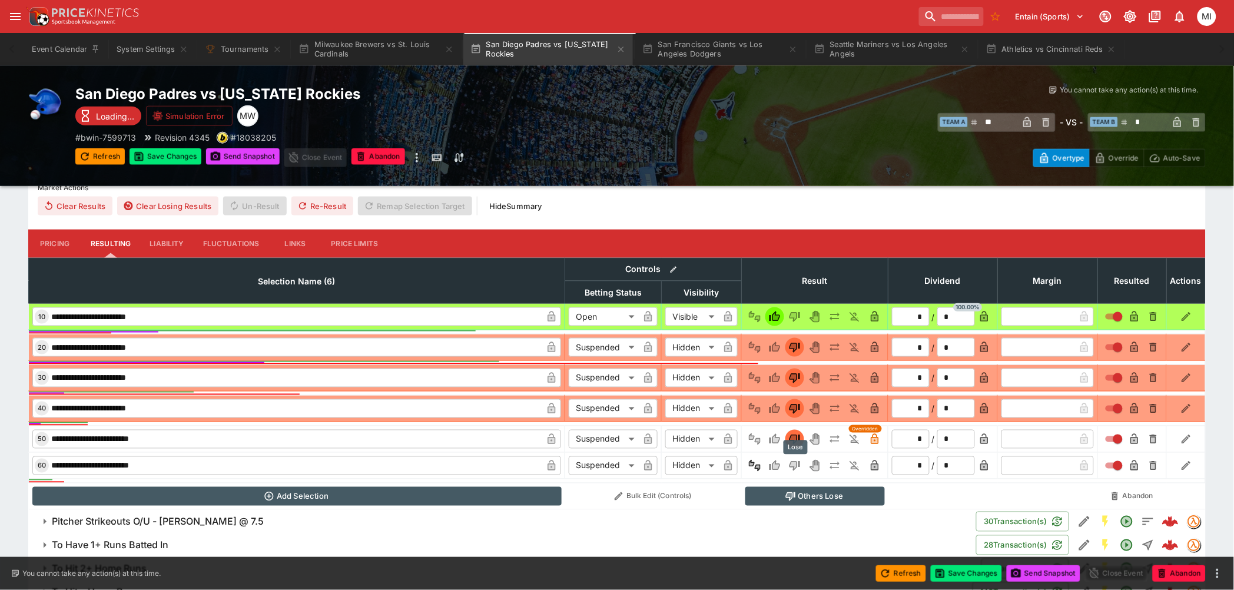
click at [784, 366] on icon "Lose" at bounding box center [794, 466] width 11 height 10
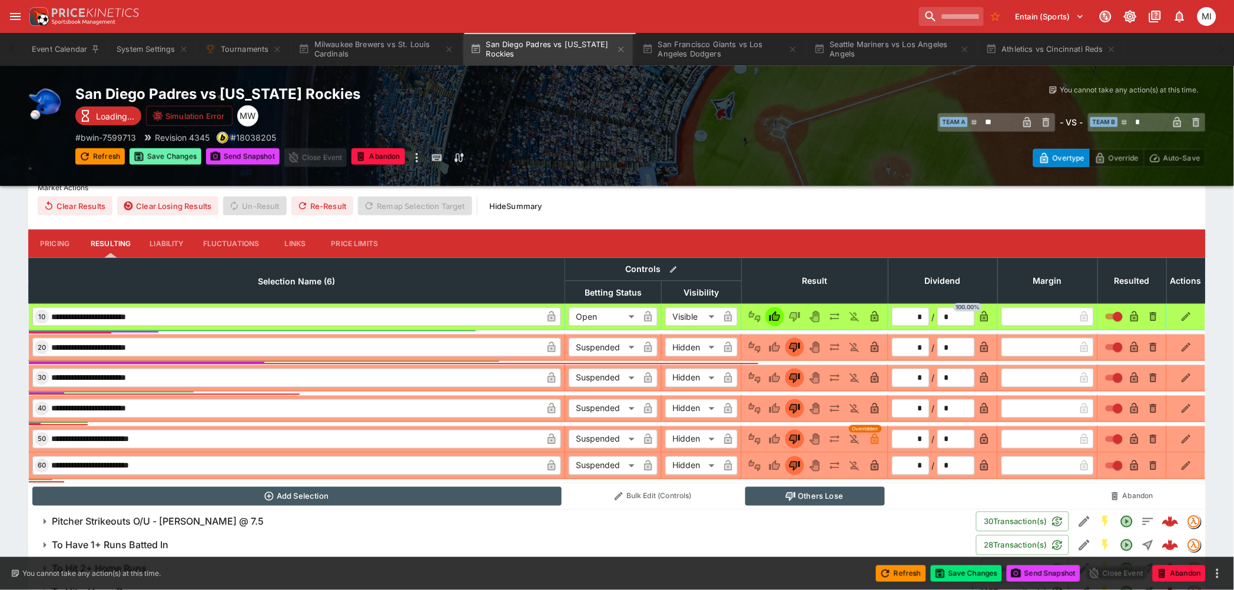
click at [155, 152] on button "Save Changes" at bounding box center [165, 156] width 72 height 16
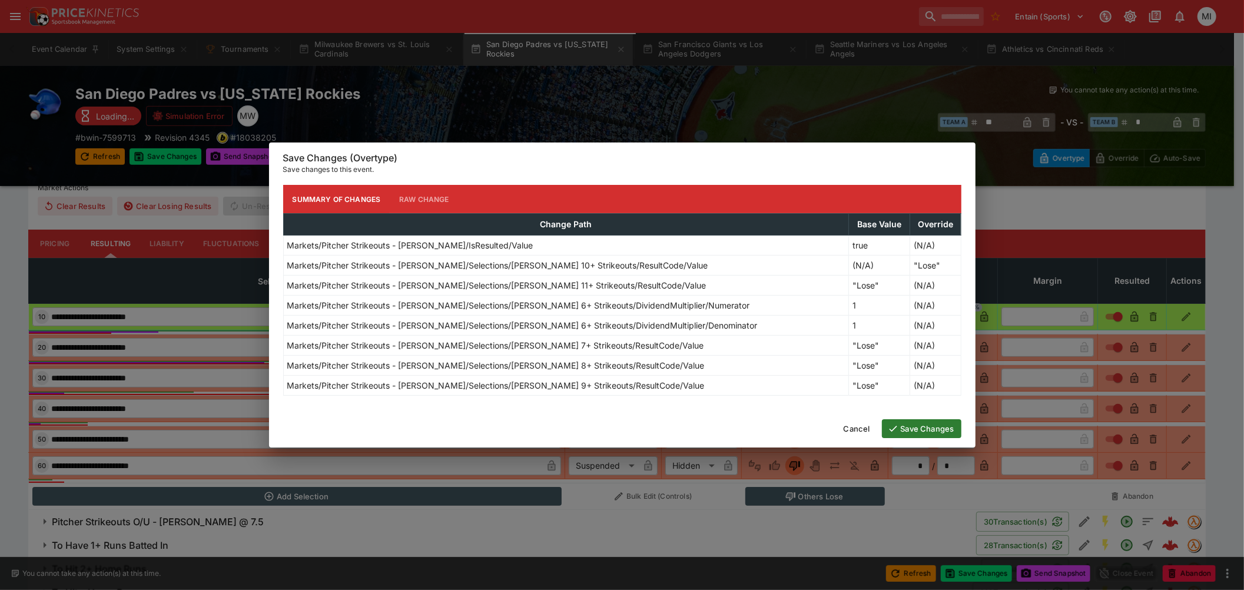
click at [784, 366] on button "Save Changes" at bounding box center [921, 428] width 79 height 19
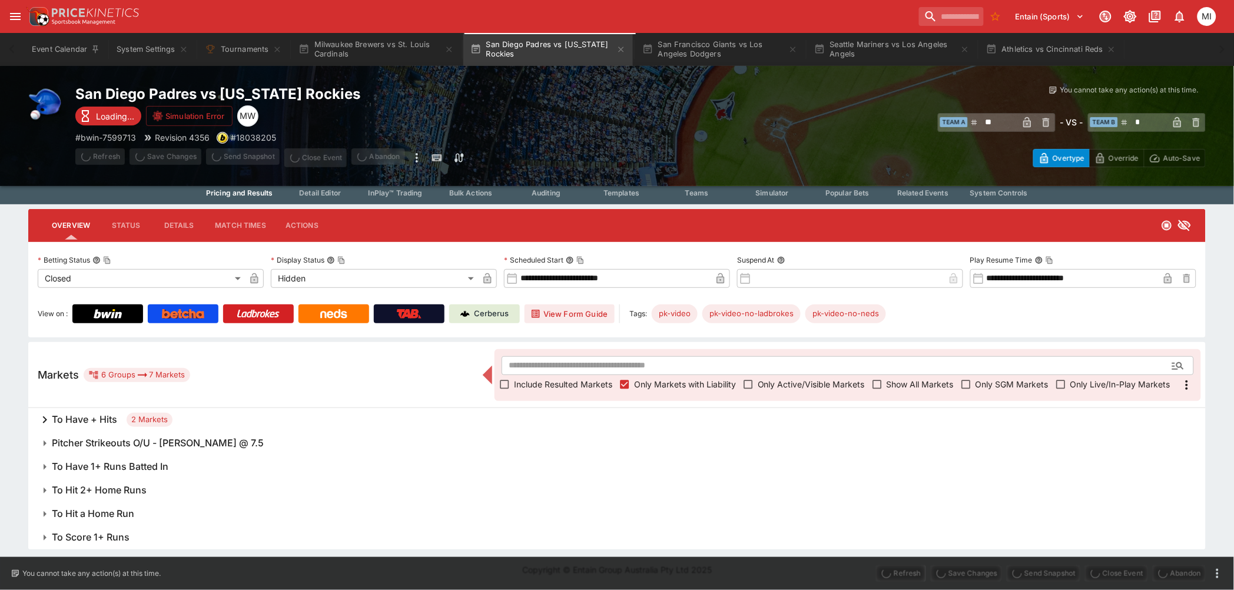
scroll to position [0, 0]
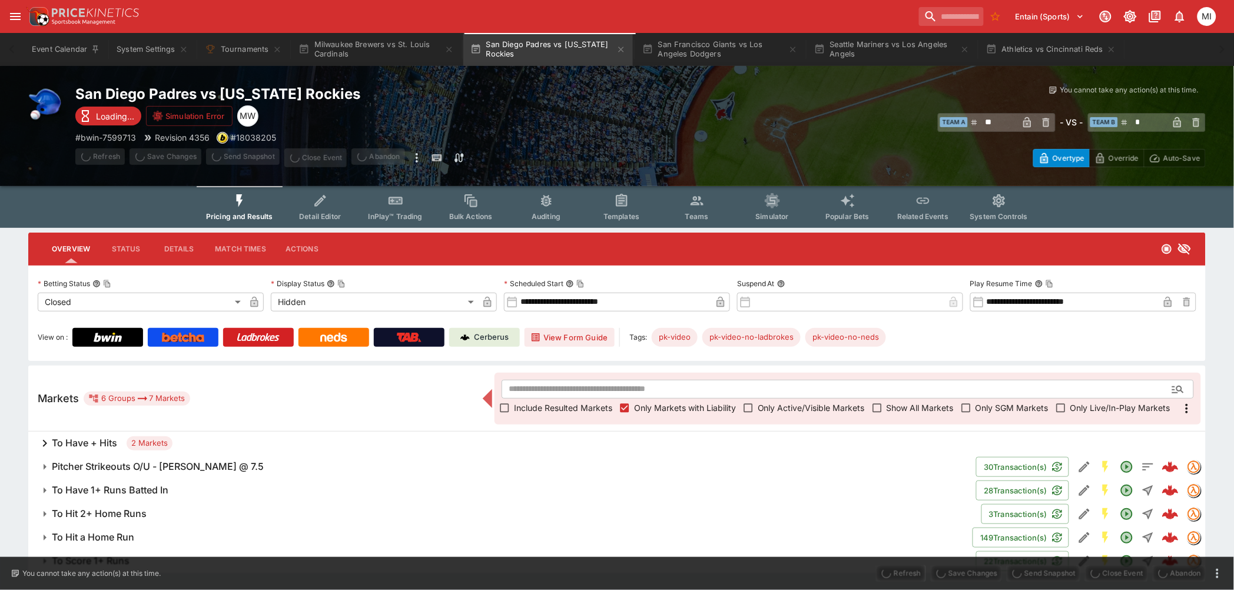
click at [492, 336] on p "Cerberus" at bounding box center [491, 337] width 35 height 12
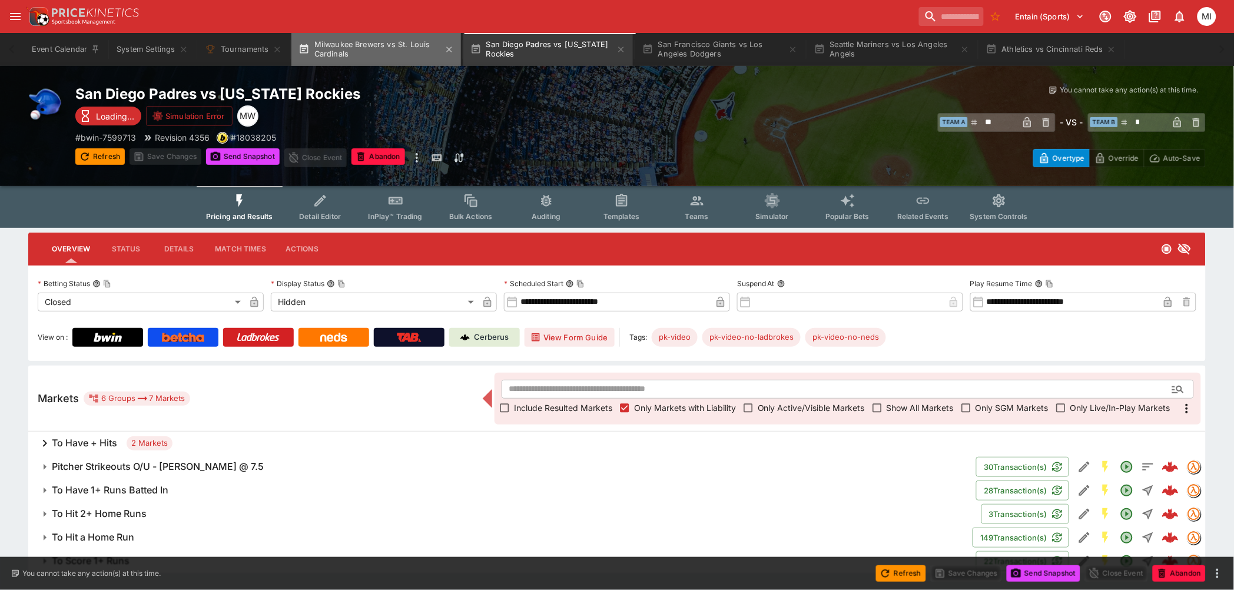
click at [382, 57] on button "Milwaukee Brewers vs St. Louis Cardinals" at bounding box center [376, 49] width 170 height 33
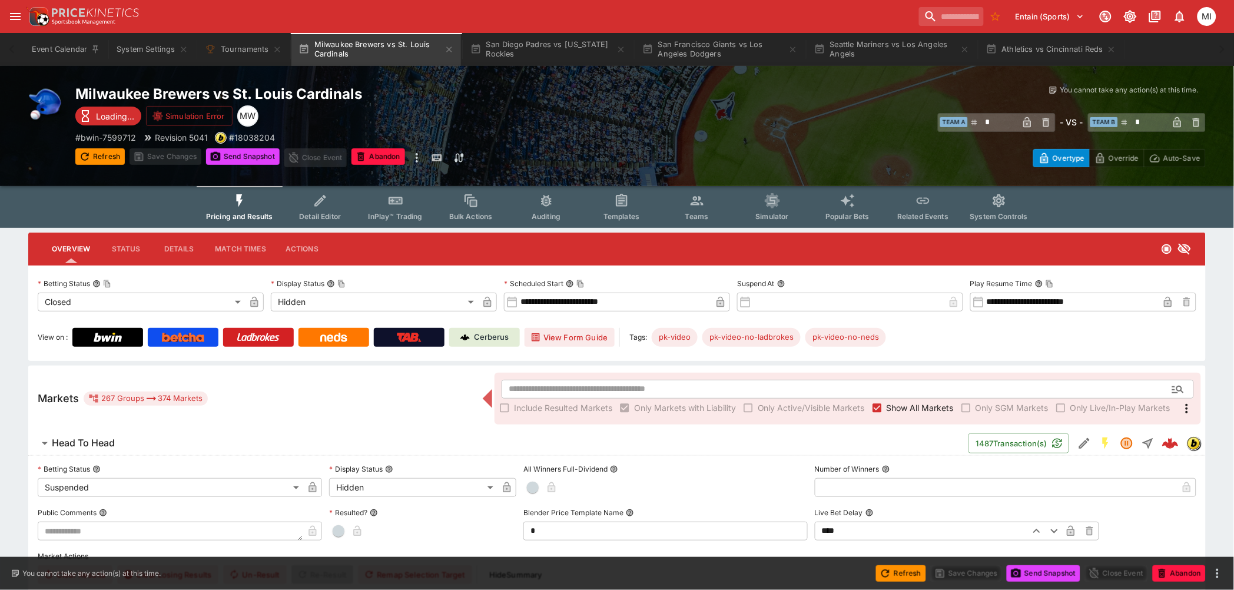
click at [784, 366] on span "Show All Markets" at bounding box center [919, 407] width 67 height 12
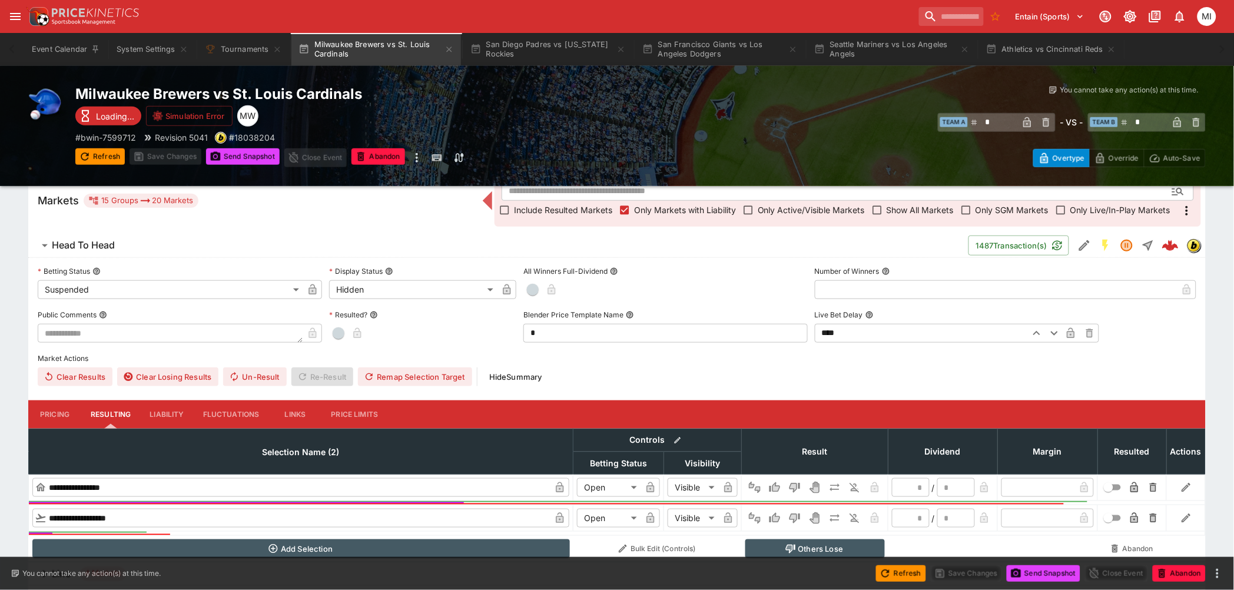
scroll to position [392, 0]
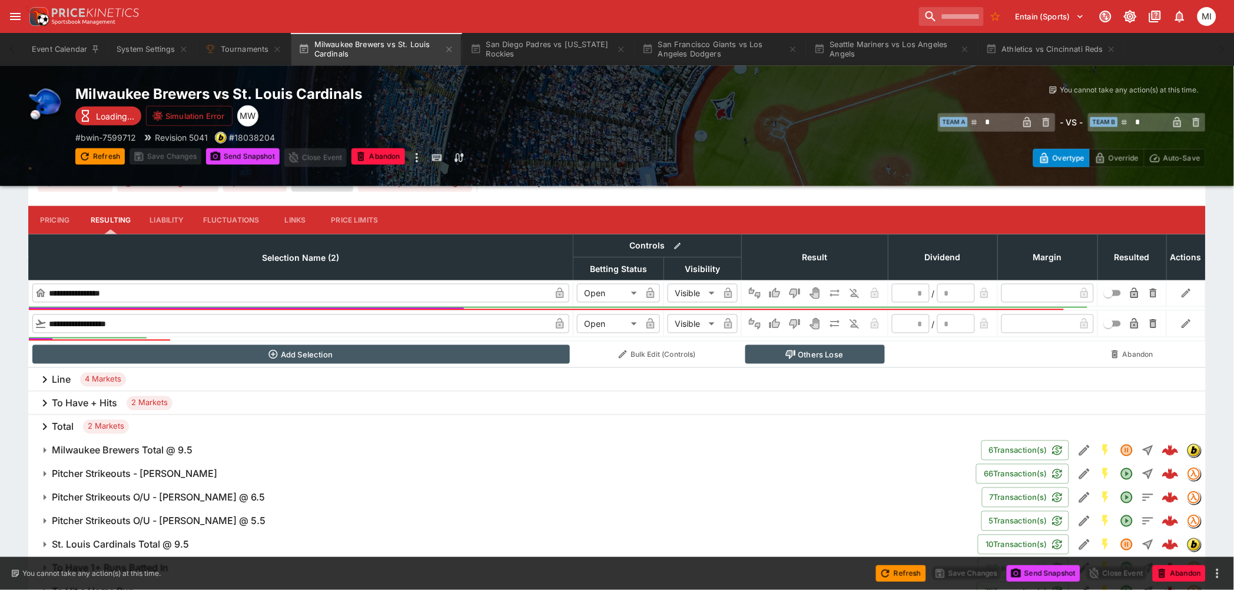
click at [185, 366] on h6 "Pitcher Strikeouts - Jacob Misiorowski" at bounding box center [134, 474] width 165 height 12
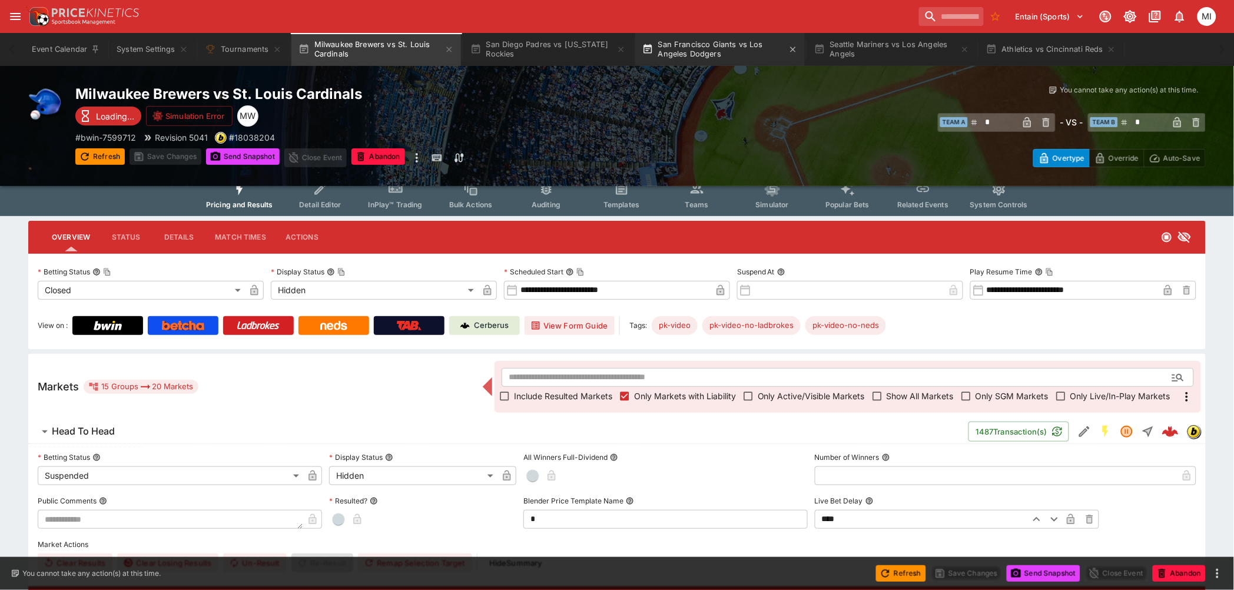
scroll to position [0, 0]
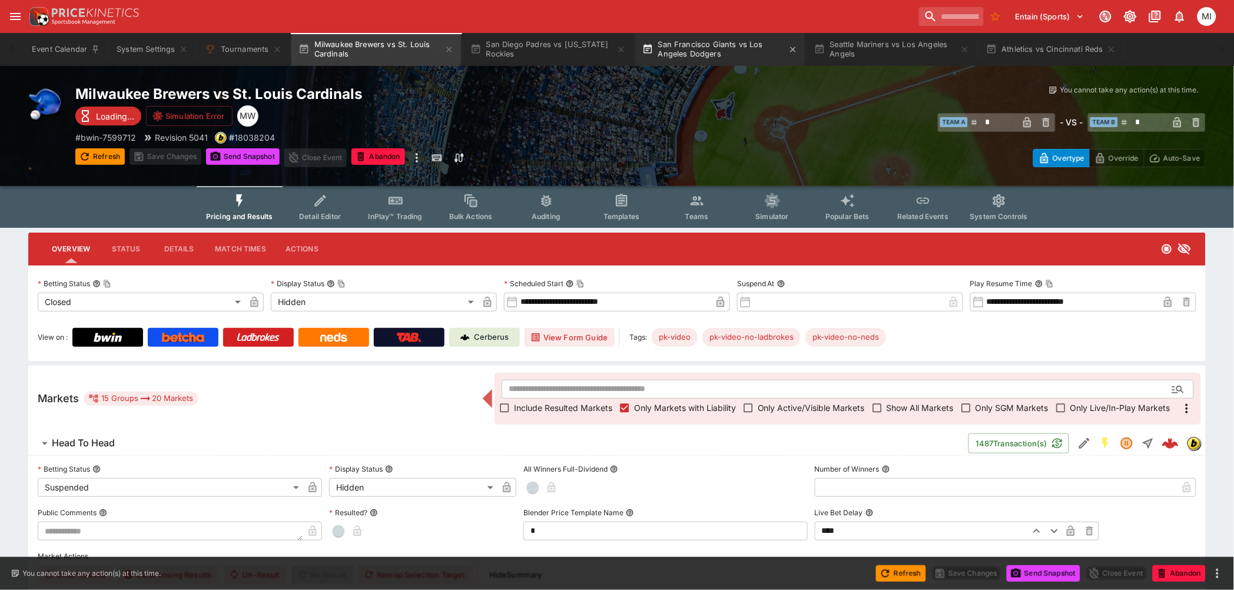
click at [749, 47] on button "San Francisco Giants vs Los Angeles Dodgers" at bounding box center [720, 49] width 170 height 33
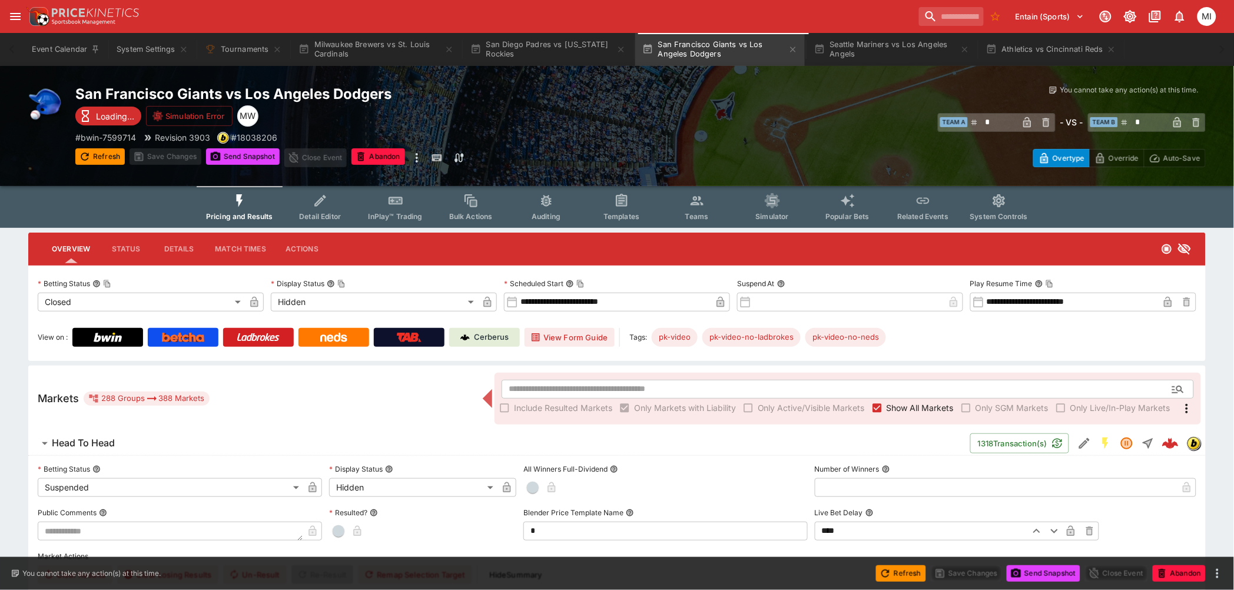
click at [784, 366] on span "Show All Markets" at bounding box center [919, 407] width 67 height 12
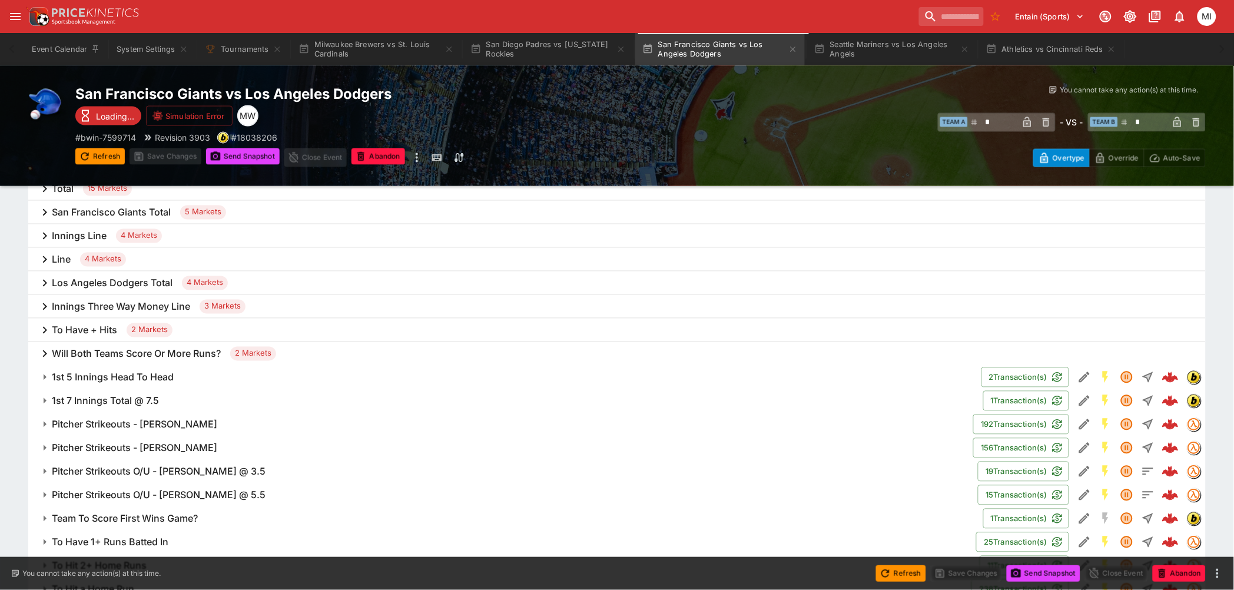
scroll to position [654, 0]
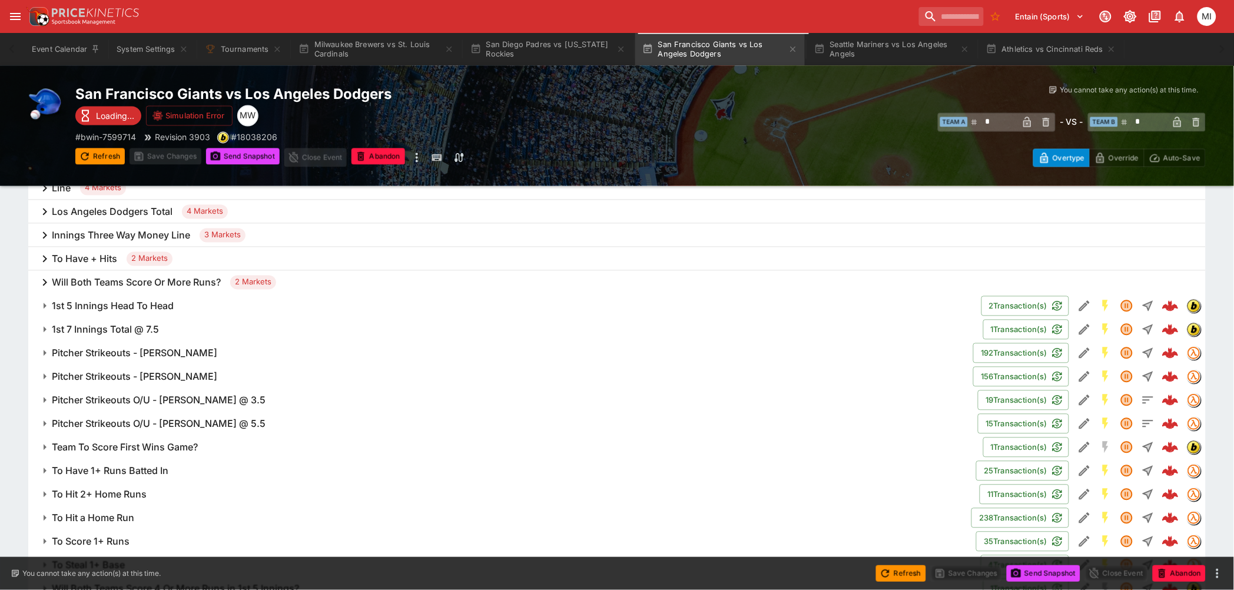
click at [175, 366] on h6 "Pitcher Strikeouts - Logan Webb" at bounding box center [134, 377] width 165 height 12
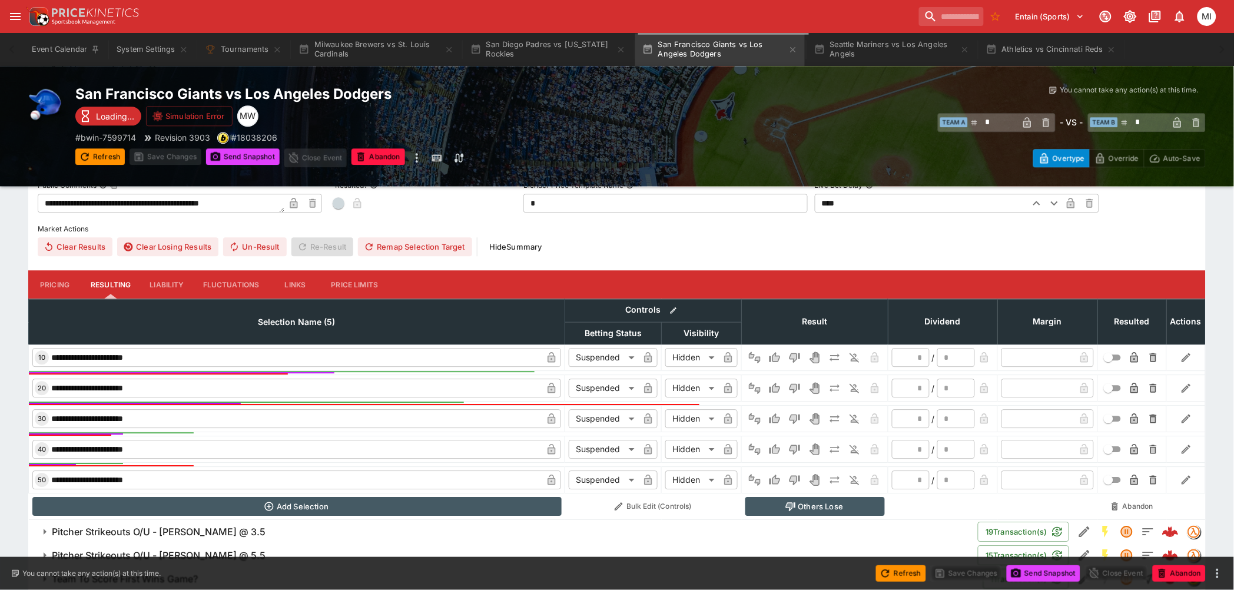
scroll to position [589, 0]
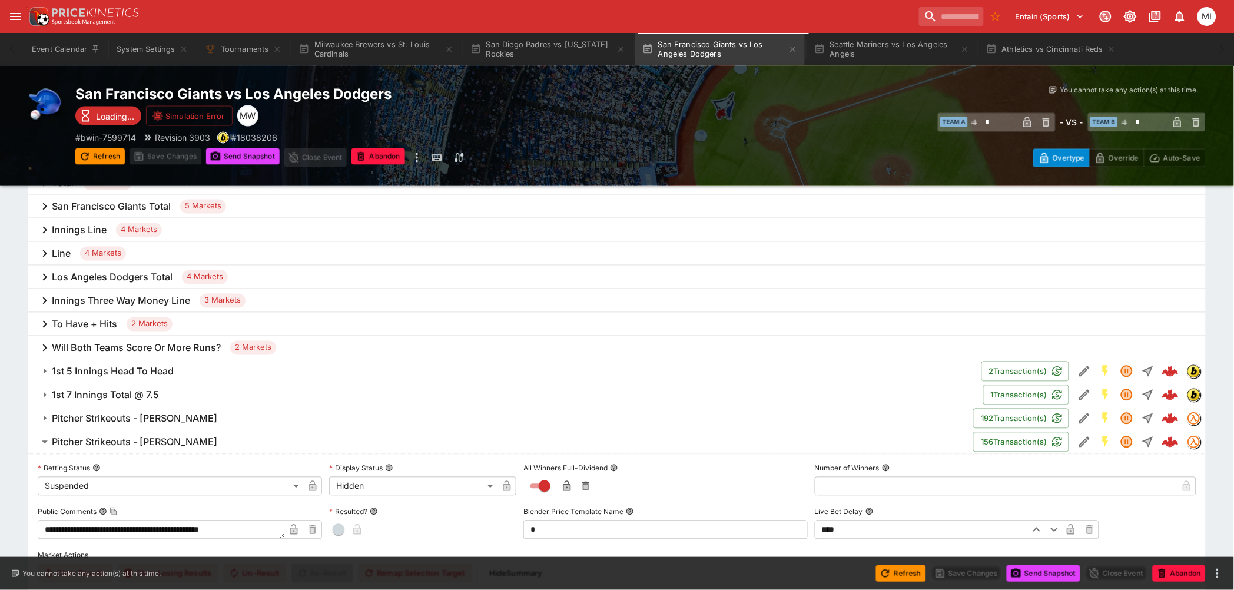
click at [174, 366] on h6 "Pitcher Strikeouts - Clayton Kershaw" at bounding box center [134, 419] width 165 height 12
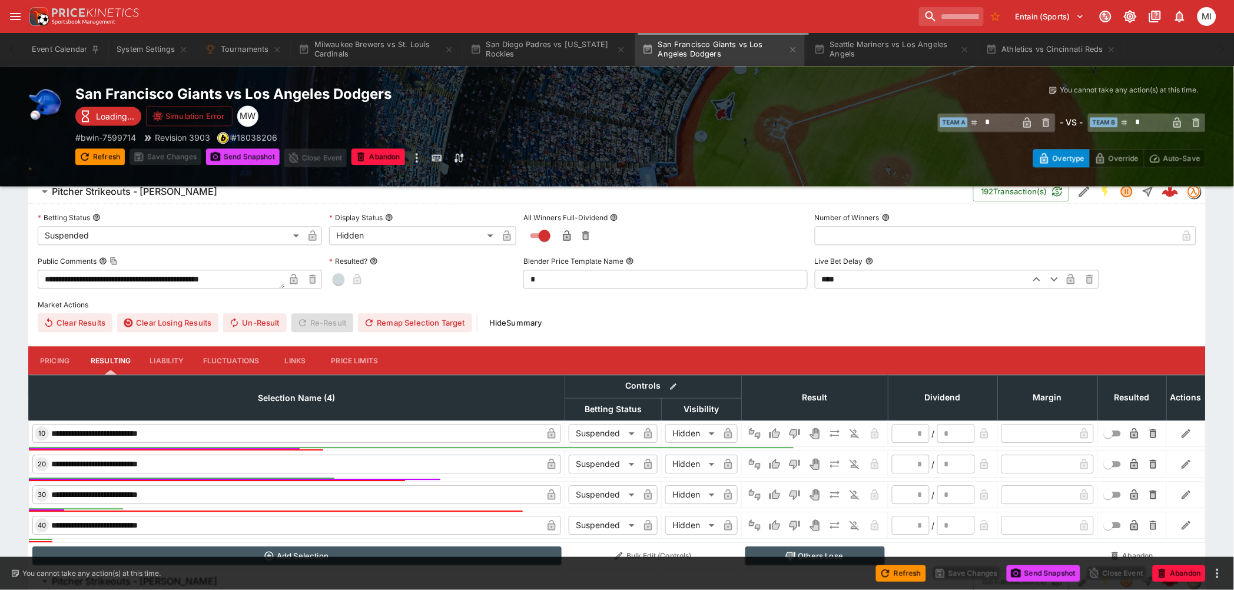
scroll to position [981, 0]
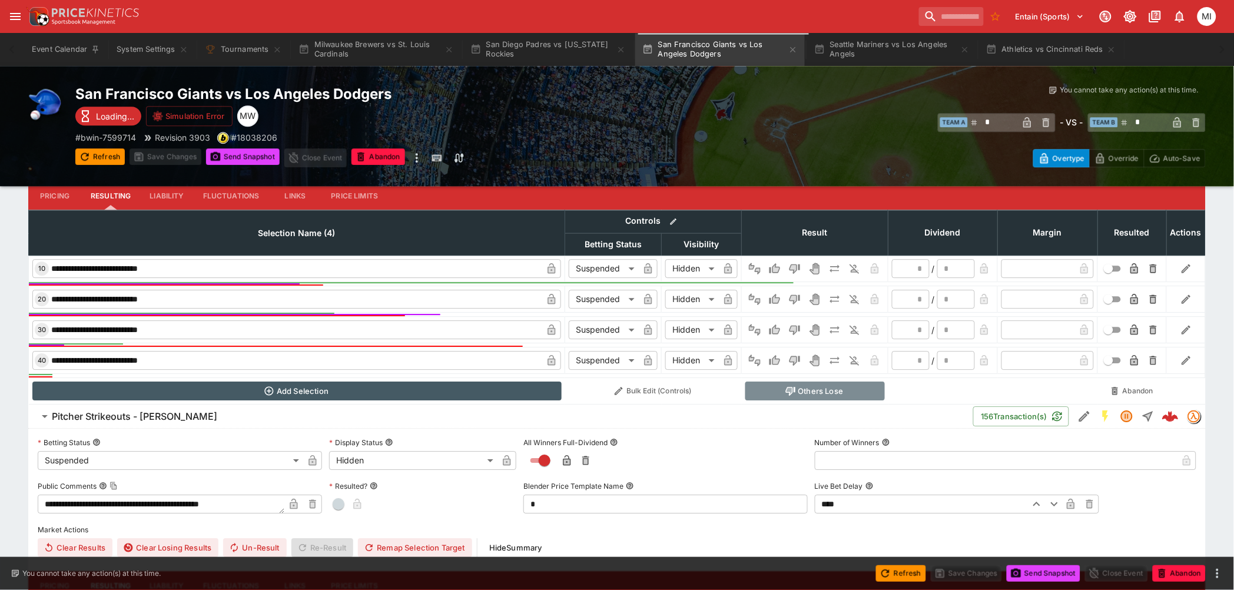
drag, startPoint x: 821, startPoint y: 390, endPoint x: 805, endPoint y: 391, distance: 15.4
click at [784, 366] on button "Others Lose" at bounding box center [815, 390] width 140 height 19
type input "**********"
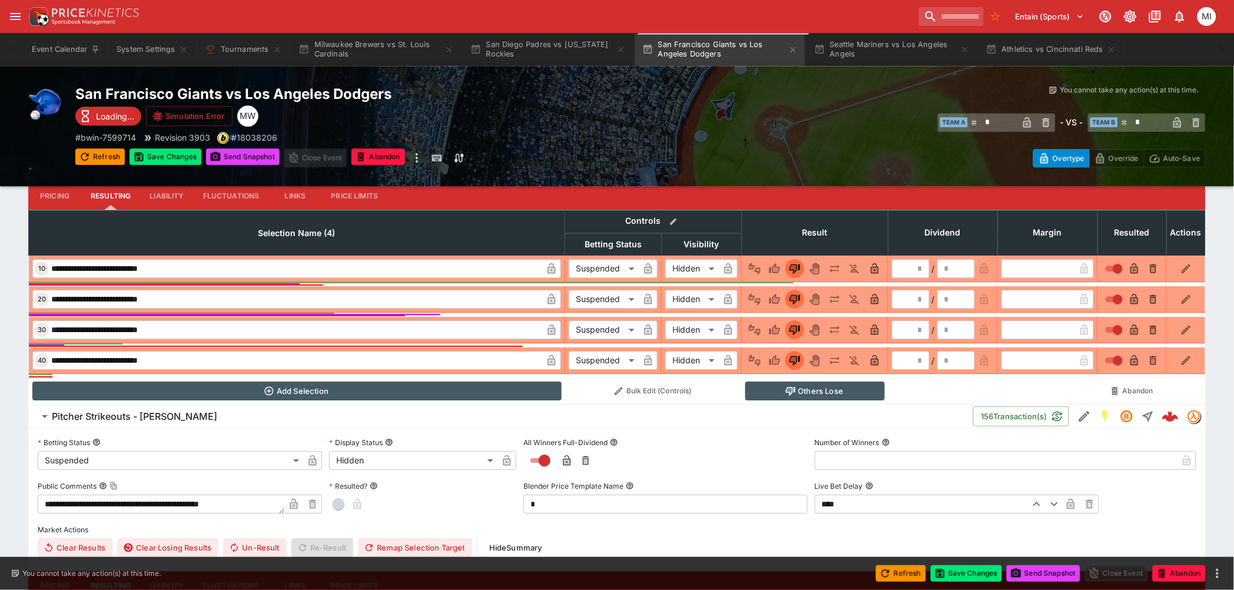
scroll to position [1243, 0]
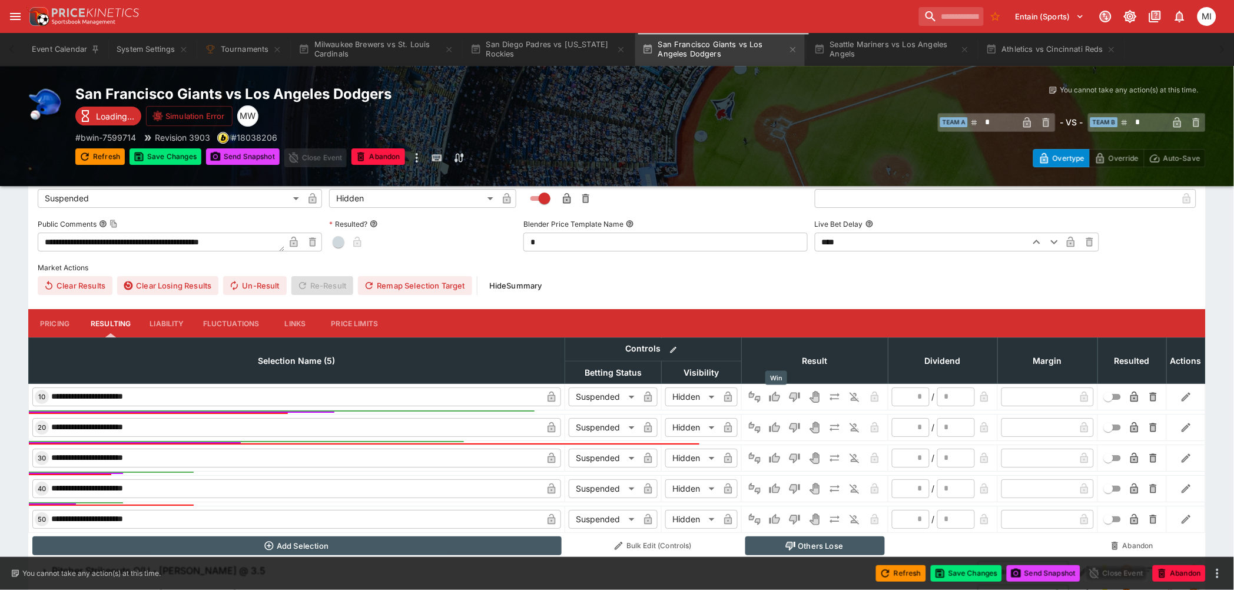
click at [772, 366] on icon "Win" at bounding box center [775, 397] width 12 height 12
type input "*"
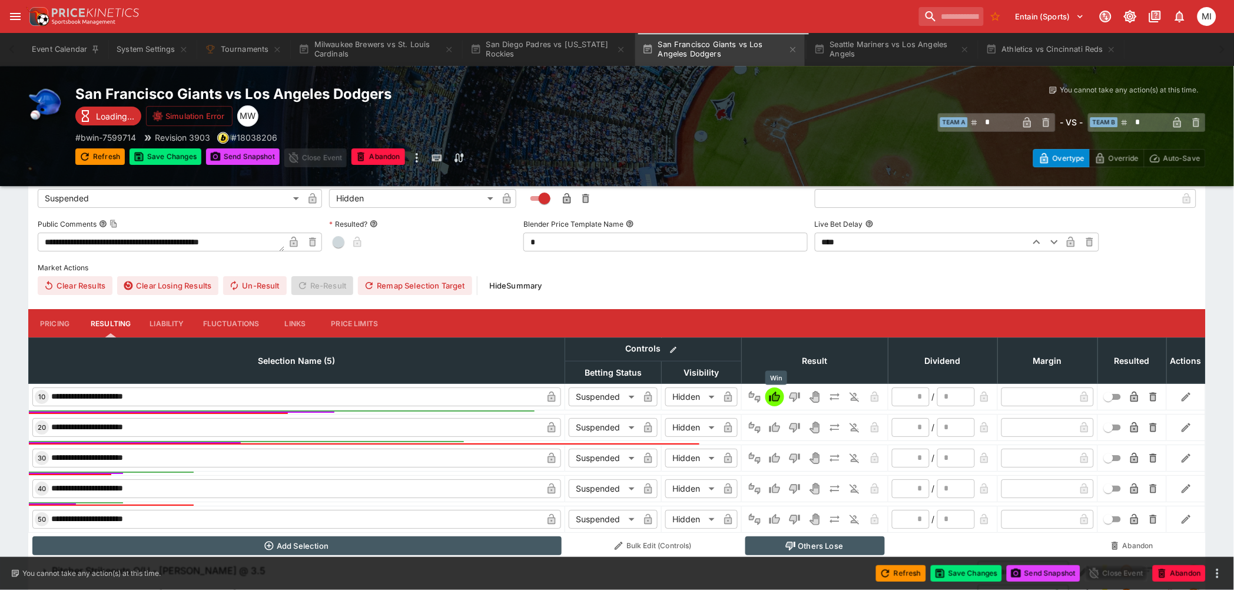
type input "*"
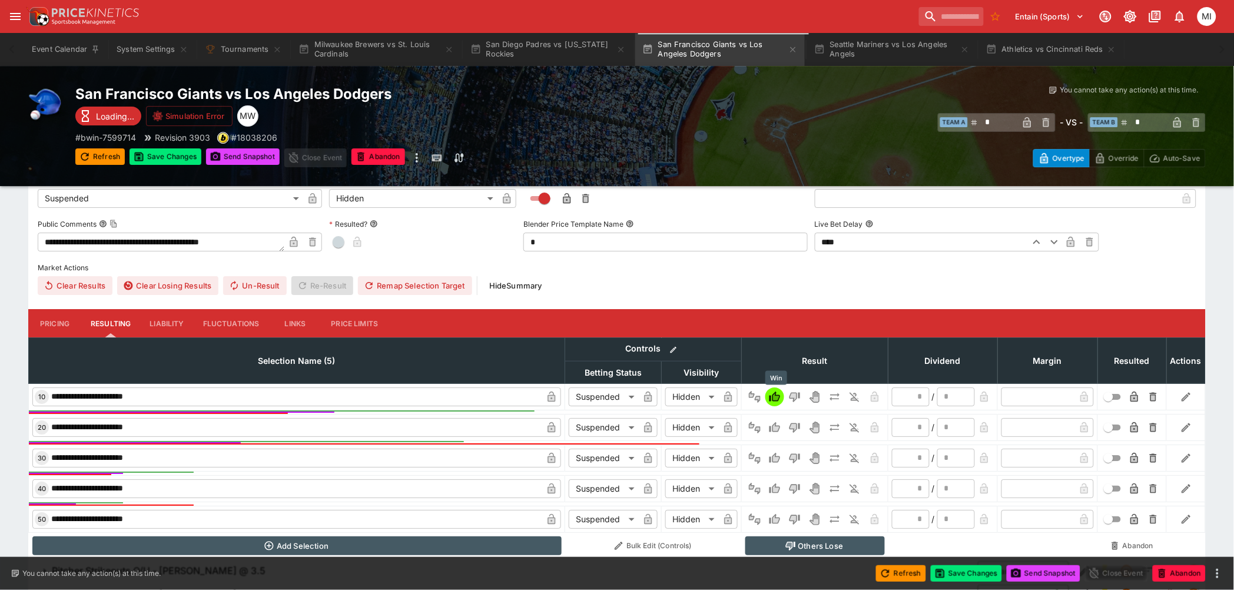
type input "*"
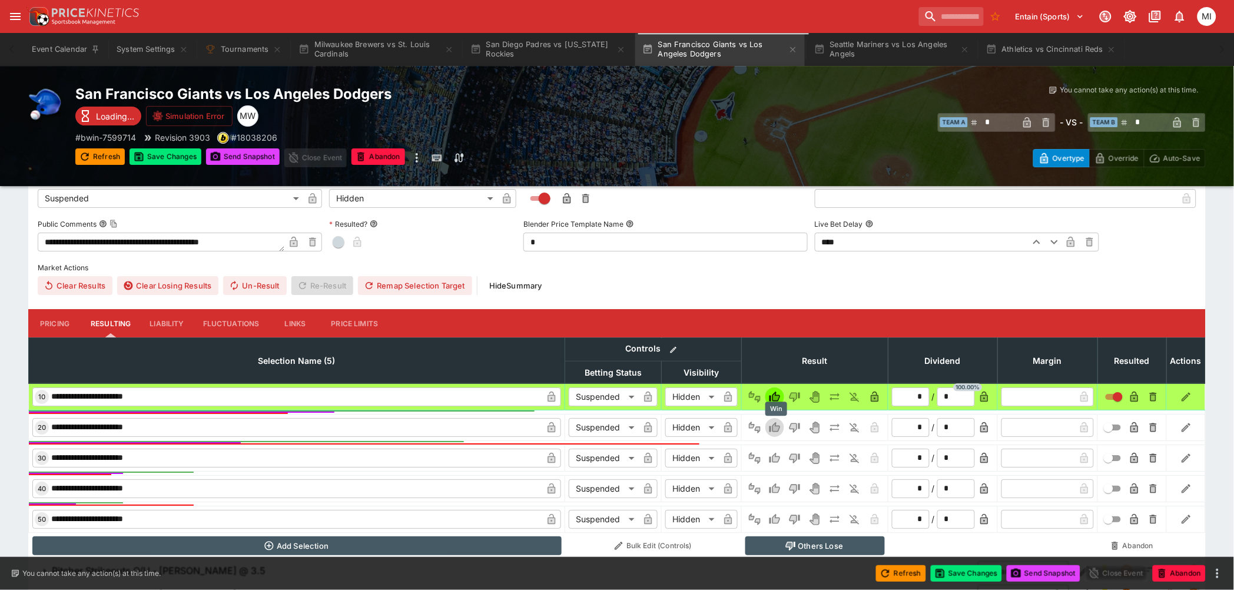
click at [772, 366] on icon "Win" at bounding box center [775, 427] width 12 height 12
click at [784, 366] on button "Others Lose" at bounding box center [815, 545] width 140 height 19
type input "*"
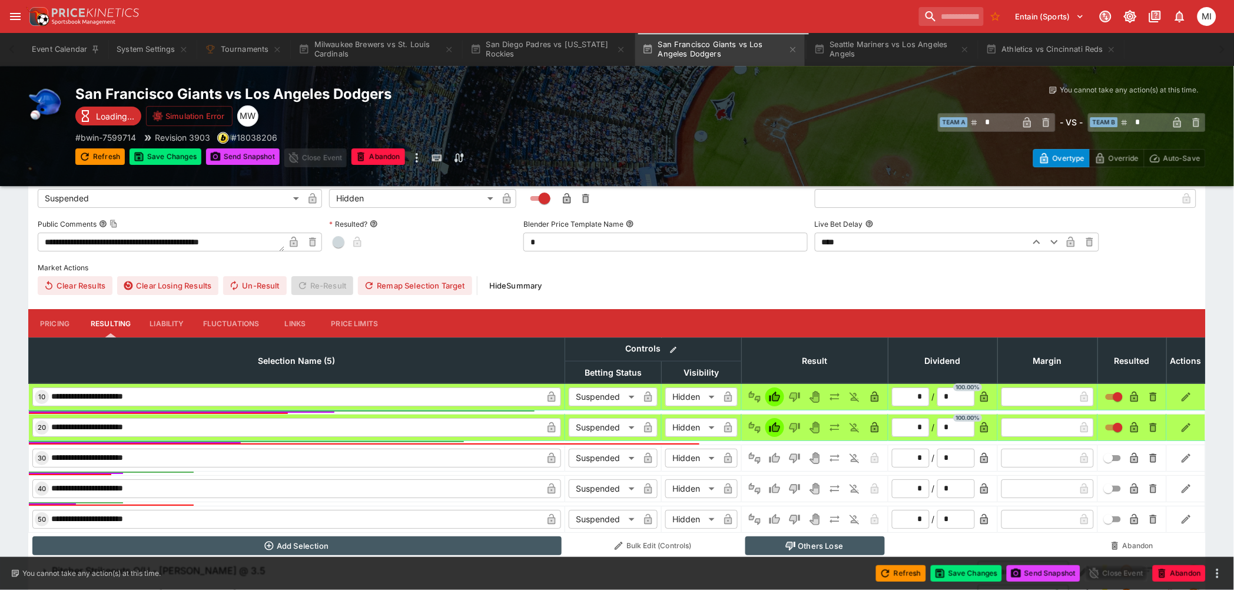
type input "**********"
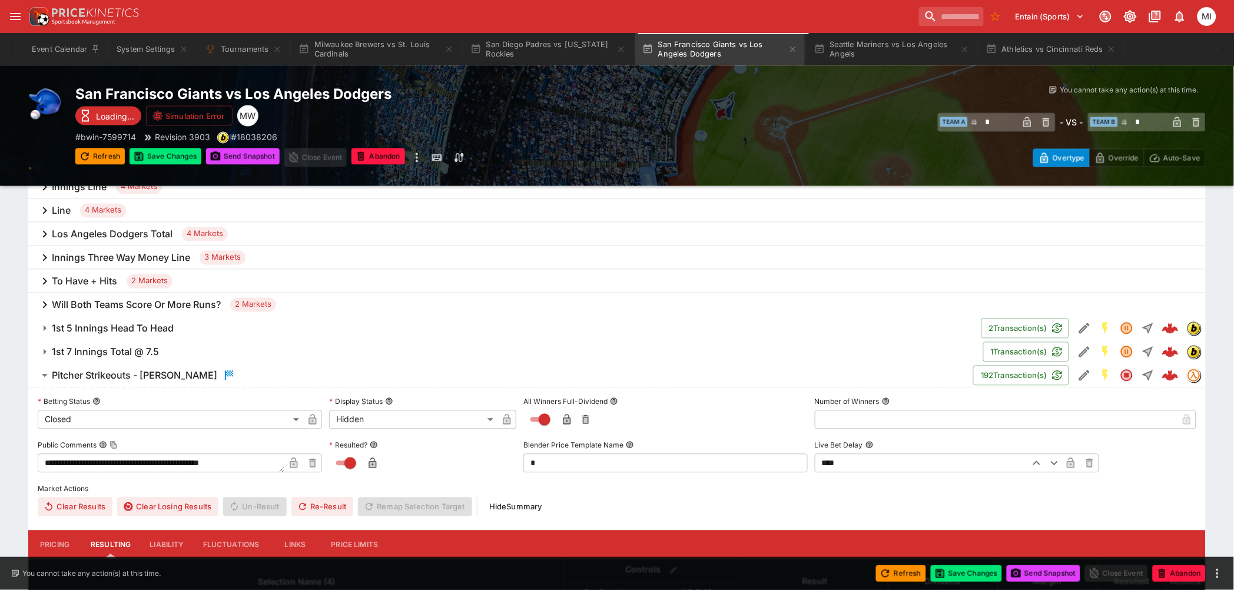
scroll to position [457, 0]
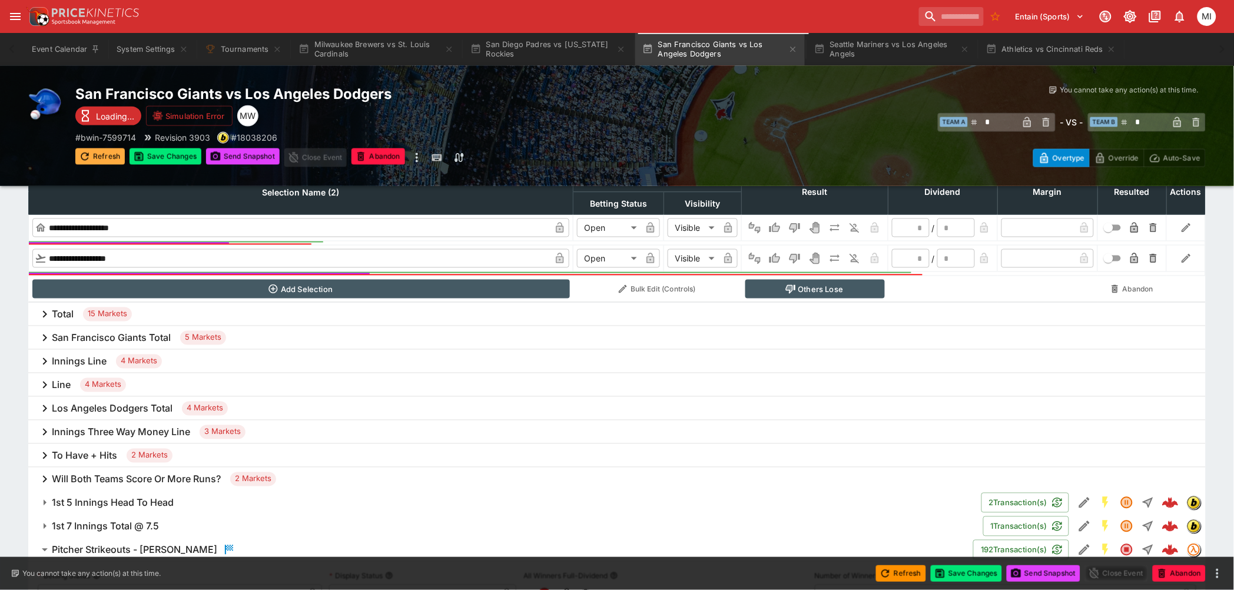
click at [100, 154] on button "Refresh" at bounding box center [99, 156] width 49 height 16
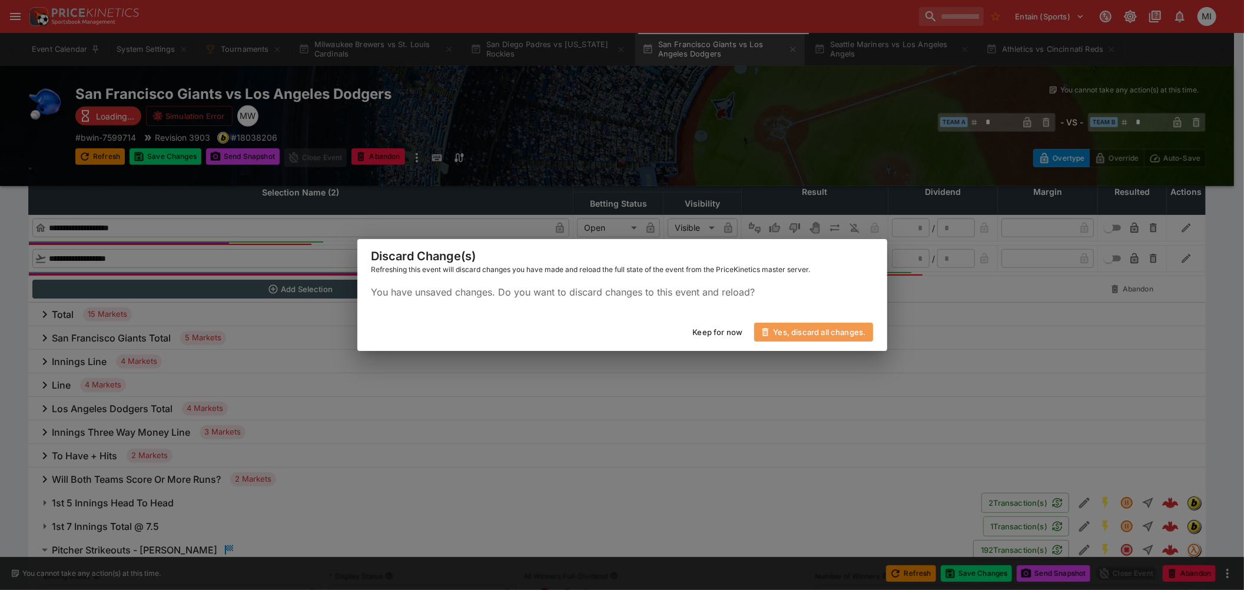
click at [784, 336] on button "Yes, discard all changes." at bounding box center [813, 332] width 118 height 19
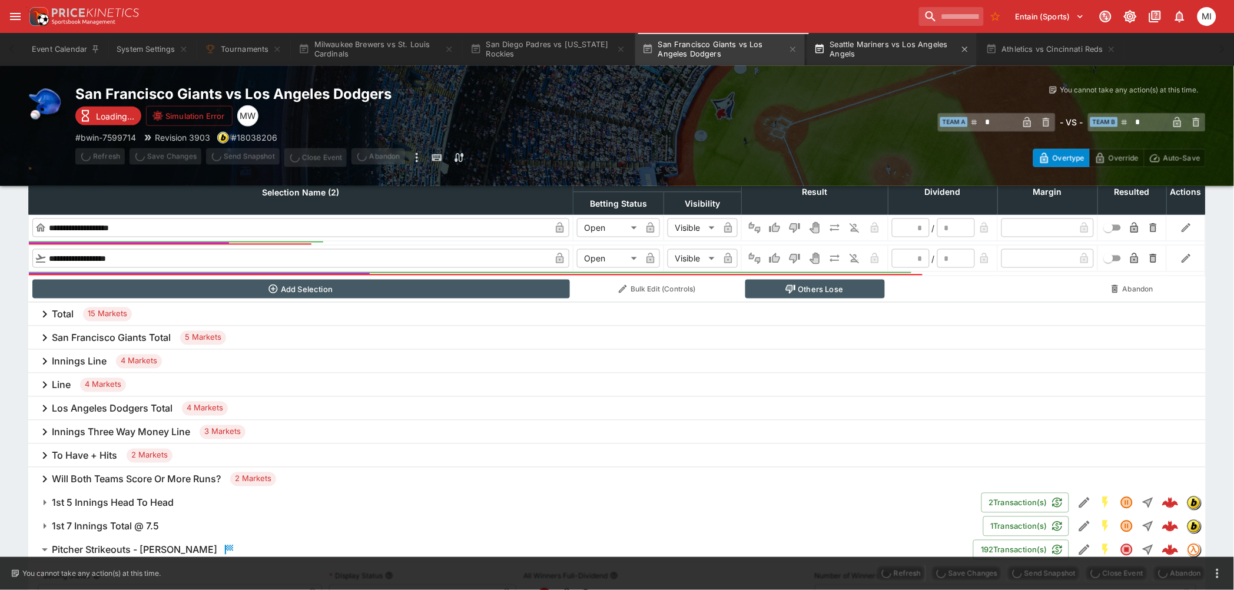
click at [784, 54] on button "Seattle Mariners vs Los Angeles Angels" at bounding box center [892, 49] width 170 height 33
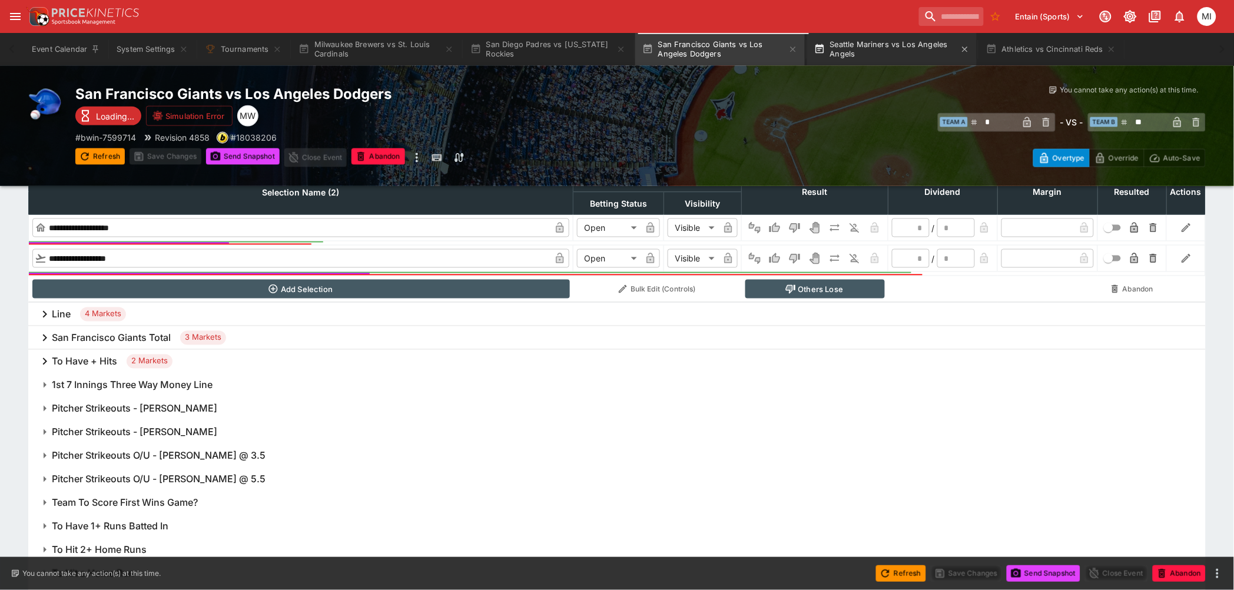
type input "*"
type input "**"
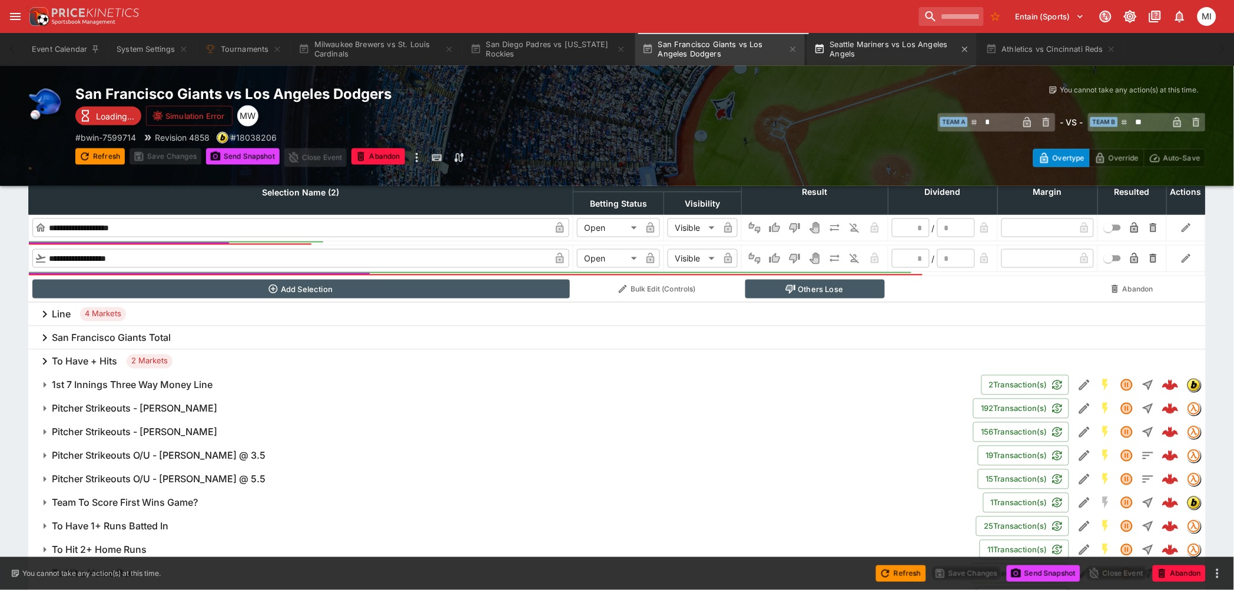
click at [784, 50] on button "Seattle Mariners vs Los Angeles Angels" at bounding box center [892, 49] width 170 height 33
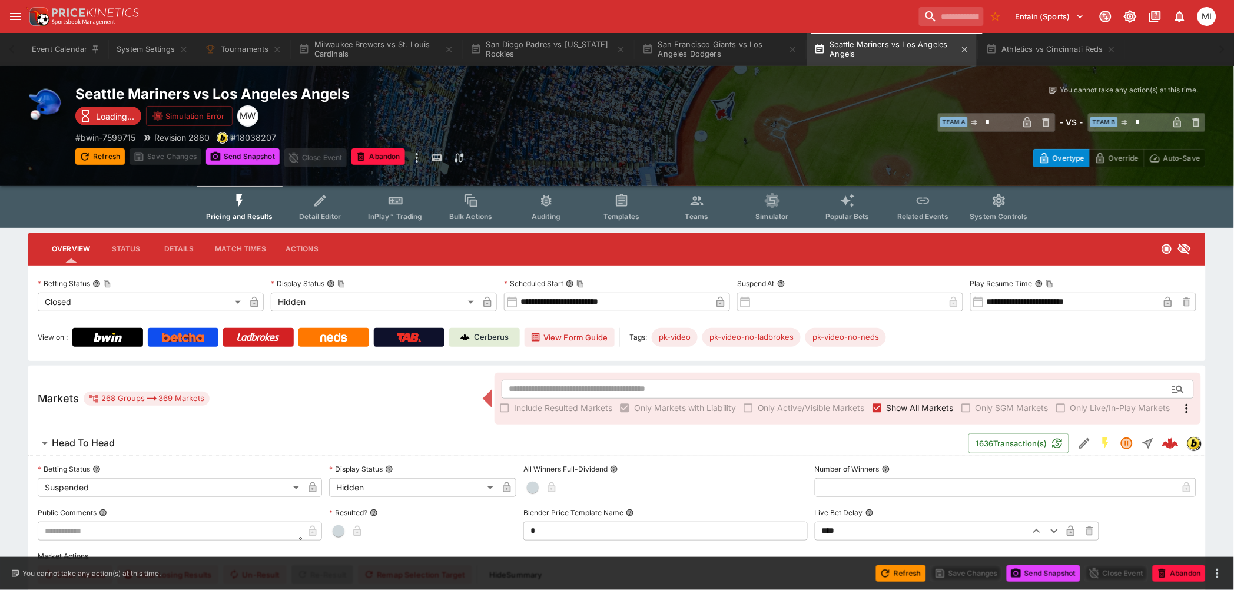
click at [784, 49] on button "Seattle Mariners vs Los Angeles Angels" at bounding box center [892, 49] width 170 height 33
click at [784, 366] on span "Show All Markets" at bounding box center [919, 407] width 67 height 12
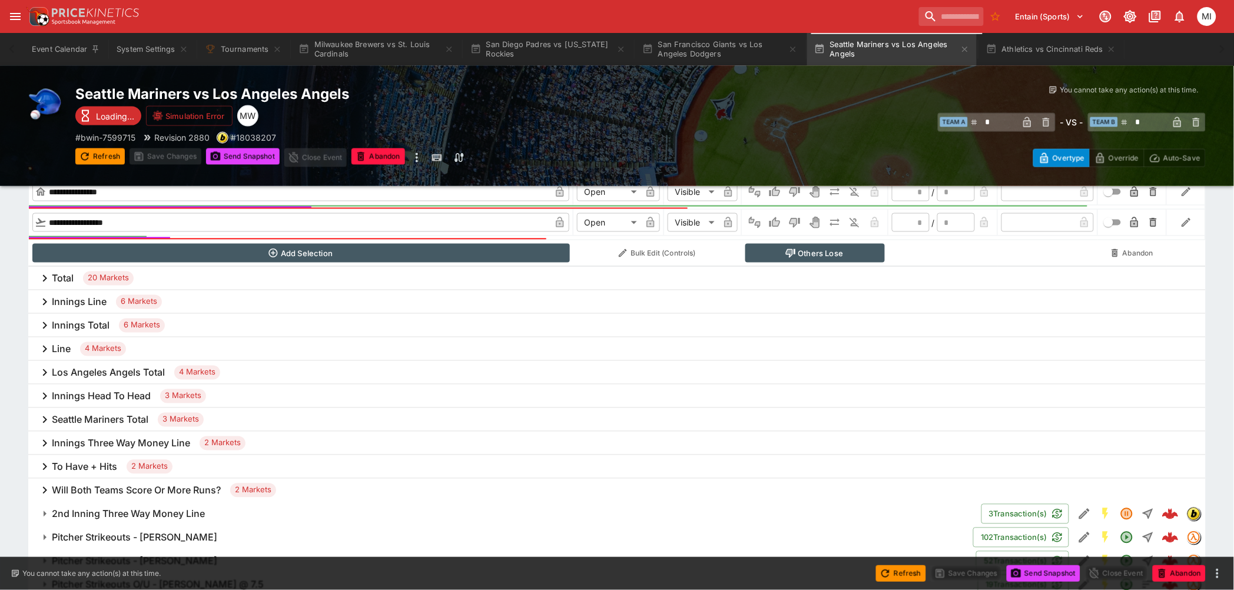
scroll to position [589, 0]
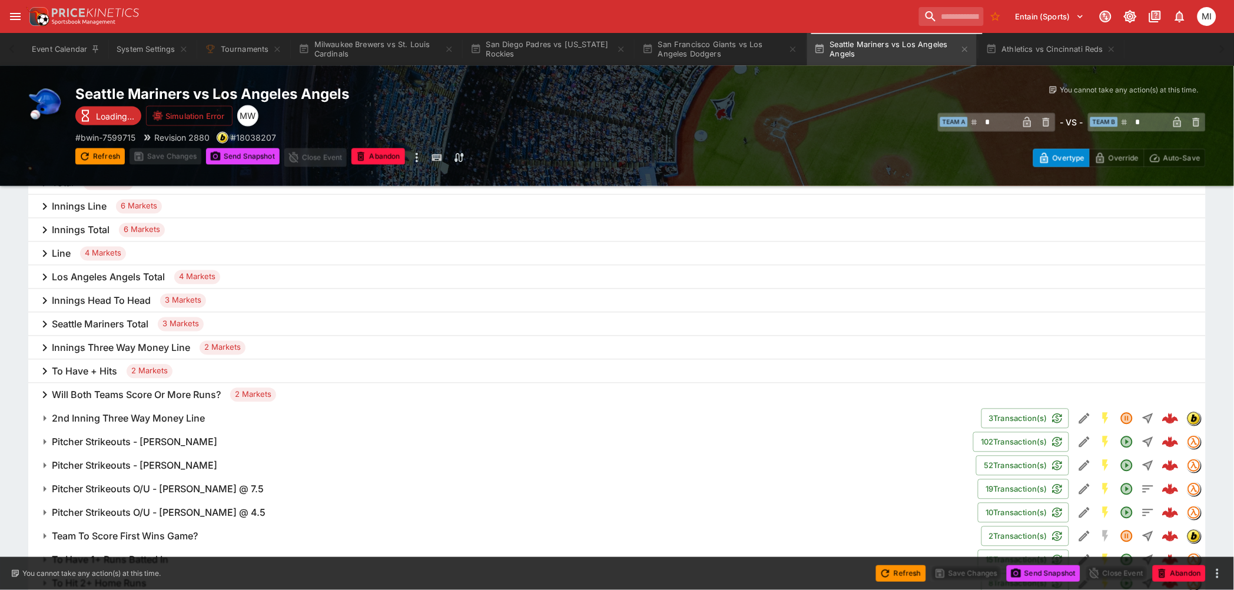
click at [164, 366] on h6 "Pitcher Strikeouts - Mitch Farris" at bounding box center [134, 466] width 165 height 12
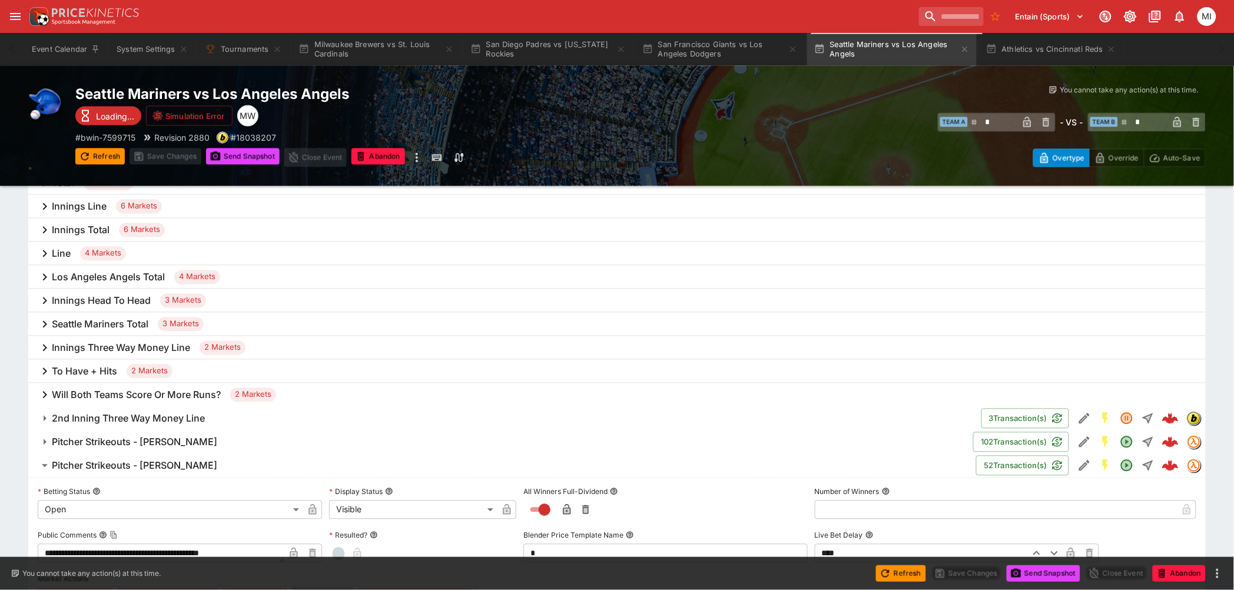
click at [164, 366] on h6 "Pitcher Strikeouts - Bryan Woo" at bounding box center [134, 442] width 165 height 12
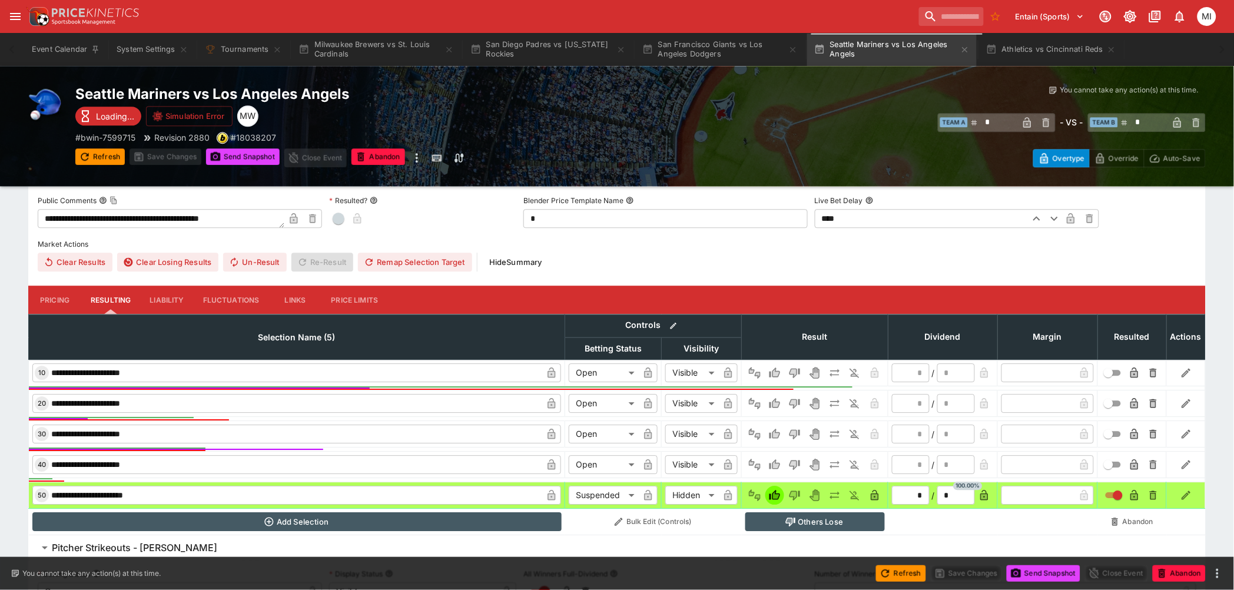
scroll to position [915, 0]
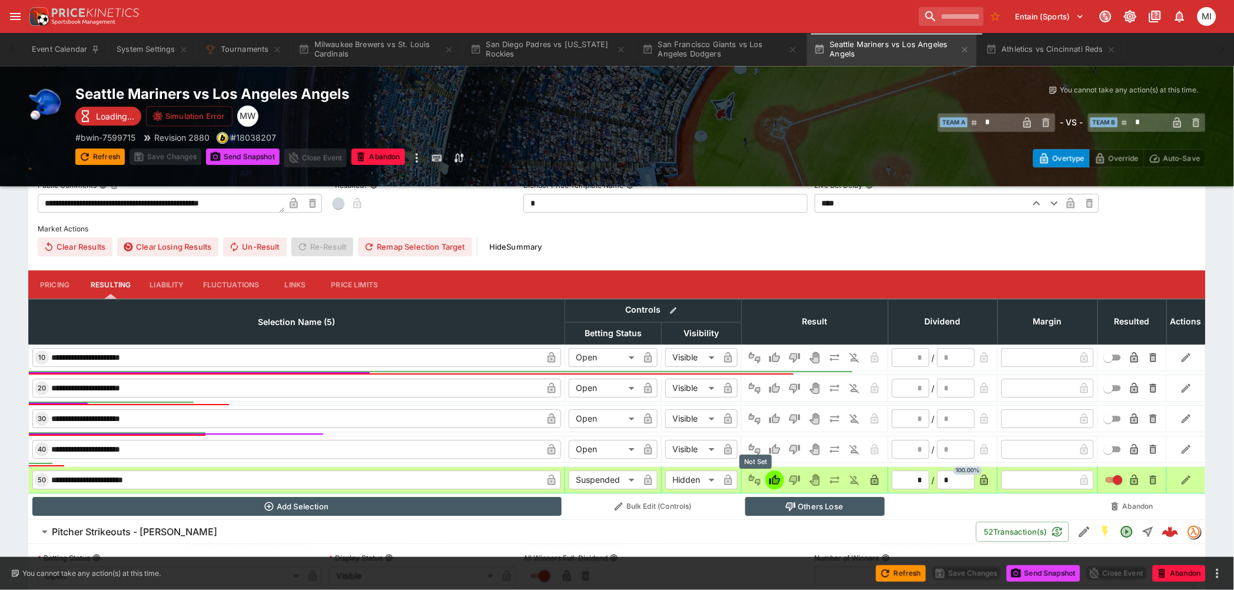
click at [749, 366] on icon "Not Set" at bounding box center [755, 480] width 12 height 12
type input "*"
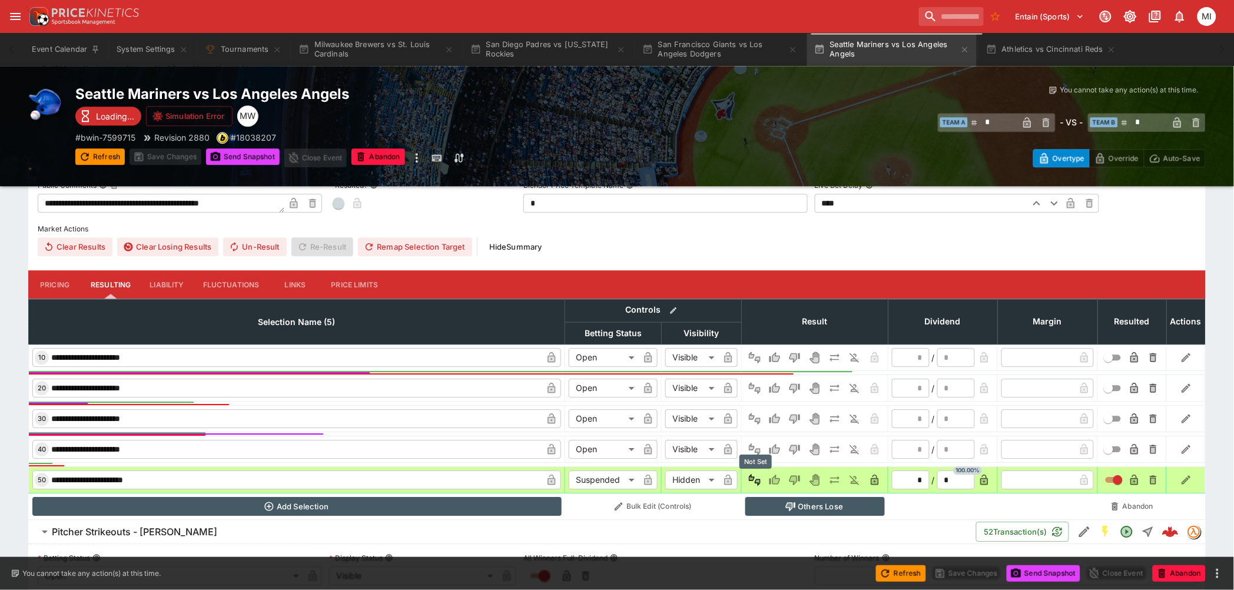
type input "*"
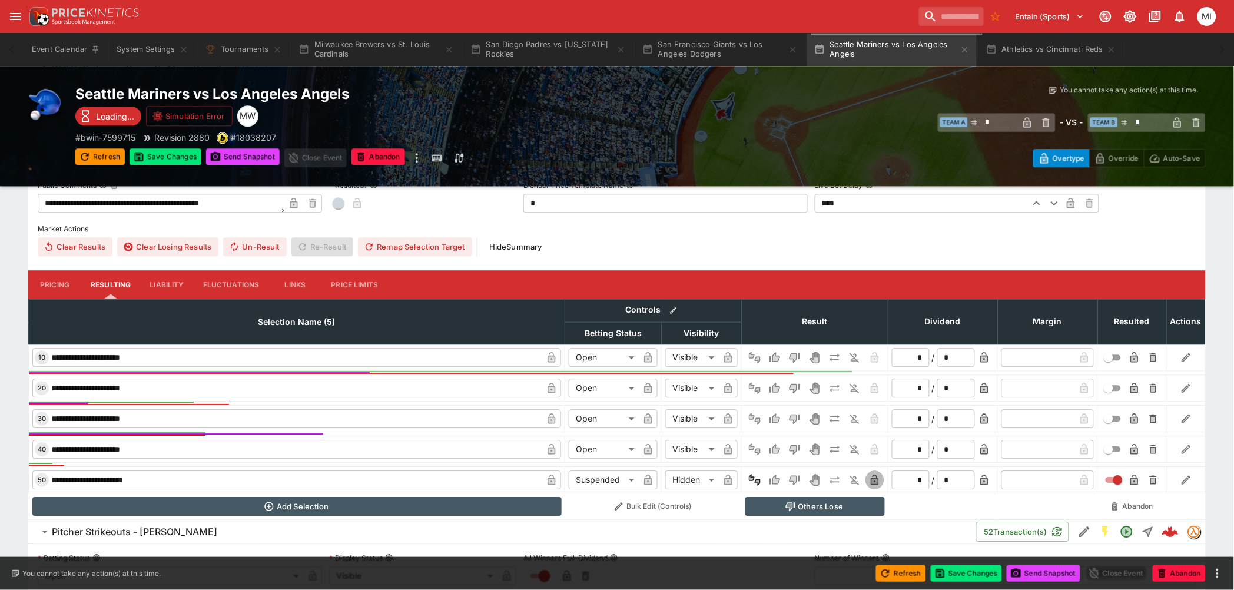
click at [784, 366] on icon "button" at bounding box center [875, 479] width 8 height 11
click at [176, 159] on button "Save Changes" at bounding box center [165, 156] width 72 height 16
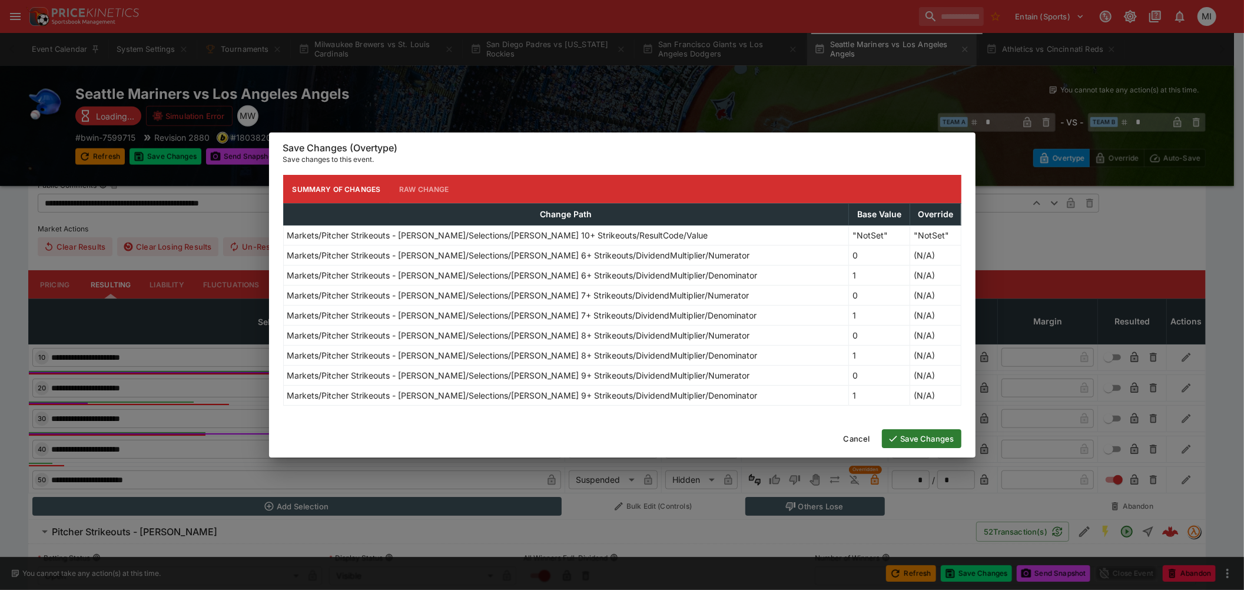
click at [784, 366] on button "Save Changes" at bounding box center [921, 438] width 79 height 19
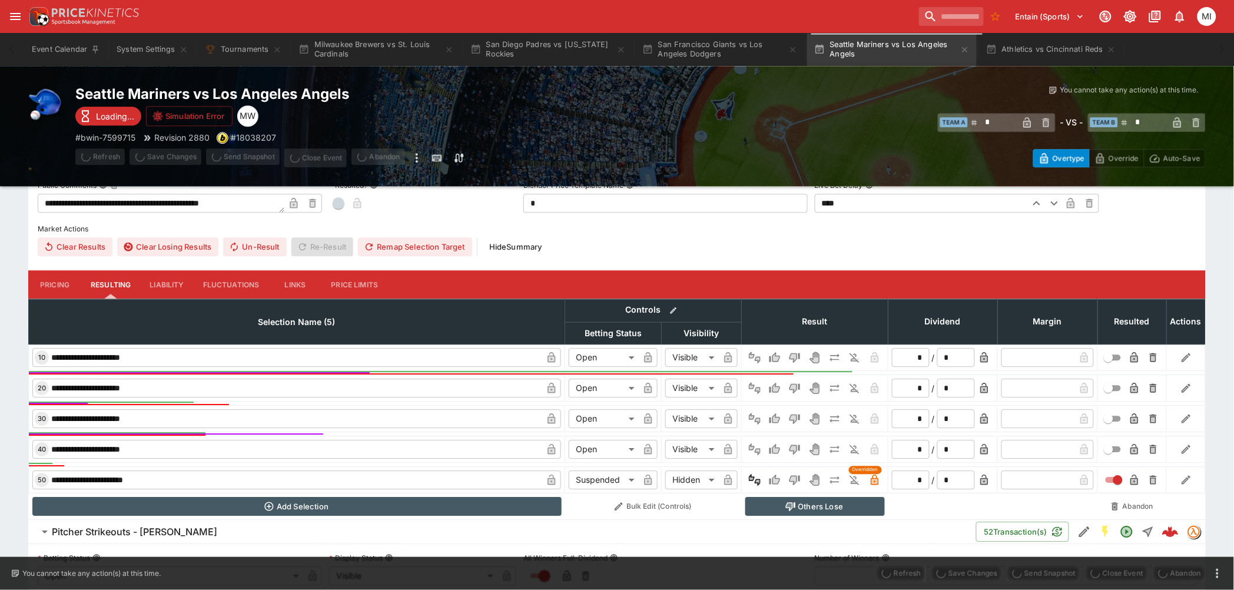
type input "*"
type input "*********"
type input "******"
type input "*********"
type input "******"
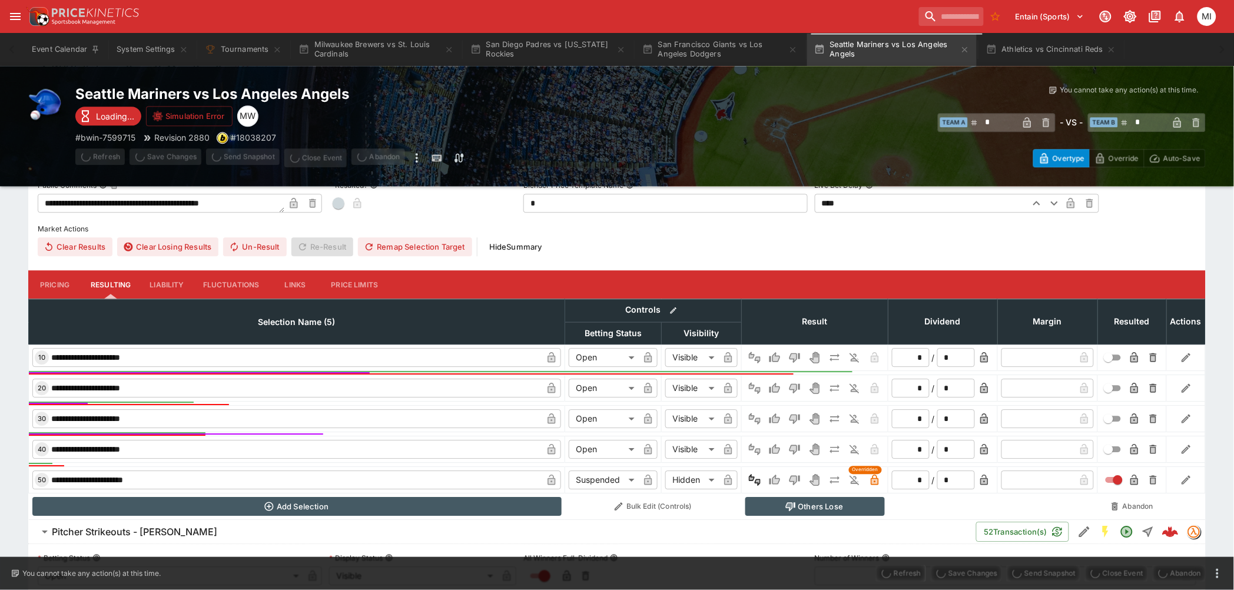
type input "*********"
type input "******"
type input "*********"
type input "******"
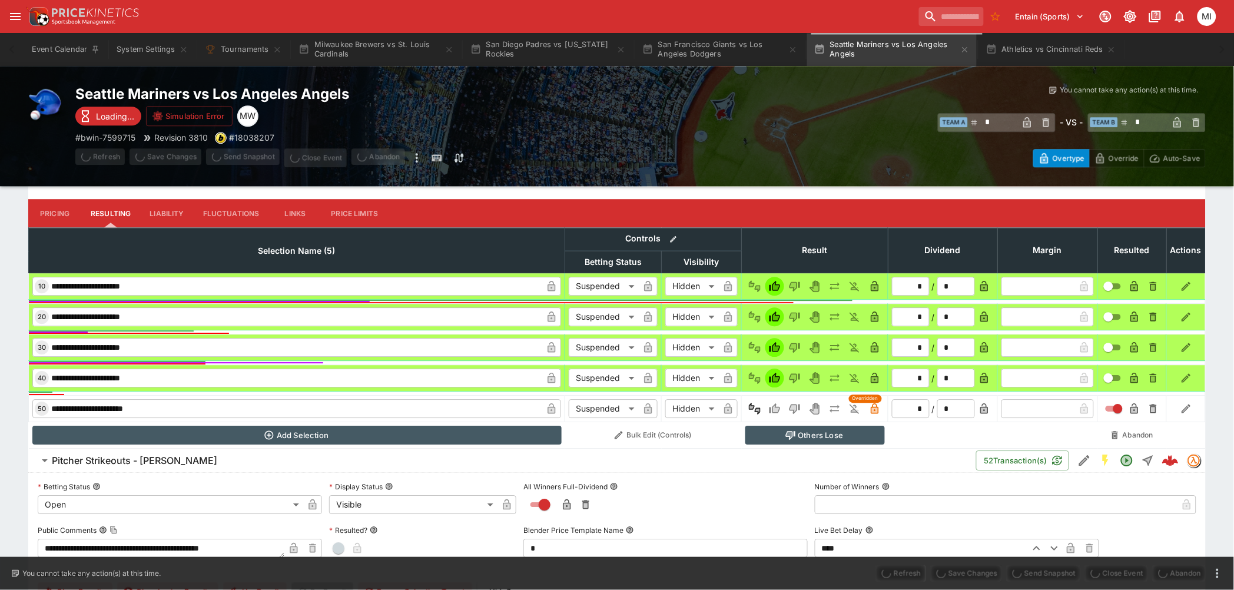
scroll to position [1046, 0]
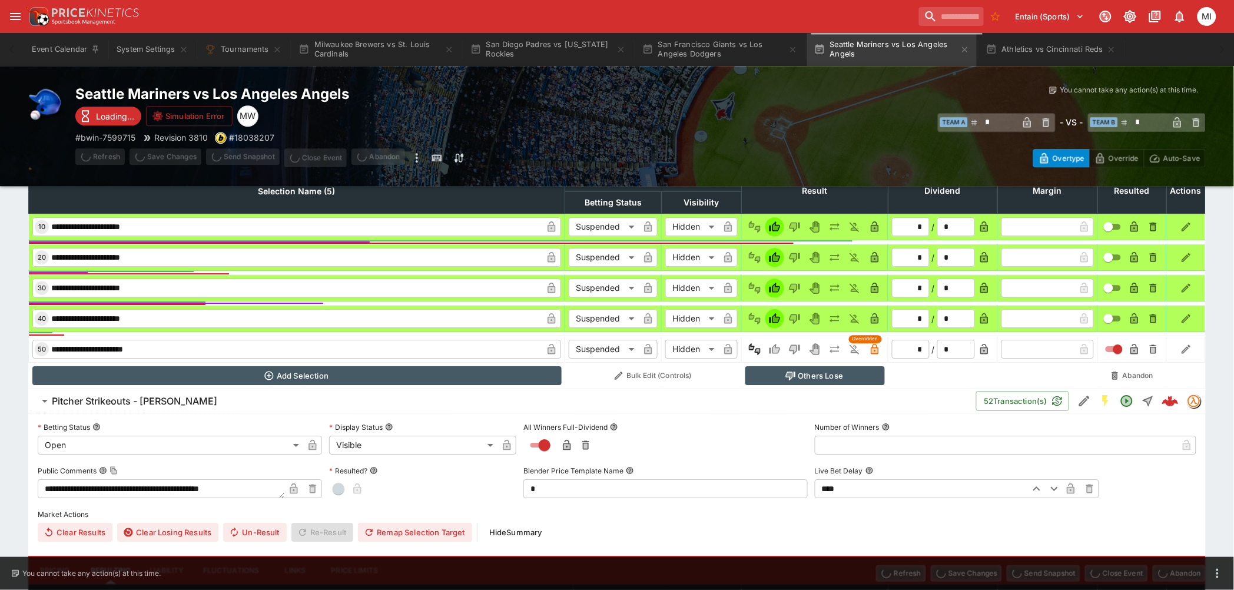
type input "*"
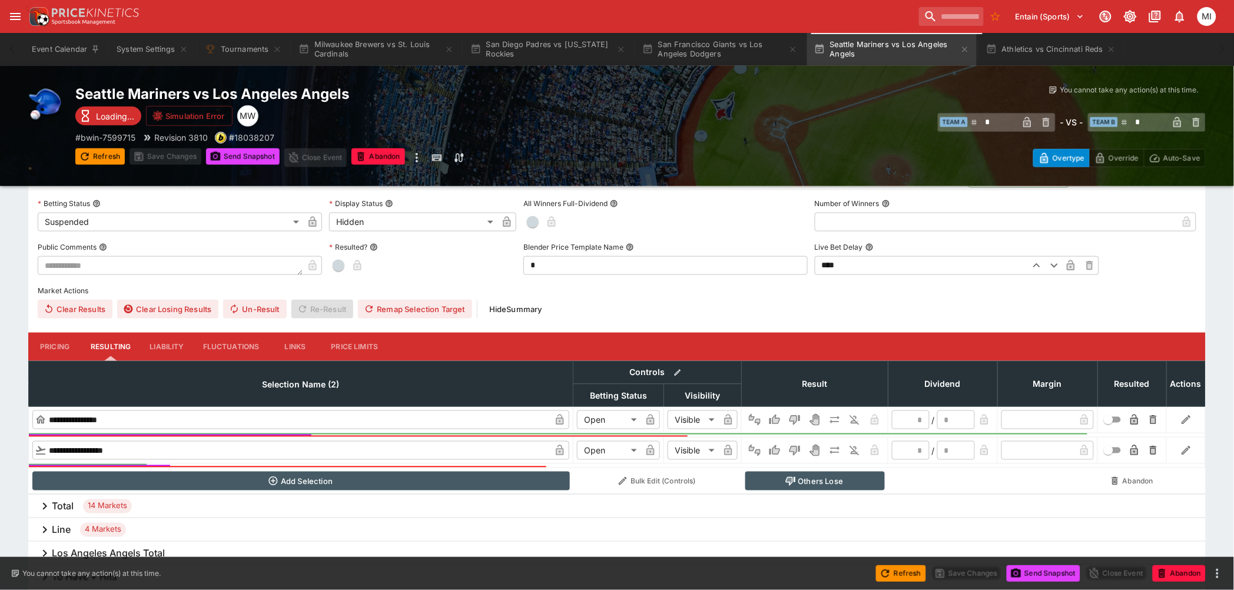
scroll to position [87, 0]
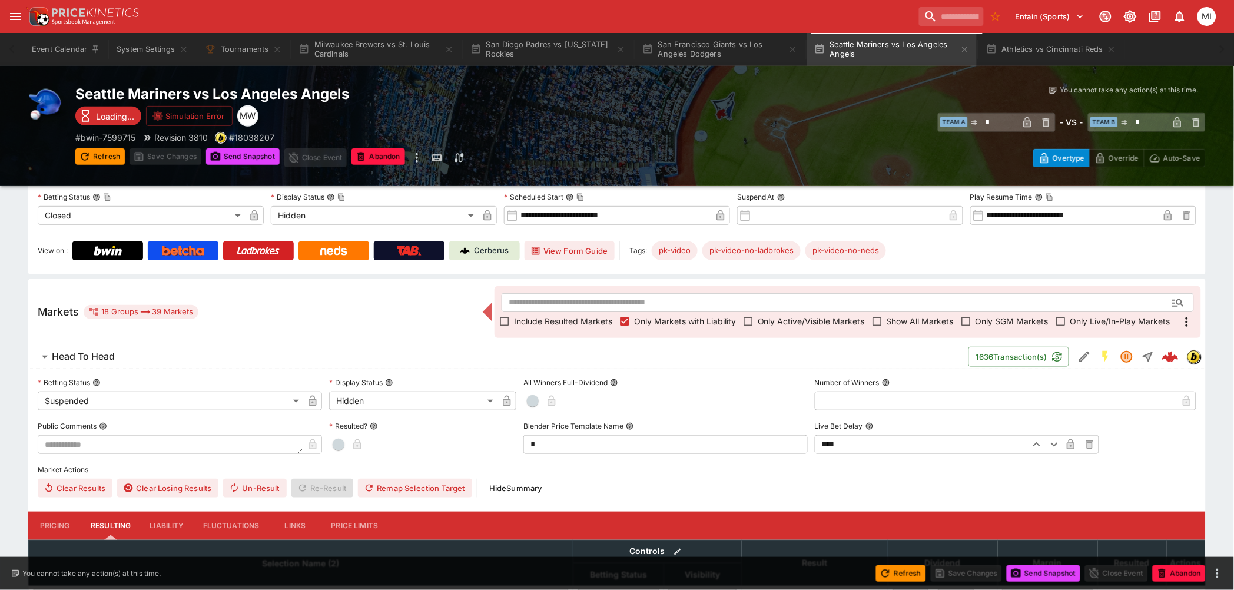
click at [784, 322] on span "Show All Markets" at bounding box center [919, 321] width 67 height 12
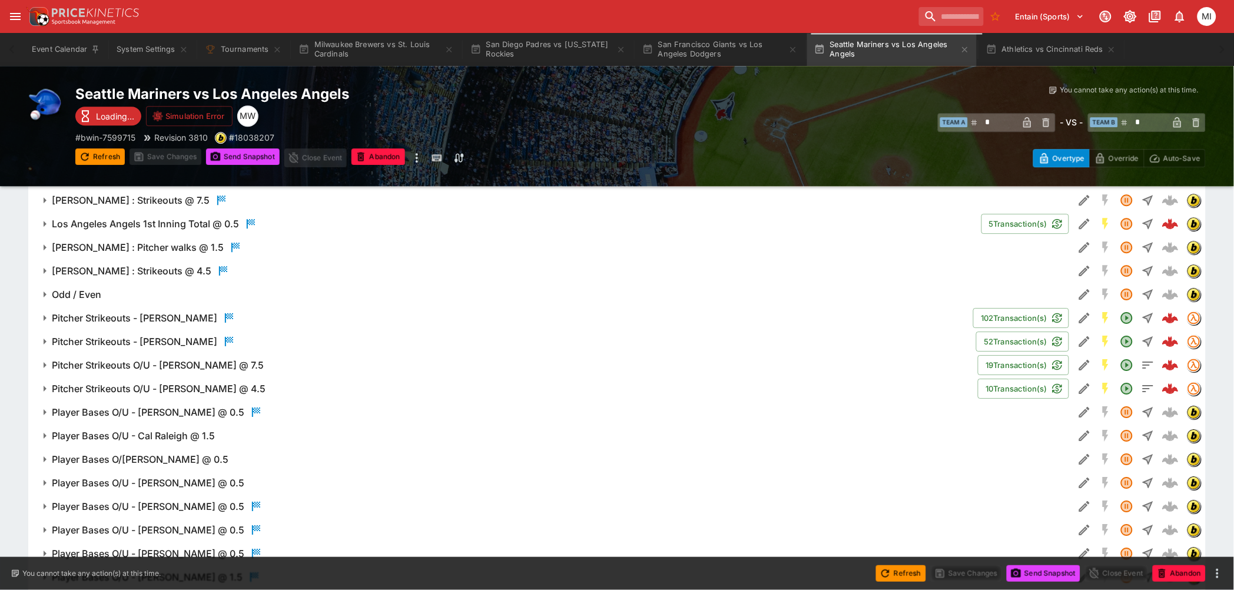
scroll to position [1133, 0]
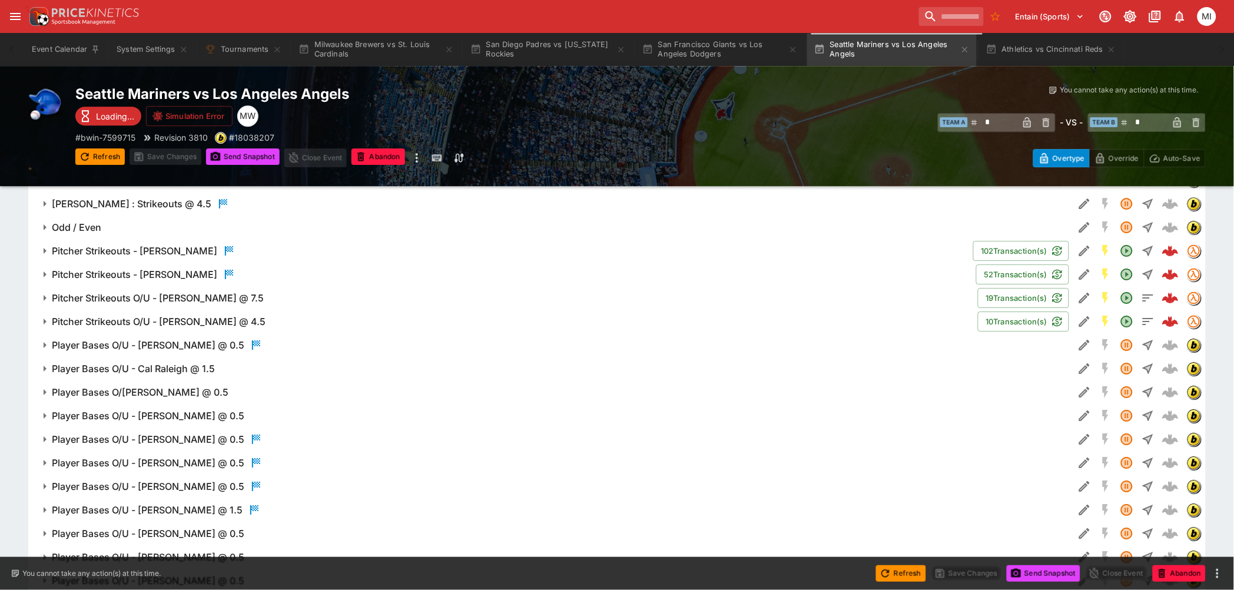
drag, startPoint x: 160, startPoint y: 251, endPoint x: 196, endPoint y: 273, distance: 42.8
click at [160, 251] on h6 "Pitcher Strikeouts - Bryan Woo" at bounding box center [134, 251] width 165 height 12
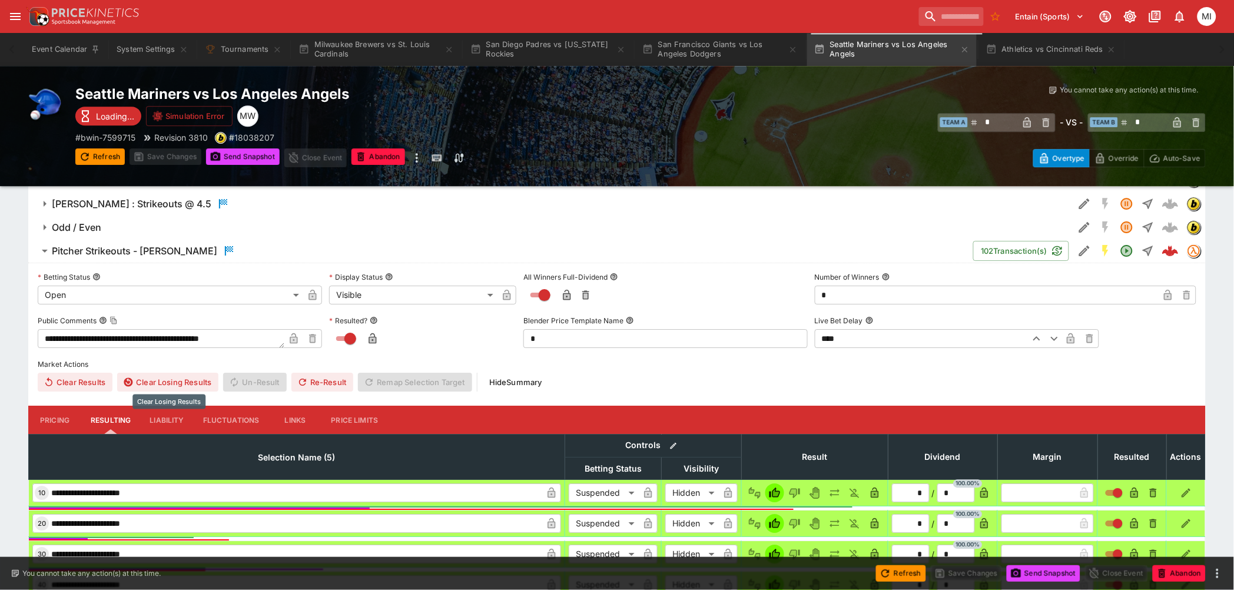
scroll to position [1264, 0]
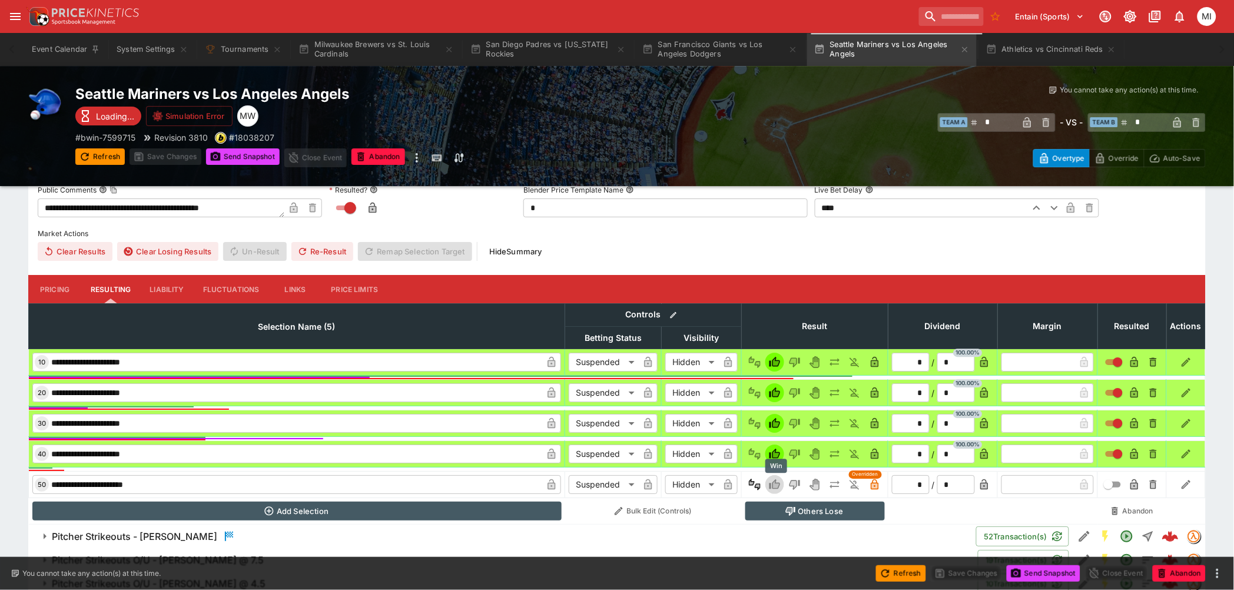
click at [773, 366] on icon "Win" at bounding box center [775, 485] width 12 height 12
type input "*"
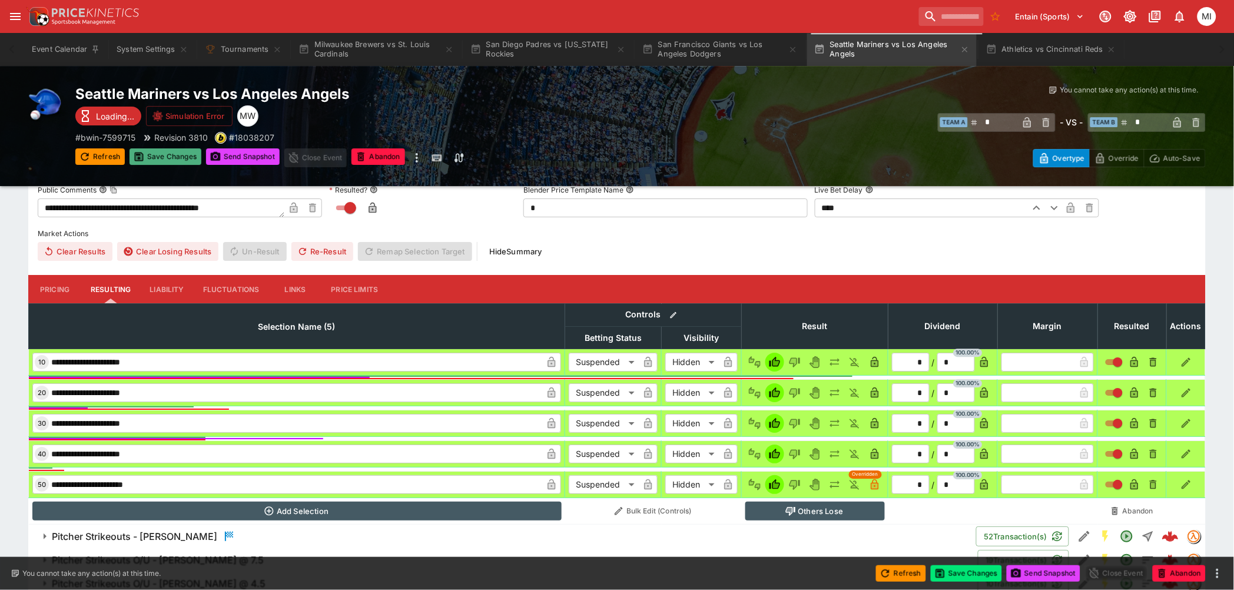
click at [157, 151] on button "Save Changes" at bounding box center [165, 156] width 72 height 16
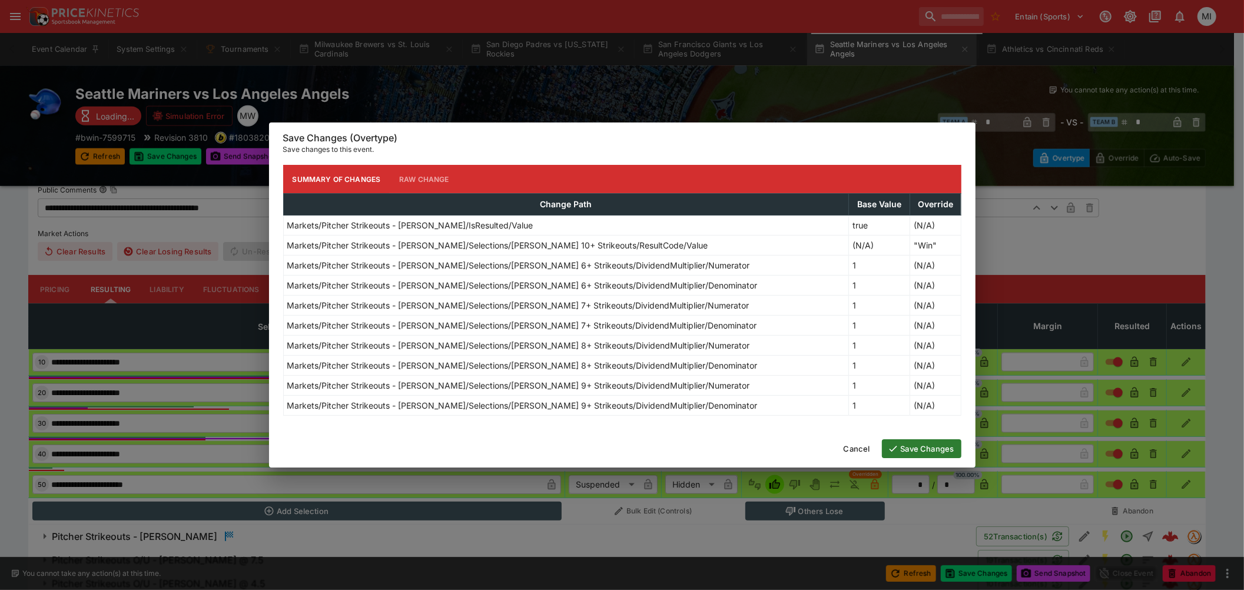
click at [784, 366] on button "Save Changes" at bounding box center [921, 448] width 79 height 19
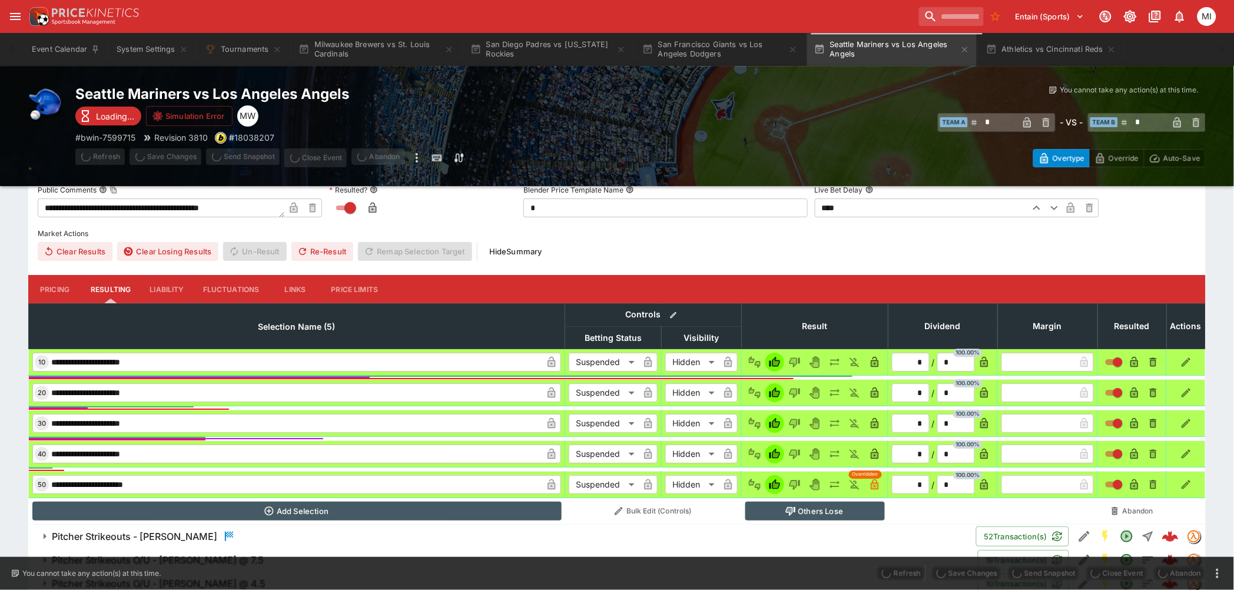
scroll to position [1525, 0]
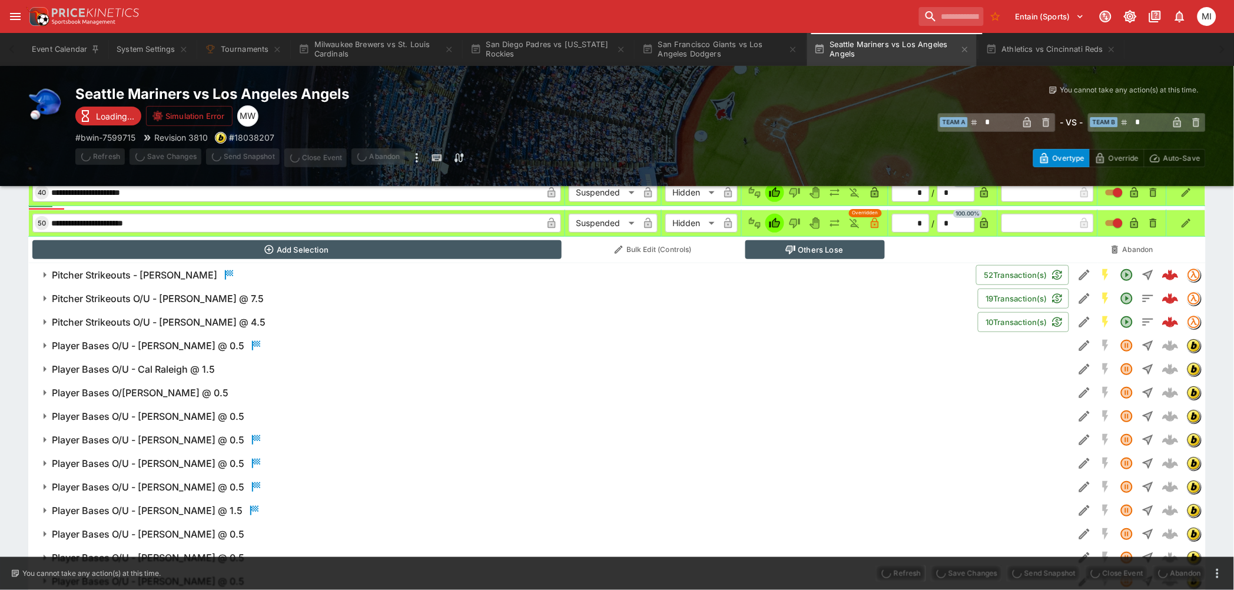
type input "*"
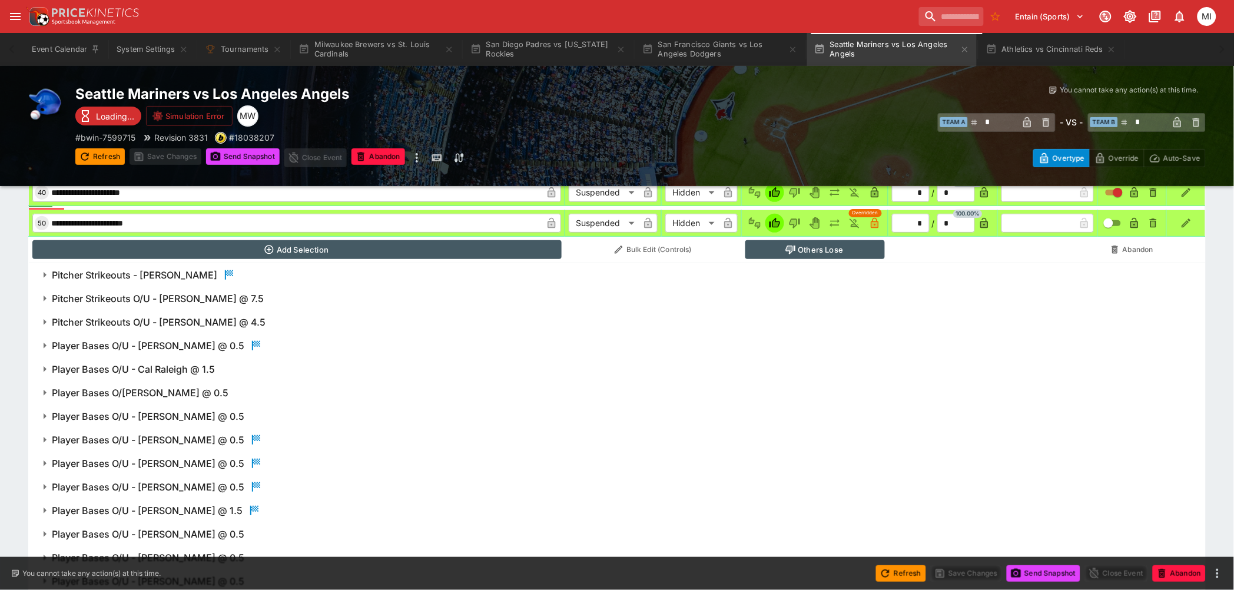
scroll to position [0, 0]
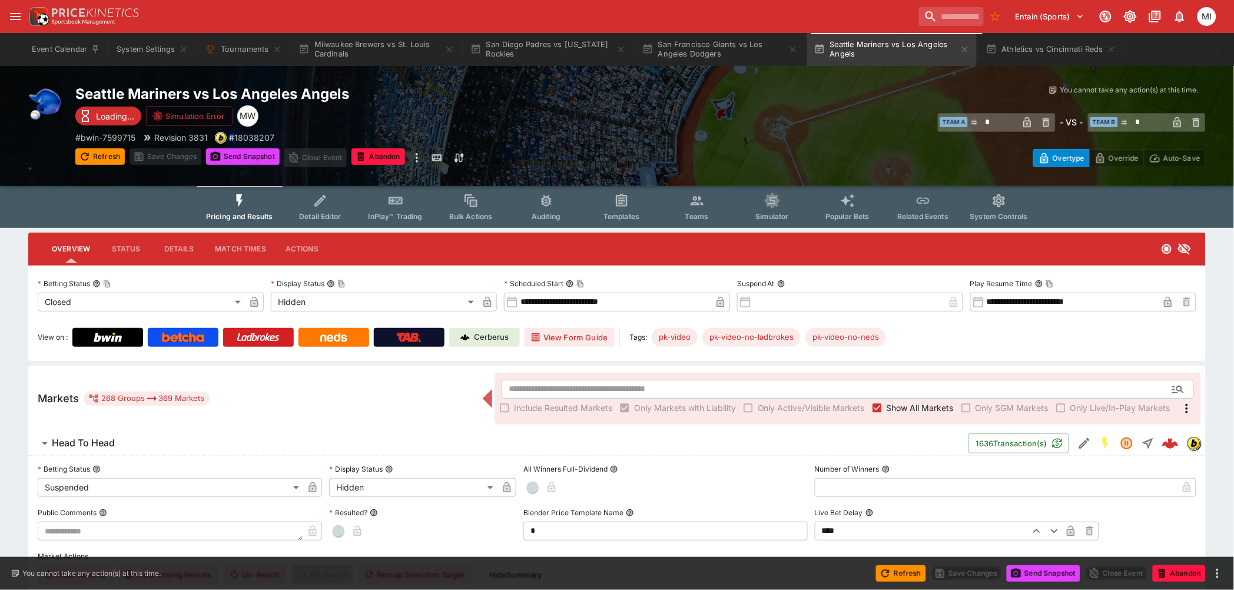
click at [480, 337] on p "Cerberus" at bounding box center [491, 337] width 35 height 12
click at [784, 46] on button "Athletics vs Cincinnati Reds" at bounding box center [1051, 49] width 145 height 33
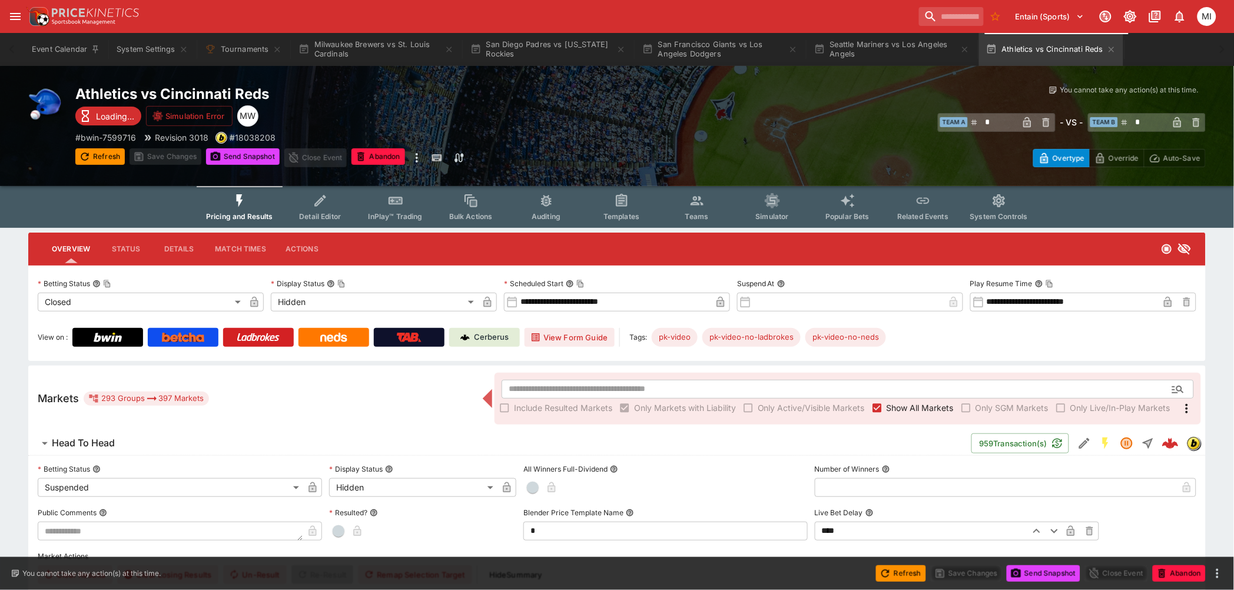
click at [784, 366] on span "Show All Markets" at bounding box center [919, 407] width 67 height 12
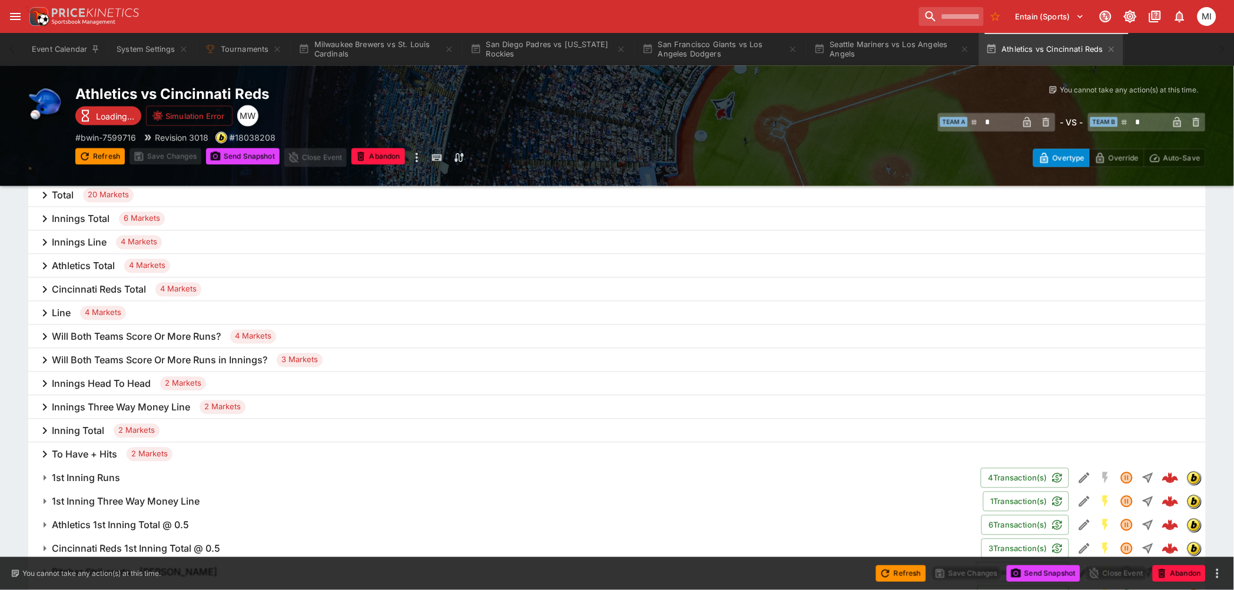
scroll to position [719, 0]
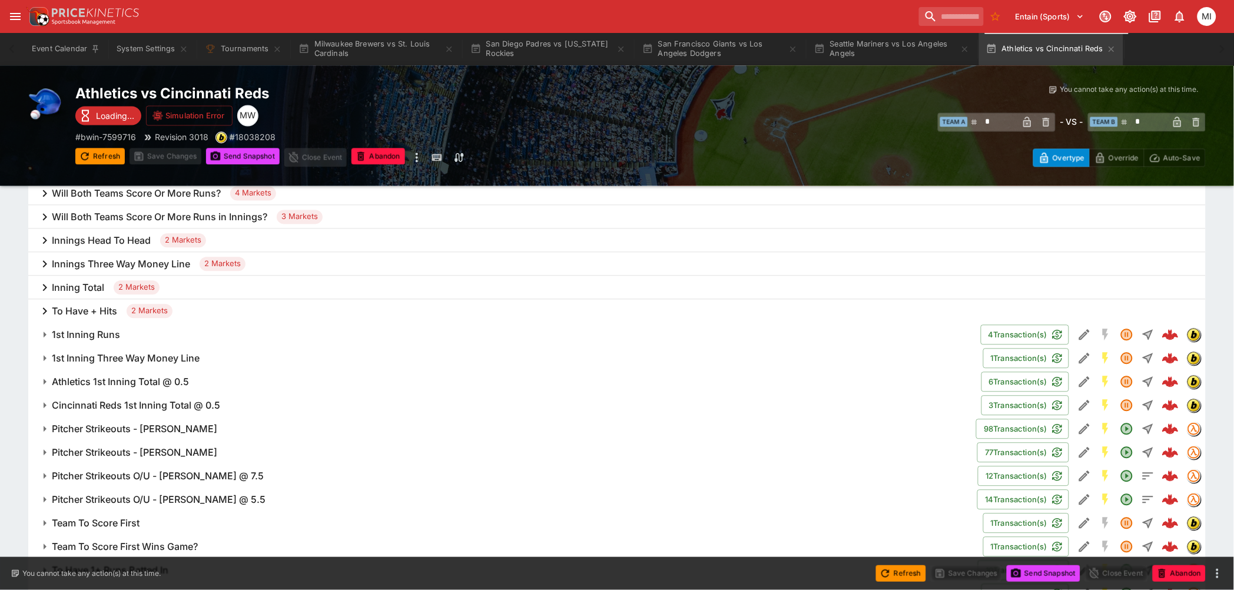
click at [180, 366] on button "Pitcher Strikeouts - Luis Severino" at bounding box center [502, 453] width 949 height 24
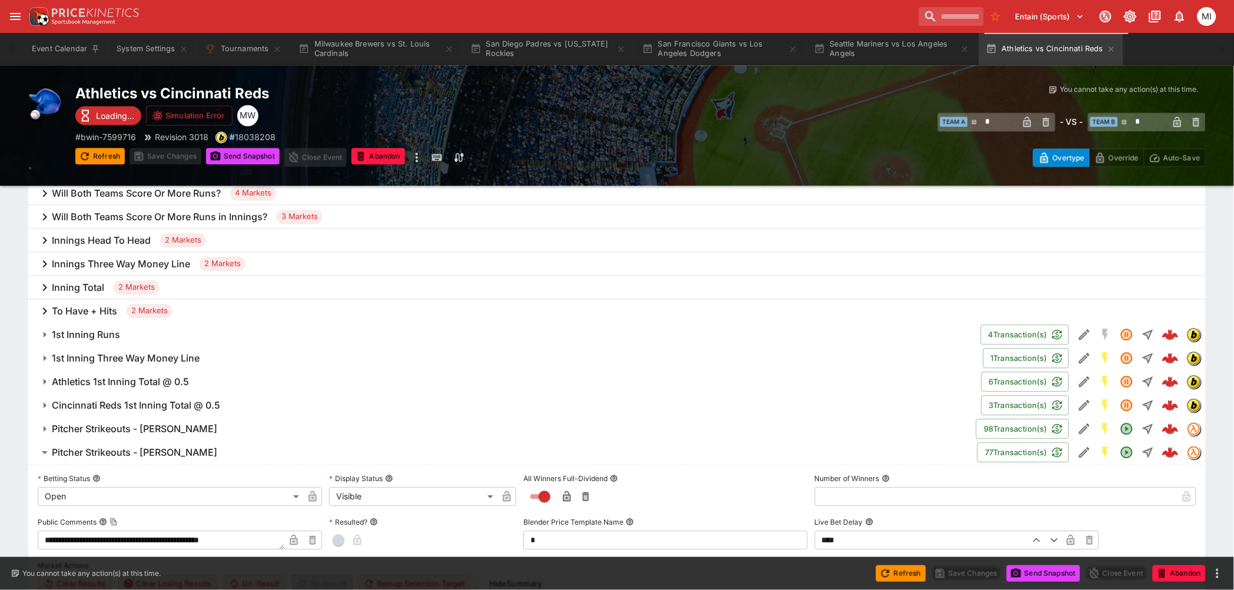
click at [175, 366] on h6 "Pitcher Strikeouts - Hunter Greene" at bounding box center [134, 429] width 165 height 12
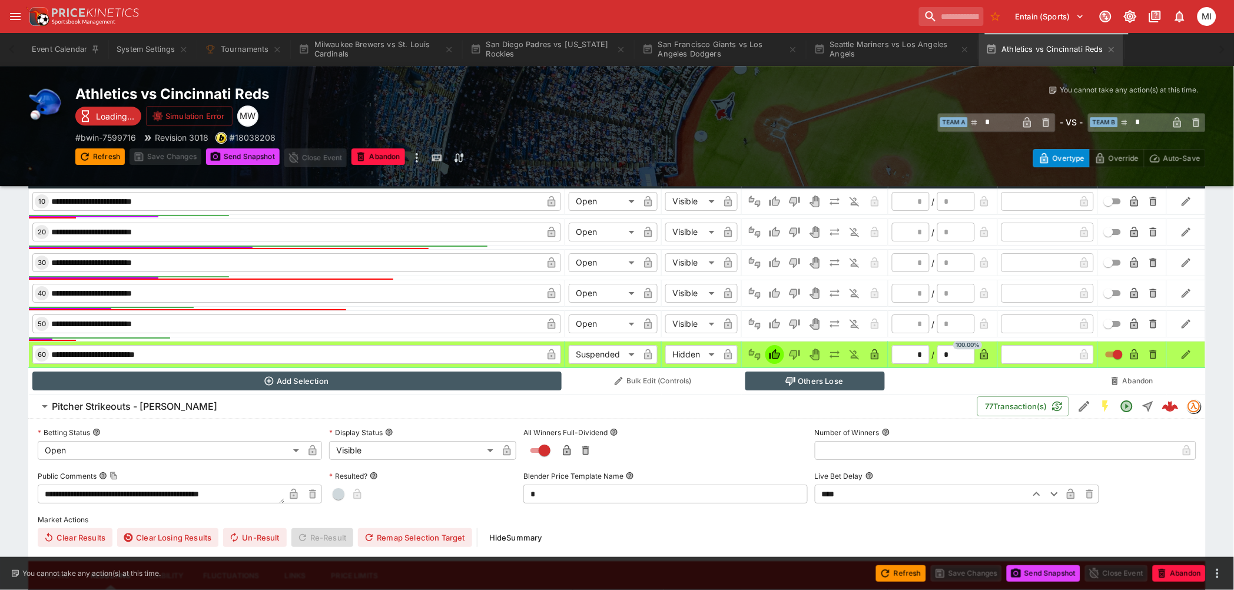
scroll to position [1046, 0]
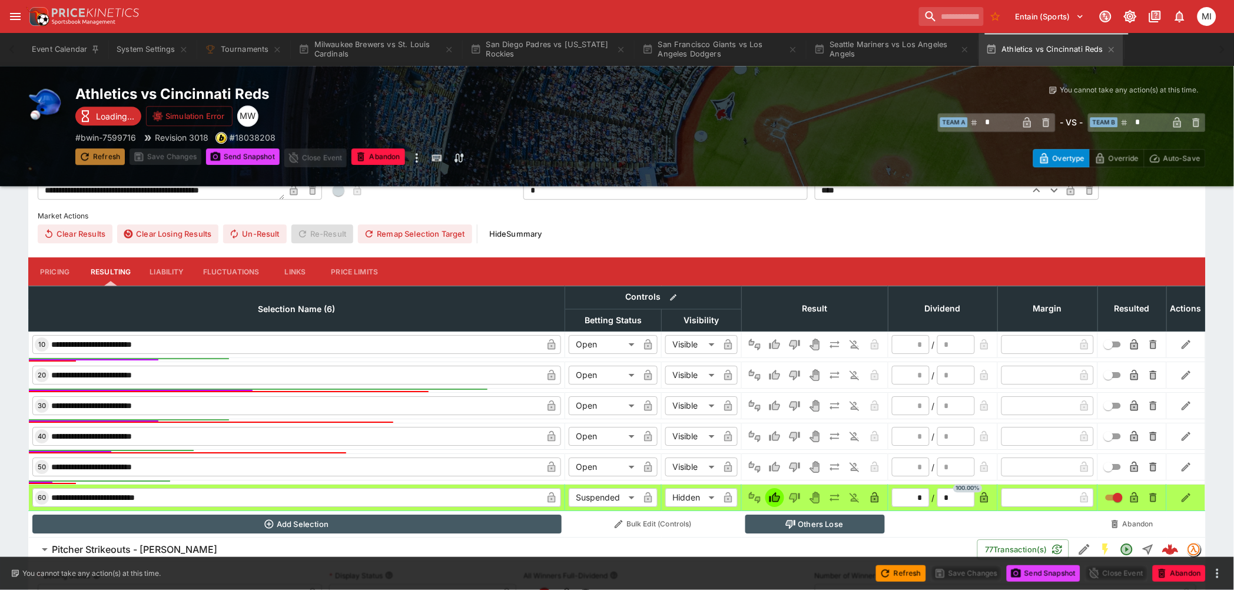
click at [99, 152] on button "Refresh" at bounding box center [99, 156] width 49 height 16
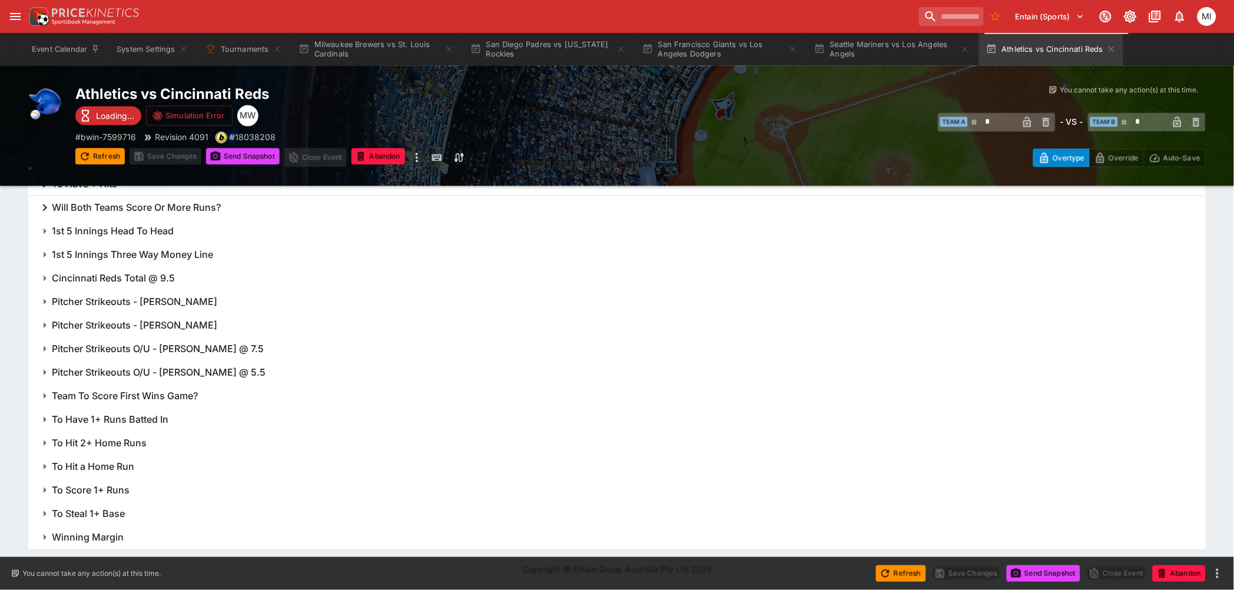
type input "*"
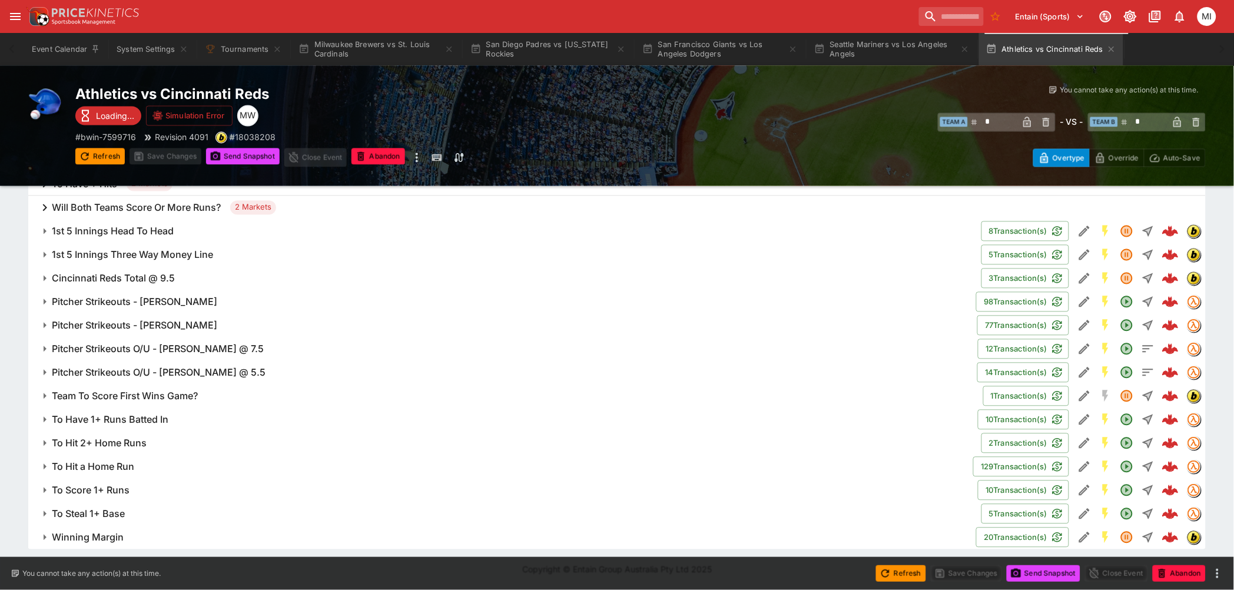
scroll to position [656, 0]
drag, startPoint x: 170, startPoint y: 325, endPoint x: 173, endPoint y: 307, distance: 17.9
click at [170, 324] on h6 "Pitcher Strikeouts - Luis Severino" at bounding box center [134, 327] width 165 height 12
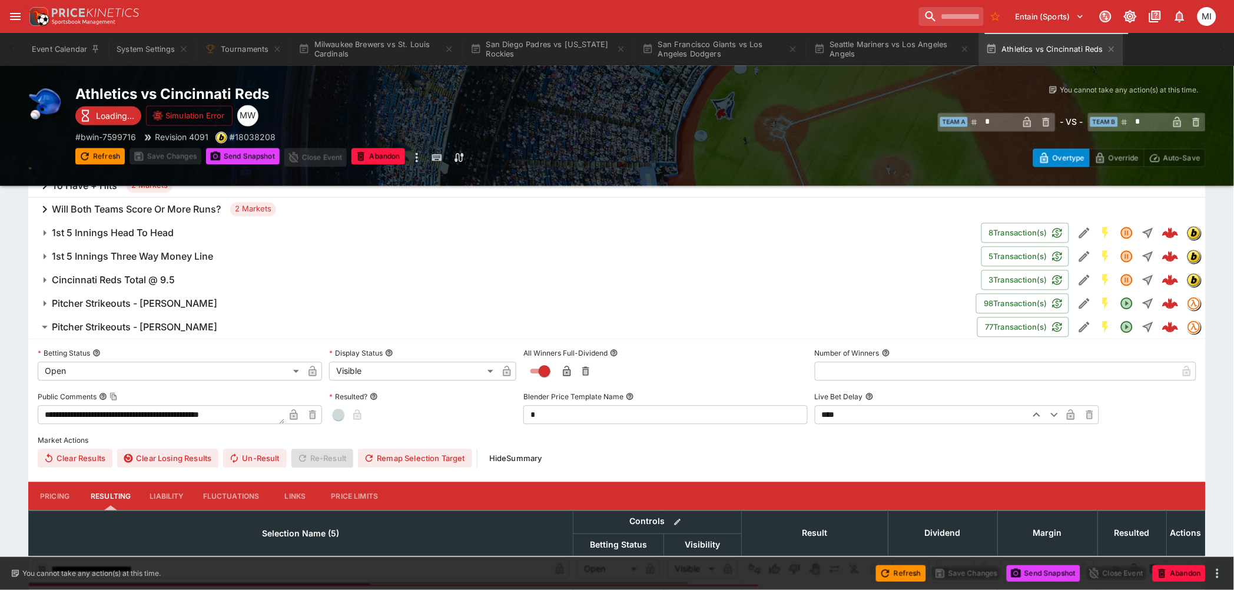
click at [176, 302] on h6 "Pitcher Strikeouts - Hunter Greene" at bounding box center [134, 304] width 165 height 12
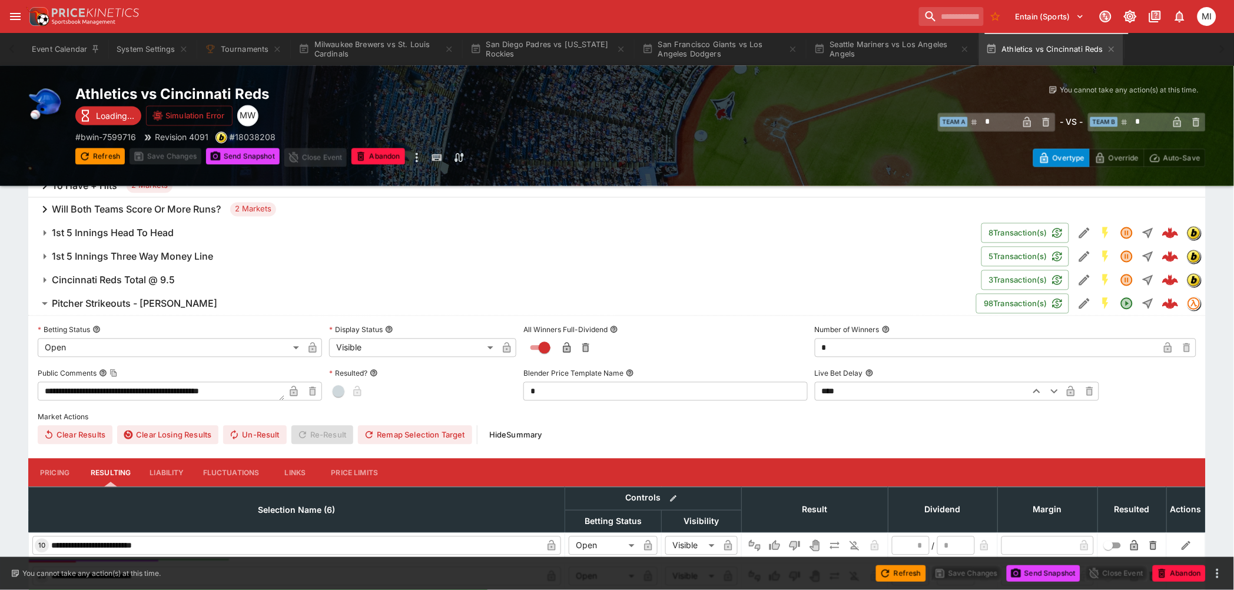
scroll to position [918, 0]
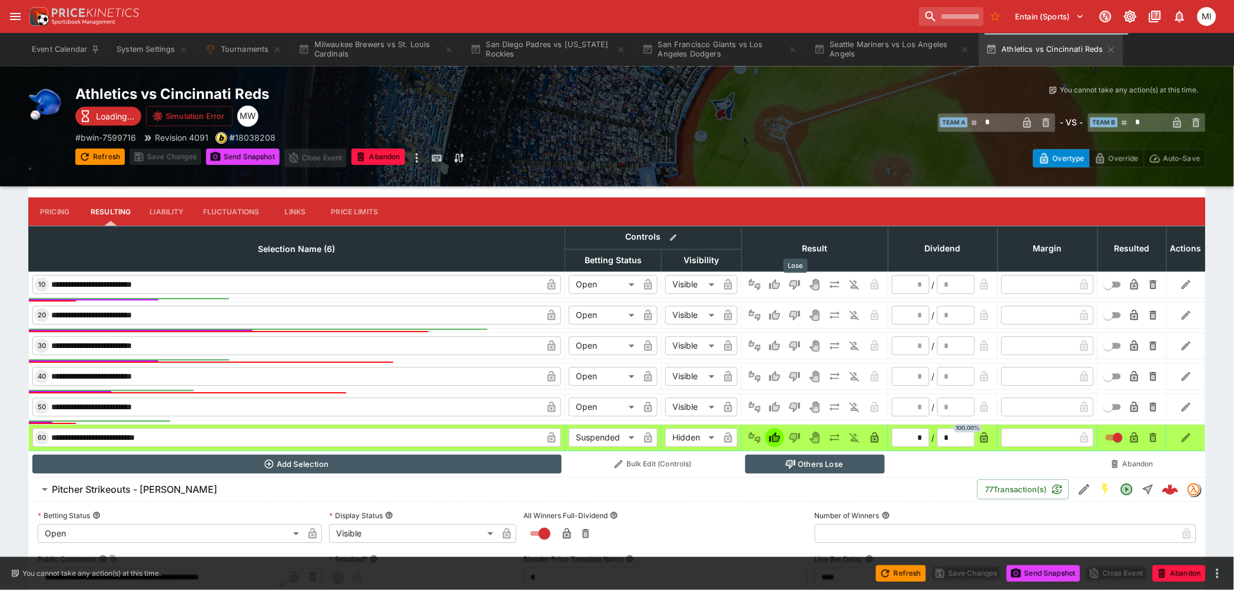
drag, startPoint x: 794, startPoint y: 281, endPoint x: 797, endPoint y: 294, distance: 13.9
click at [784, 281] on icon "Lose" at bounding box center [794, 284] width 6 height 7
type input "*********"
type input "******"
type input "*"
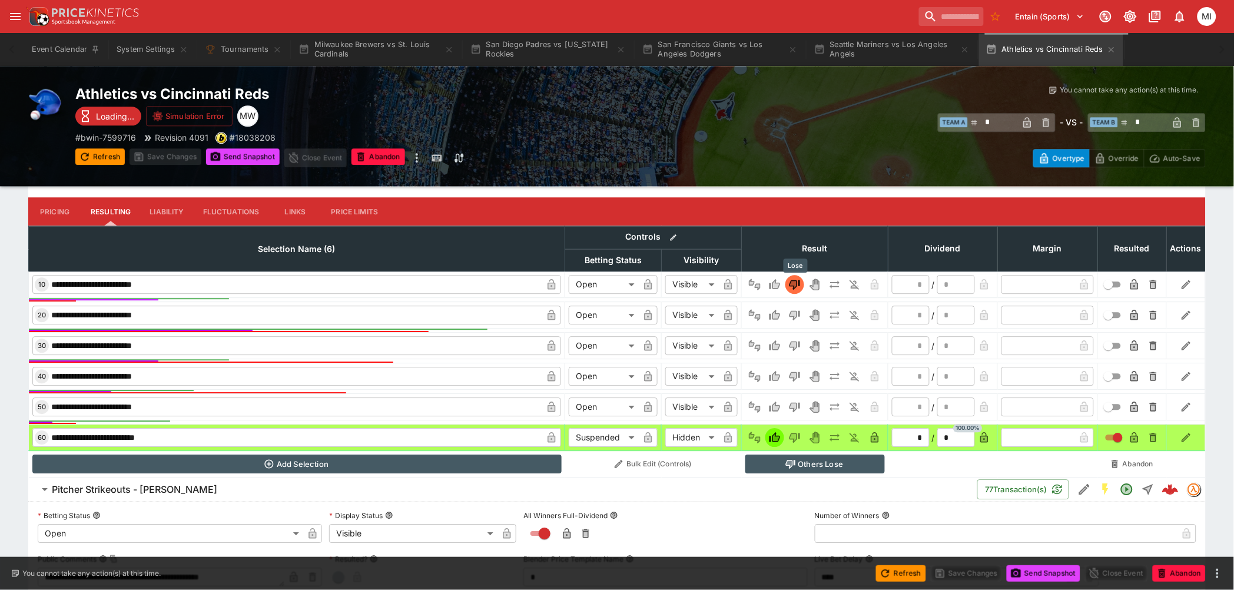
type input "*"
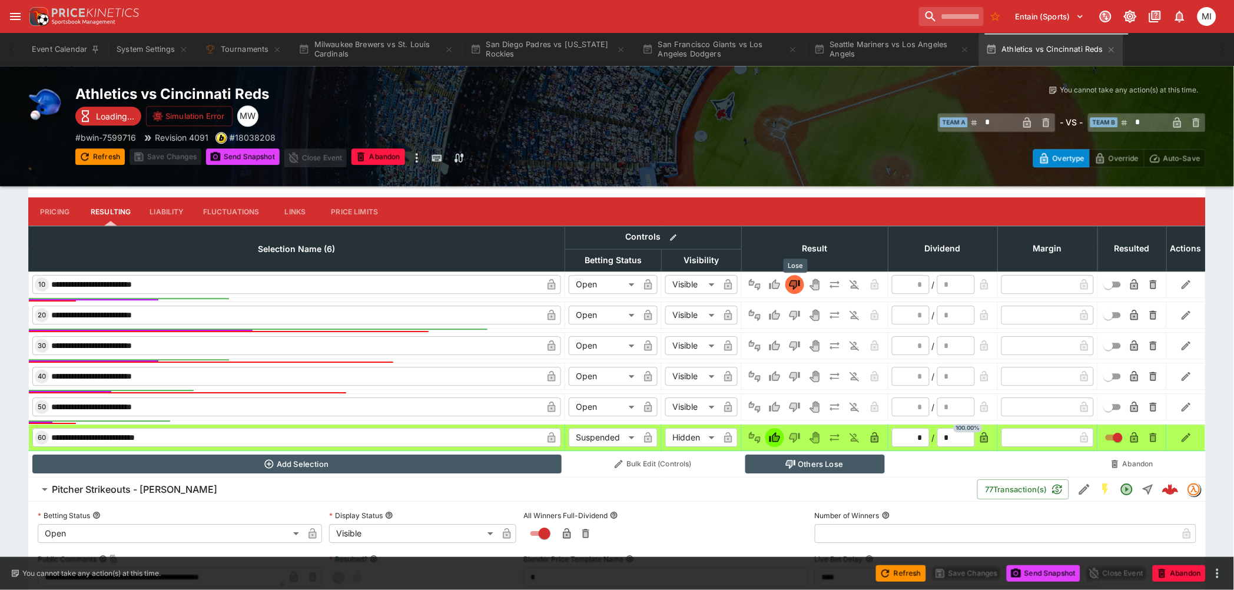
type input "*"
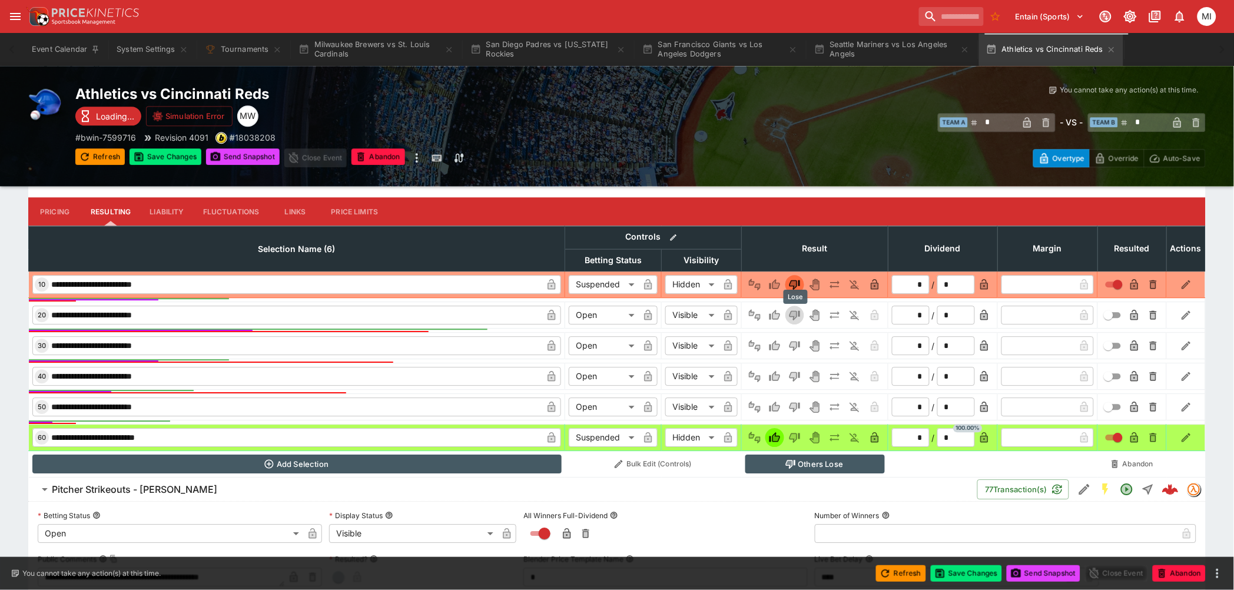
drag, startPoint x: 798, startPoint y: 309, endPoint x: 793, endPoint y: 328, distance: 19.4
click at [784, 310] on icon "Lose" at bounding box center [795, 315] width 12 height 12
click at [784, 333] on td at bounding box center [815, 346] width 147 height 26
type input "*********"
type input "******"
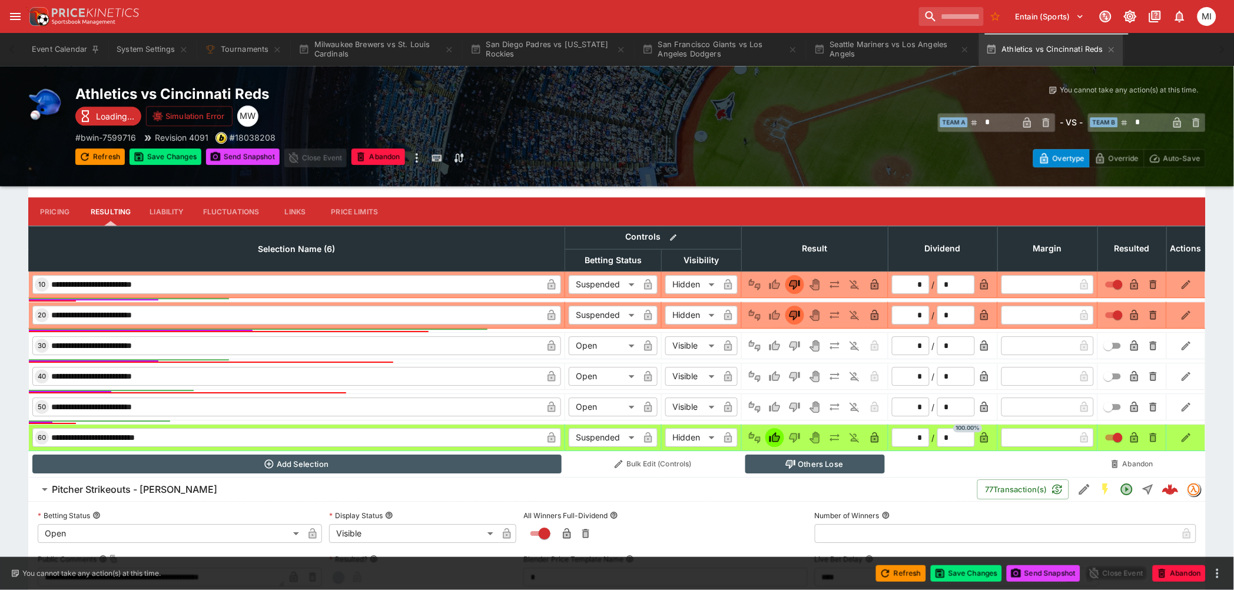
click at [784, 366] on button "Lose" at bounding box center [794, 376] width 19 height 19
click at [784, 366] on icon "Lose" at bounding box center [795, 407] width 12 height 12
type input "*********"
type input "******"
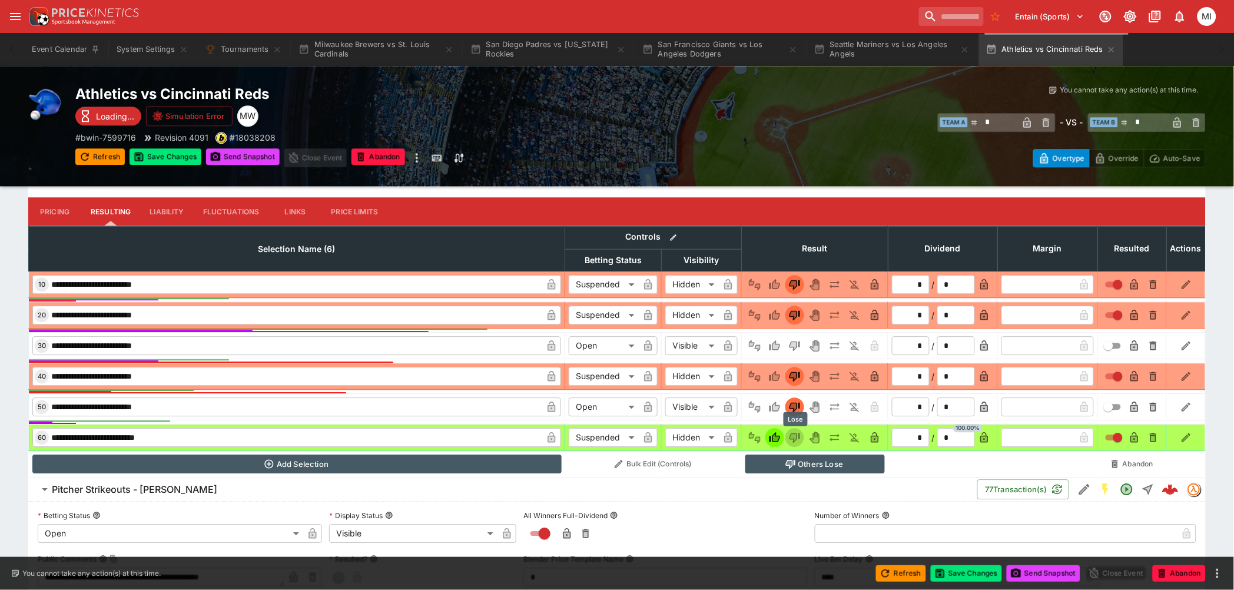
drag, startPoint x: 797, startPoint y: 430, endPoint x: 798, endPoint y: 413, distance: 17.7
click at [784, 366] on icon "Lose" at bounding box center [795, 437] width 12 height 12
type input "*********"
type input "******"
type input "*"
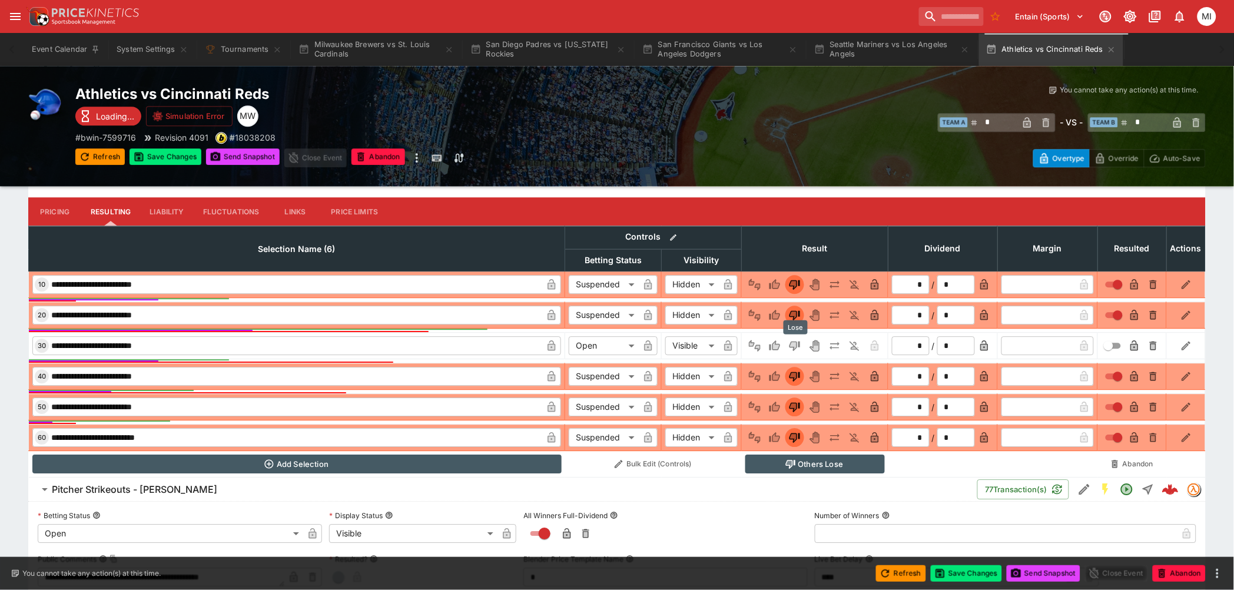
click at [784, 340] on icon "Lose" at bounding box center [795, 346] width 12 height 12
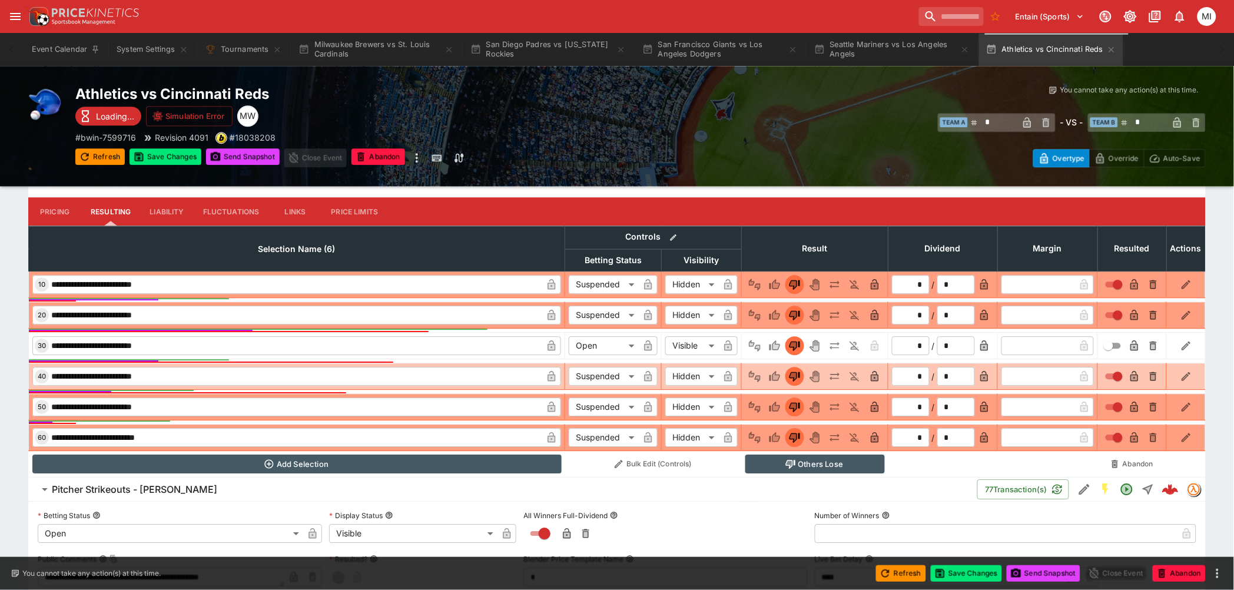
type input "*********"
type input "******"
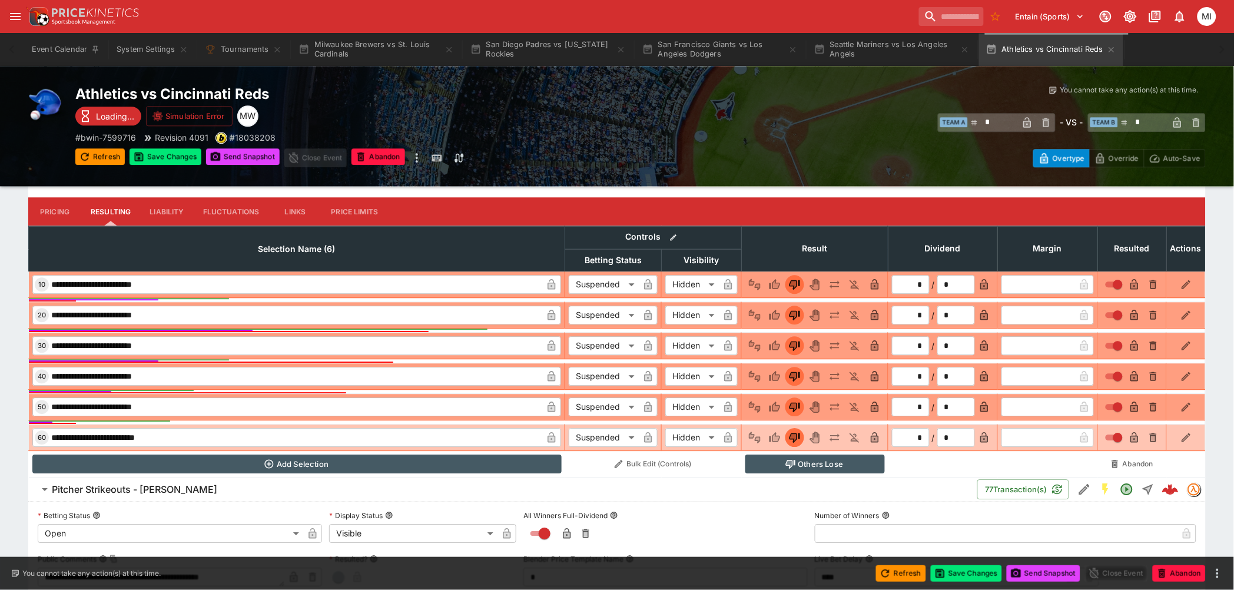
click at [784, 366] on button "button" at bounding box center [874, 437] width 19 height 19
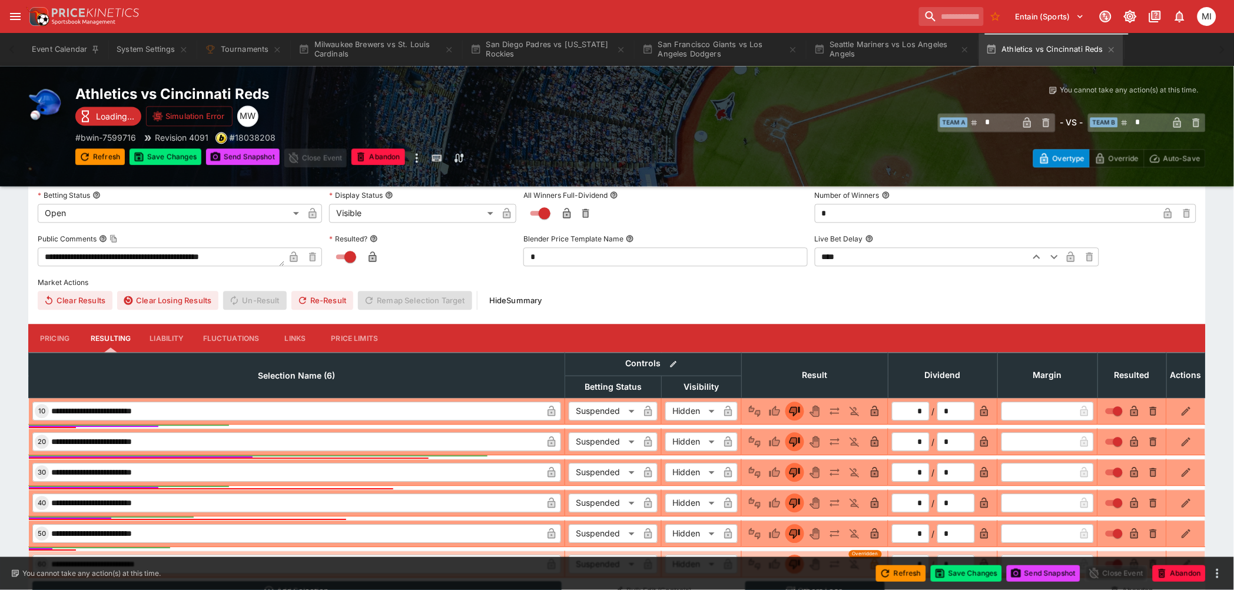
scroll to position [656, 0]
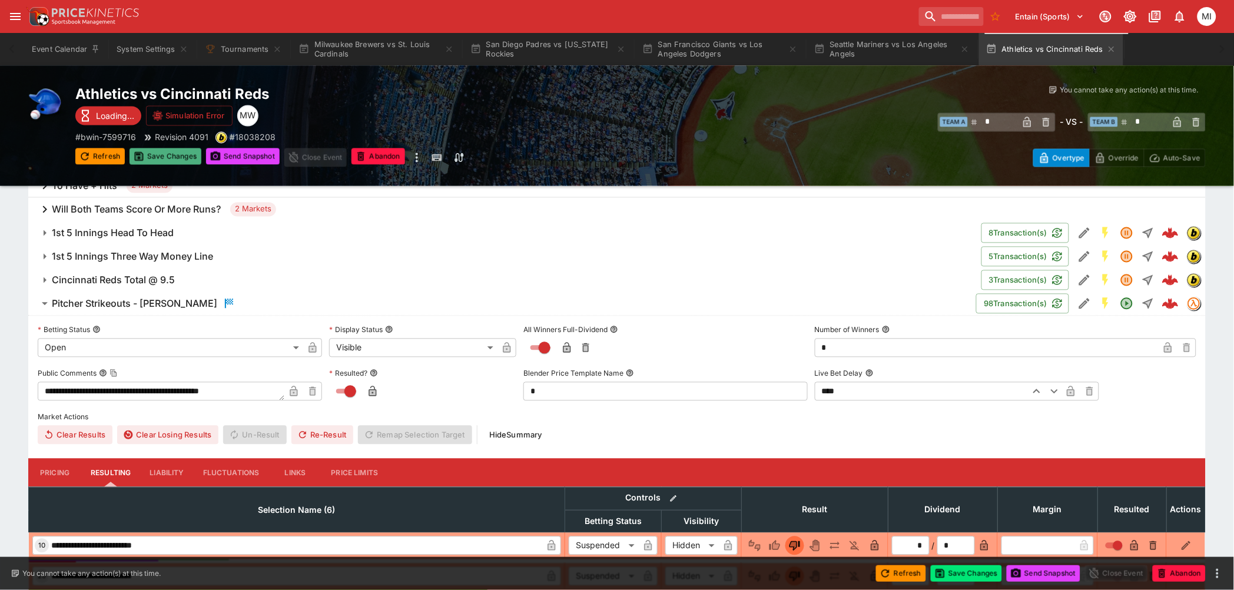
click at [177, 149] on button "Save Changes" at bounding box center [165, 156] width 72 height 16
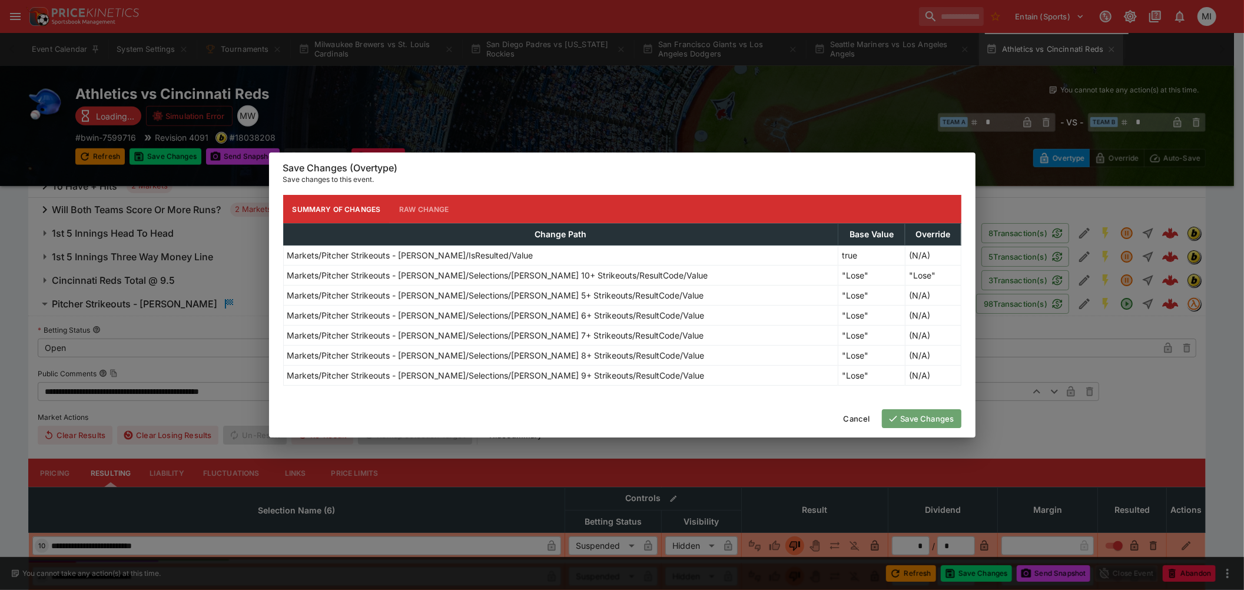
click at [784, 366] on button "Save Changes" at bounding box center [921, 418] width 79 height 19
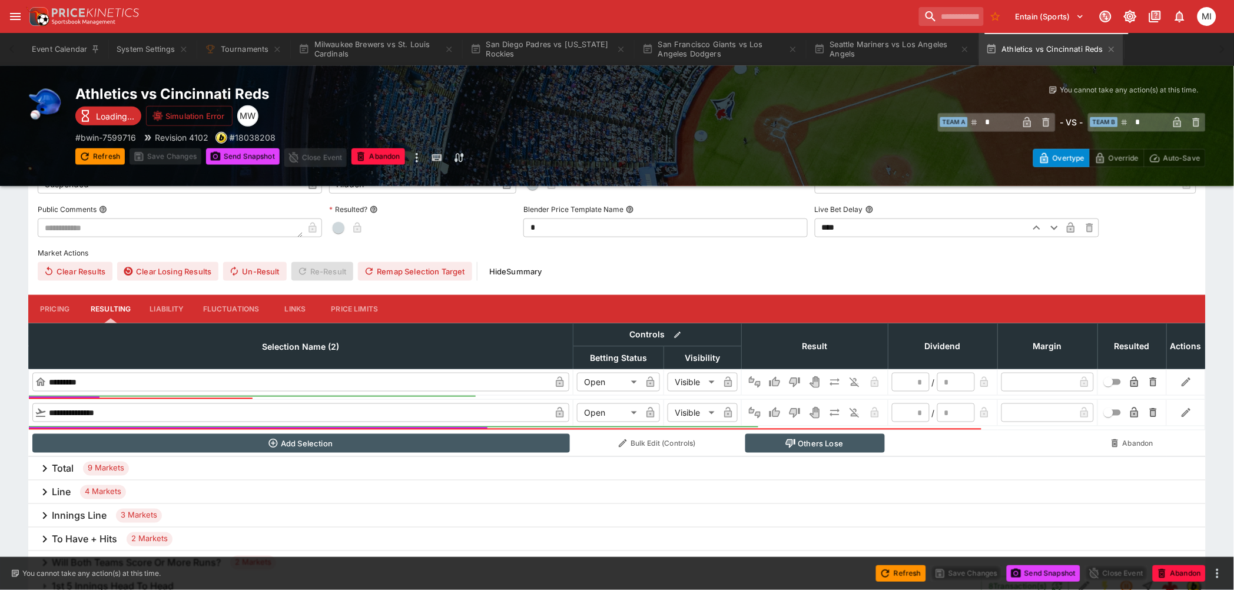
scroll to position [0, 0]
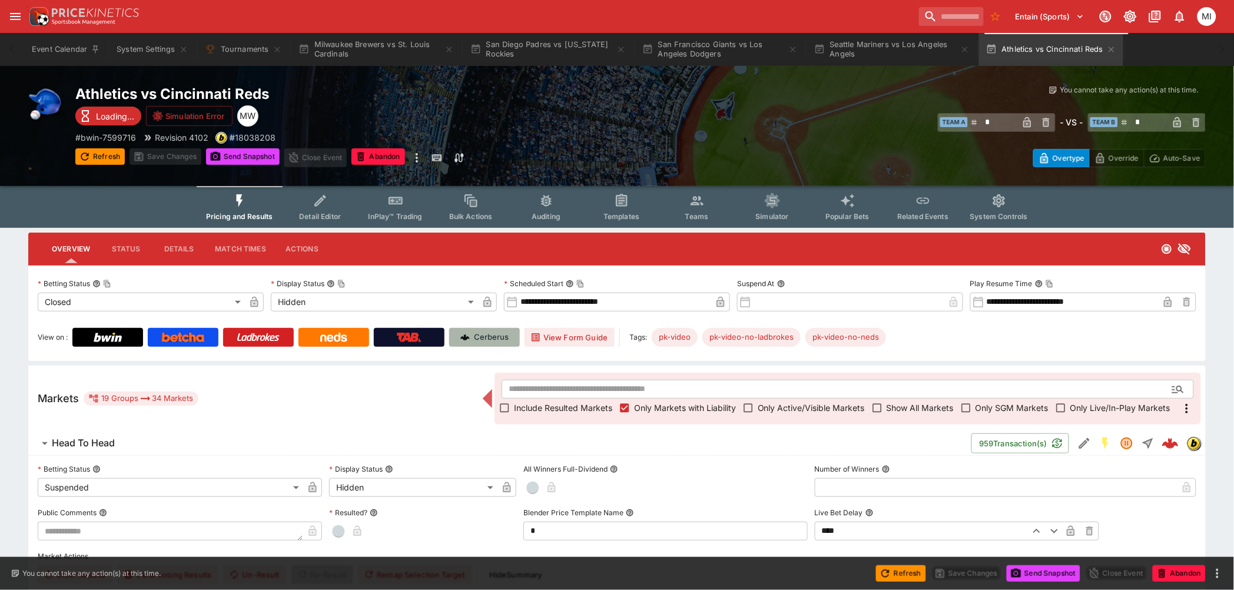
click at [481, 336] on p "Cerberus" at bounding box center [491, 337] width 35 height 12
click at [509, 46] on button "San Diego Padres vs [US_STATE] Rockies" at bounding box center [548, 49] width 170 height 33
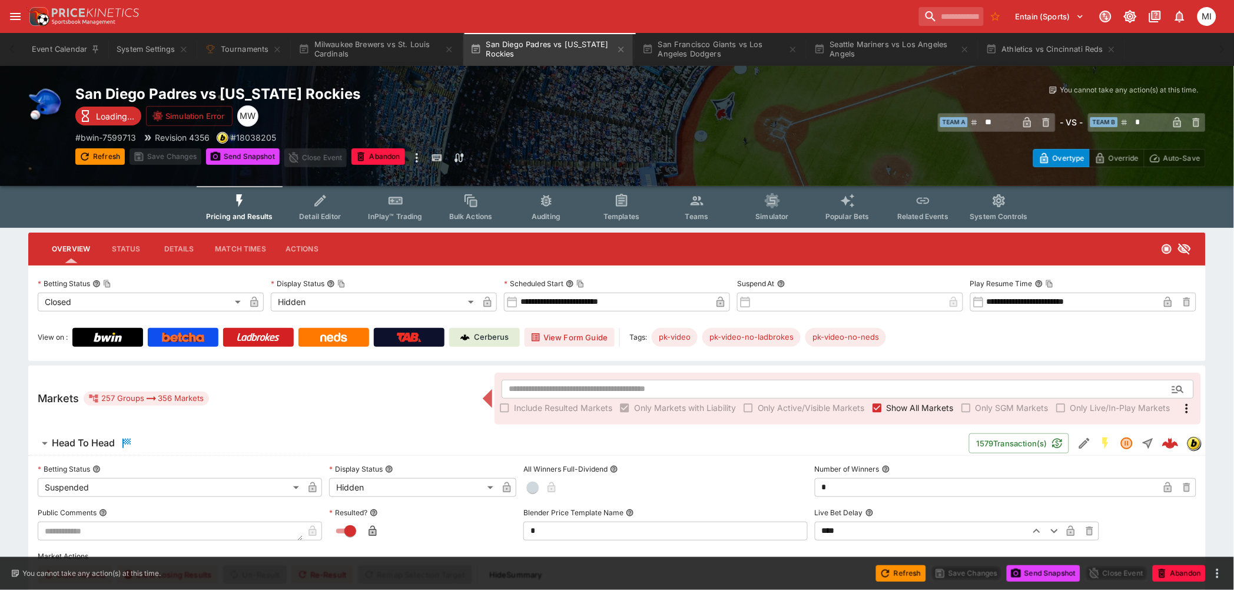
click at [784, 366] on span "Show All Markets" at bounding box center [919, 407] width 67 height 12
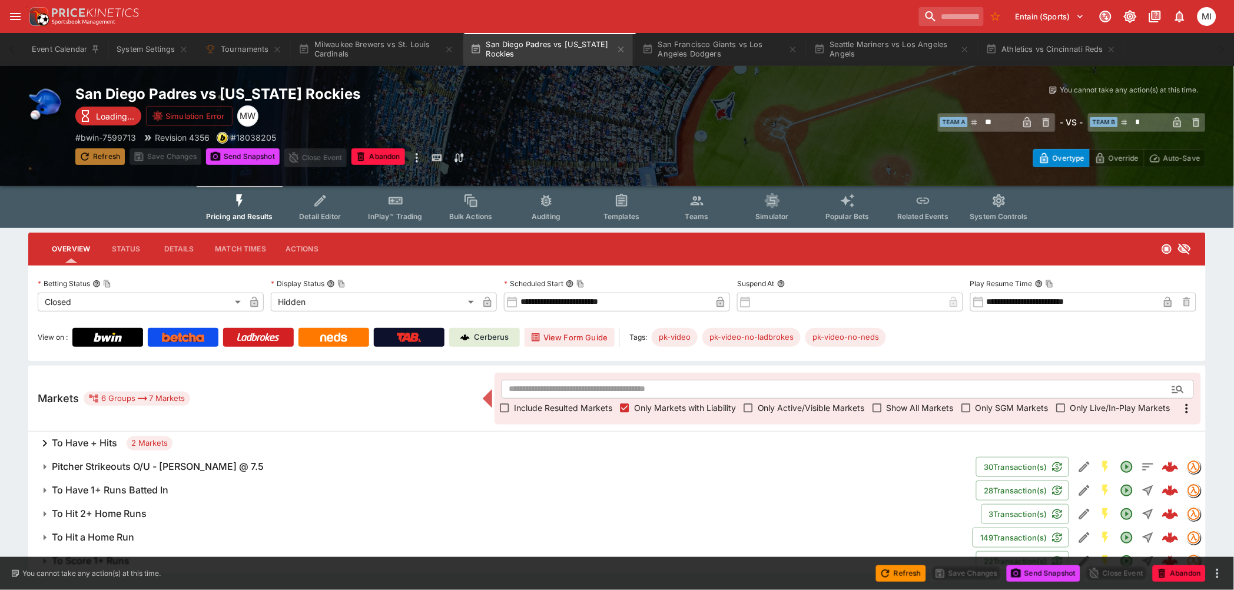
click at [104, 152] on button "Refresh" at bounding box center [99, 156] width 49 height 16
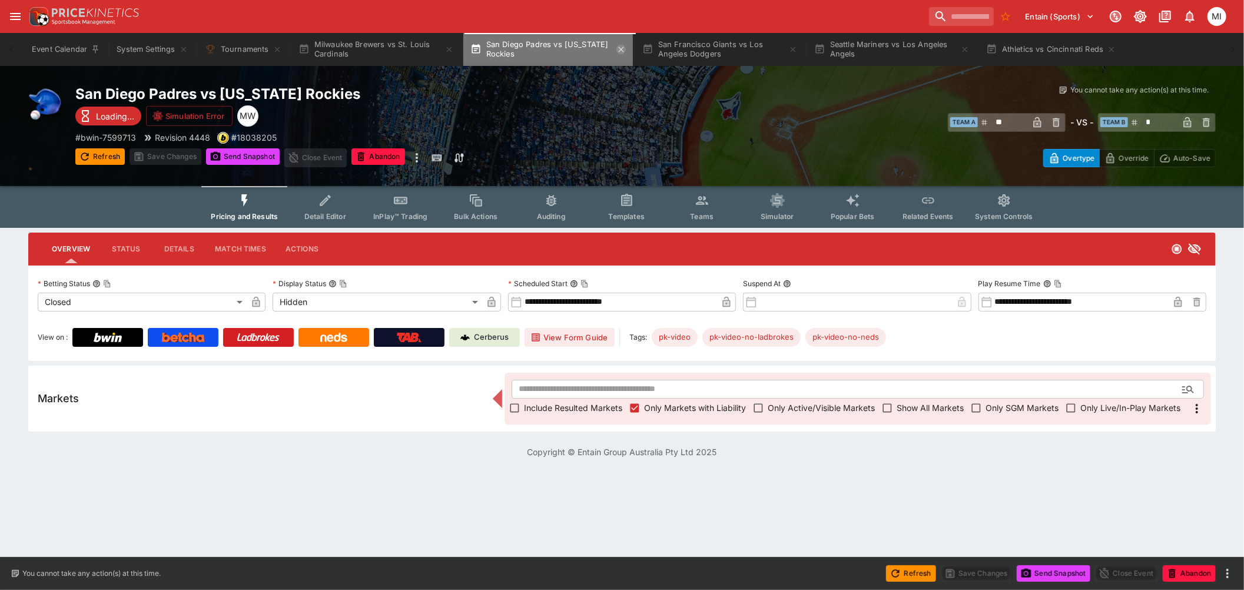
click at [623, 50] on icon "button" at bounding box center [620, 49] width 9 height 9
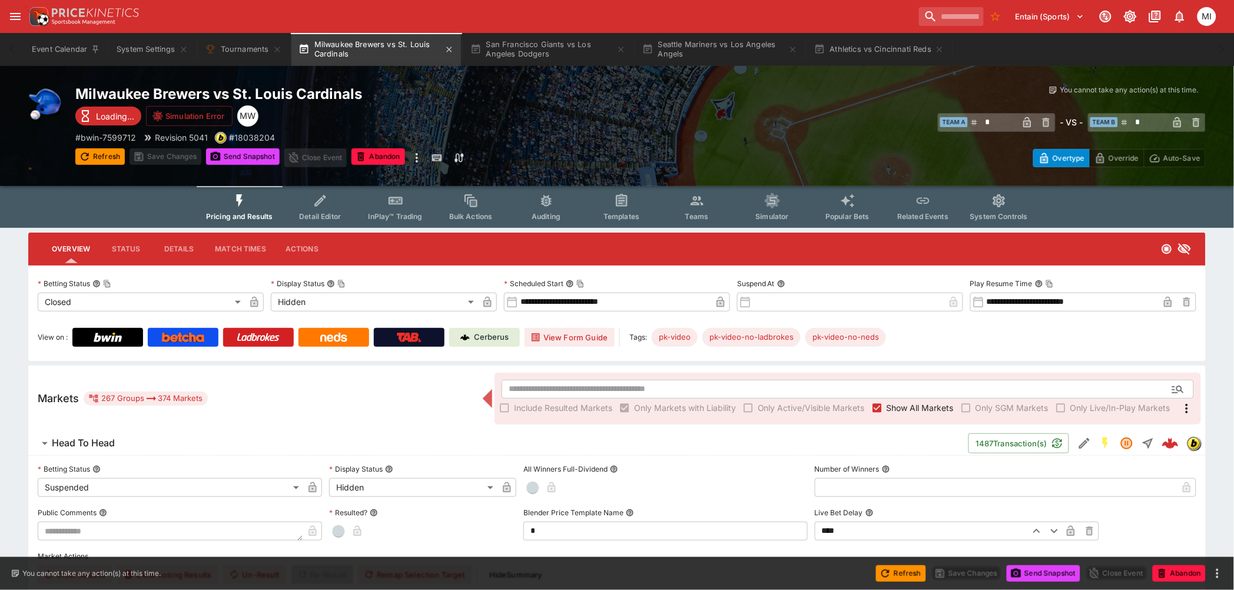
click at [382, 49] on button "Milwaukee Brewers vs St. Louis Cardinals" at bounding box center [376, 49] width 170 height 33
click at [106, 157] on button "Refresh" at bounding box center [99, 156] width 49 height 16
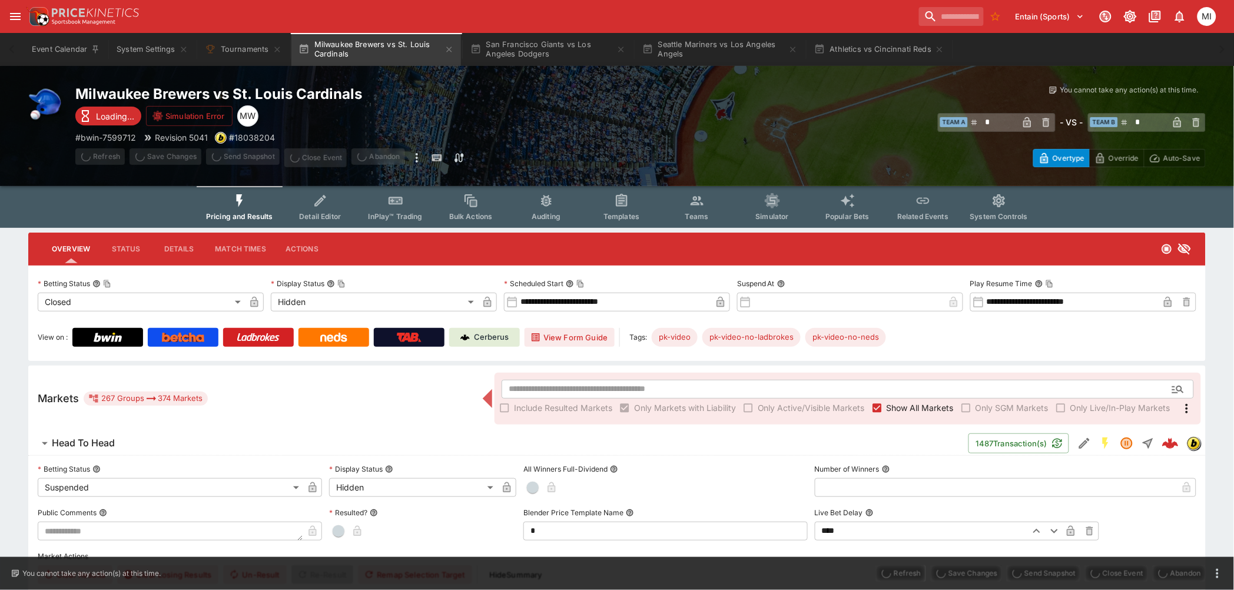
type input "*"
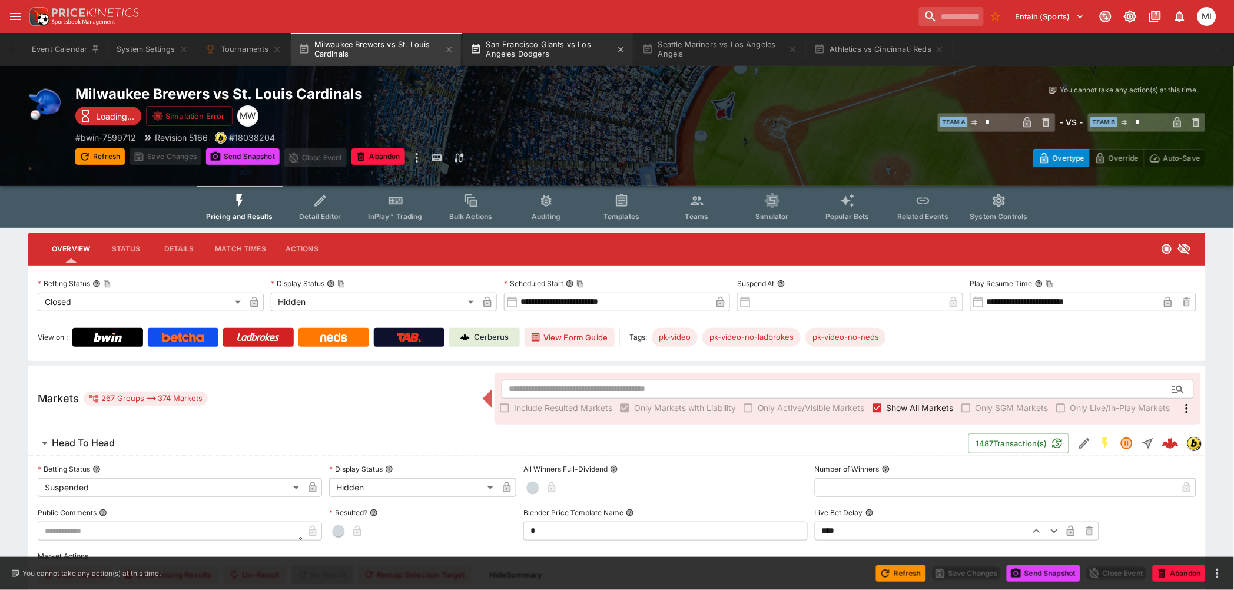
click at [549, 49] on button "San Francisco Giants vs Los Angeles Dodgers" at bounding box center [548, 49] width 170 height 33
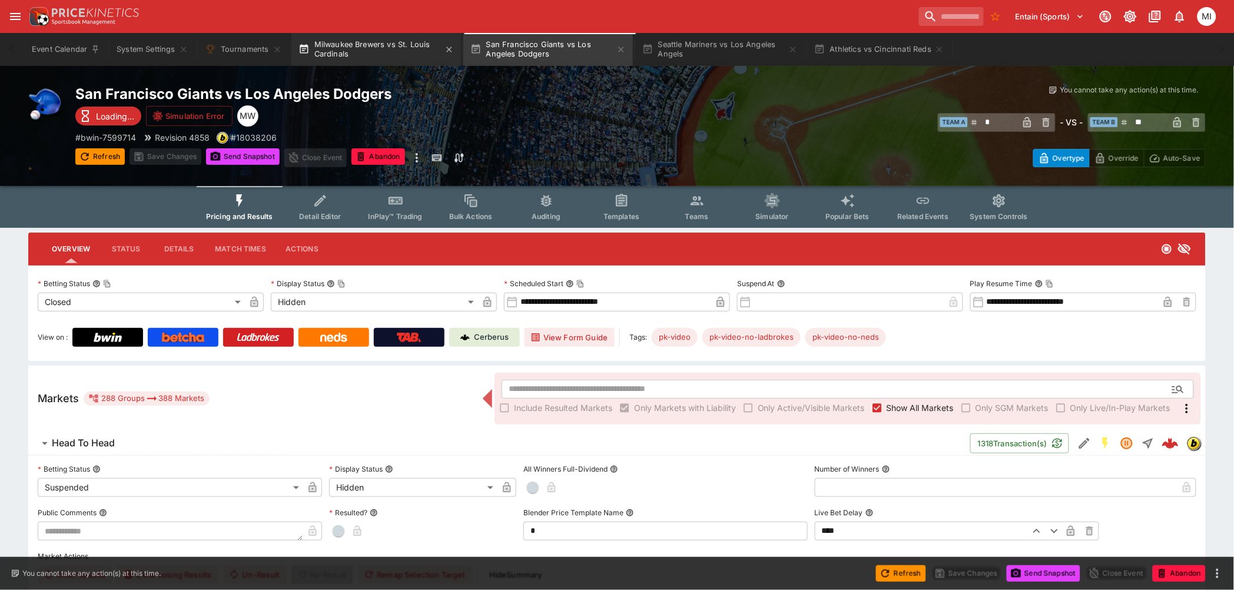
click at [388, 45] on button "Milwaukee Brewers vs St. Louis Cardinals" at bounding box center [376, 49] width 170 height 33
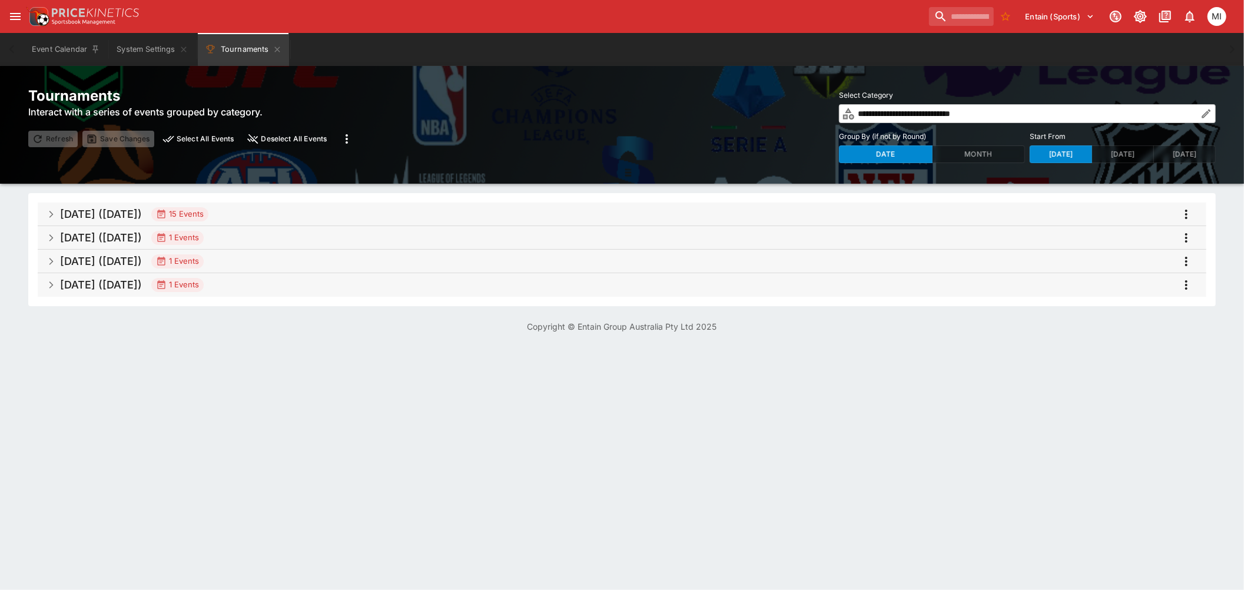
click at [277, 212] on span "[DATE] ([DATE]) 15 Events" at bounding box center [628, 214] width 1137 height 21
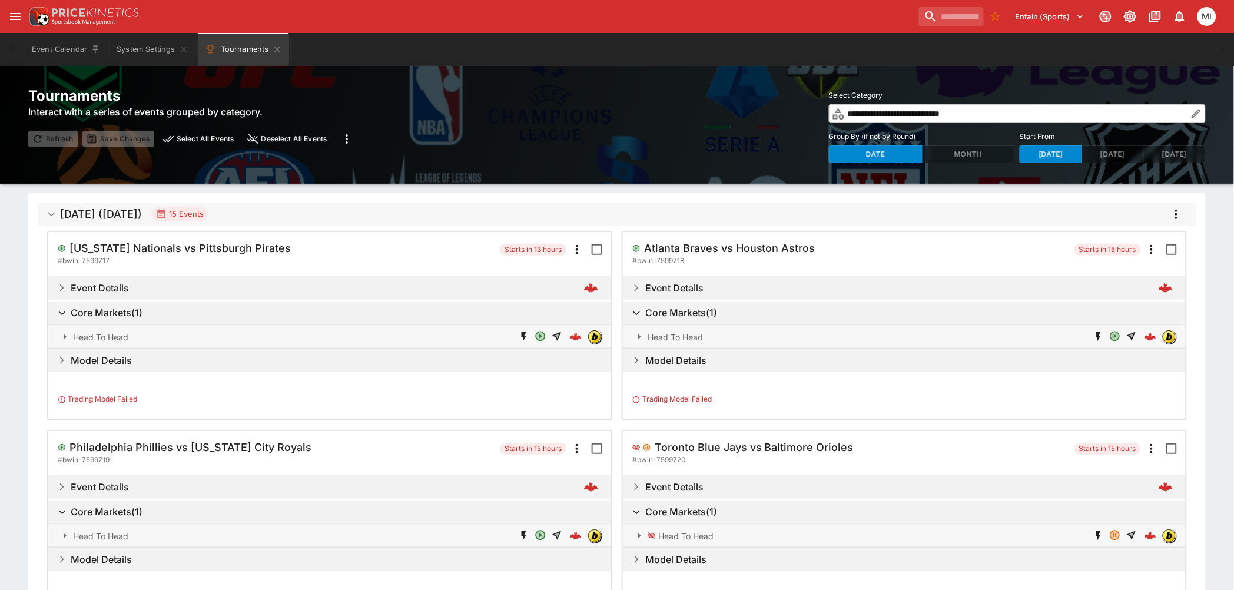
click at [1175, 209] on icon "more" at bounding box center [1176, 214] width 14 height 14
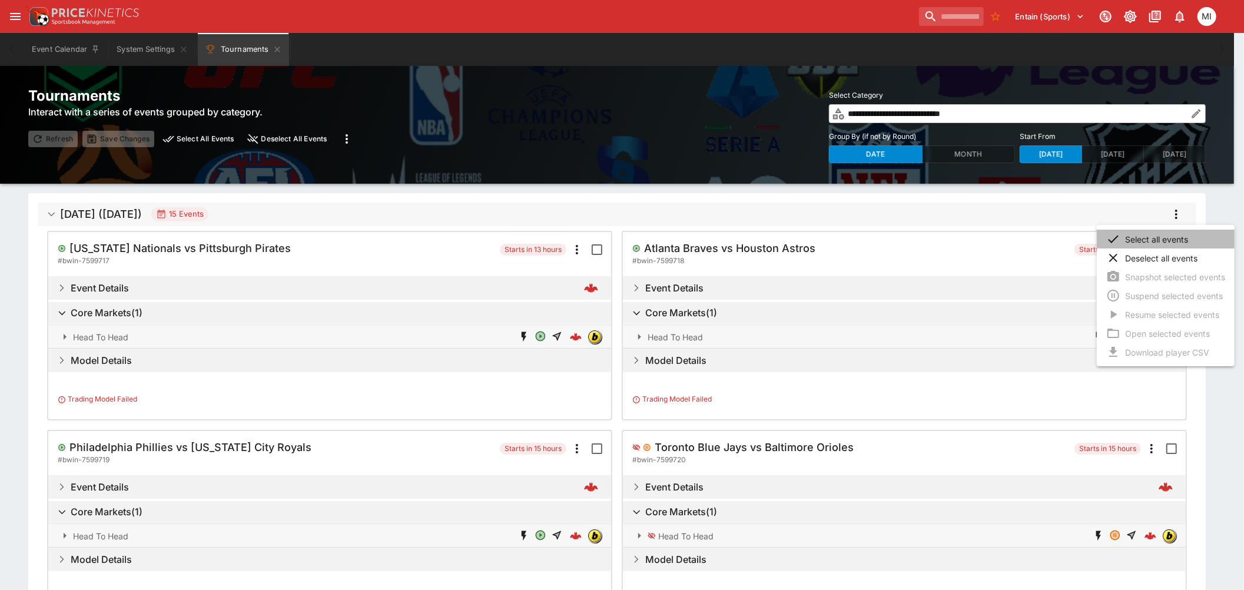
click at [1141, 237] on li "Select all events" at bounding box center [1166, 239] width 138 height 19
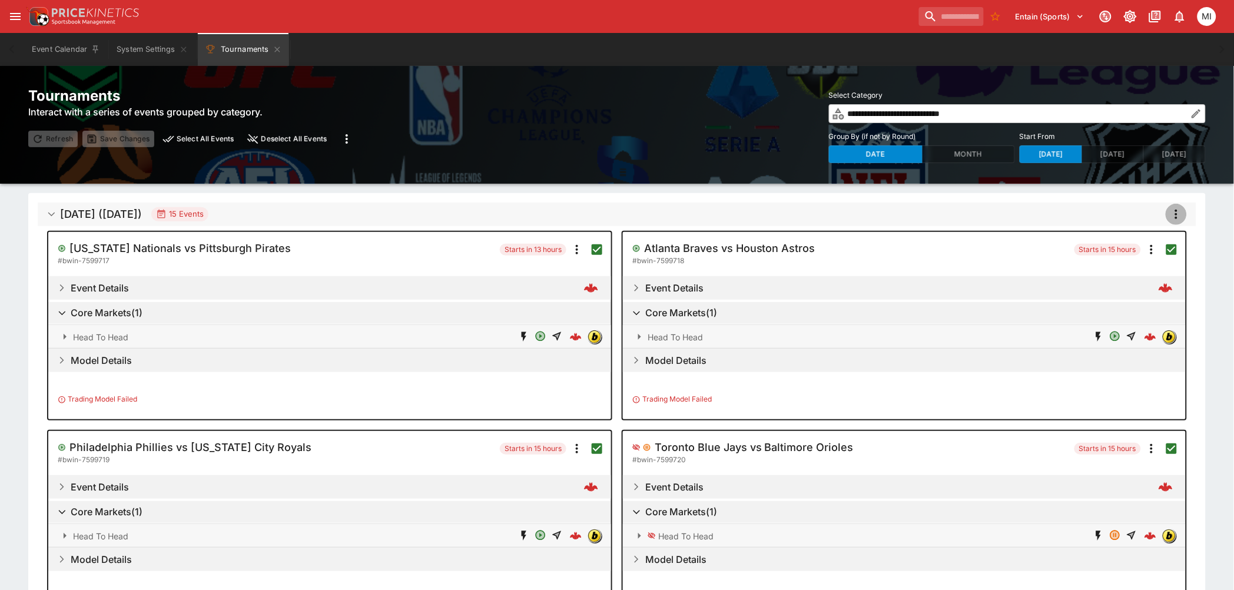
click at [1178, 215] on icon "more" at bounding box center [1176, 214] width 14 height 14
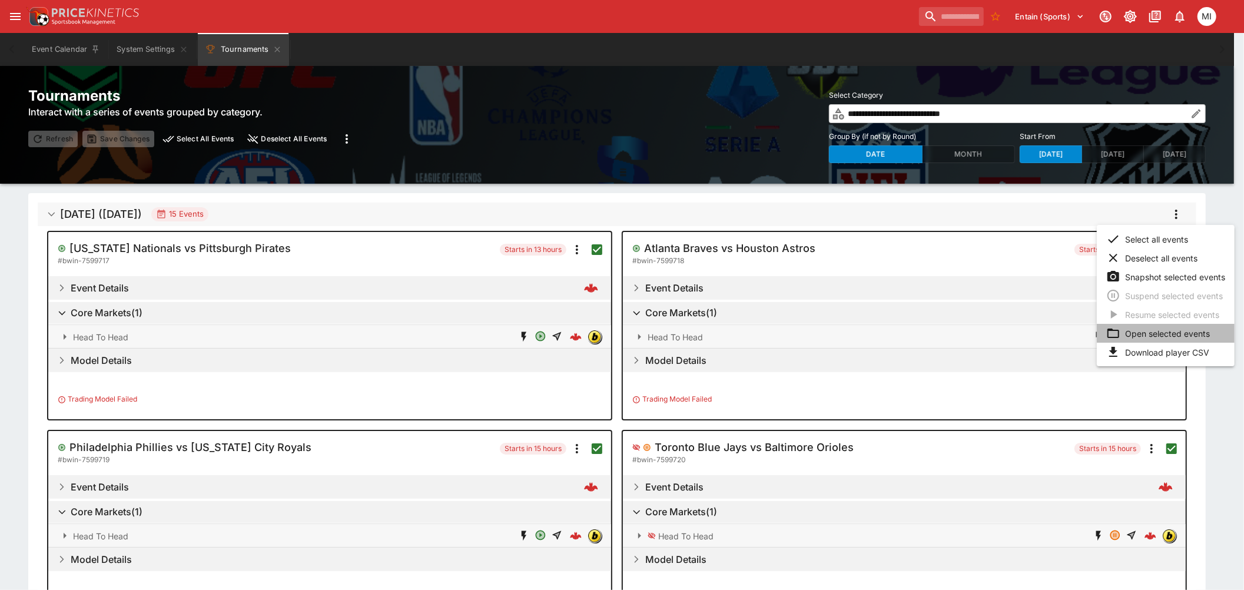
click at [1149, 334] on li "Open selected events" at bounding box center [1166, 333] width 138 height 19
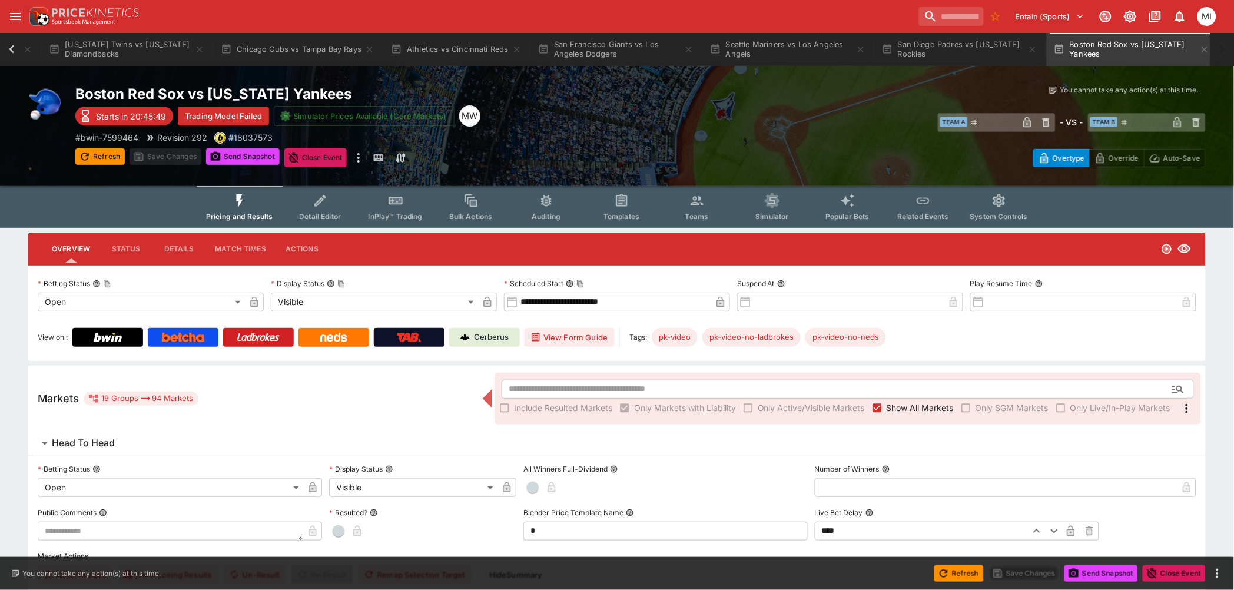
scroll to position [0, 1610]
click at [13, 50] on icon at bounding box center [12, 49] width 16 height 16
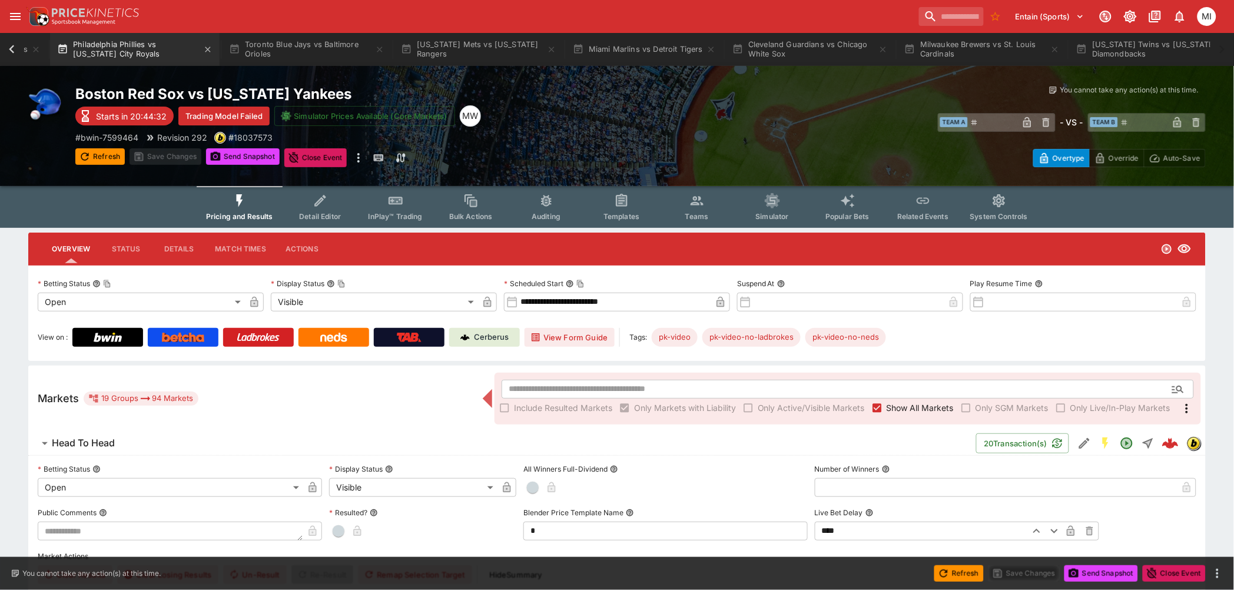
scroll to position [0, 507]
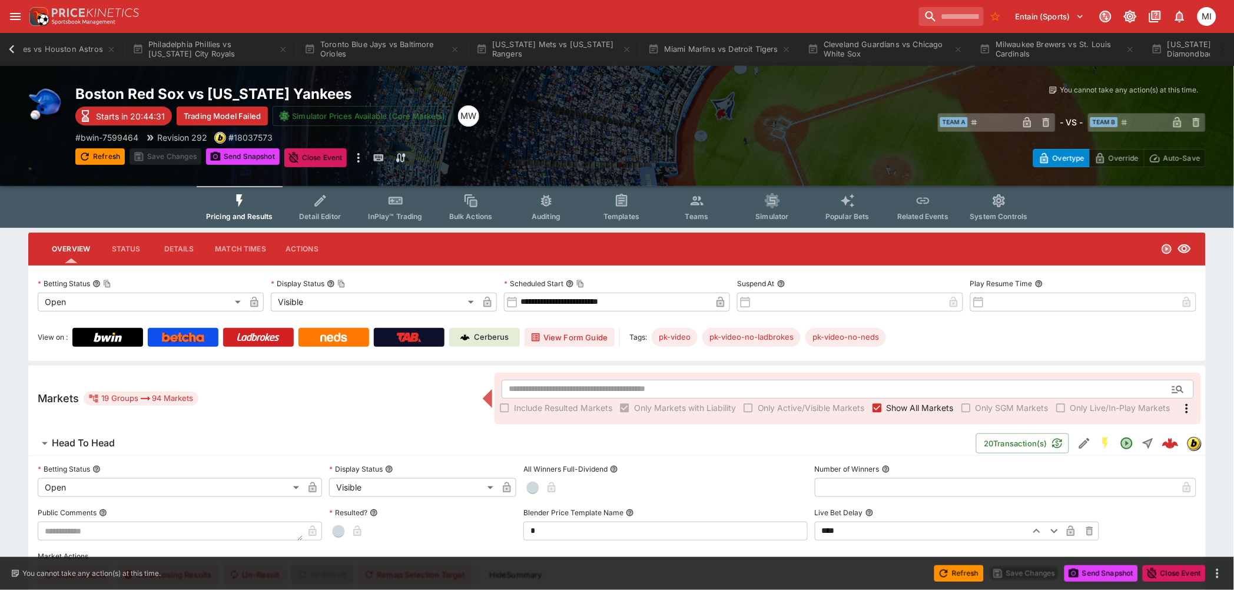
click at [7, 49] on icon at bounding box center [12, 49] width 16 height 16
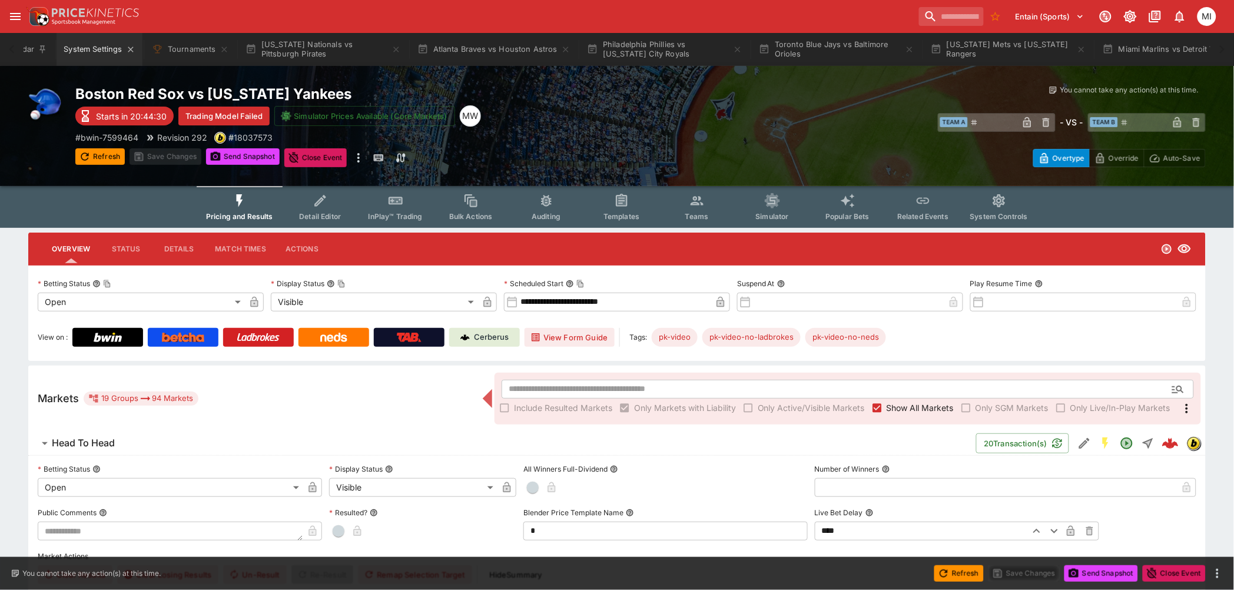
scroll to position [0, 0]
click at [339, 52] on button "[US_STATE] Nationals vs Pittsburgh Pirates" at bounding box center [376, 49] width 170 height 33
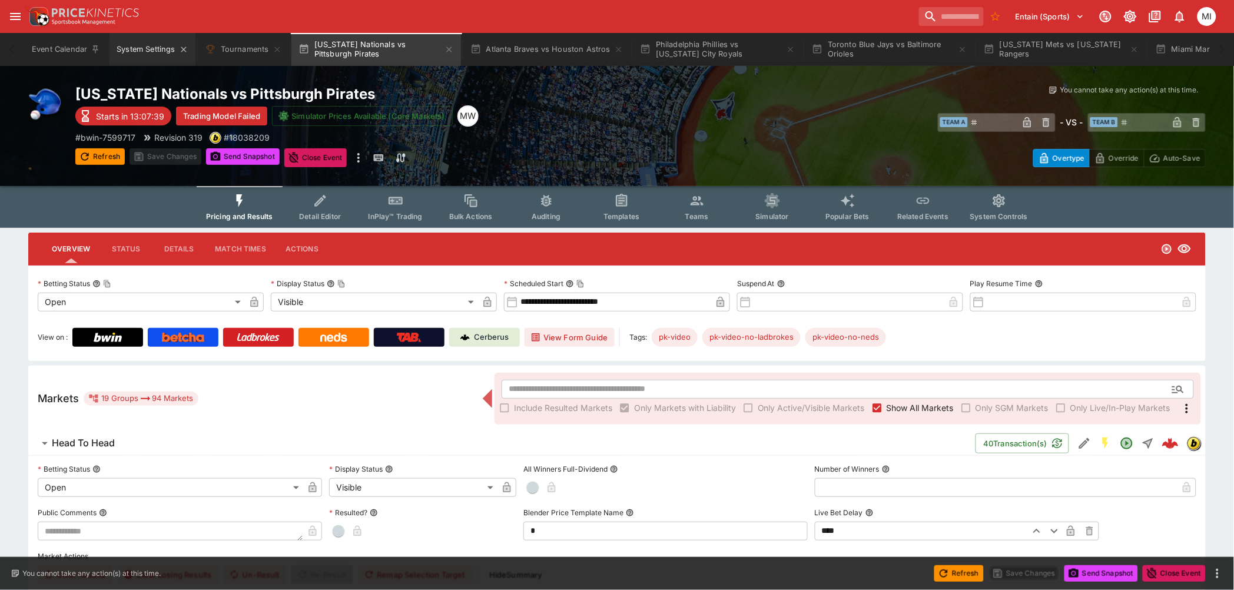
click at [150, 51] on button "System Settings" at bounding box center [151, 49] width 85 height 33
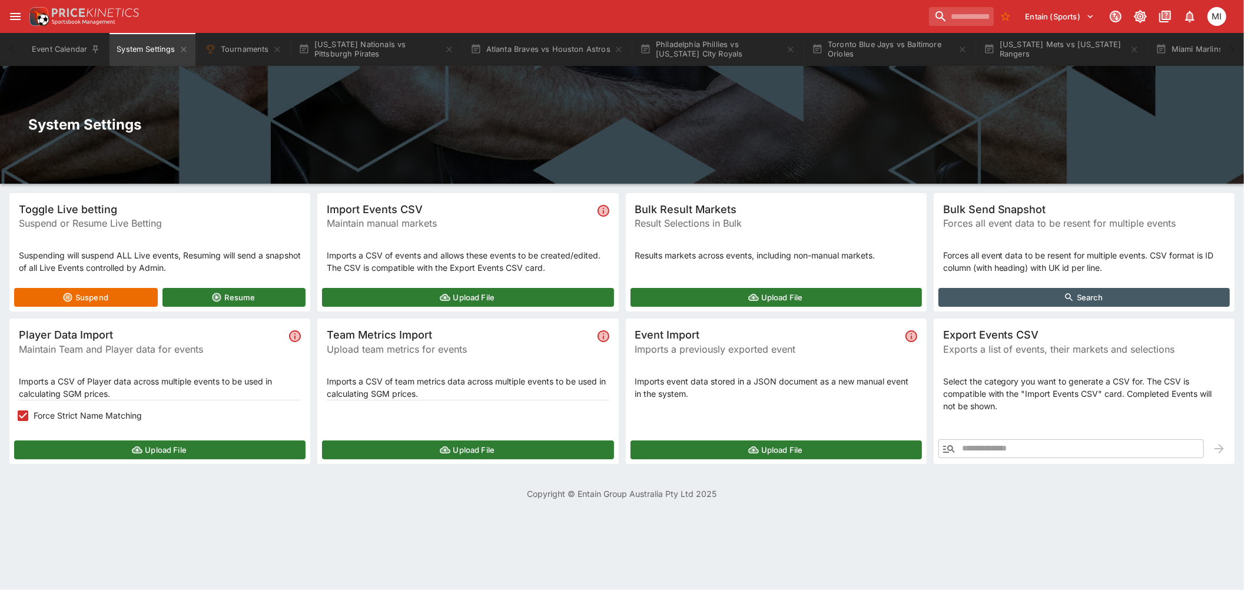
click at [952, 447] on icon "button" at bounding box center [949, 449] width 12 height 8
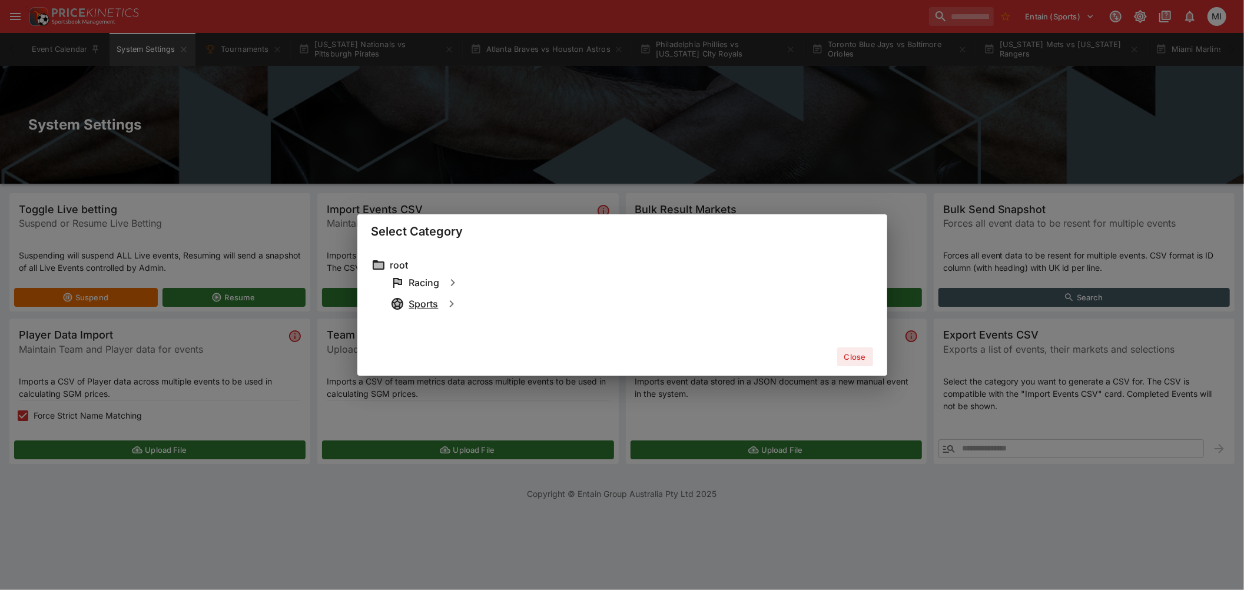
click at [424, 300] on h6 "Sports" at bounding box center [423, 304] width 29 height 12
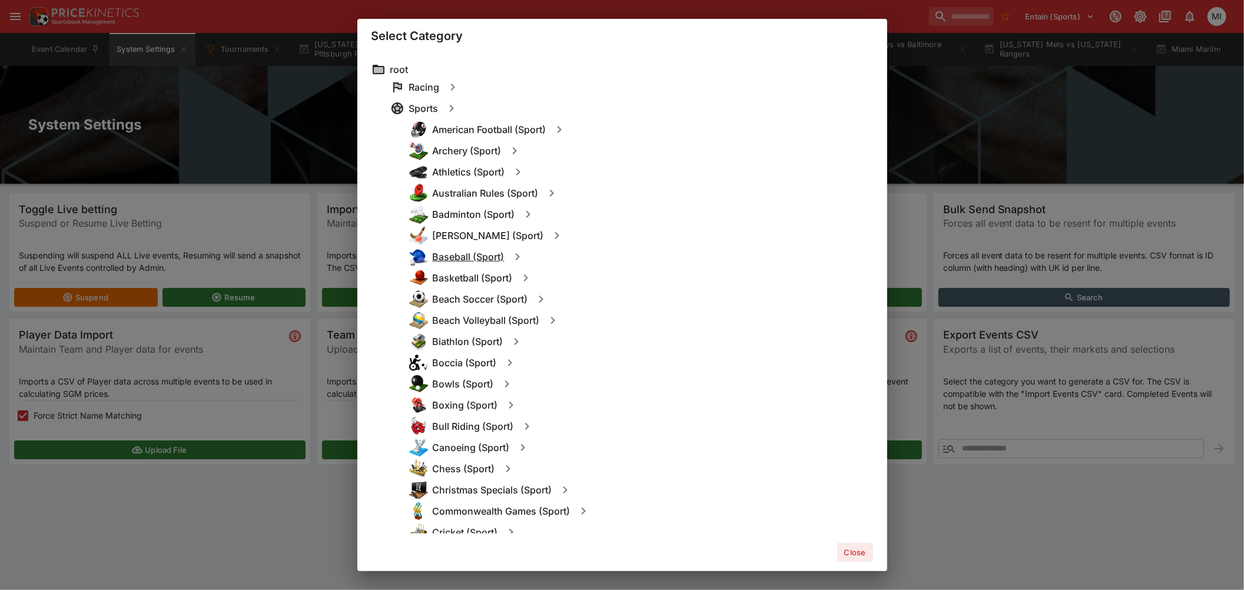
click at [473, 261] on h6 "Baseball (Sport)" at bounding box center [469, 257] width 72 height 12
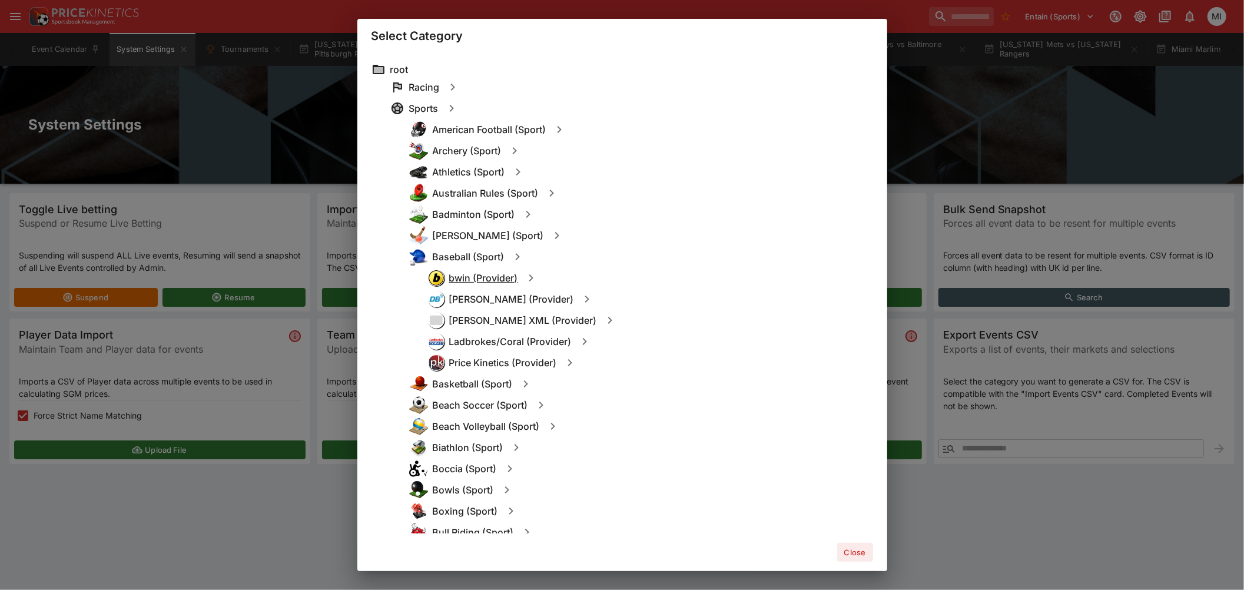
click at [480, 278] on h6 "bwin (Provider)" at bounding box center [483, 278] width 69 height 12
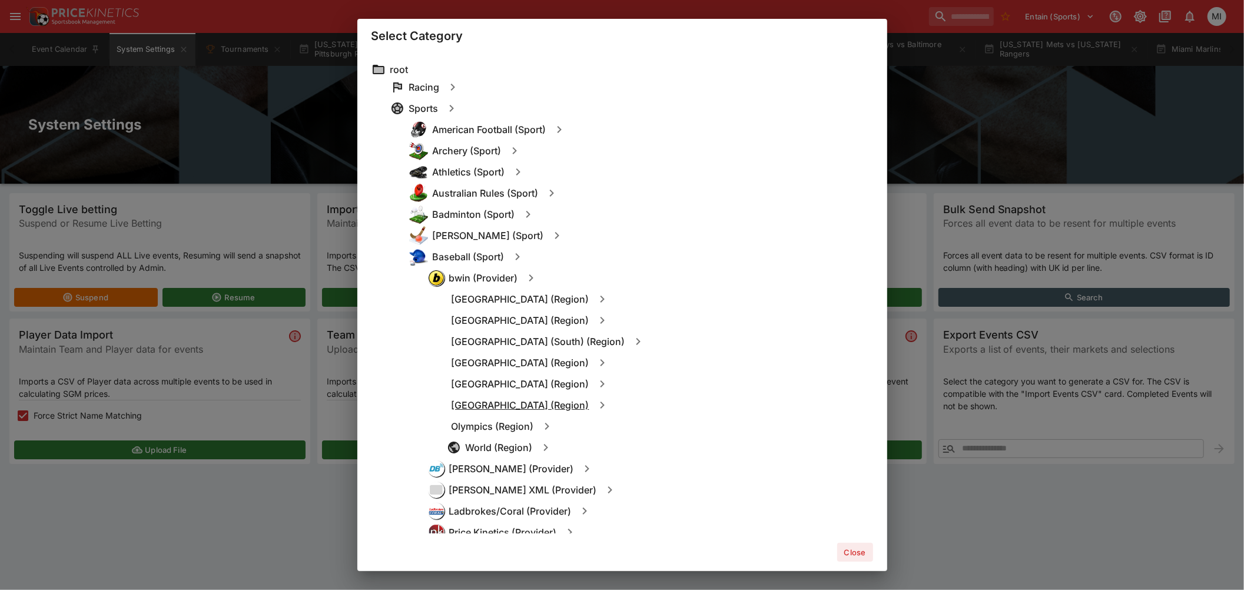
click at [493, 404] on h6 "[GEOGRAPHIC_DATA] (Region)" at bounding box center [520, 405] width 138 height 12
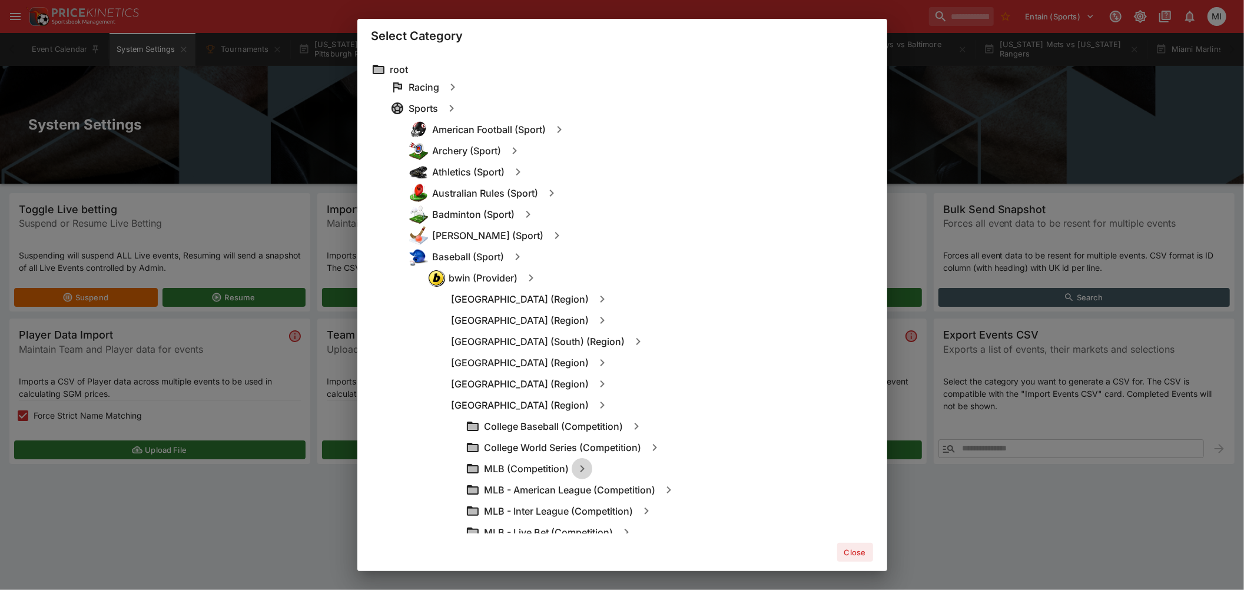
click at [580, 471] on icon "button" at bounding box center [582, 468] width 14 height 14
type input "**********"
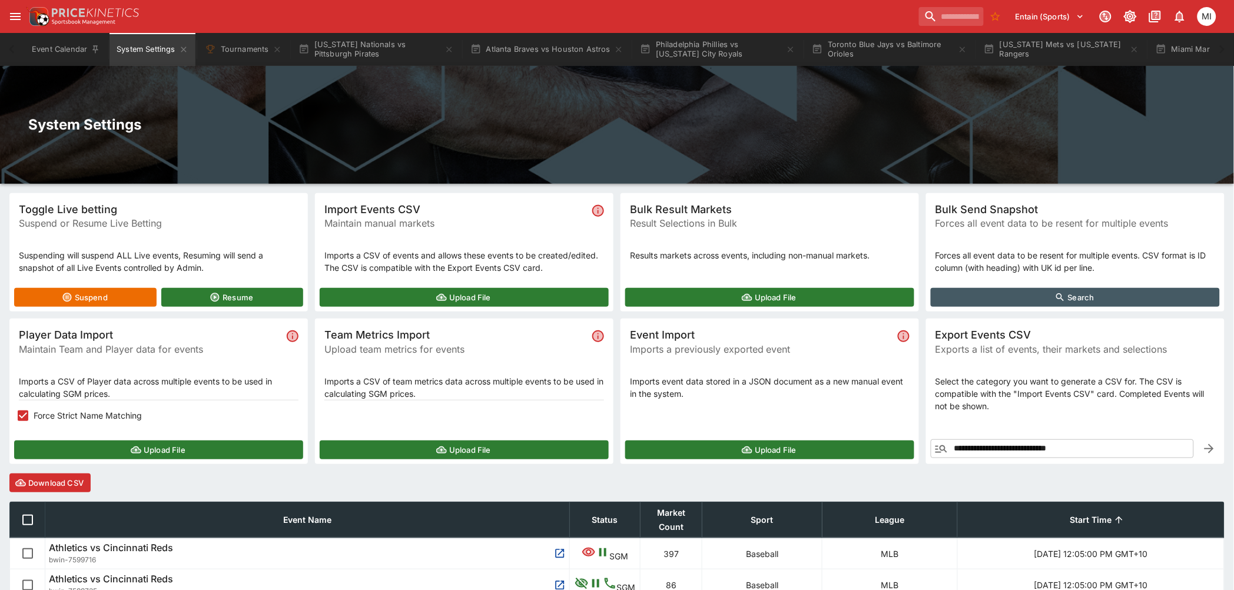
click at [58, 489] on button "Download CSV" at bounding box center [49, 482] width 81 height 19
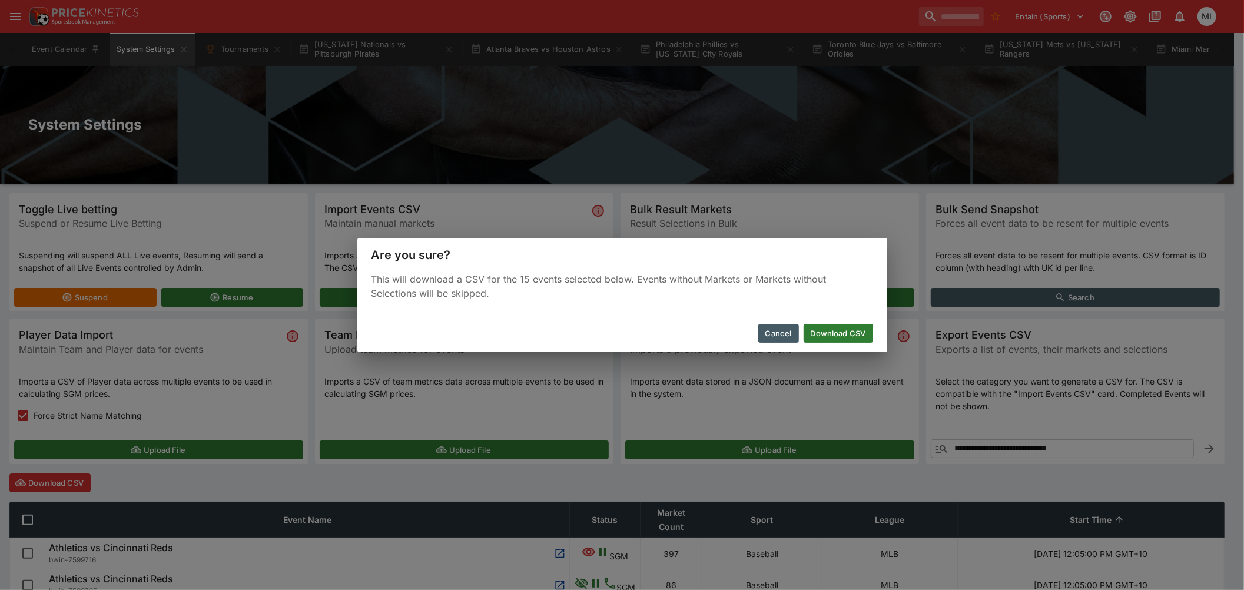
click at [835, 336] on button "Download CSV" at bounding box center [837, 333] width 69 height 19
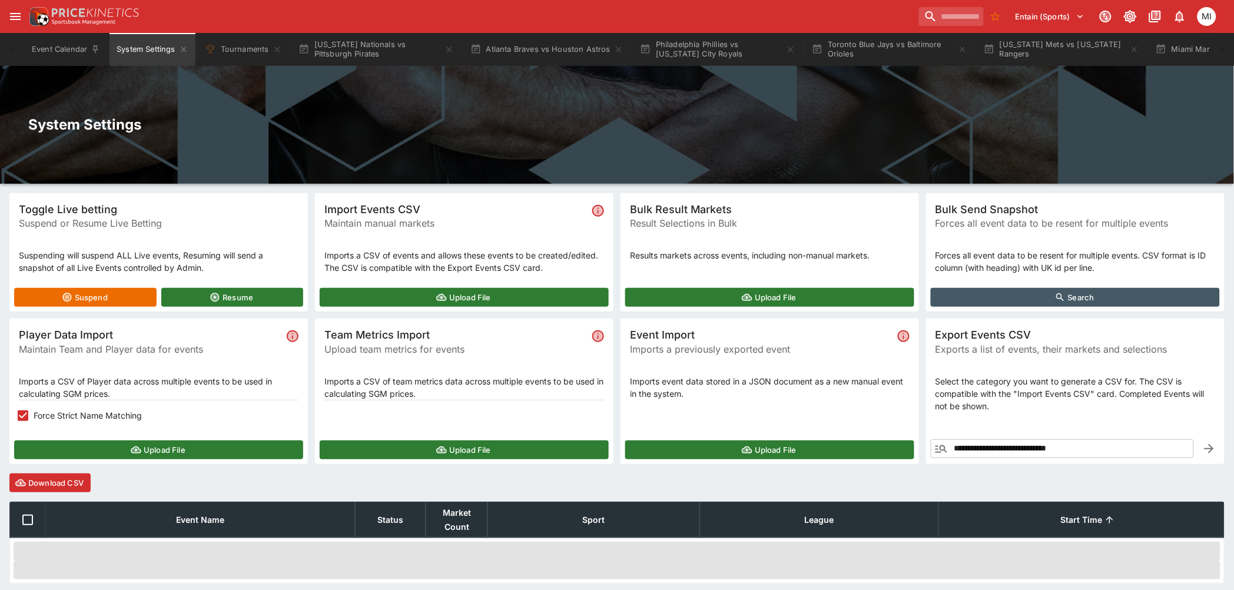
click at [138, 451] on icon "button" at bounding box center [136, 449] width 9 height 5
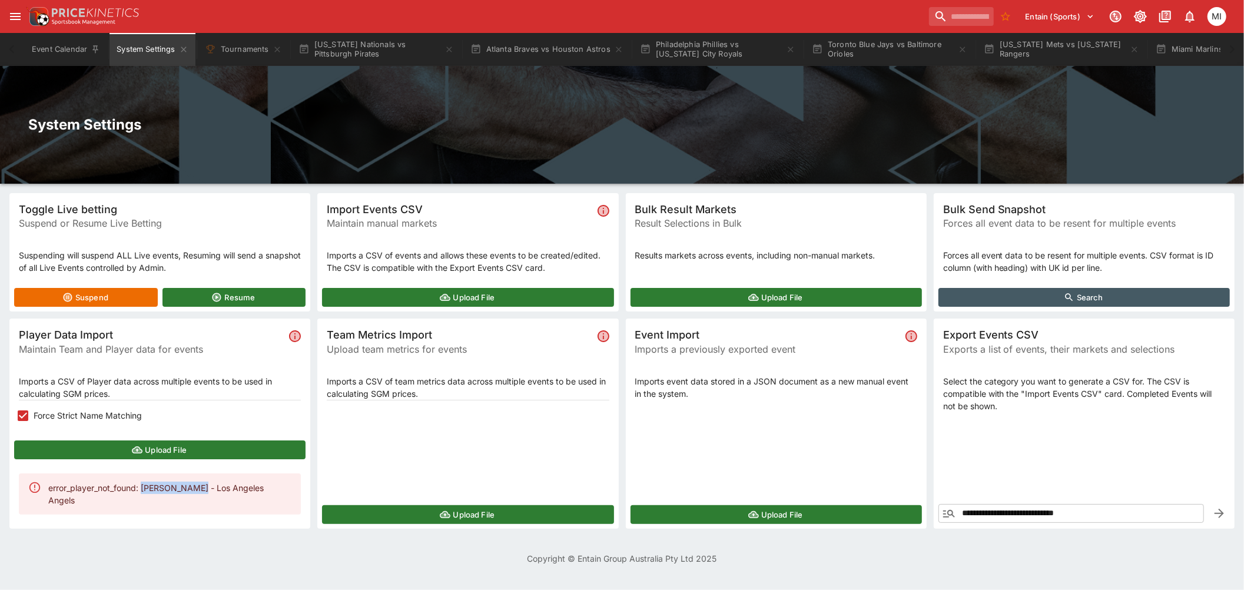
drag, startPoint x: 144, startPoint y: 484, endPoint x: 193, endPoint y: 484, distance: 48.9
click at [202, 486] on div "error_player_not_found: [PERSON_NAME] - Los Angeles Angels" at bounding box center [169, 494] width 243 height 34
click at [170, 489] on div "error_player_not_found: [PERSON_NAME] - Los Angeles Angels" at bounding box center [169, 494] width 243 height 34
drag, startPoint x: 144, startPoint y: 484, endPoint x: 197, endPoint y: 488, distance: 53.7
click at [203, 489] on div "error_player_not_found: [PERSON_NAME] - Los Angeles Angels" at bounding box center [169, 494] width 243 height 34
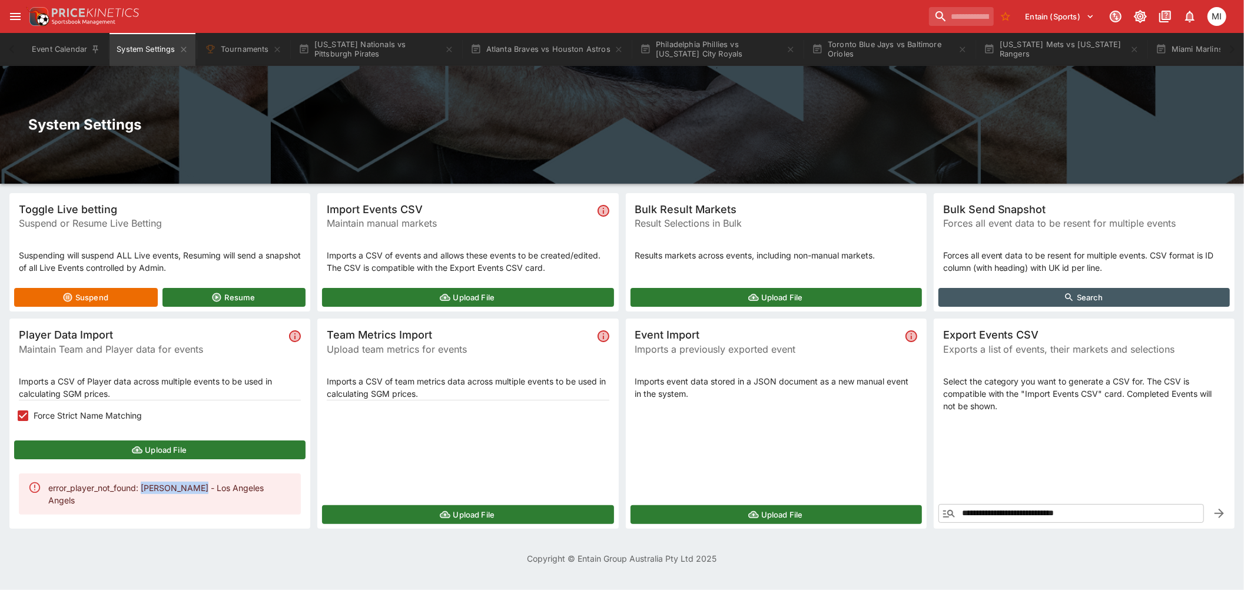
copy div "[PERSON_NAME]"
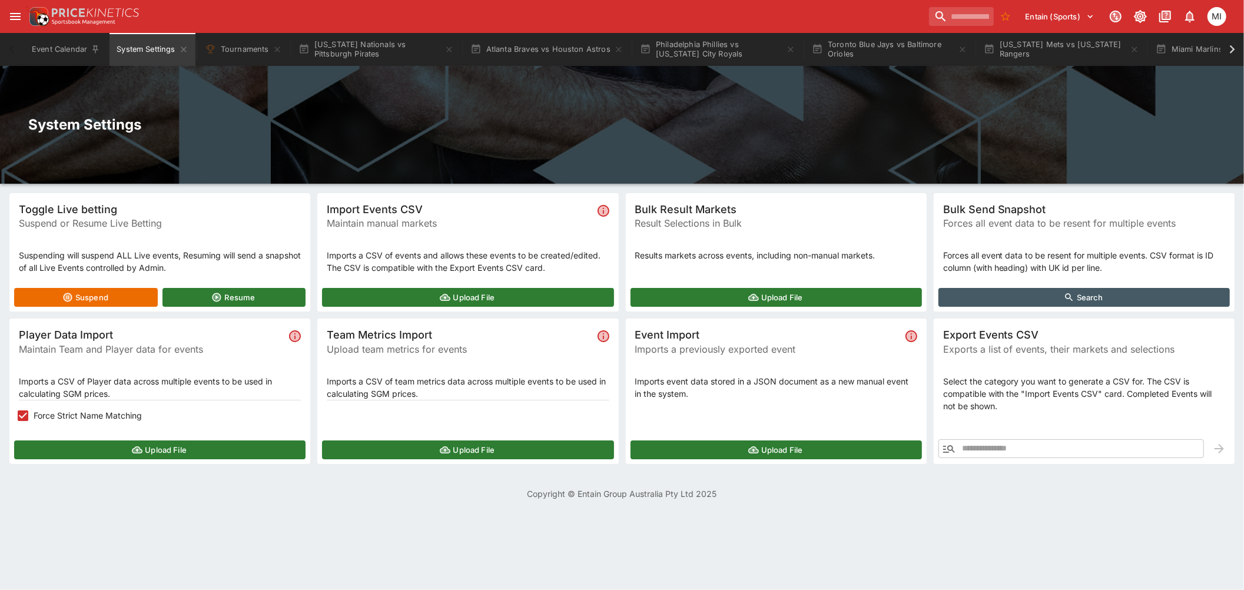
click at [1228, 45] on icon at bounding box center [1232, 49] width 16 height 16
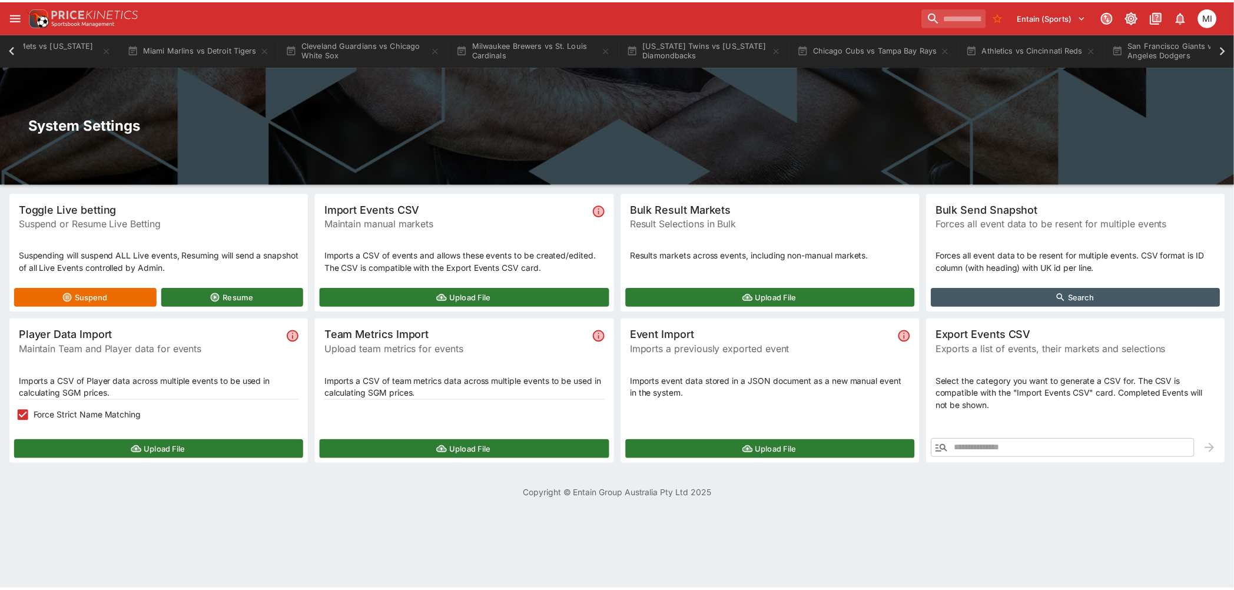
scroll to position [0, 1102]
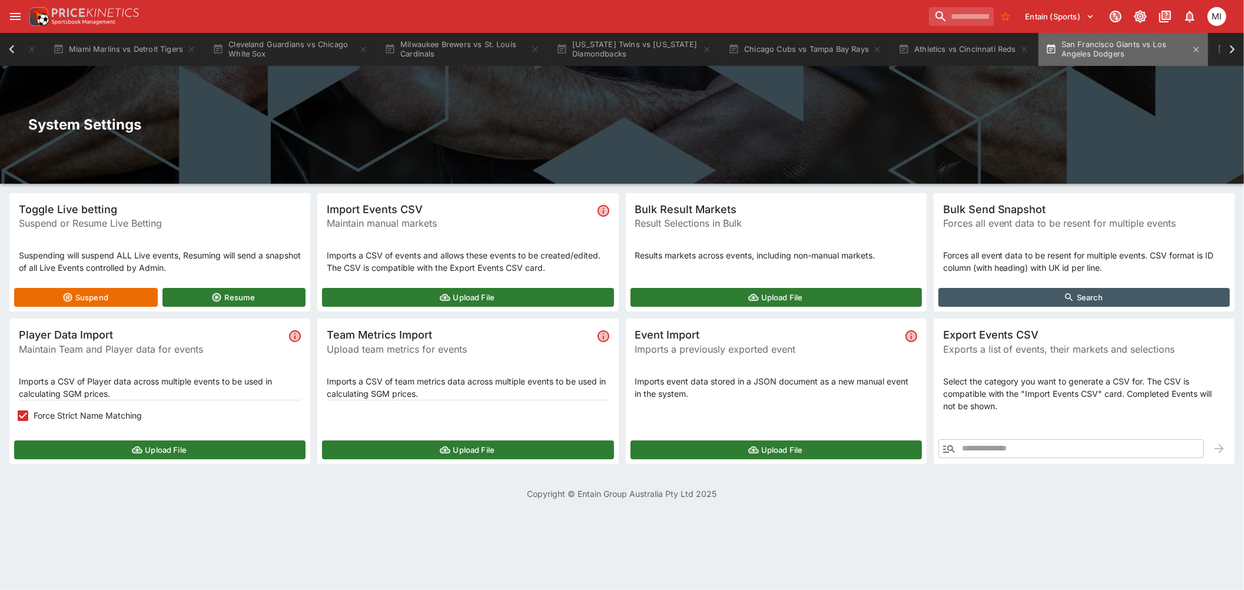
click at [1126, 49] on button "San Francisco Giants vs Los Angeles Dodgers" at bounding box center [1123, 49] width 170 height 33
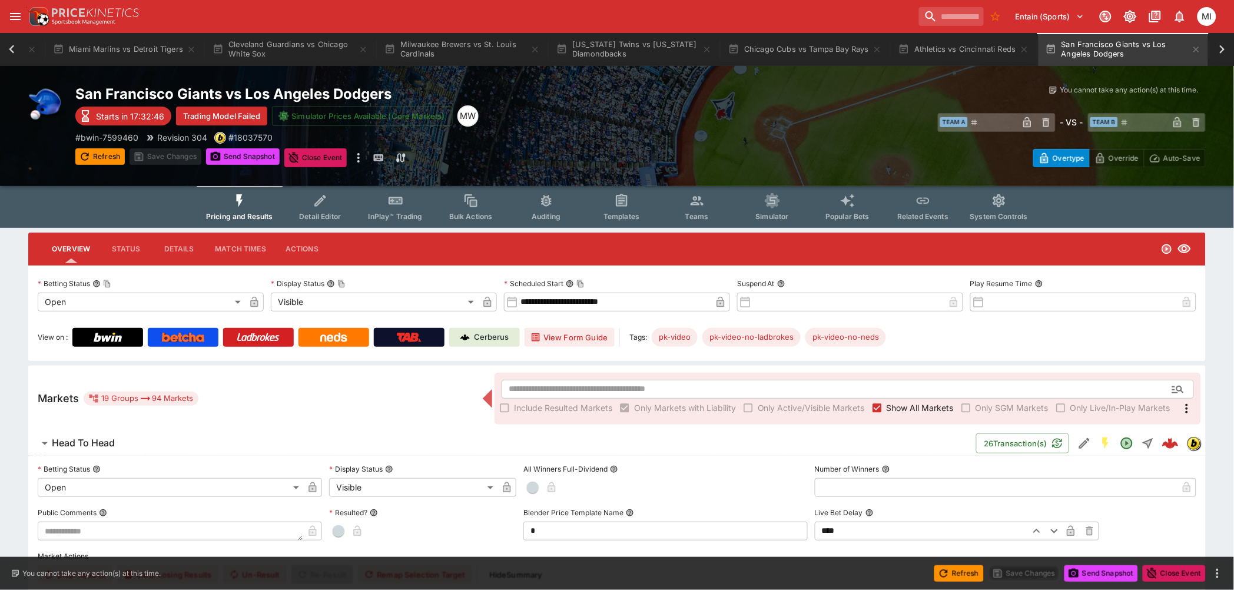
click at [1224, 54] on icon at bounding box center [1222, 49] width 16 height 16
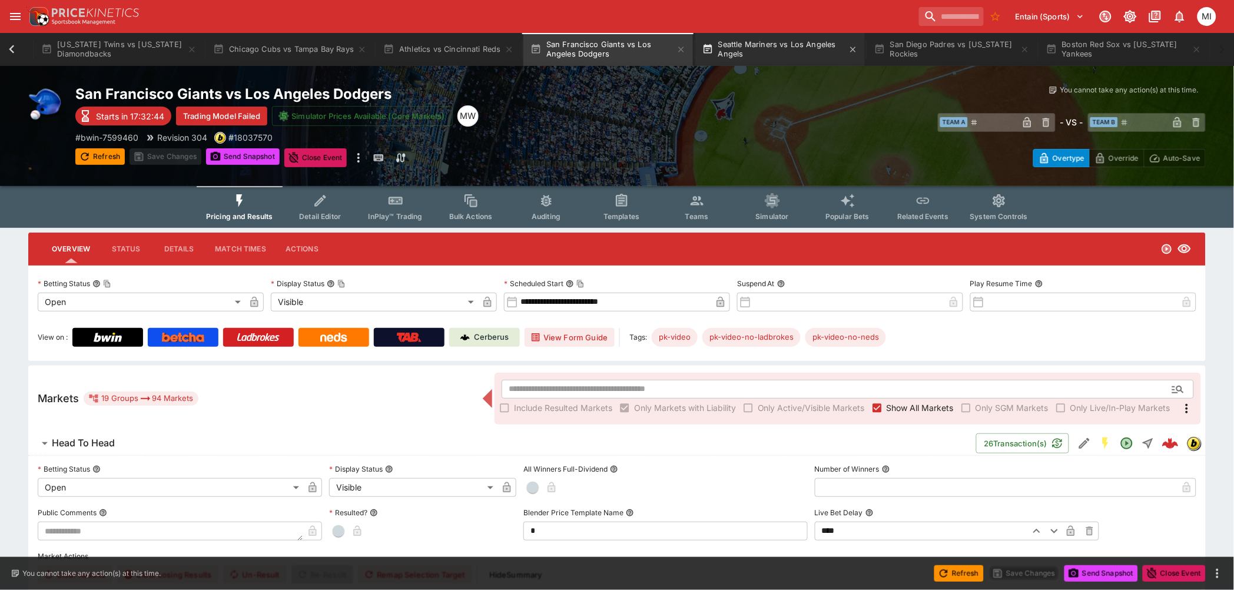
click at [767, 51] on button "Seattle Mariners vs Los Angeles Angels" at bounding box center [780, 49] width 170 height 33
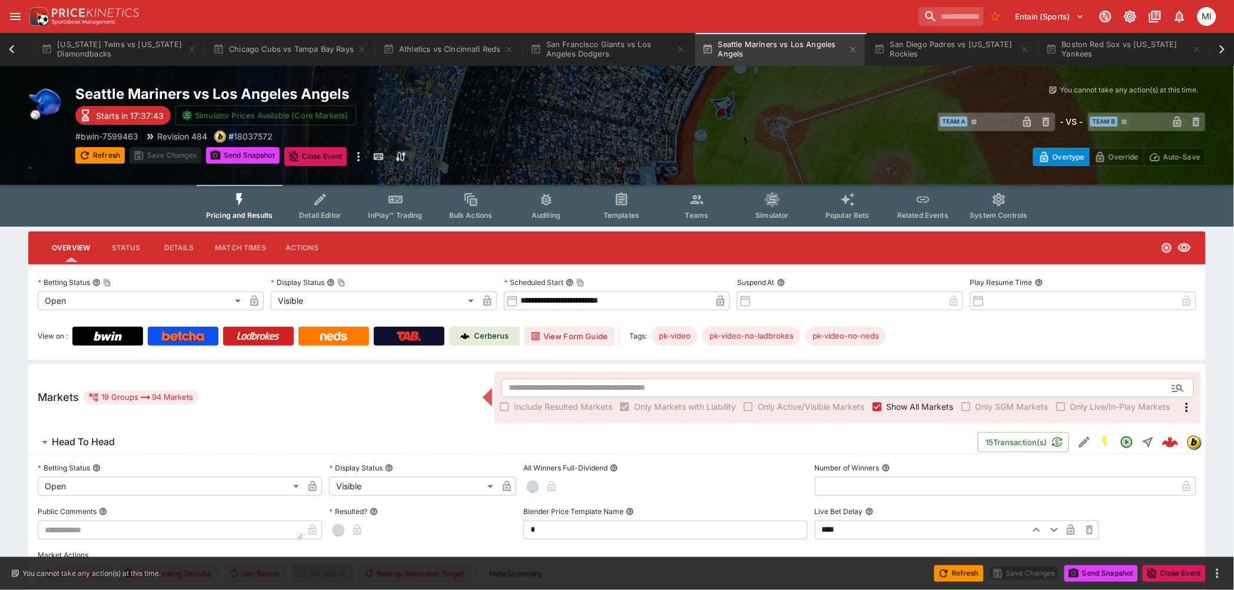
scroll to position [0, 1612]
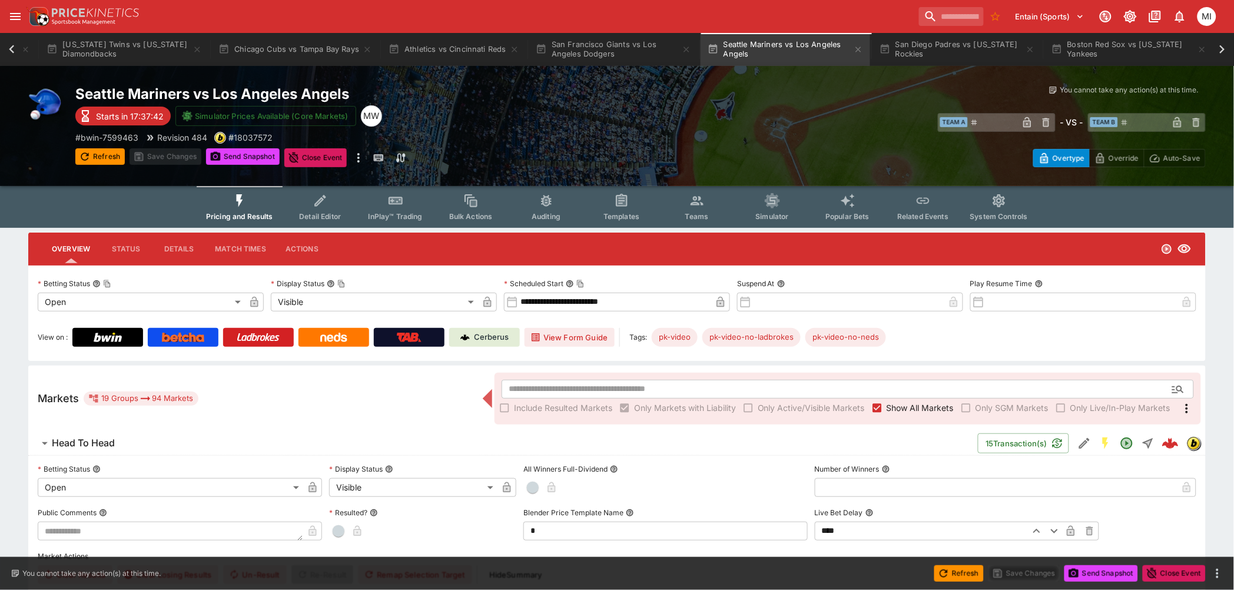
click at [690, 207] on button "Teams" at bounding box center [696, 207] width 75 height 42
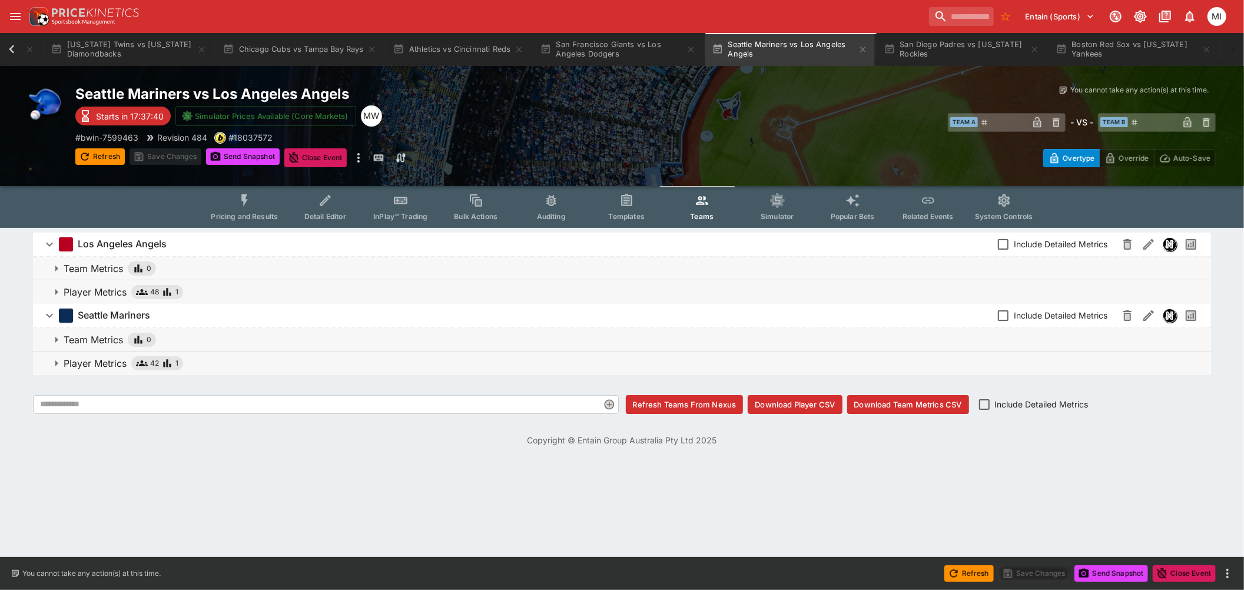
click at [101, 290] on p "Player Metrics" at bounding box center [95, 292] width 63 height 14
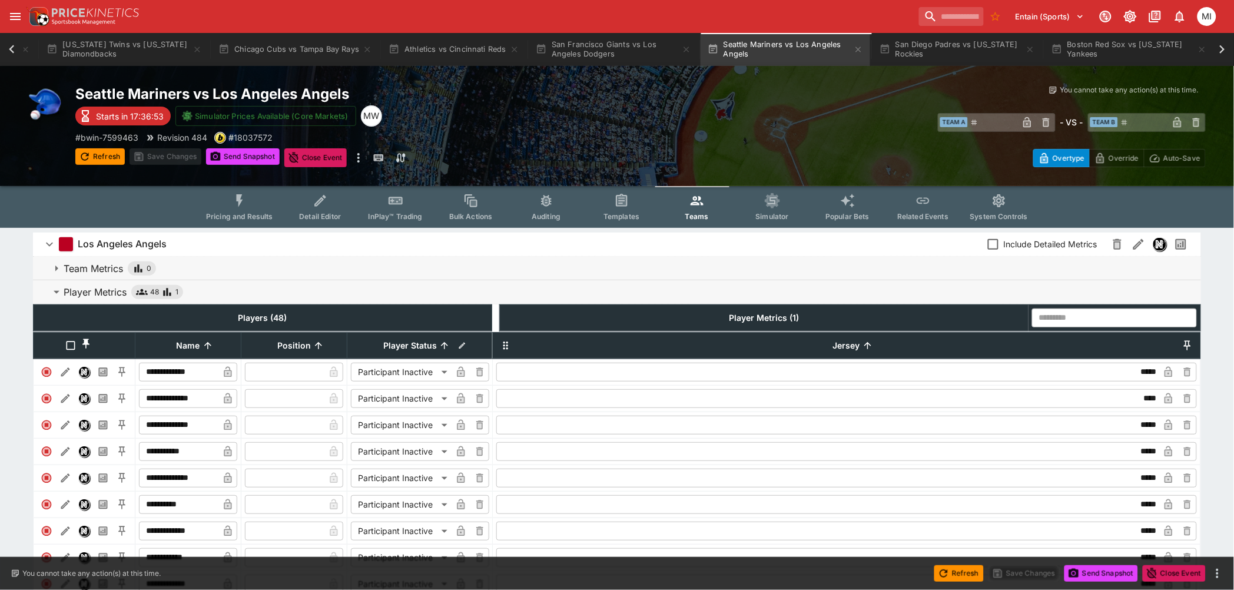
click at [12, 46] on icon at bounding box center [11, 49] width 5 height 8
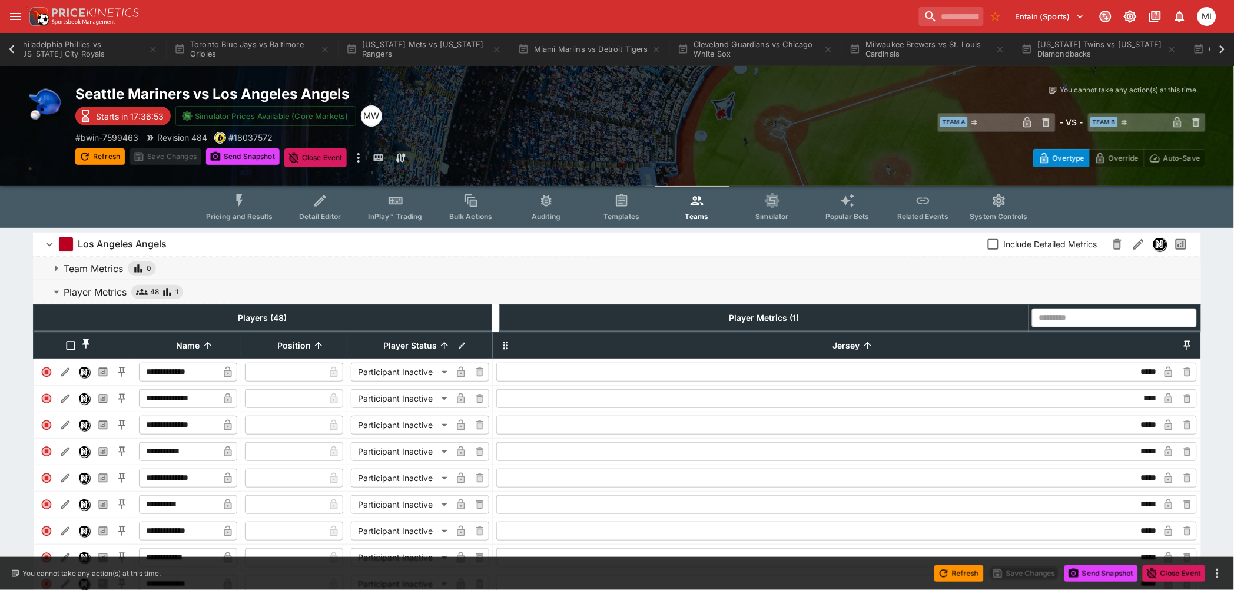
scroll to position [0, 509]
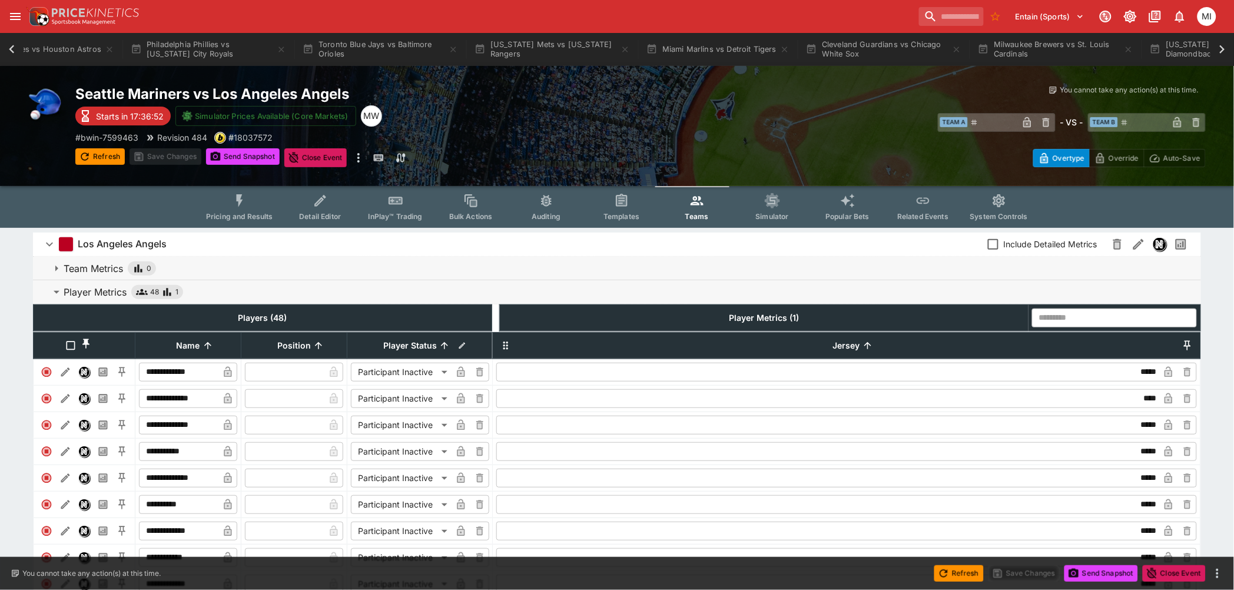
click at [9, 49] on icon at bounding box center [11, 49] width 5 height 8
click at [138, 48] on button "System Settings" at bounding box center [151, 49] width 85 height 33
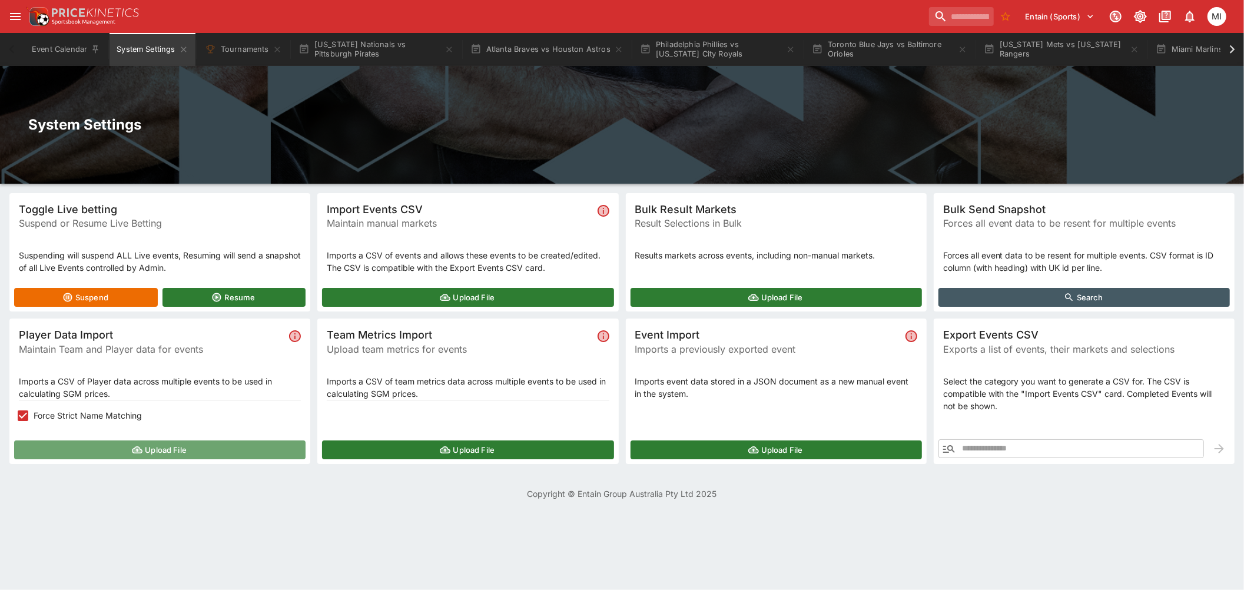
click at [101, 443] on button "Upload File" at bounding box center [159, 449] width 291 height 19
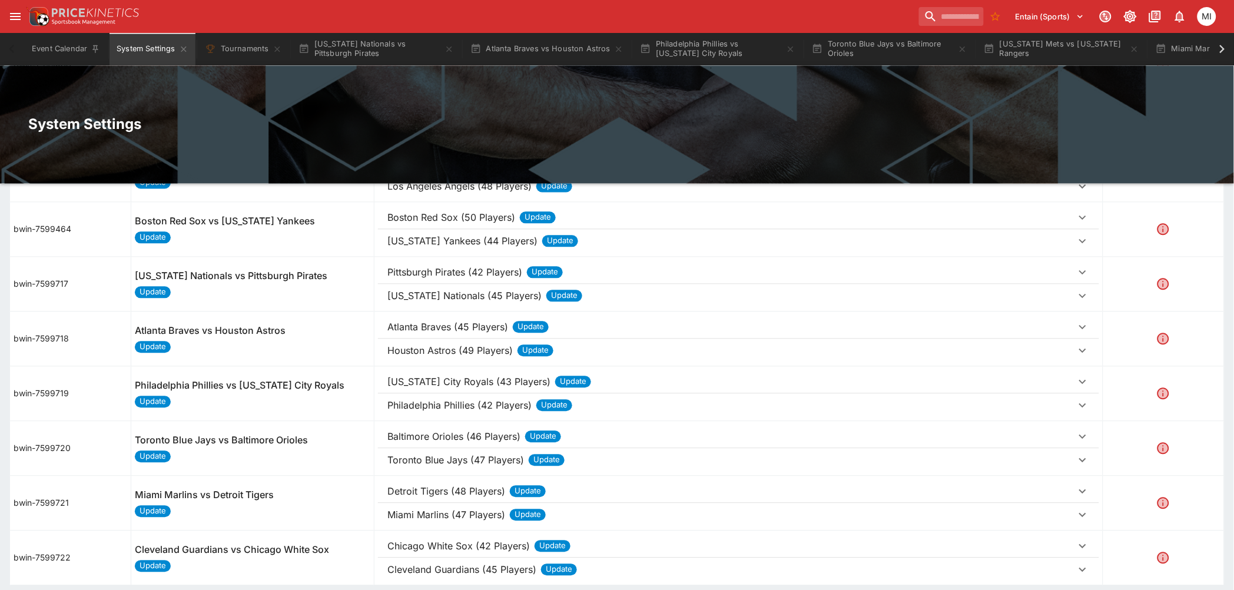
scroll to position [212, 0]
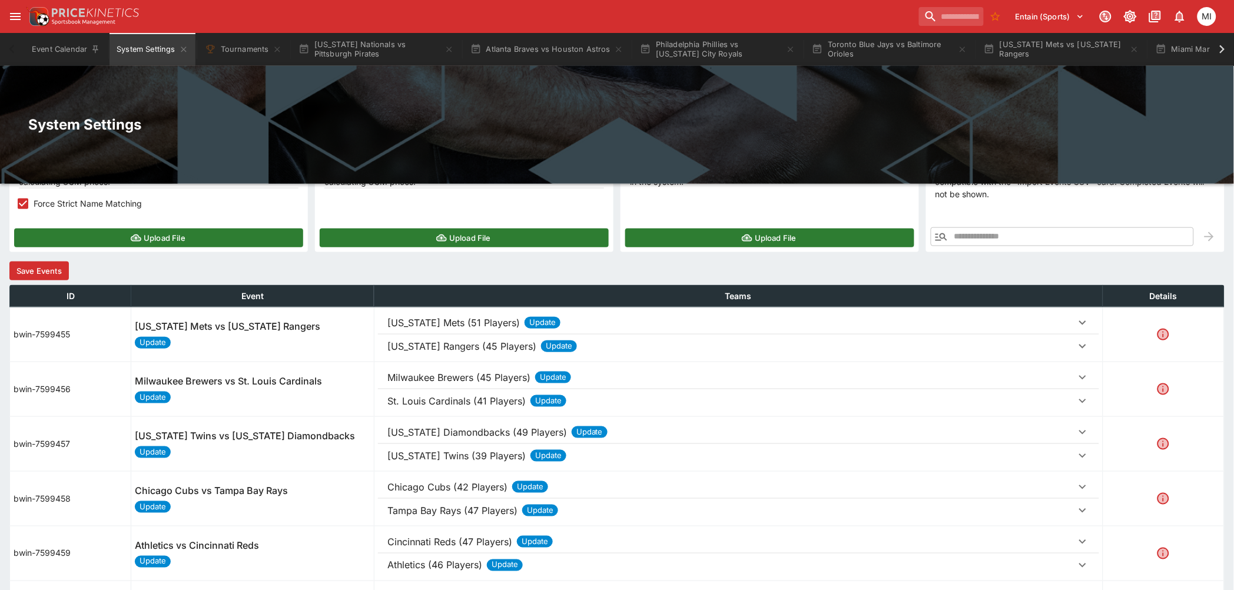
click at [41, 271] on button "Save Events" at bounding box center [38, 270] width 59 height 19
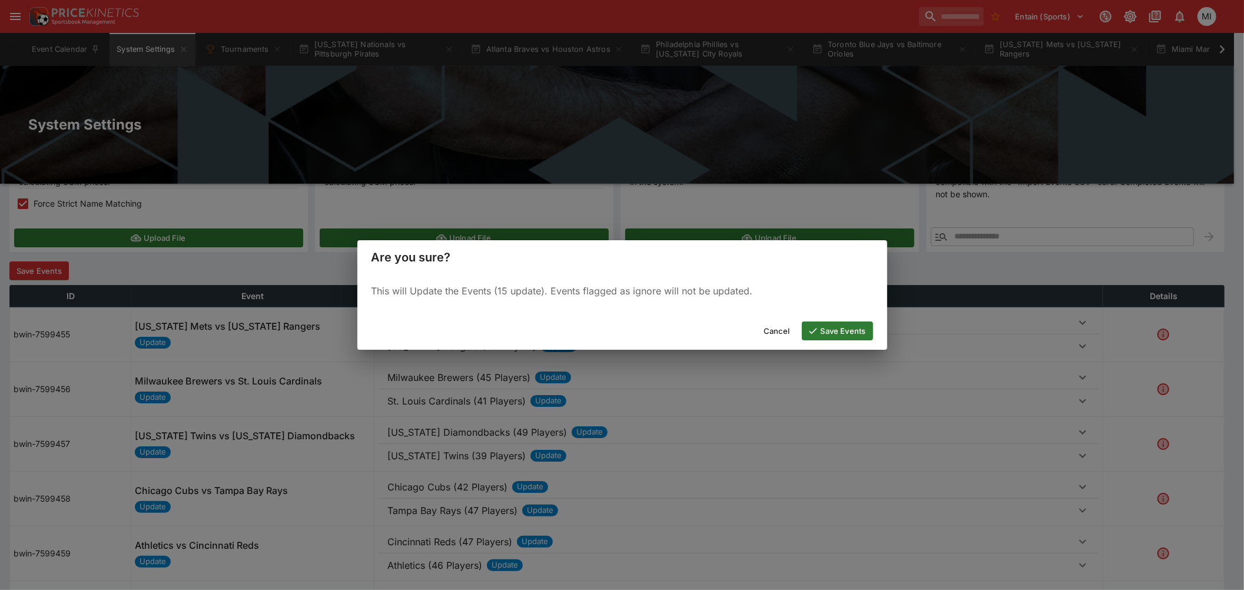
click at [825, 326] on button "Save Events" at bounding box center [837, 330] width 71 height 19
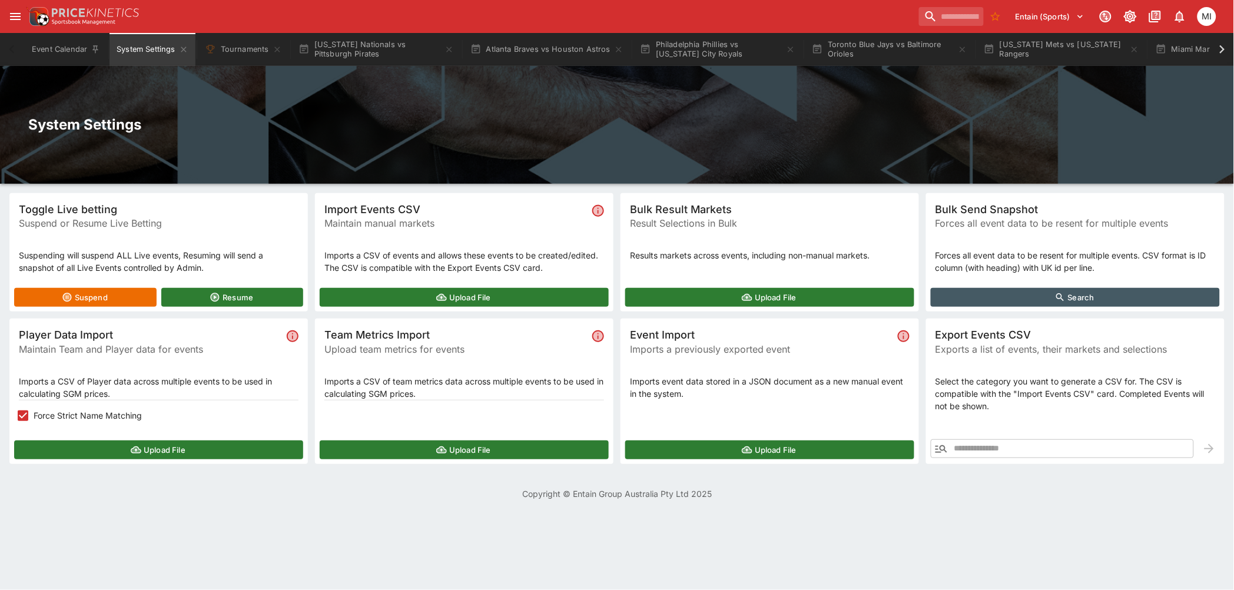
scroll to position [0, 0]
click at [250, 48] on button "Tournaments" at bounding box center [243, 49] width 91 height 33
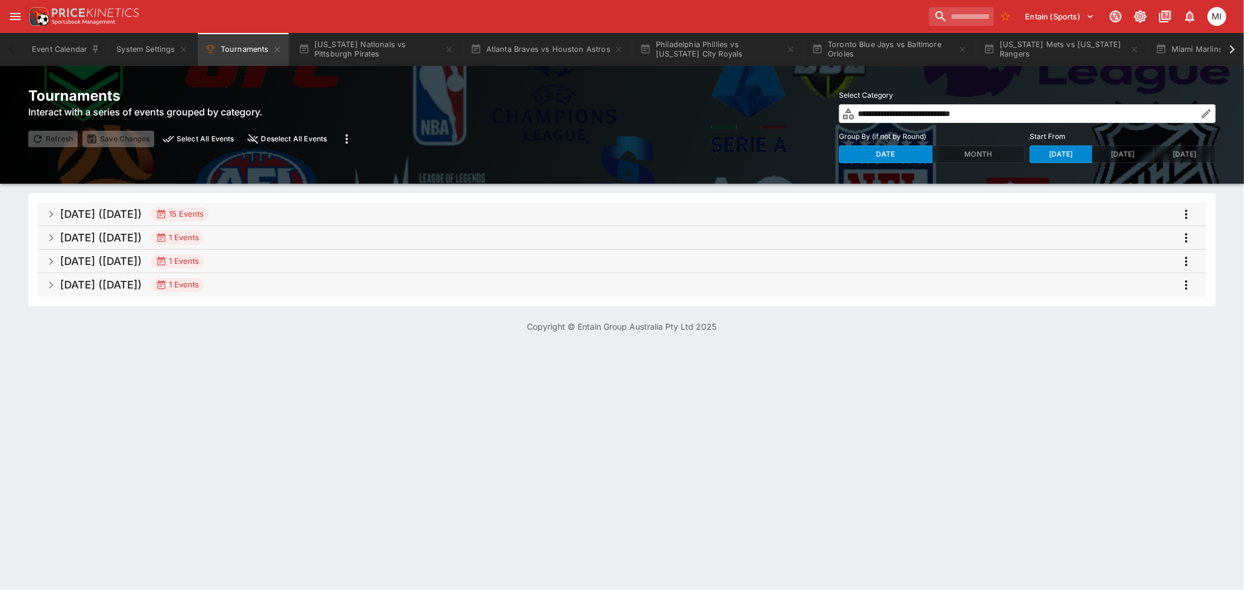
click at [298, 209] on span "Sep 2025 (2025-09-15) 15 Events" at bounding box center [628, 214] width 1137 height 21
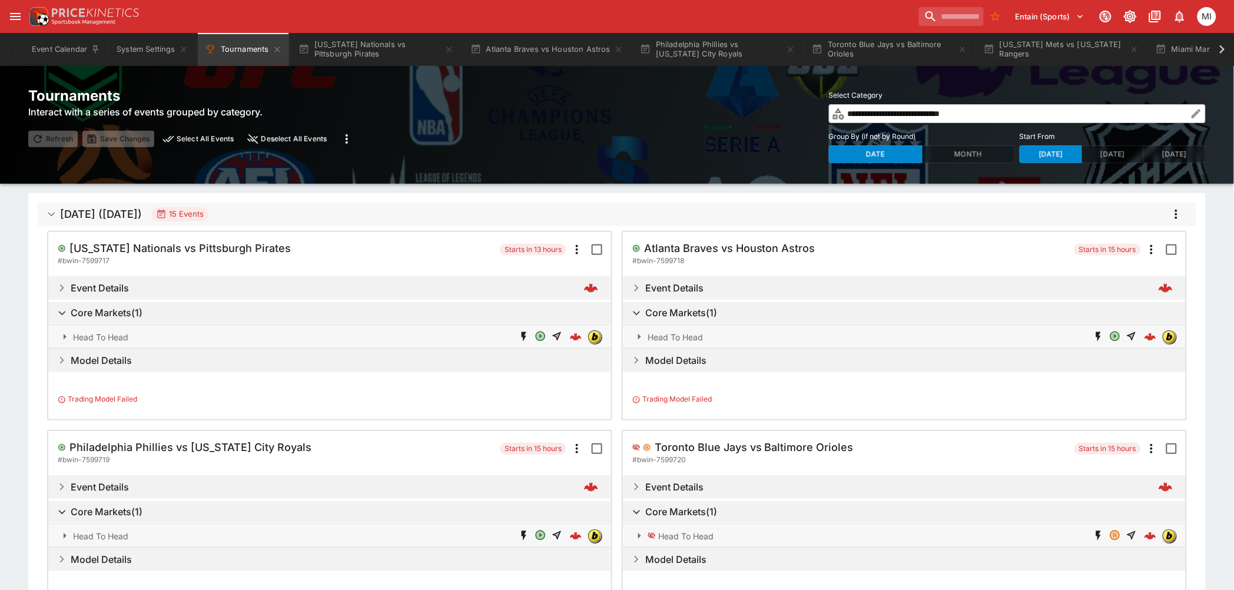
click at [1175, 215] on icon "more" at bounding box center [1176, 214] width 14 height 14
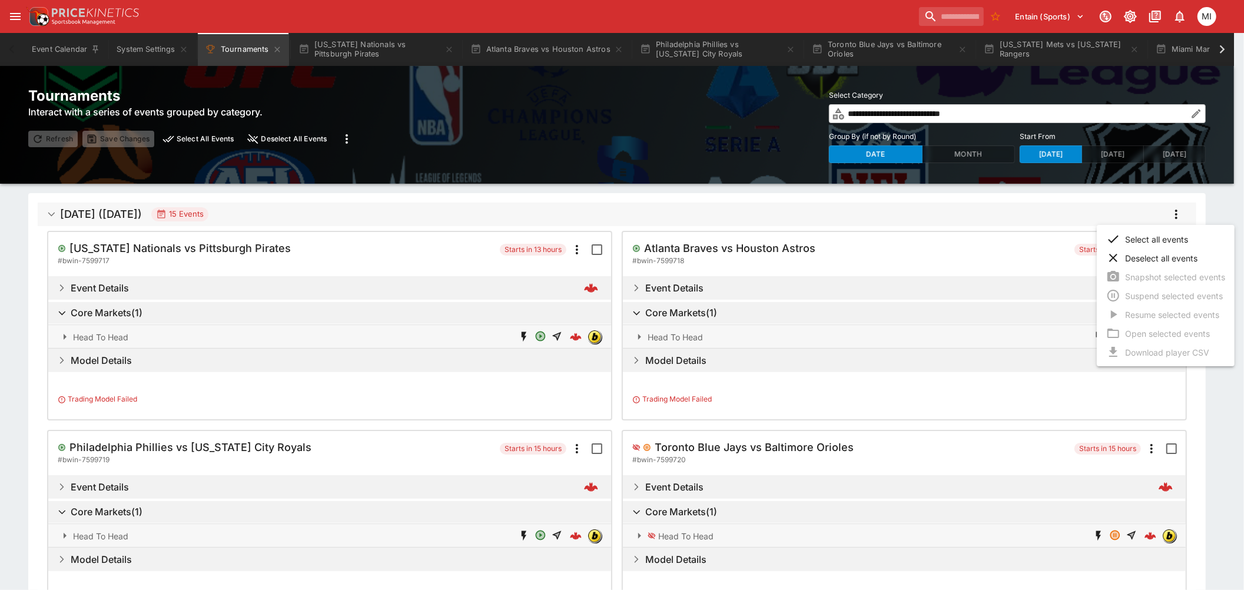
click at [1154, 244] on li "Select all events" at bounding box center [1166, 239] width 138 height 19
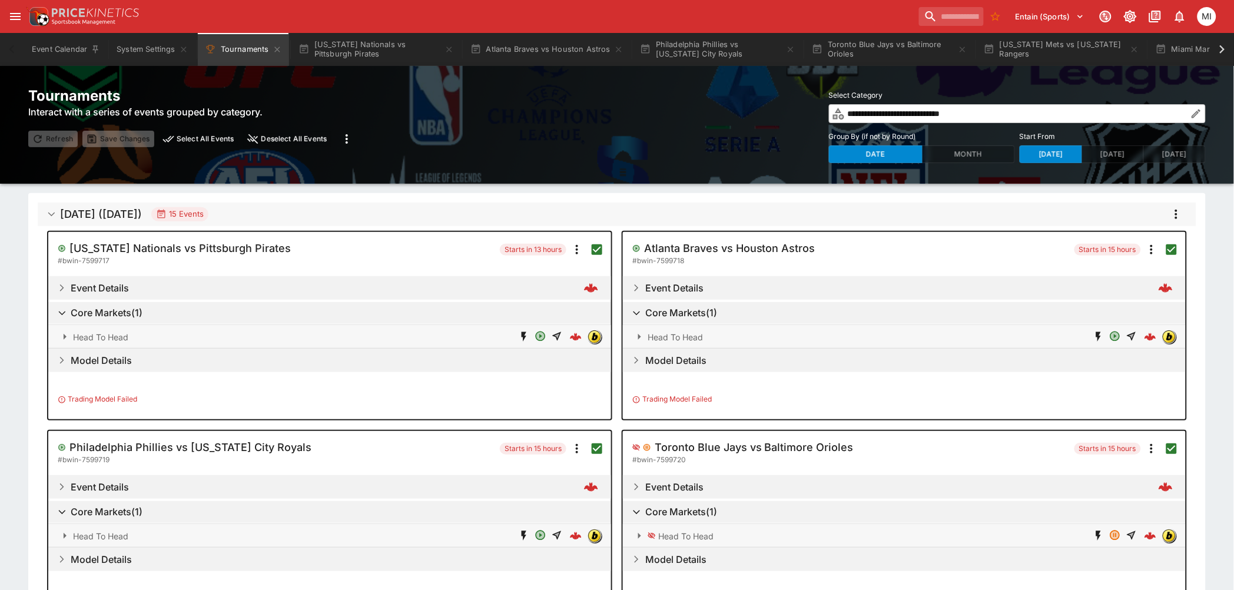
click at [1174, 215] on icon "more" at bounding box center [1176, 214] width 14 height 14
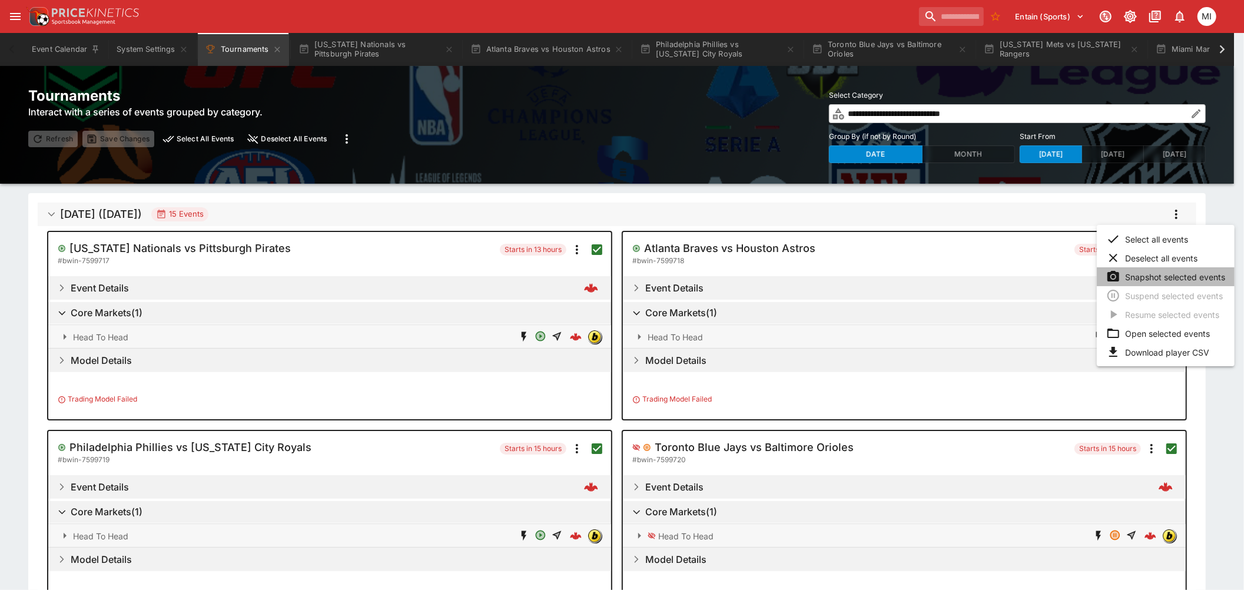
click at [1162, 275] on li "Snapshot selected events" at bounding box center [1166, 276] width 138 height 19
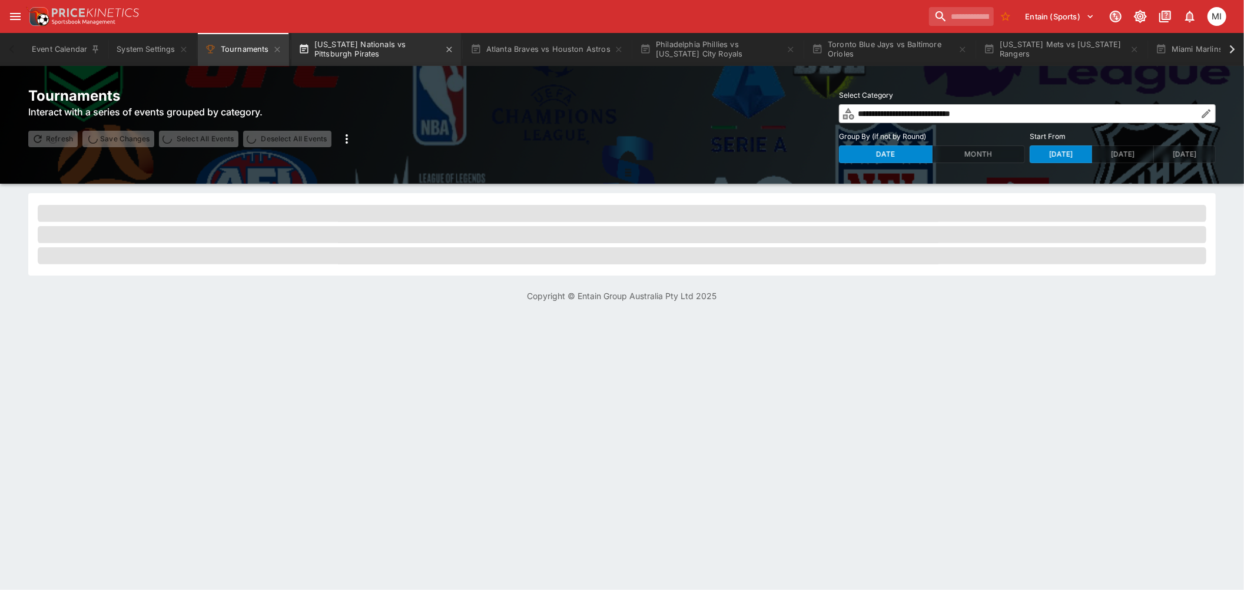
click at [353, 49] on button "[US_STATE] Nationals vs Pittsburgh Pirates" at bounding box center [376, 49] width 170 height 33
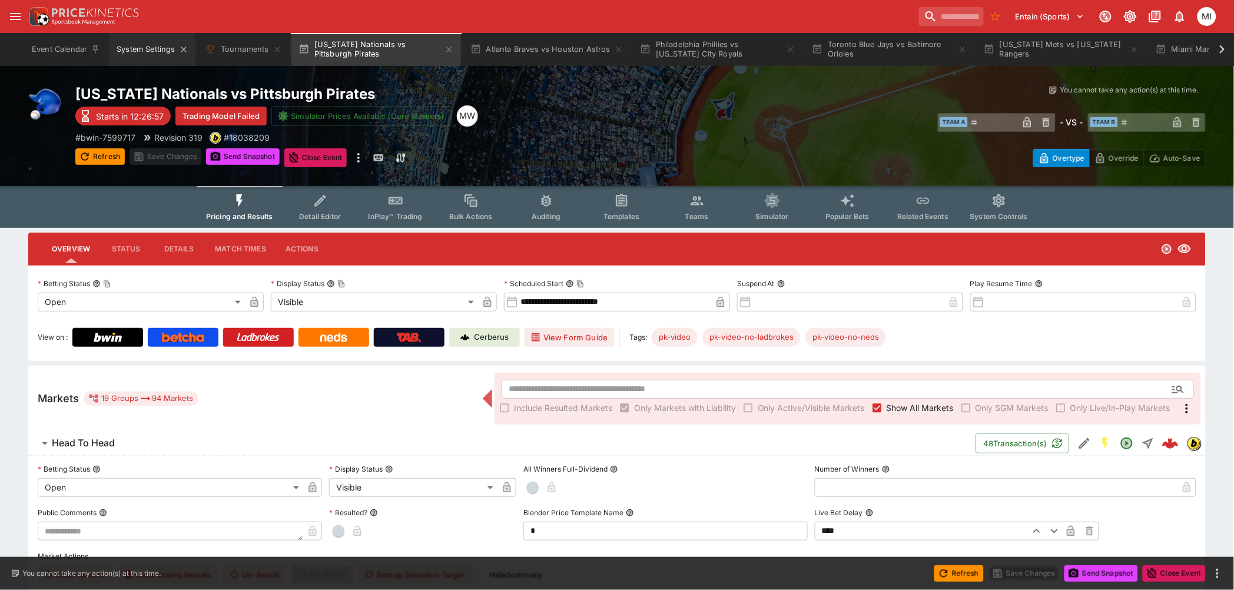
click at [150, 50] on button "System Settings" at bounding box center [151, 49] width 85 height 33
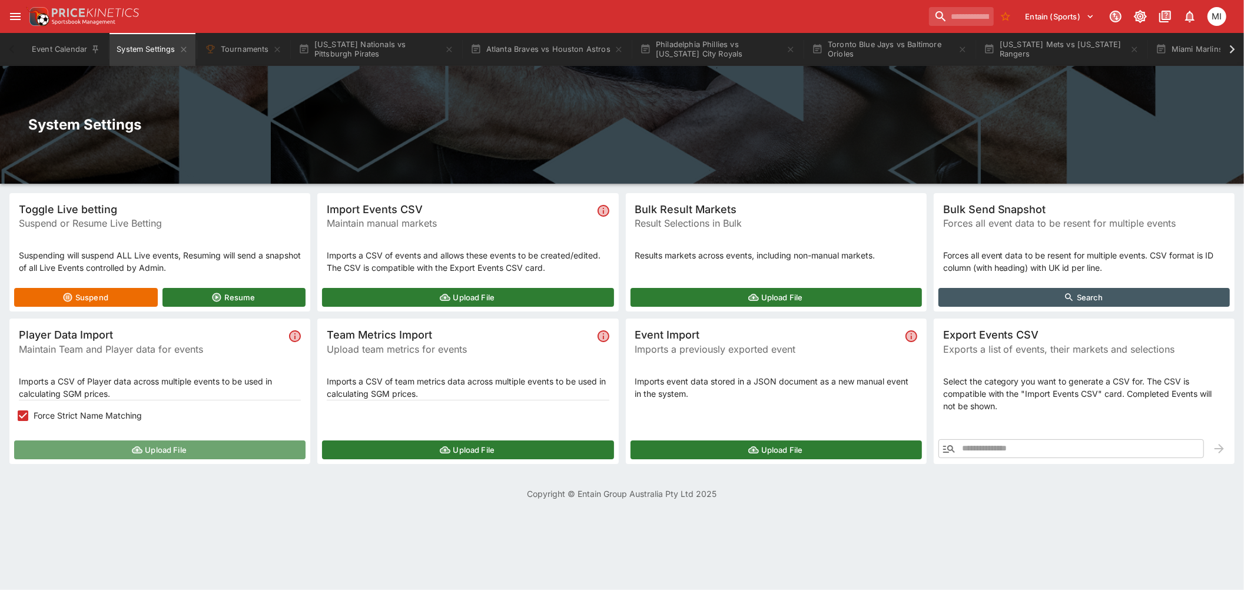
click at [142, 443] on button "Upload File" at bounding box center [159, 449] width 291 height 19
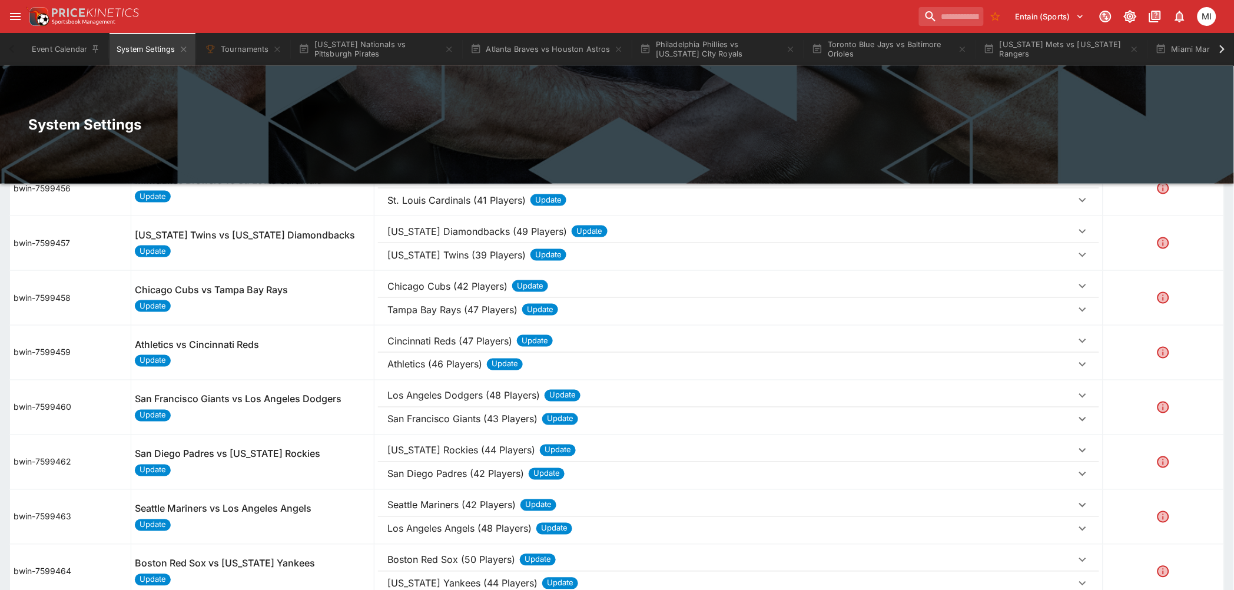
scroll to position [523, 0]
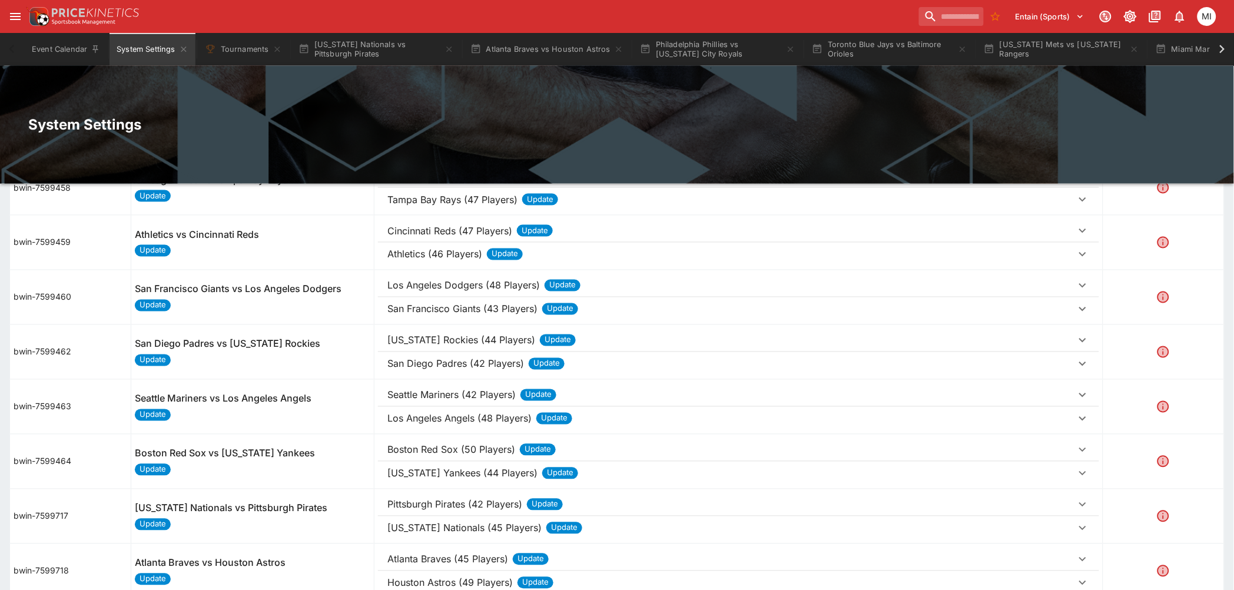
click at [444, 417] on p "Los Angeles Angels (48 Players)" at bounding box center [459, 418] width 144 height 14
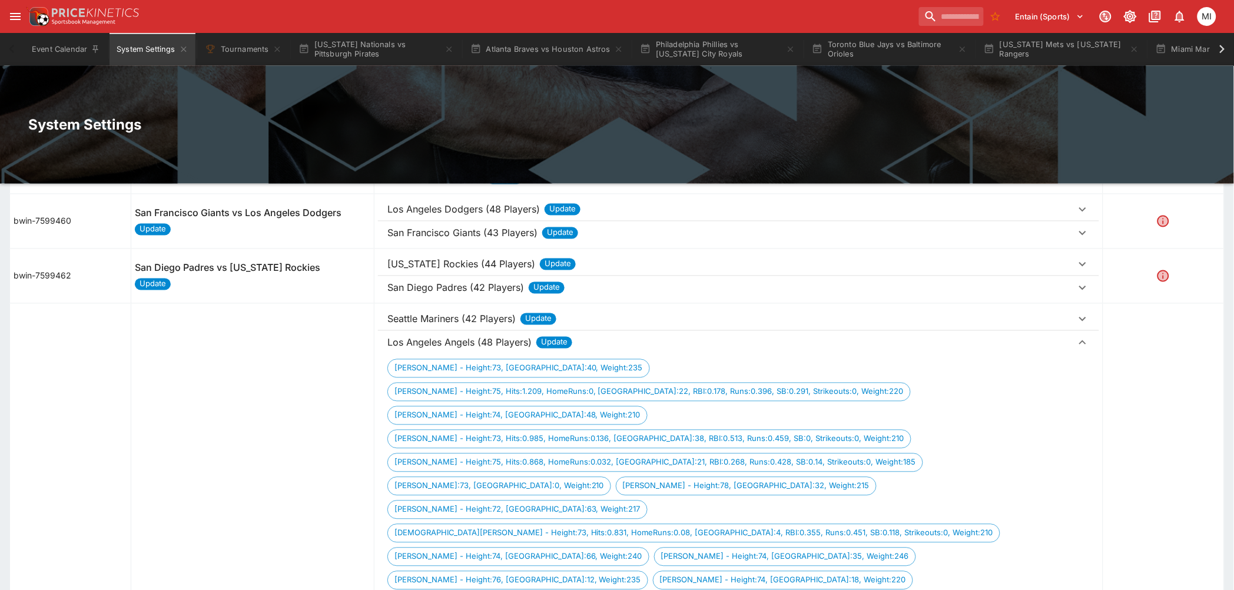
scroll to position [719, 0]
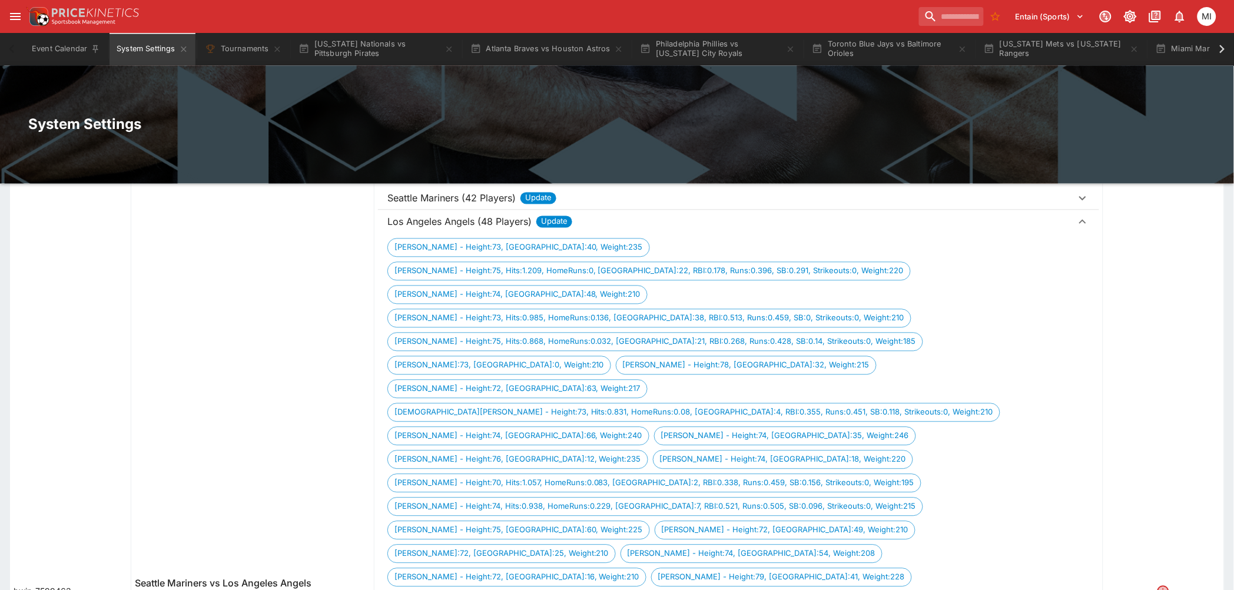
click at [346, 427] on td "Seattle Mariners vs Los Angeles Angels Update" at bounding box center [252, 591] width 243 height 818
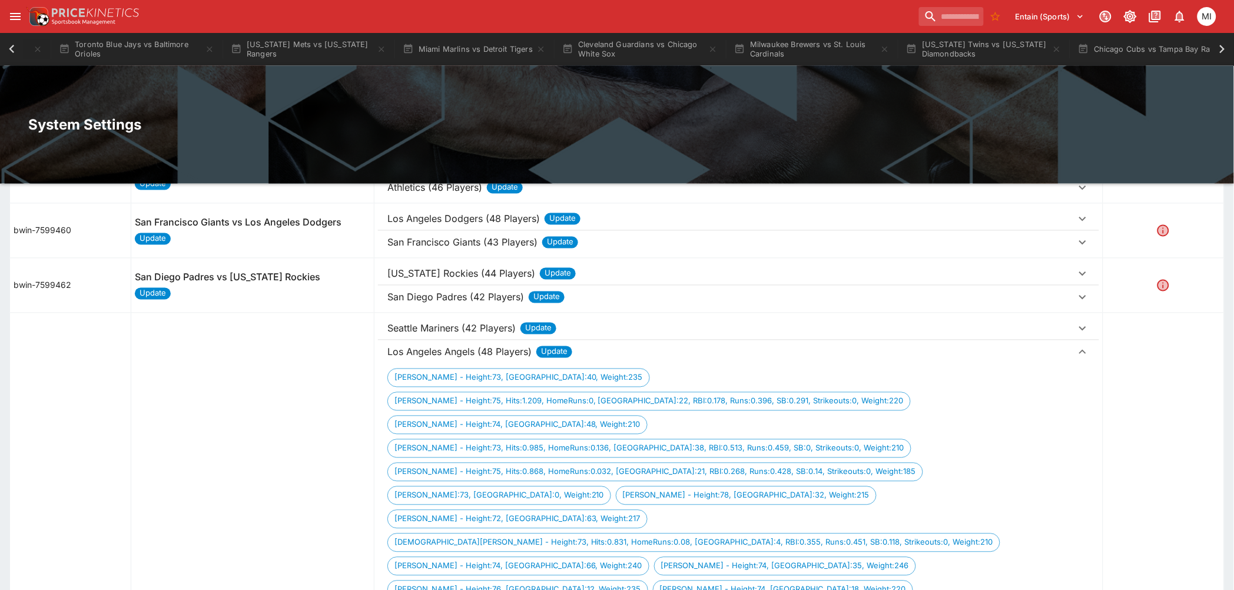
scroll to position [523, 0]
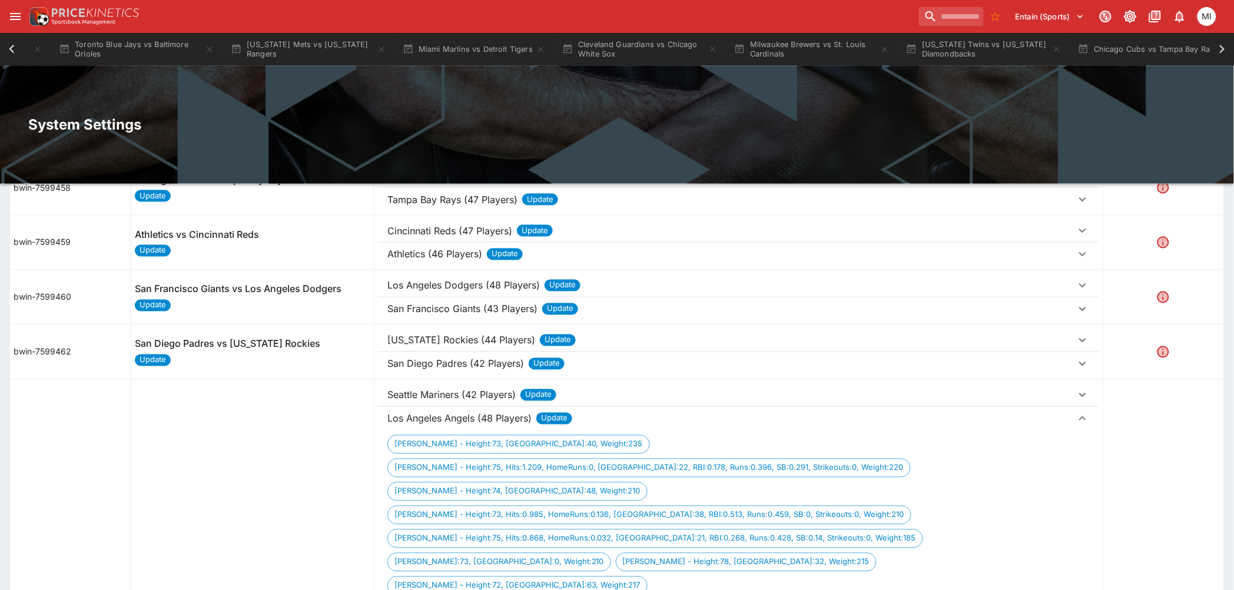
click at [449, 286] on p "Los Angeles Dodgers (48 Players)" at bounding box center [463, 285] width 152 height 14
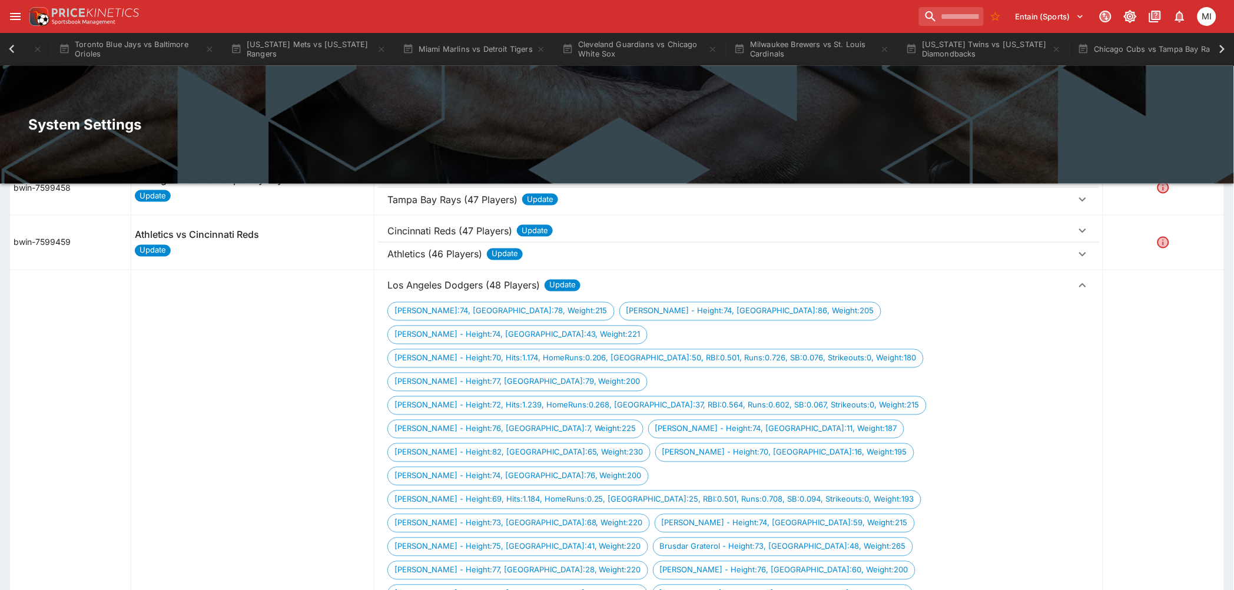
click at [453, 281] on p "Los Angeles Dodgers (48 Players)" at bounding box center [463, 285] width 152 height 14
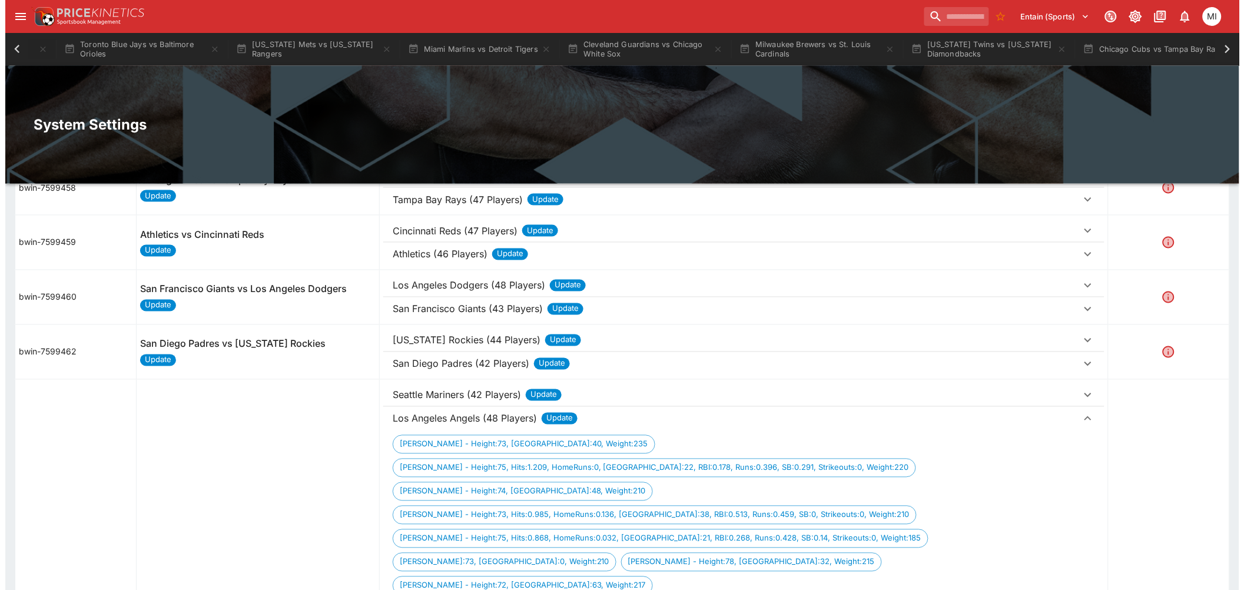
scroll to position [0, 0]
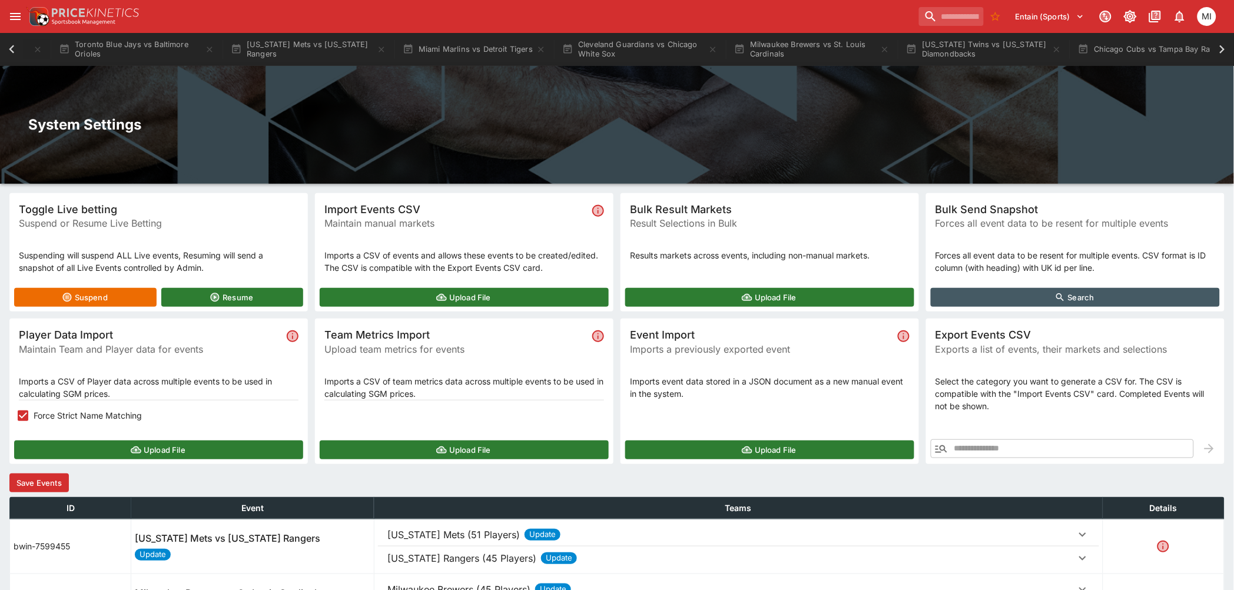
click at [52, 477] on button "Save Events" at bounding box center [38, 482] width 59 height 19
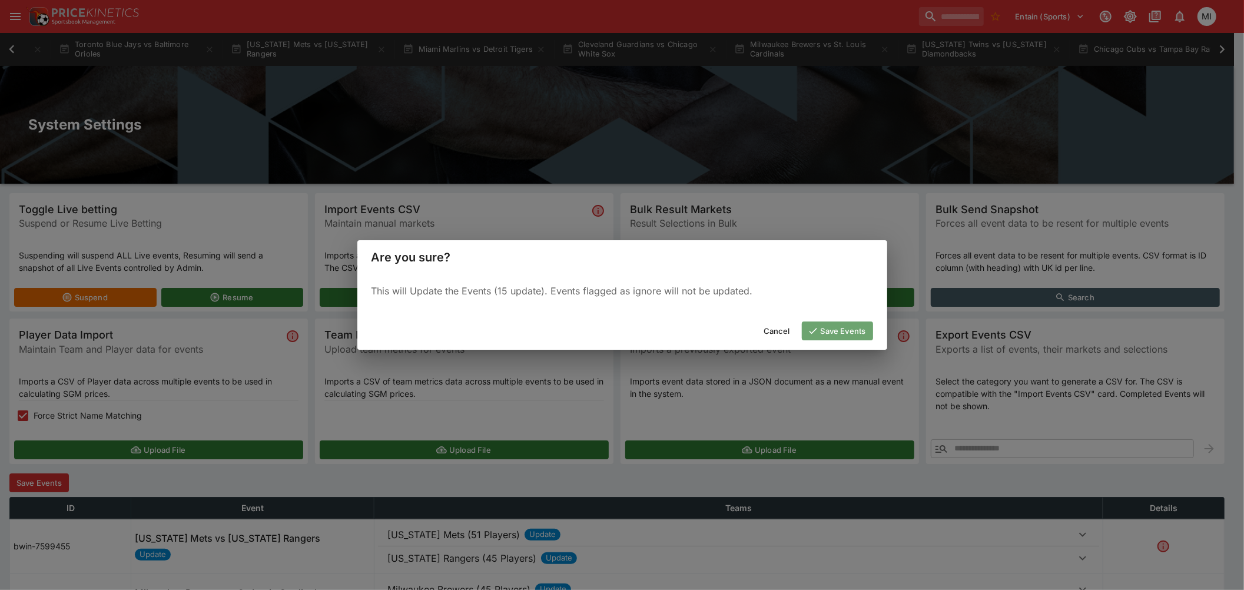
click at [831, 323] on button "Save Events" at bounding box center [837, 330] width 71 height 19
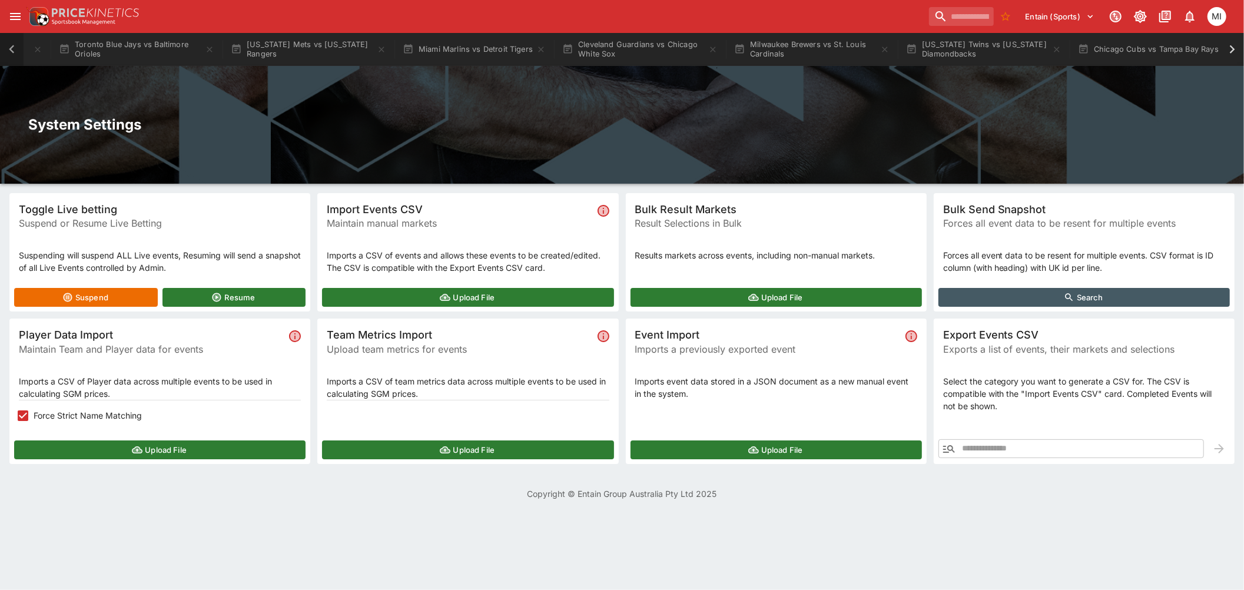
click at [11, 45] on icon at bounding box center [12, 49] width 16 height 16
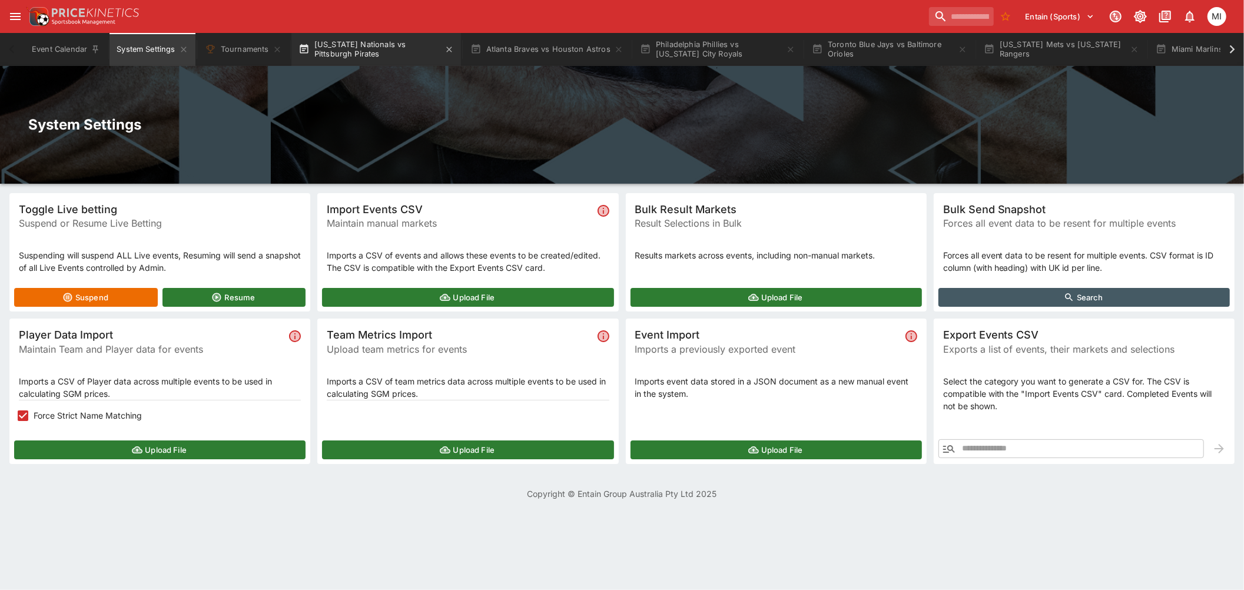
click at [382, 50] on button "[US_STATE] Nationals vs Pittsburgh Pirates" at bounding box center [376, 49] width 170 height 33
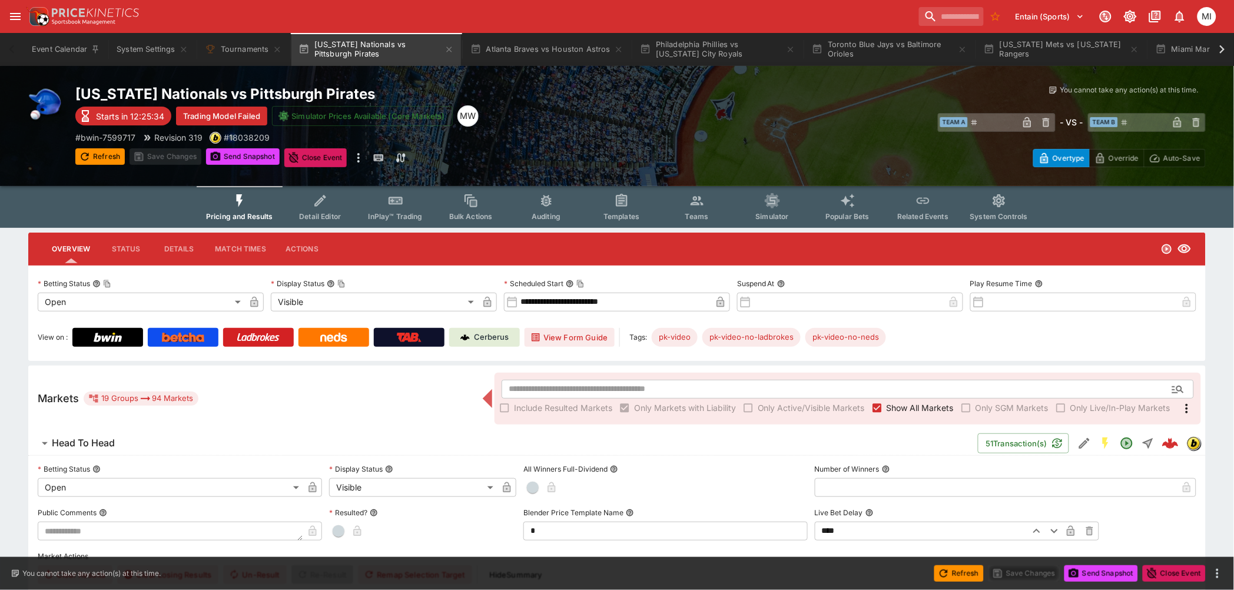
click at [696, 205] on icon "Event type filters" at bounding box center [696, 200] width 15 height 15
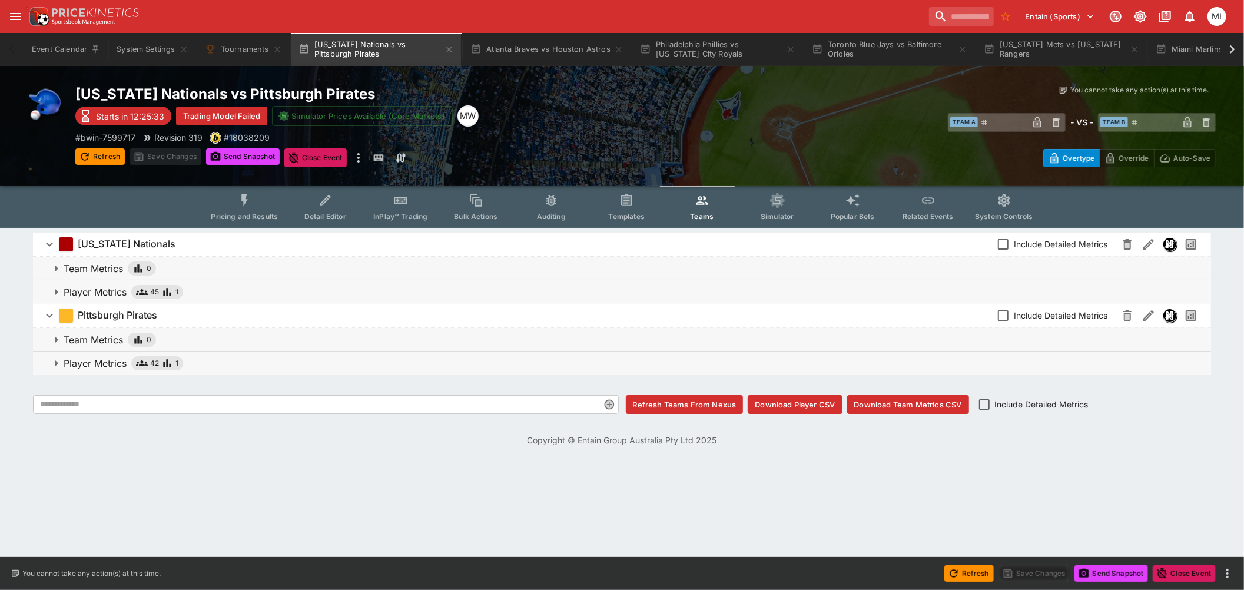
click at [95, 353] on button "Player Metrics 42 1" at bounding box center [622, 363] width 1178 height 24
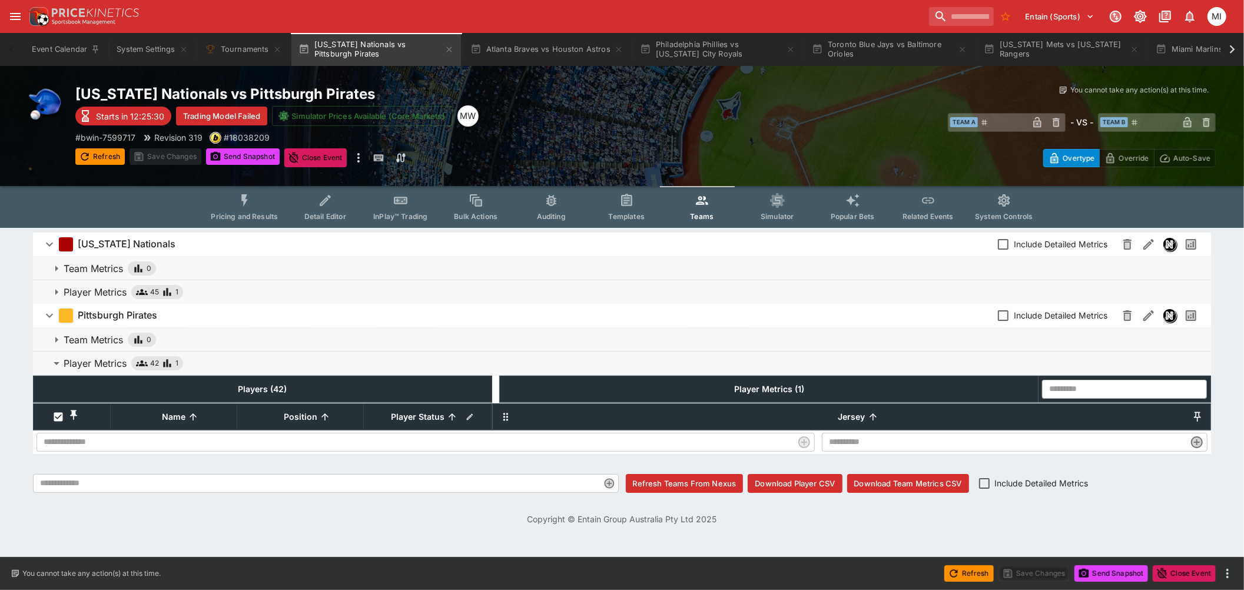
click at [85, 358] on p "Player Metrics" at bounding box center [95, 363] width 63 height 14
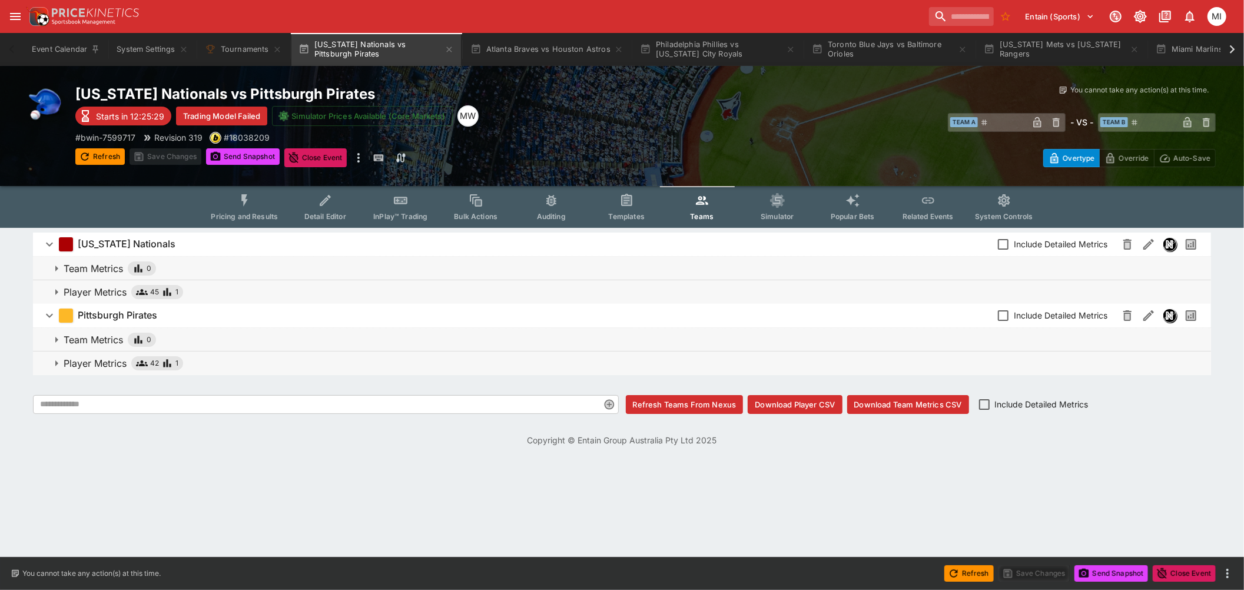
click at [89, 294] on p "Player Metrics" at bounding box center [95, 292] width 63 height 14
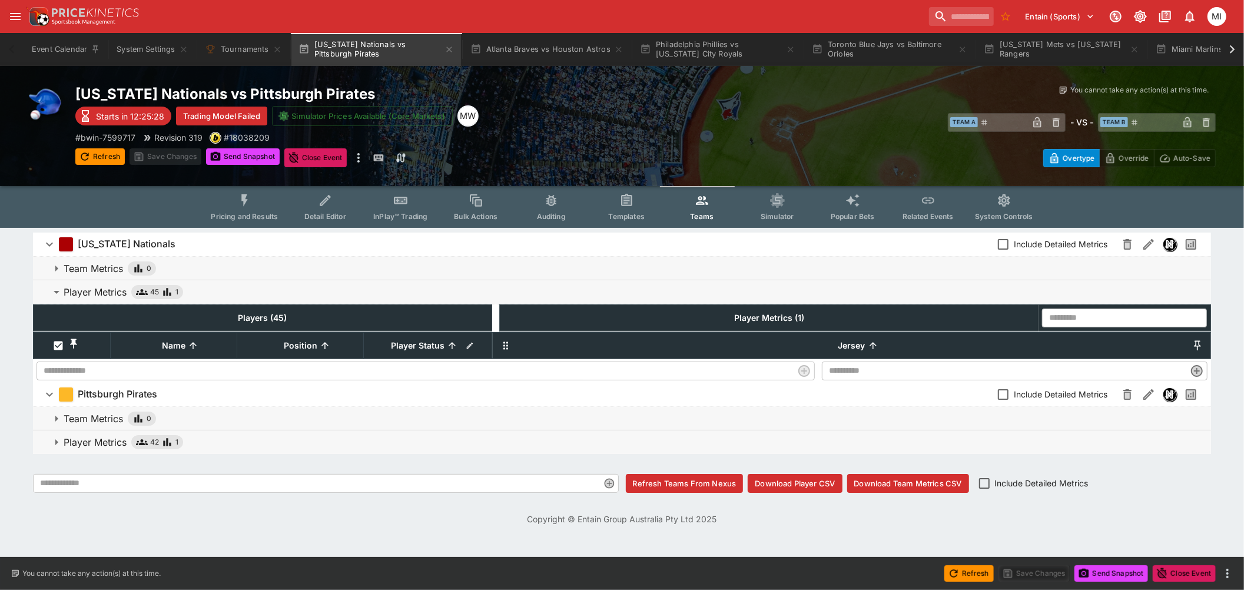
click at [89, 294] on p "Player Metrics" at bounding box center [95, 292] width 63 height 14
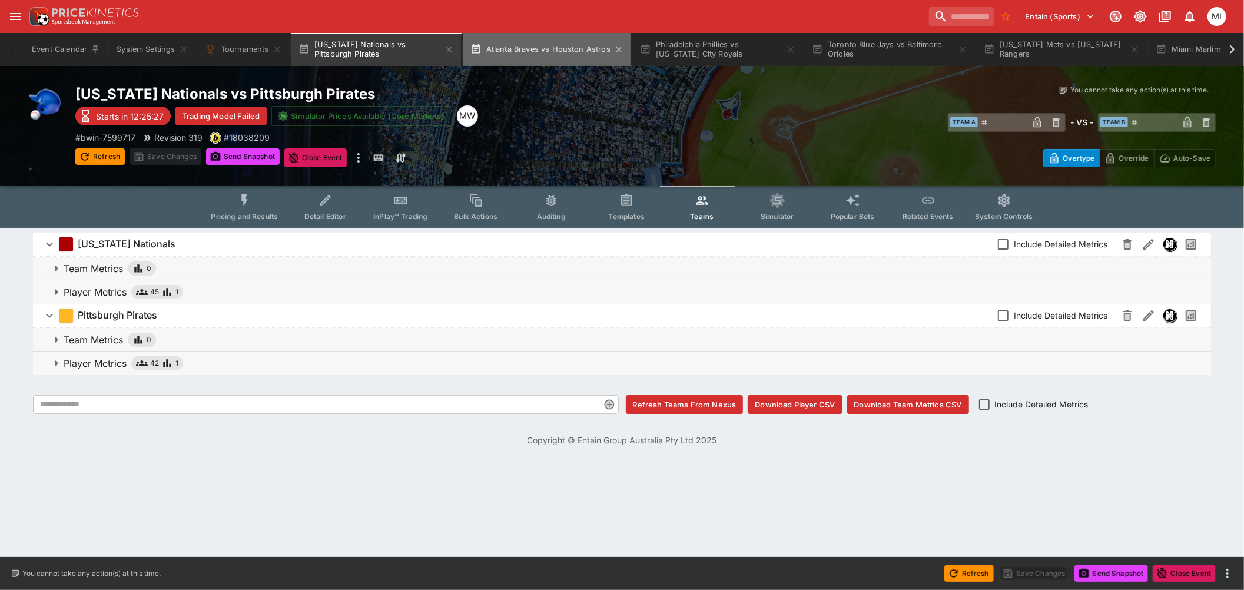
click at [554, 46] on button "Atlanta Braves vs Houston Astros" at bounding box center [546, 49] width 167 height 33
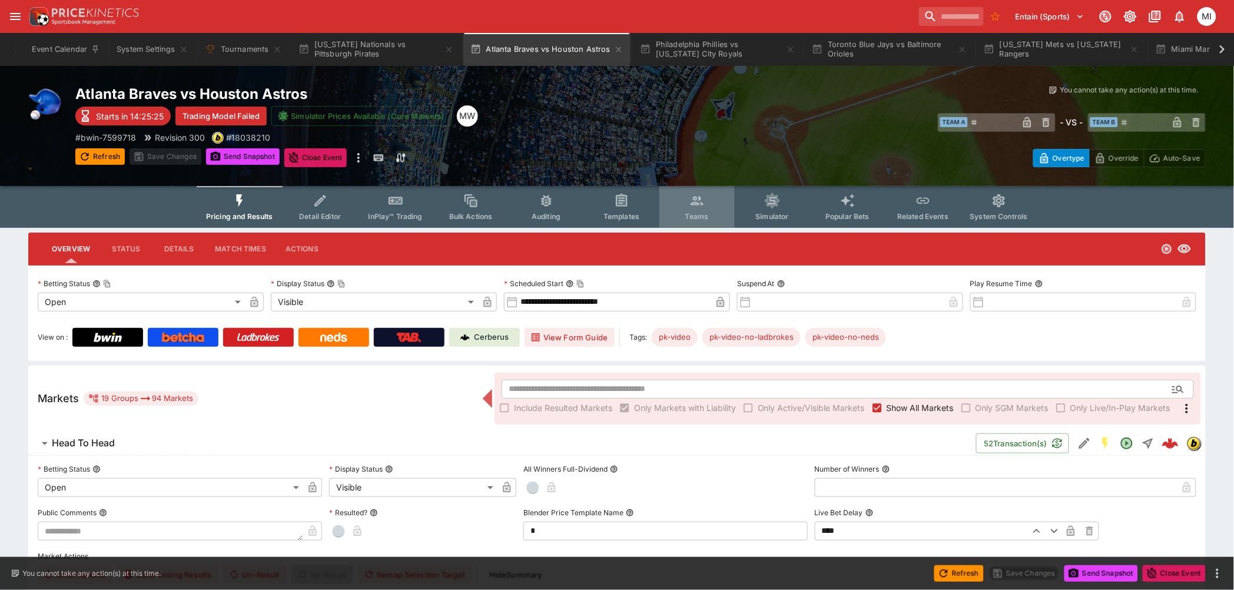
drag, startPoint x: 703, startPoint y: 206, endPoint x: 591, endPoint y: 214, distance: 112.7
click at [702, 207] on button "Teams" at bounding box center [696, 207] width 75 height 42
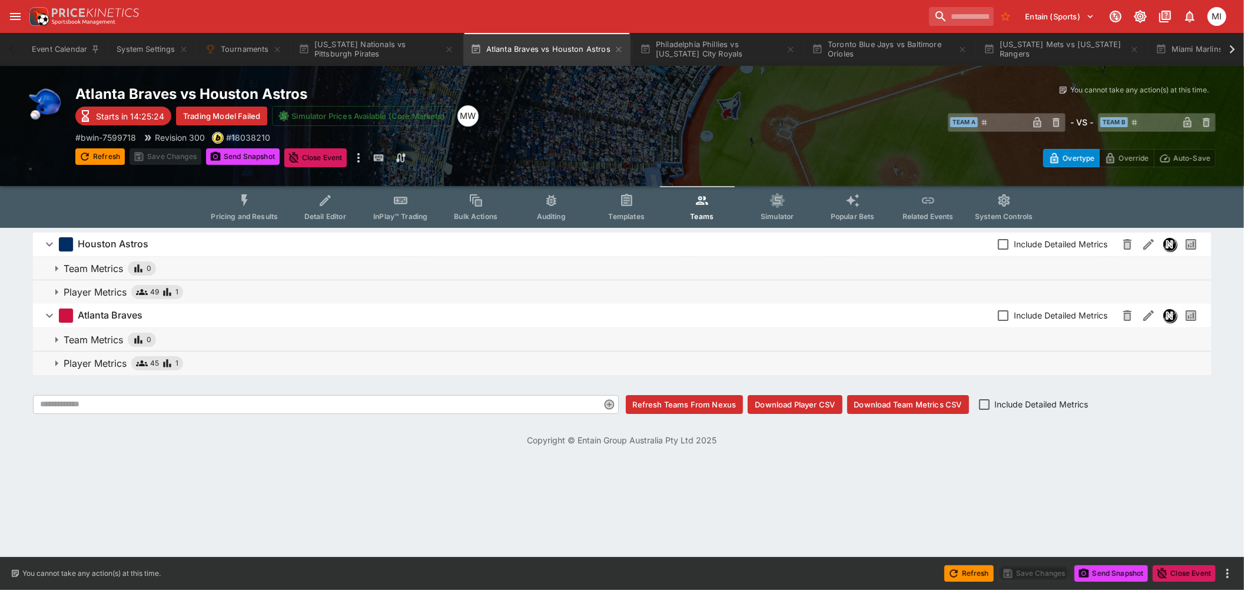
click at [75, 360] on p "Player Metrics" at bounding box center [95, 363] width 63 height 14
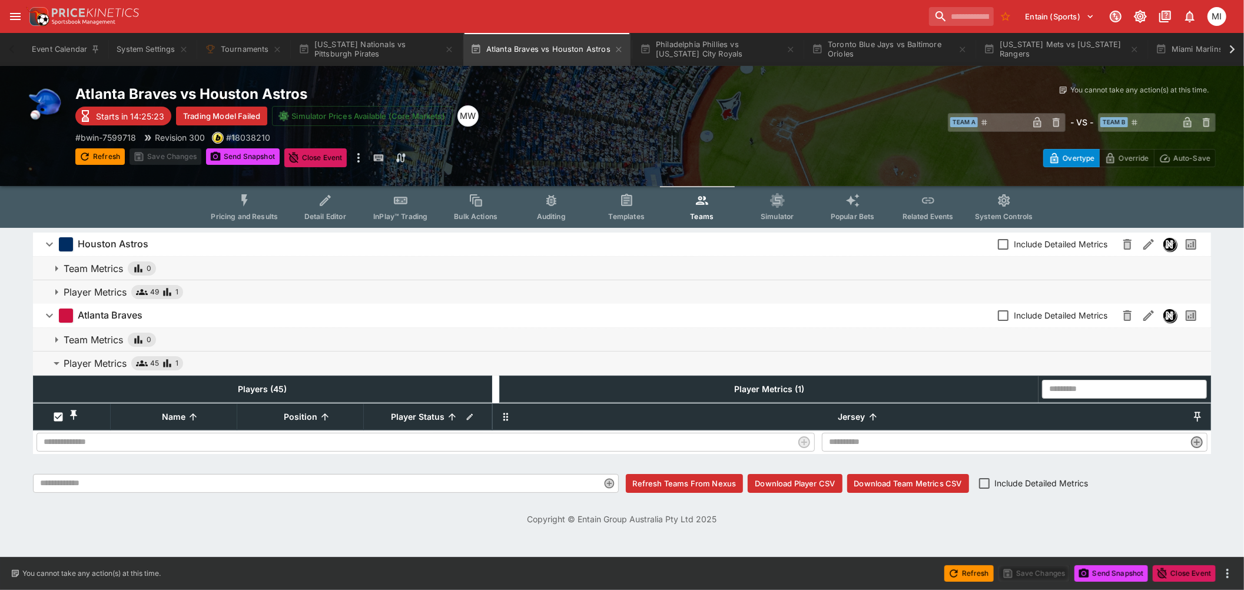
click at [92, 291] on p "Player Metrics" at bounding box center [95, 292] width 63 height 14
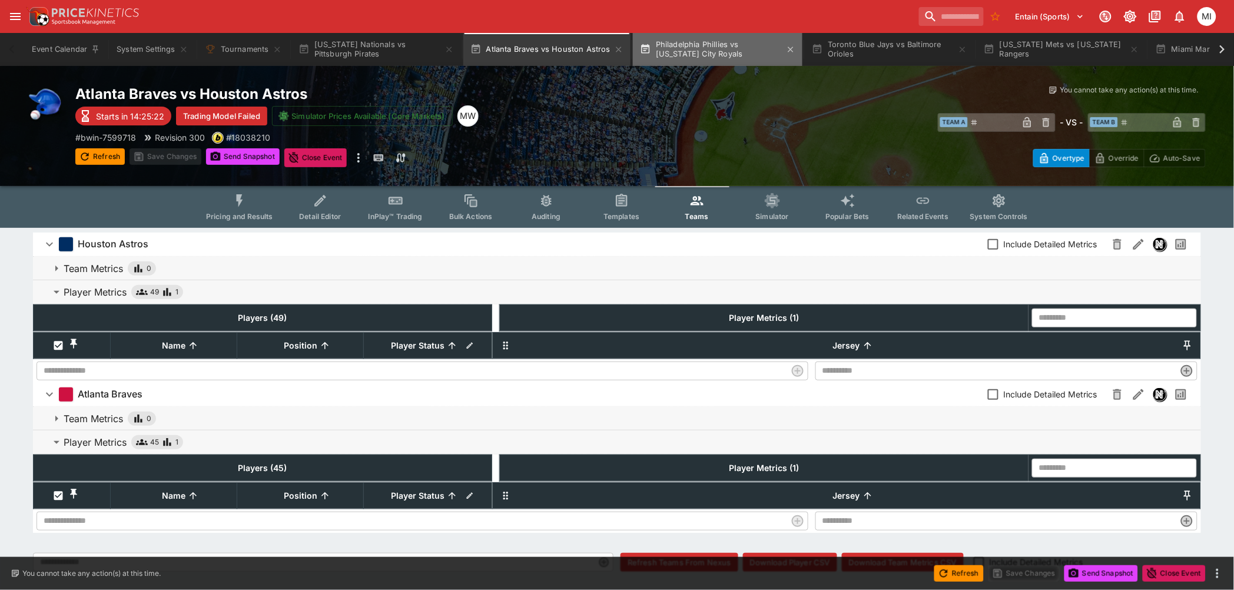
click at [716, 54] on button "Philadelphia Phillies vs [US_STATE] City Royals" at bounding box center [718, 49] width 170 height 33
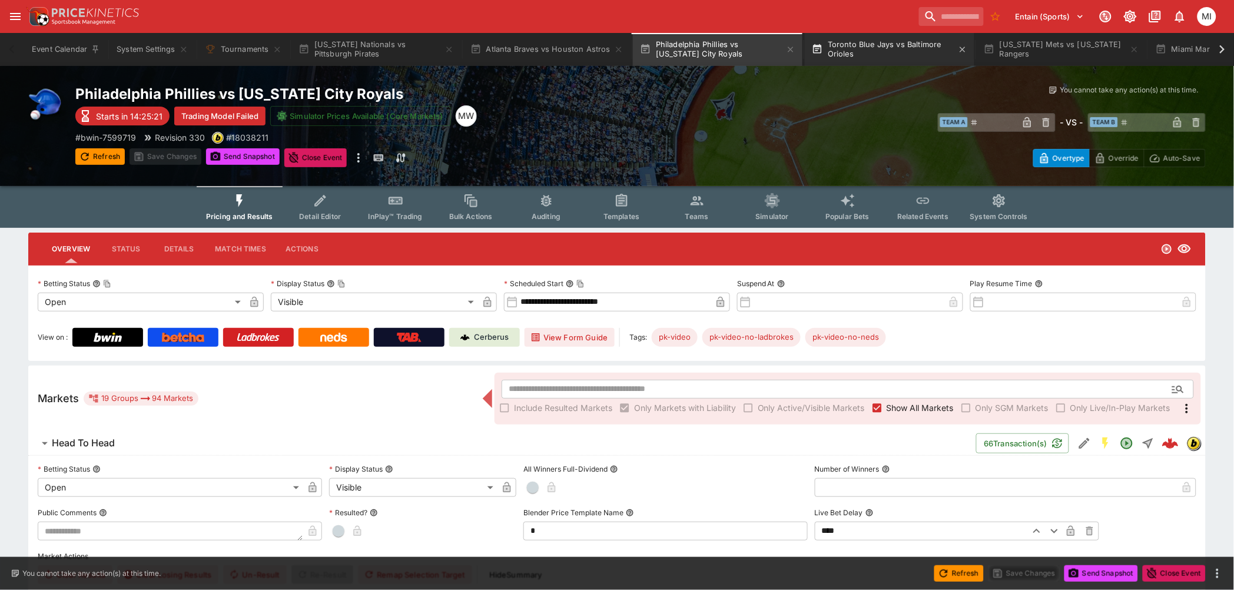
click at [868, 46] on button "Toronto Blue Jays vs Baltimore Orioles" at bounding box center [890, 49] width 170 height 33
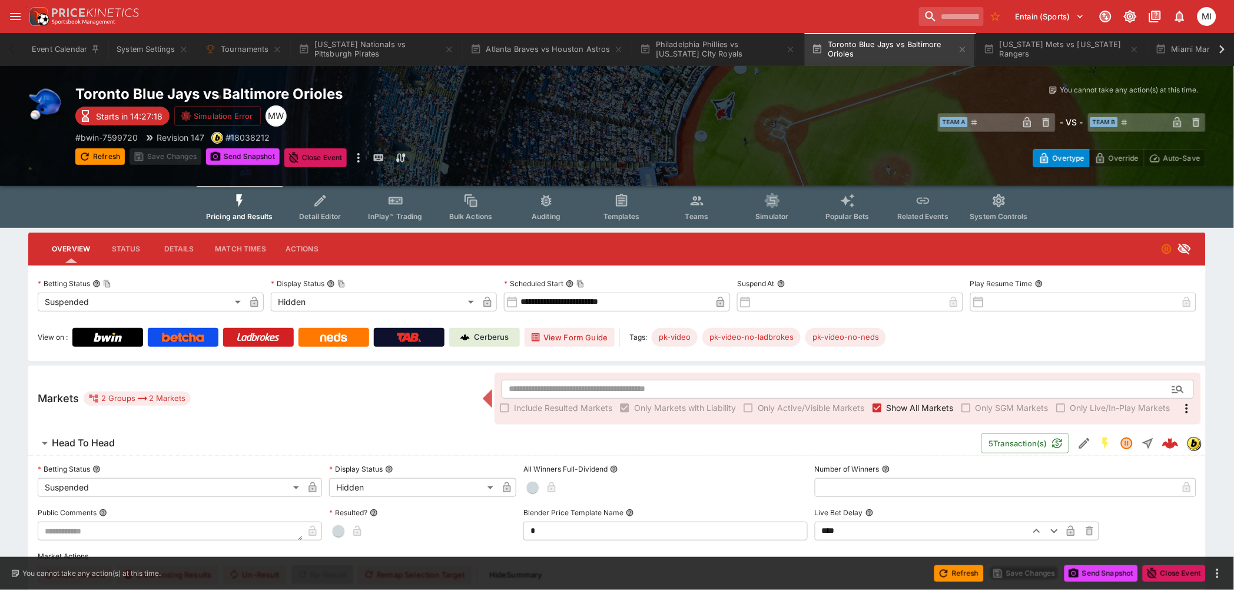
click at [690, 212] on span "Teams" at bounding box center [697, 216] width 24 height 9
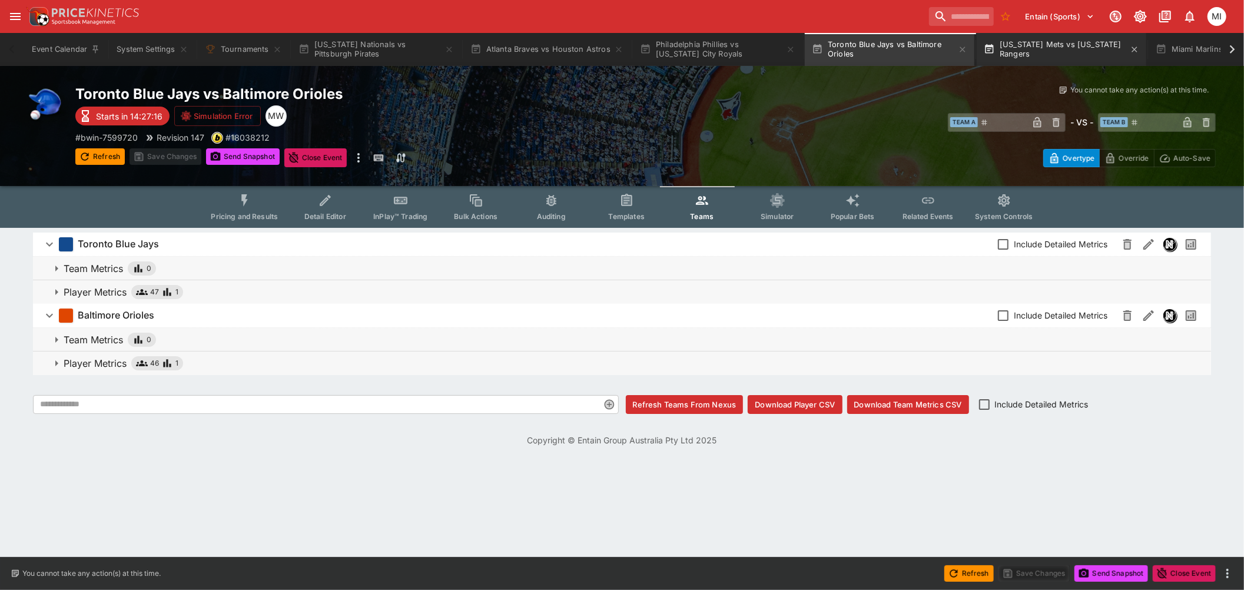
click at [1058, 42] on button "[US_STATE] Mets vs [US_STATE] Rangers" at bounding box center [1062, 49] width 170 height 33
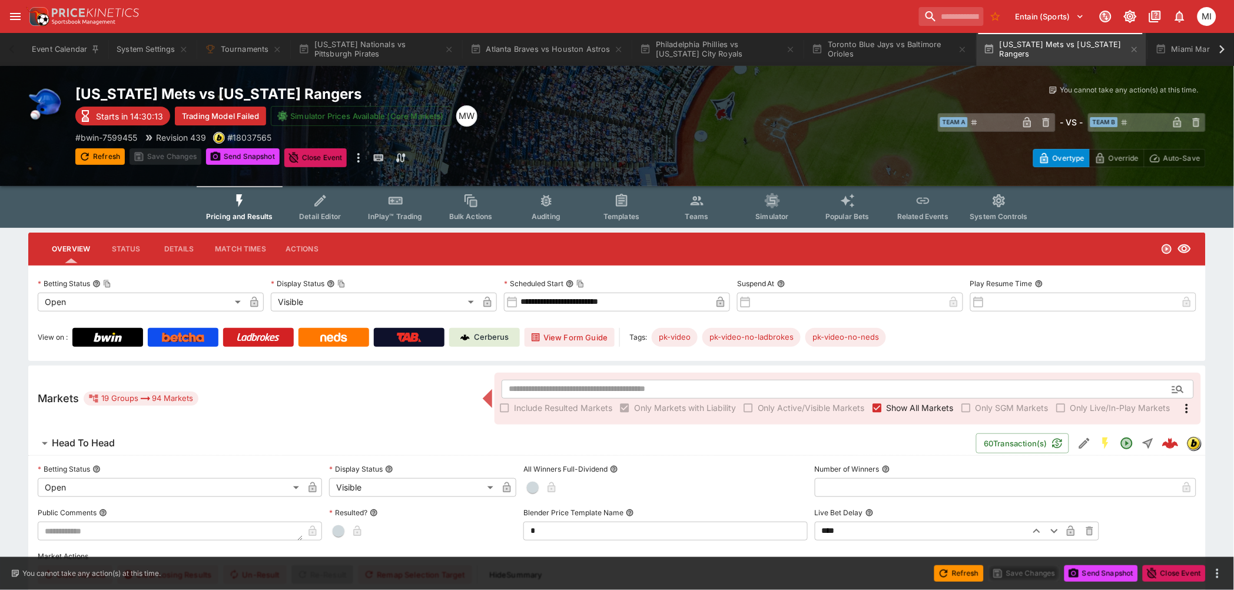
click at [689, 200] on icon "Event type filters" at bounding box center [696, 200] width 15 height 15
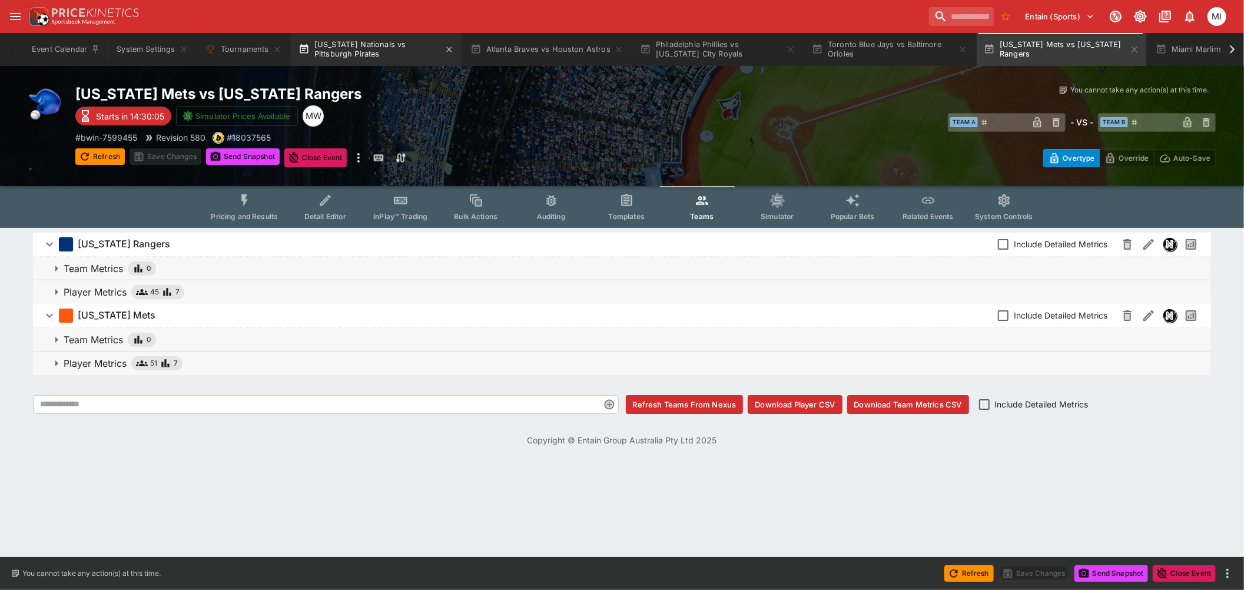
click at [380, 55] on button "[US_STATE] Nationals vs Pittsburgh Pirates" at bounding box center [376, 49] width 170 height 33
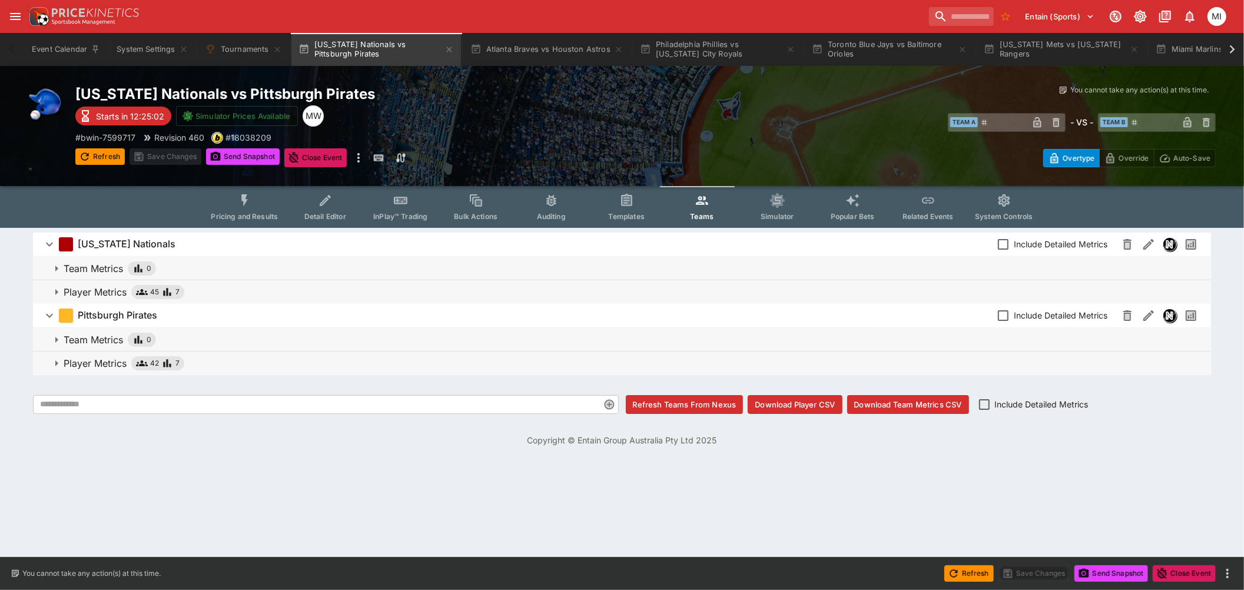
click at [104, 356] on p "Player Metrics" at bounding box center [95, 363] width 63 height 14
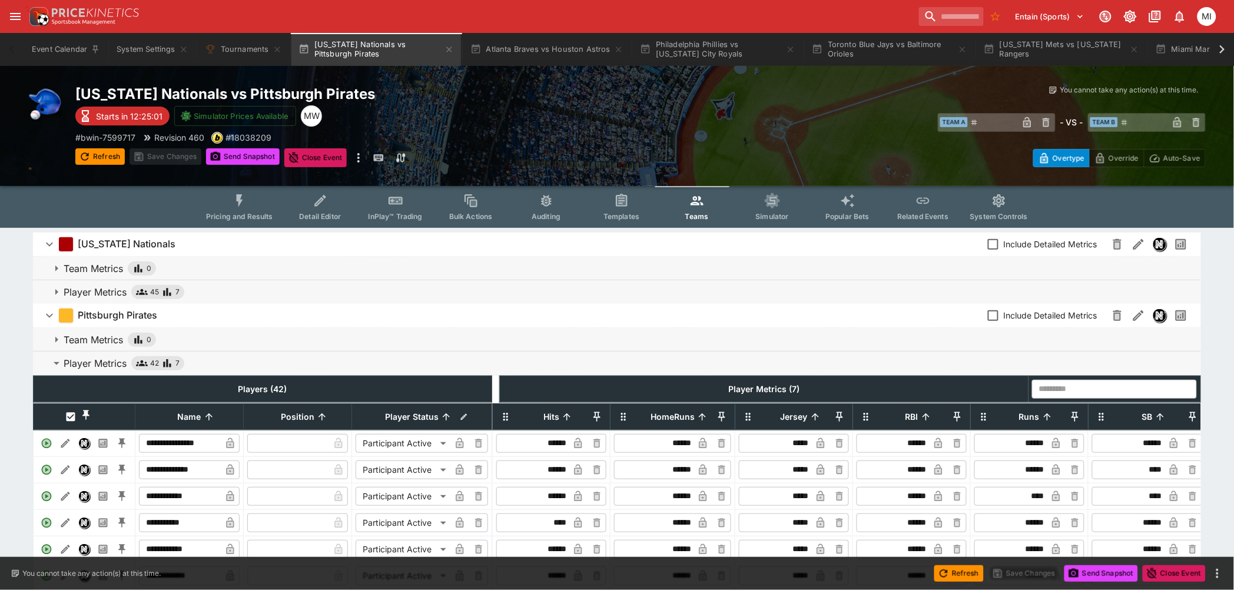
click at [106, 290] on p "Player Metrics" at bounding box center [95, 292] width 63 height 14
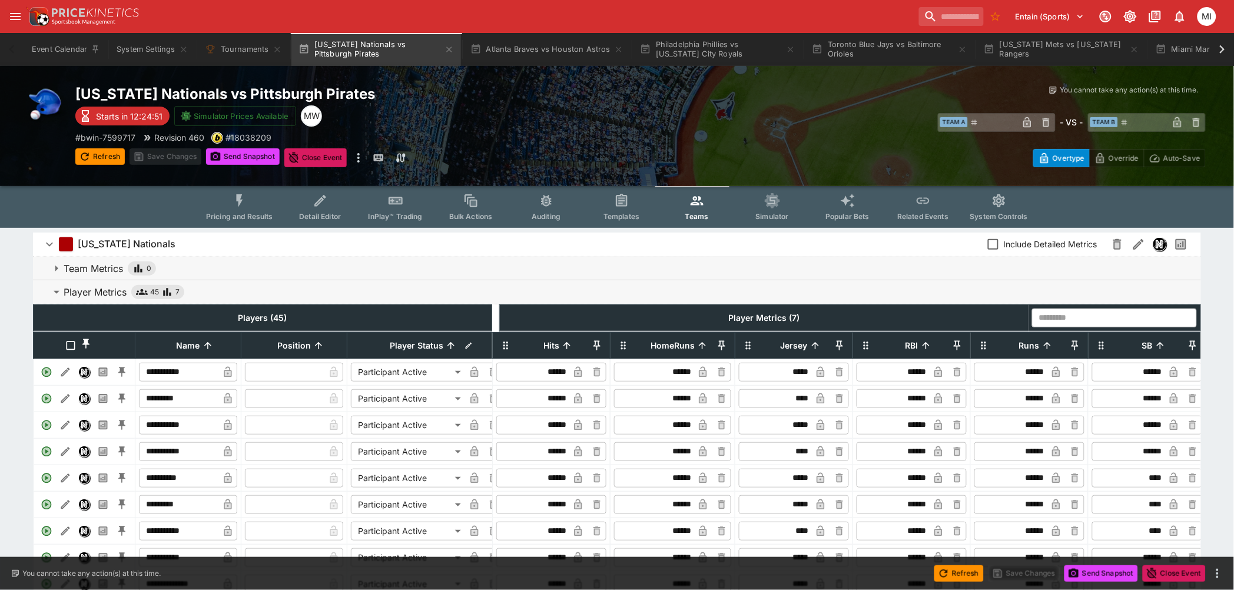
click at [85, 291] on p "Player Metrics" at bounding box center [95, 292] width 63 height 14
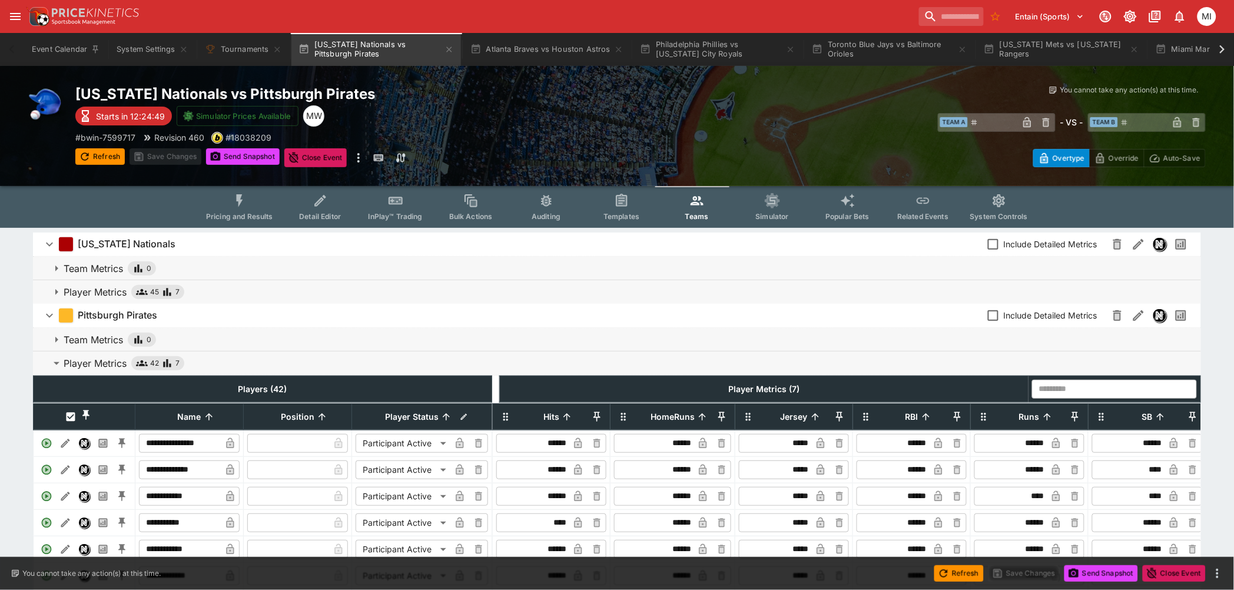
click at [108, 360] on p "Player Metrics" at bounding box center [95, 363] width 63 height 14
